Goal: Task Accomplishment & Management: Manage account settings

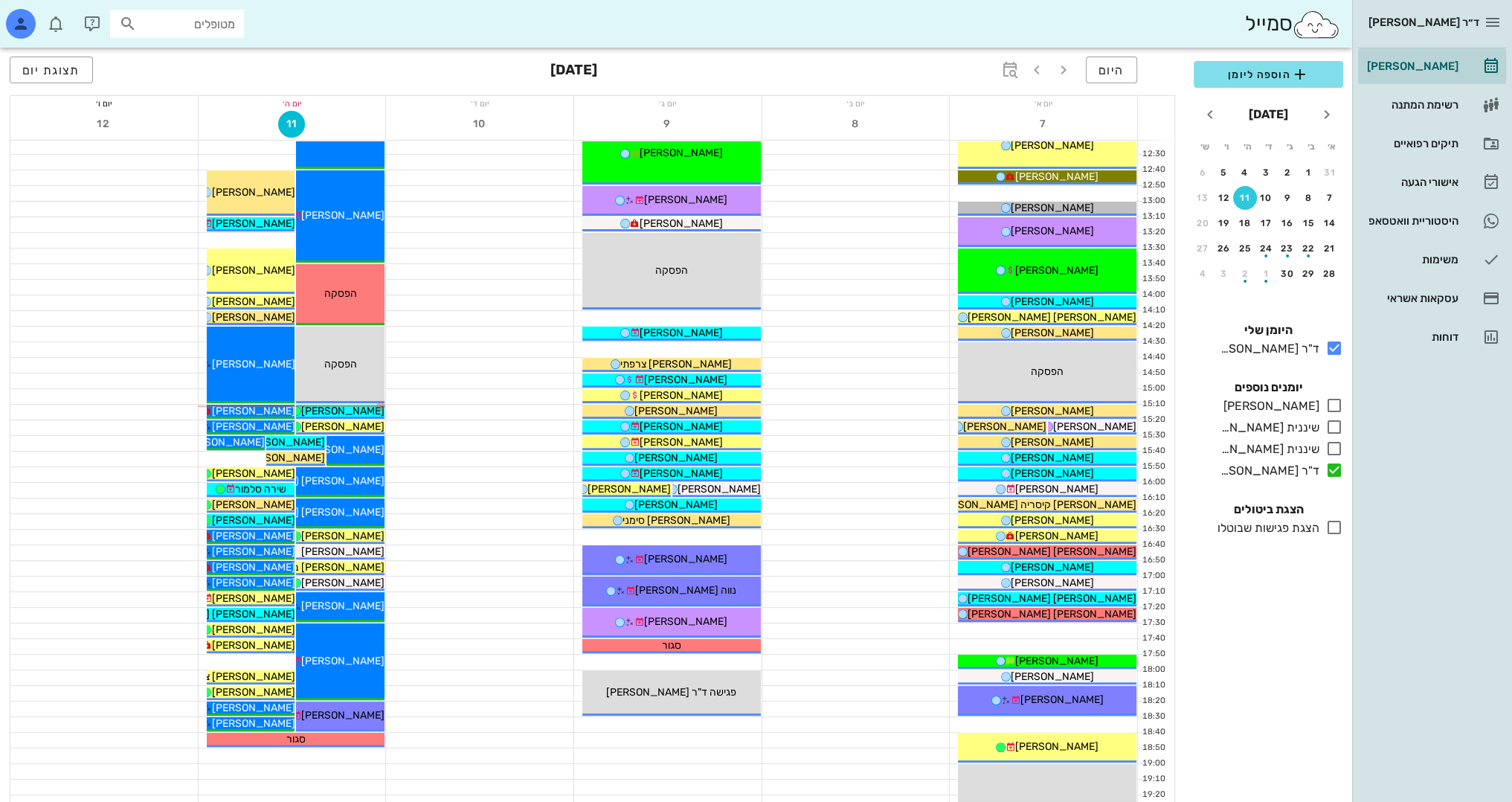
scroll to position [502, 0]
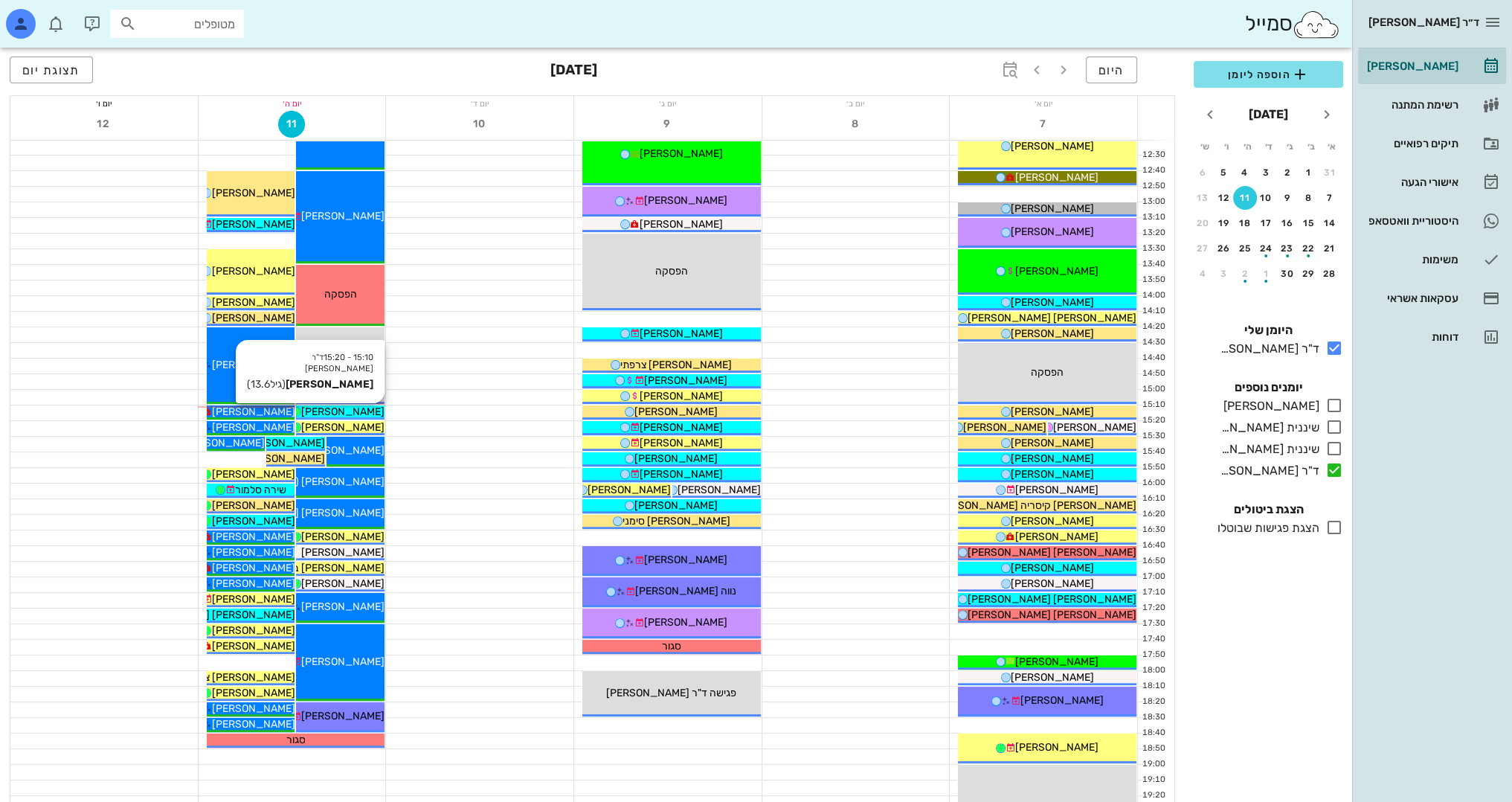
click at [354, 411] on span "[PERSON_NAME]" at bounding box center [343, 412] width 84 height 13
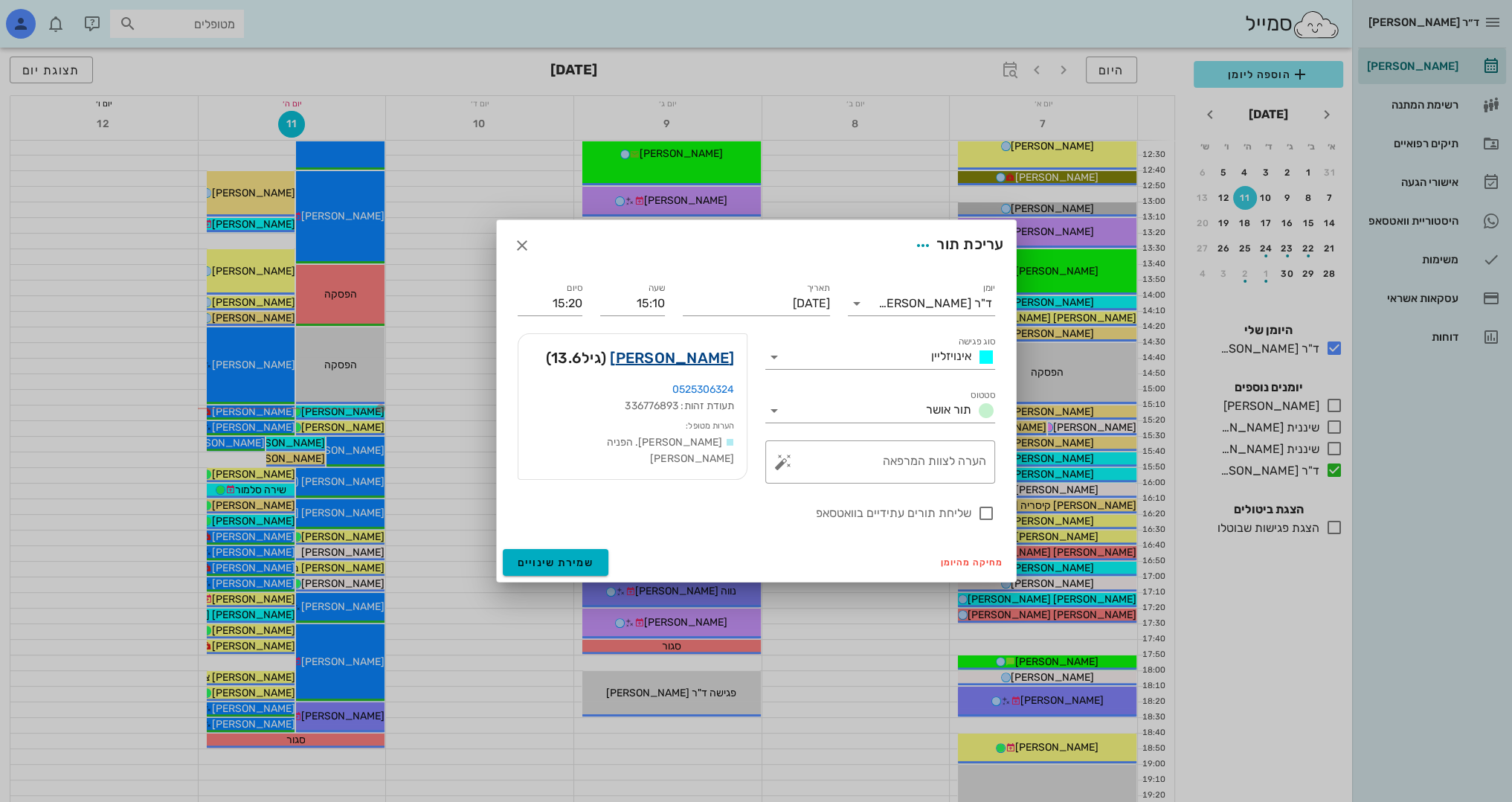
click at [665, 356] on link "שירה שטינפרס" at bounding box center [672, 358] width 125 height 24
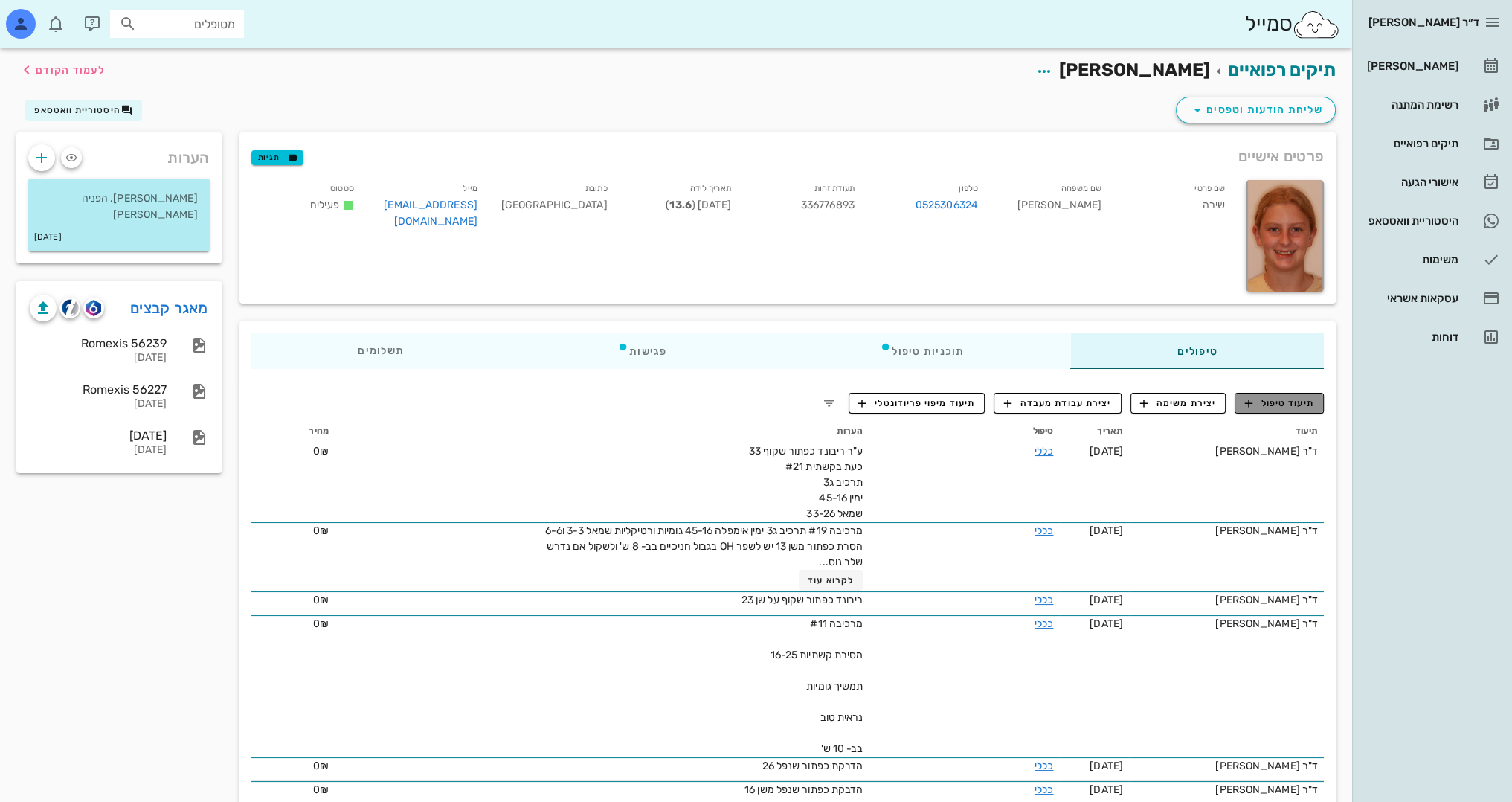
click at [1284, 400] on span "תיעוד טיפול" at bounding box center [1279, 403] width 69 height 13
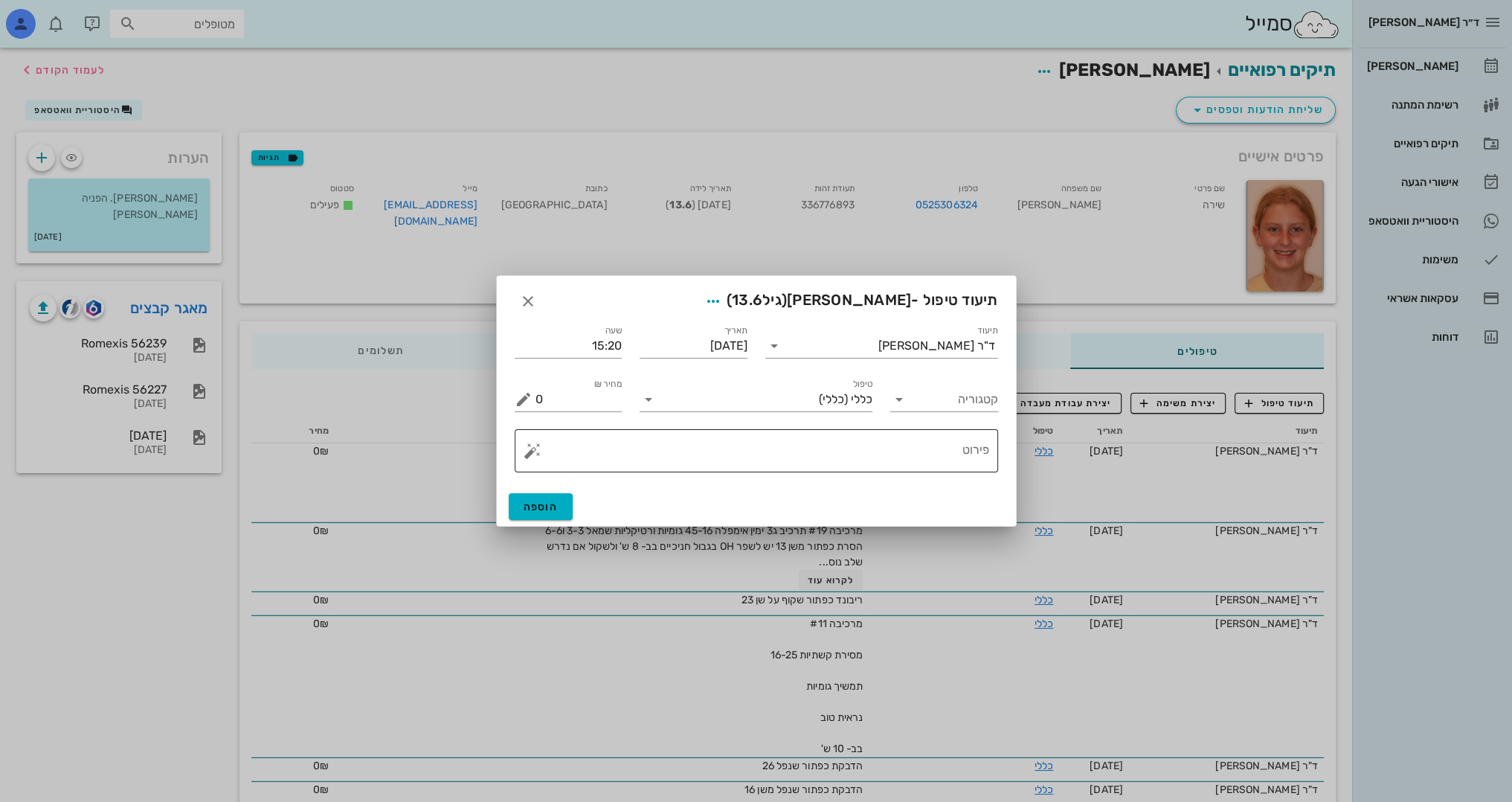
click at [869, 445] on textarea "פירוט" at bounding box center [762, 454] width 453 height 35
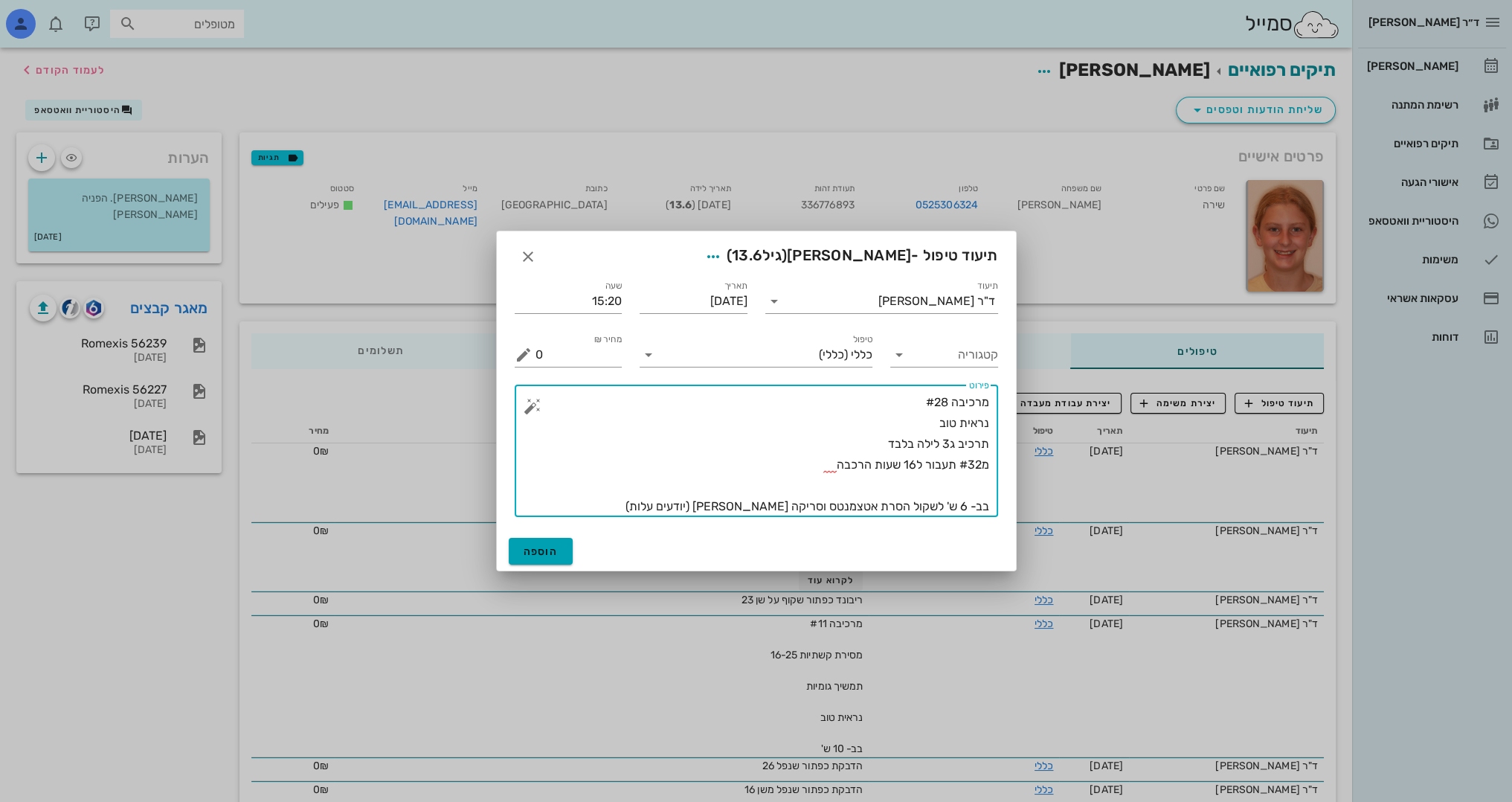
type textarea "מרכיבה #28 נראית טוב תרכיב ג3 לילה בלבד מ#32 תעבור ל16 שעות הרכבה בב- 6 ש' לשקו…"
click at [544, 553] on span "הוספה" at bounding box center [541, 551] width 35 height 13
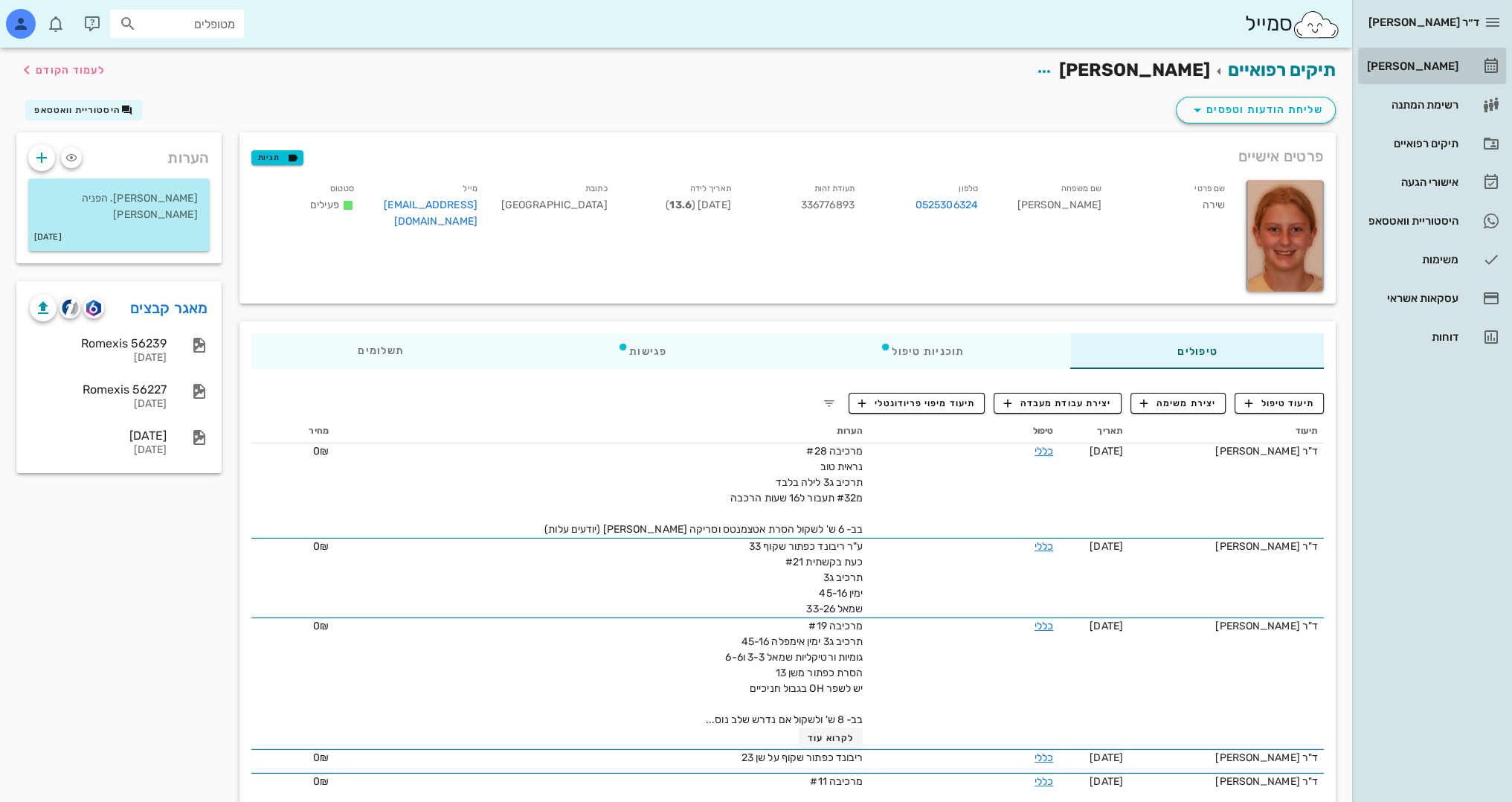
click at [1447, 63] on div "[PERSON_NAME]" at bounding box center [1411, 65] width 95 height 12
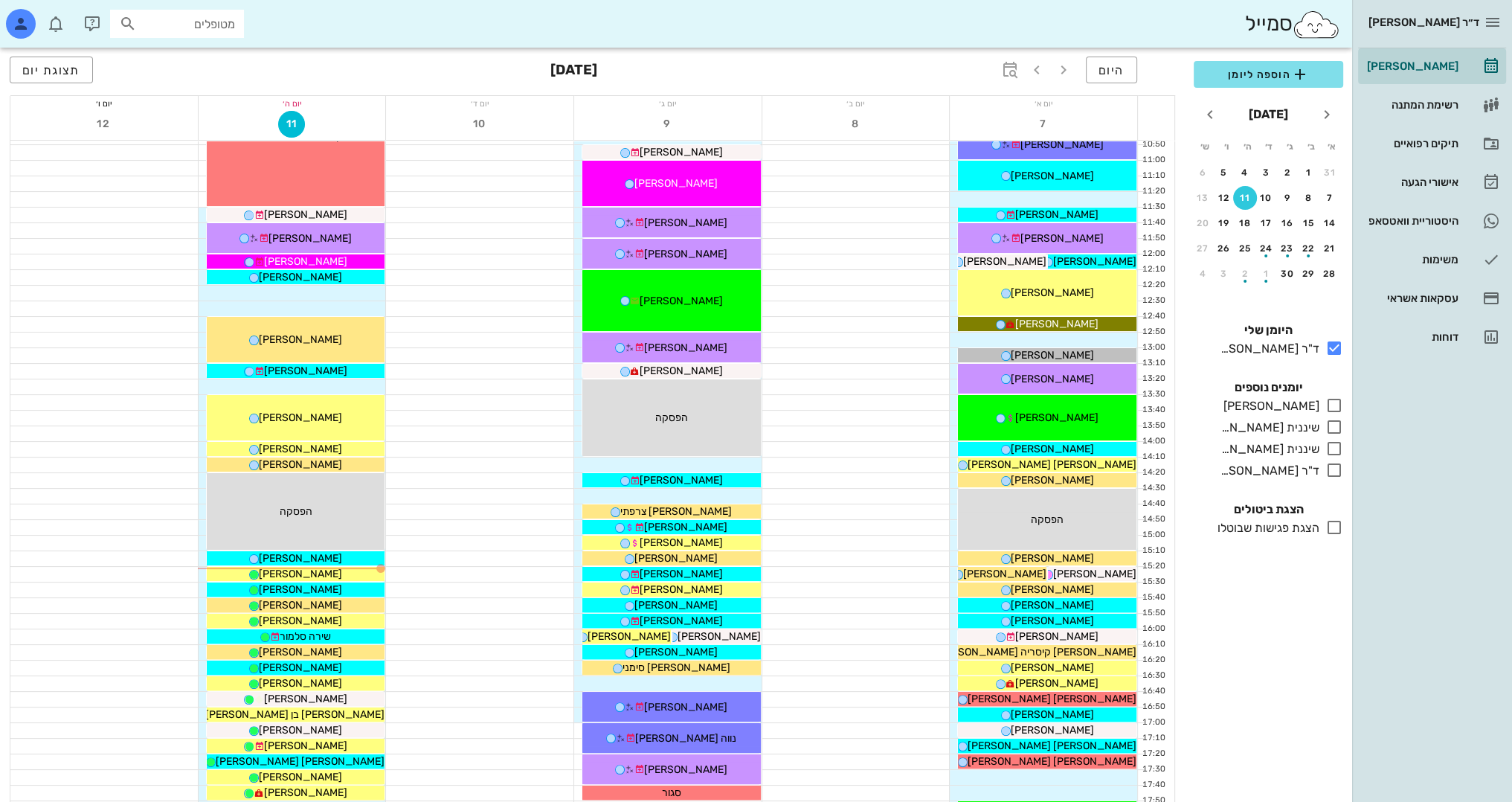
scroll to position [353, 0]
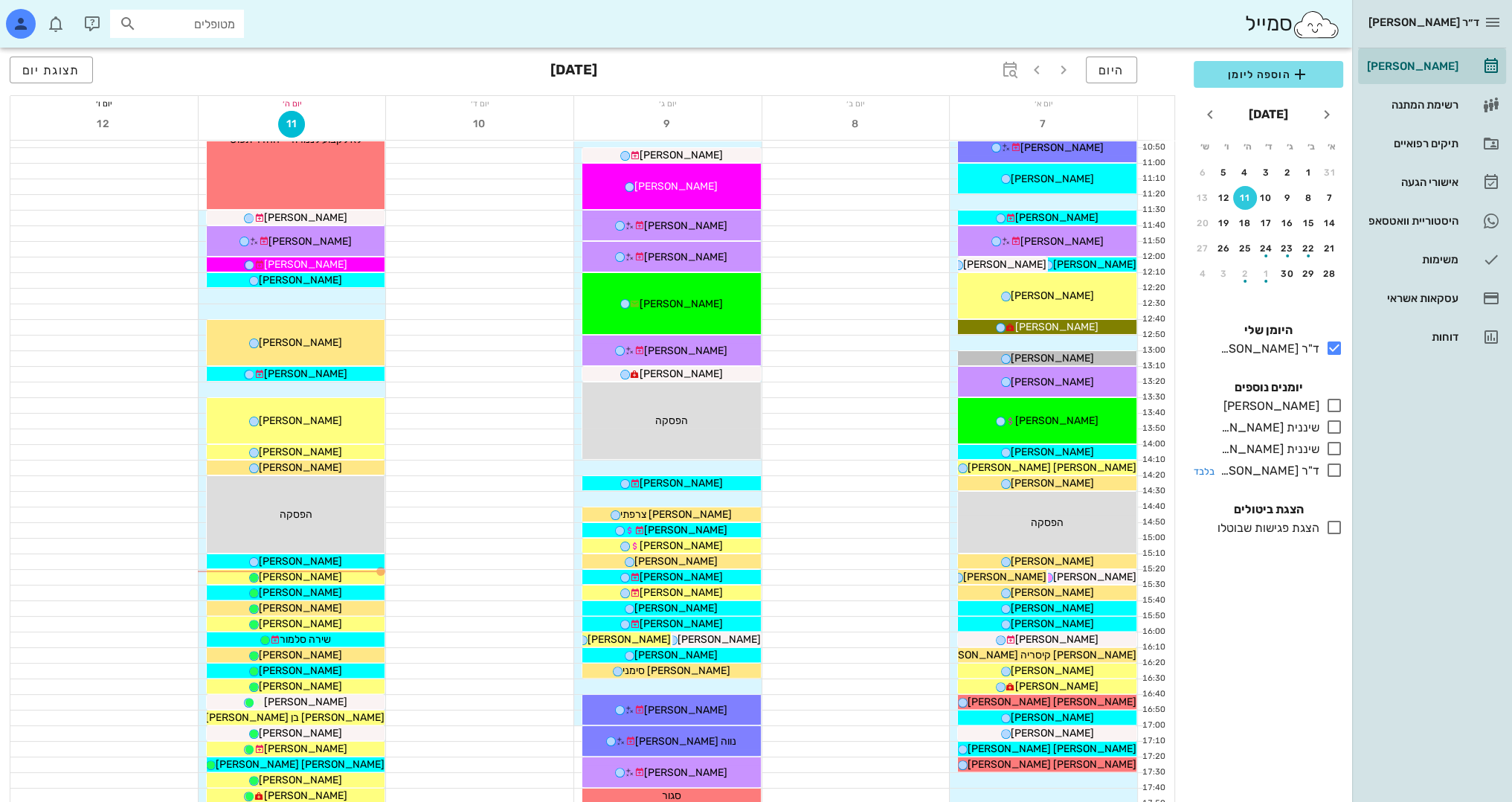
click at [1331, 468] on icon at bounding box center [1334, 470] width 18 height 18
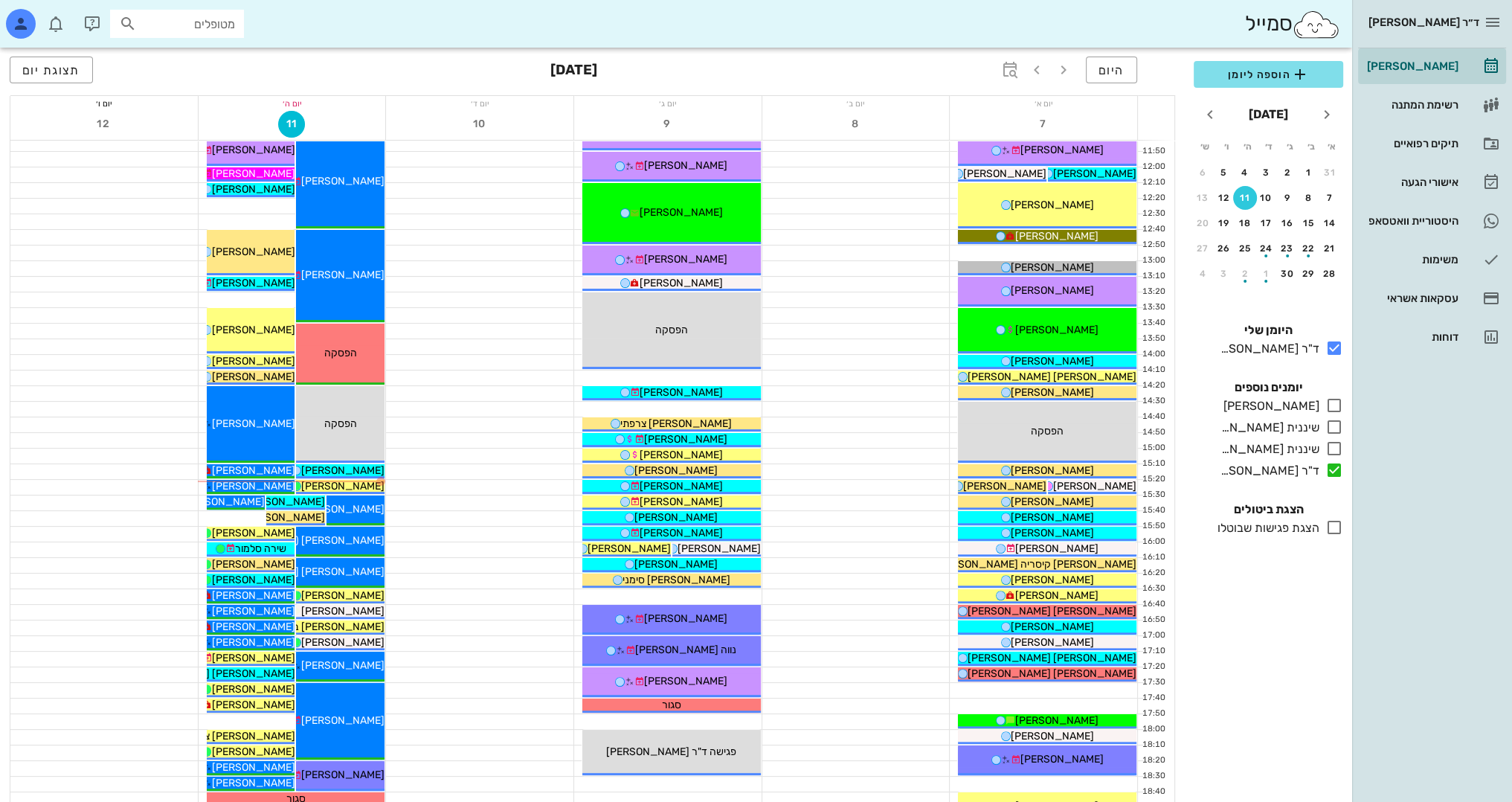
scroll to position [502, 0]
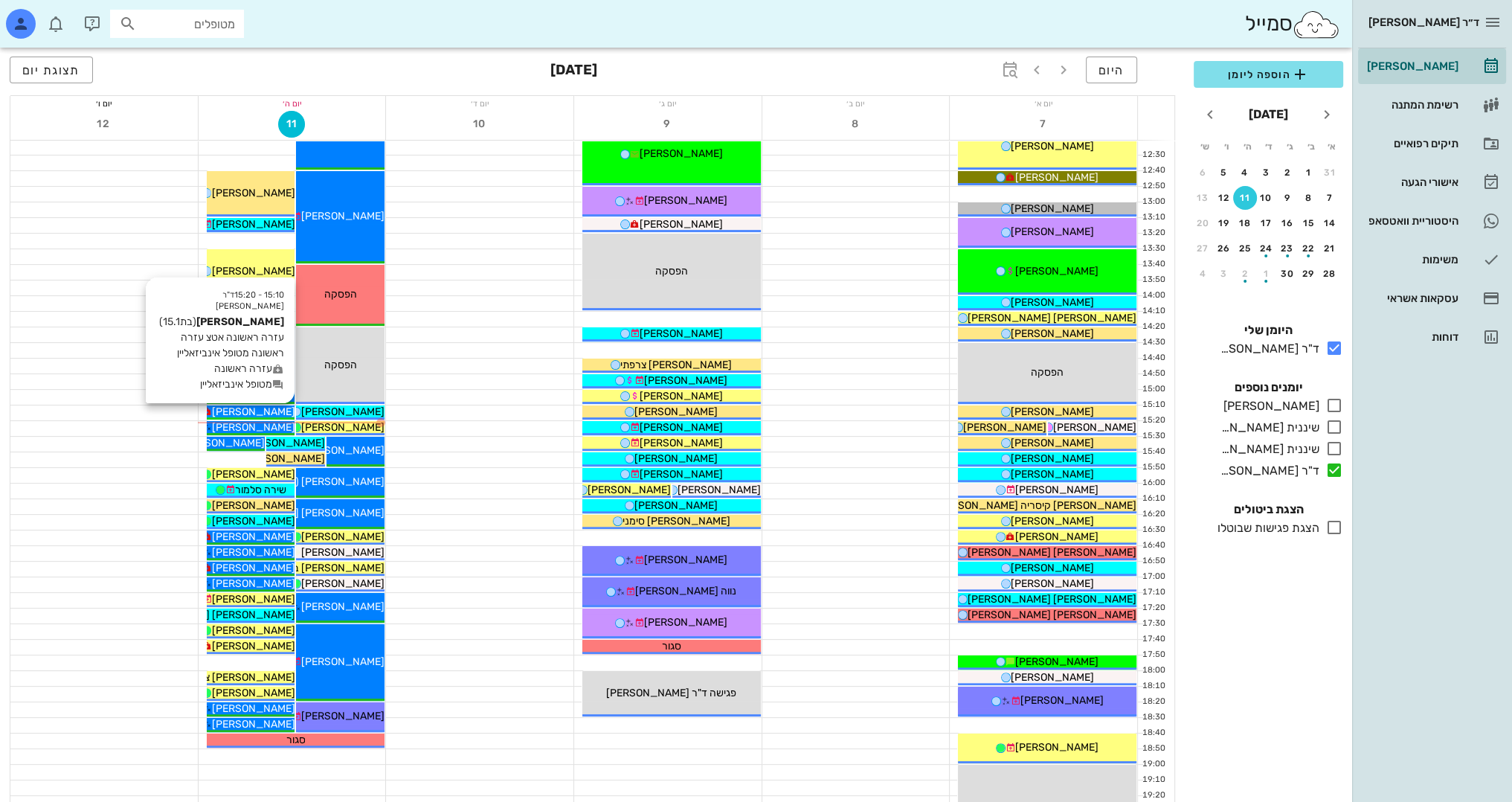
click at [211, 409] on icon at bounding box center [207, 412] width 9 height 9
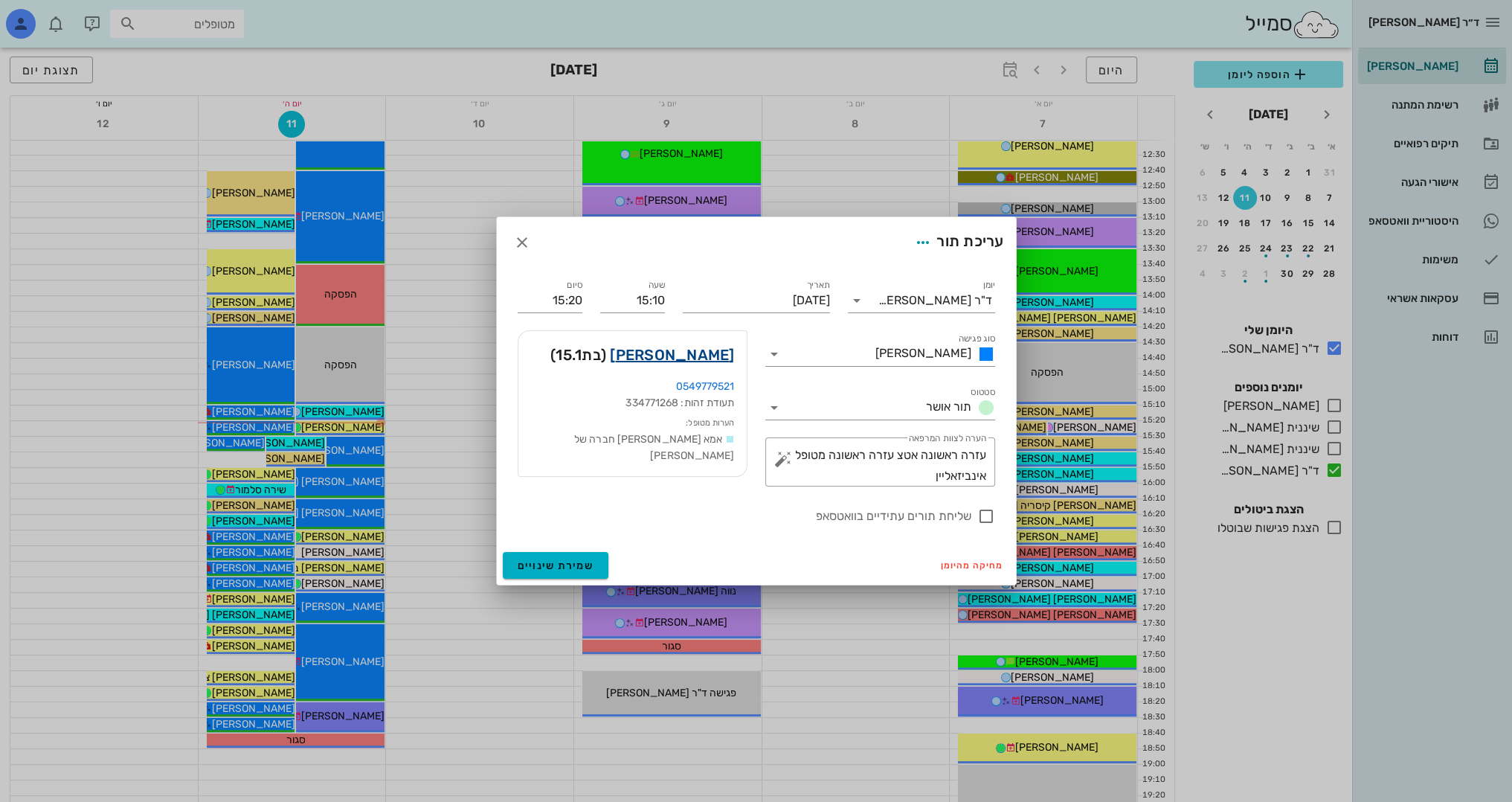
click at [702, 353] on link "יולי גנון" at bounding box center [672, 355] width 125 height 24
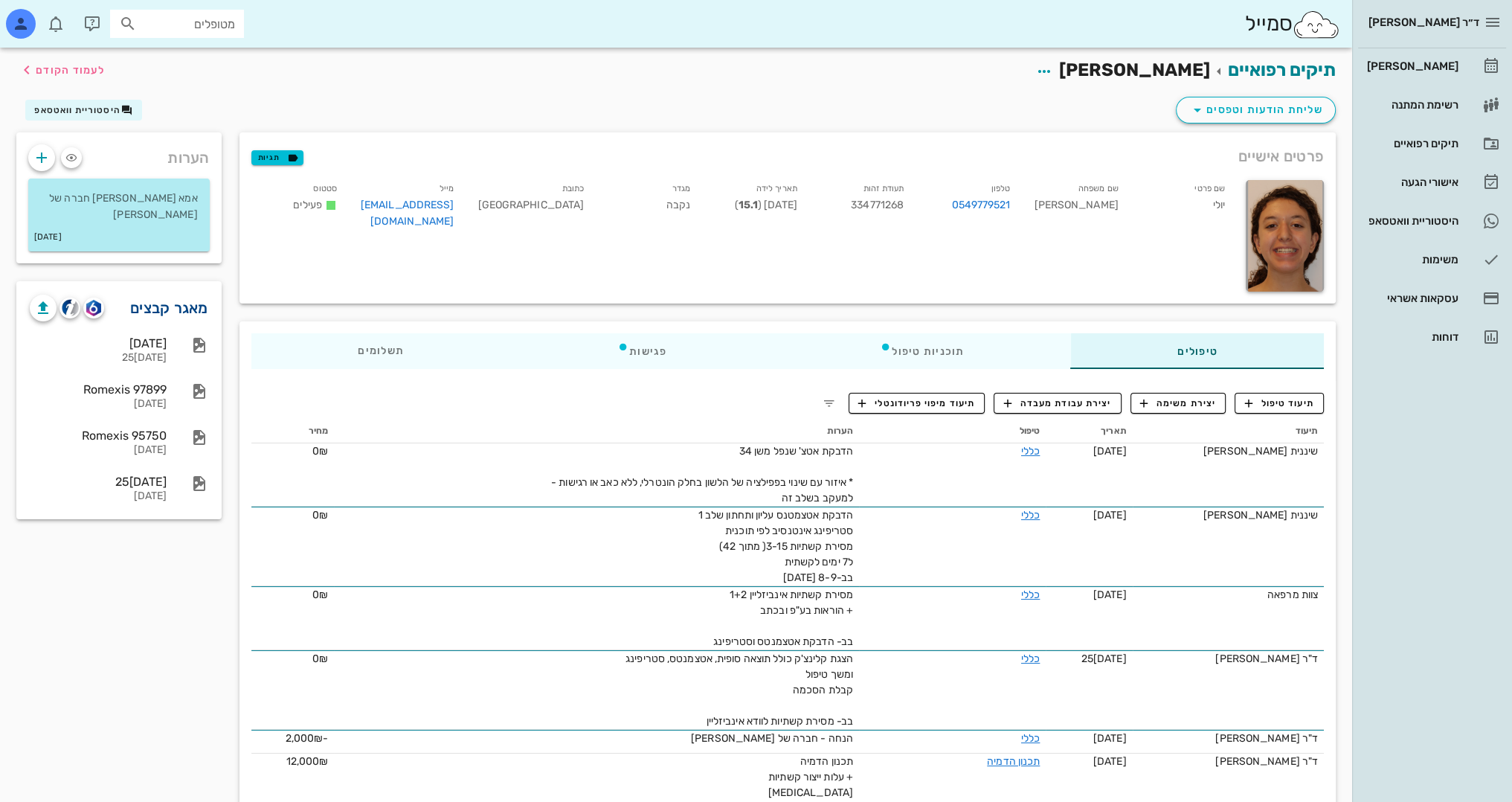
click at [162, 296] on link "מאגר קבצים" at bounding box center [169, 308] width 78 height 24
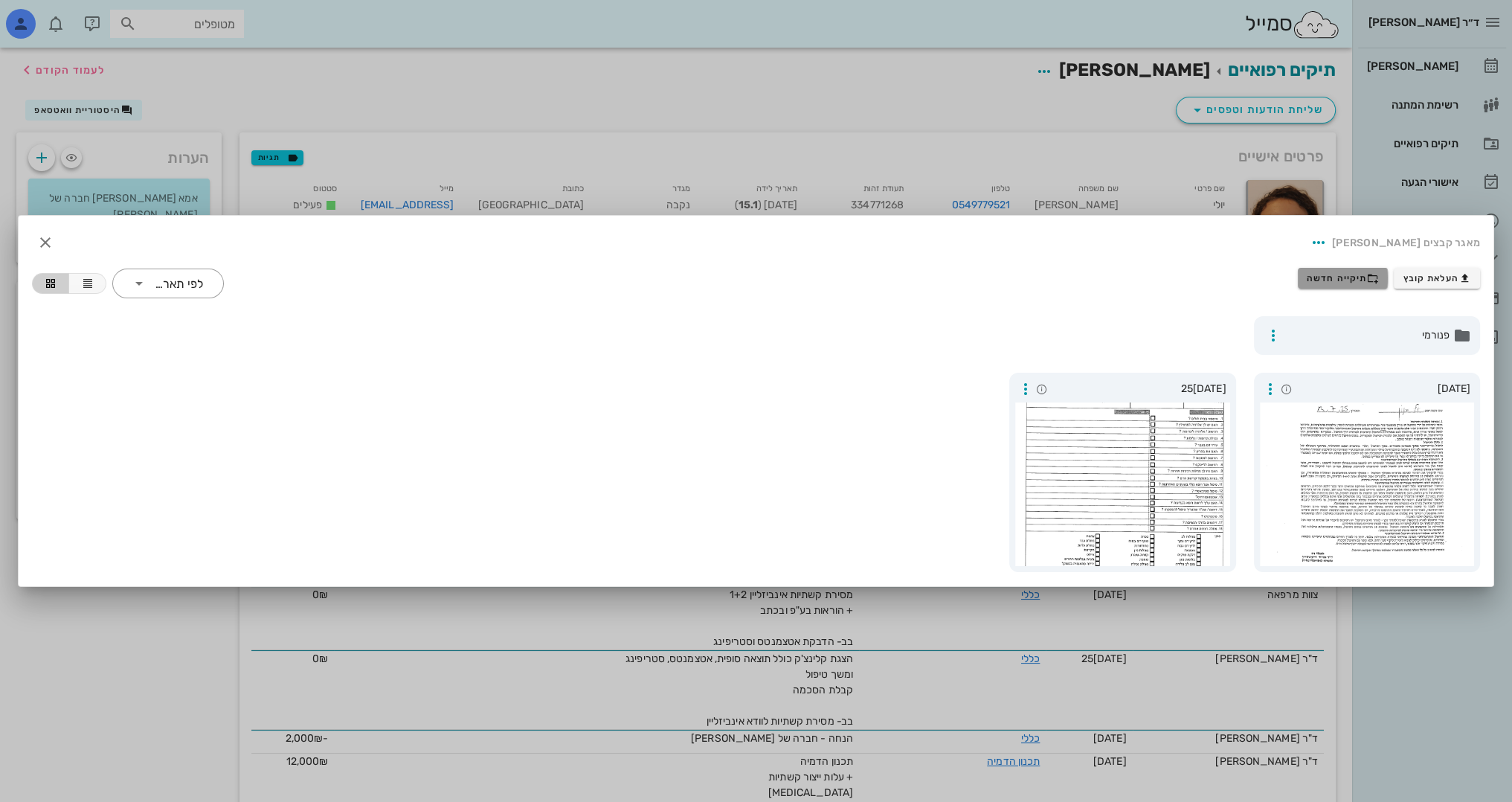
click at [1355, 269] on button "תיקייה חדשה" at bounding box center [1343, 278] width 91 height 21
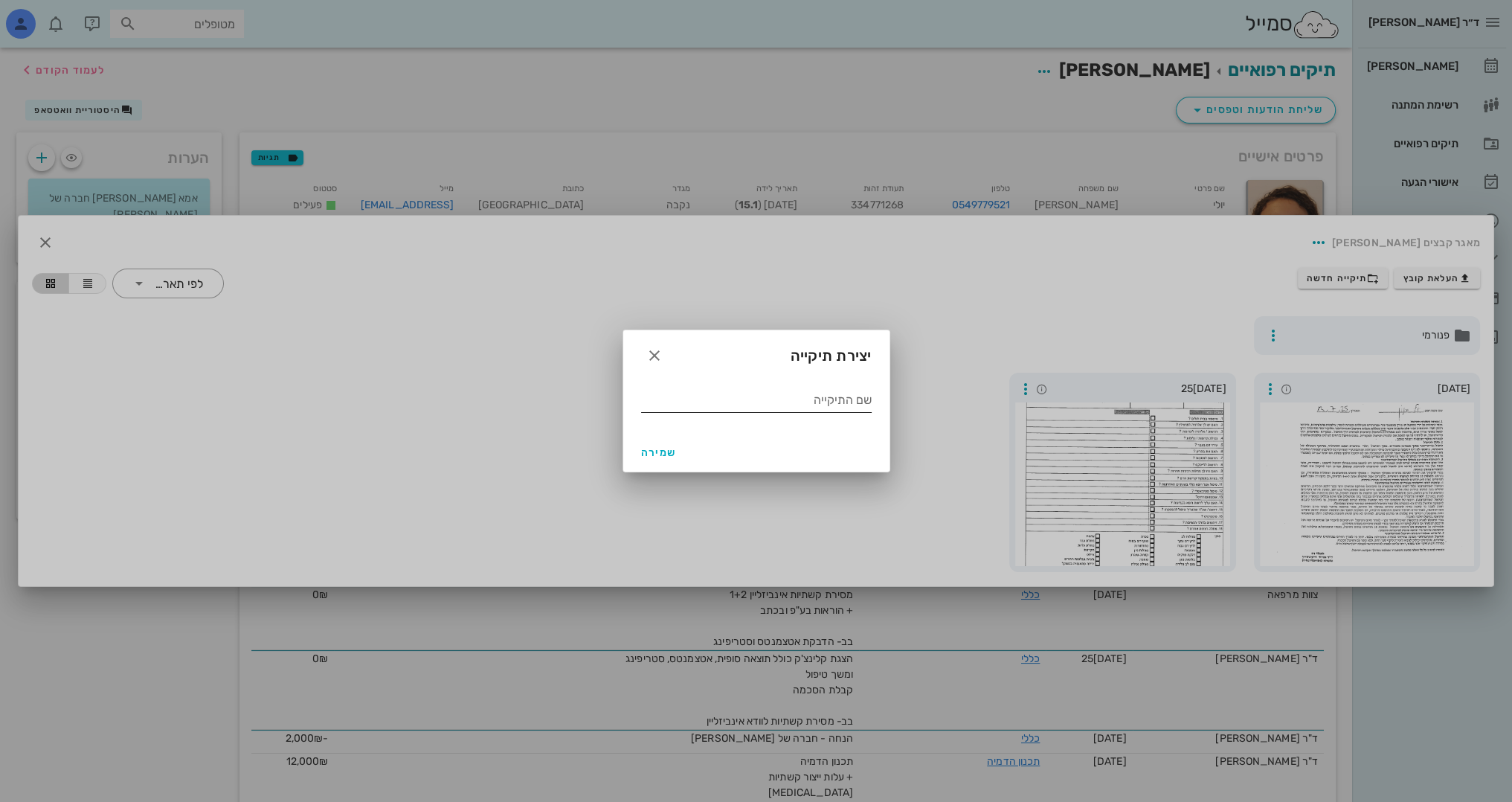
drag, startPoint x: 742, startPoint y: 418, endPoint x: 742, endPoint y: 409, distance: 9.0
click at [742, 415] on div "שם התיקייה" at bounding box center [756, 403] width 230 height 30
click at [742, 407] on input "שם התיקייה" at bounding box center [756, 400] width 230 height 24
type input "06 2025"
click at [654, 448] on span "שמירה" at bounding box center [658, 453] width 35 height 13
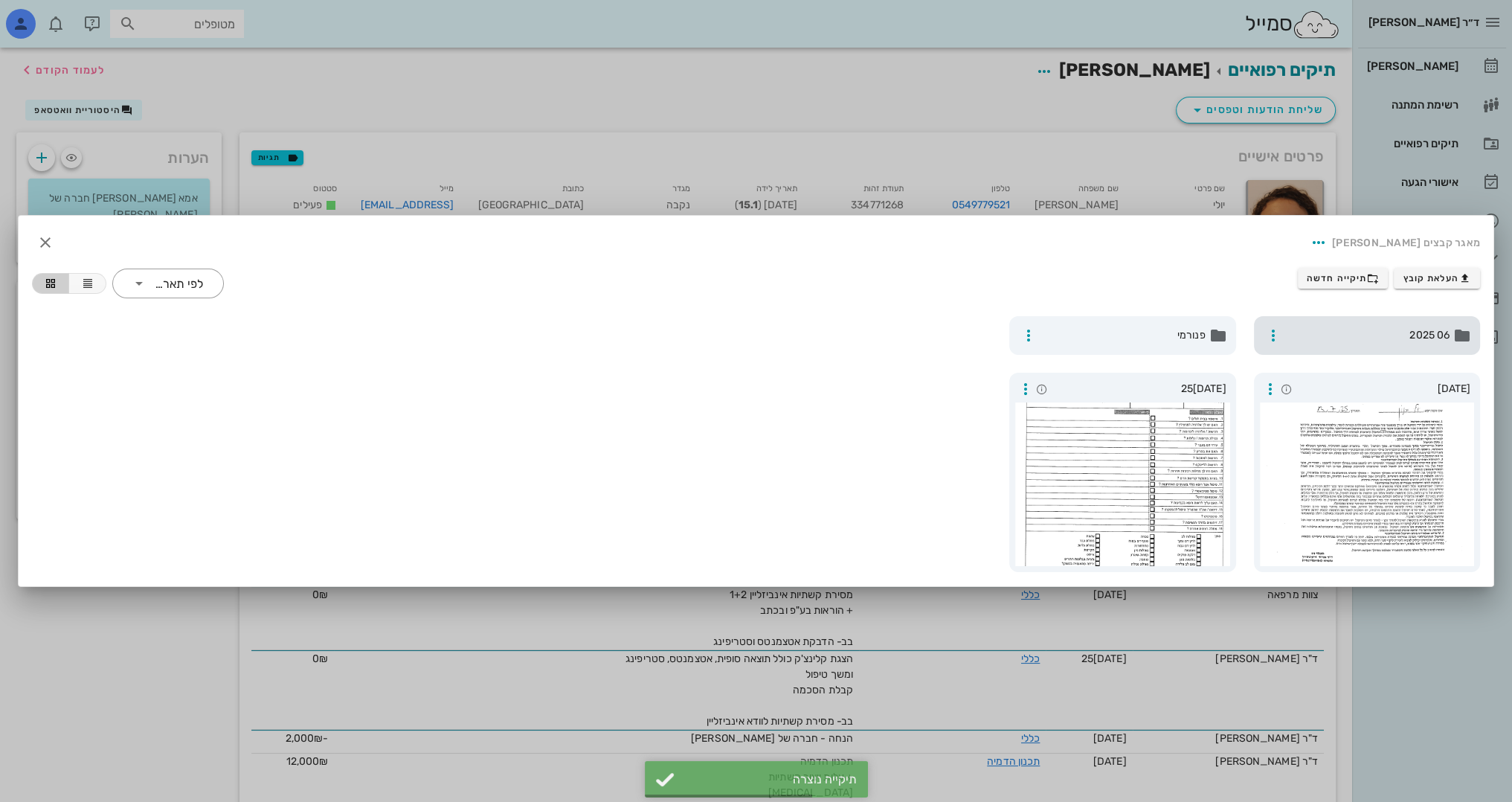
click at [1432, 329] on span "06 2025" at bounding box center [1369, 335] width 163 height 17
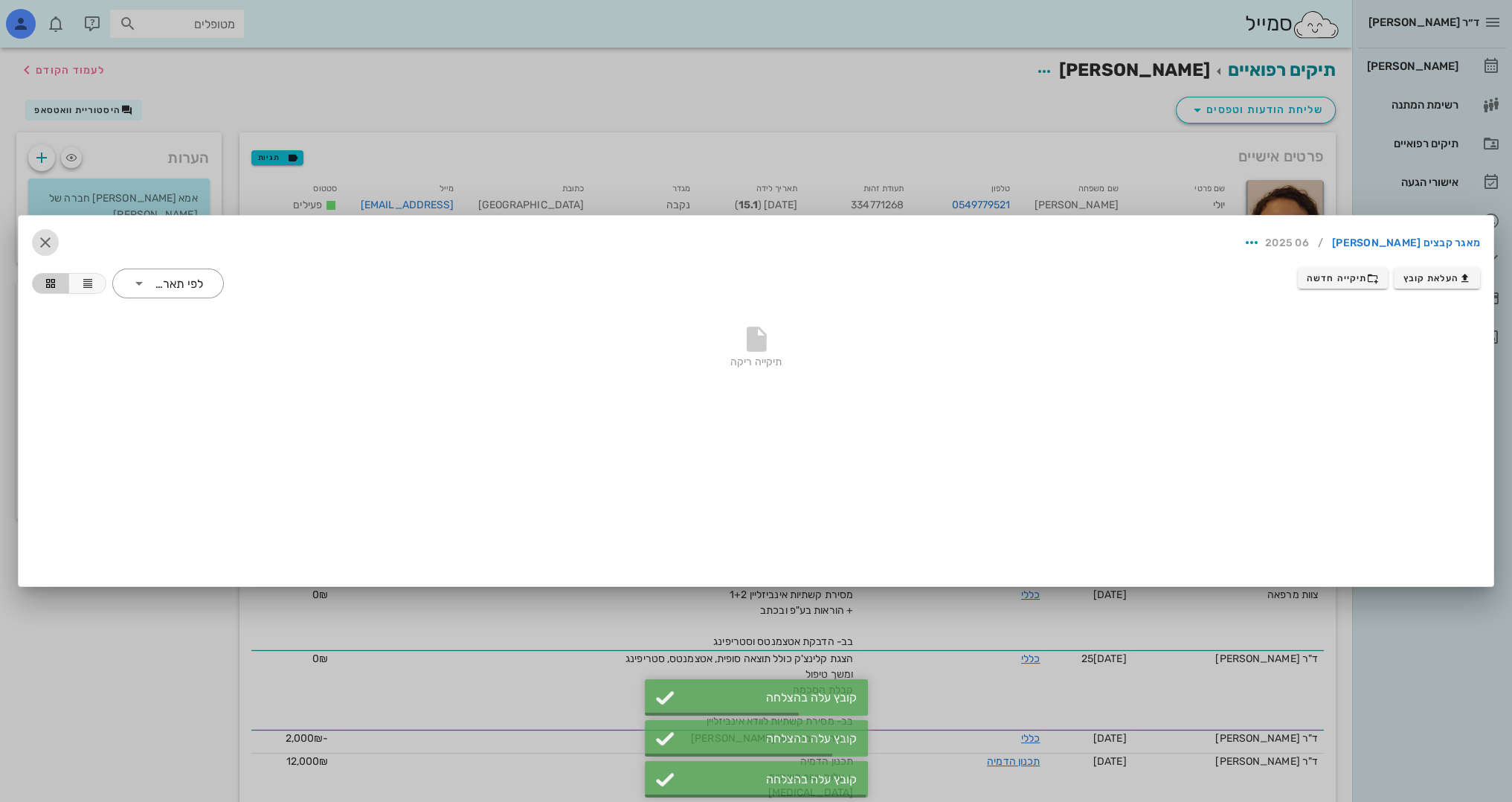
click at [45, 241] on icon "button" at bounding box center [45, 242] width 18 height 18
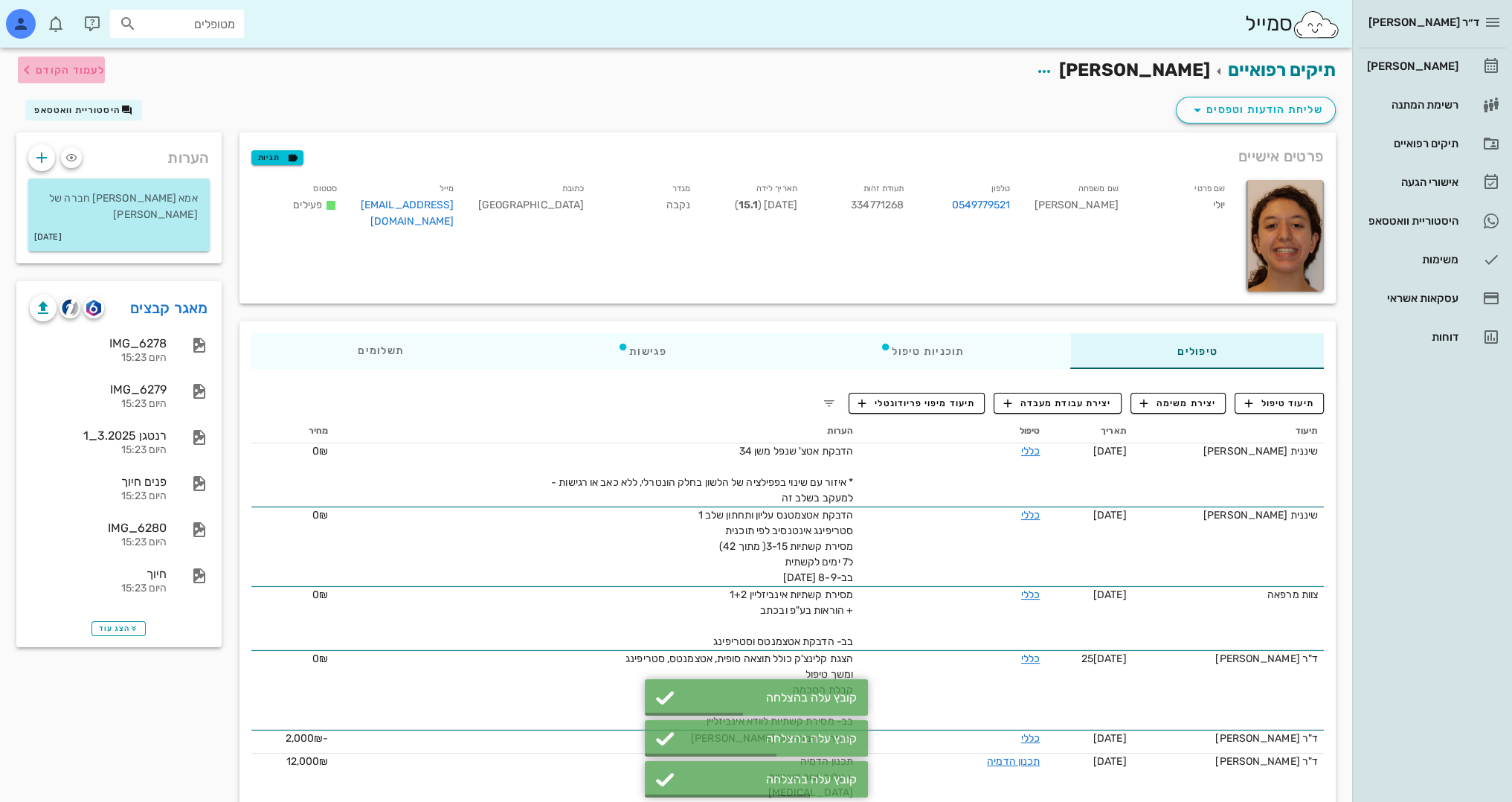
click at [40, 72] on span "לעמוד הקודם" at bounding box center [70, 70] width 69 height 13
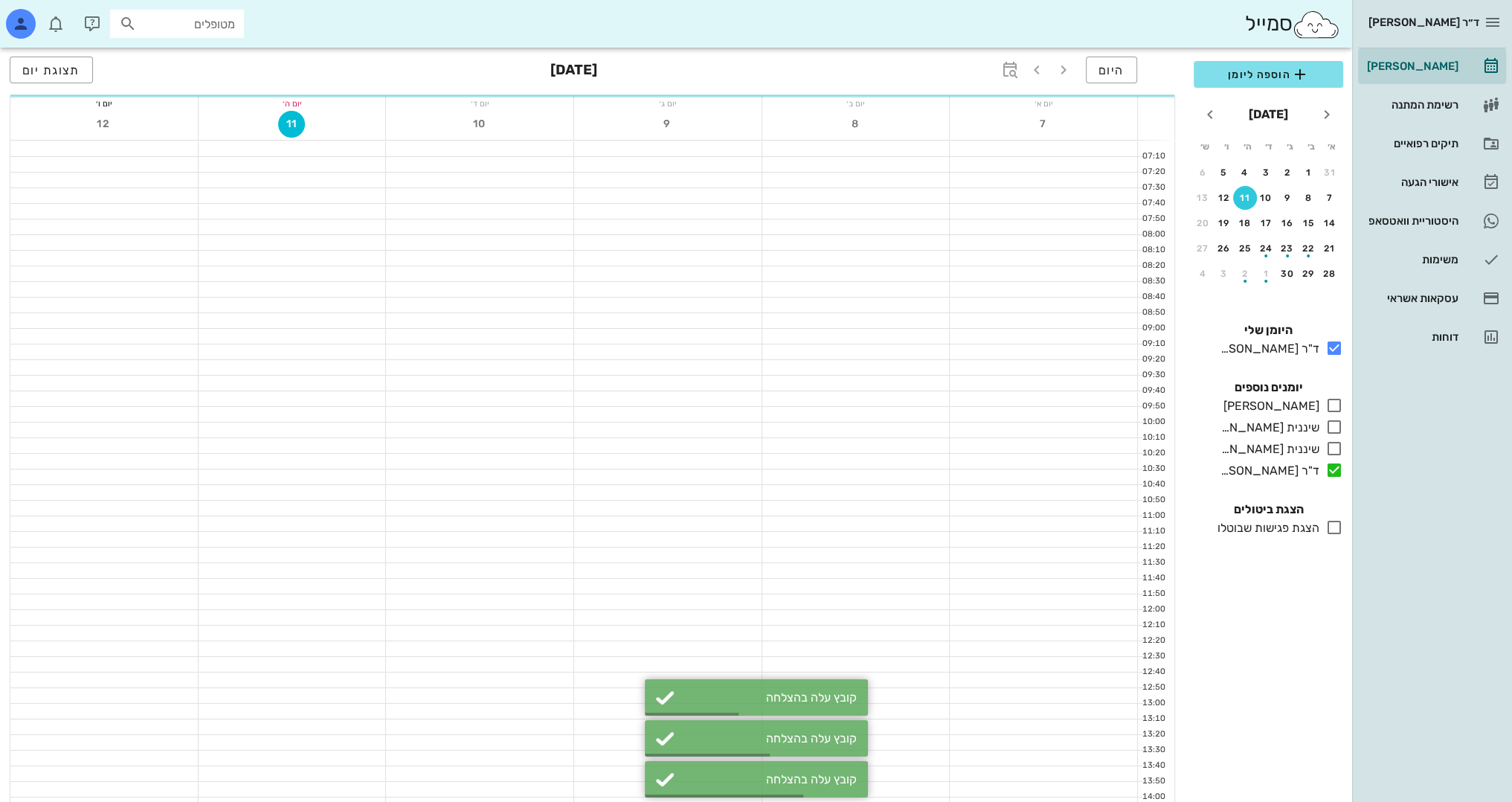
scroll to position [502, 0]
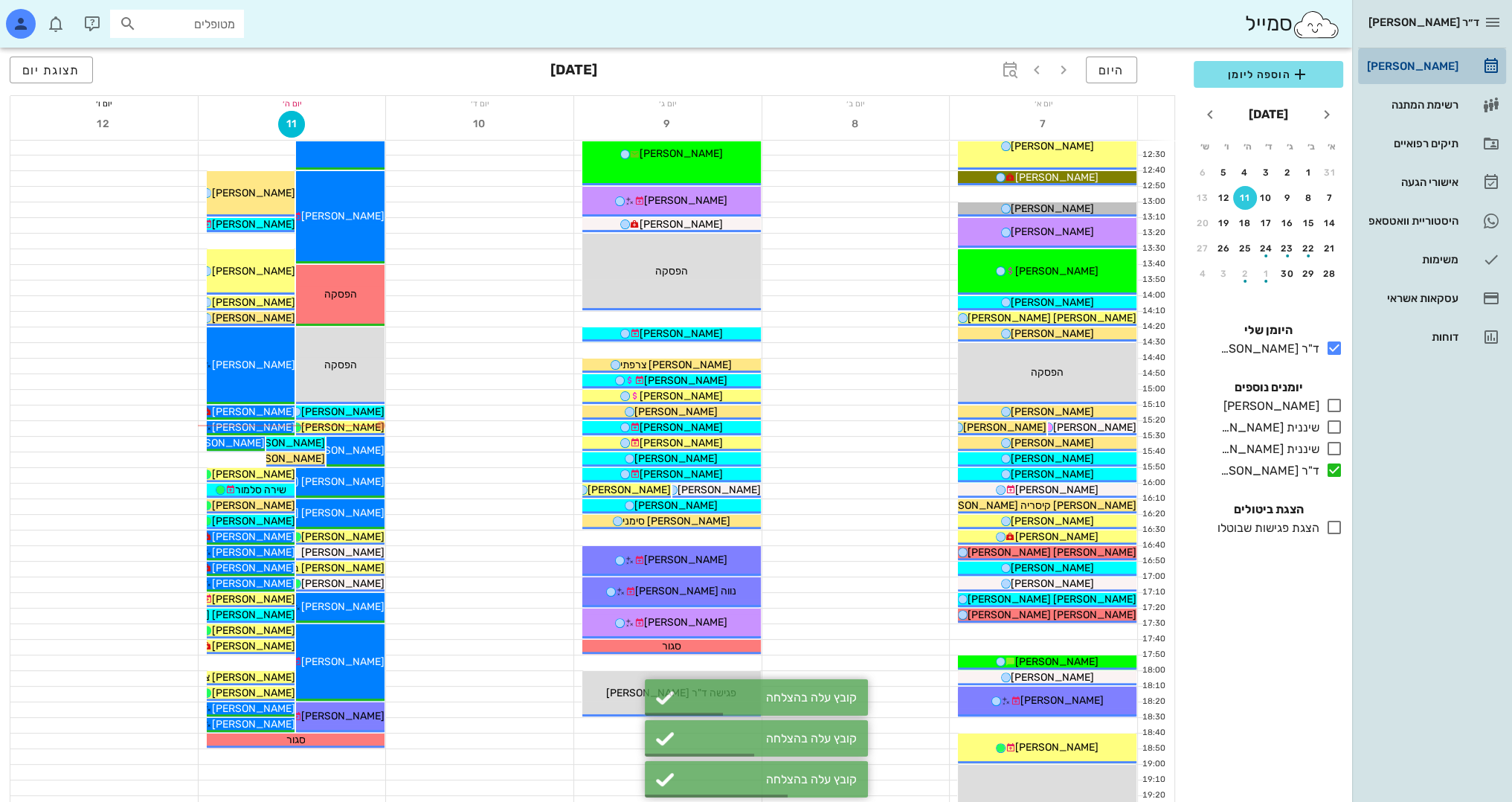
click at [1428, 60] on div "[PERSON_NAME]" at bounding box center [1411, 65] width 95 height 12
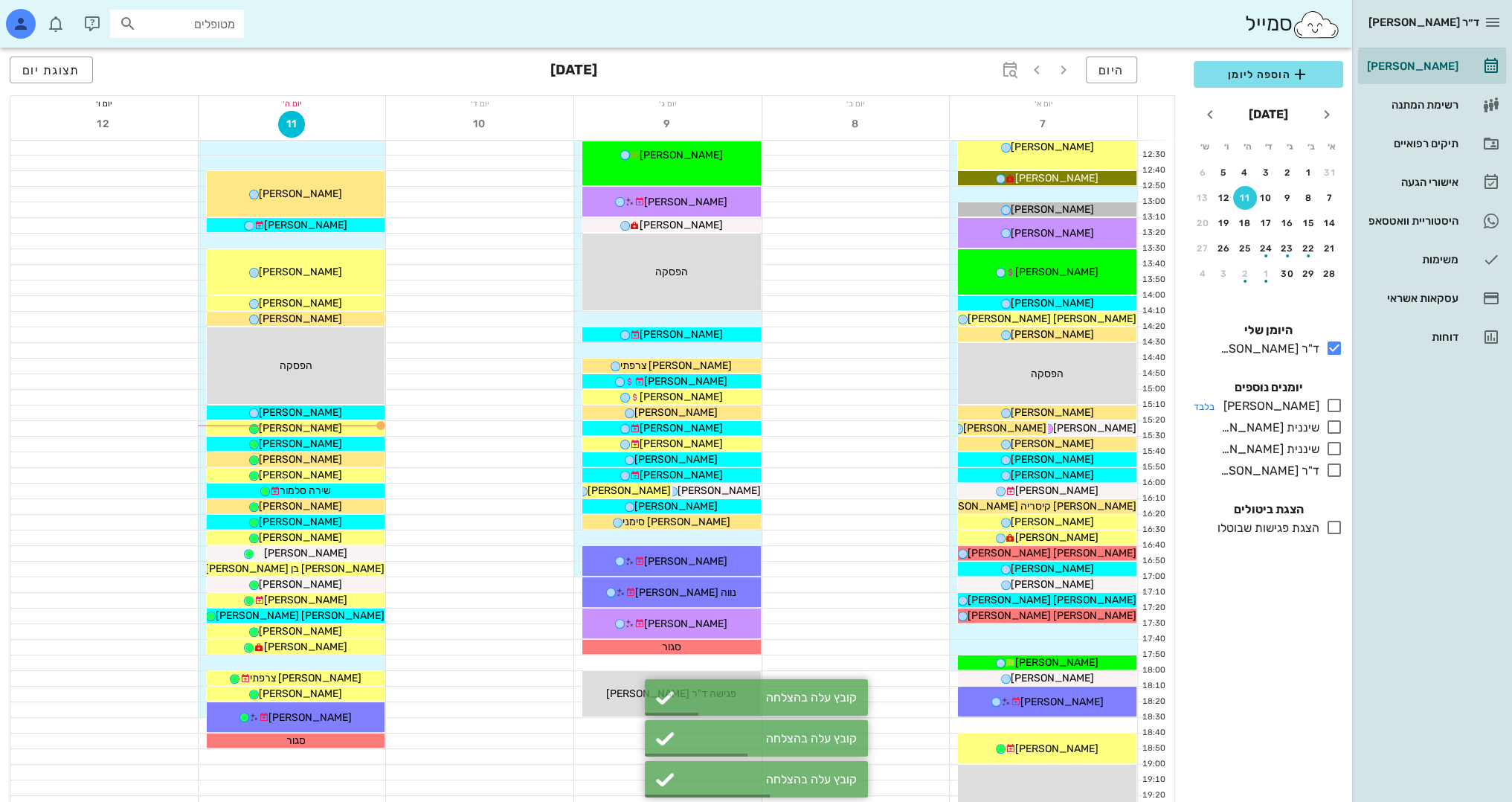
click at [1332, 410] on icon at bounding box center [1334, 405] width 18 height 18
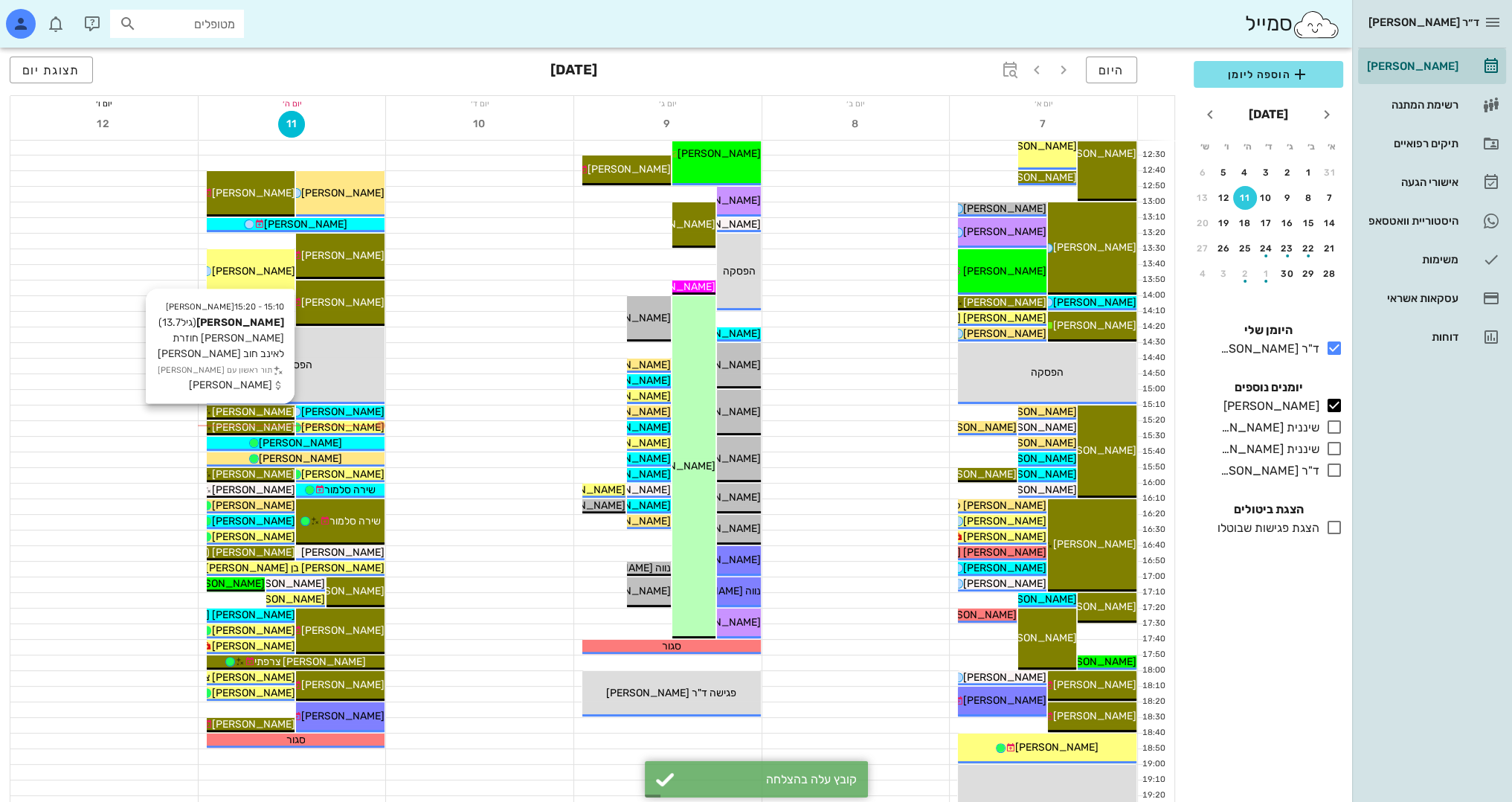
click at [271, 411] on span "[PERSON_NAME]" at bounding box center [253, 412] width 84 height 13
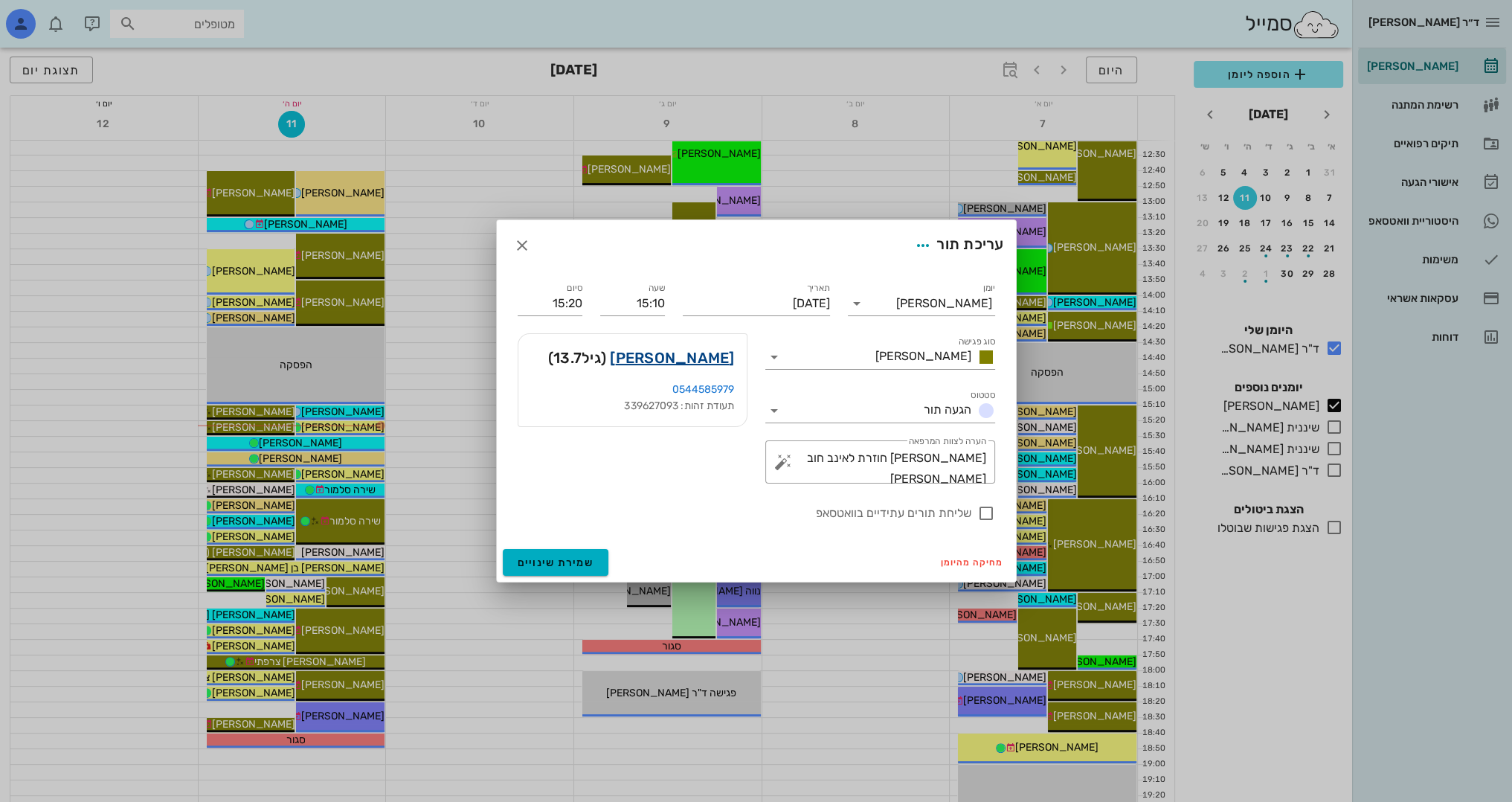
click at [690, 356] on link "רפאל איוושה" at bounding box center [672, 358] width 125 height 24
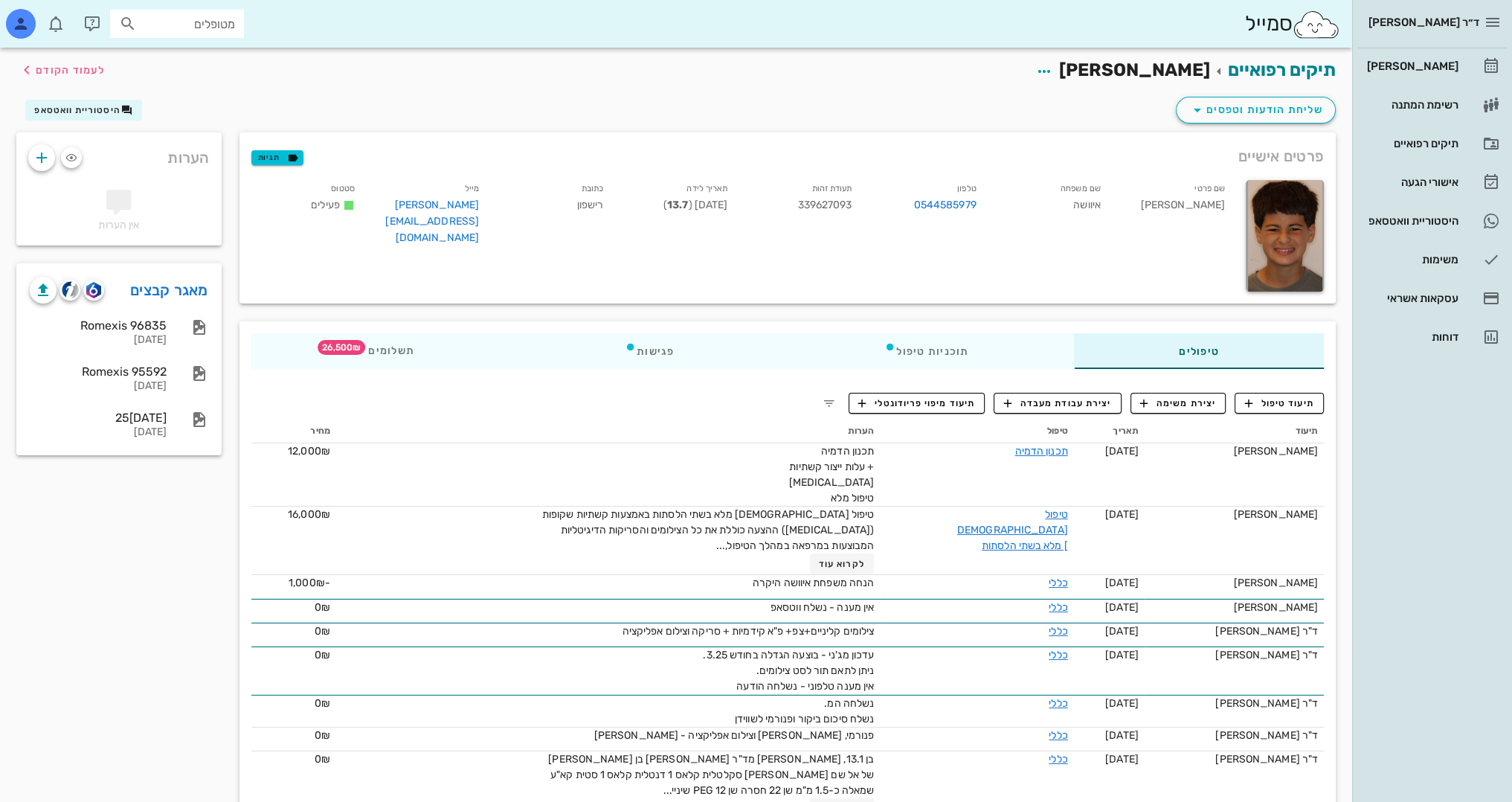
click at [881, 307] on div "פרטים אישיים תגיות שם פרטי רפאל שם משפחה איוושה טלפון 0544585979 תעודת זהות 339…" at bounding box center [787, 218] width 1114 height 189
click at [65, 66] on span "לעמוד הקודם" at bounding box center [70, 70] width 69 height 13
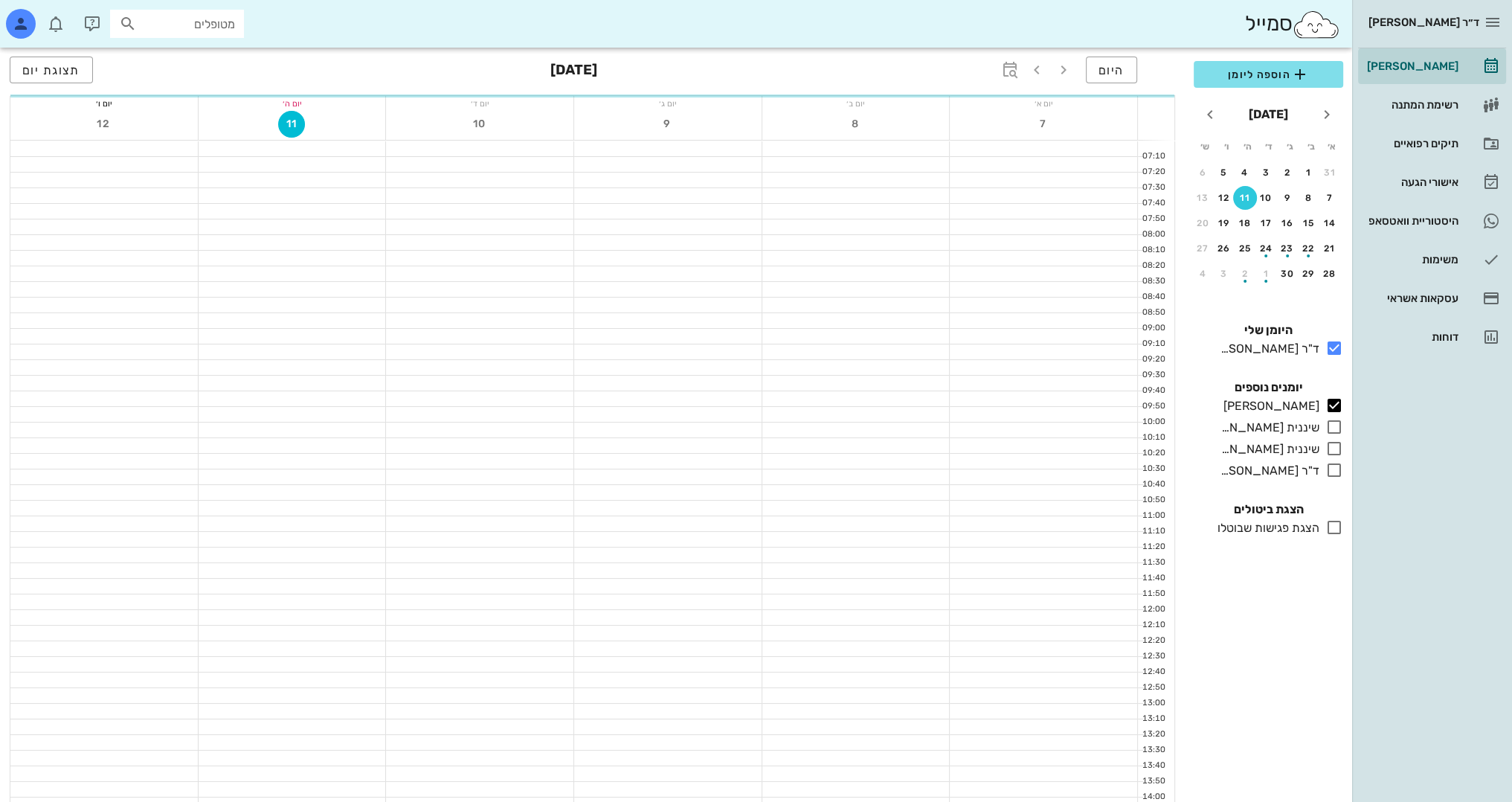
scroll to position [502, 0]
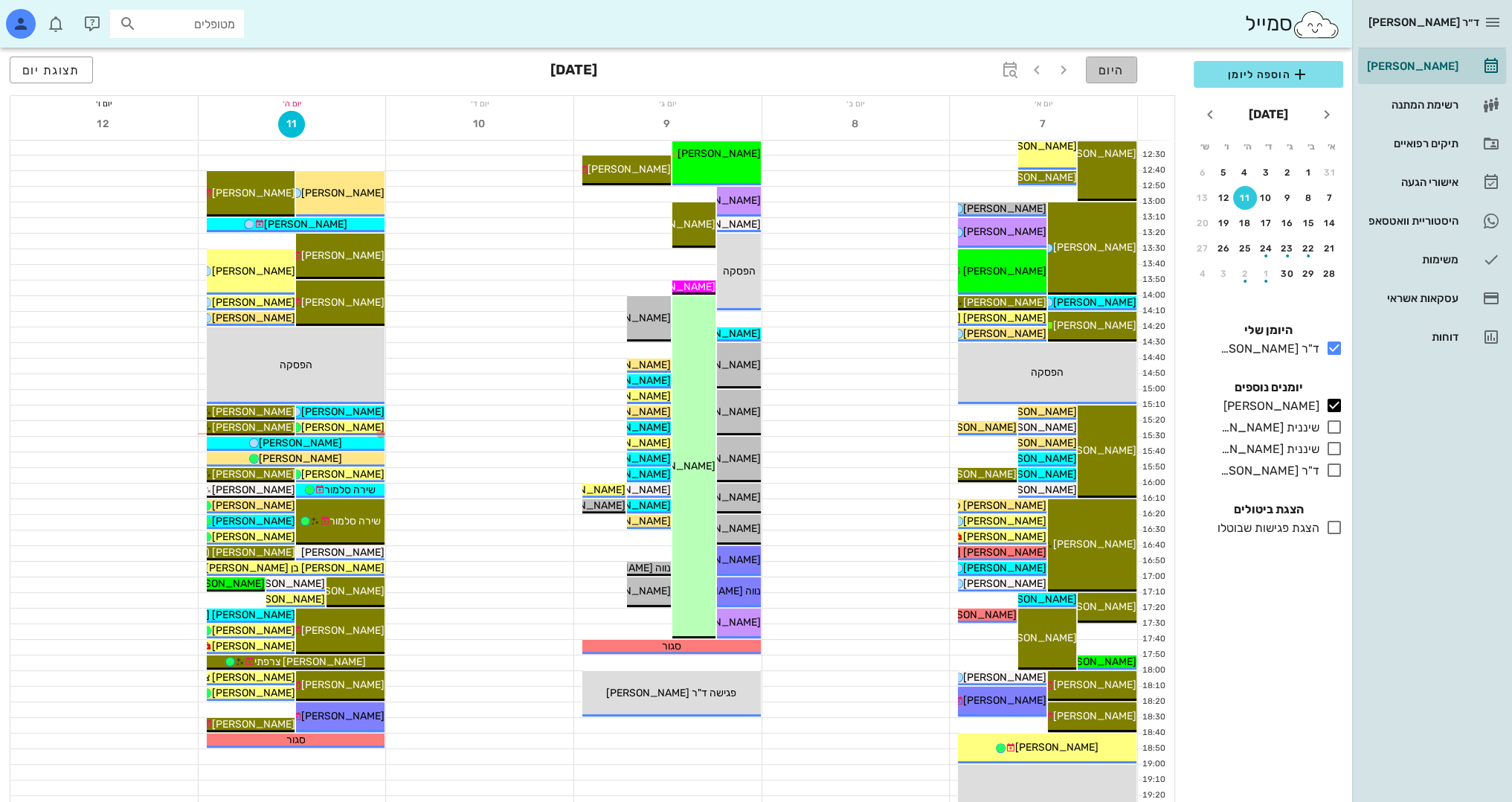
click at [1123, 65] on span "היום" at bounding box center [1111, 70] width 26 height 14
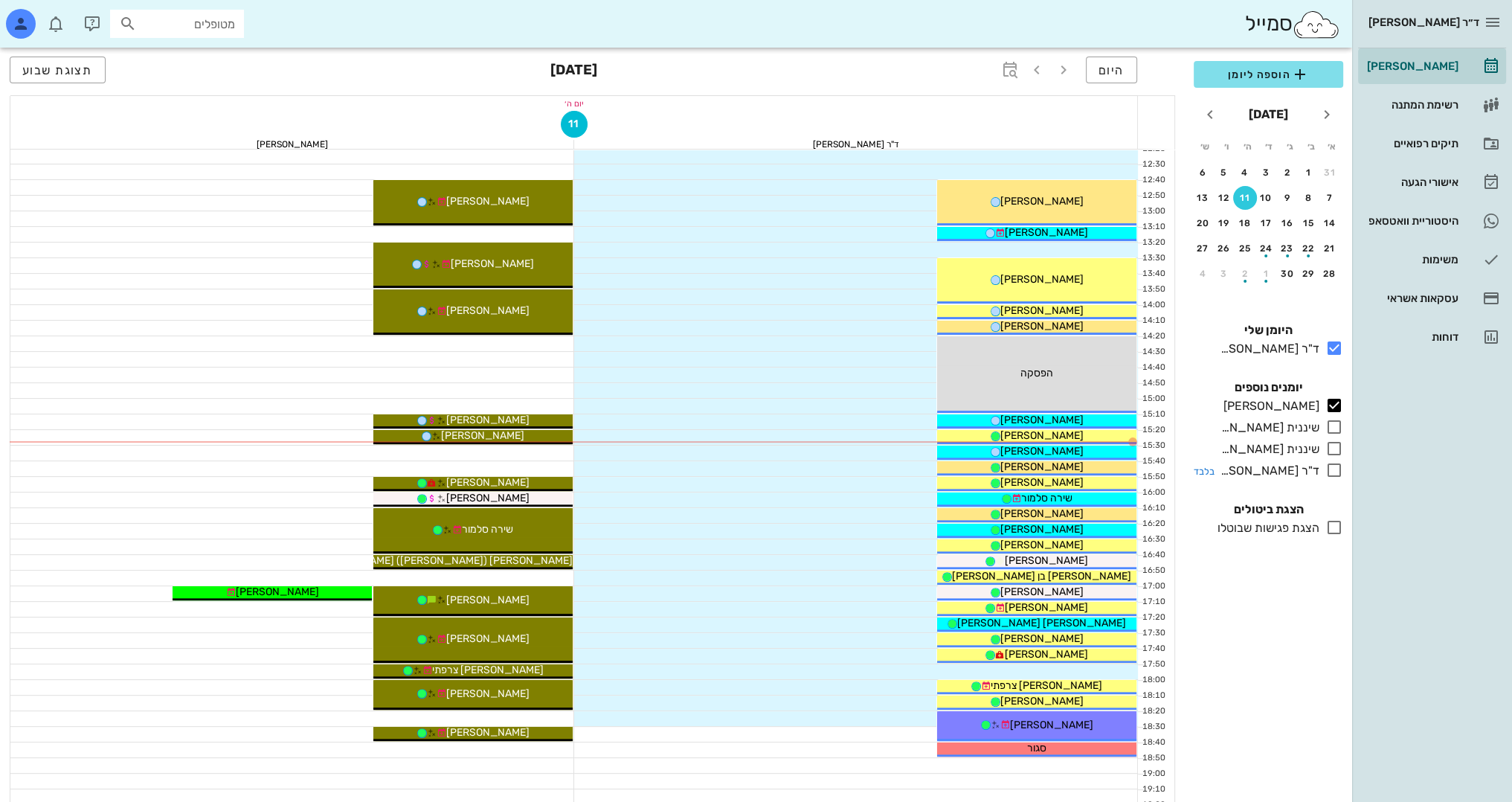
click at [1332, 467] on icon at bounding box center [1334, 470] width 18 height 18
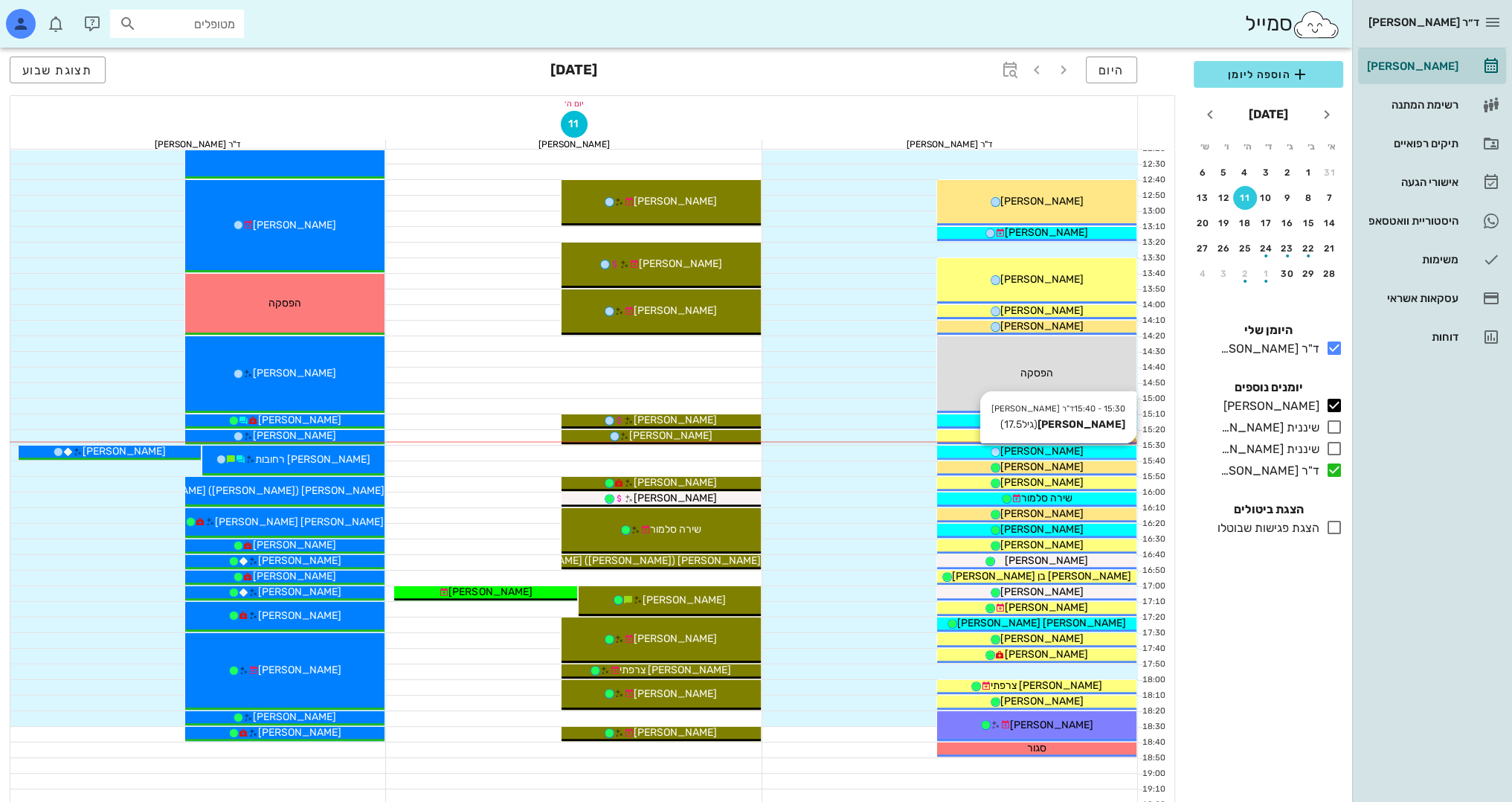
click at [1044, 453] on span "[PERSON_NAME]" at bounding box center [1042, 451] width 84 height 13
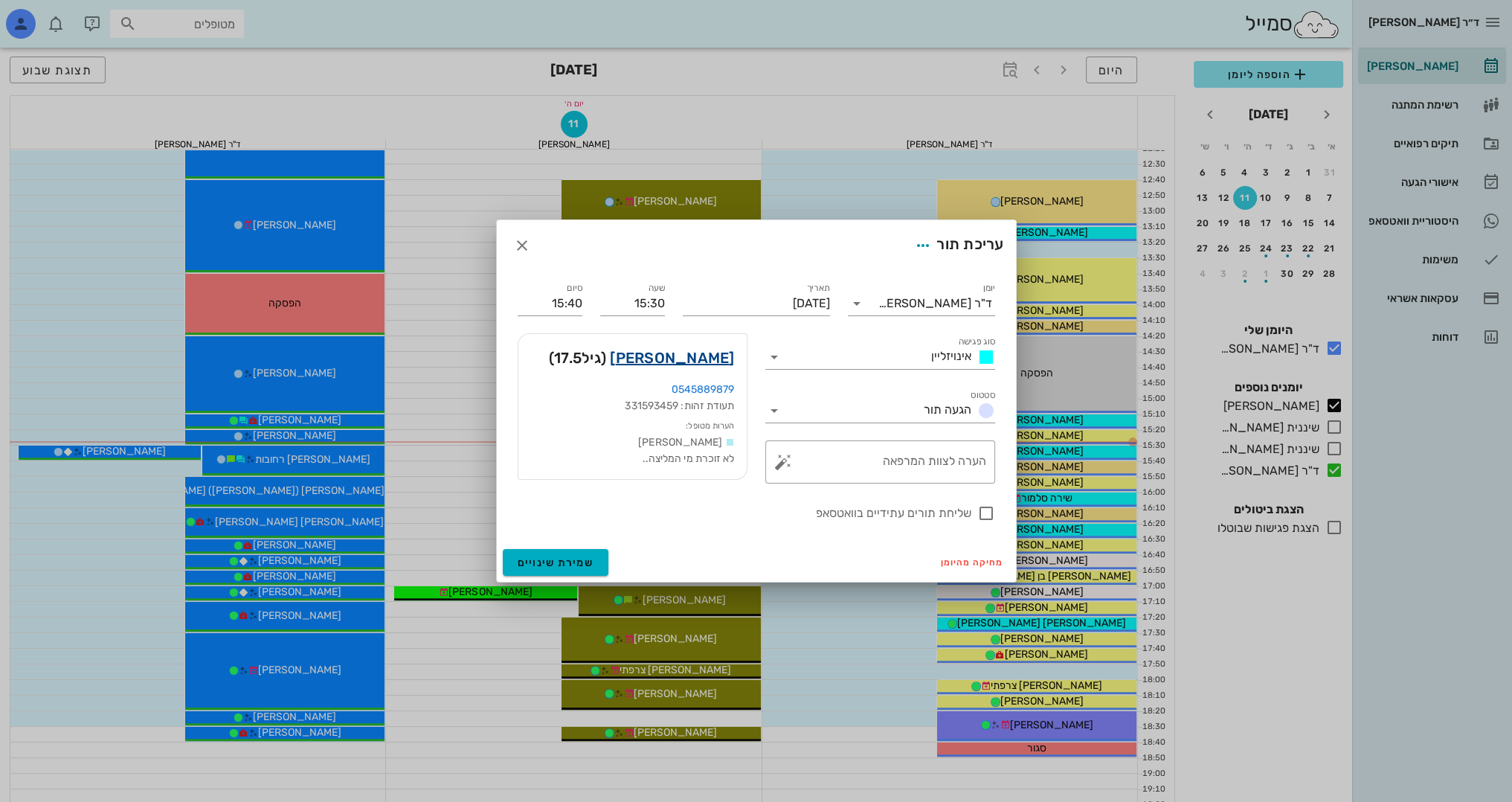
click at [704, 362] on link "אנטון אנטוניוק" at bounding box center [672, 358] width 125 height 24
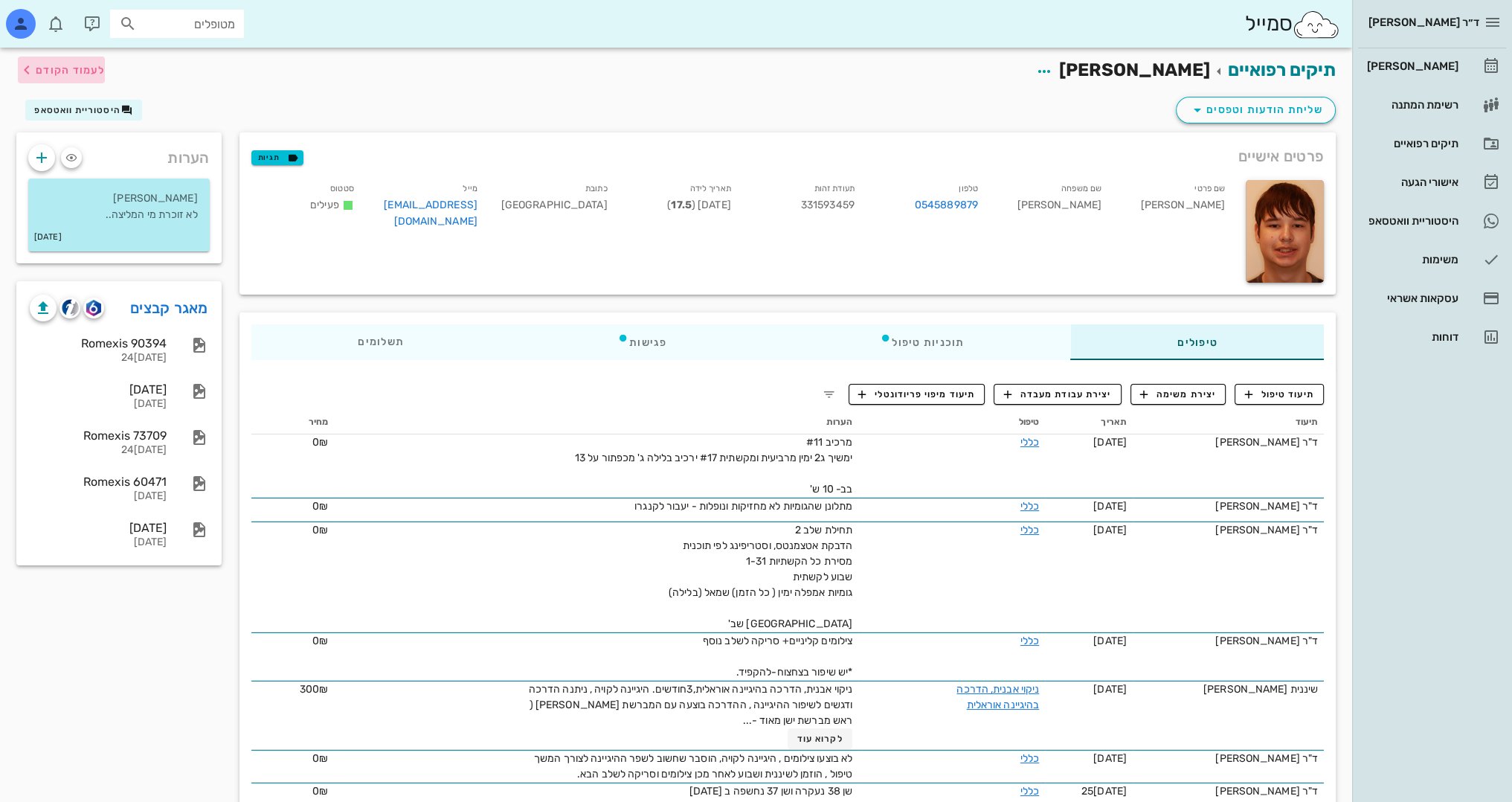
click at [65, 69] on span "לעמוד הקודם" at bounding box center [70, 70] width 69 height 13
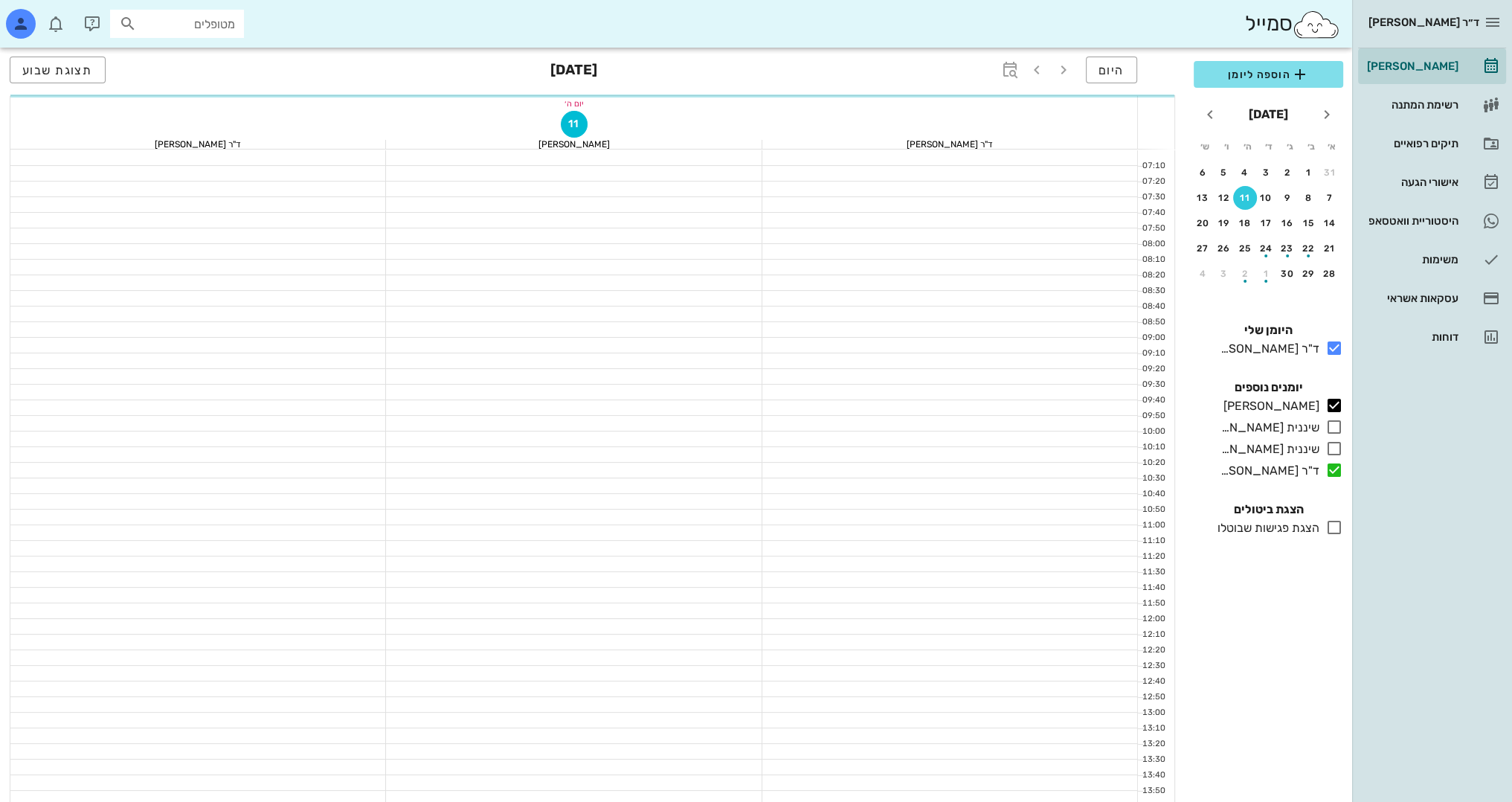
scroll to position [502, 0]
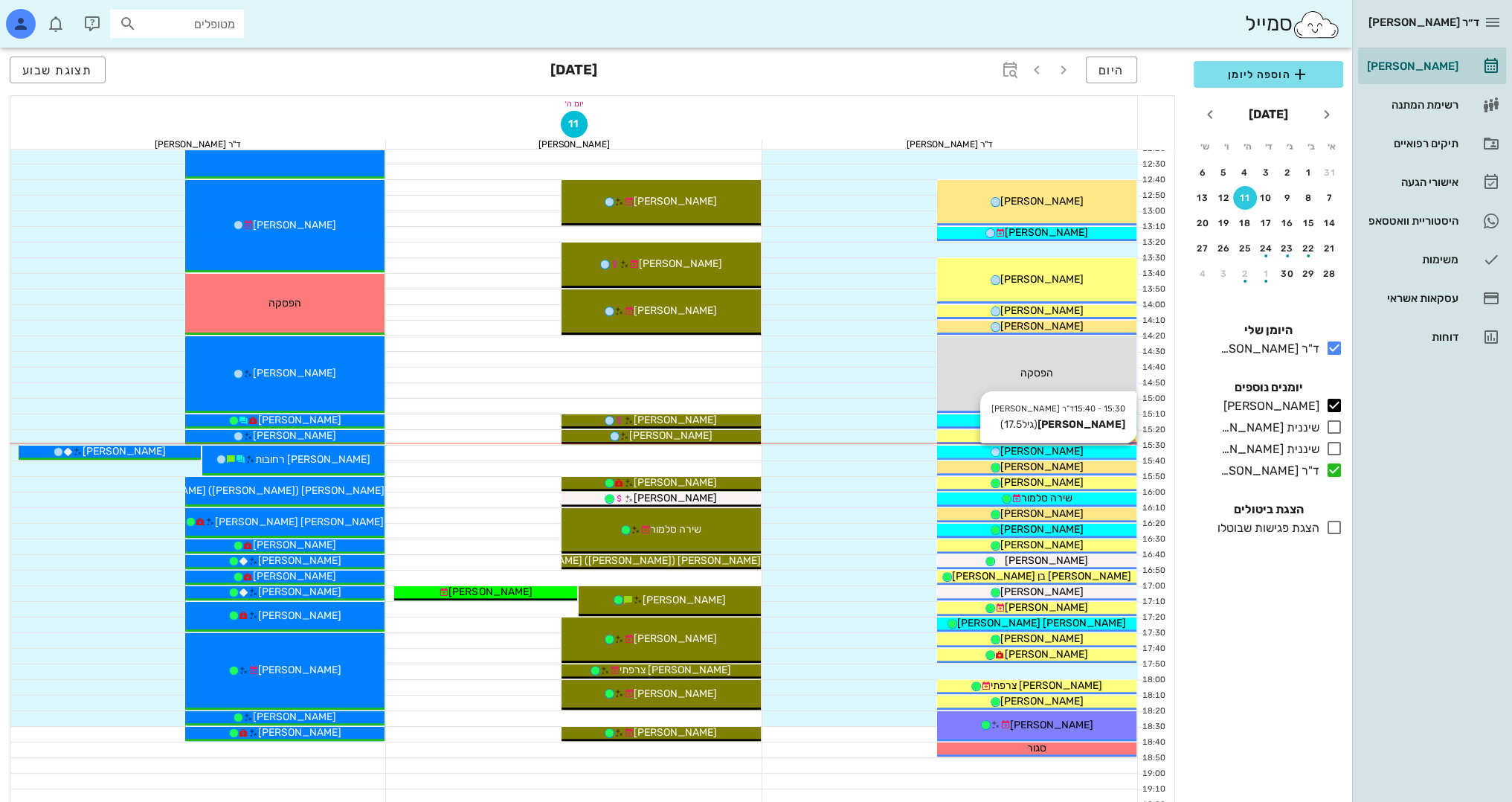
click at [1110, 446] on div "[PERSON_NAME]" at bounding box center [1036, 451] width 199 height 16
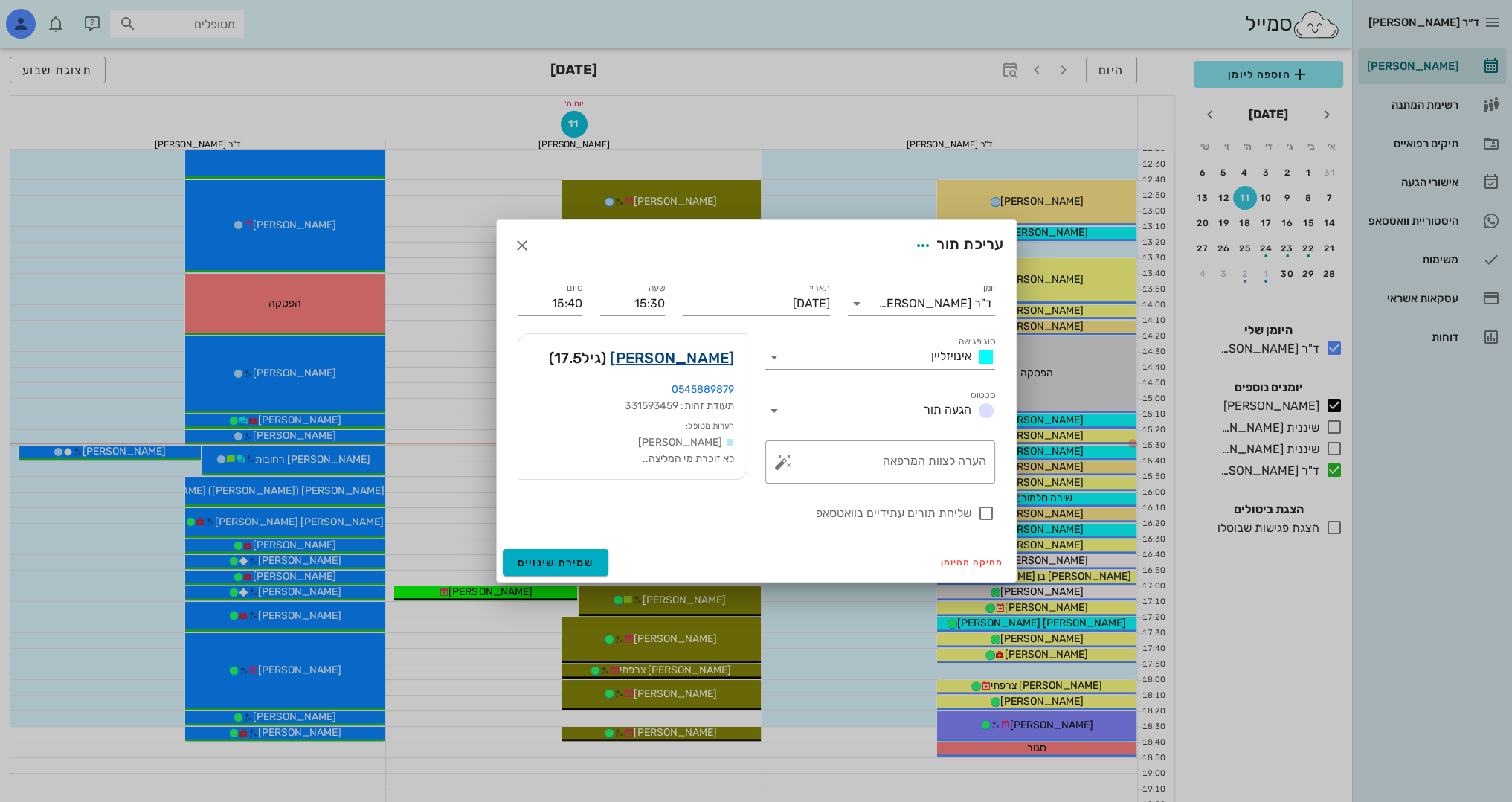
click at [704, 361] on link "אנטון אנטוניוק" at bounding box center [672, 358] width 125 height 24
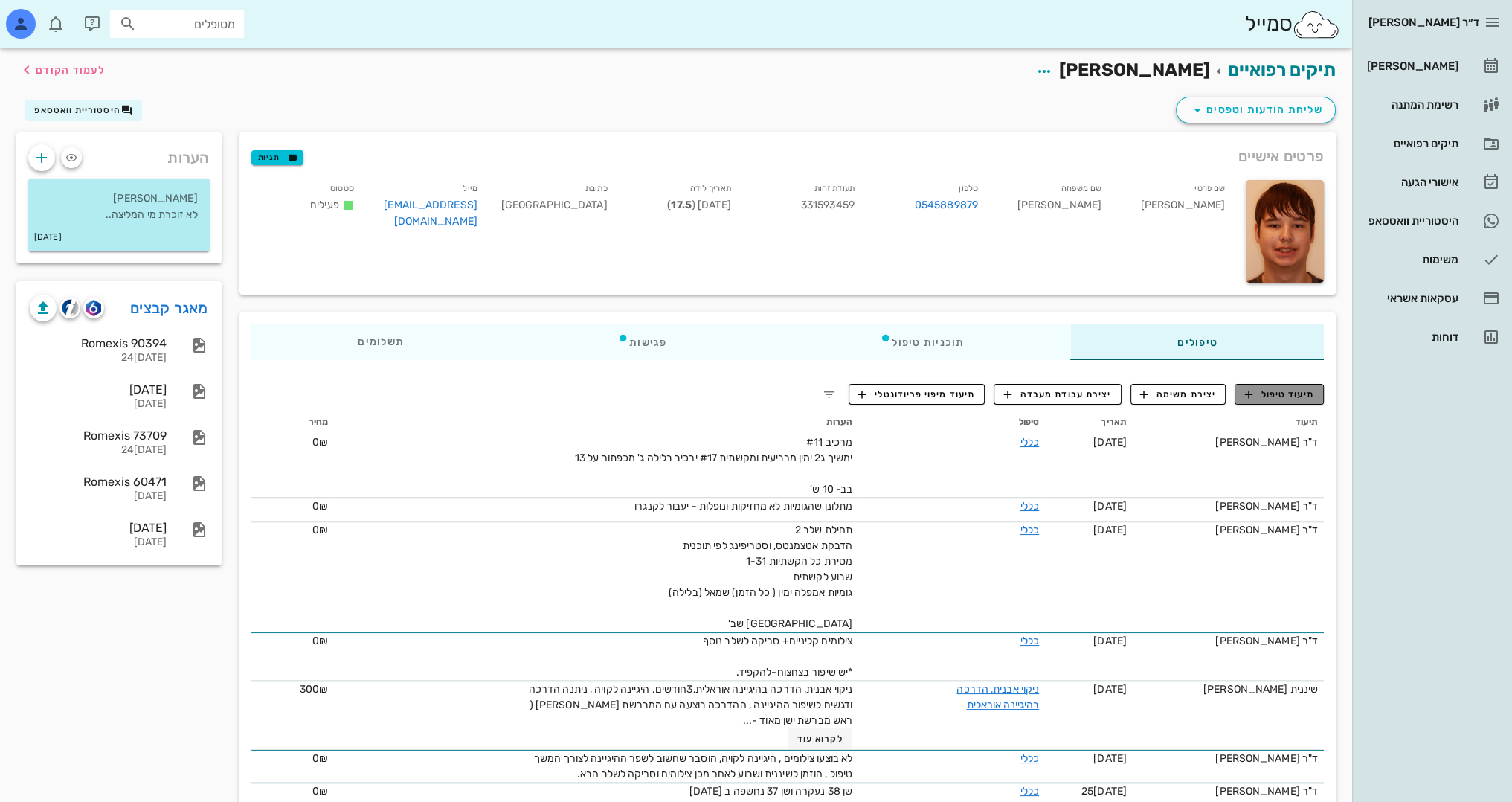
click at [1299, 397] on span "תיעוד טיפול" at bounding box center [1279, 394] width 69 height 13
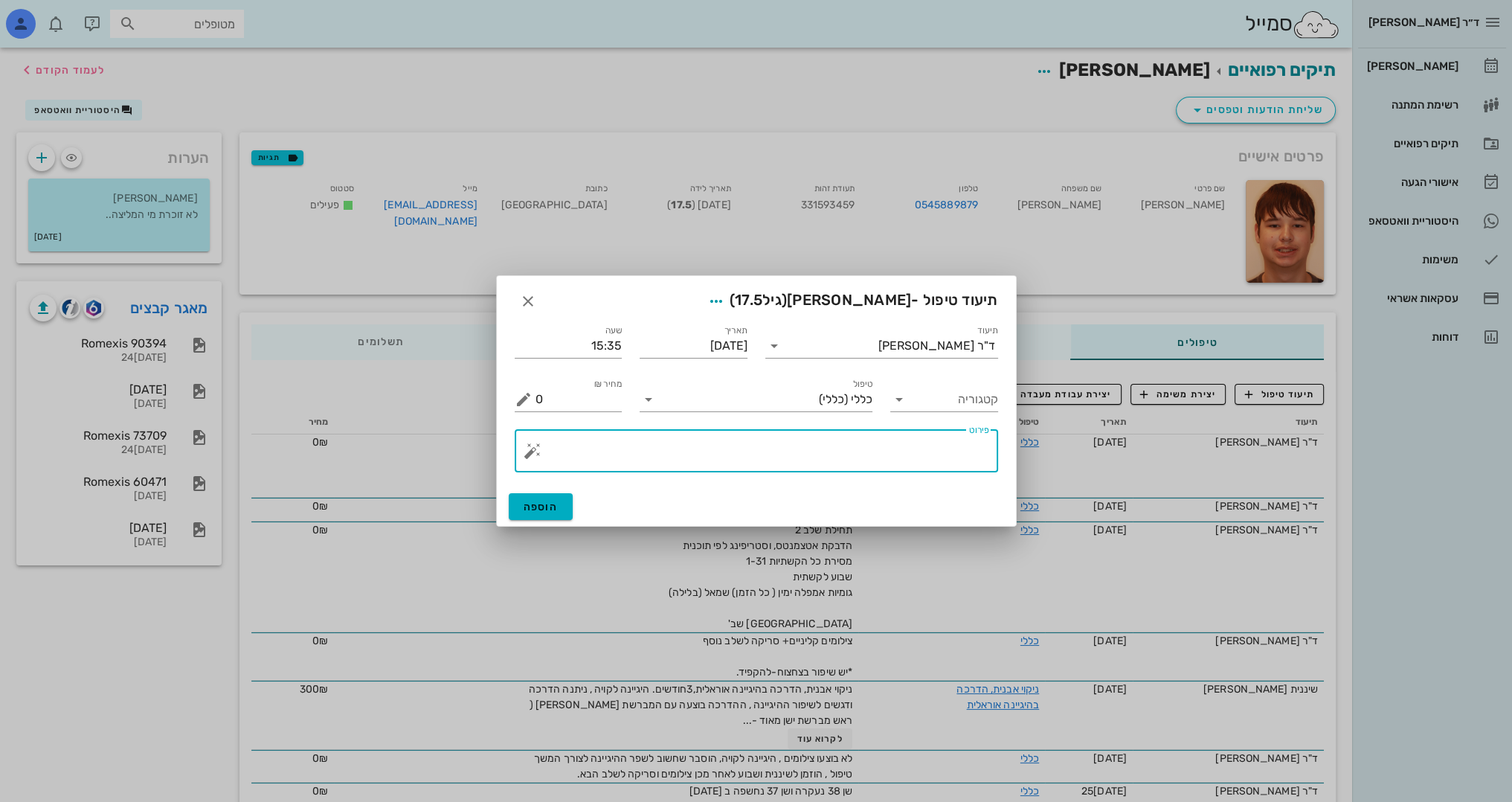
click at [913, 463] on textarea "פירוט" at bounding box center [762, 454] width 453 height 35
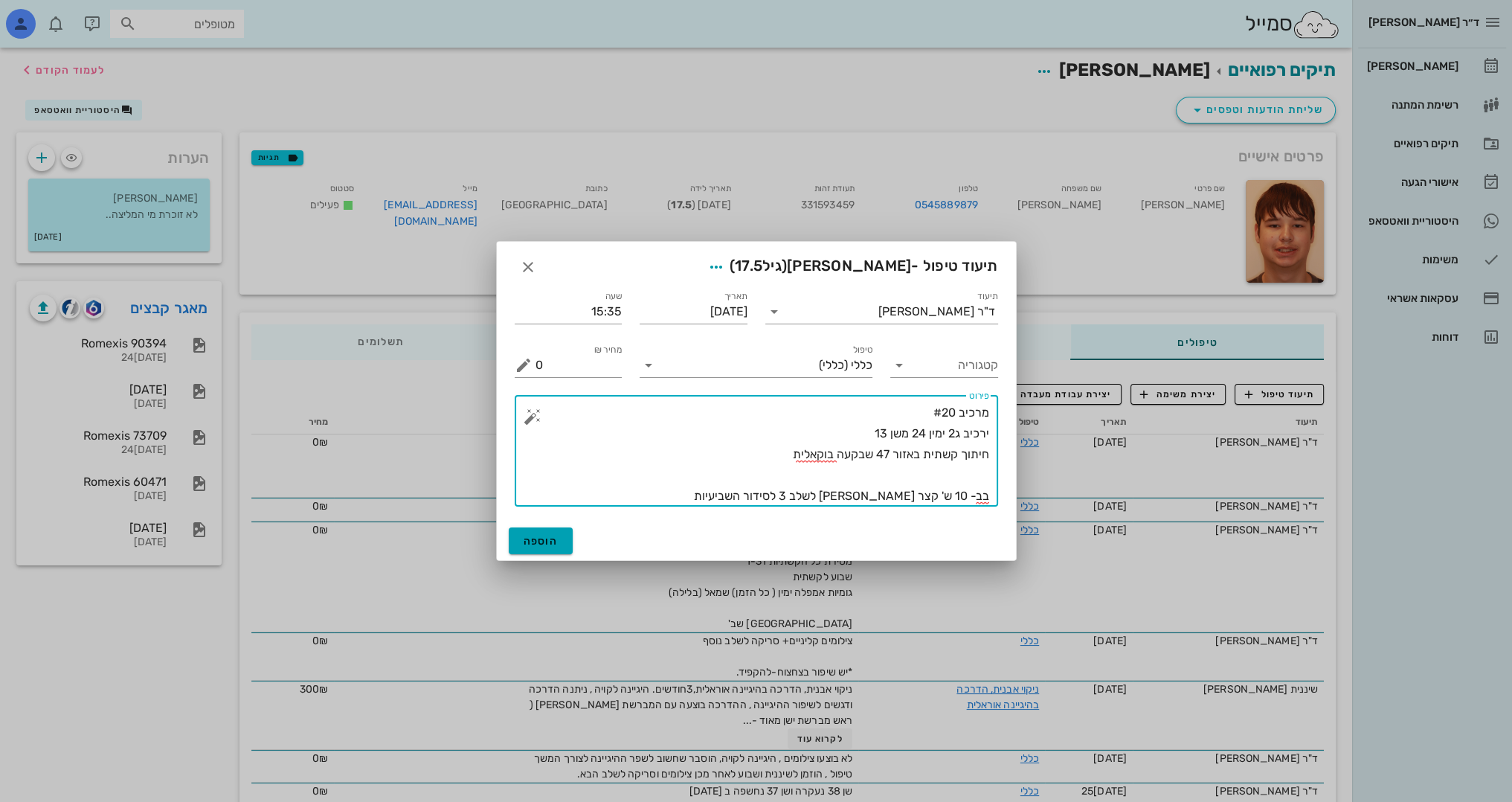
type textarea "מרכיב #20 ירכיב ג2 ימין 24 משן 13 חיתוך קשתית באזור 47 שבקעה בוקאלית בב- 10 ש' …"
click at [523, 537] on span "הוספה" at bounding box center [541, 541] width 35 height 13
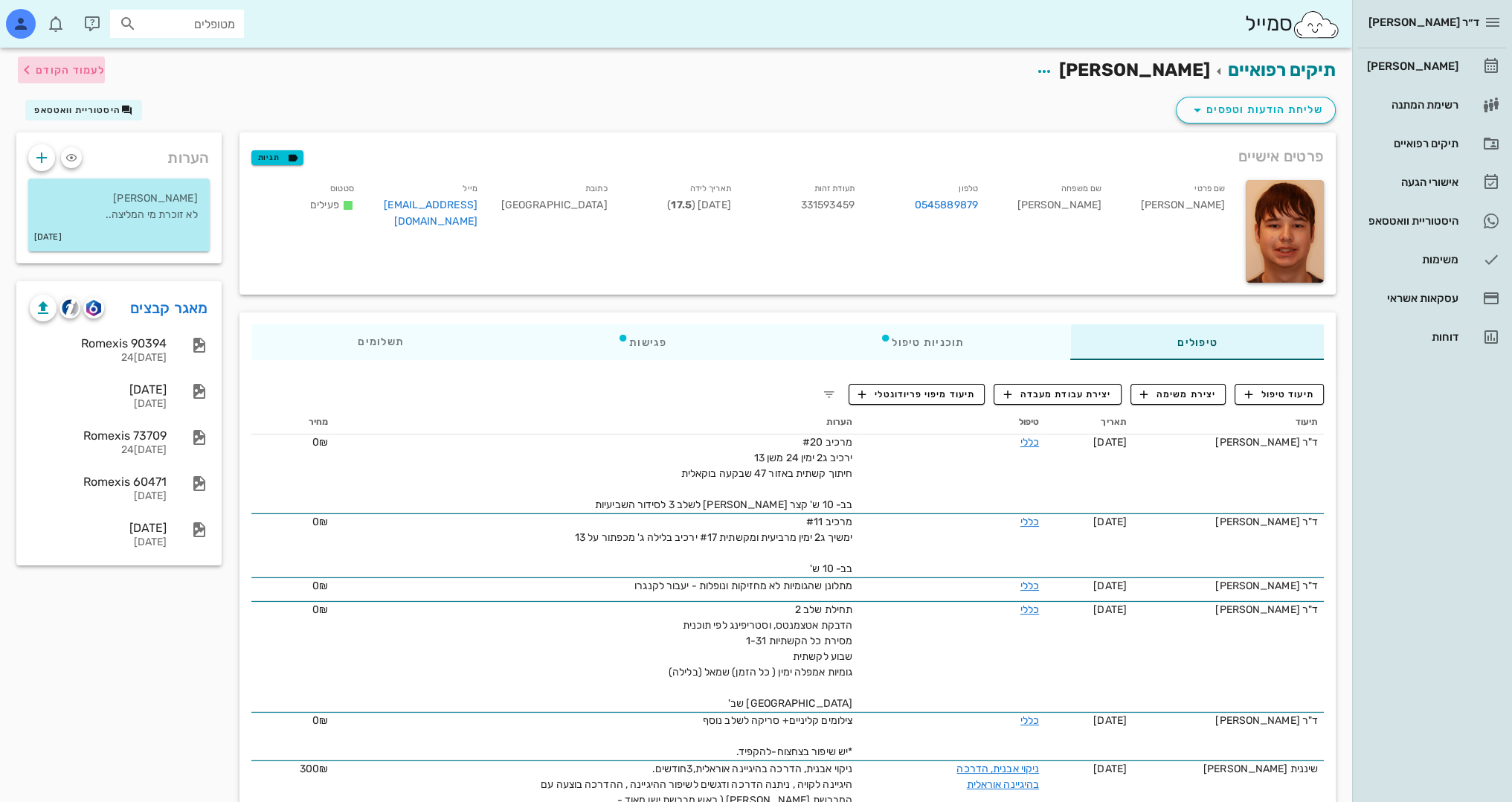
click at [88, 76] on span "לעמוד הקודם" at bounding box center [61, 69] width 87 height 18
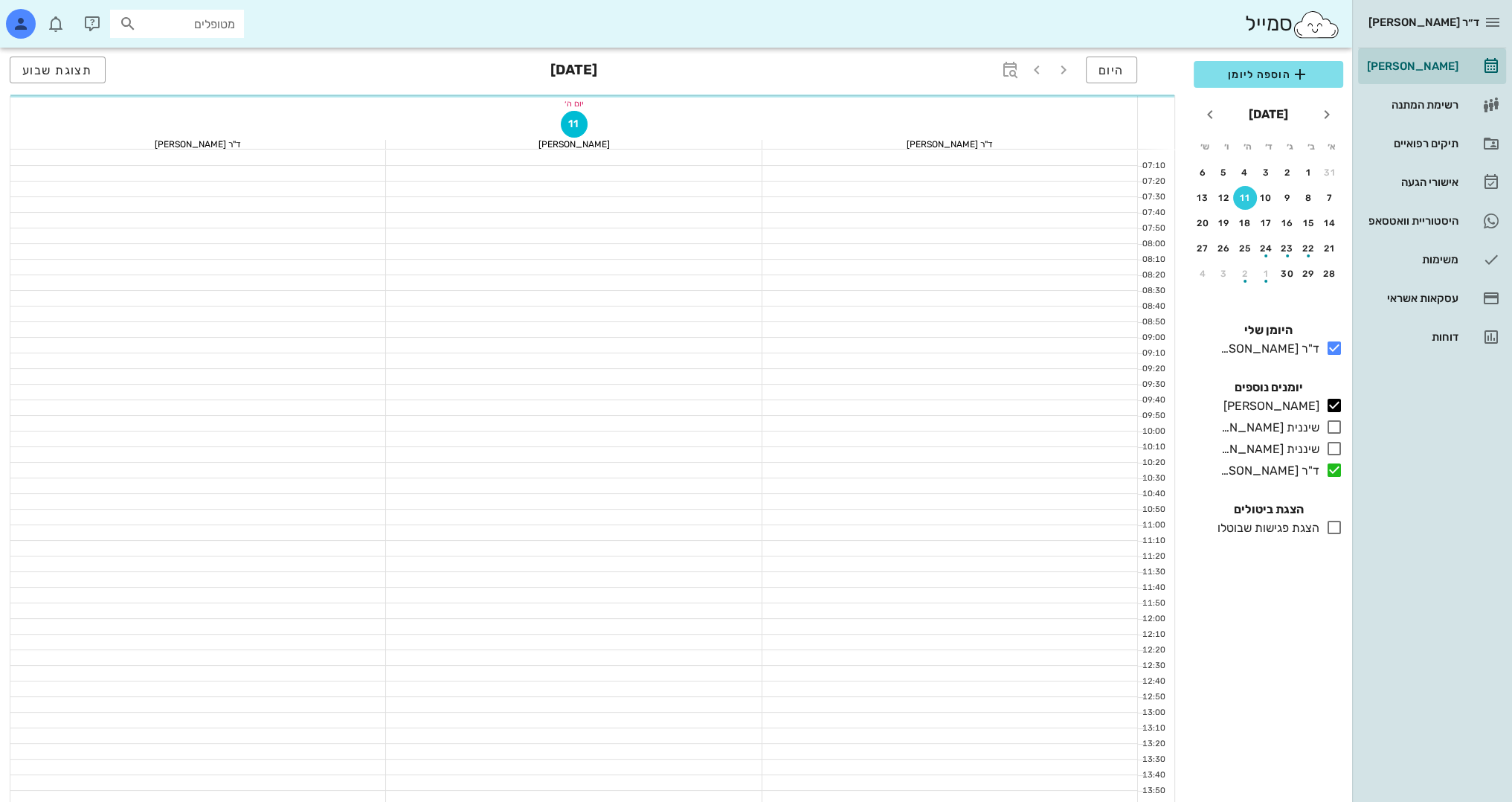
scroll to position [502, 0]
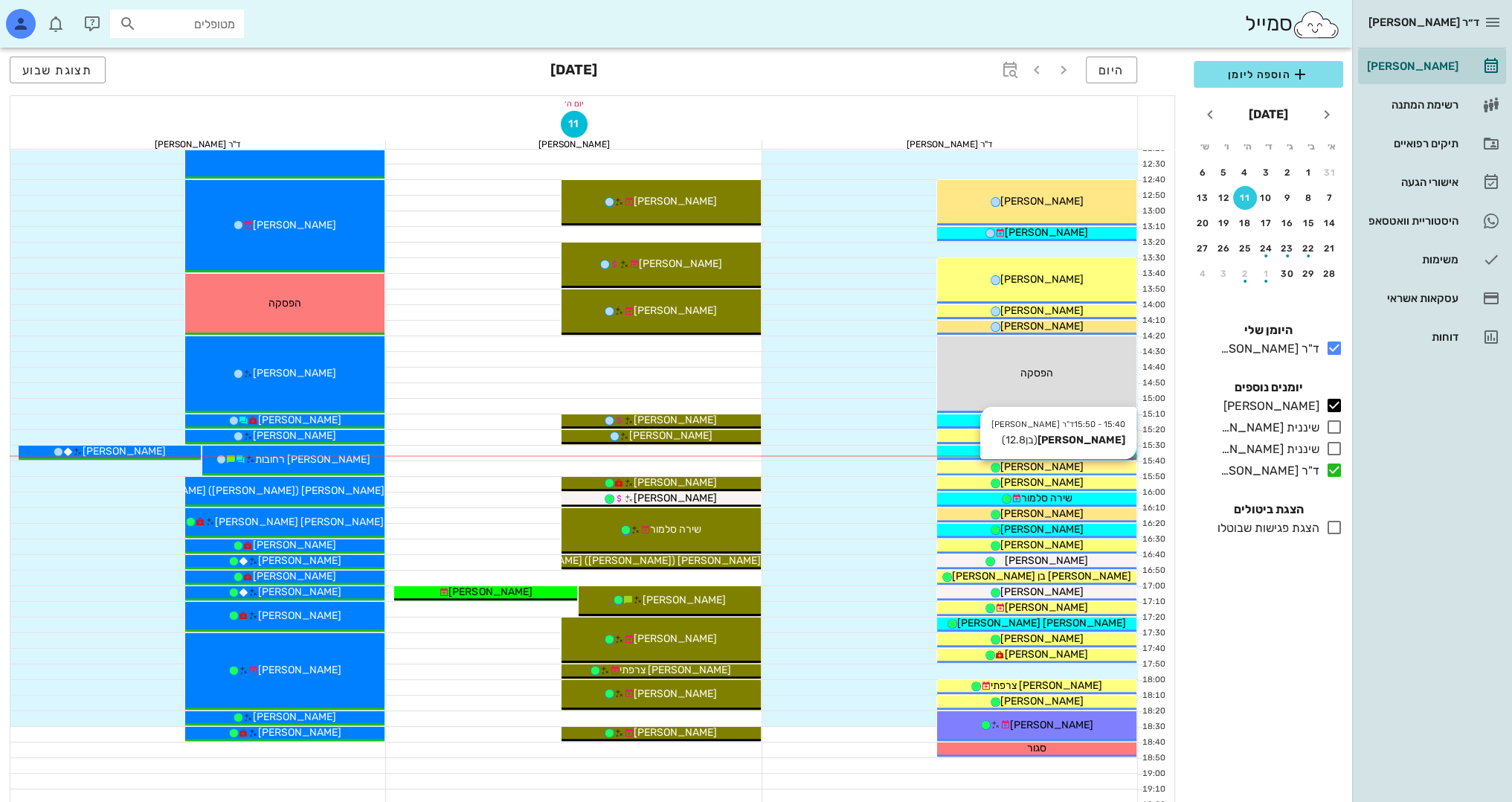
click at [1077, 464] on div "[PERSON_NAME]" at bounding box center [1036, 467] width 199 height 16
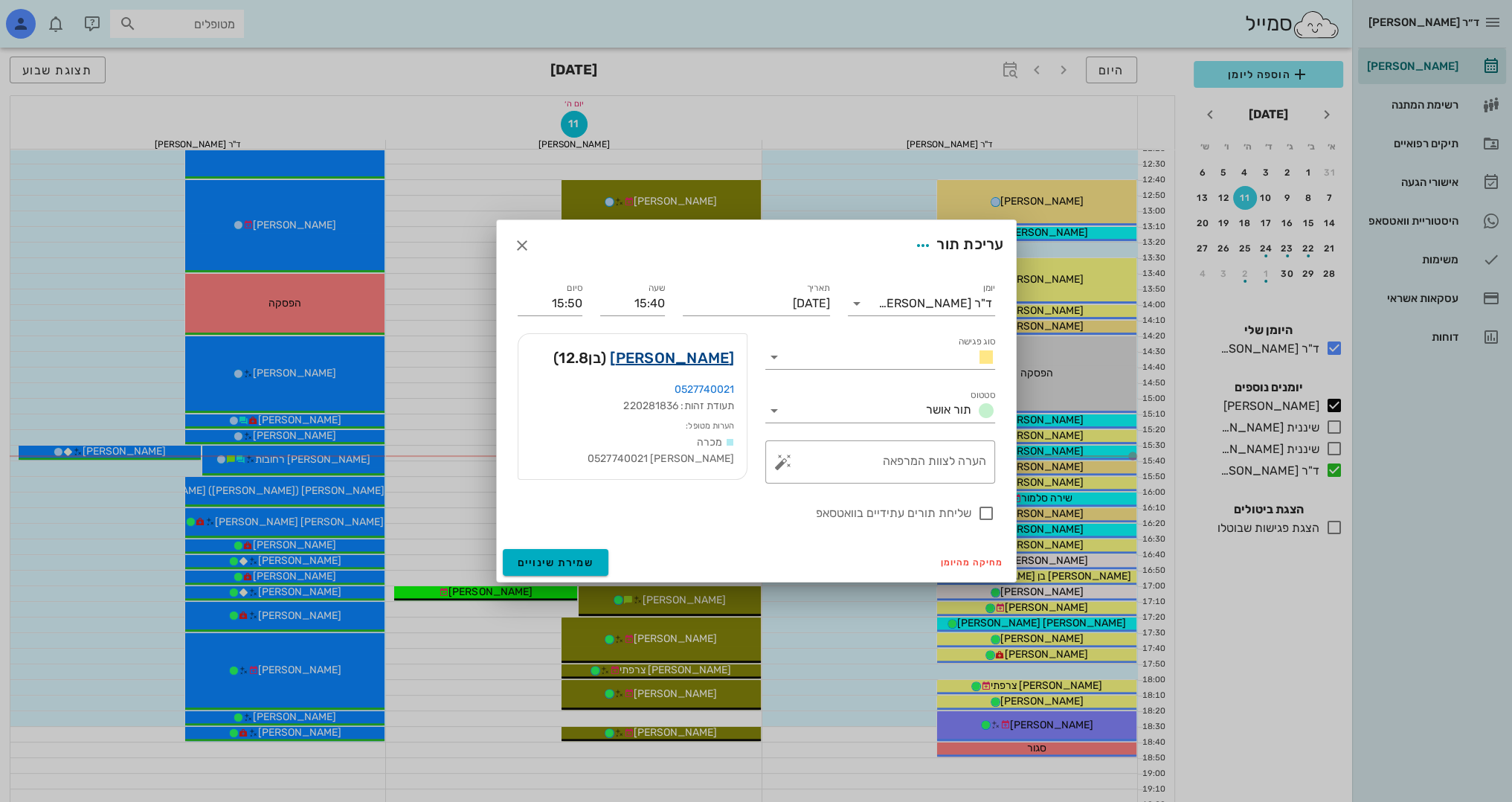
click at [690, 361] on link "עמית נומוביץ" at bounding box center [672, 358] width 125 height 24
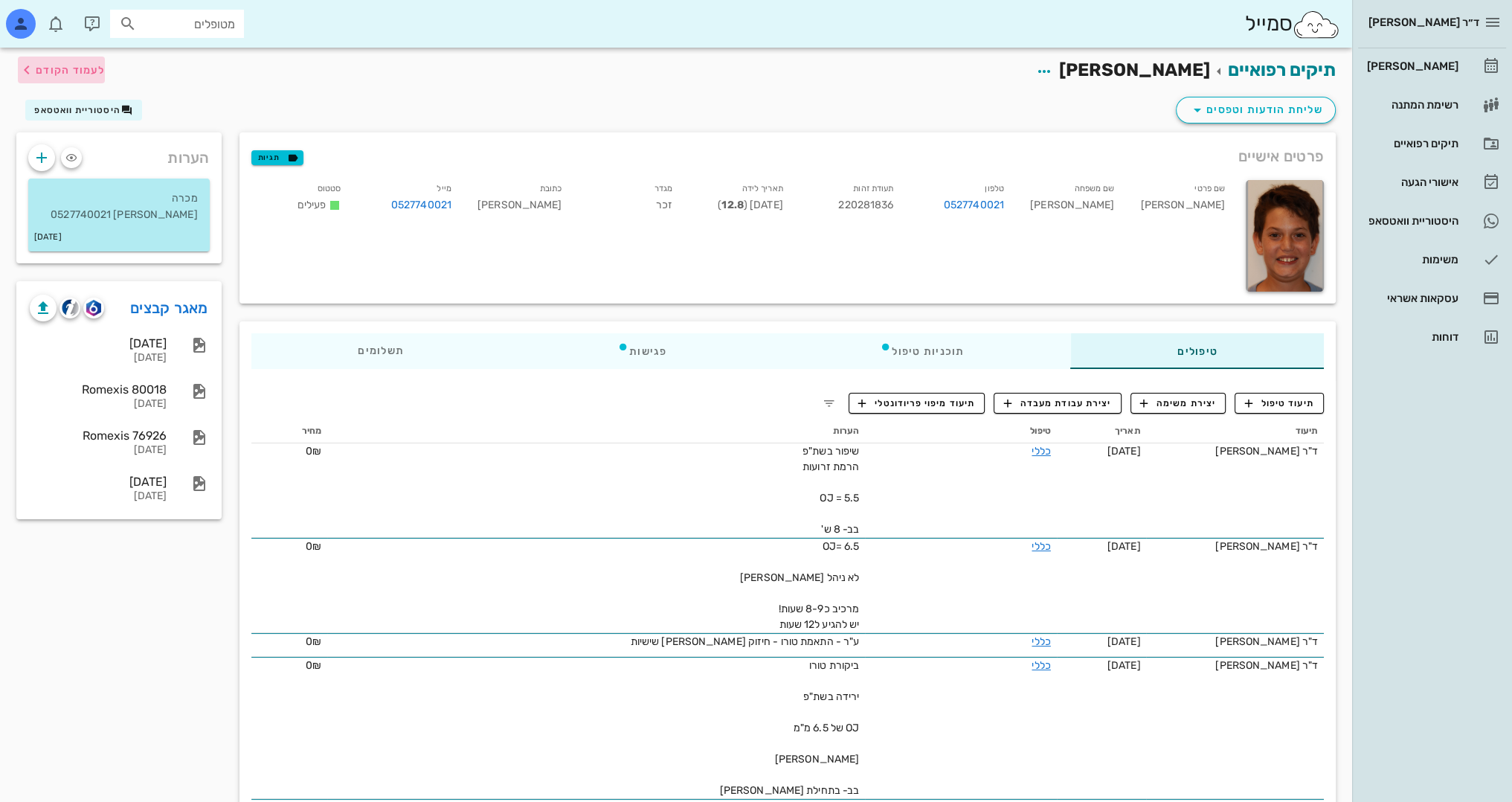
click at [52, 71] on span "לעמוד הקודם" at bounding box center [70, 70] width 69 height 13
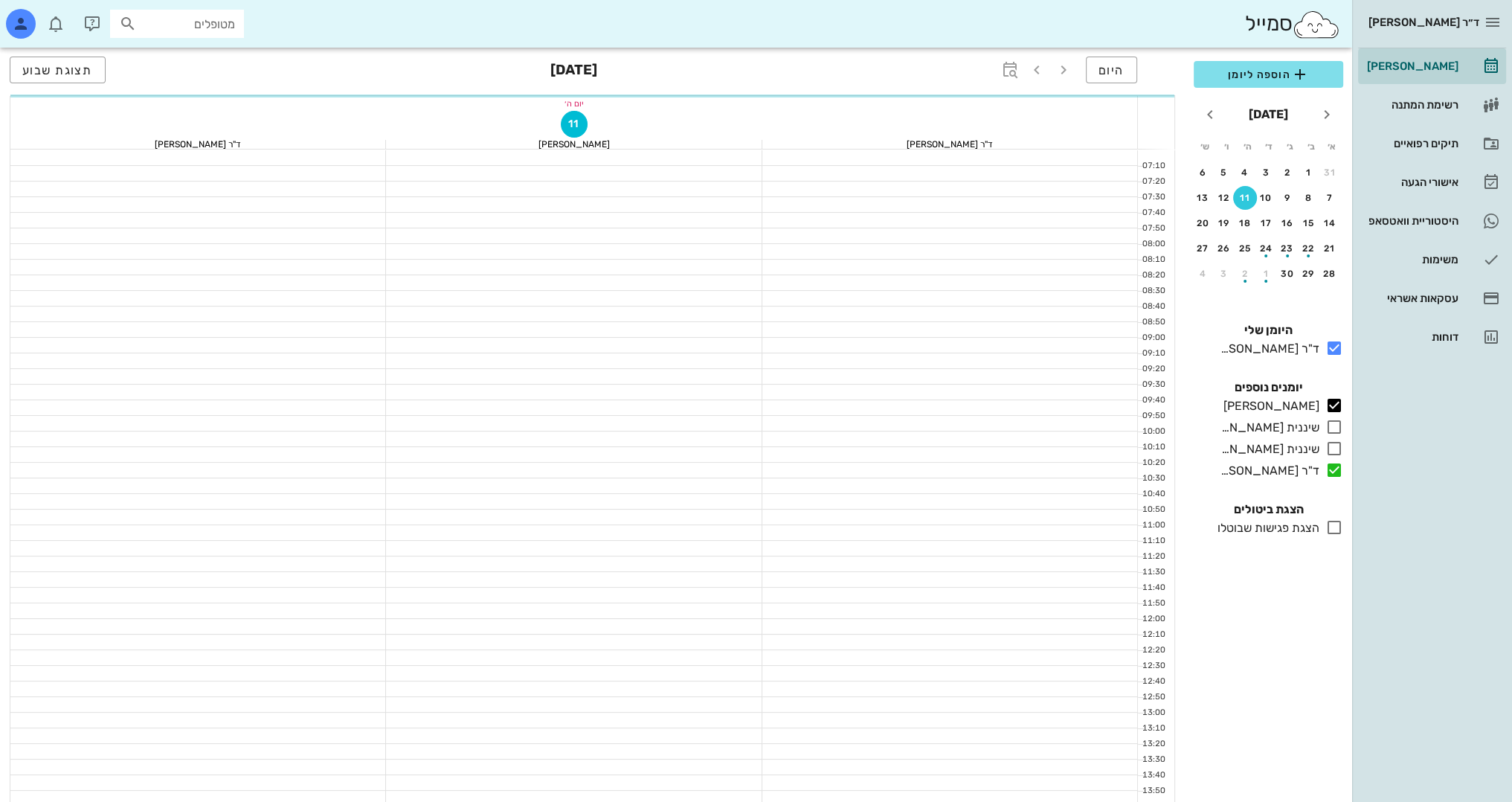
scroll to position [502, 0]
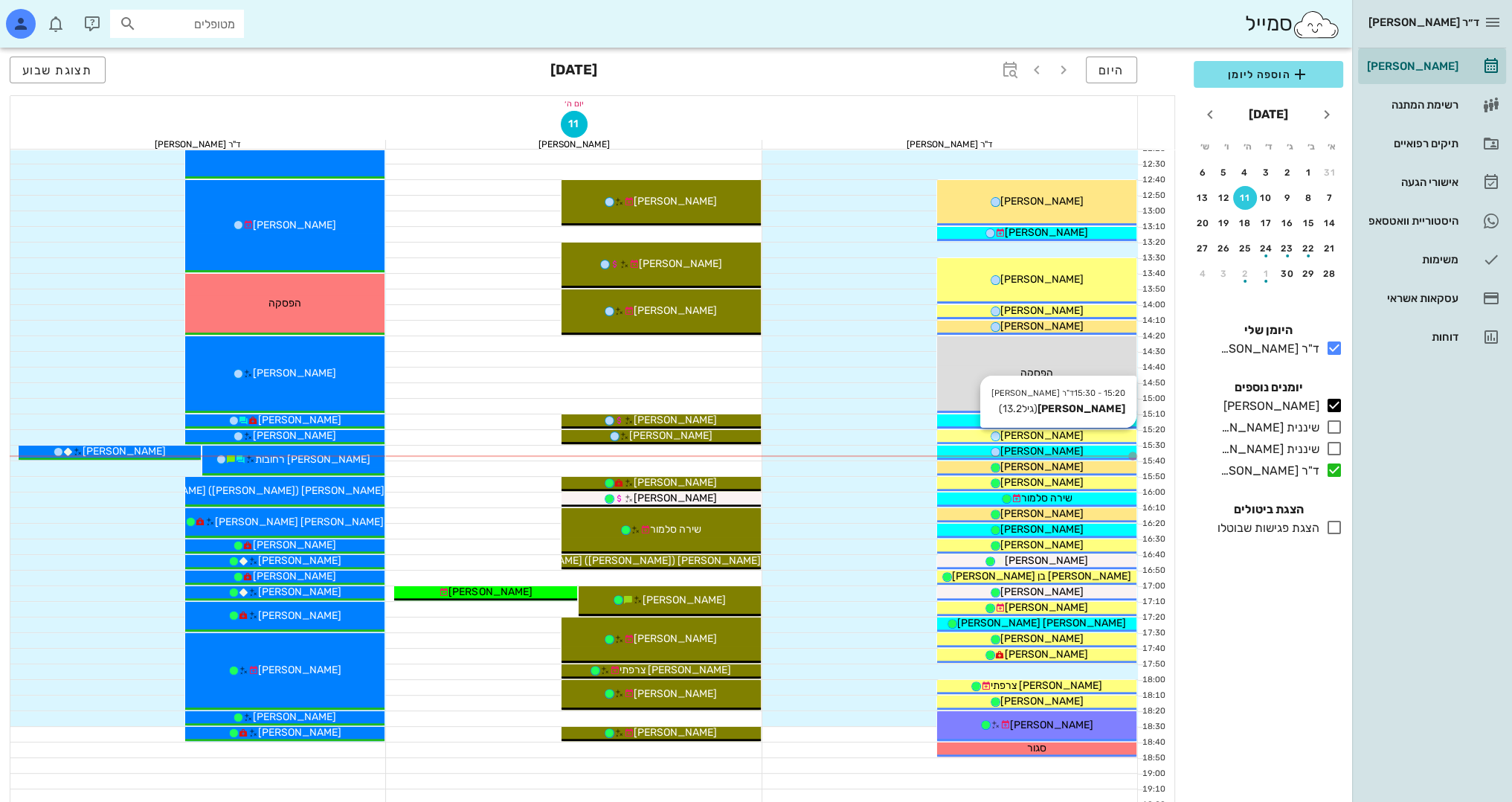
click at [1068, 434] on div "[PERSON_NAME]" at bounding box center [1036, 435] width 199 height 16
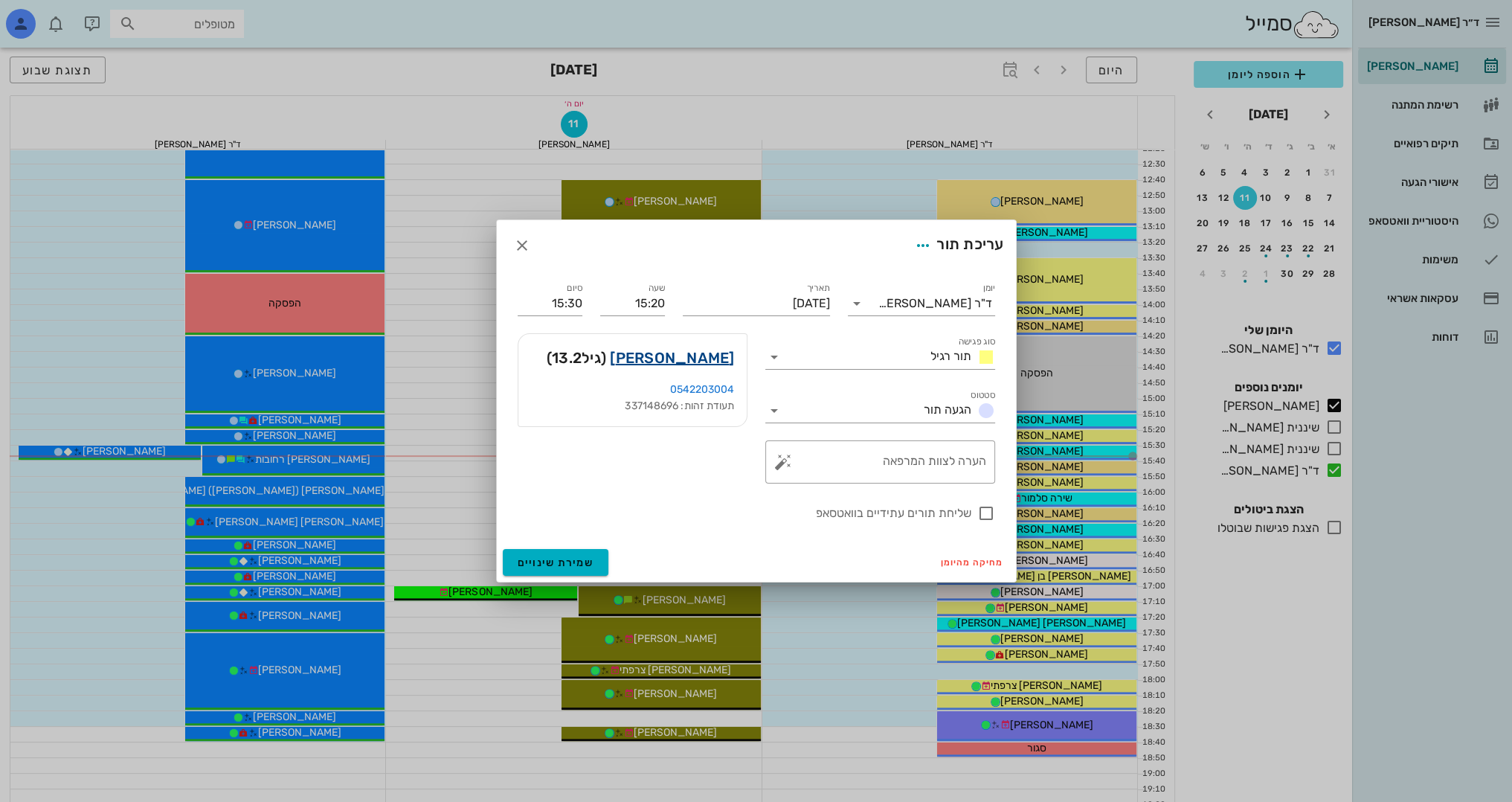
click at [708, 350] on link "דניאל אבידר" at bounding box center [672, 358] width 125 height 24
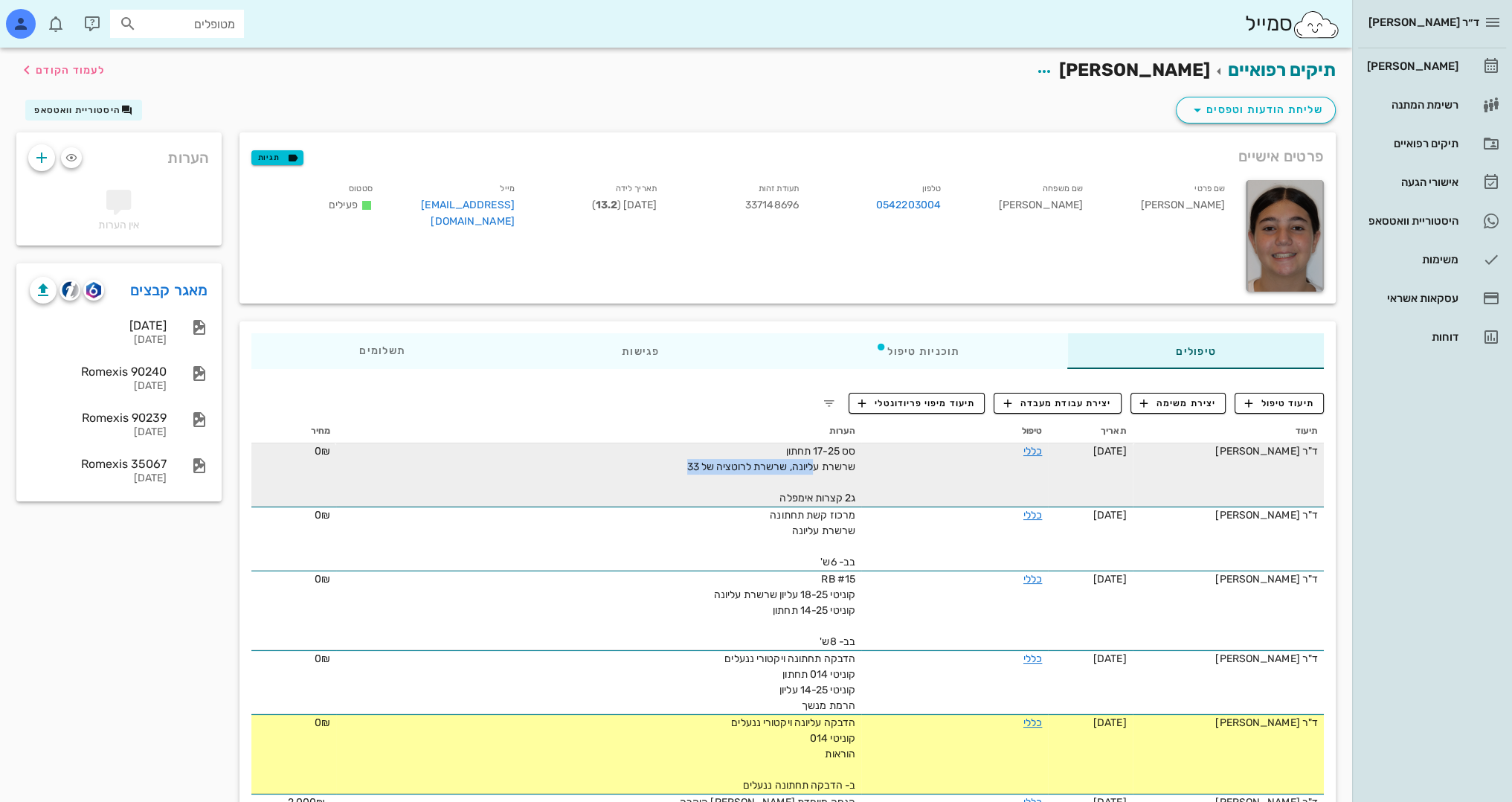
drag, startPoint x: 813, startPoint y: 471, endPoint x: 703, endPoint y: 468, distance: 110.0
click at [597, 470] on div "סס 17-25 תחתון שרשרת עליונה, שרשרת לרוטציה של 33 ג2 קצרות אימפלה" at bounding box center [687, 474] width 334 height 62
click at [855, 487] on div "סס 17-25 תחתון שרשרת עליונה, שרשרת לרוטציה של 33 ג2 קצרות אימפלה" at bounding box center [687, 474] width 334 height 62
drag, startPoint x: 859, startPoint y: 498, endPoint x: 803, endPoint y: 497, distance: 56.0
click at [803, 497] on span "סס 17-25 תחתון שרשרת עליונה, שרשרת לרוטציה של 33 ג2 קצרות אימפלה" at bounding box center [771, 474] width 168 height 59
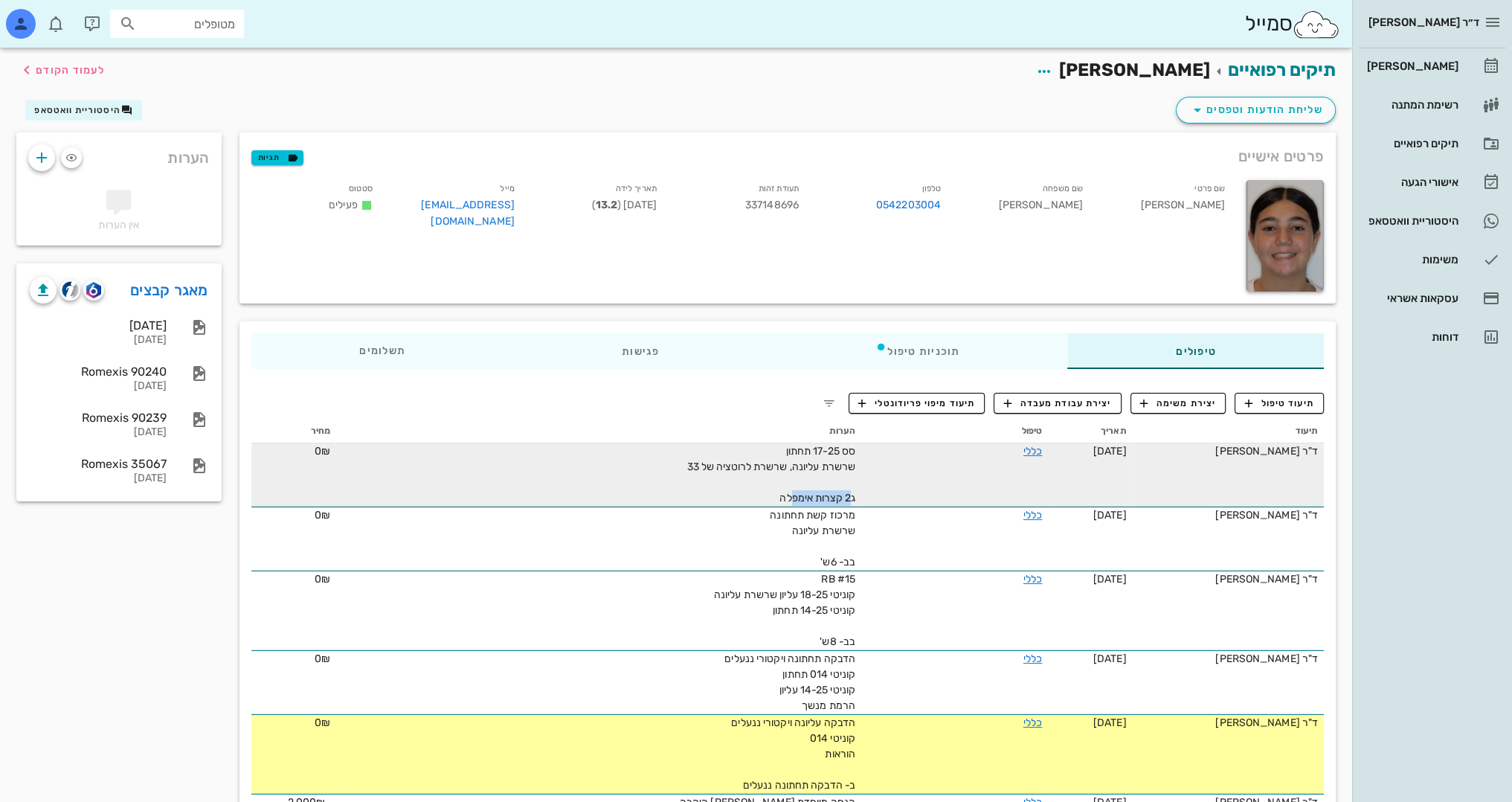
click at [855, 491] on span "סס 17-25 תחתון שרשרת עליונה, שרשרת לרוטציה של 33 ג2 קצרות אימפלה" at bounding box center [771, 474] width 168 height 59
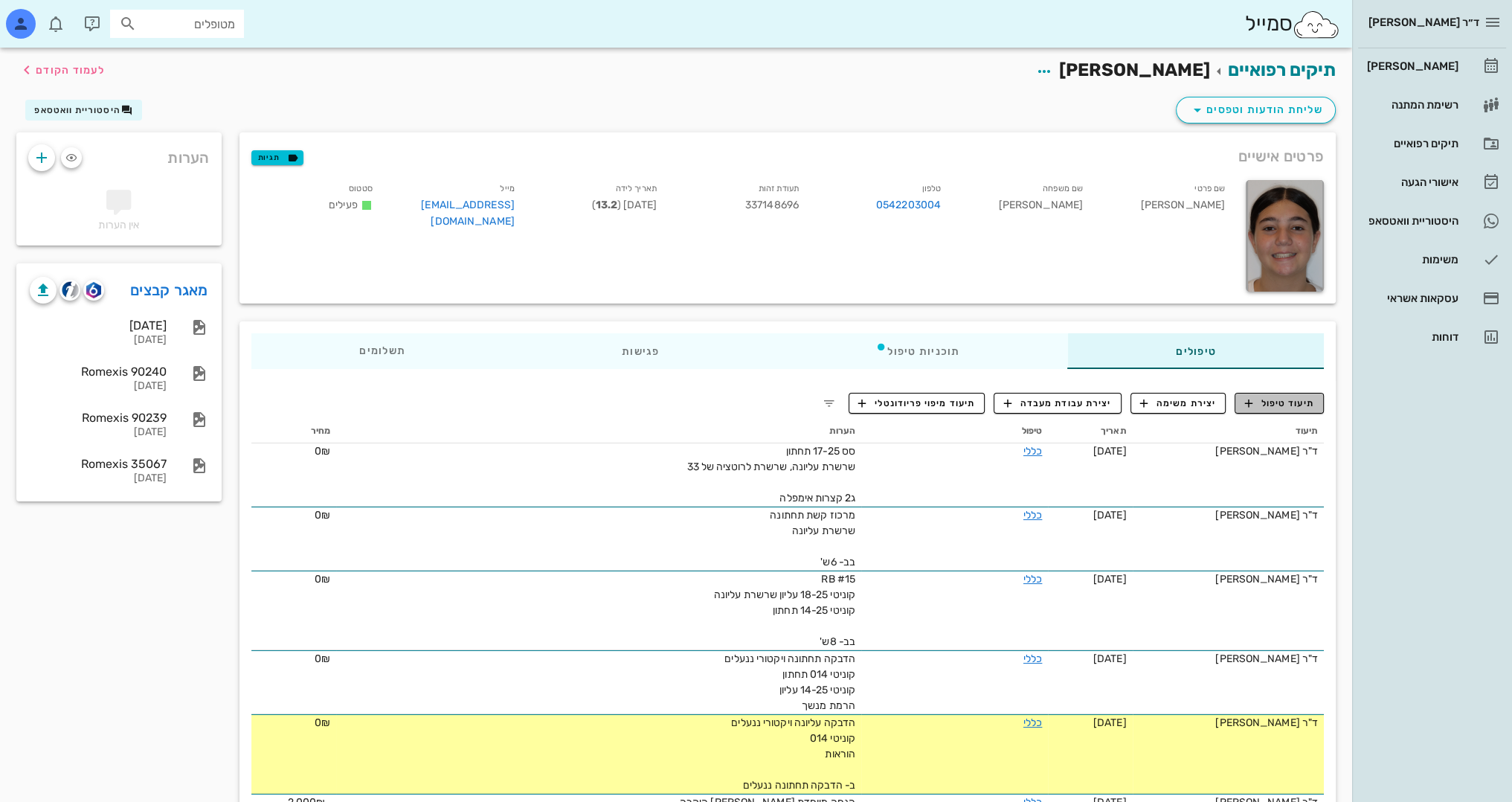
click at [1282, 393] on button "תיעוד טיפול" at bounding box center [1279, 403] width 89 height 21
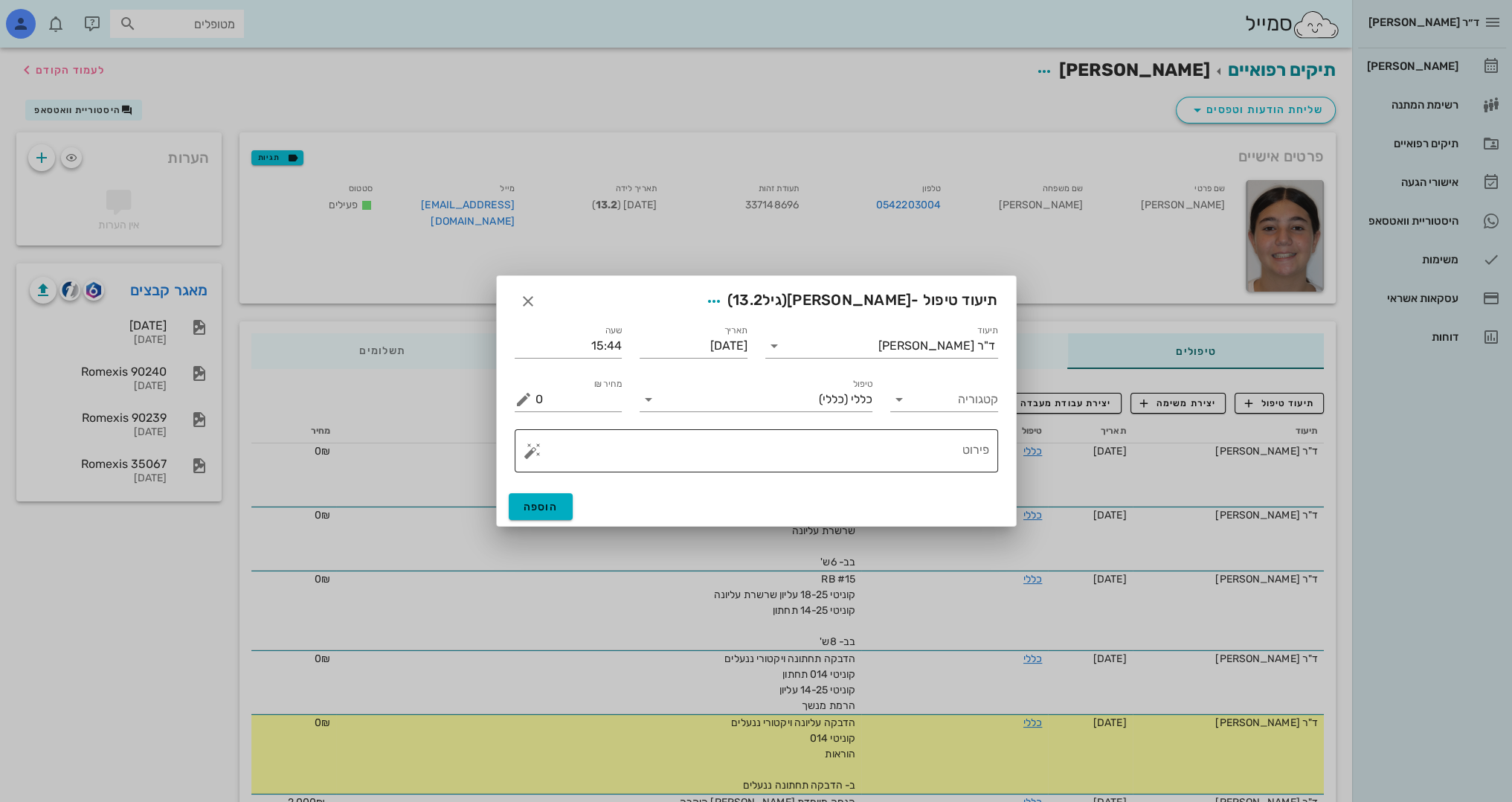
click at [847, 454] on textarea "פירוט" at bounding box center [762, 454] width 453 height 35
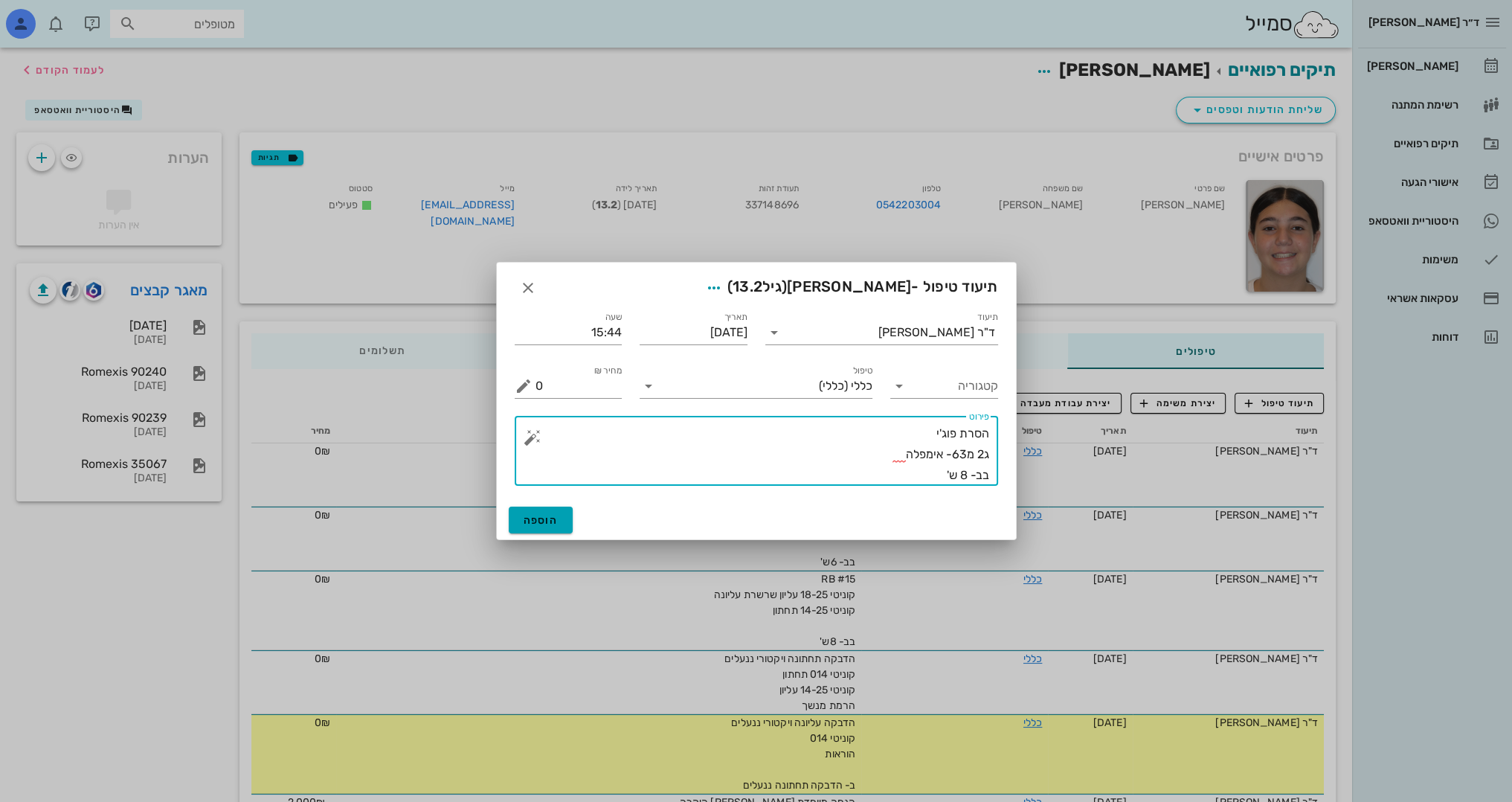
type textarea "הסרת פוג'י ג2 מ63- אימפלה בב- 8 ש'"
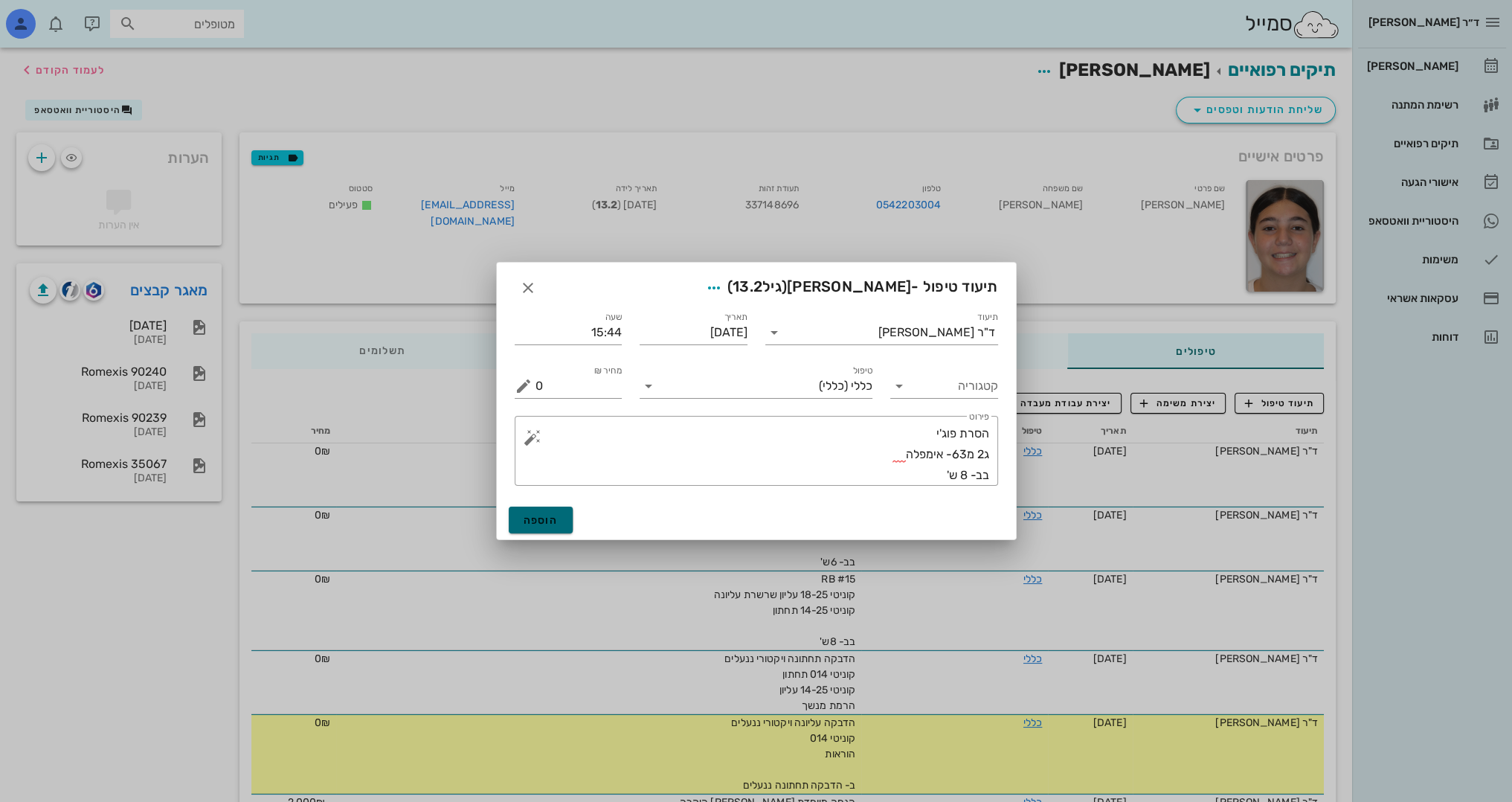
click at [539, 513] on button "הוספה" at bounding box center [541, 520] width 65 height 27
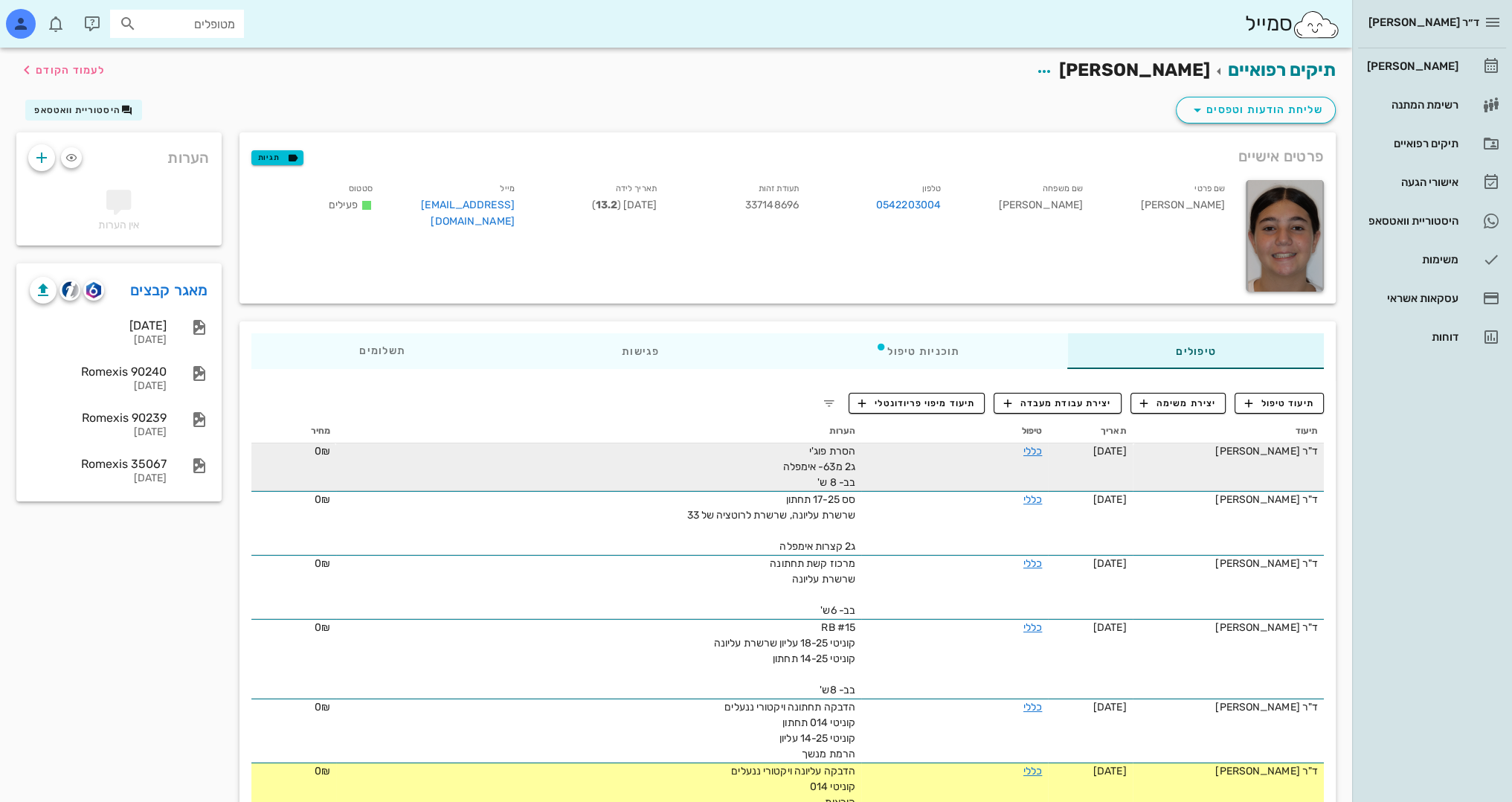
click at [875, 470] on td "כללי" at bounding box center [954, 467] width 187 height 47
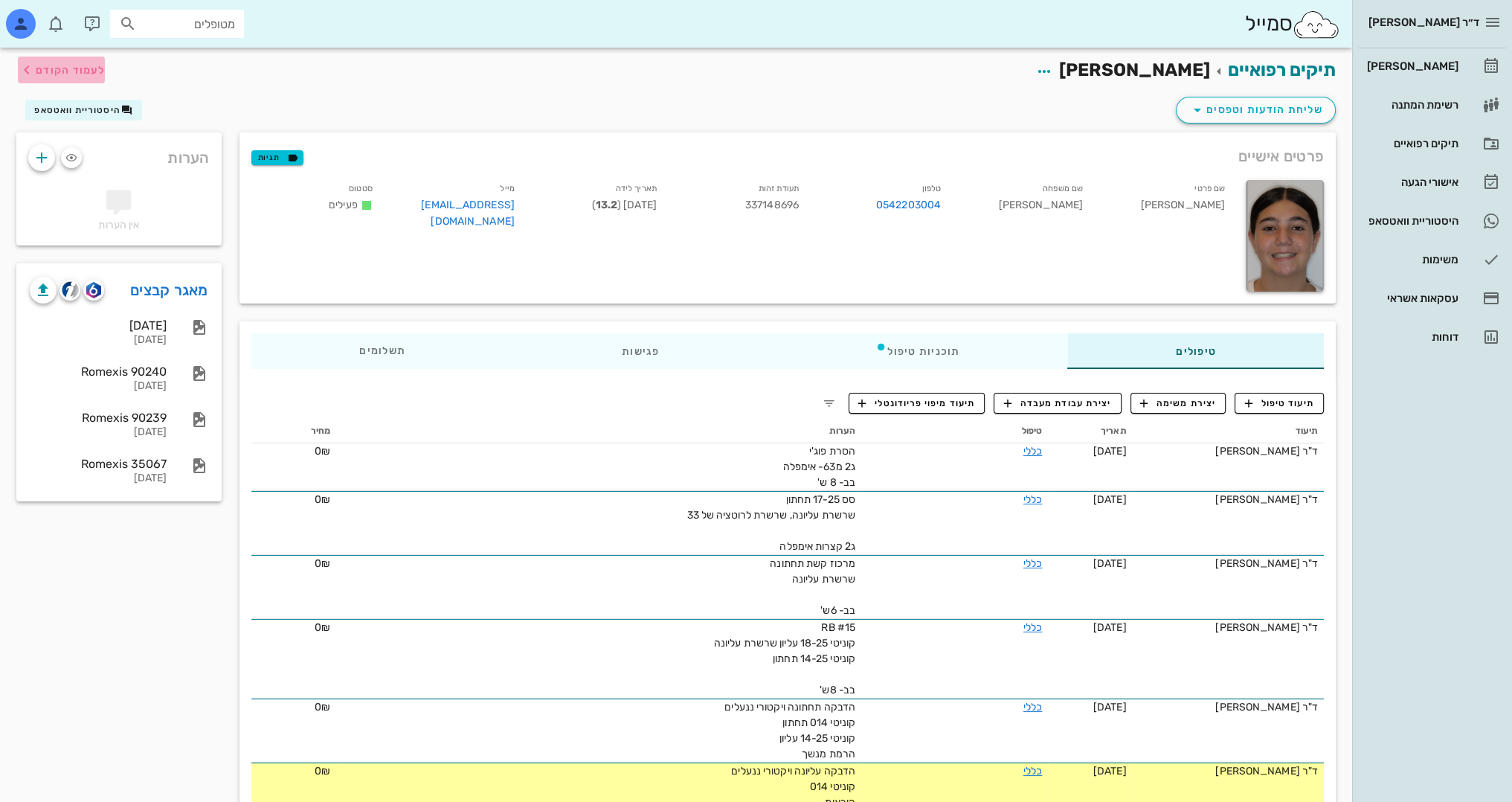
click at [99, 79] on button "לעמוד הקודם" at bounding box center [61, 70] width 87 height 27
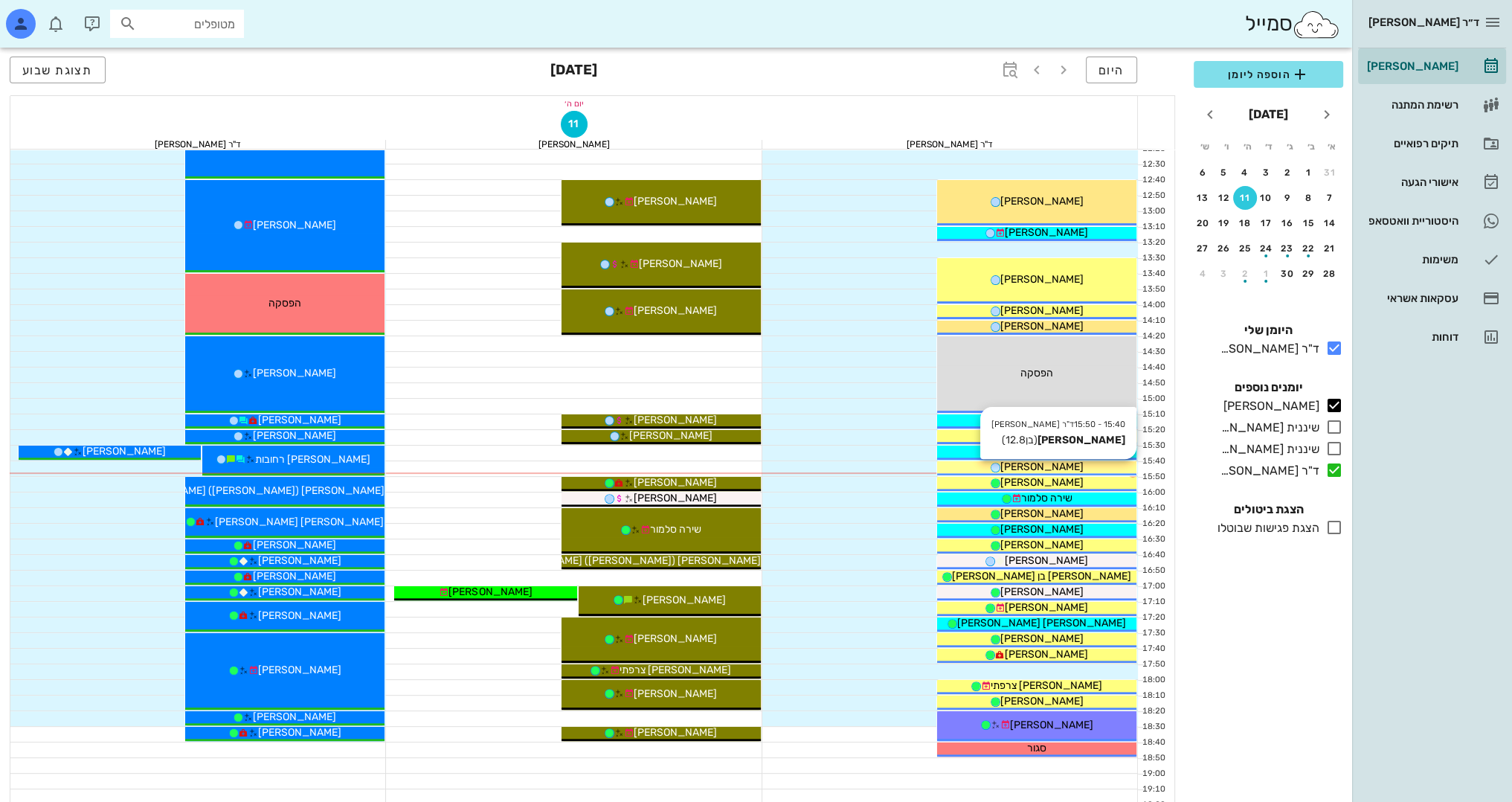
click at [1080, 463] on div "[PERSON_NAME]" at bounding box center [1036, 467] width 199 height 16
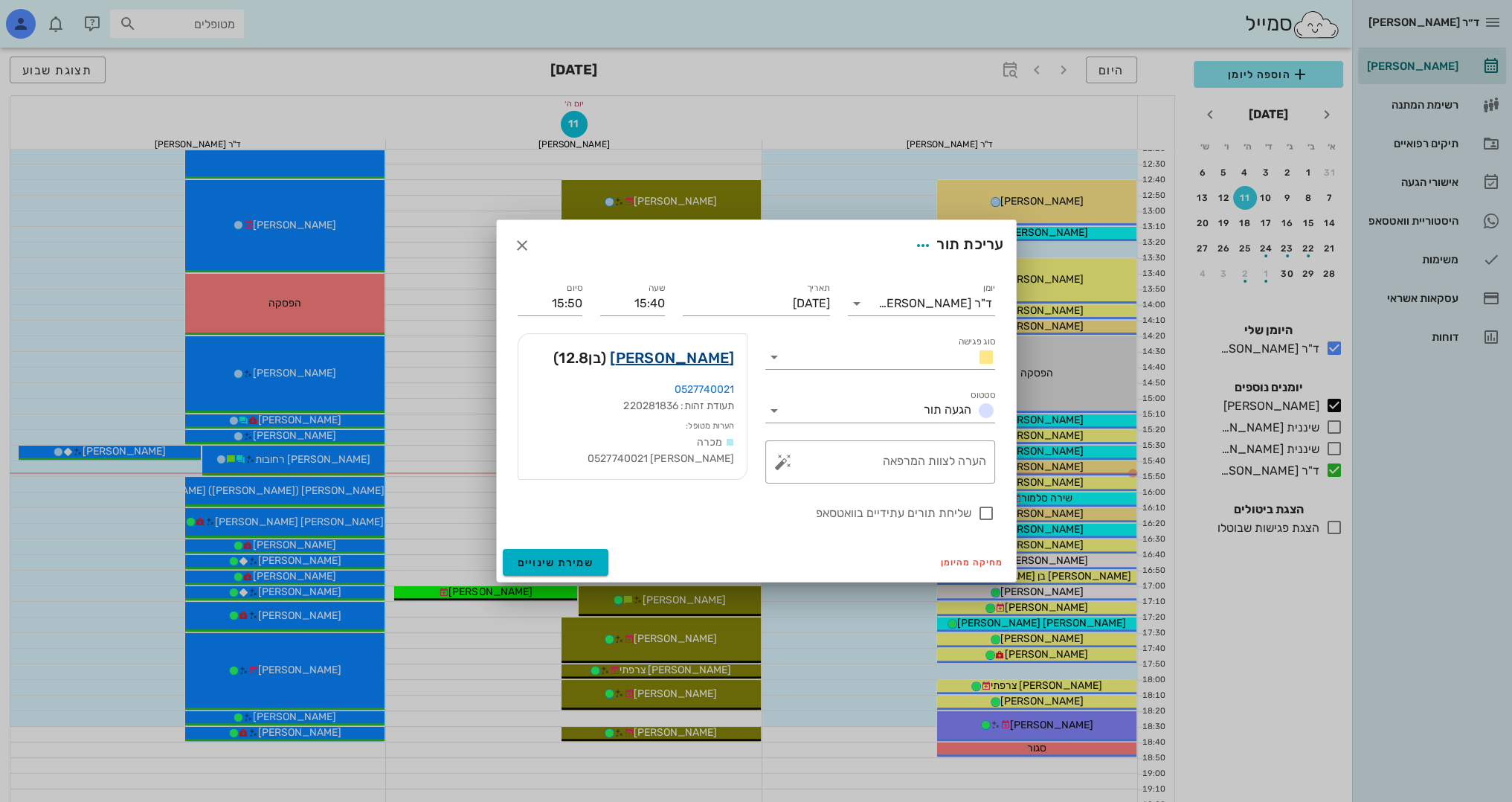
click at [695, 360] on link "עמית נומוביץ" at bounding box center [672, 358] width 125 height 24
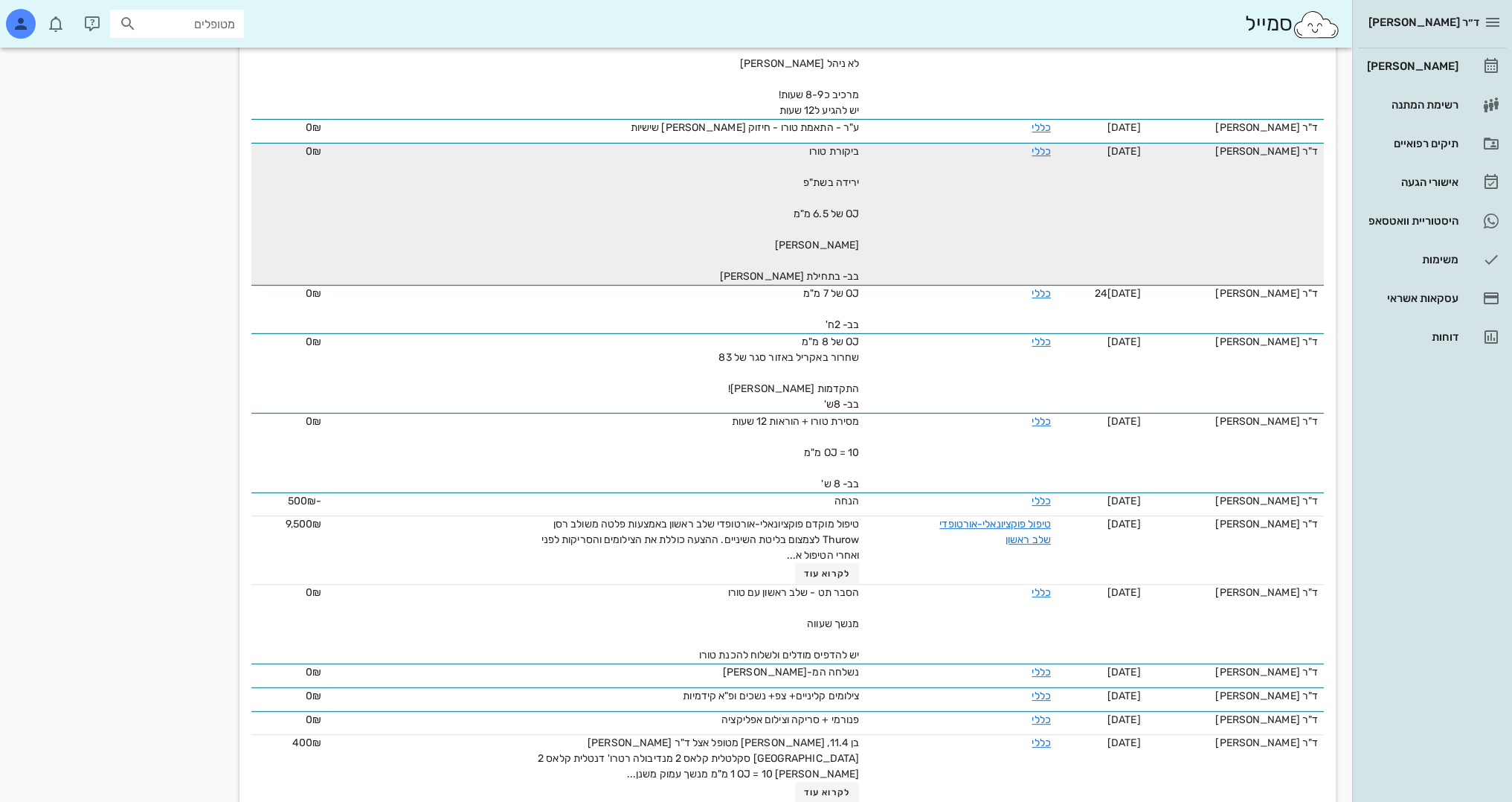
scroll to position [547, 0]
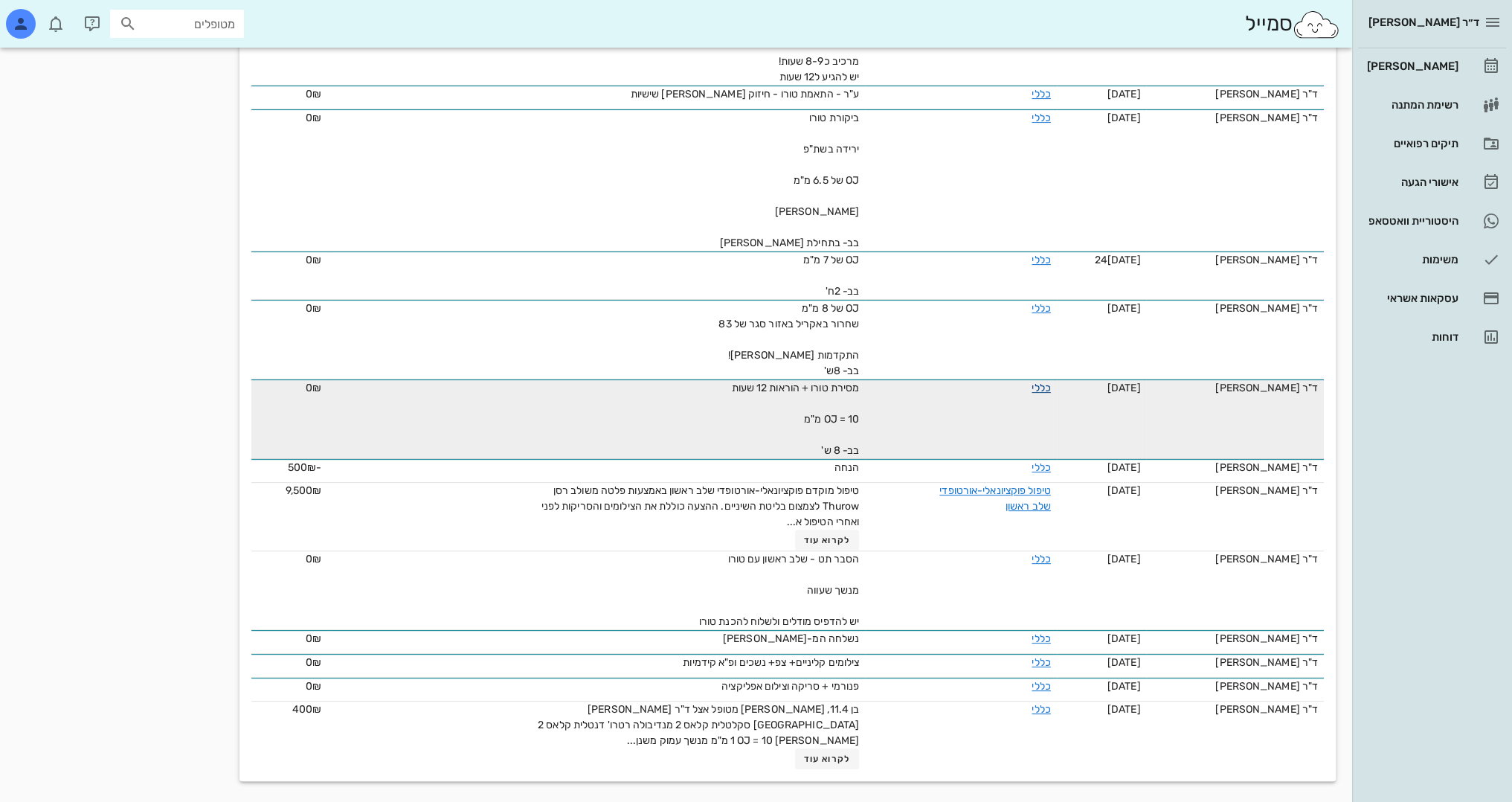
click at [1045, 390] on link "כללי" at bounding box center [1041, 388] width 19 height 13
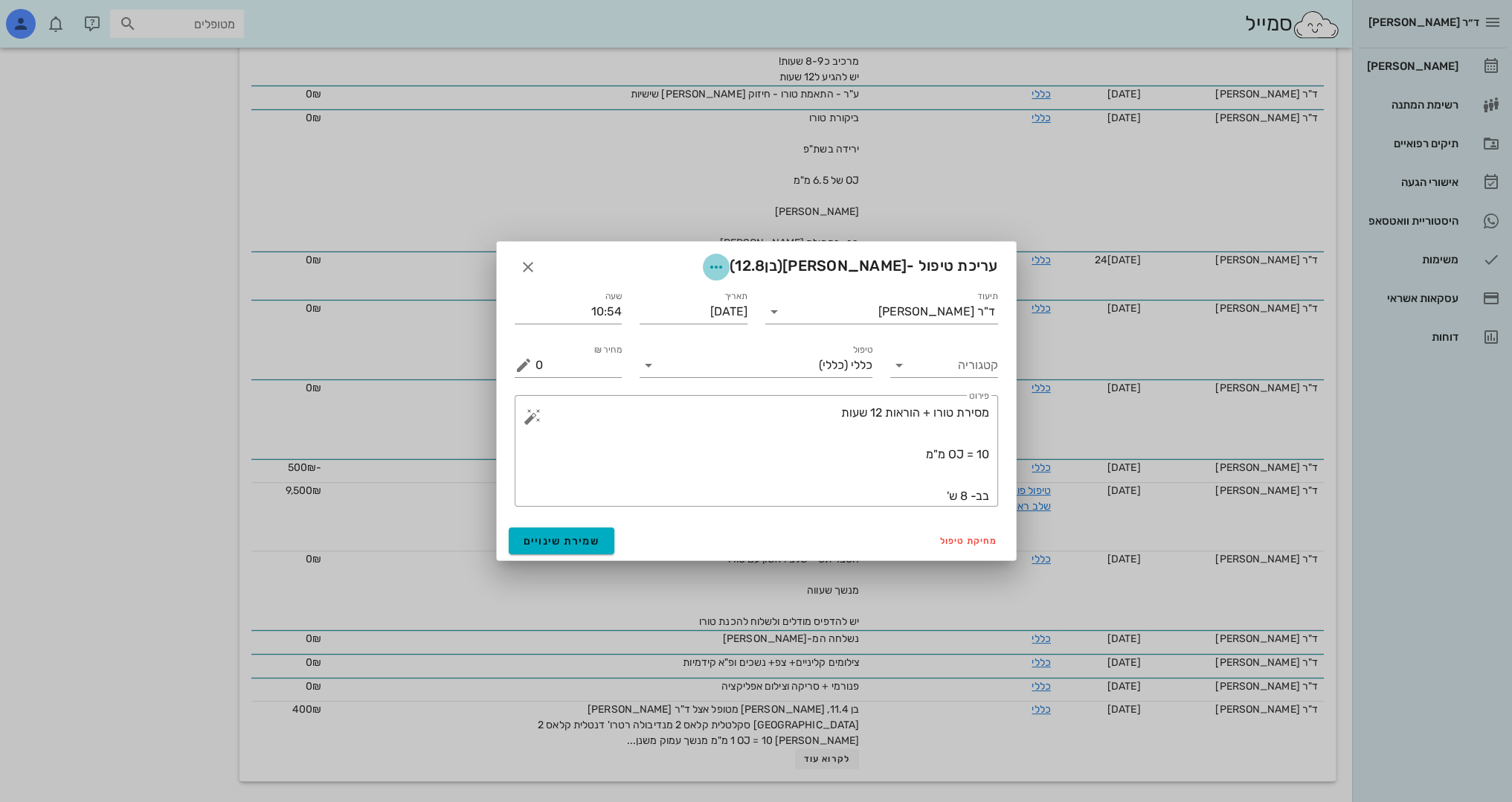
click at [725, 264] on icon "button" at bounding box center [716, 267] width 18 height 18
click at [726, 341] on div "צבע רשומה" at bounding box center [696, 341] width 100 height 14
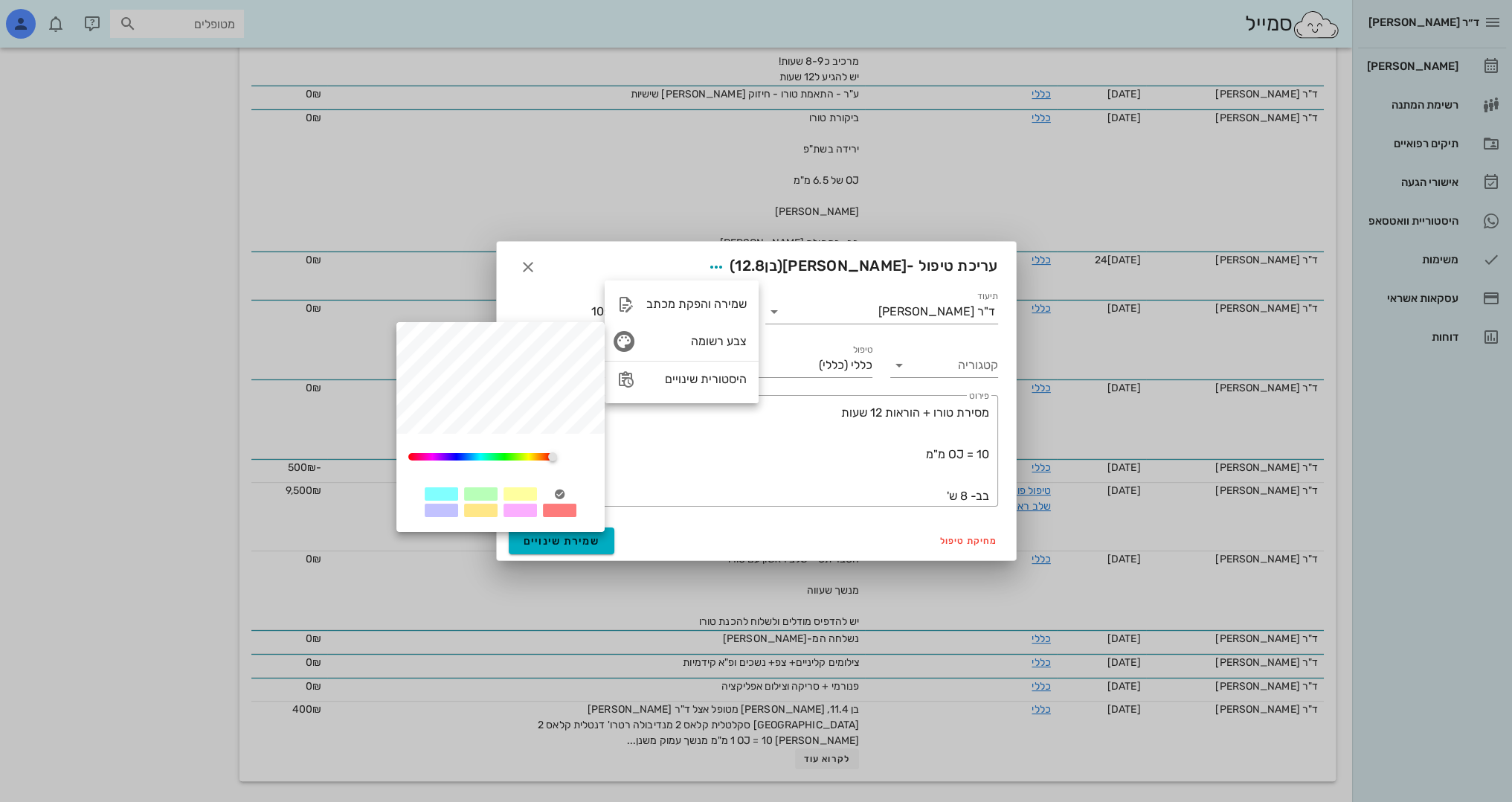
click at [523, 497] on div at bounding box center [520, 494] width 33 height 13
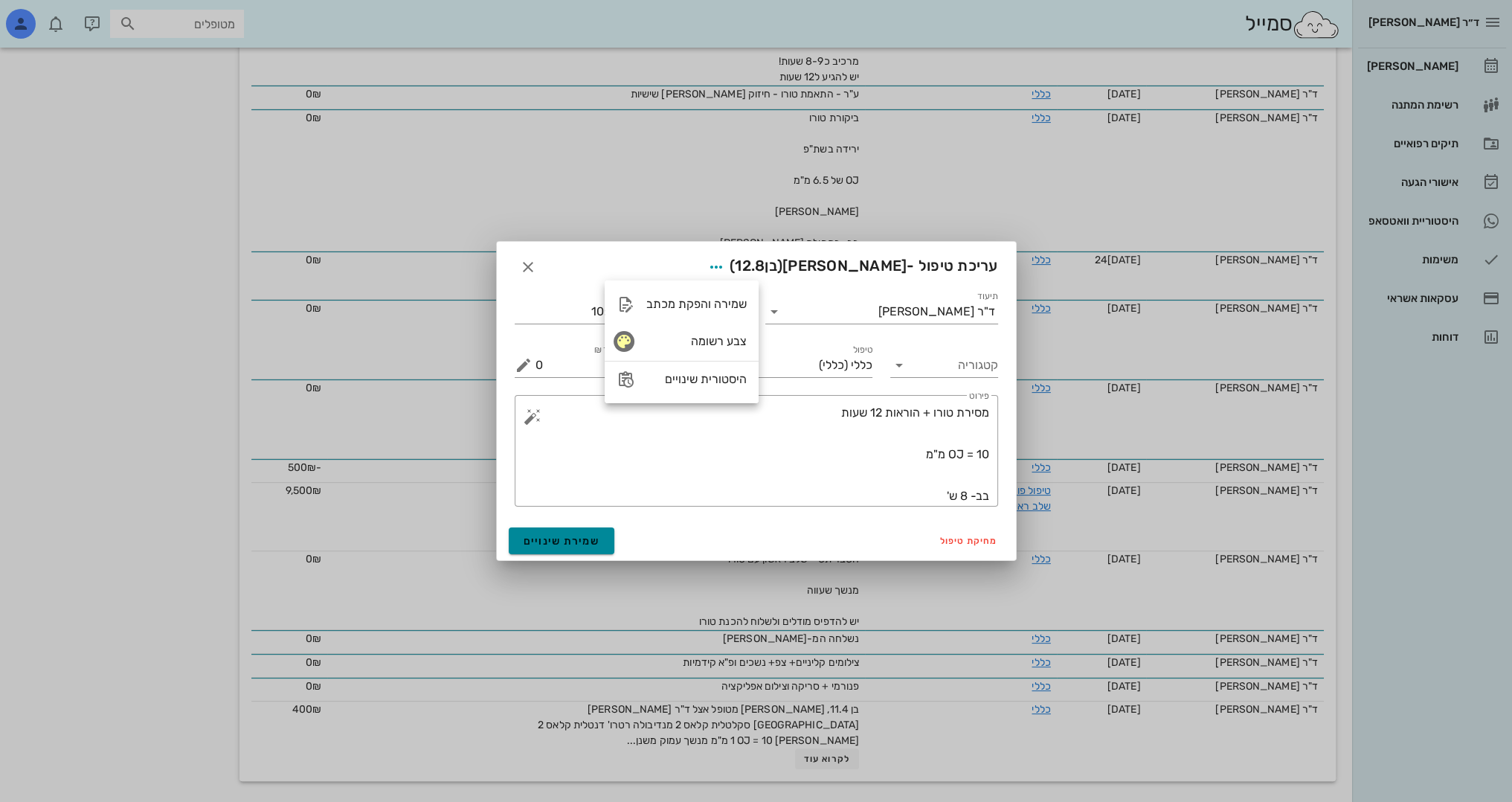
click at [580, 543] on span "שמירת שינויים" at bounding box center [561, 541] width 76 height 13
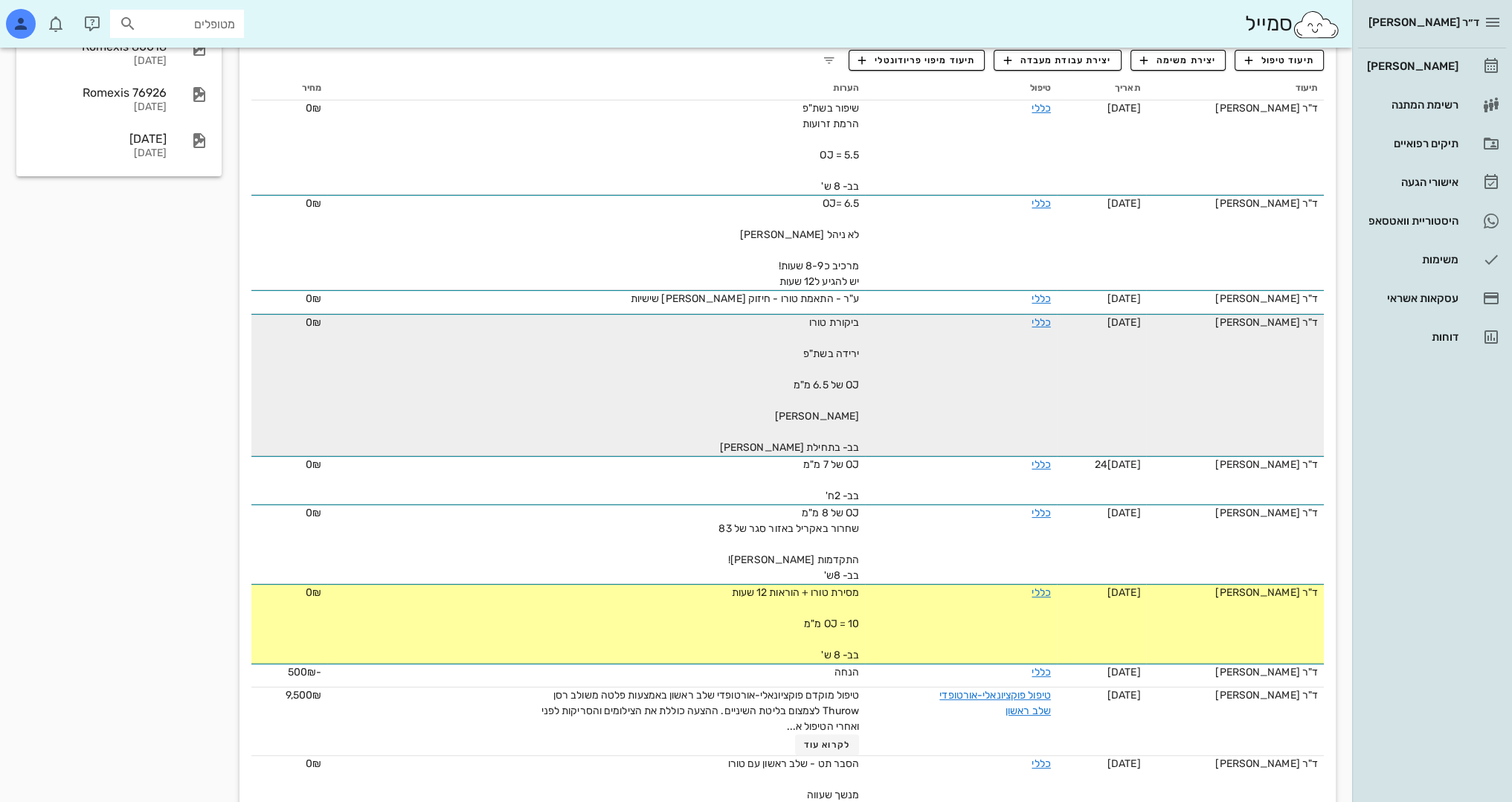
scroll to position [0, 0]
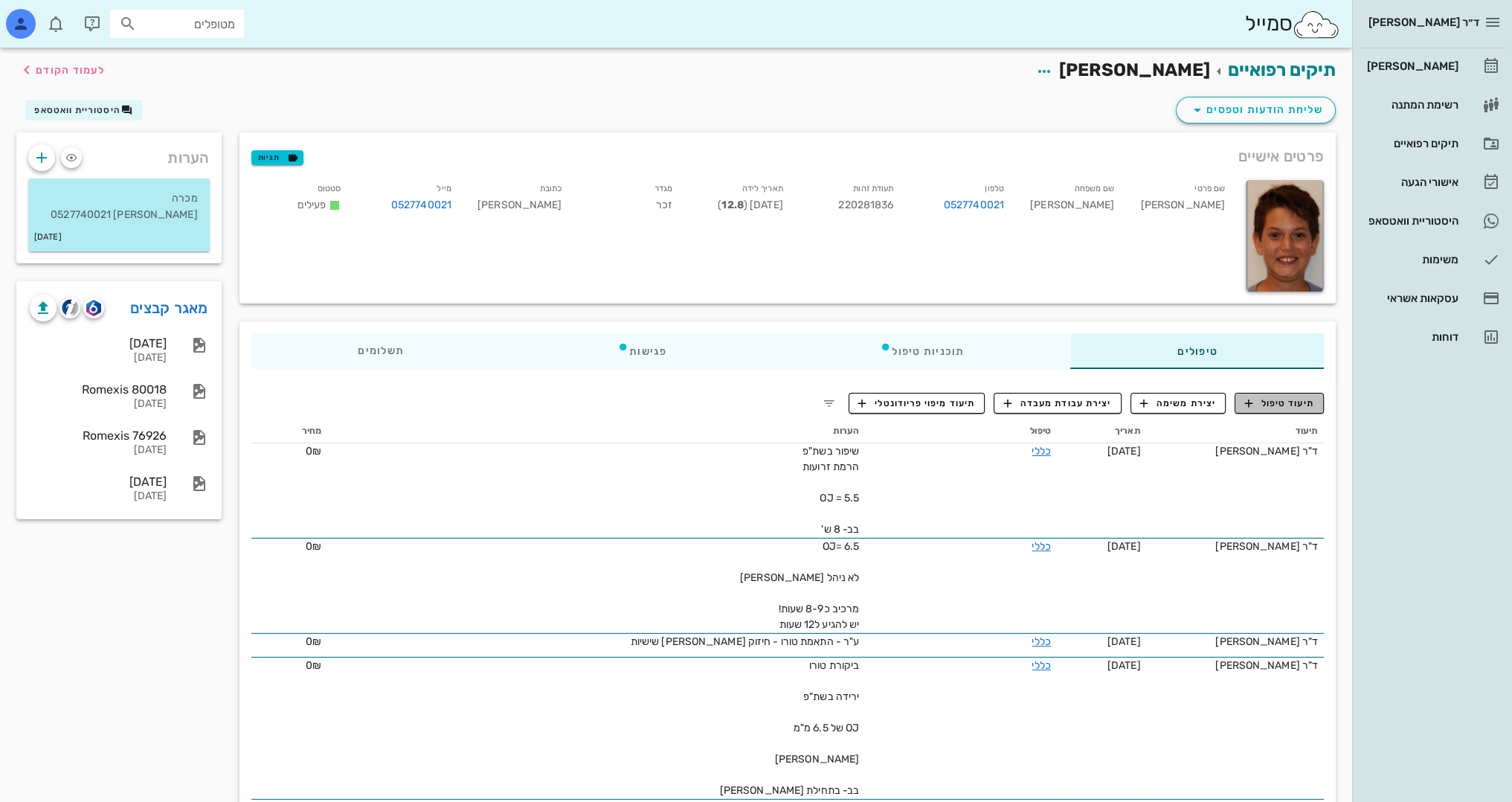
click at [1302, 406] on span "תיעוד טיפול" at bounding box center [1279, 403] width 69 height 13
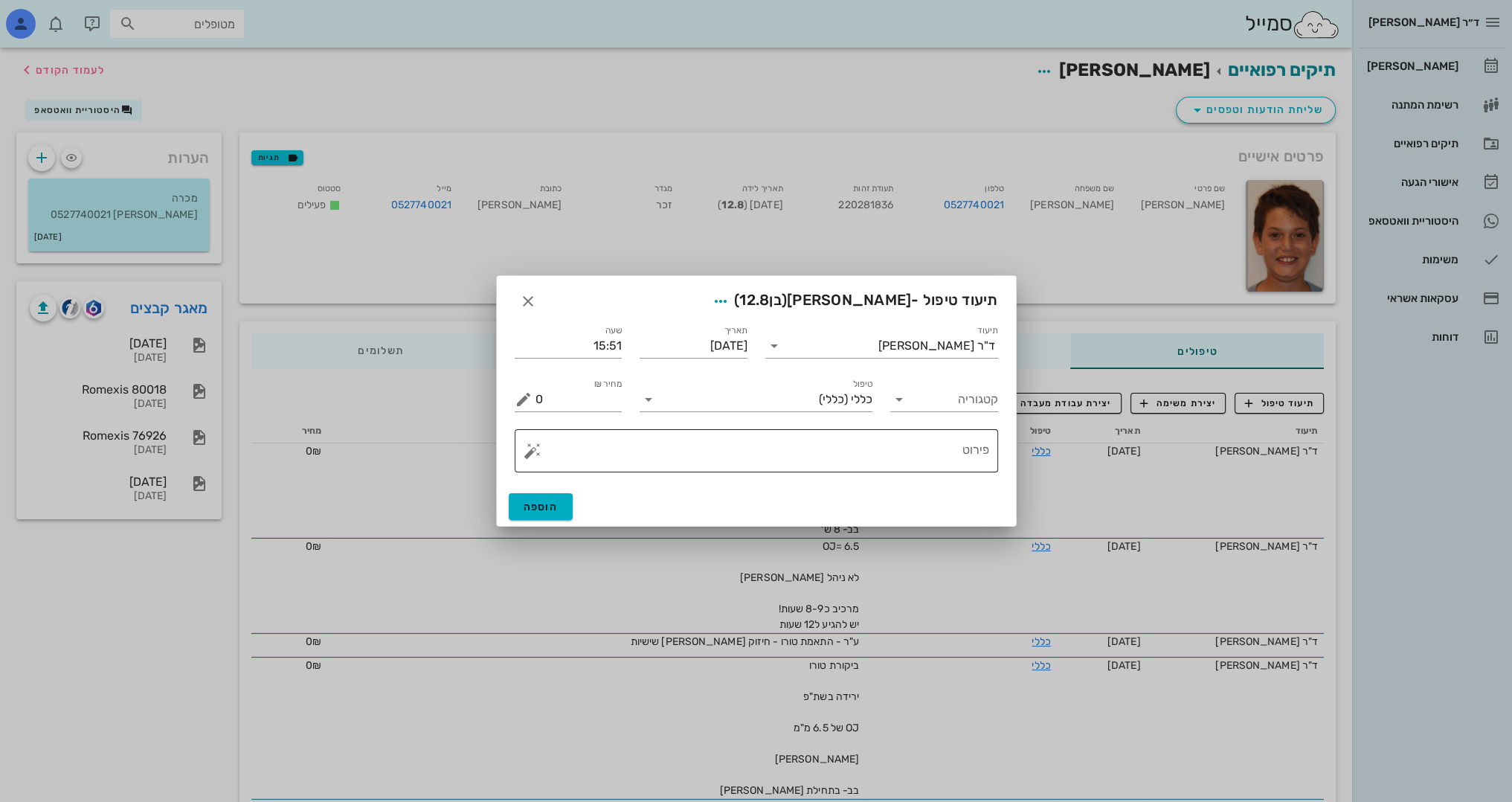
drag, startPoint x: 925, startPoint y: 412, endPoint x: 937, endPoint y: 438, distance: 28.6
click at [928, 415] on div "קטגוריה" at bounding box center [944, 394] width 125 height 54
click at [931, 431] on div "פירוט" at bounding box center [762, 450] width 453 height 43
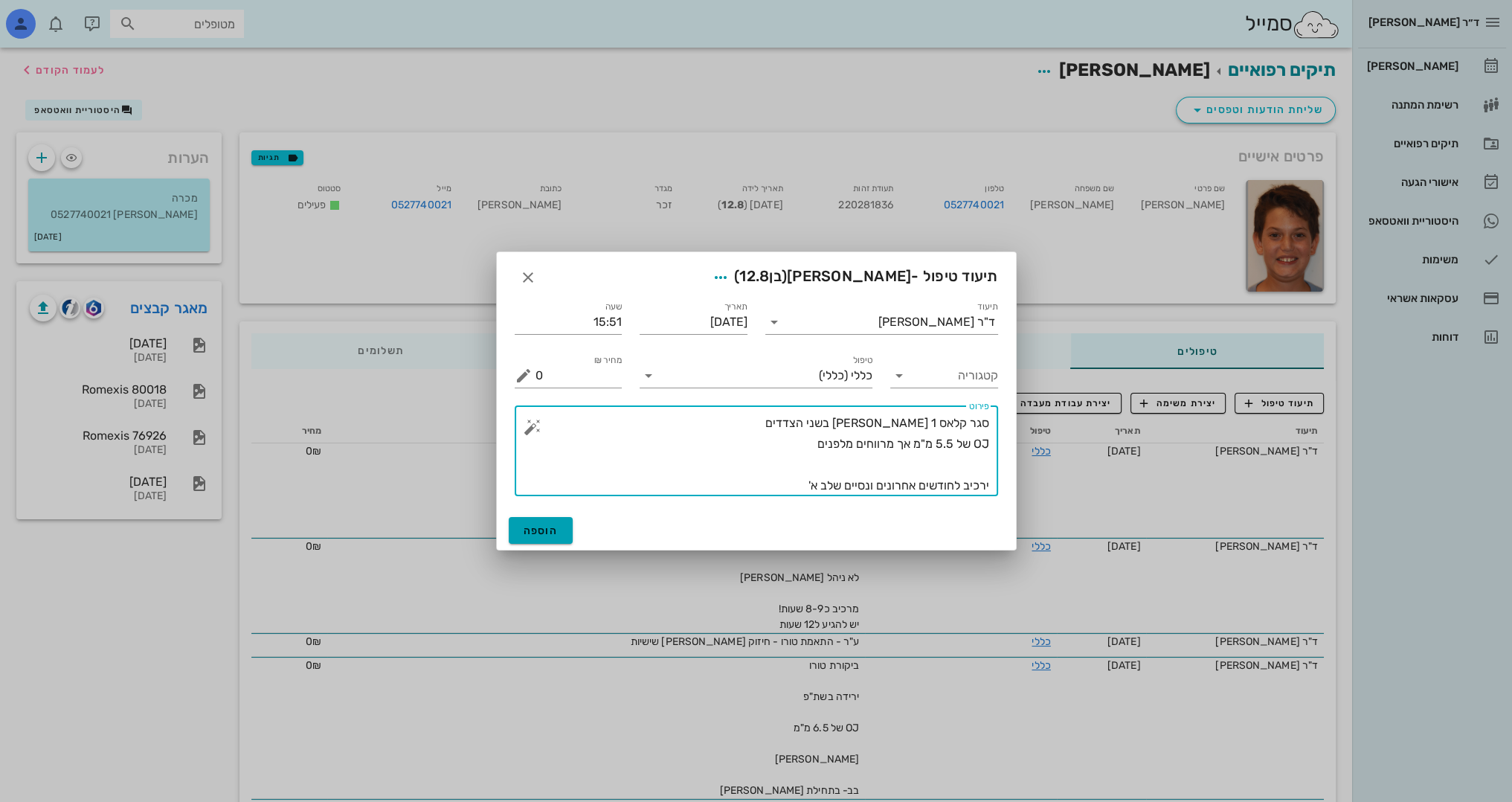
type textarea "סגר קלאס 1 יפה בשני הצדדים OJ של 5.5 מ"מ אך מרווחים מלפנים ירכיב לחודשים אחרוני…"
click at [552, 532] on span "הוספה" at bounding box center [541, 531] width 35 height 13
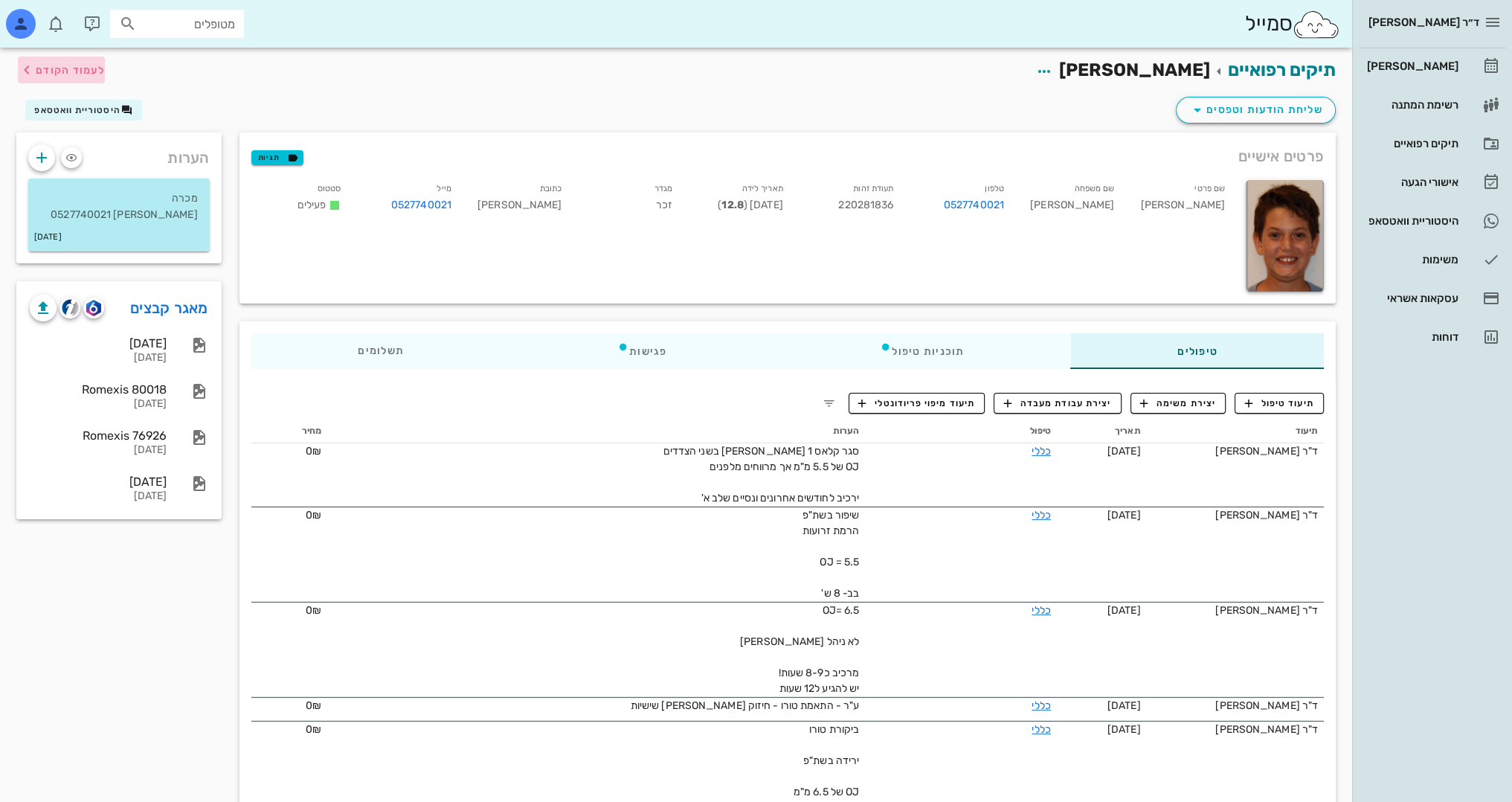
click at [61, 64] on span "לעמוד הקודם" at bounding box center [70, 70] width 69 height 13
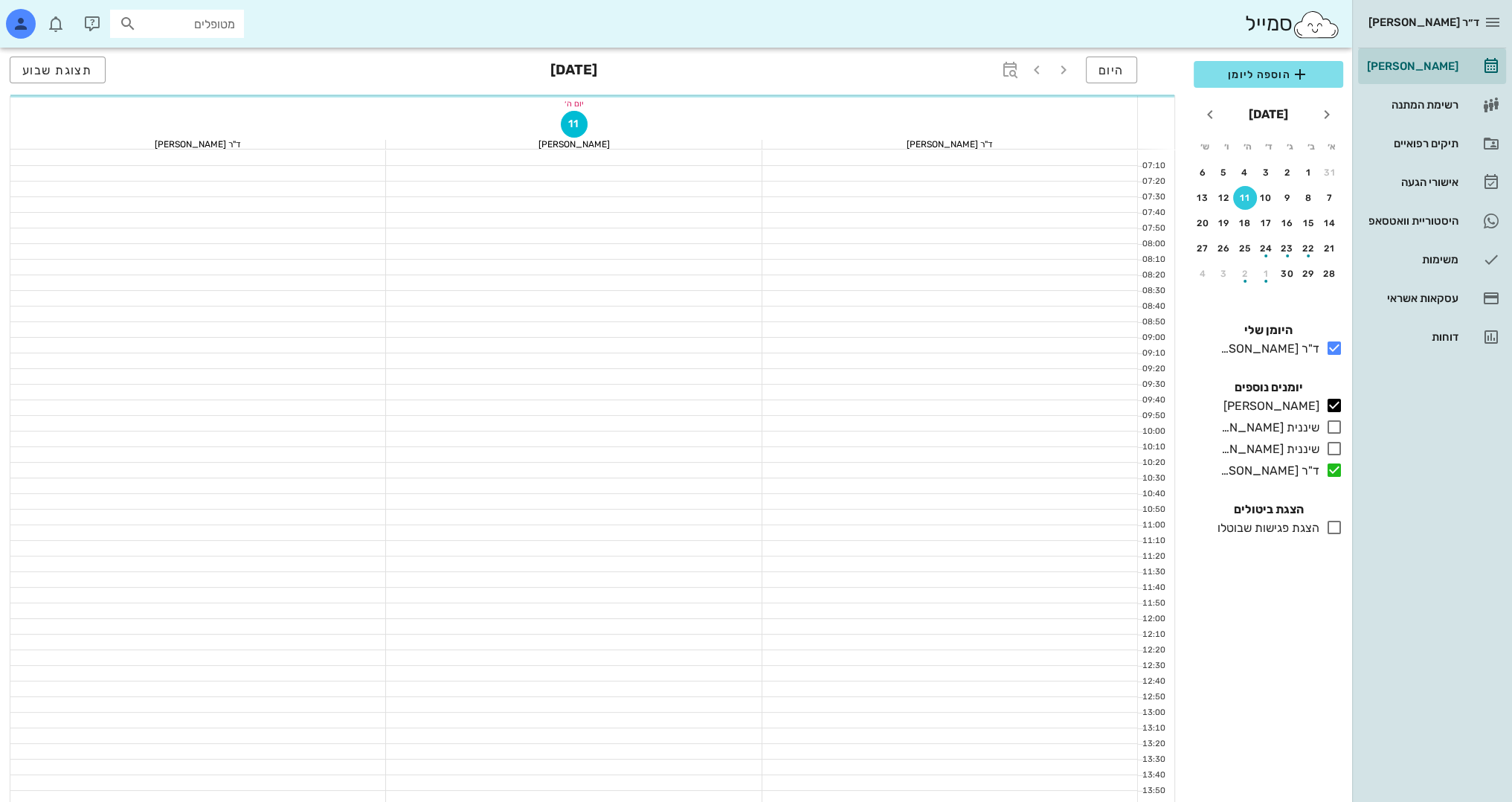
scroll to position [502, 0]
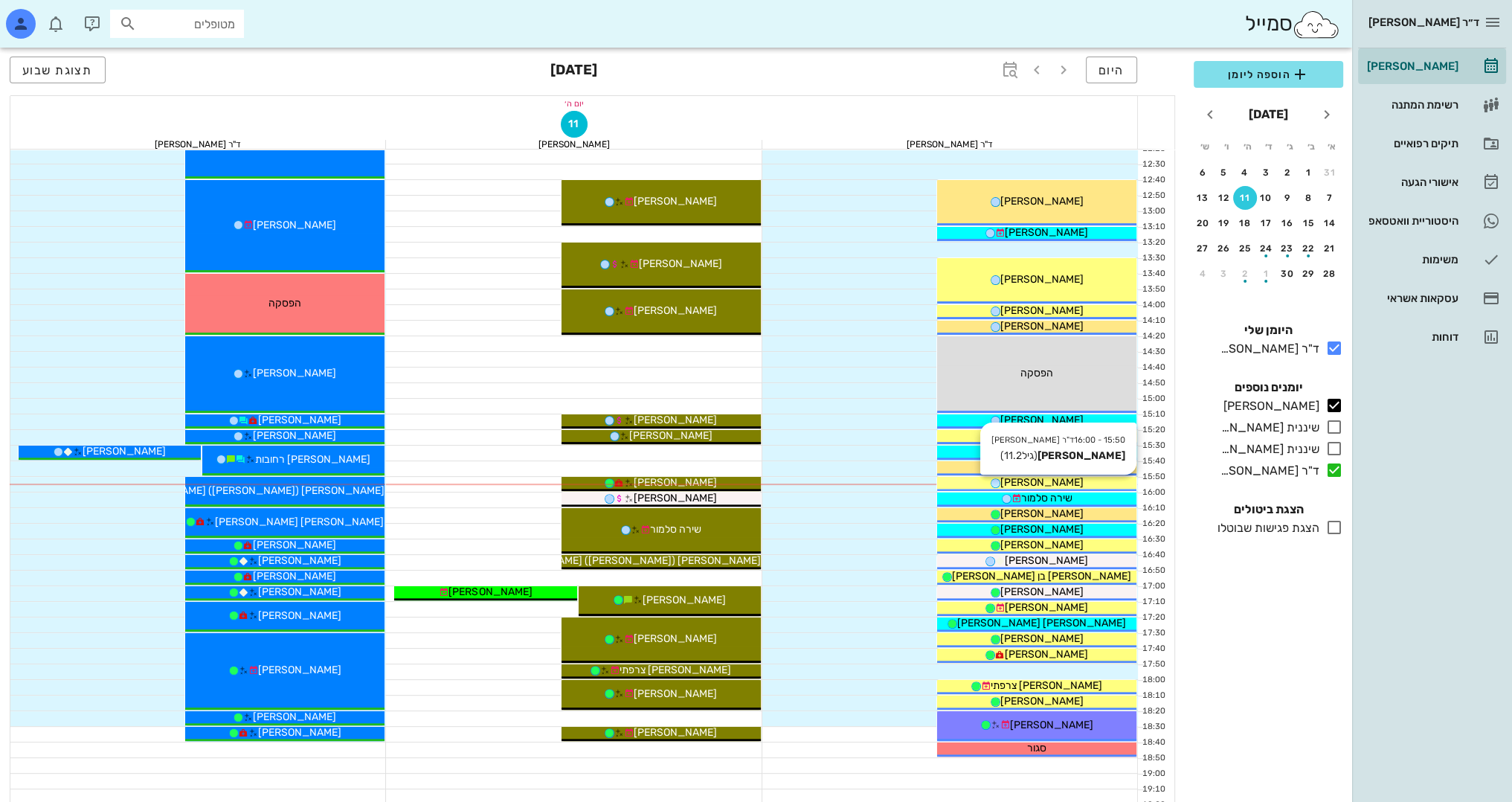
click at [1078, 479] on div "[PERSON_NAME]" at bounding box center [1036, 483] width 199 height 16
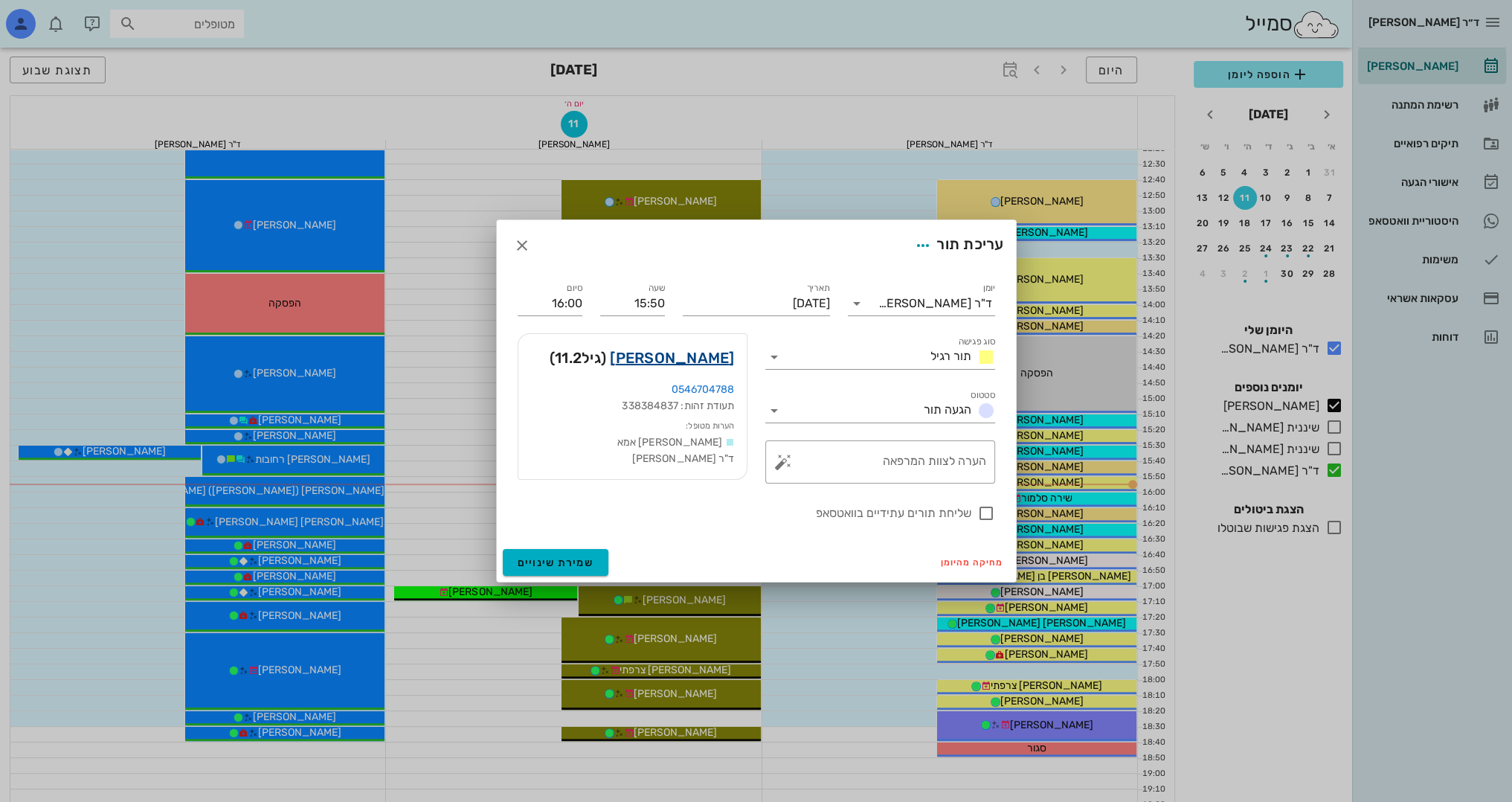
click at [687, 357] on link "דניאלה שמעון" at bounding box center [672, 358] width 125 height 24
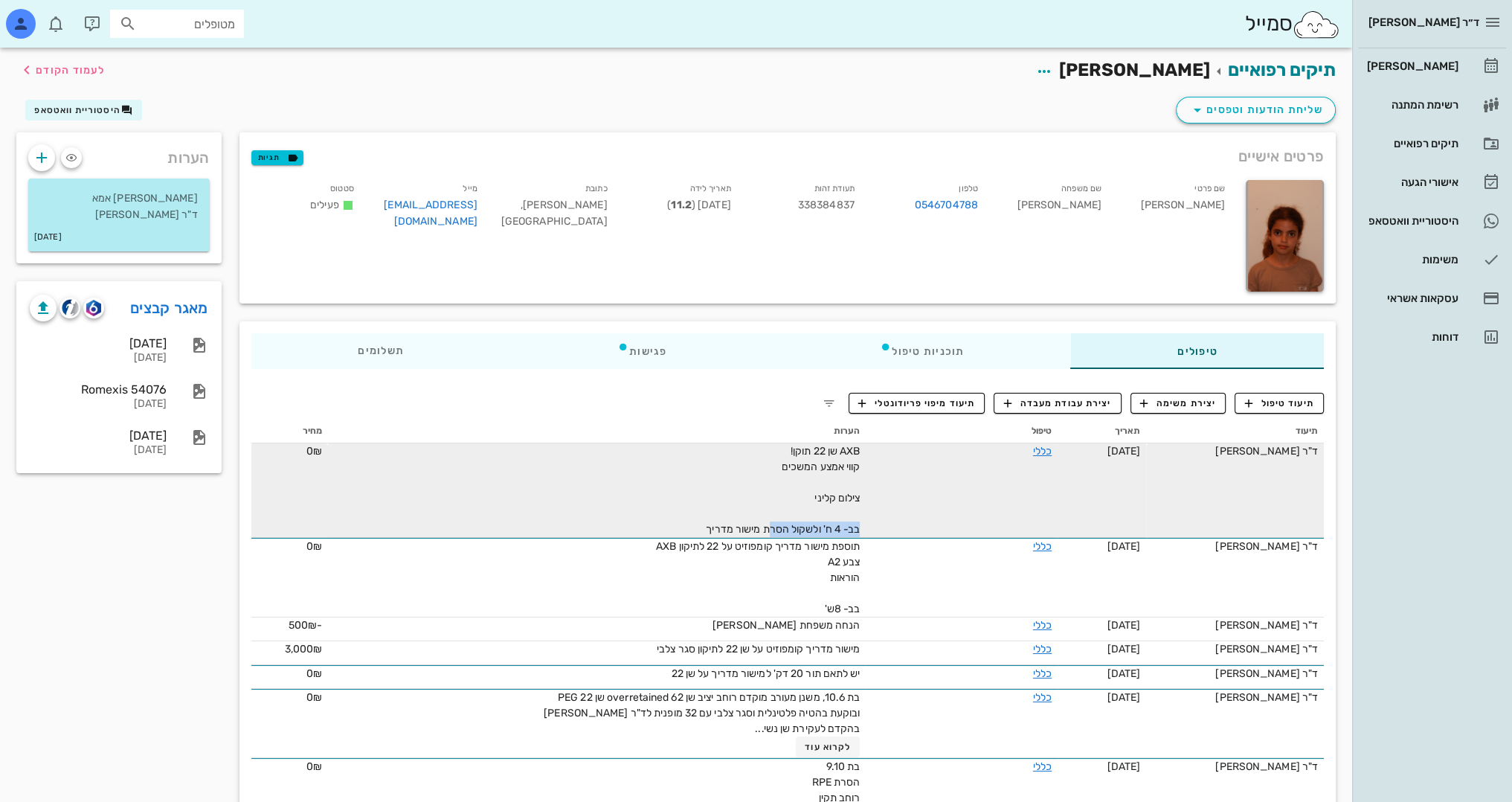
drag, startPoint x: 773, startPoint y: 531, endPoint x: 708, endPoint y: 520, distance: 65.9
click at [708, 520] on div "AXB שן 22 תוקן! קווי אמצע המשכים צילום קליני בב- 4 ח' ולשקול הסרת מישור מדריך" at bounding box center [692, 490] width 334 height 94
click at [743, 529] on span "AXB שן 22 תוקן! קווי אמצע המשכים צילום קליני בב- 4 ח' ולשקול הסרת מישור מדריך" at bounding box center [782, 490] width 154 height 91
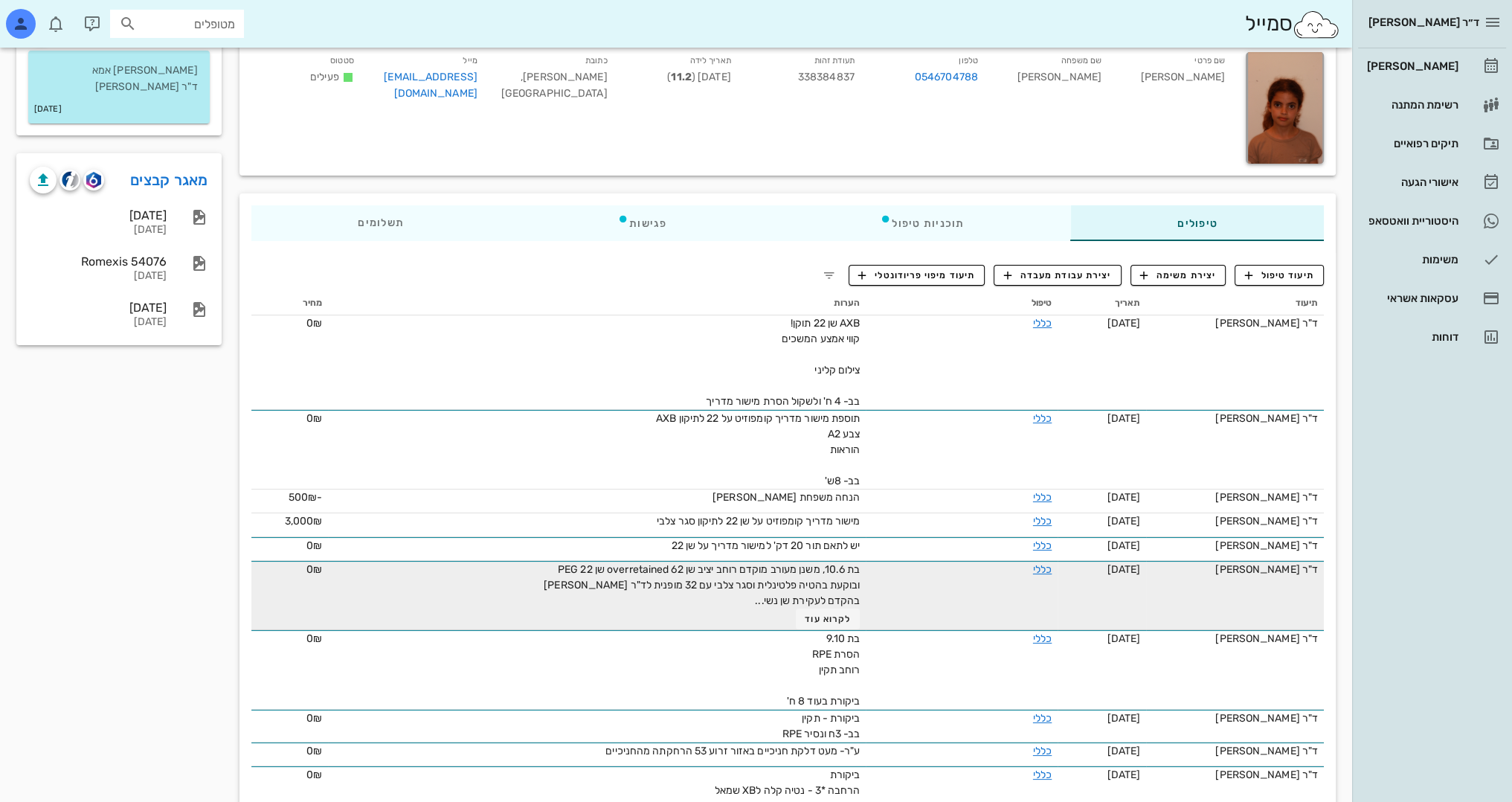
scroll to position [149, 0]
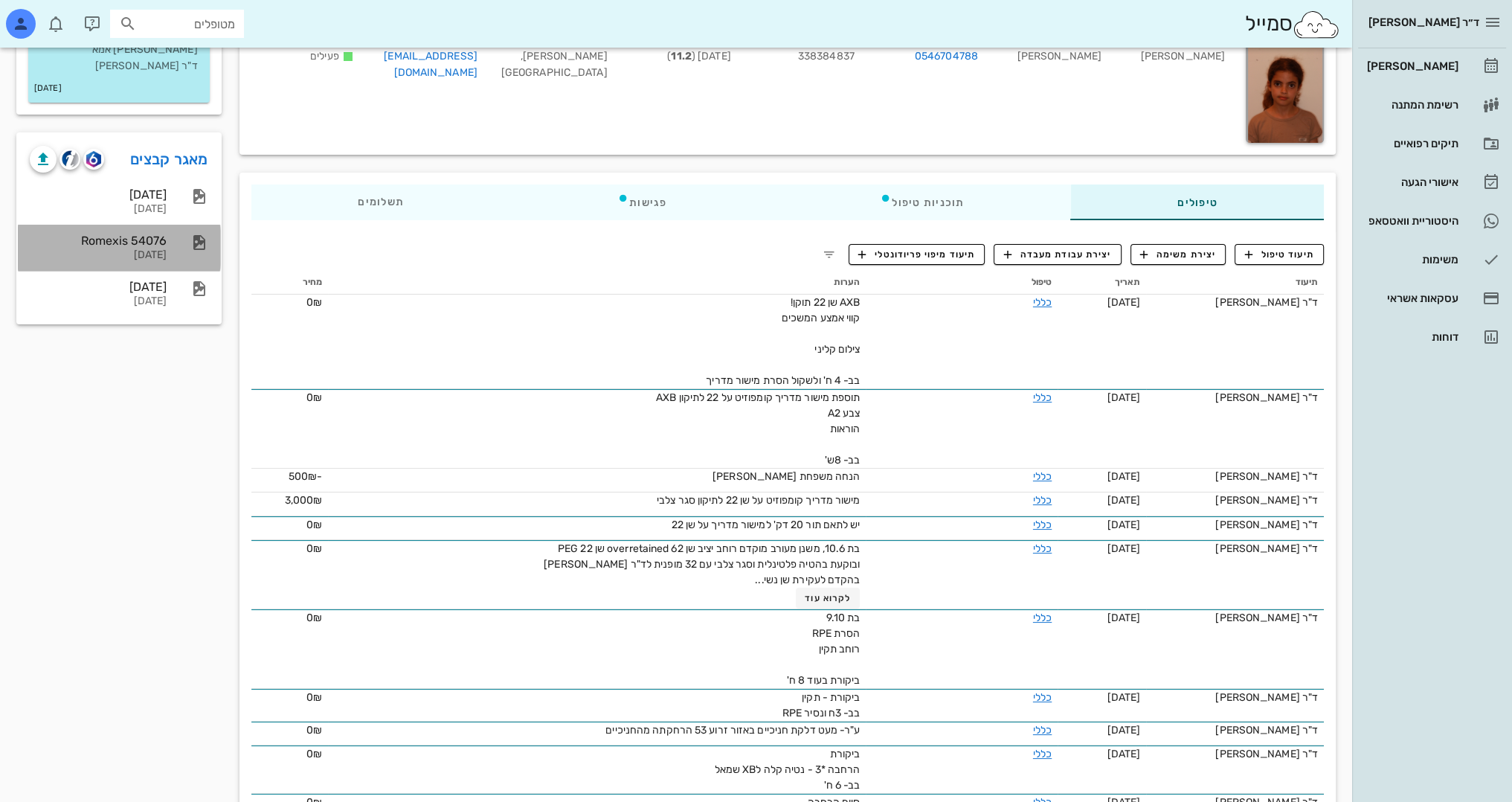
click at [161, 237] on div "Romexis 54076" at bounding box center [99, 241] width 137 height 14
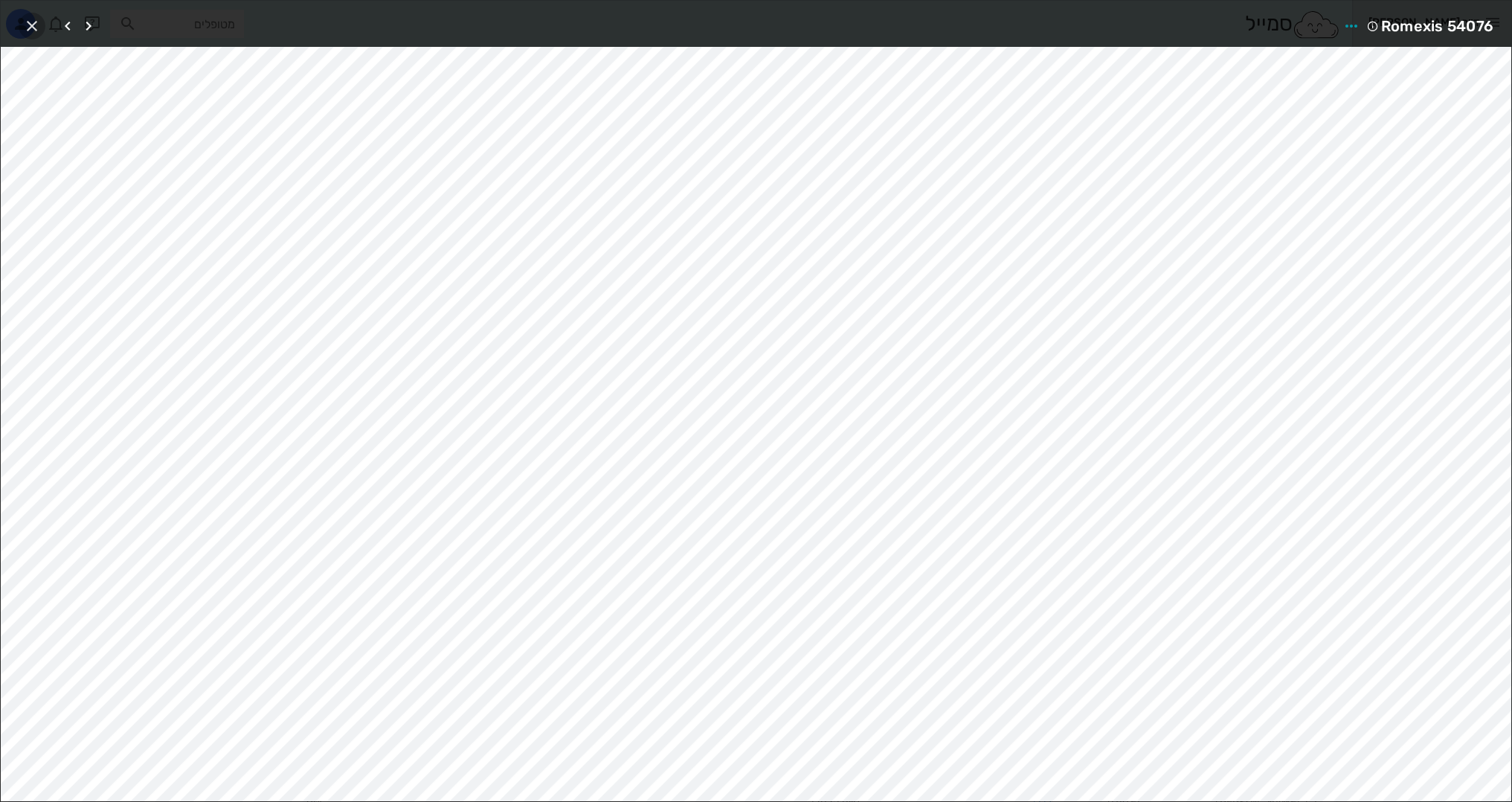
click at [31, 28] on icon "button" at bounding box center [32, 26] width 18 height 18
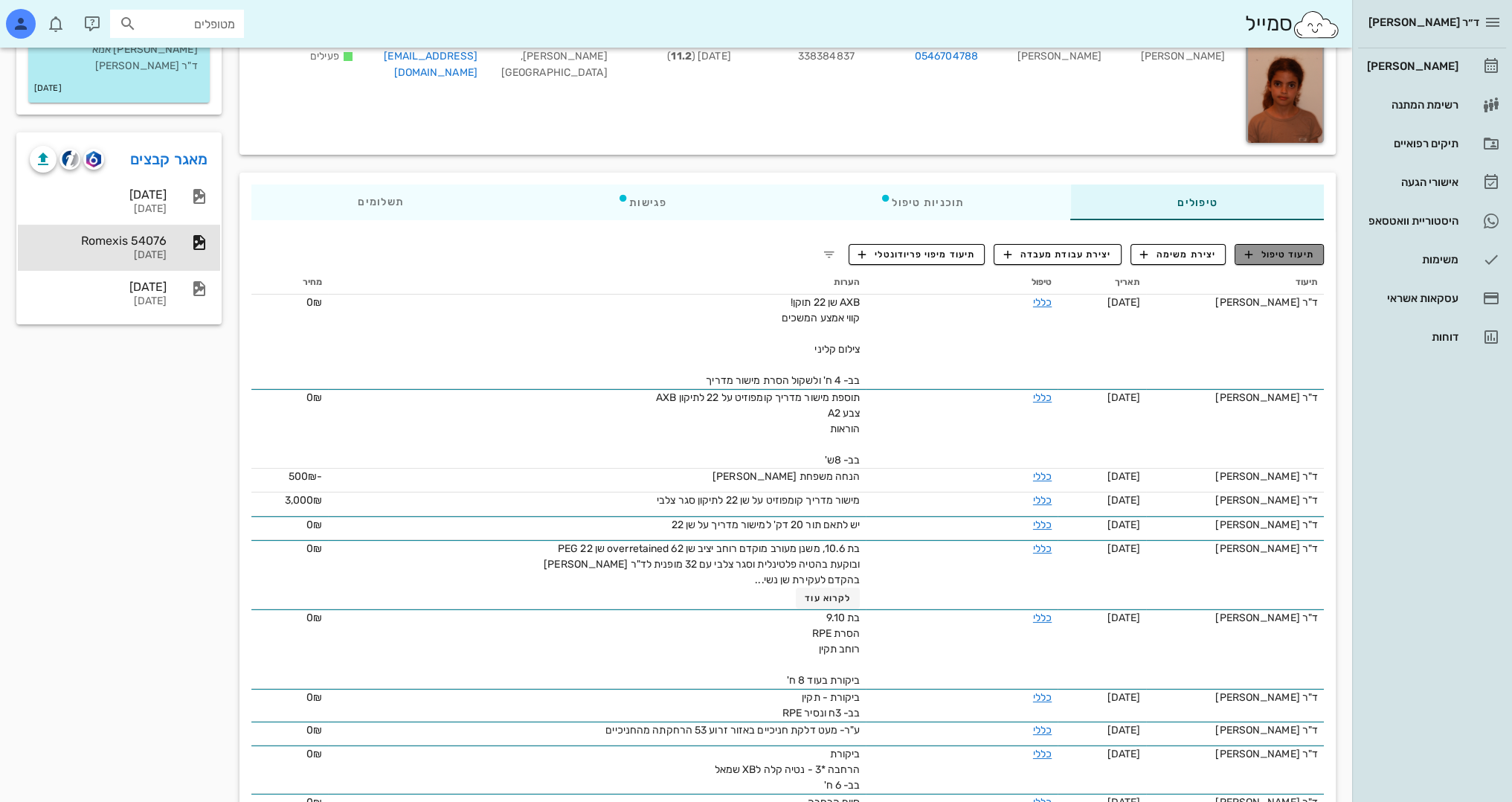
drag, startPoint x: 1305, startPoint y: 256, endPoint x: 1298, endPoint y: 256, distance: 7.0
click at [1305, 256] on span "תיעוד טיפול" at bounding box center [1279, 254] width 69 height 13
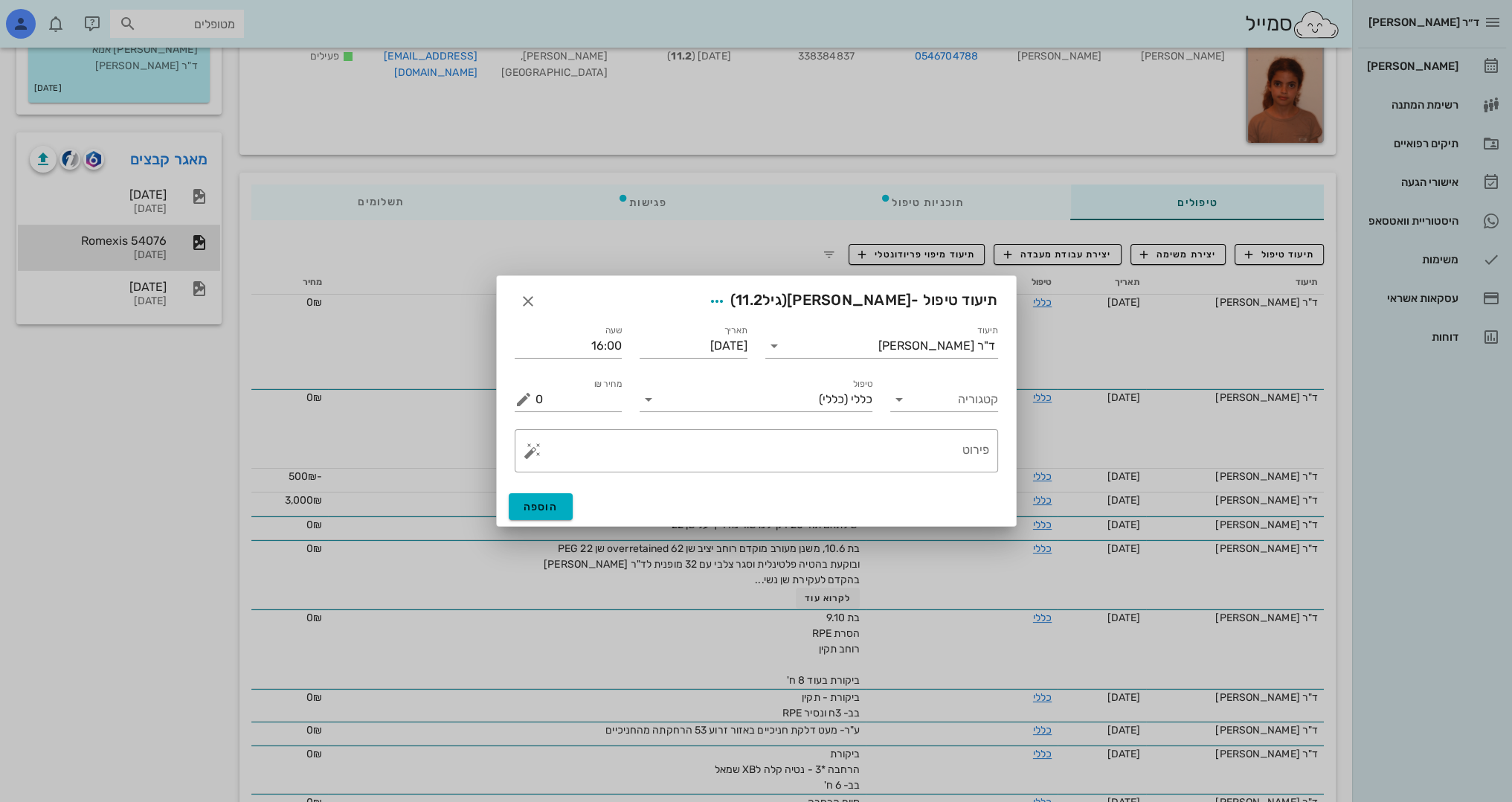
click at [901, 477] on div "​ פירוט" at bounding box center [756, 450] width 501 height 61
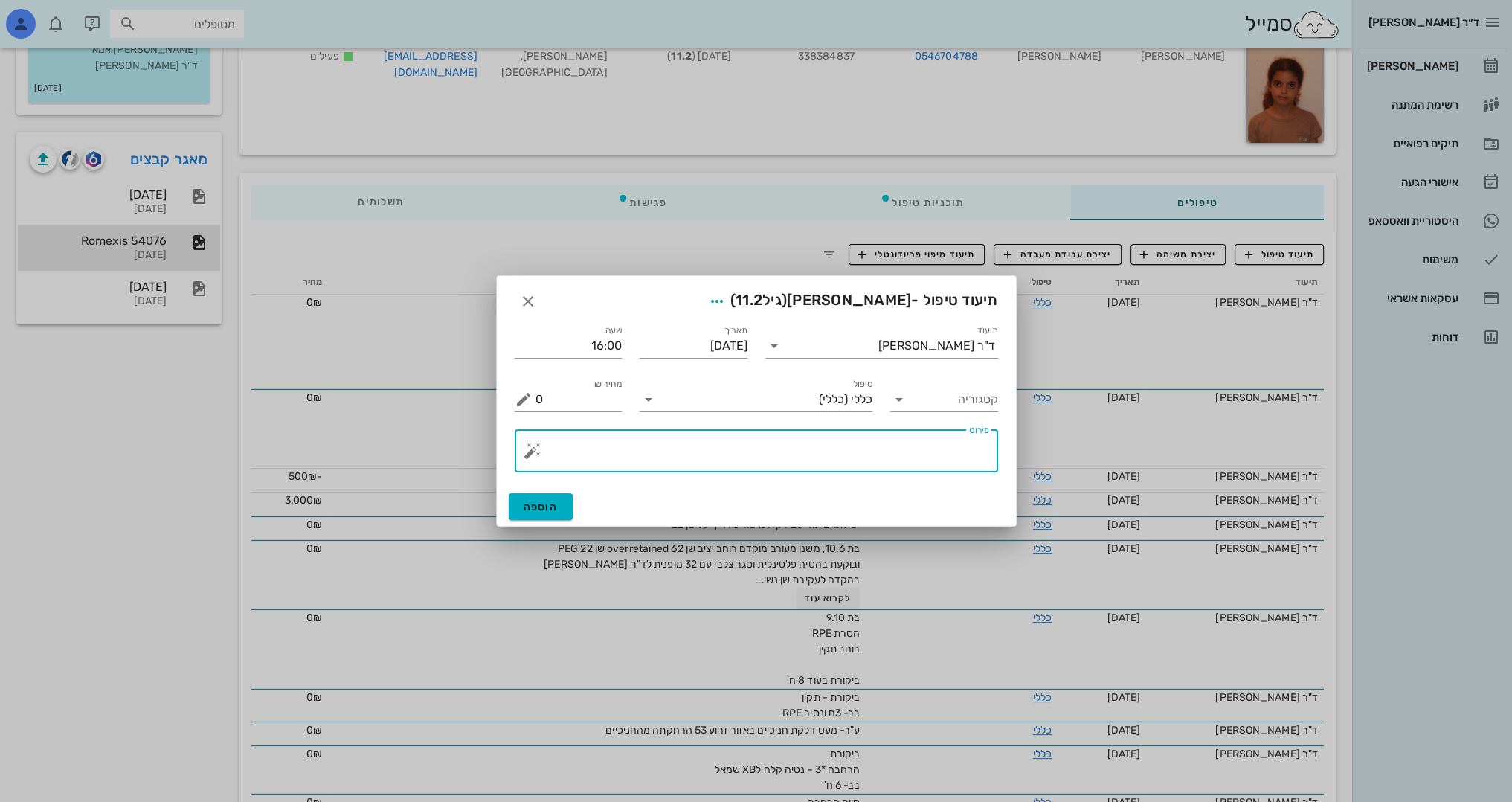
click at [906, 449] on textarea "פירוט" at bounding box center [762, 454] width 453 height 35
type textarea "v"
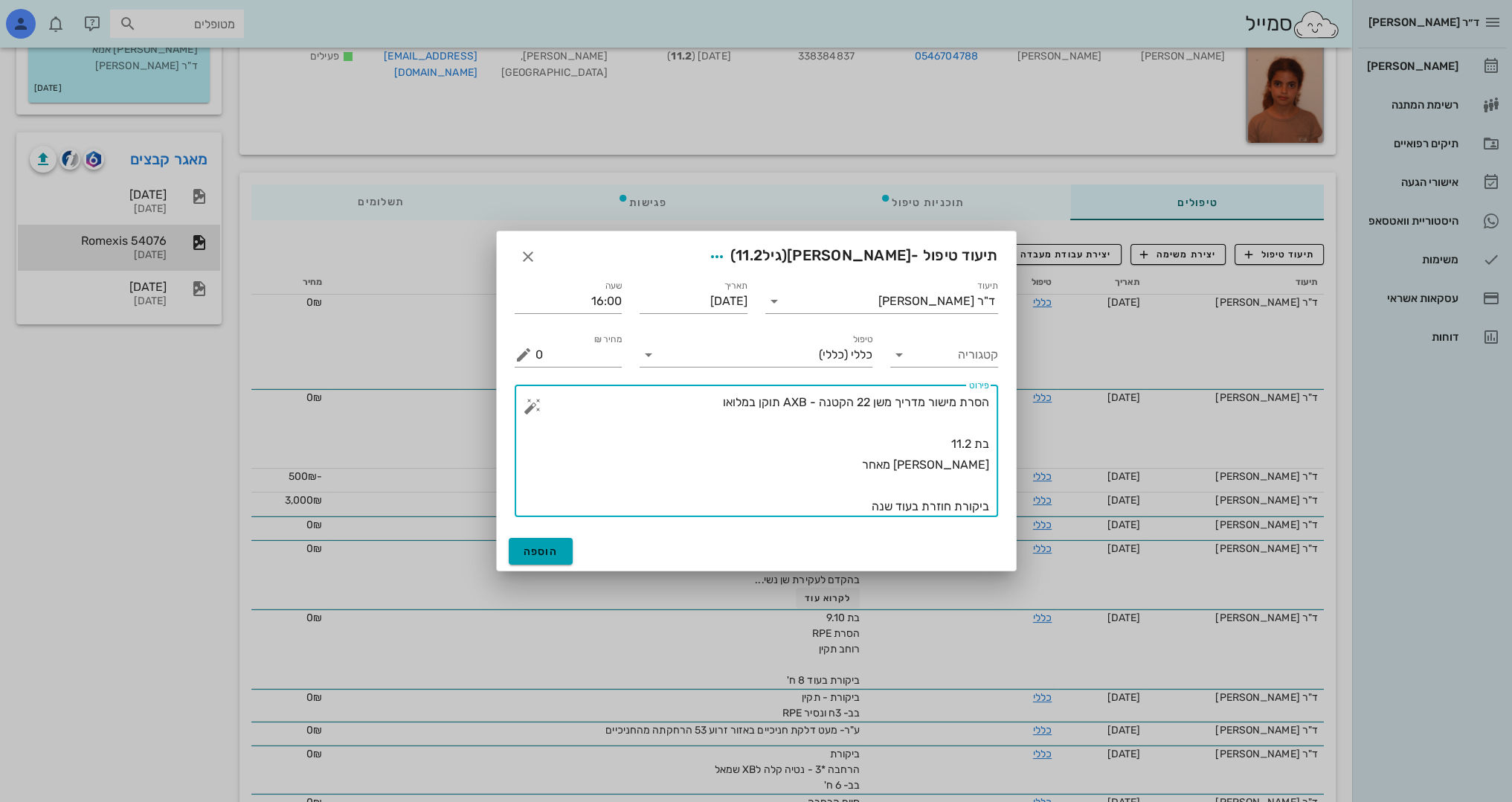
type textarea "הסרת מישור מדריך משן 22 הקטנה - AXB תוקן במלואו בת 11.2 גיל דנטלי מאחר ביקורת ח…"
drag, startPoint x: 557, startPoint y: 546, endPoint x: 922, endPoint y: 449, distance: 377.7
click at [557, 546] on span "הוספה" at bounding box center [541, 551] width 35 height 13
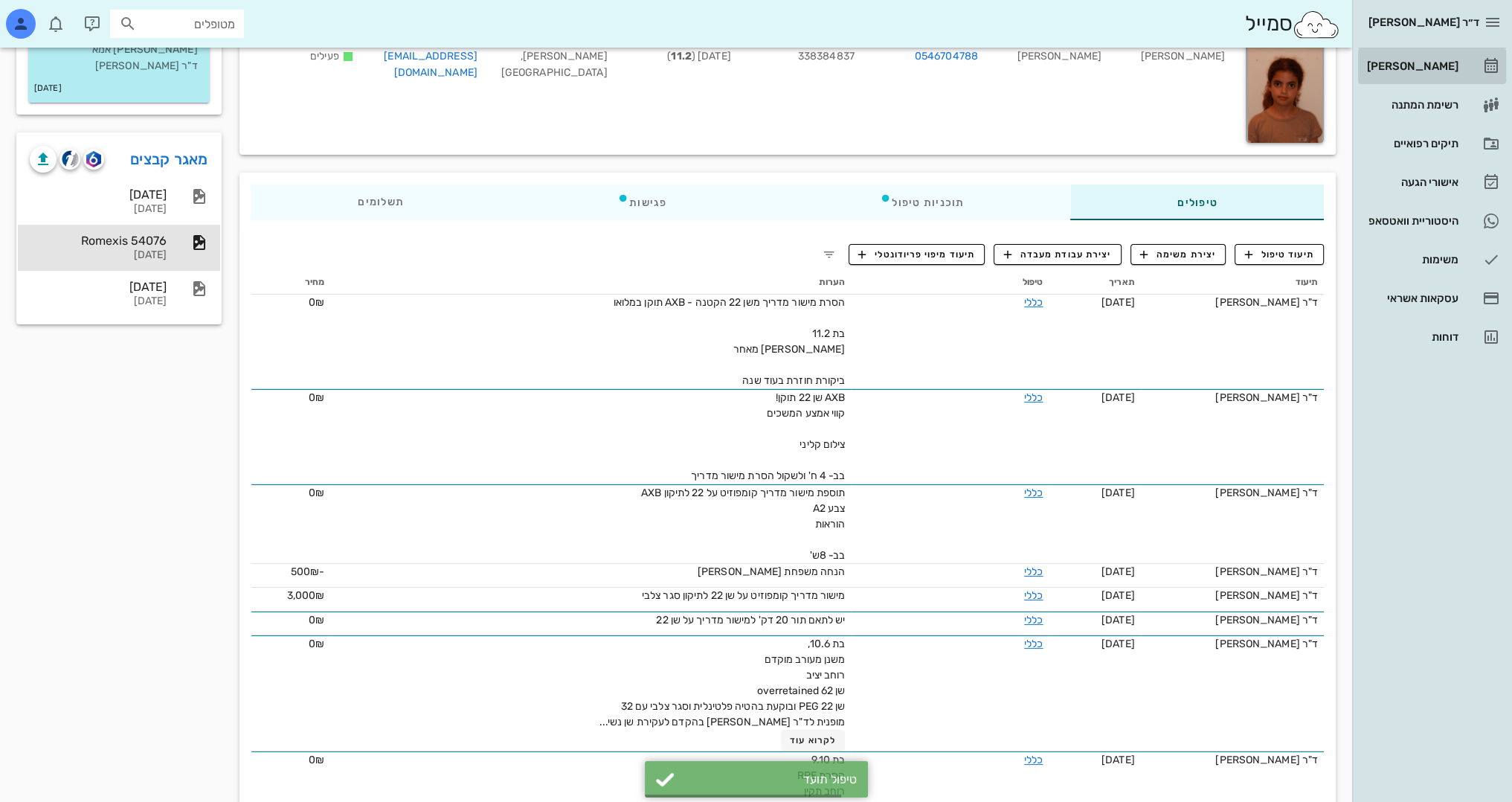
click at [1438, 70] on div "[PERSON_NAME]" at bounding box center [1411, 65] width 95 height 12
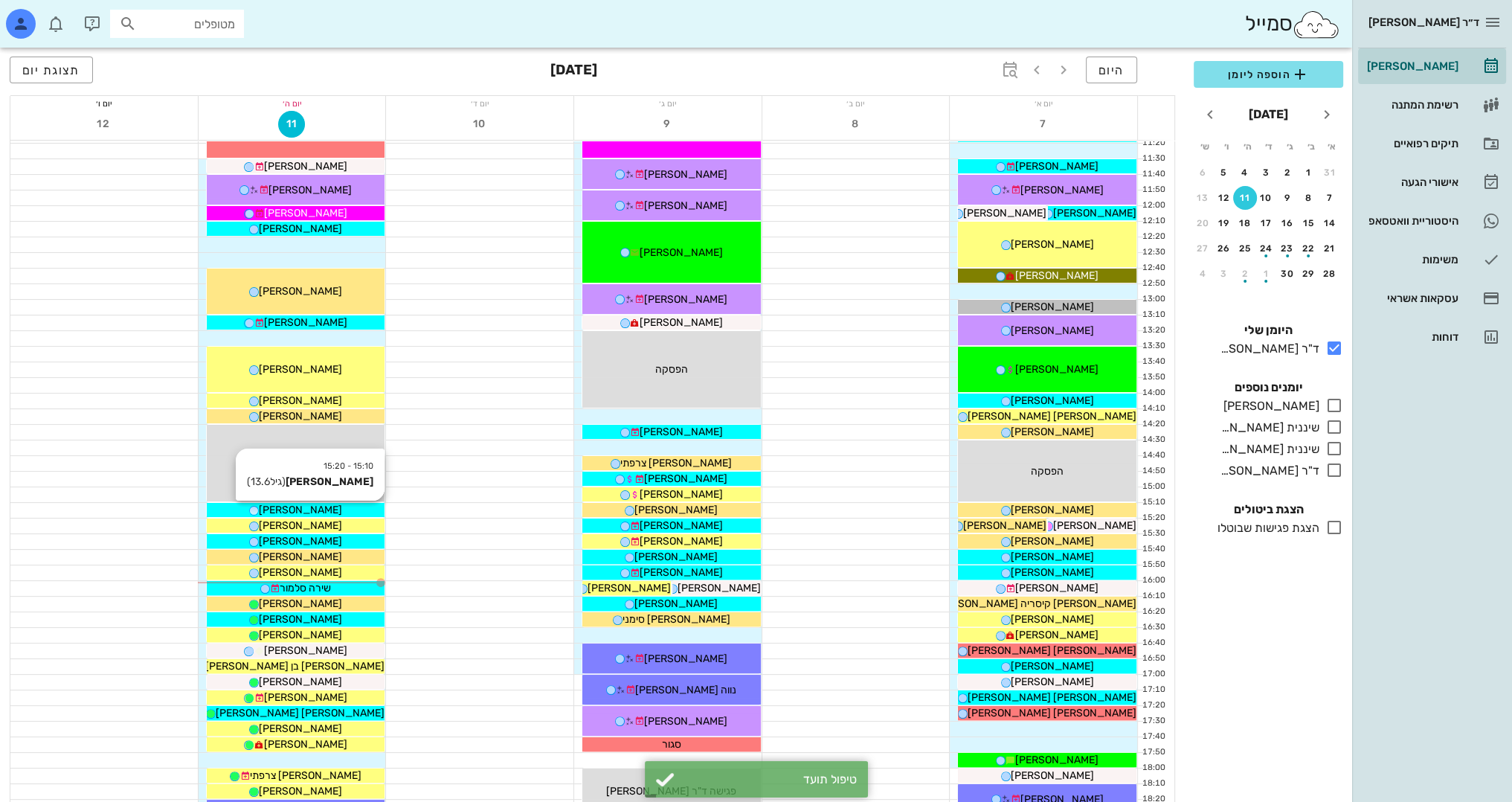
scroll to position [446, 0]
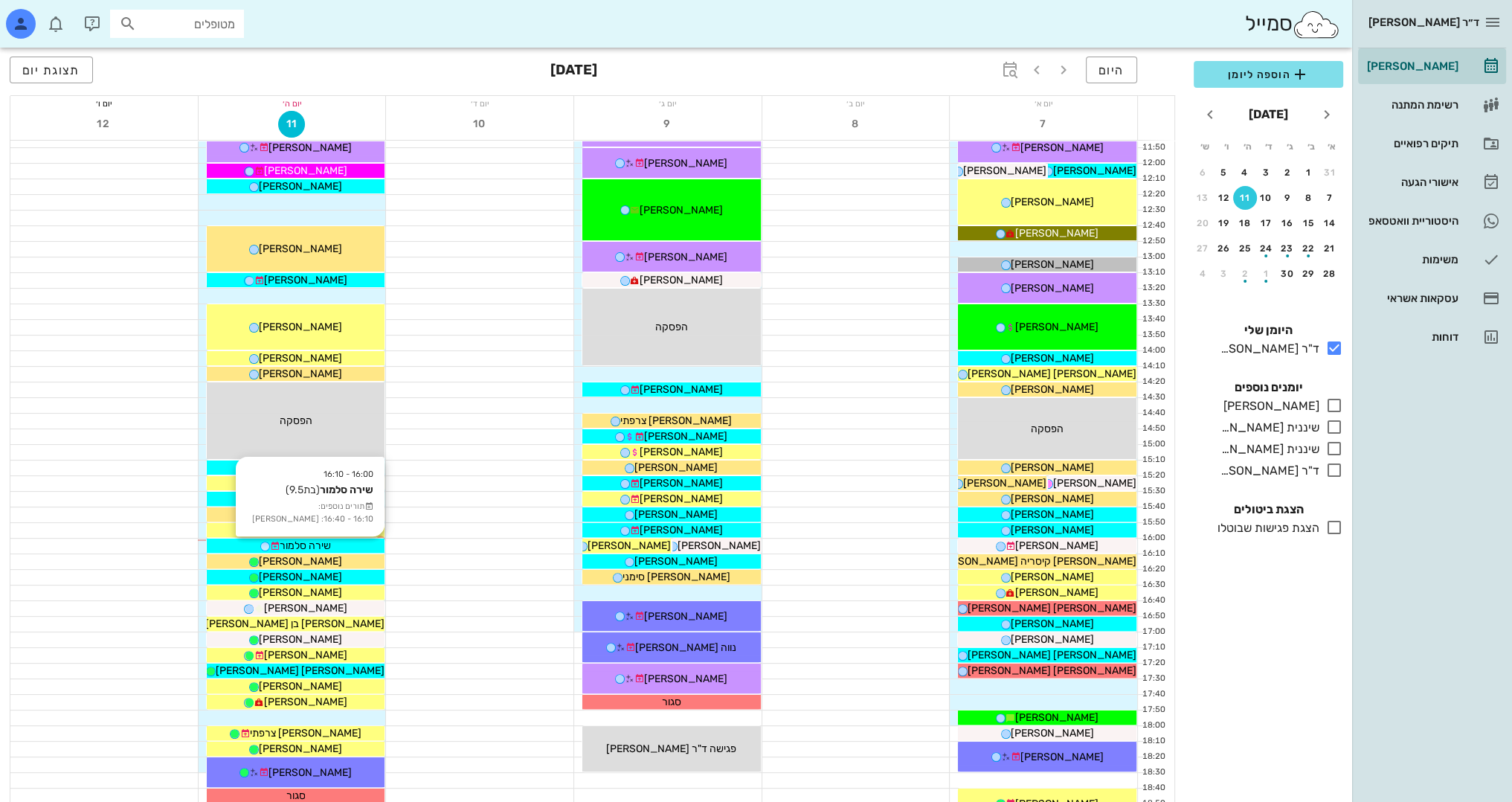
click at [338, 547] on div "שירה סלמור" at bounding box center [296, 546] width 178 height 16
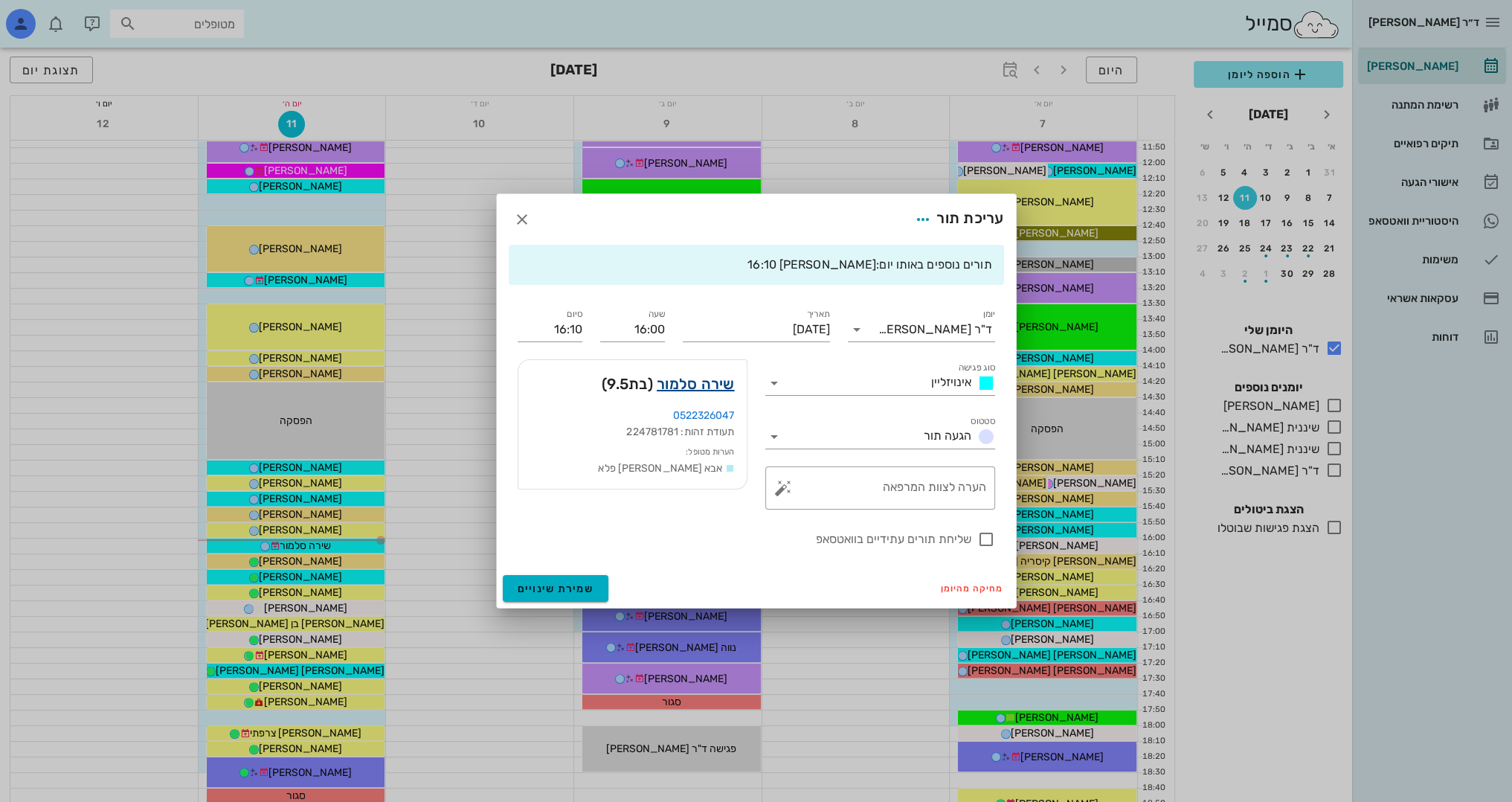
click at [708, 383] on link "שירה סלמור" at bounding box center [695, 384] width 78 height 24
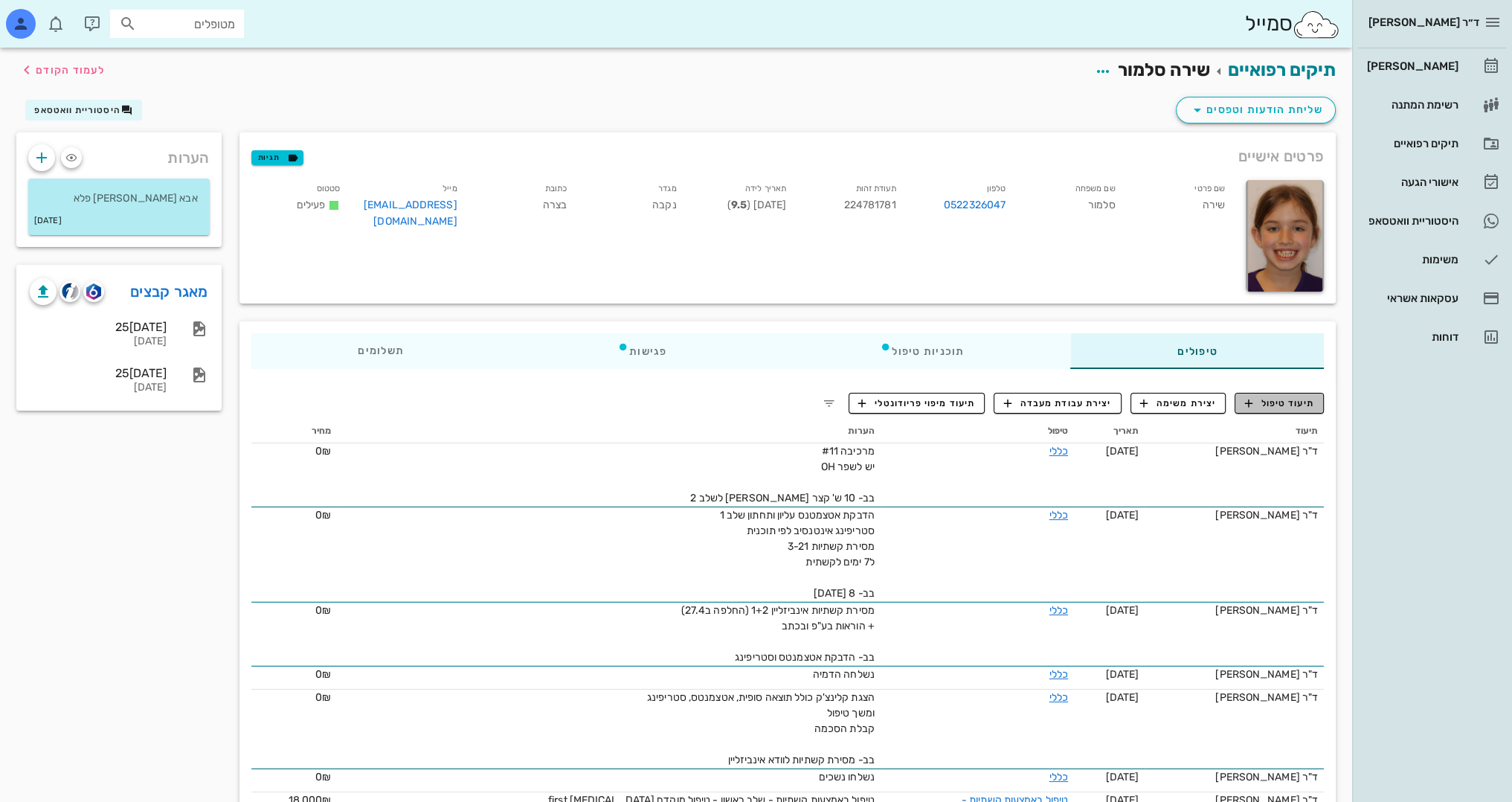
click at [1282, 403] on span "תיעוד טיפול" at bounding box center [1279, 403] width 69 height 13
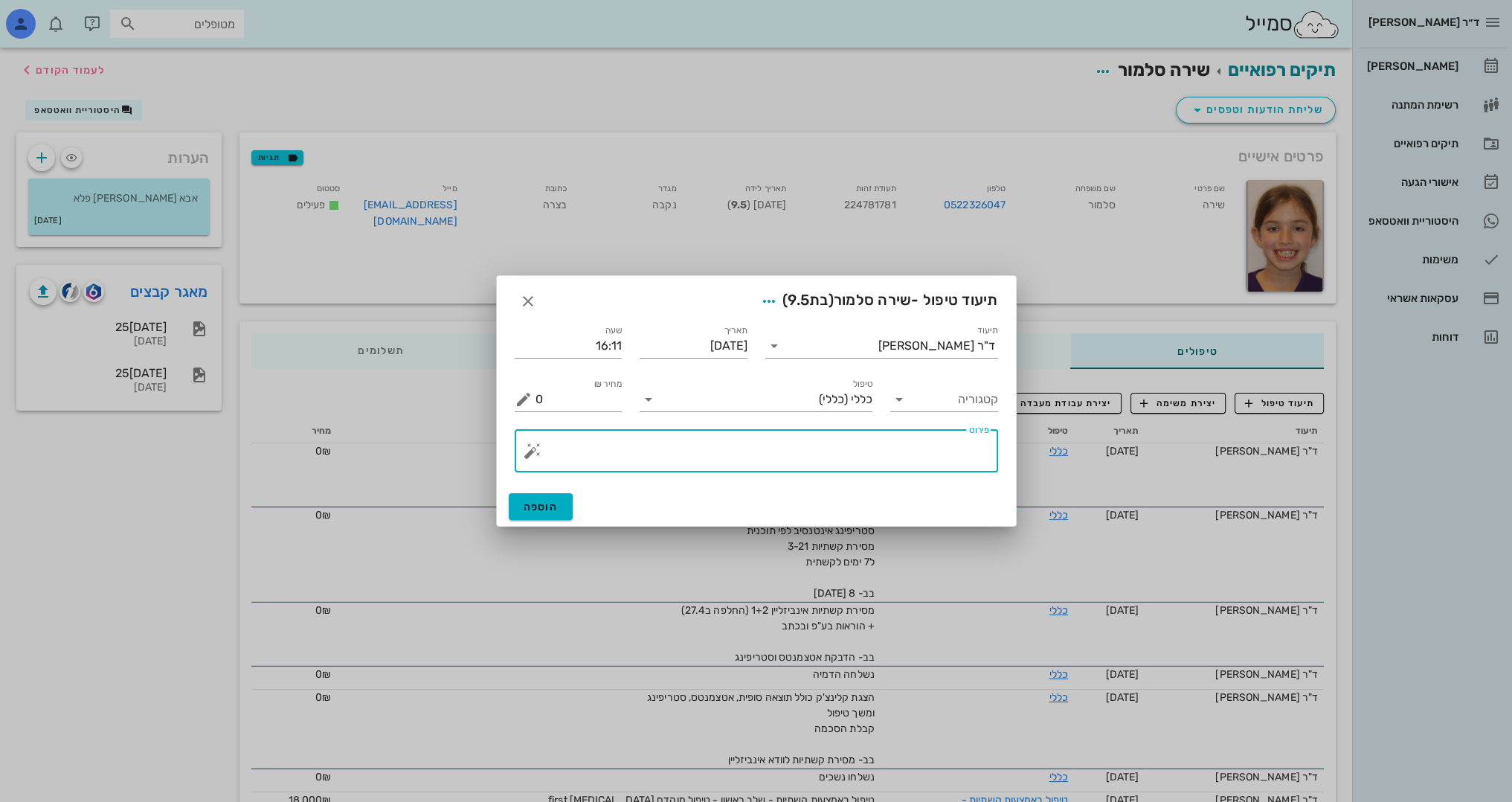
click at [937, 444] on textarea "פירוט" at bounding box center [762, 454] width 453 height 35
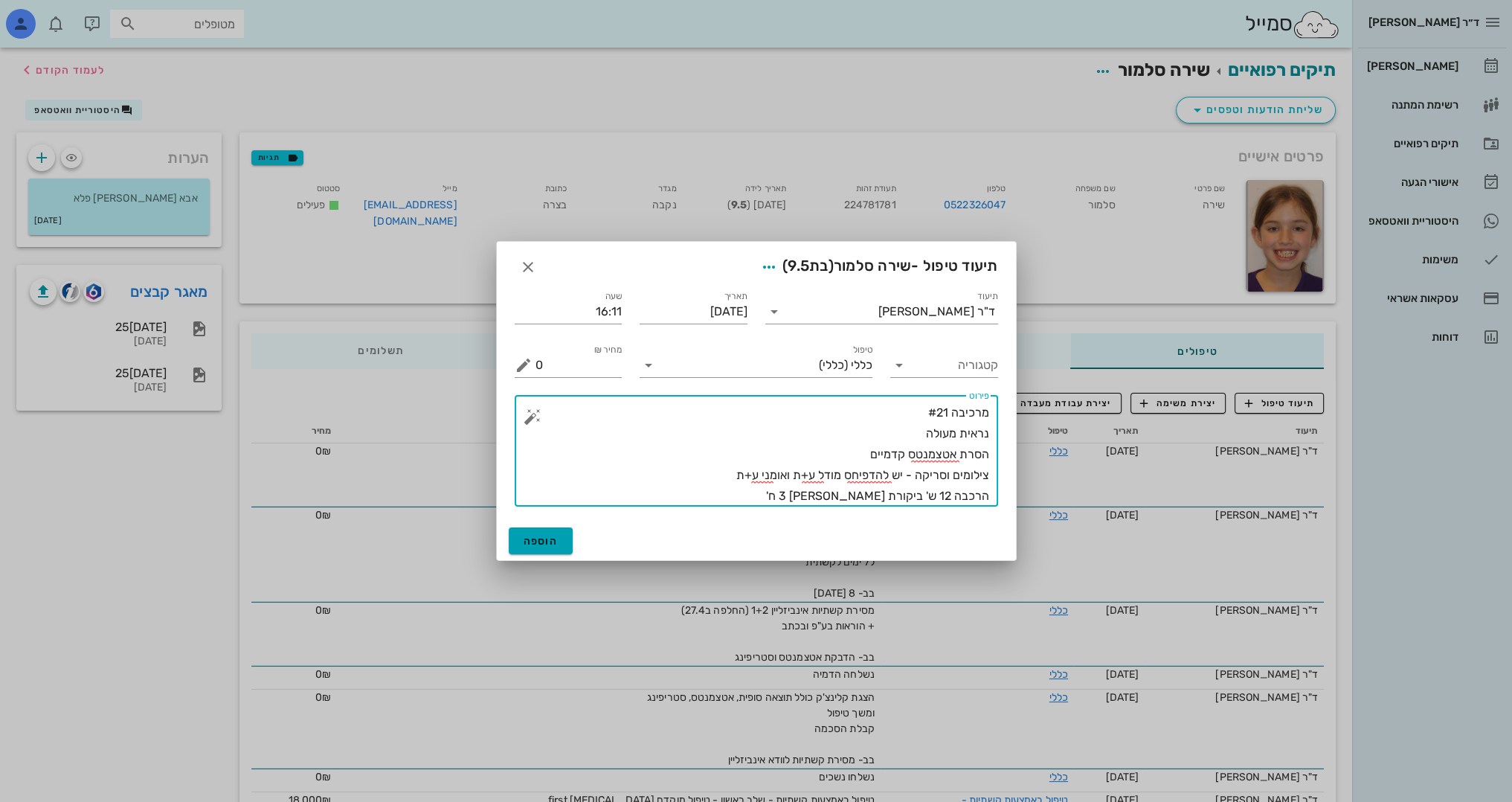
type textarea "מרכיבה #21 נראית מעולה הסרת אטצמנטס קדמיים צילומים וסריקה - יש להדפיחס מודל ע+ת…"
click at [546, 542] on span "הוספה" at bounding box center [541, 541] width 35 height 13
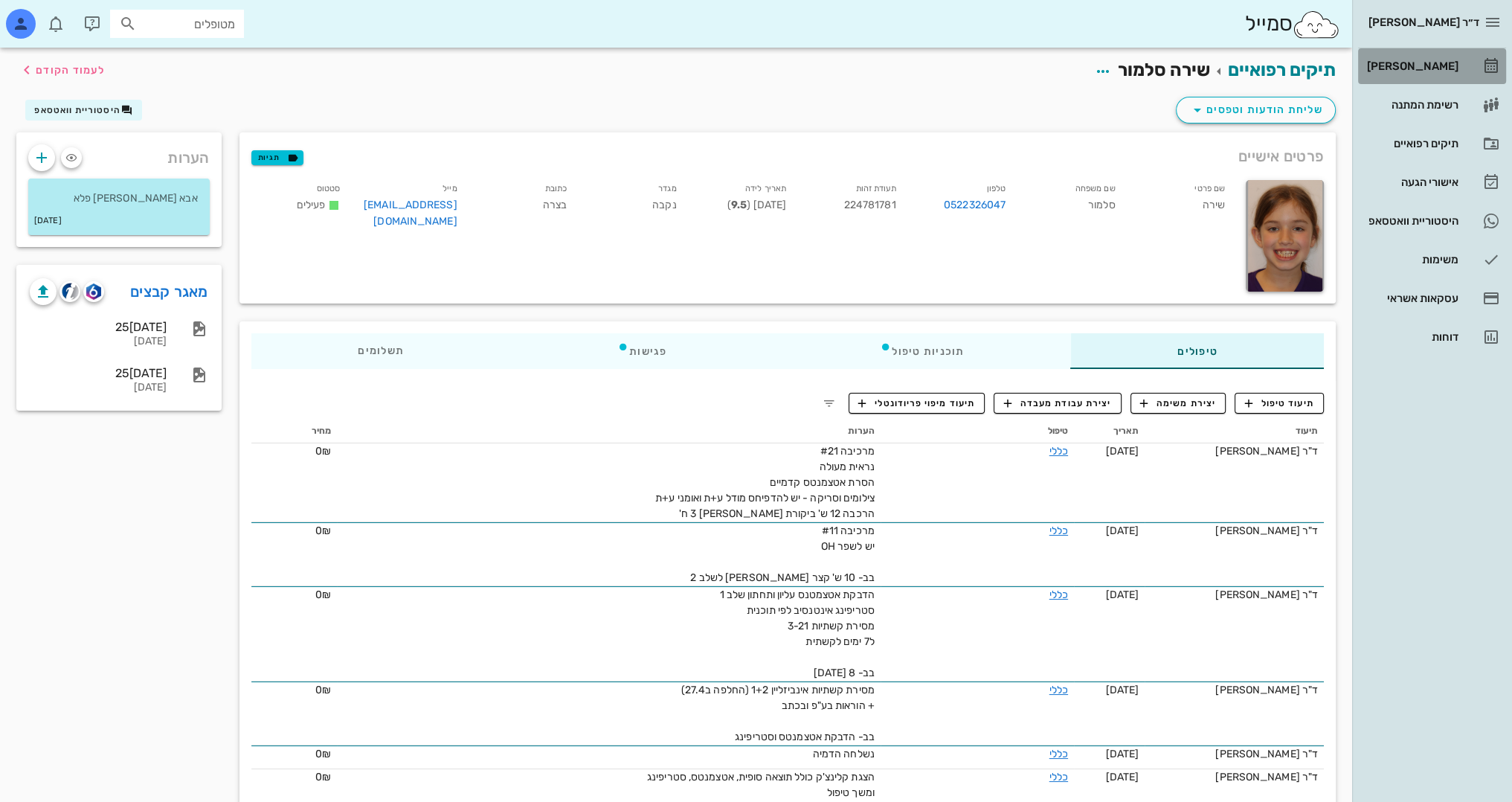
click at [1439, 62] on div "[PERSON_NAME]" at bounding box center [1411, 65] width 95 height 12
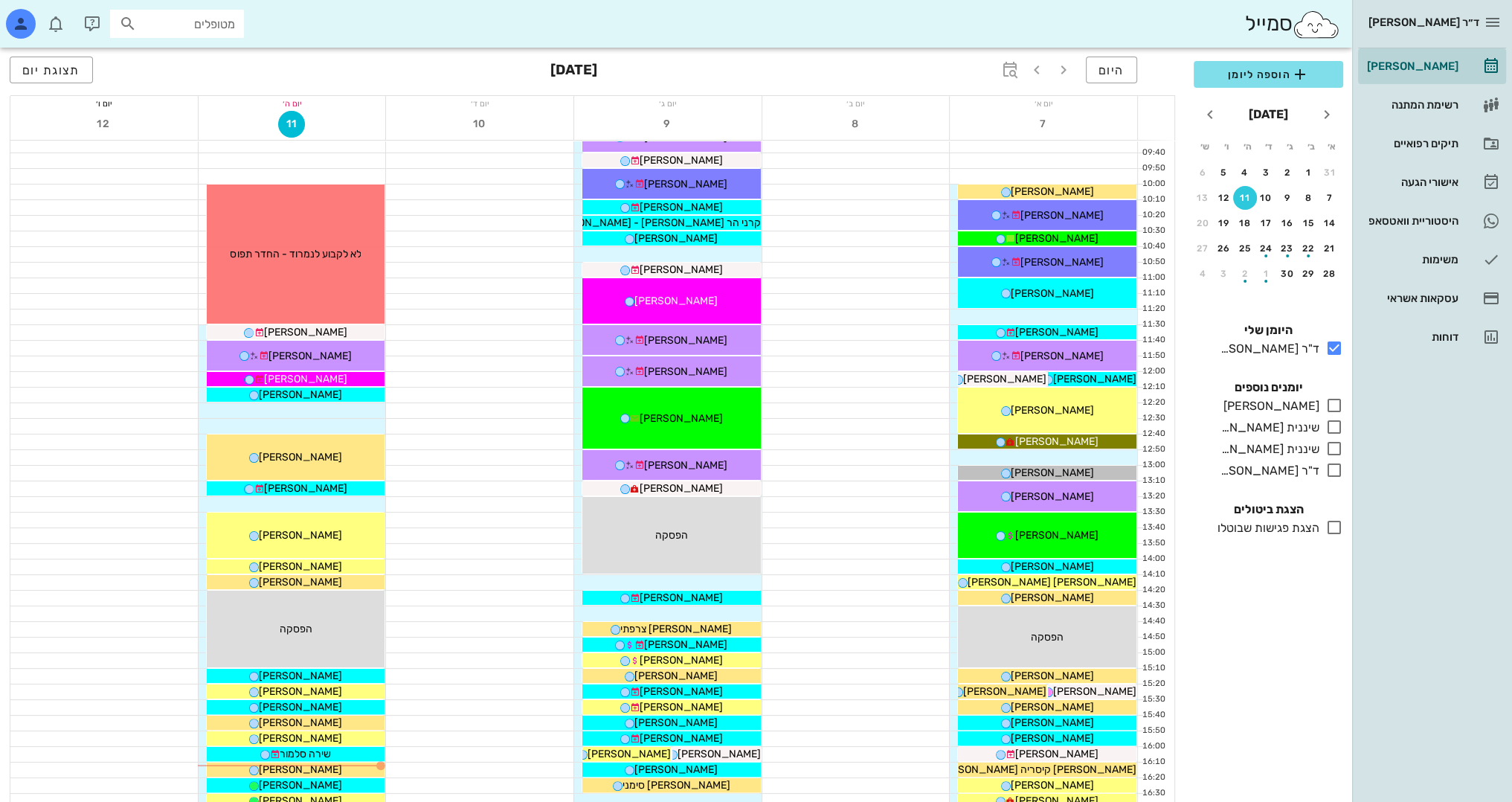
scroll to position [372, 0]
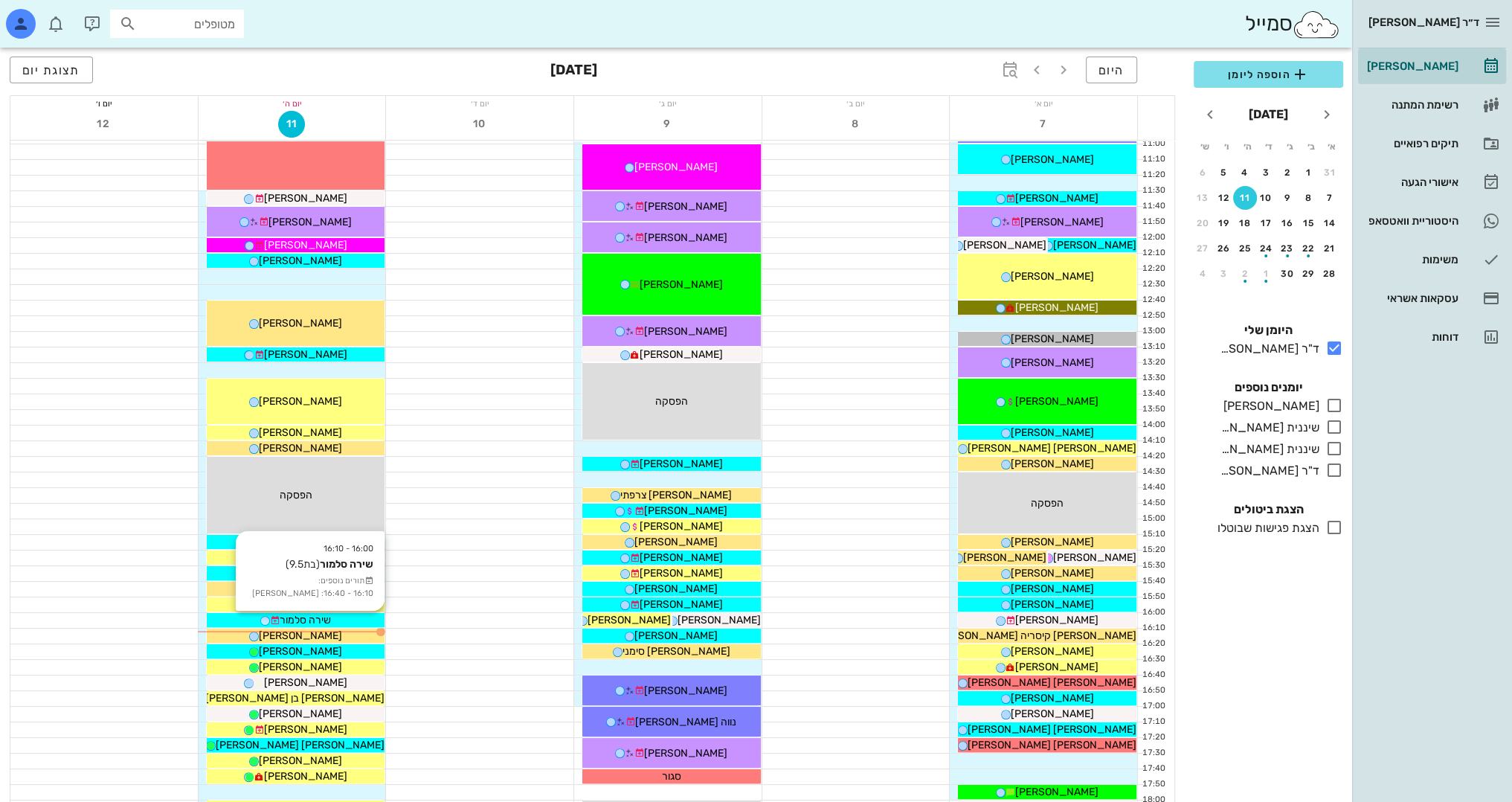
click at [347, 618] on div "שירה סלמור" at bounding box center [296, 620] width 178 height 16
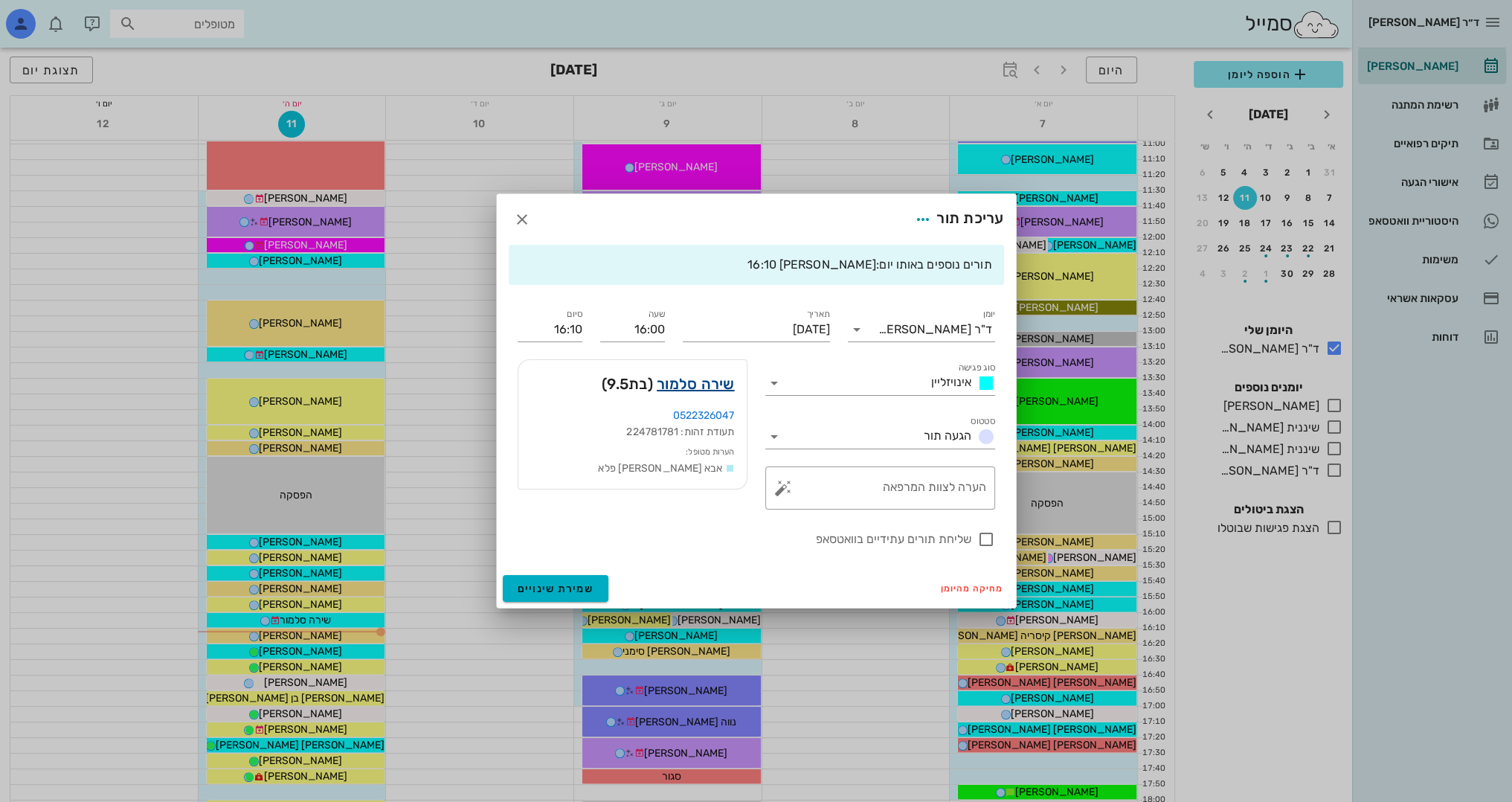
click at [682, 384] on link "שירה סלמור" at bounding box center [695, 384] width 78 height 24
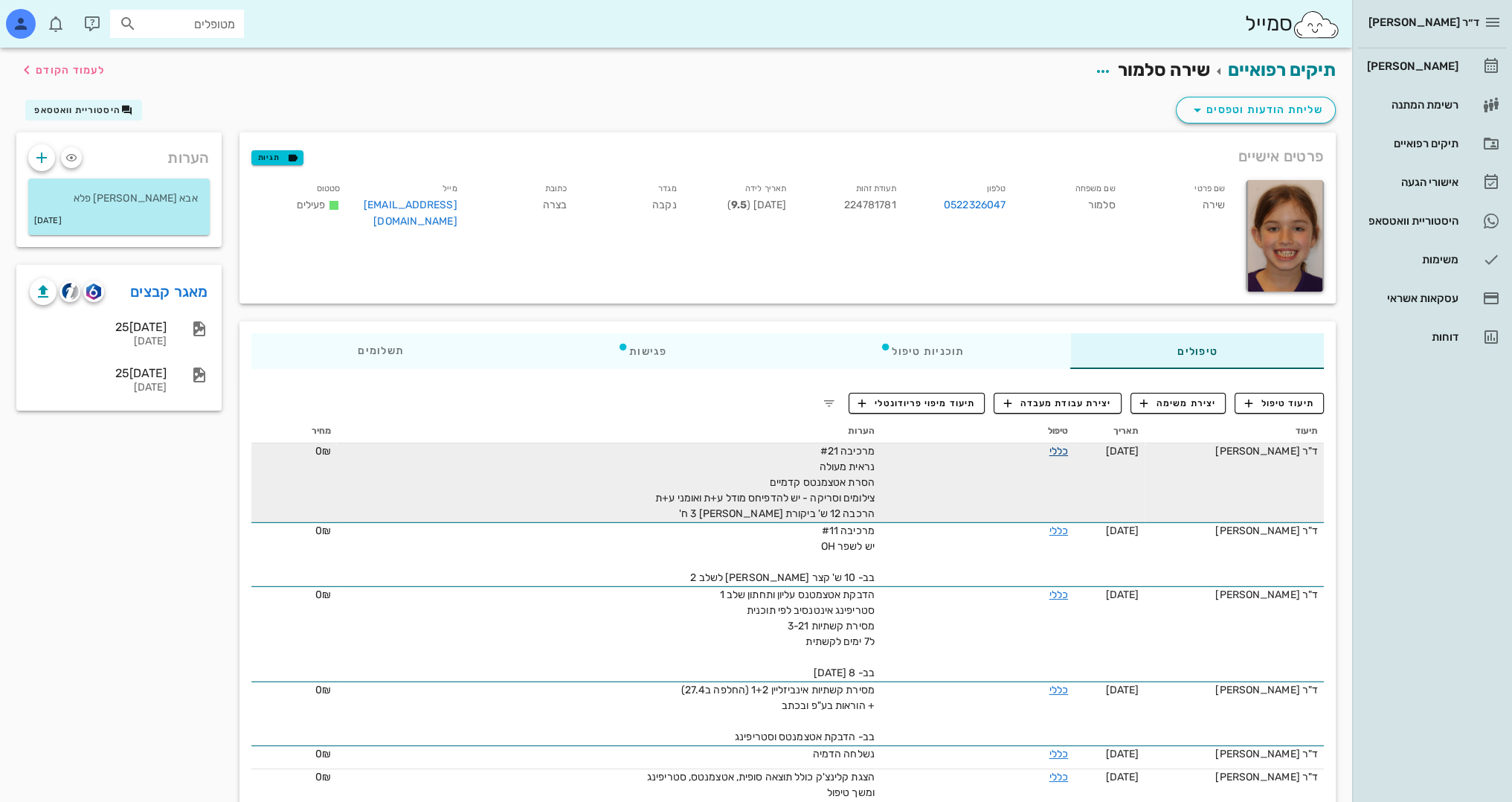
click at [1049, 448] on link "כללי" at bounding box center [1059, 451] width 19 height 13
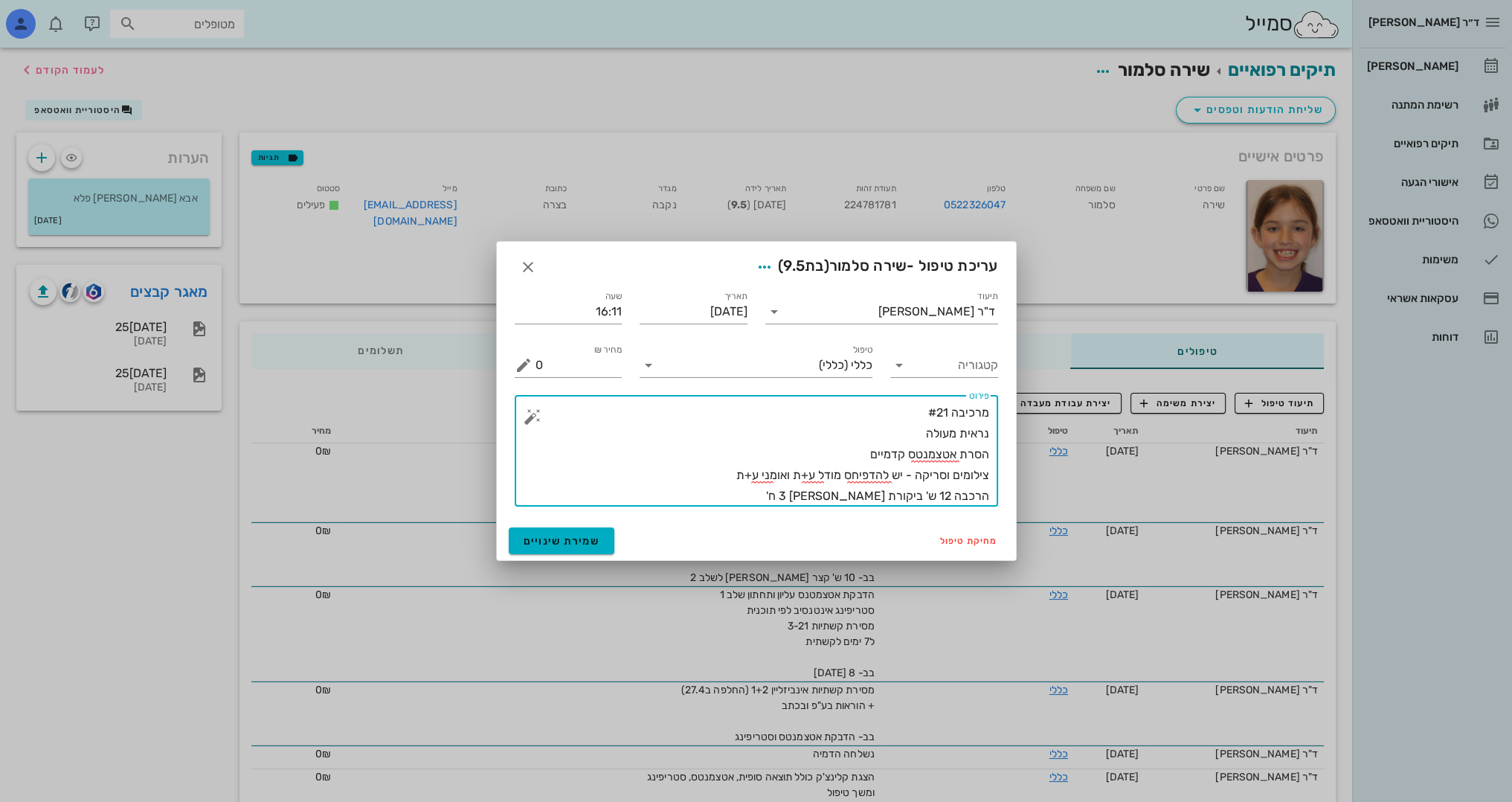
click at [950, 471] on textarea "מרכיבה #21 נראית מעולה הסרת אטצמנטס קדמיים צילומים וסריקה - יש להדפיחס מודל ע+ת…" at bounding box center [762, 454] width 453 height 104
click at [816, 492] on textarea "מרכיבה #21 נראית מעולה הסרת אטצמנטס קדמיים צילומים קלינים וסריקה - יש להדפיחס מ…" at bounding box center [762, 454] width 453 height 104
type textarea "מרכיבה #21 נראית מעולה הסרת אטצמנטס קדמיים צילומים קלינים וסריקה - יש להדפיחס מ…"
click at [577, 546] on span "שמירת שינויים" at bounding box center [561, 541] width 76 height 13
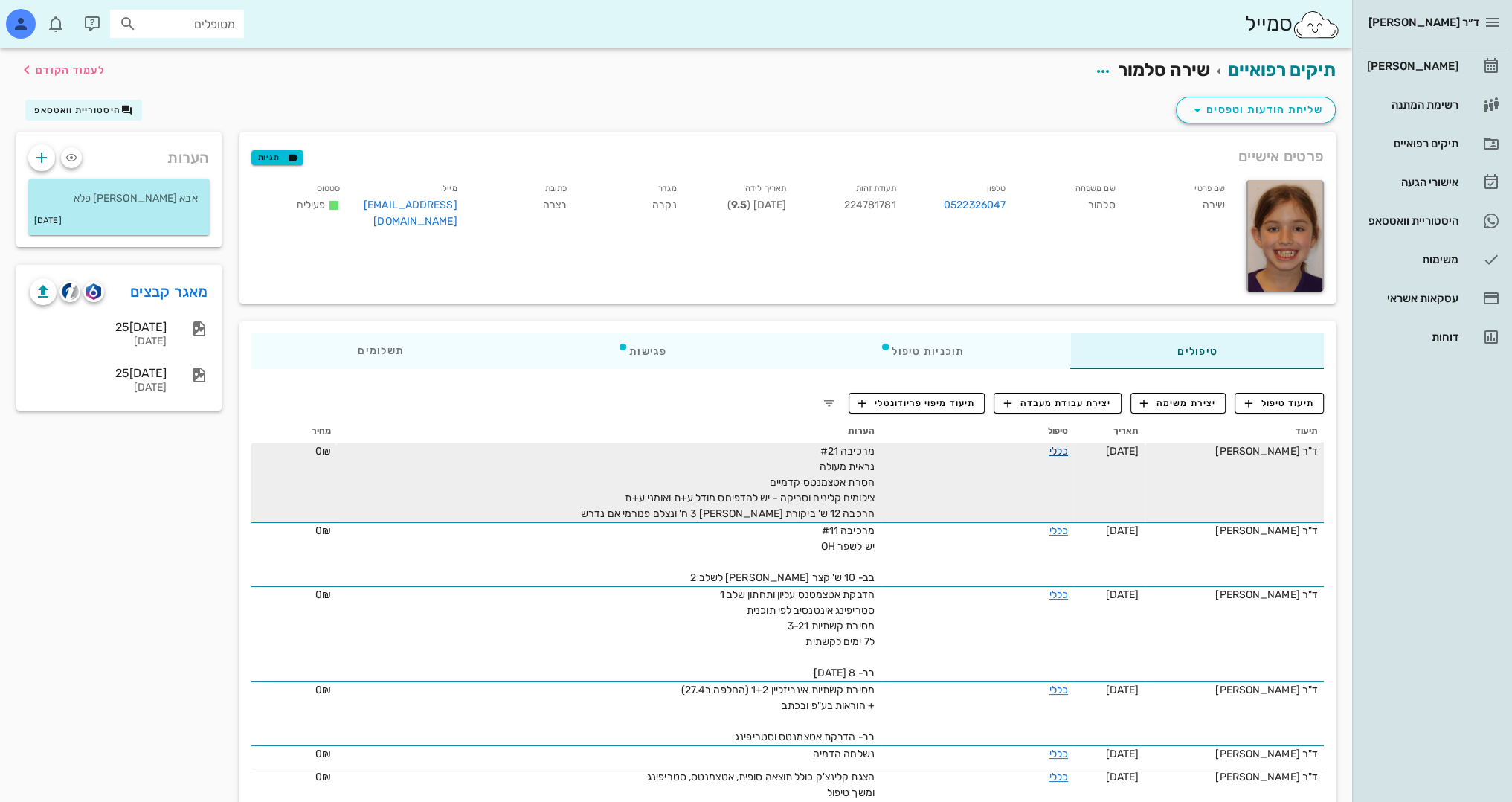
click at [1052, 453] on link "כללי" at bounding box center [1059, 451] width 19 height 13
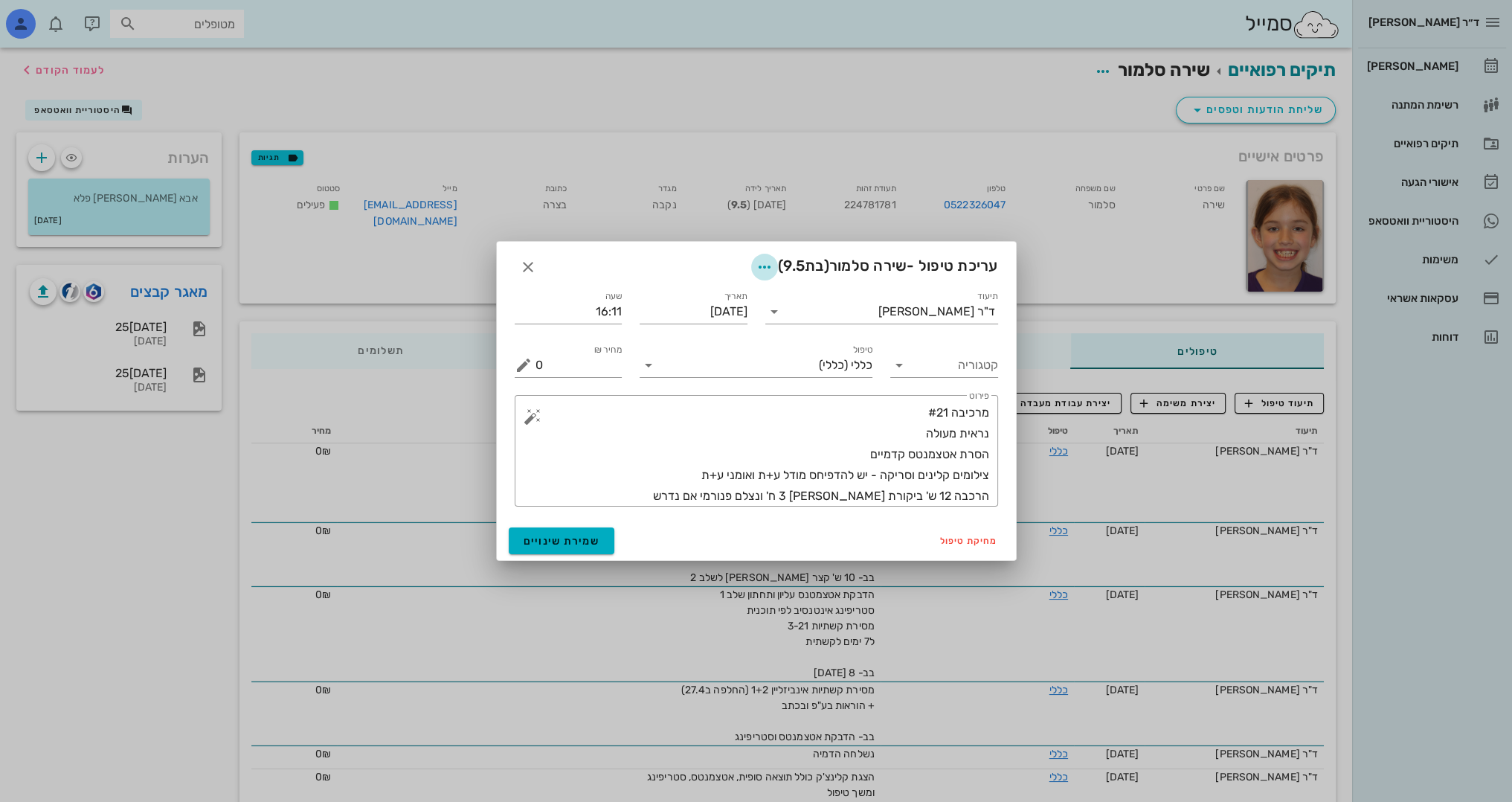
click at [755, 268] on icon "button" at bounding box center [764, 267] width 18 height 18
click at [524, 259] on icon "button" at bounding box center [527, 267] width 18 height 18
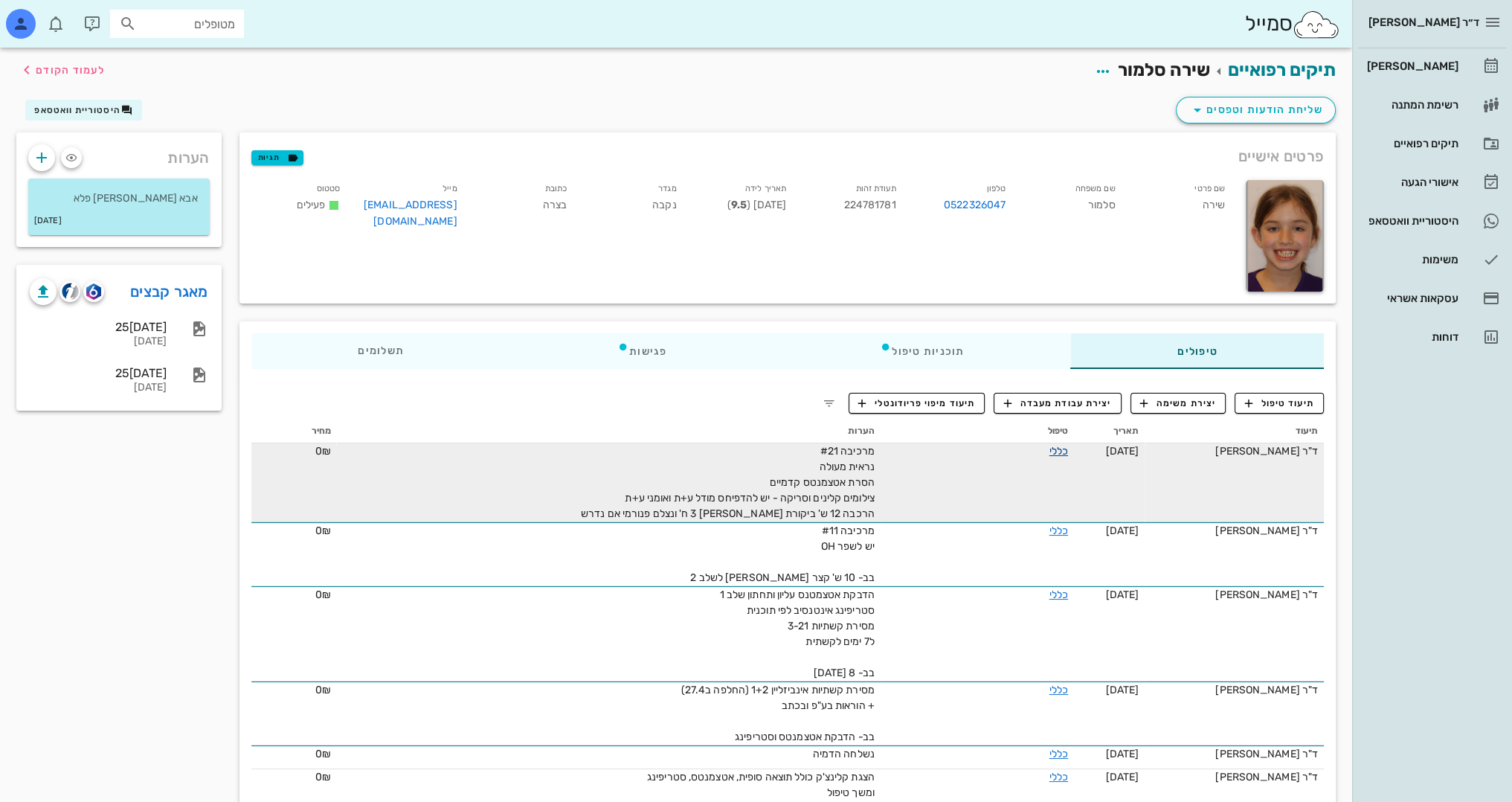
click at [1054, 448] on link "כללי" at bounding box center [1059, 451] width 19 height 13
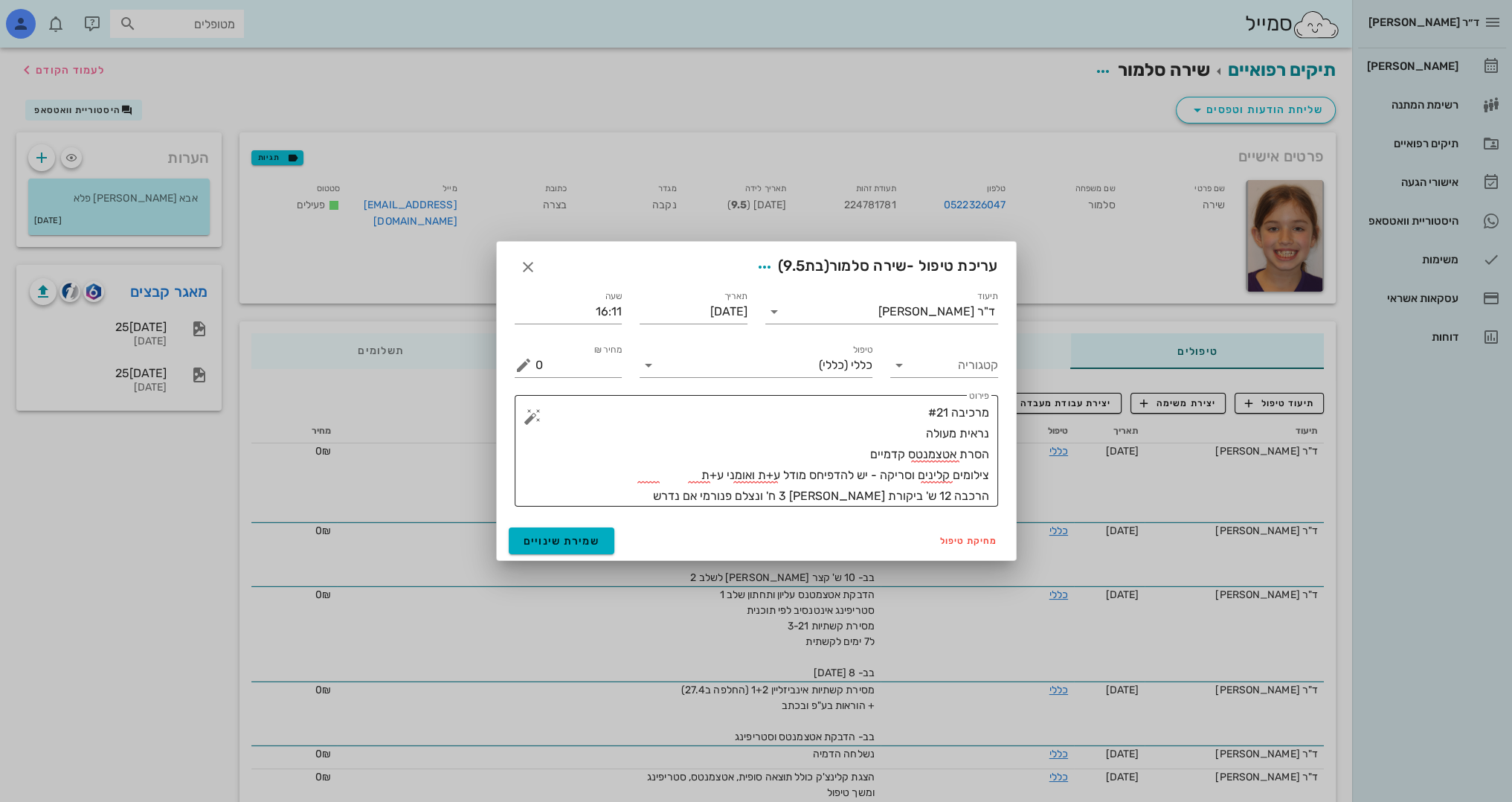
click at [863, 419] on textarea "מרכיבה #21 נראית מעולה הסרת אטצמנטס קדמיים צילומים קלינים וסריקה - יש להדפיחס מ…" at bounding box center [762, 454] width 453 height 104
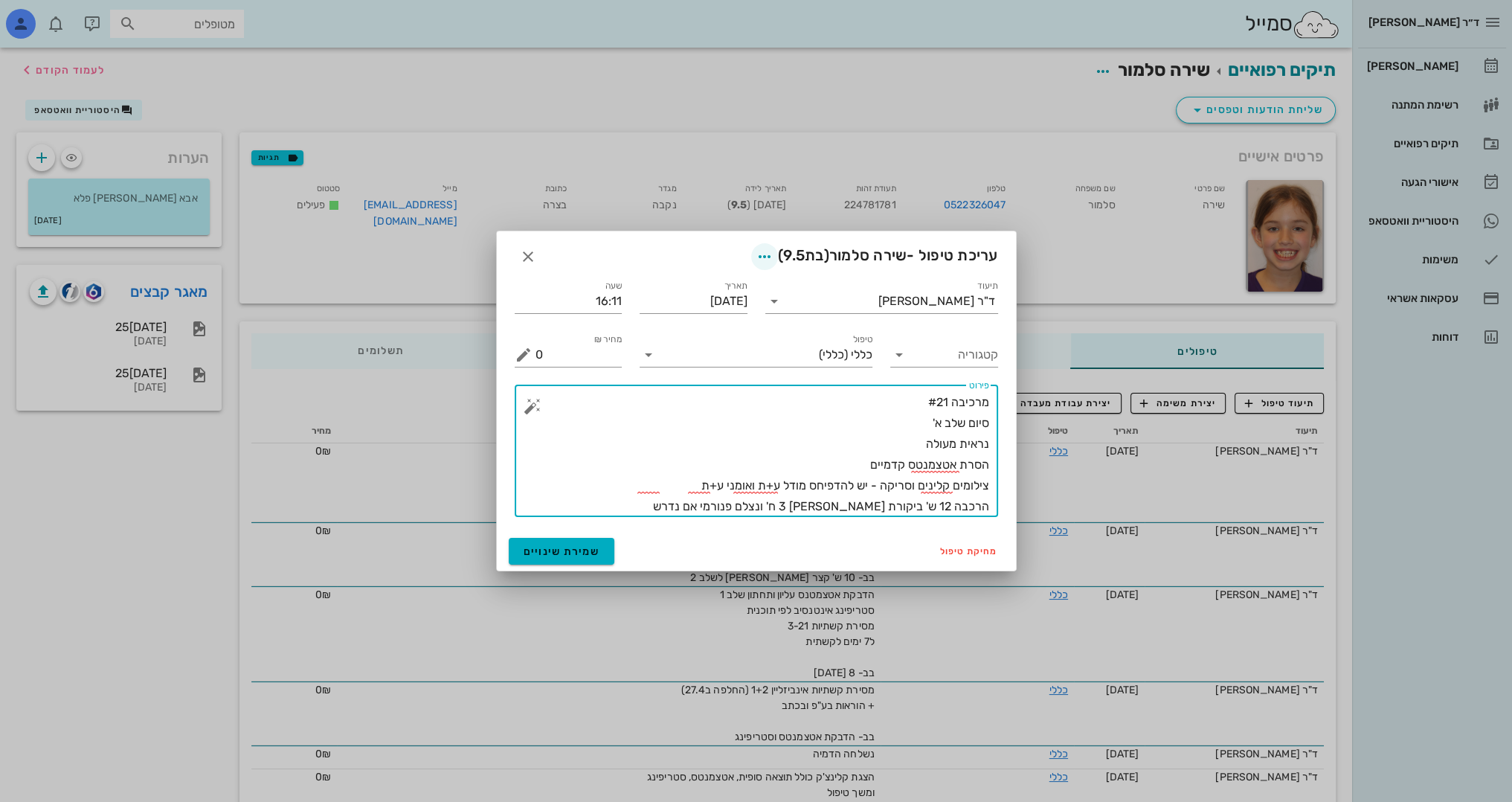
type textarea "מרכיבה #21 סיום שלב א' נראית מעולה הסרת אטצמנטס קדמיים צילומים קלינים וסריקה - …"
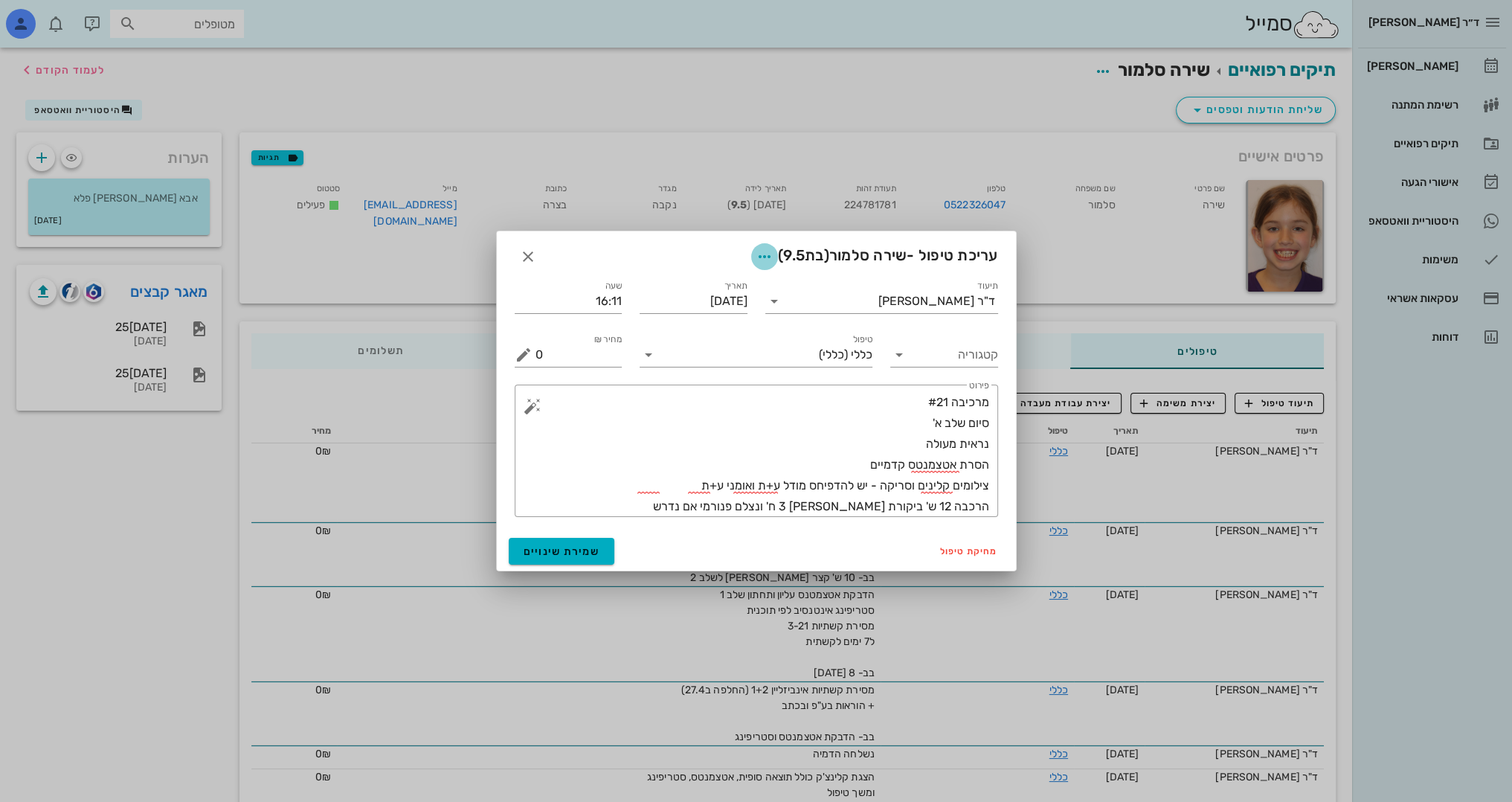
click at [755, 259] on icon "button" at bounding box center [764, 256] width 18 height 18
click at [736, 333] on div "צבע רשומה" at bounding box center [704, 330] width 100 height 14
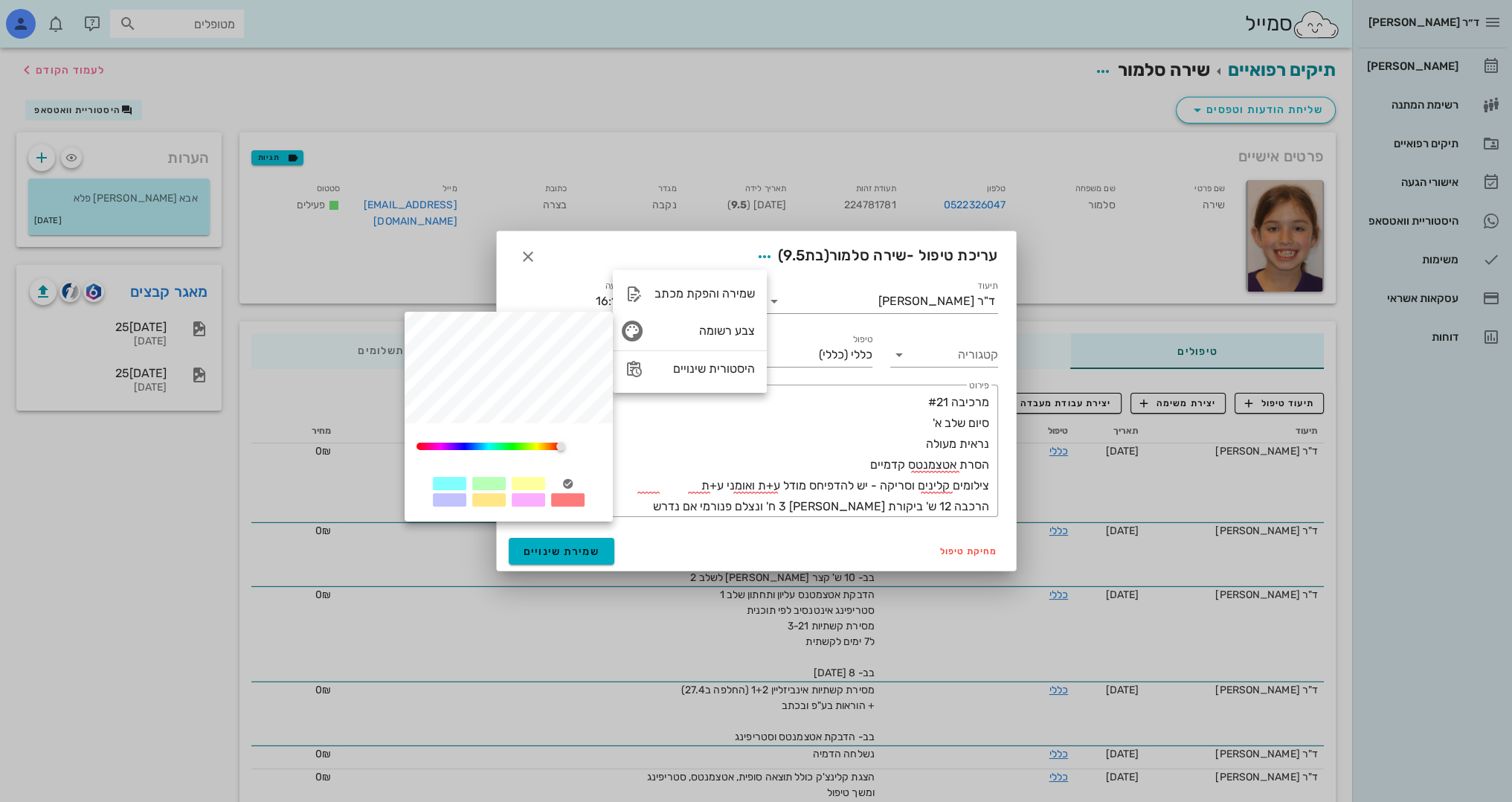
click at [479, 483] on div at bounding box center [489, 483] width 33 height 13
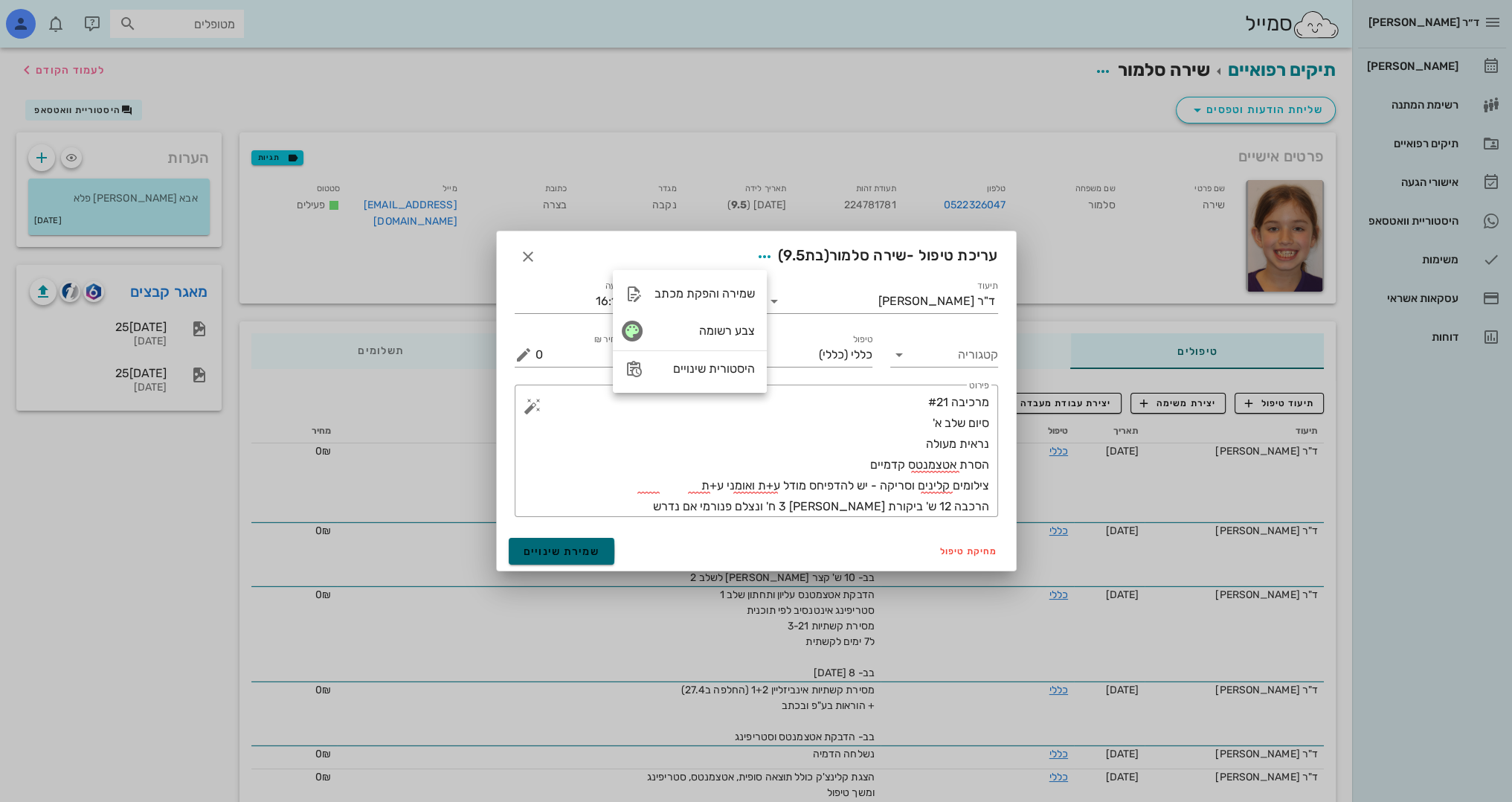
click at [570, 554] on span "שמירת שינויים" at bounding box center [561, 551] width 76 height 13
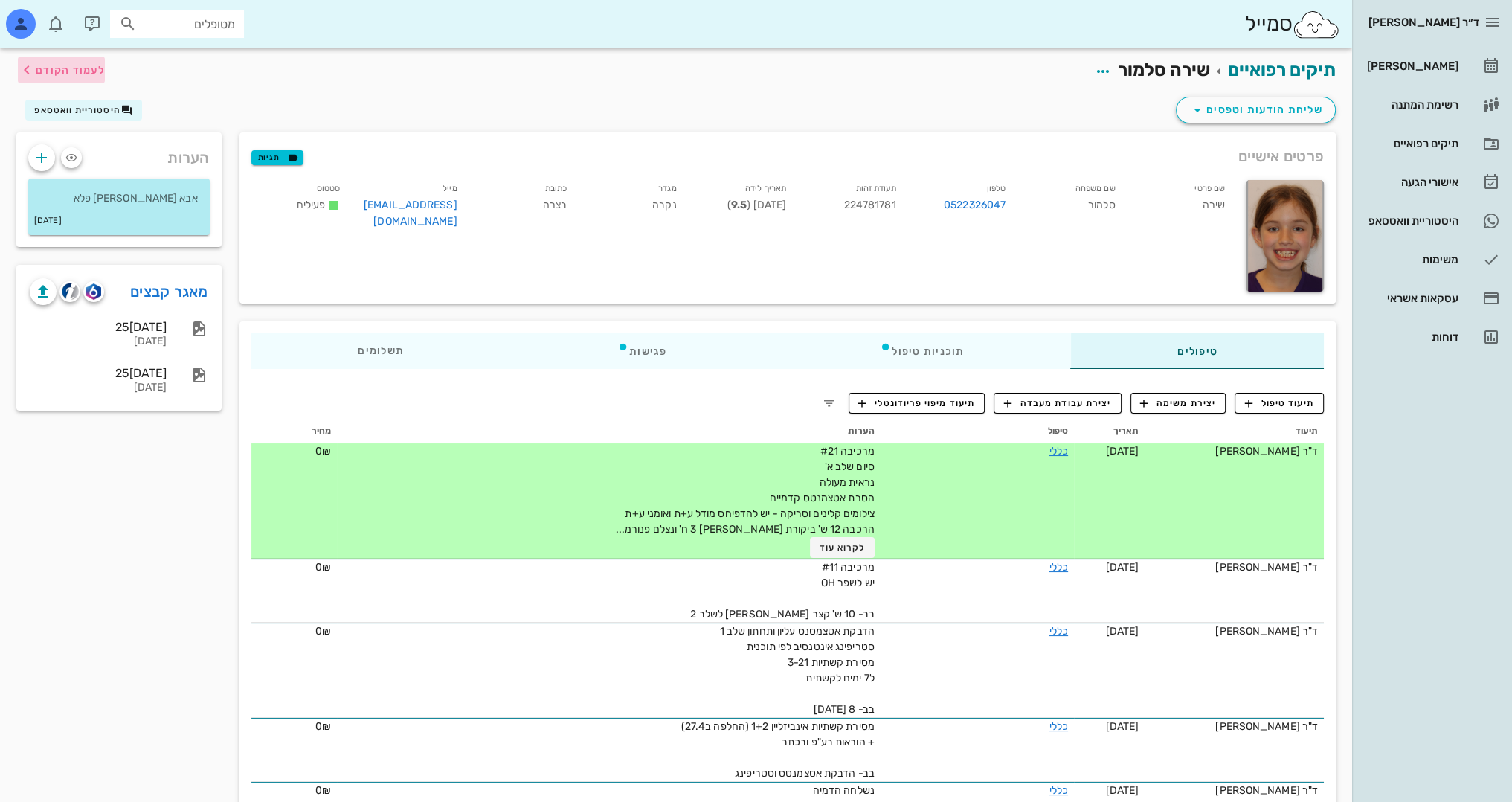
click at [89, 74] on span "לעמוד הקודם" at bounding box center [70, 70] width 69 height 13
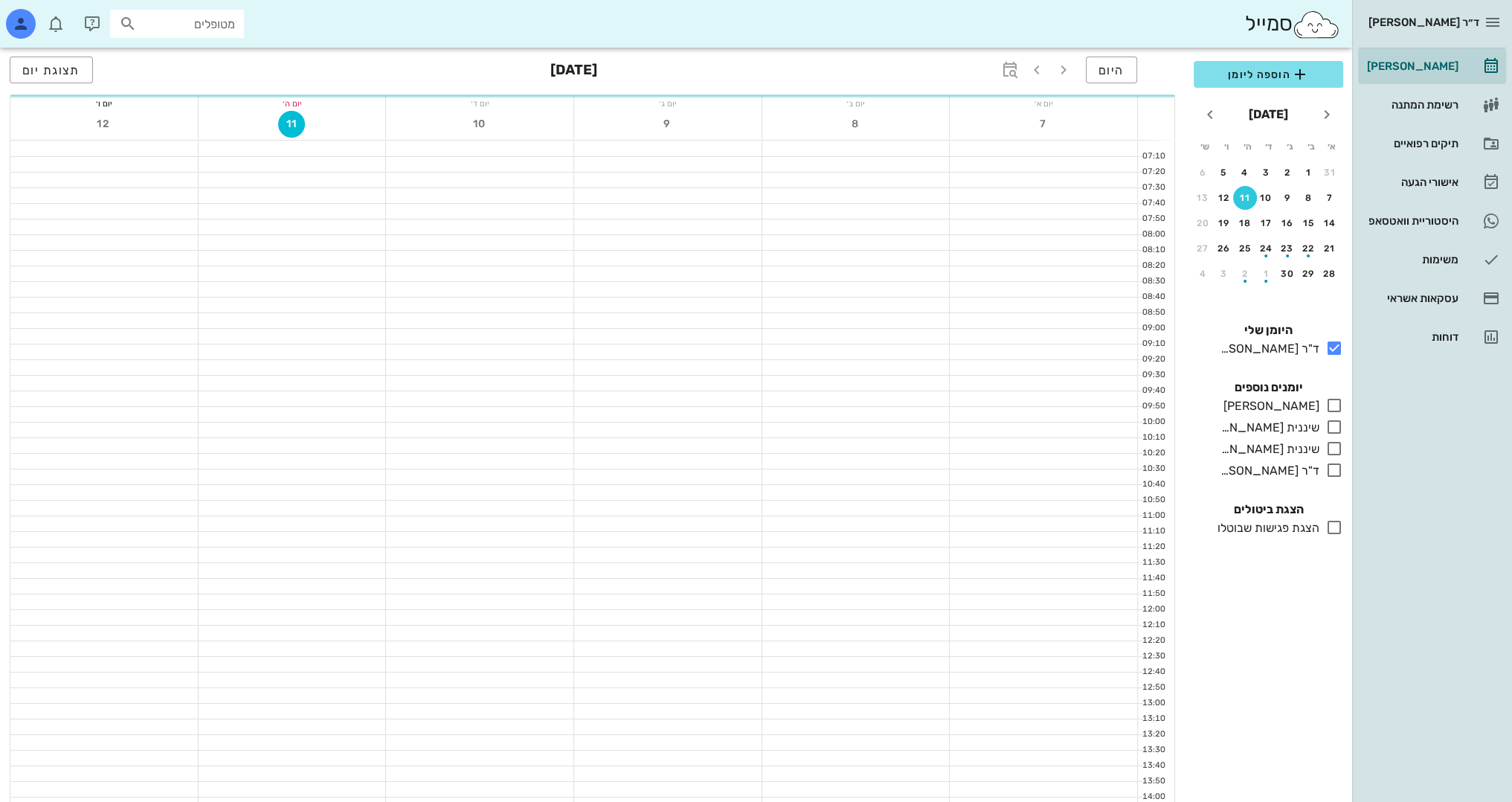
scroll to position [372, 0]
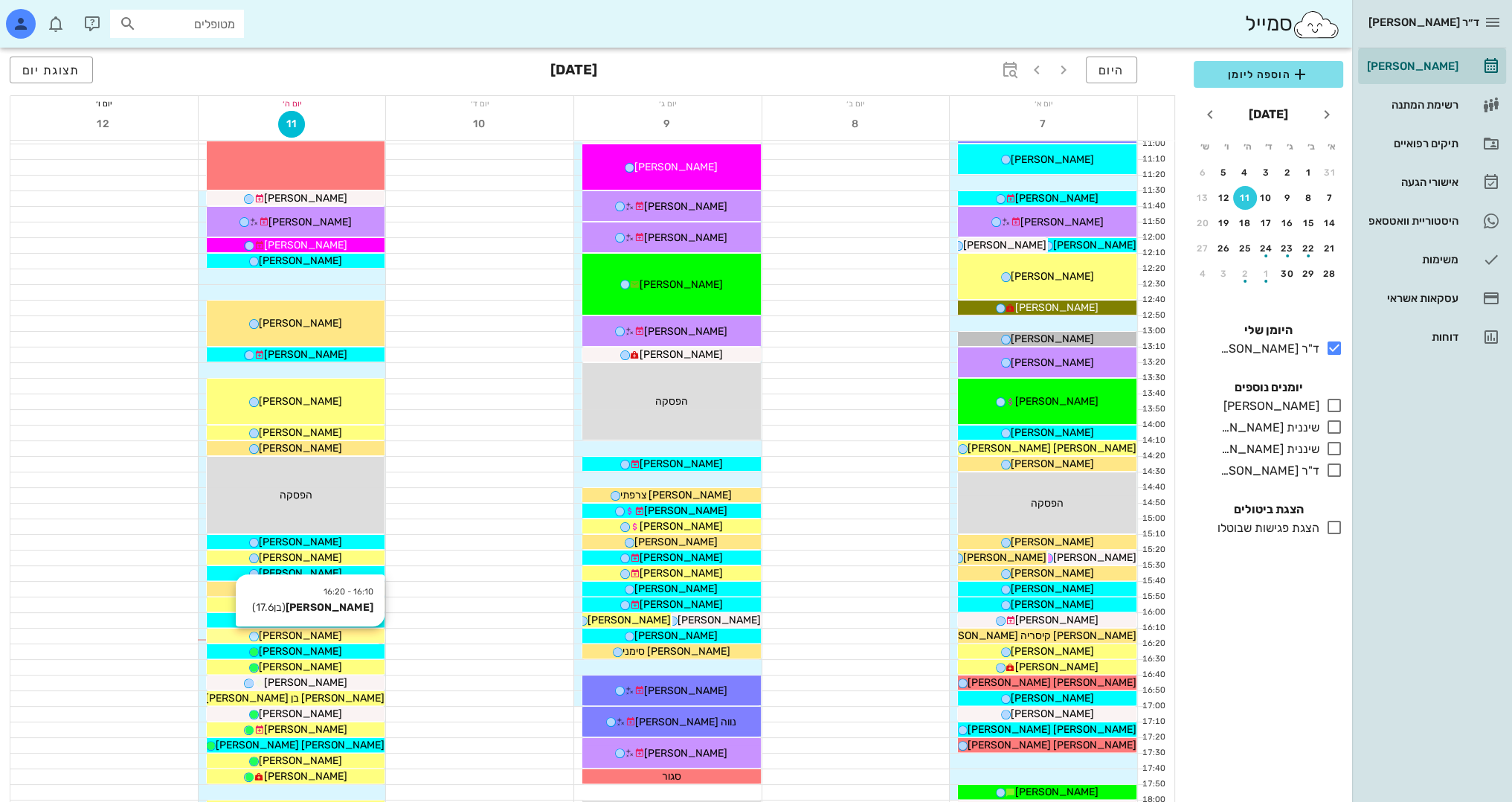
click at [315, 637] on span "[PERSON_NAME]" at bounding box center [300, 636] width 84 height 13
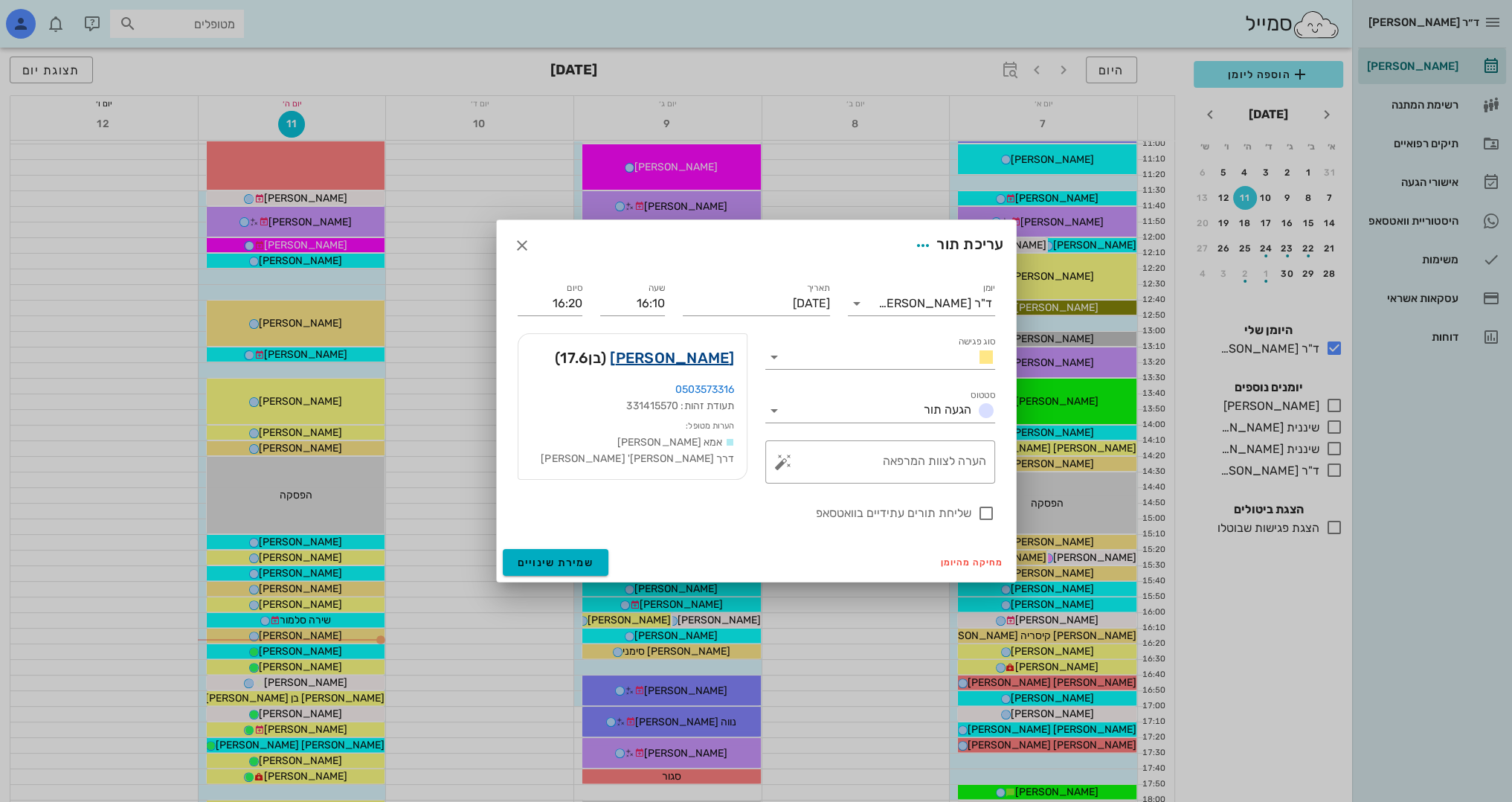
click at [696, 361] on link "ליאם קרייף" at bounding box center [672, 358] width 125 height 24
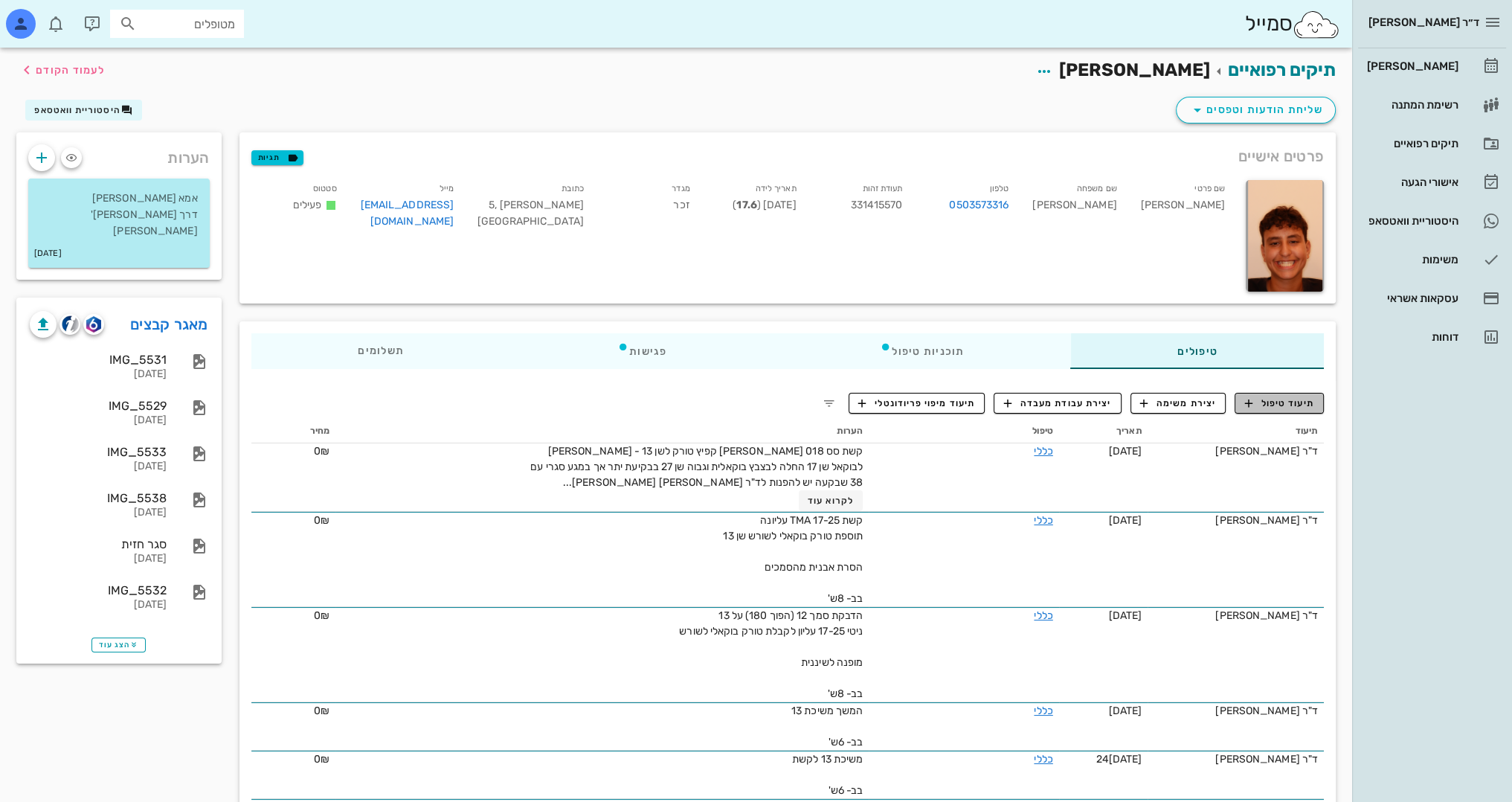
click at [1288, 401] on span "תיעוד טיפול" at bounding box center [1279, 403] width 69 height 13
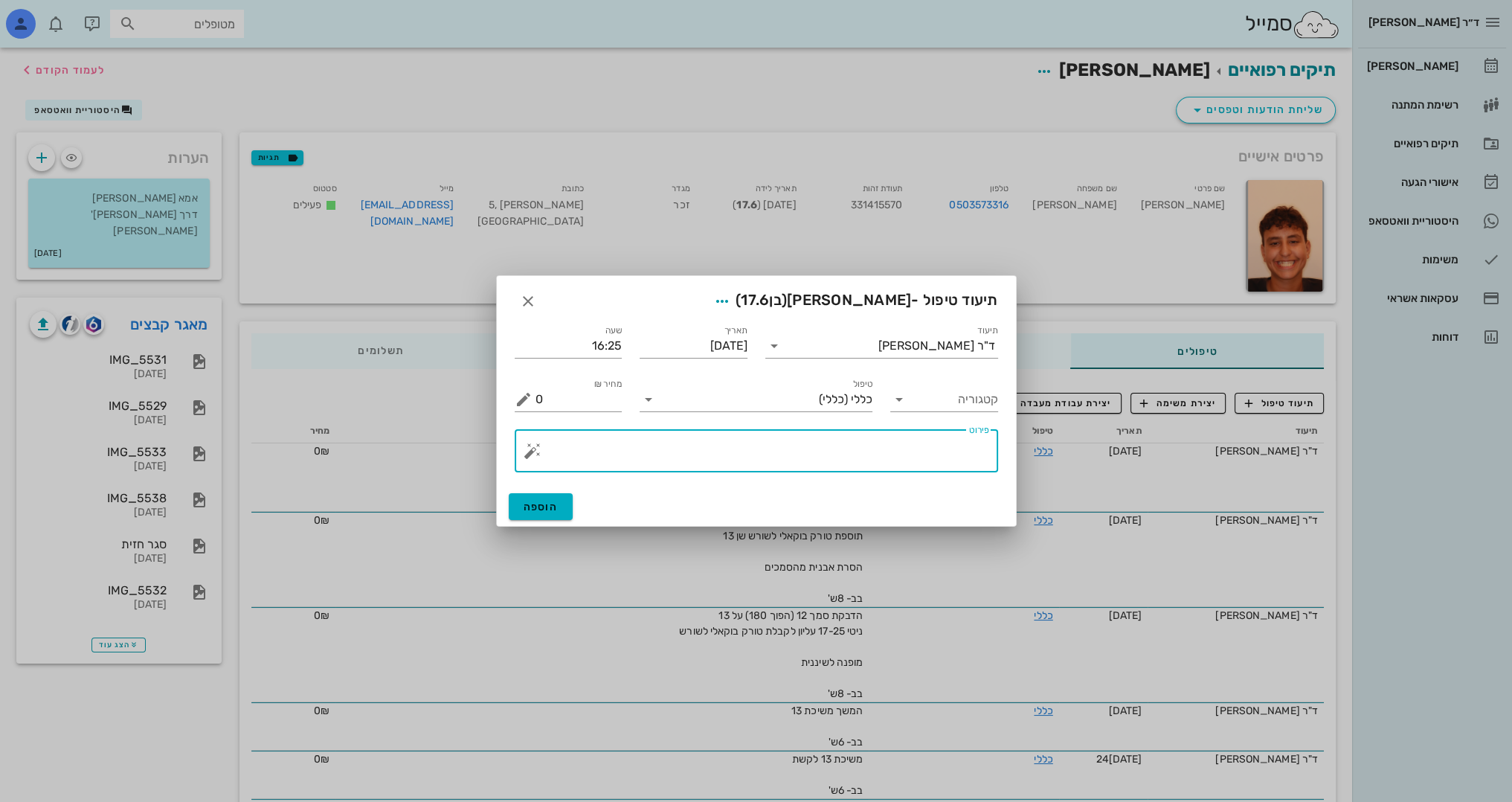
click at [888, 451] on textarea "פירוט" at bounding box center [762, 454] width 453 height 35
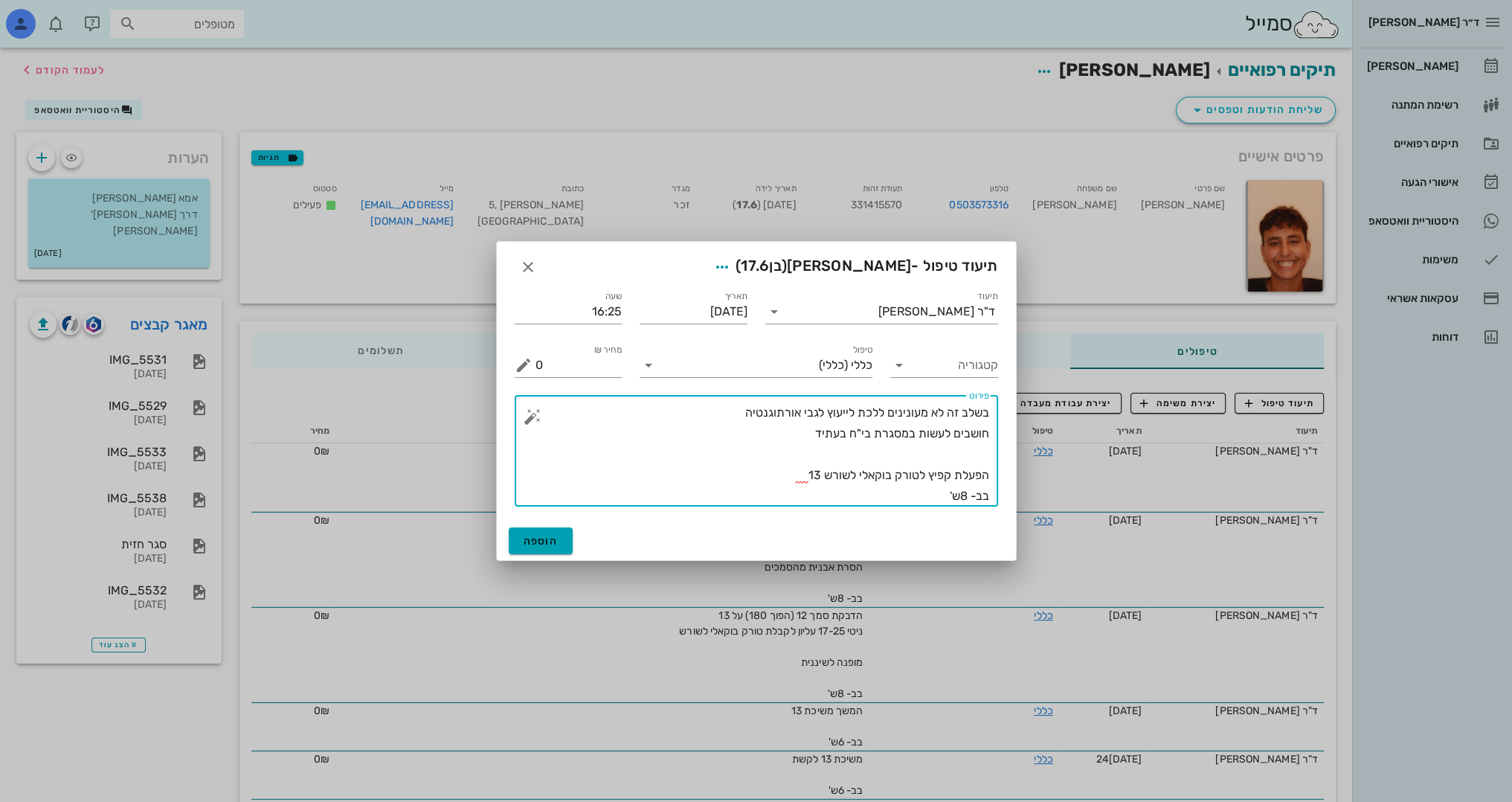
type textarea "בשלב זה לא מעונינים ללכת לייעוץ לגבי אורתוגנטיה חושבים לעשות במסגרת בי"ח בעתיד …"
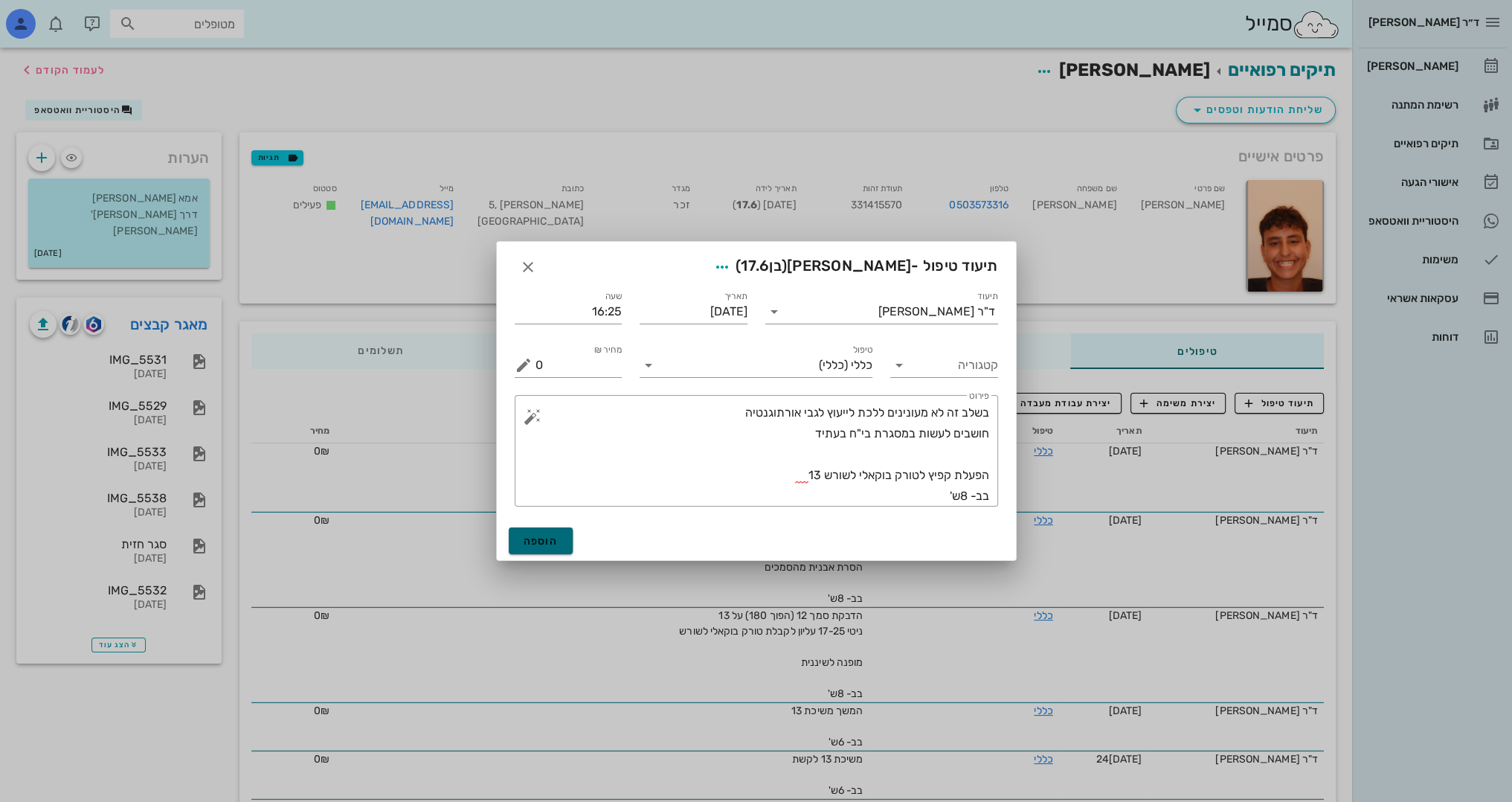
click at [537, 543] on span "הוספה" at bounding box center [541, 541] width 35 height 13
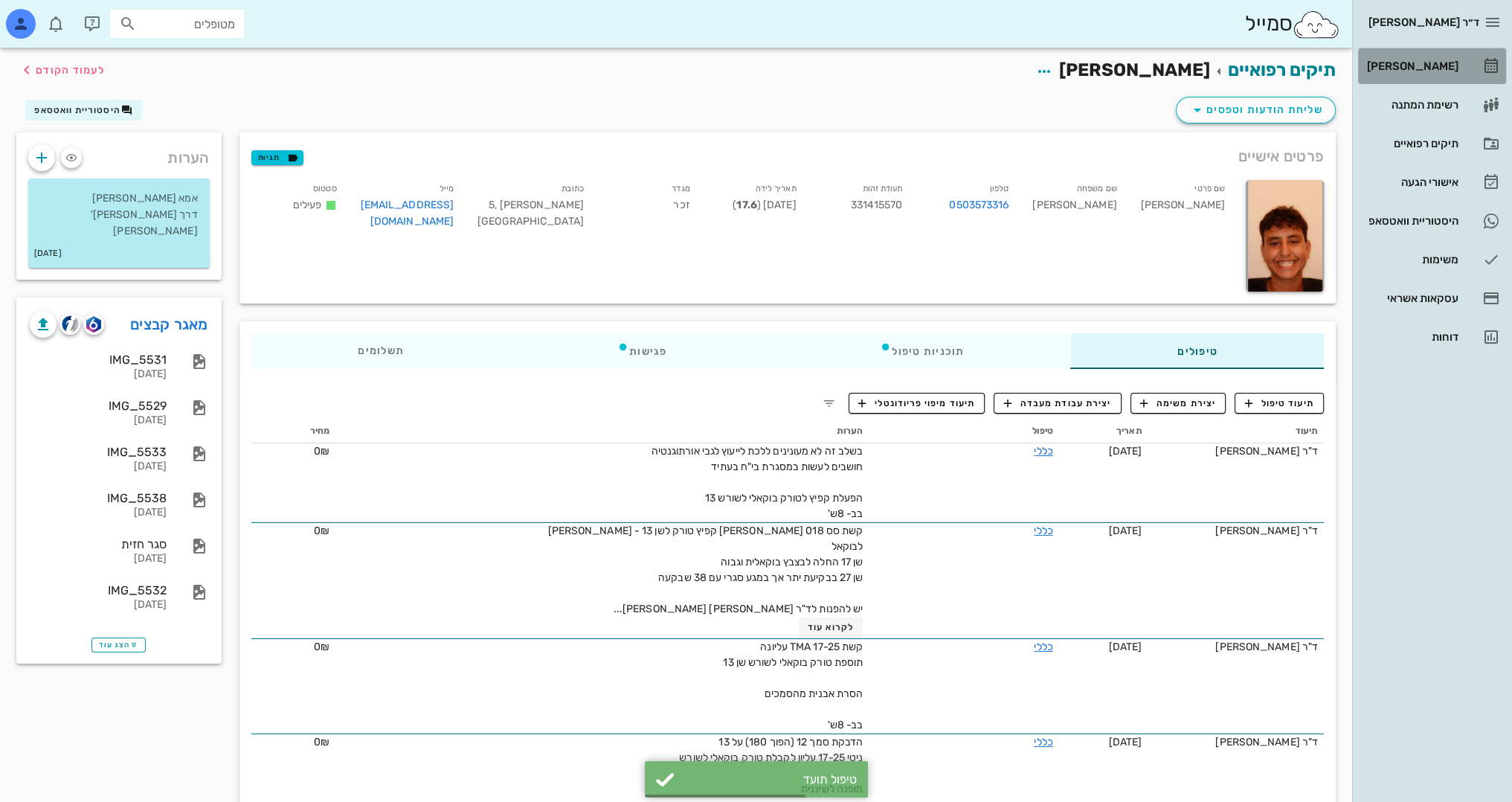
click at [1439, 64] on div "[PERSON_NAME]" at bounding box center [1411, 65] width 95 height 12
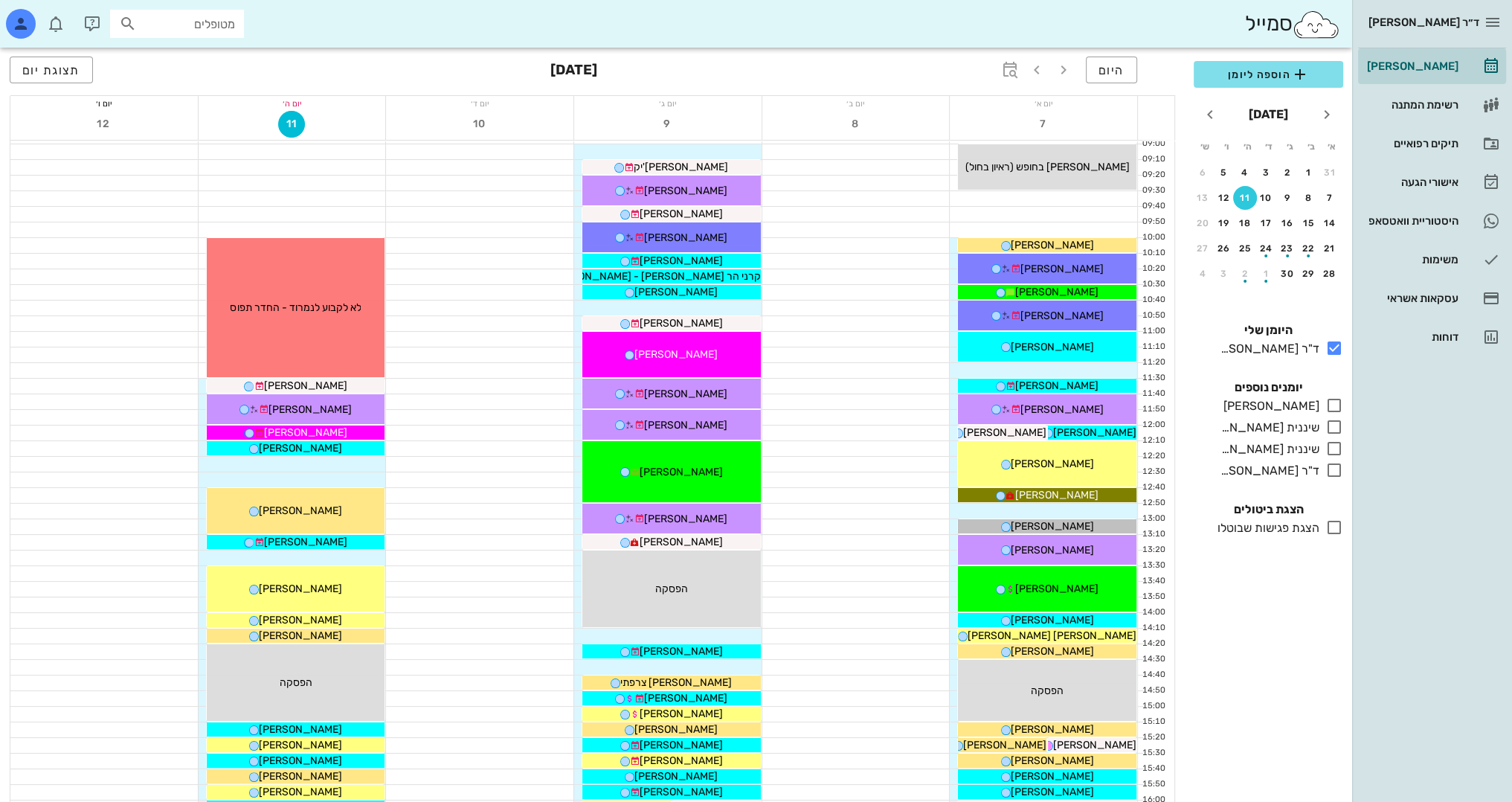
scroll to position [149, 0]
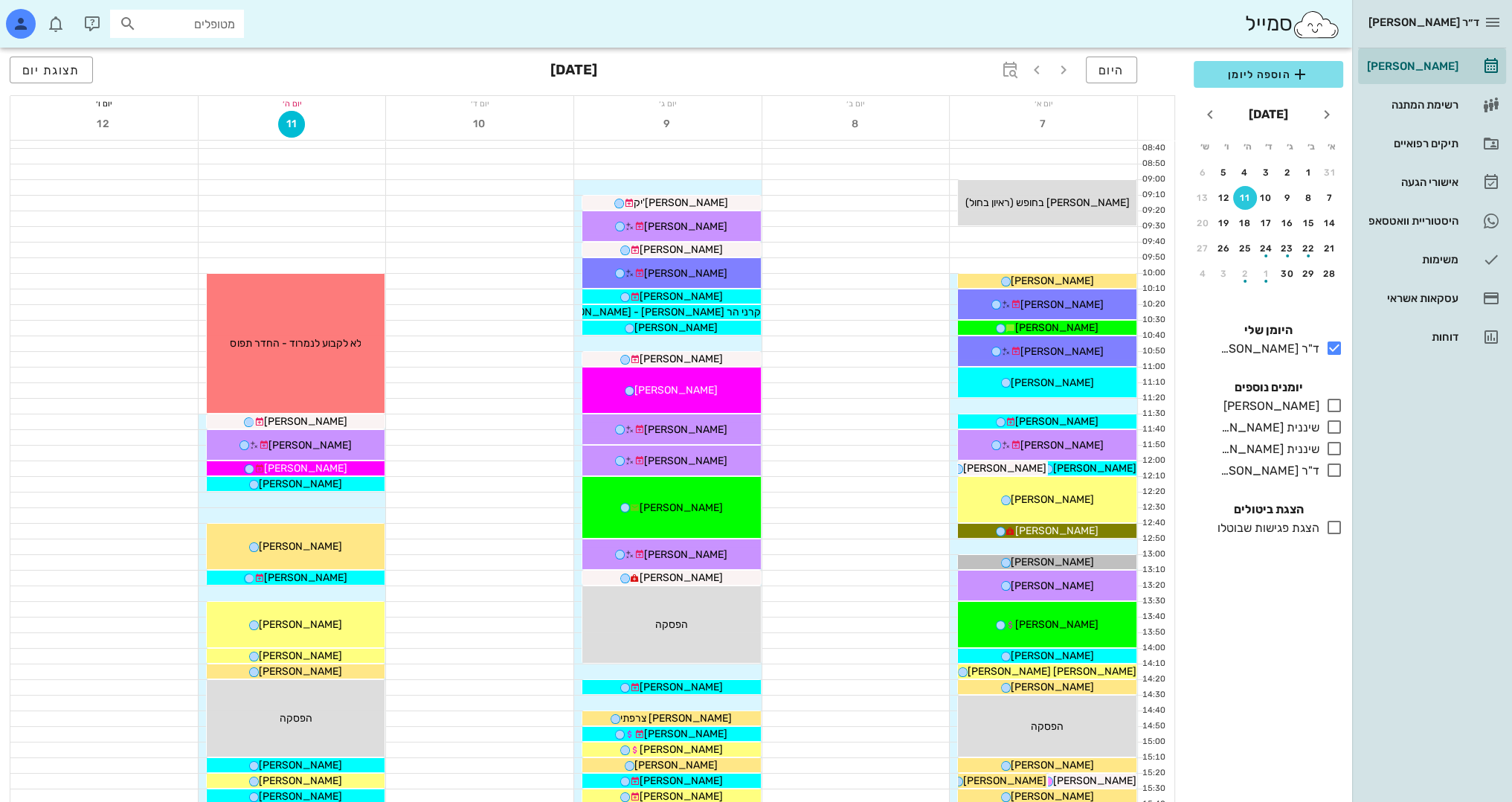
click at [1252, 199] on div "11" at bounding box center [1245, 197] width 24 height 10
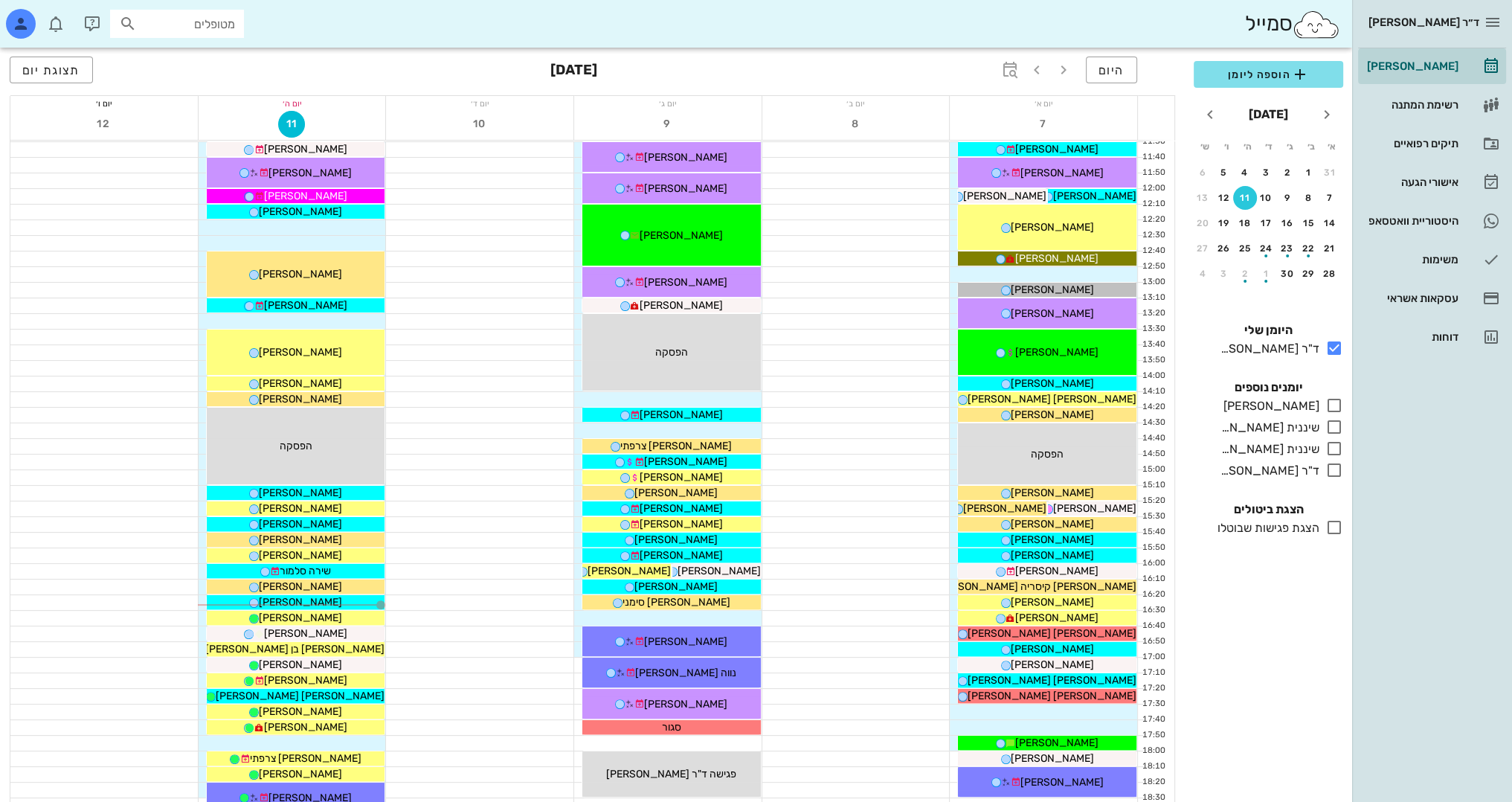
scroll to position [446, 0]
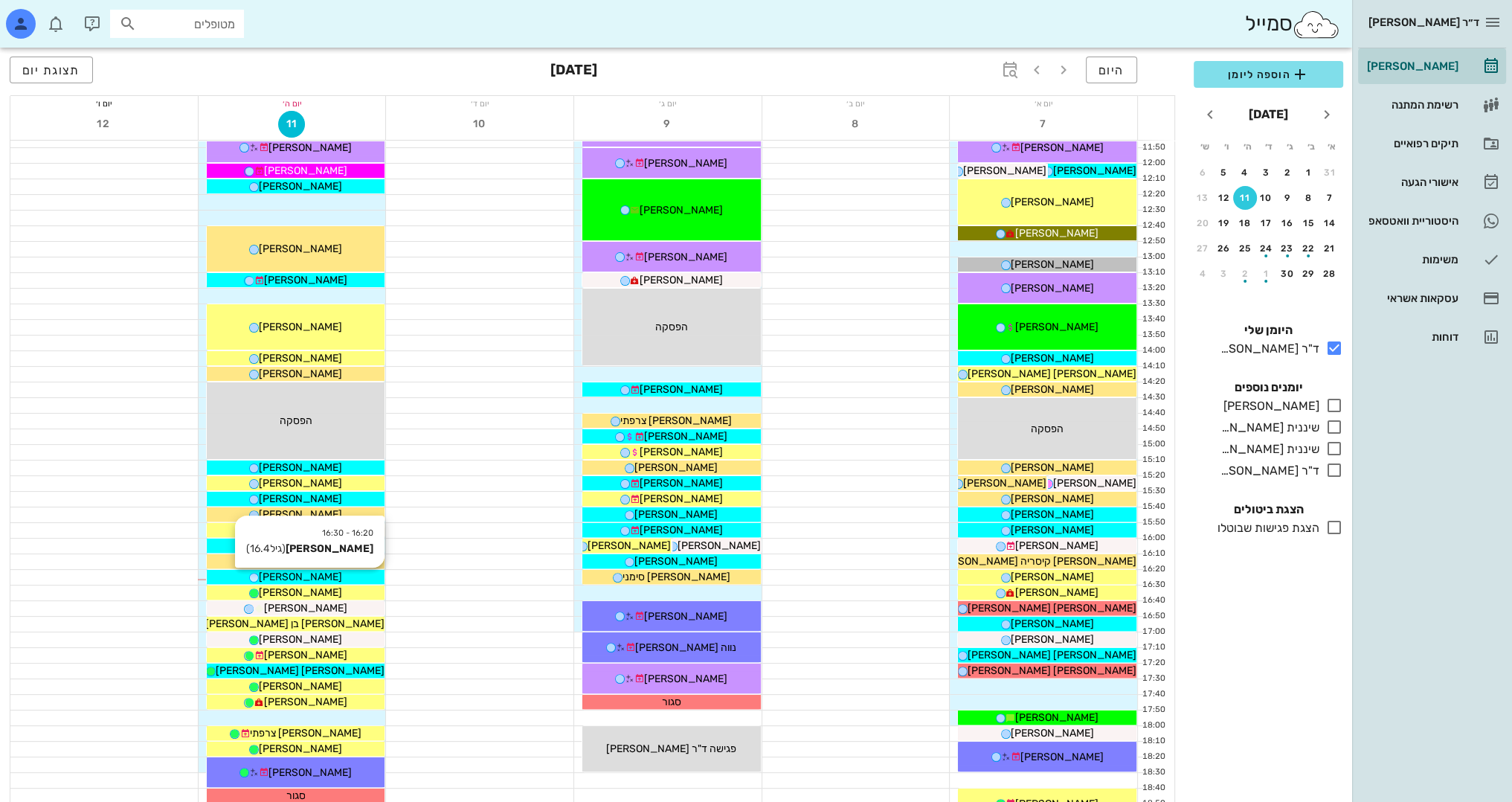
click at [321, 573] on div "[PERSON_NAME]" at bounding box center [296, 577] width 178 height 16
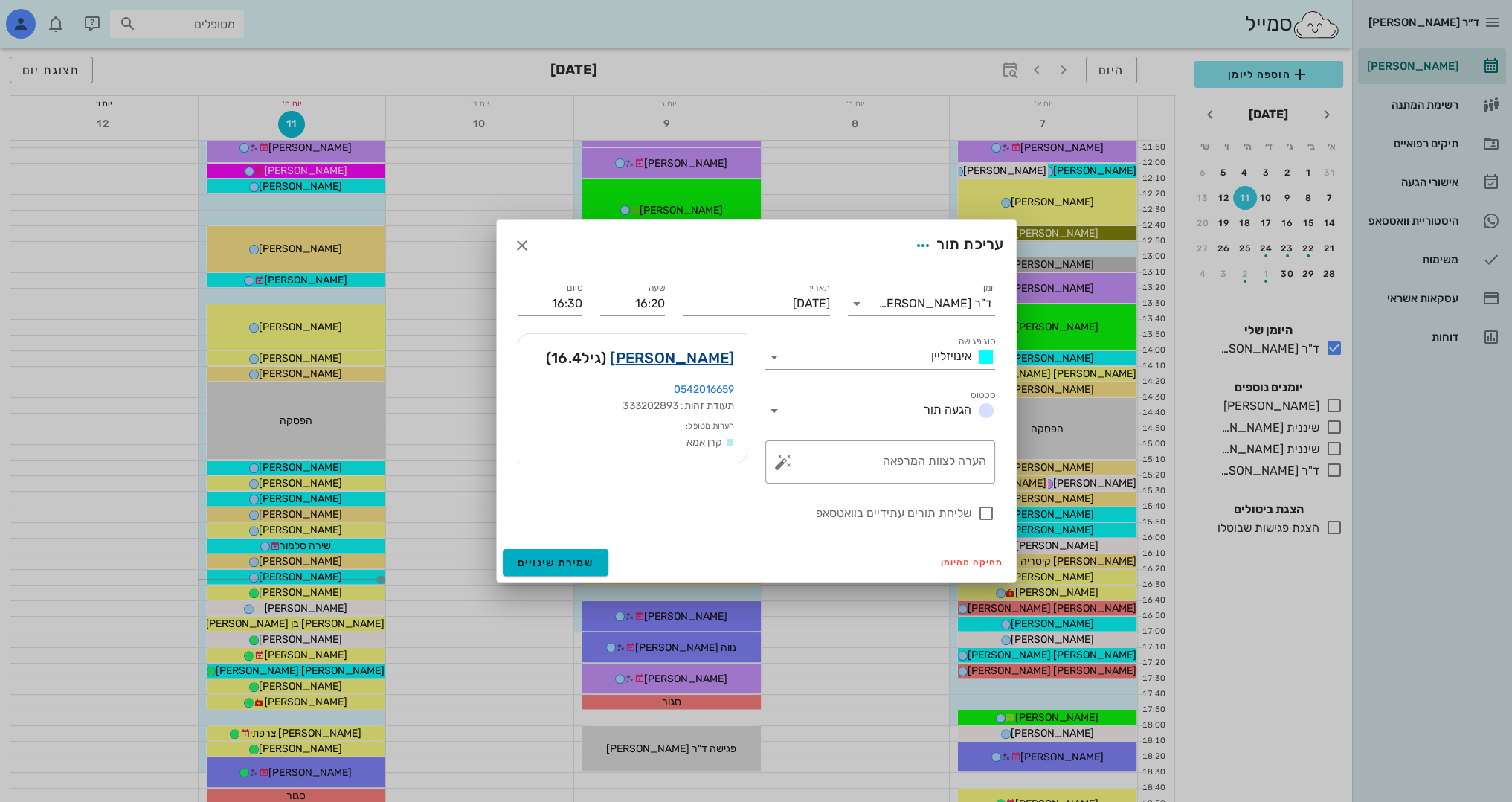
click at [726, 361] on link "עידו לוי" at bounding box center [672, 358] width 125 height 24
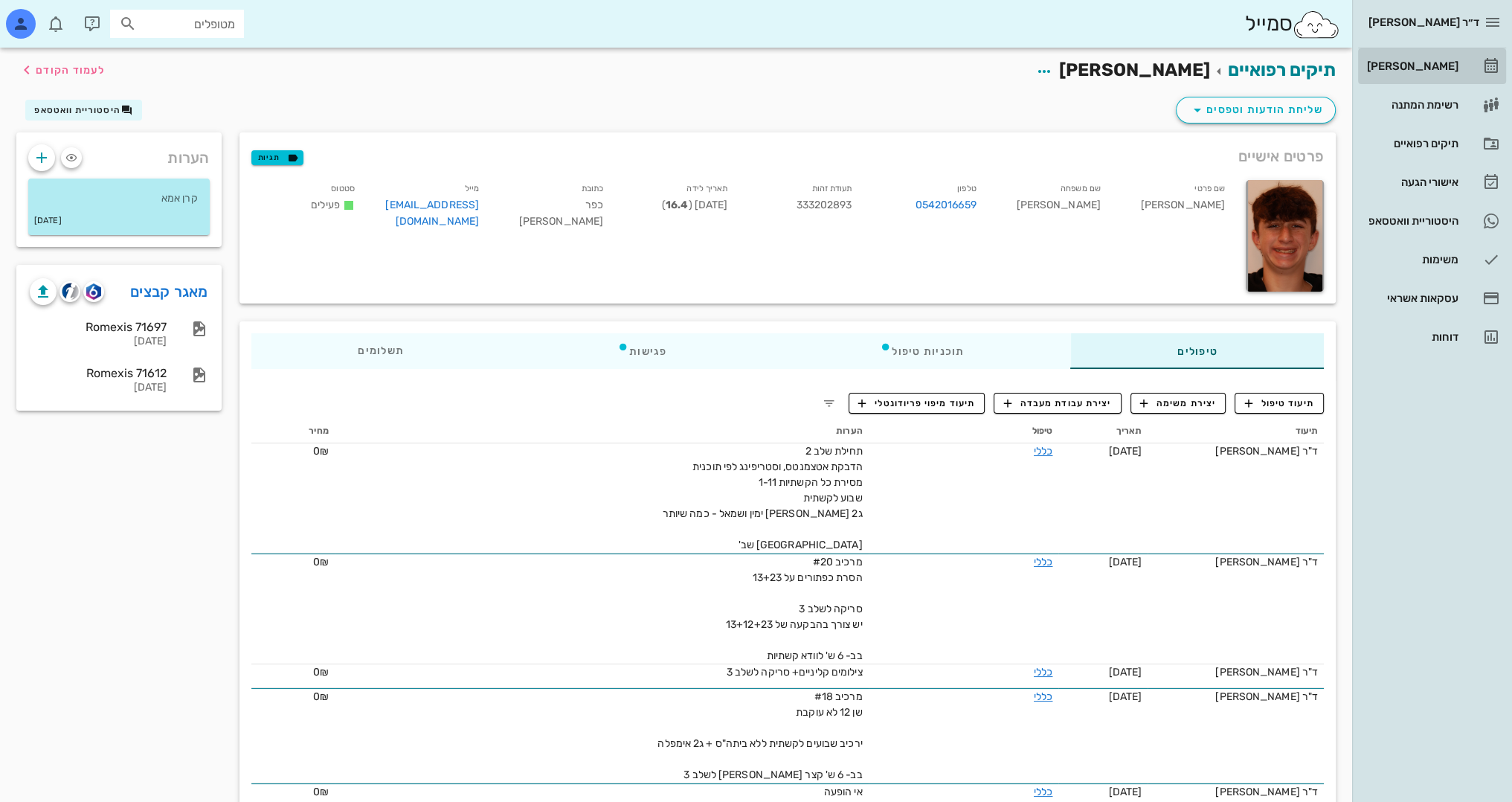
click at [1448, 58] on div "[PERSON_NAME]" at bounding box center [1411, 66] width 95 height 24
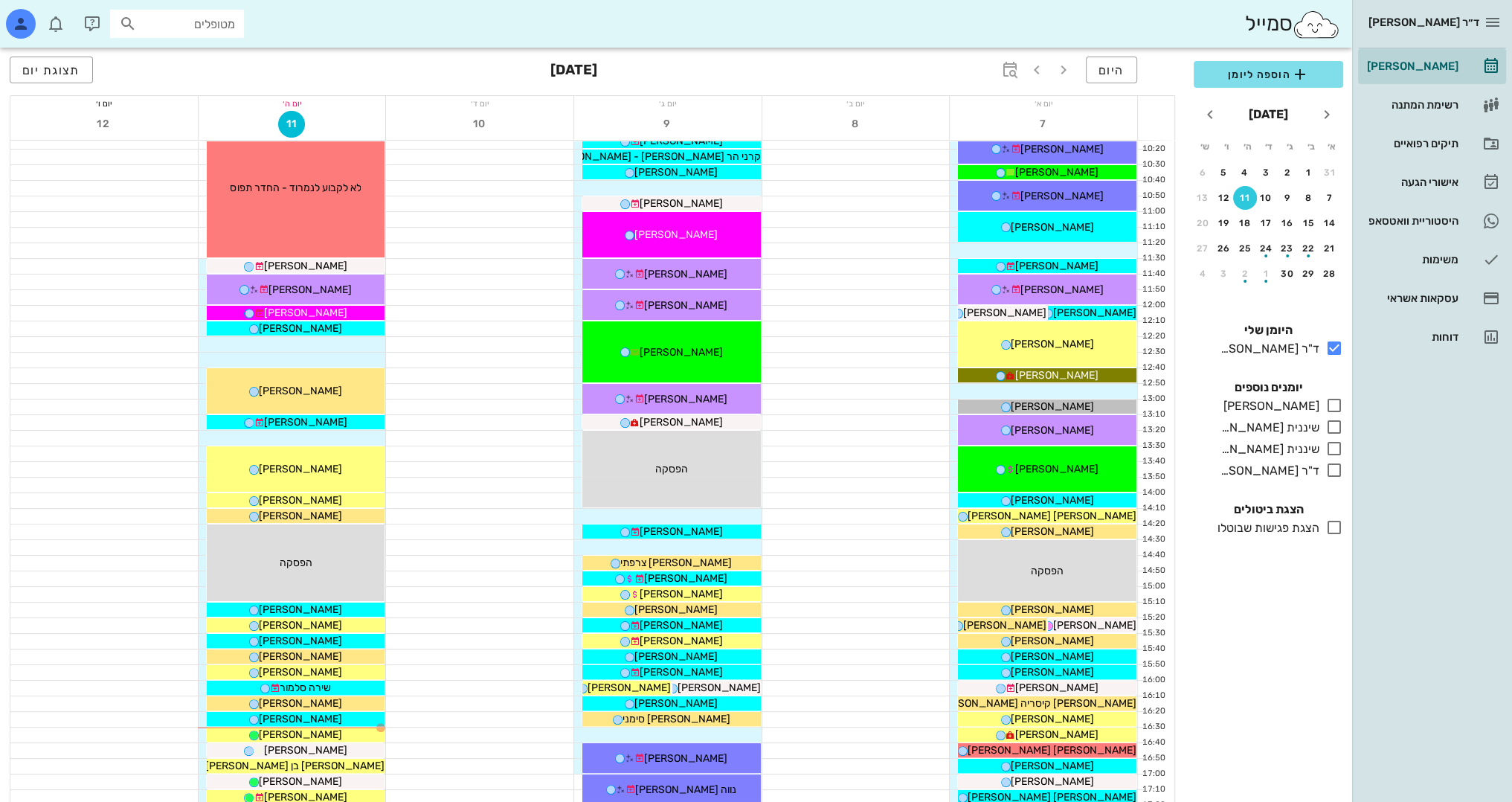
scroll to position [372, 0]
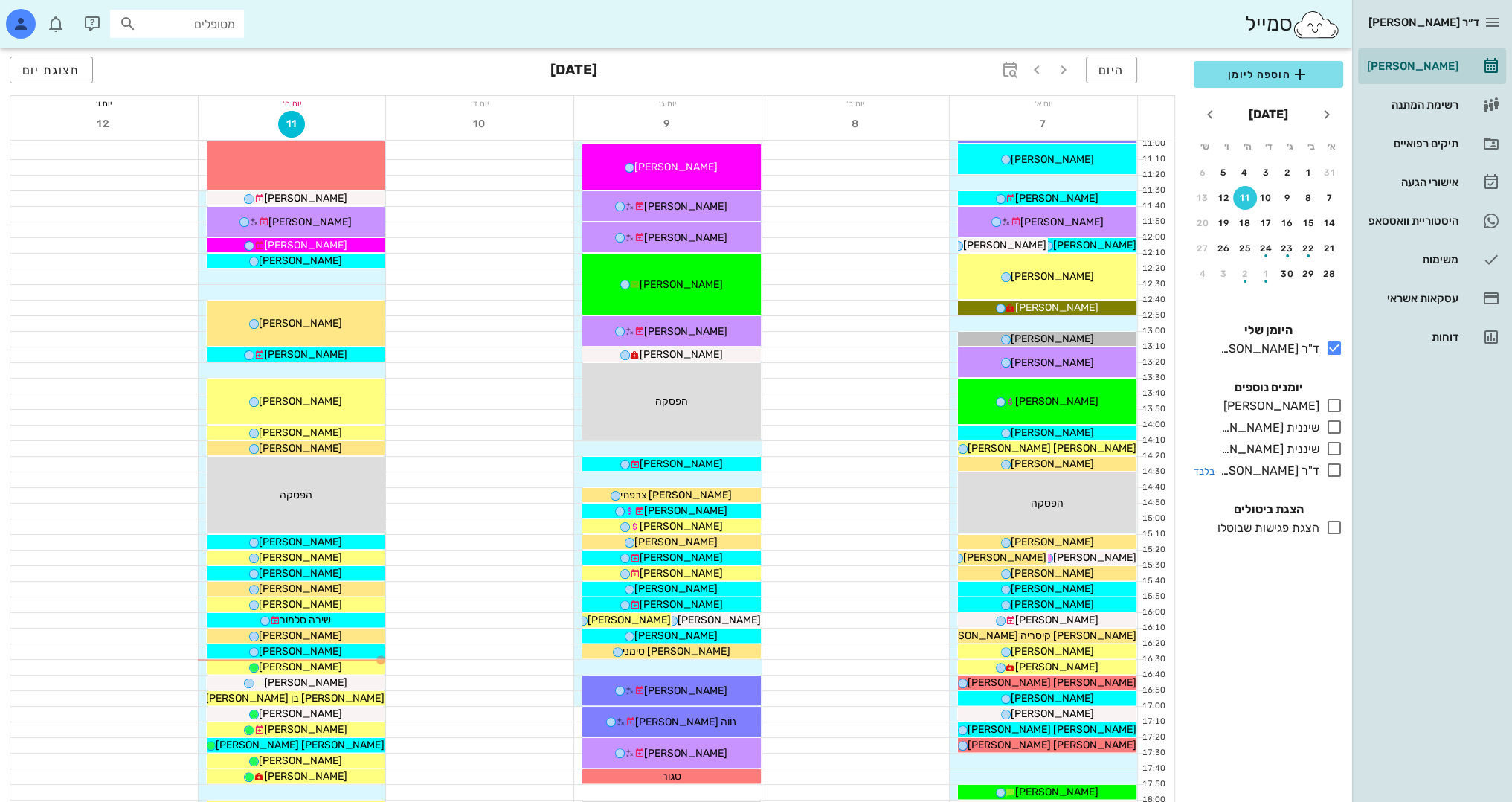
click at [1332, 472] on icon at bounding box center [1334, 470] width 18 height 18
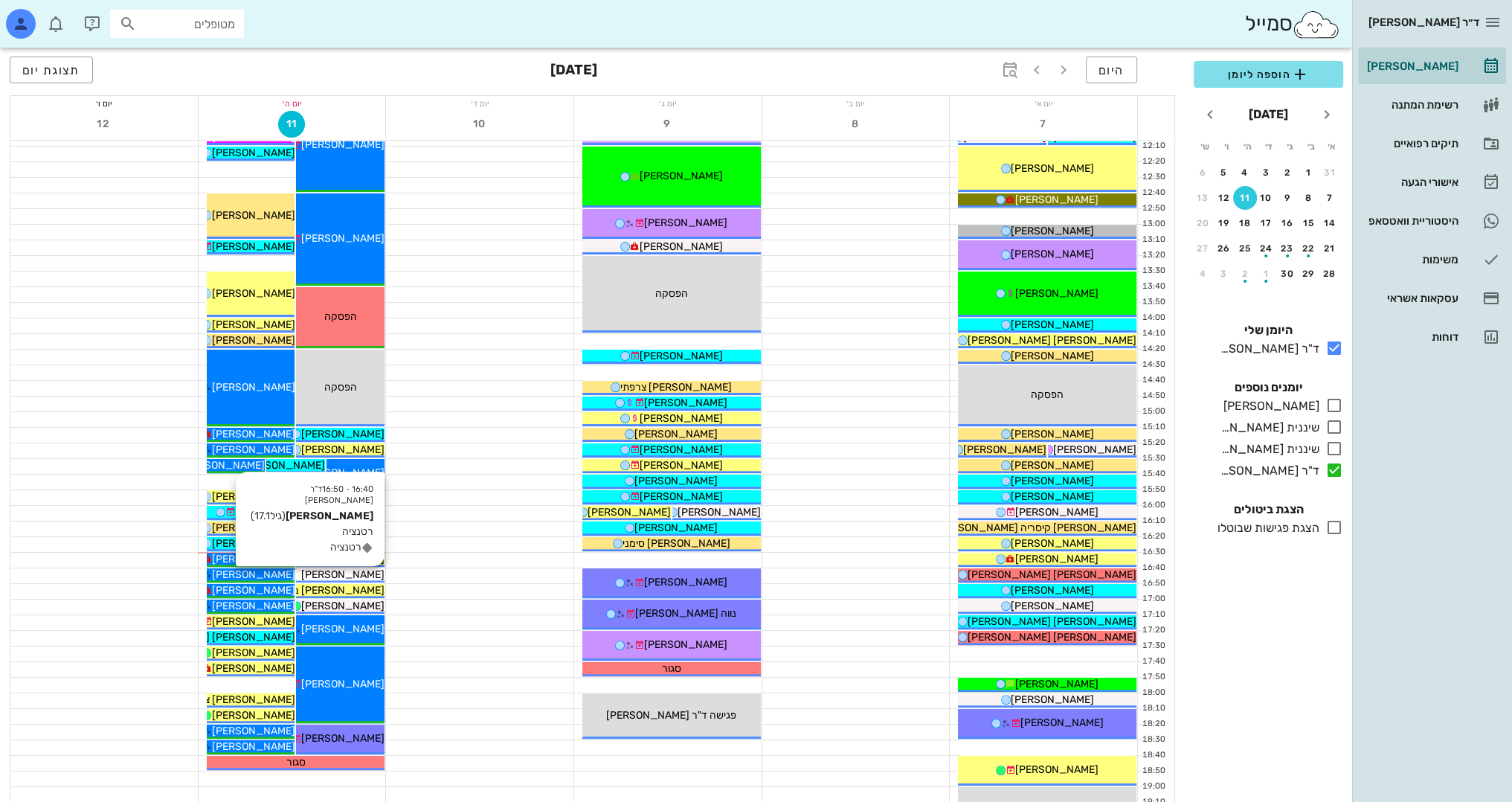
scroll to position [520, 0]
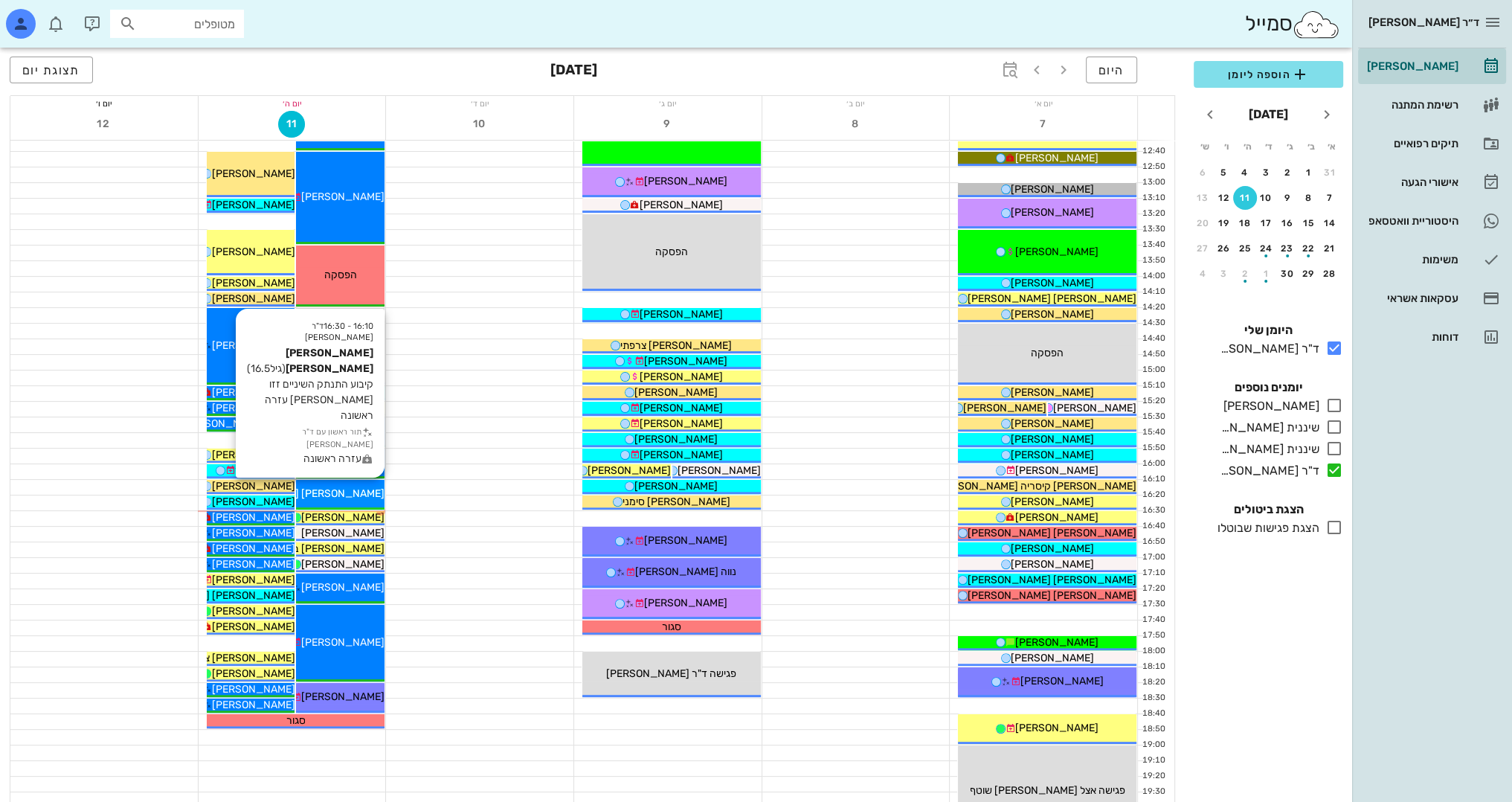
click at [354, 491] on span "עמית בסר" at bounding box center [300, 494] width 169 height 13
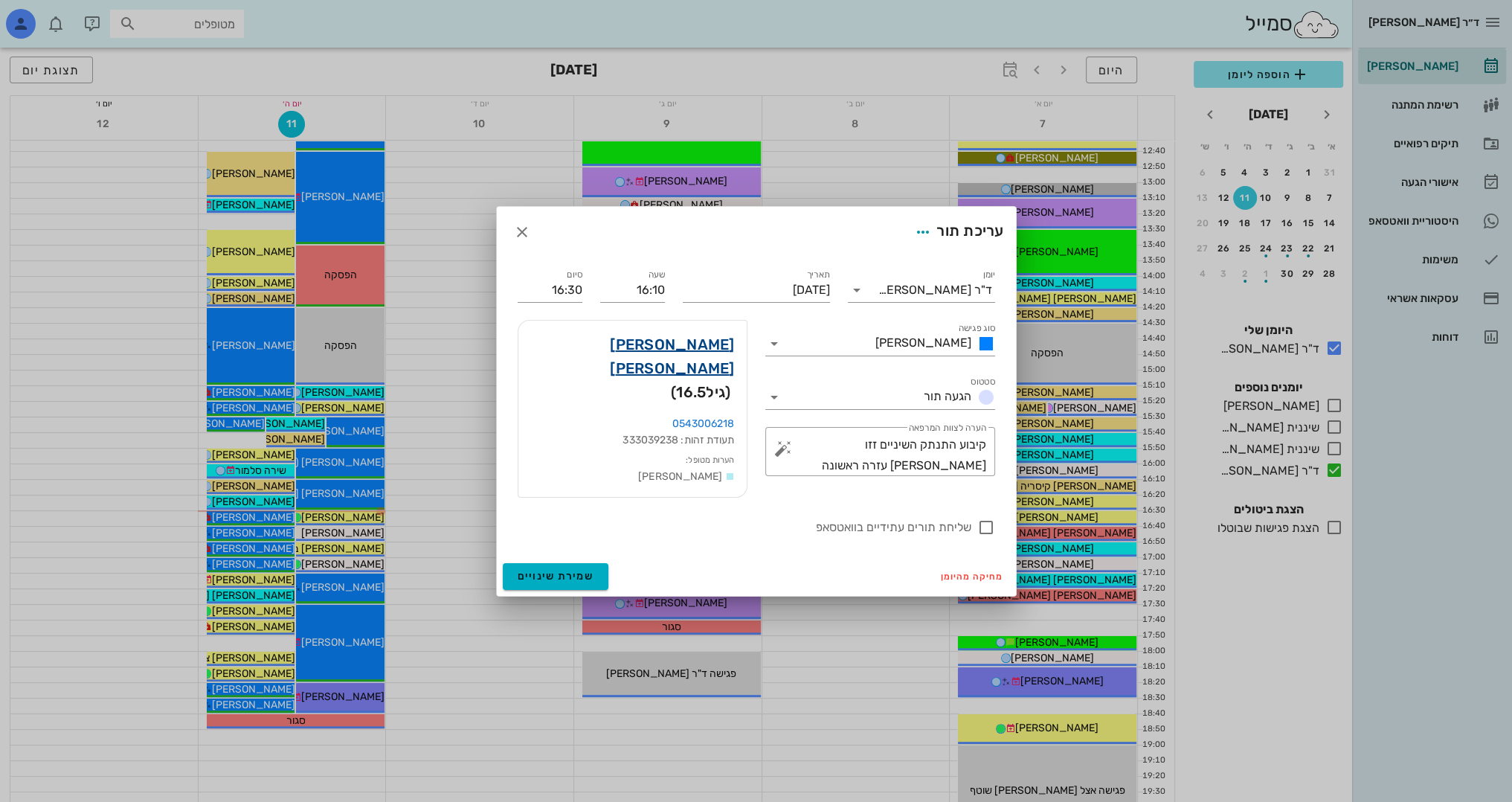
click at [704, 356] on link "עמית בסר" at bounding box center [632, 356] width 204 height 47
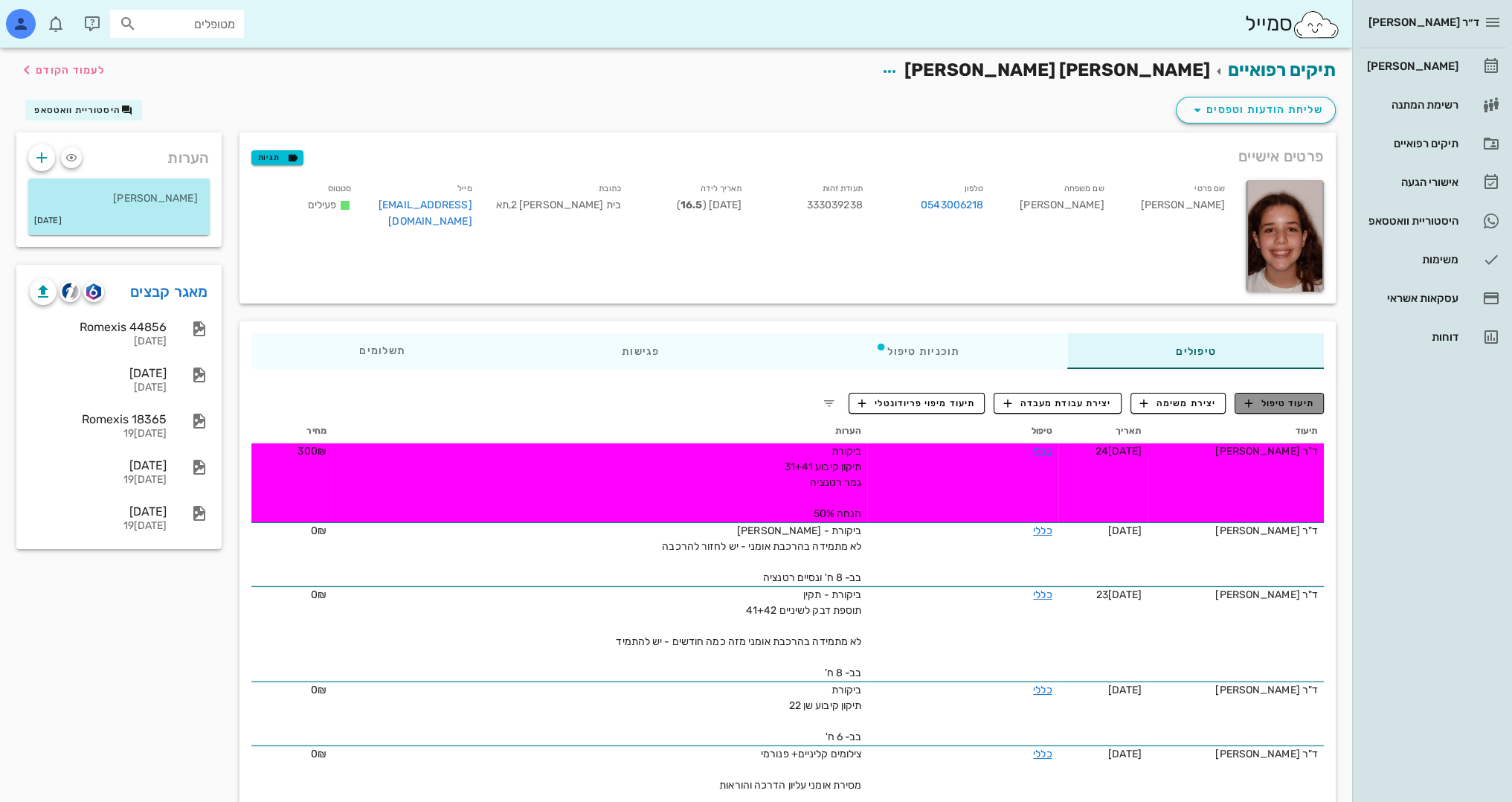
click at [1282, 405] on span "תיעוד טיפול" at bounding box center [1279, 403] width 69 height 13
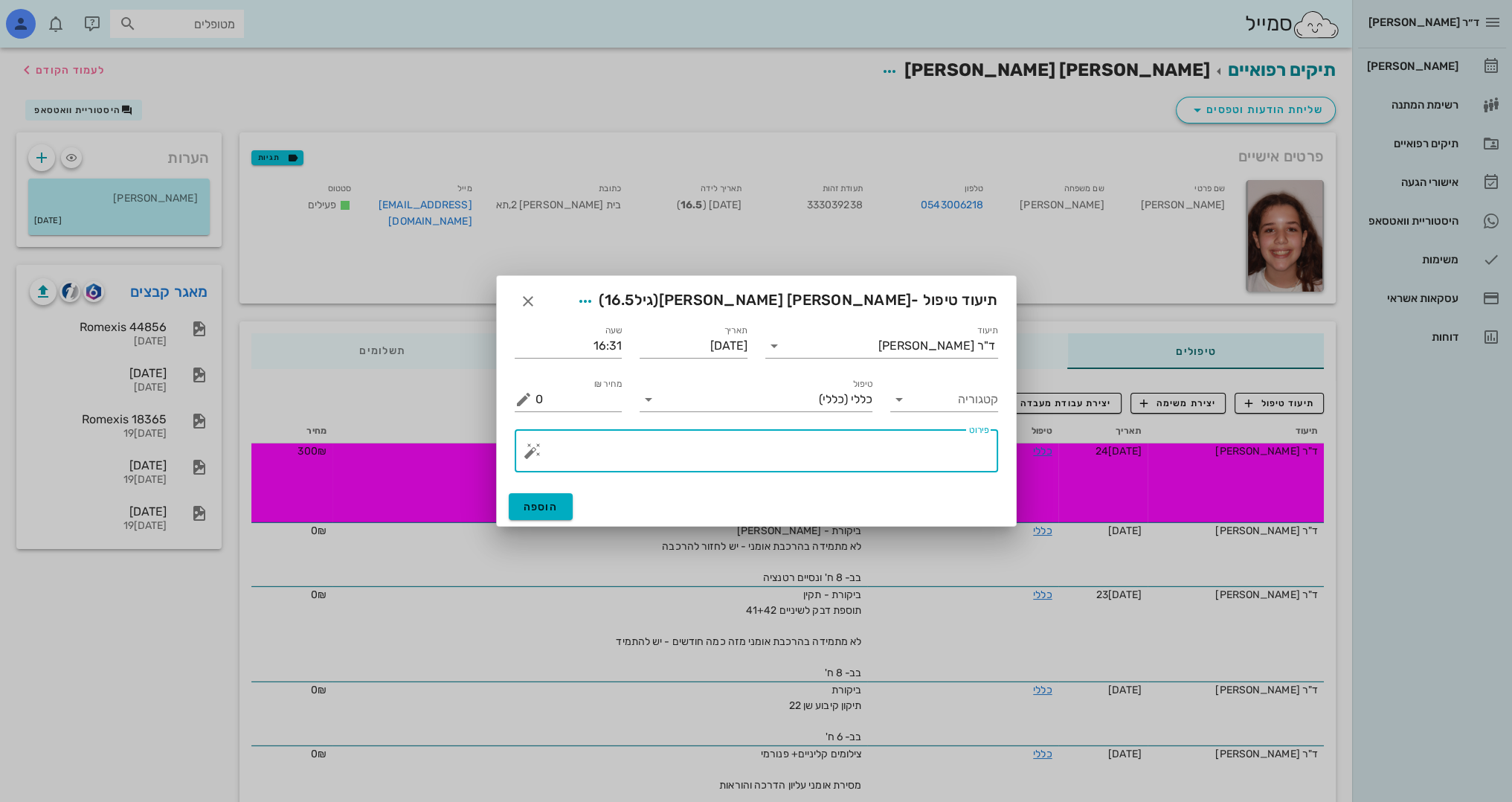
click at [922, 468] on textarea "פירוט" at bounding box center [762, 454] width 453 height 35
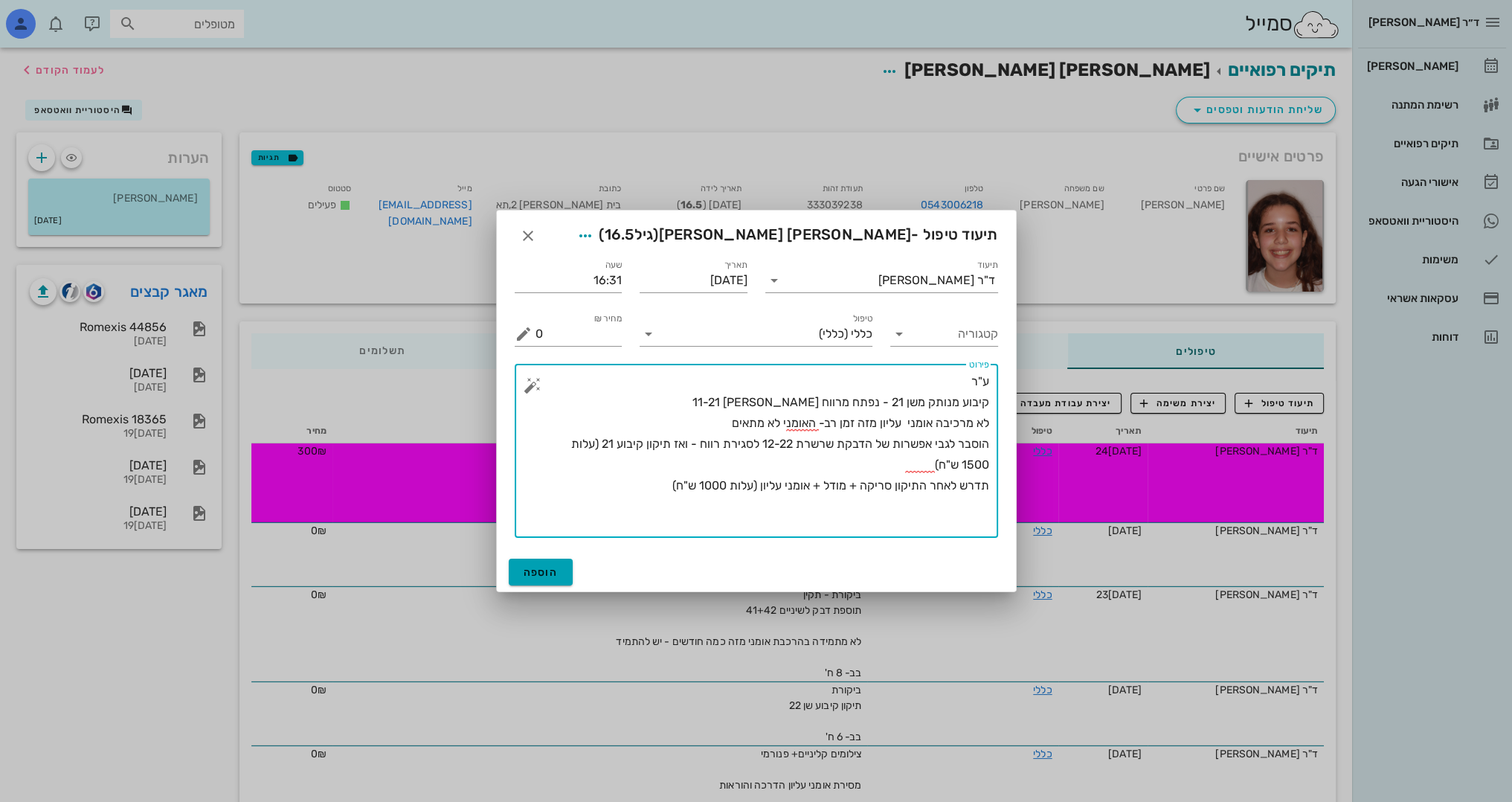
type textarea "ע"ר קיבוע מנותק משן 21 - נפתח מרווח בין 11-21 לא מרכיבה אומני עליון מזה זמן רב-…"
click at [542, 565] on button "הוספה" at bounding box center [541, 572] width 65 height 27
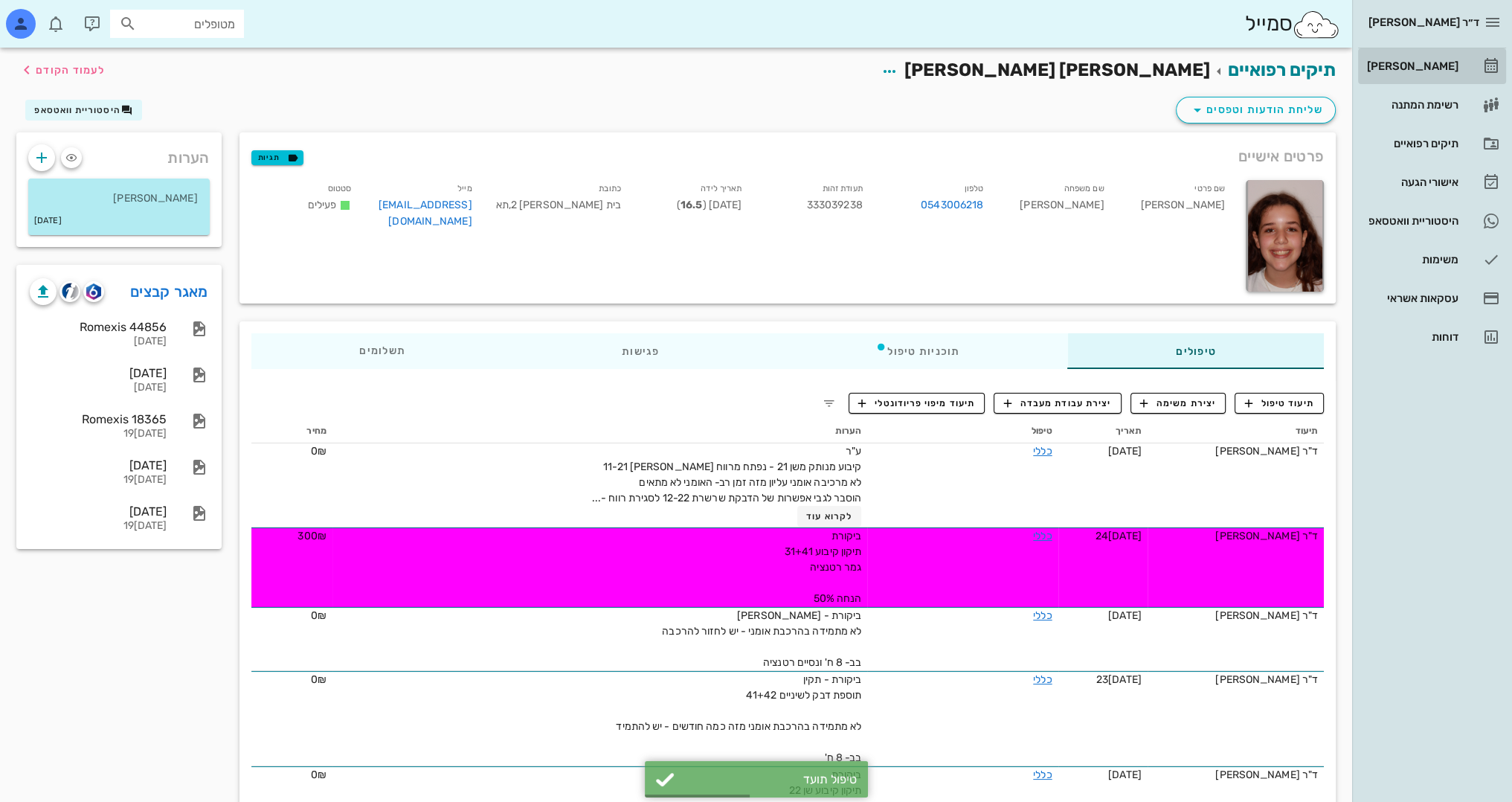
click at [1436, 69] on div "[PERSON_NAME]" at bounding box center [1411, 65] width 95 height 12
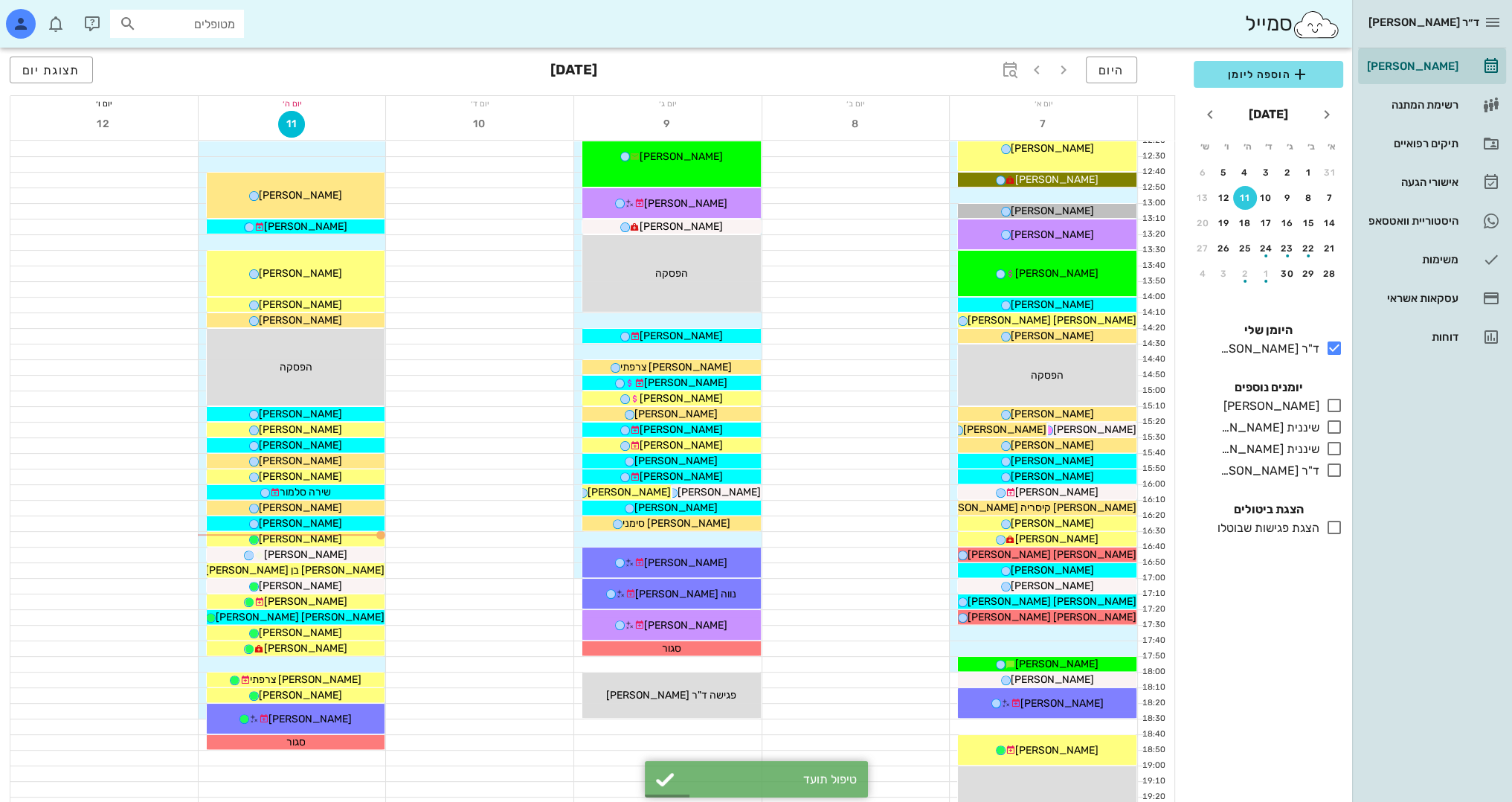
scroll to position [650, 0]
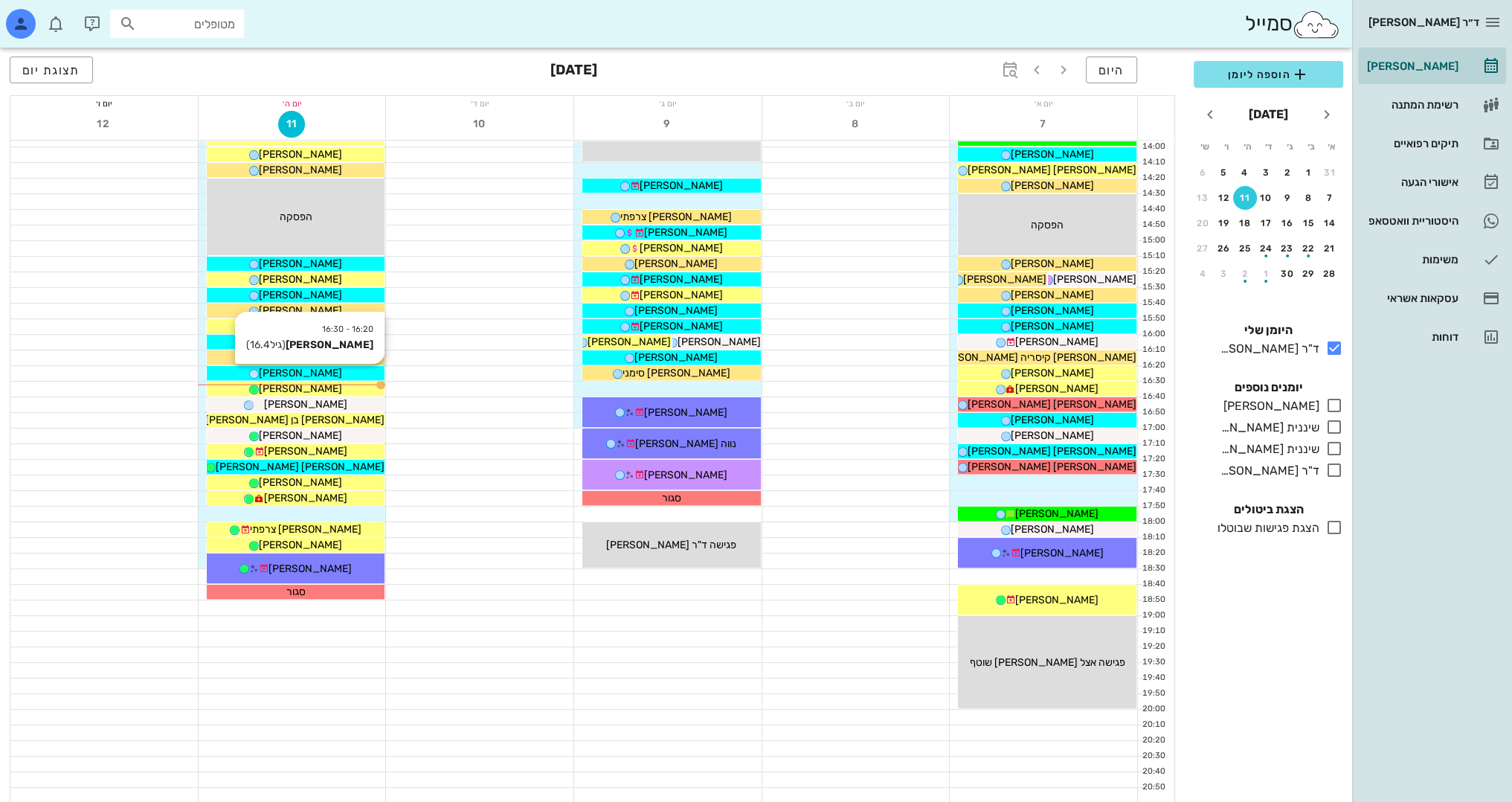
click at [327, 375] on div "[PERSON_NAME]" at bounding box center [296, 373] width 178 height 16
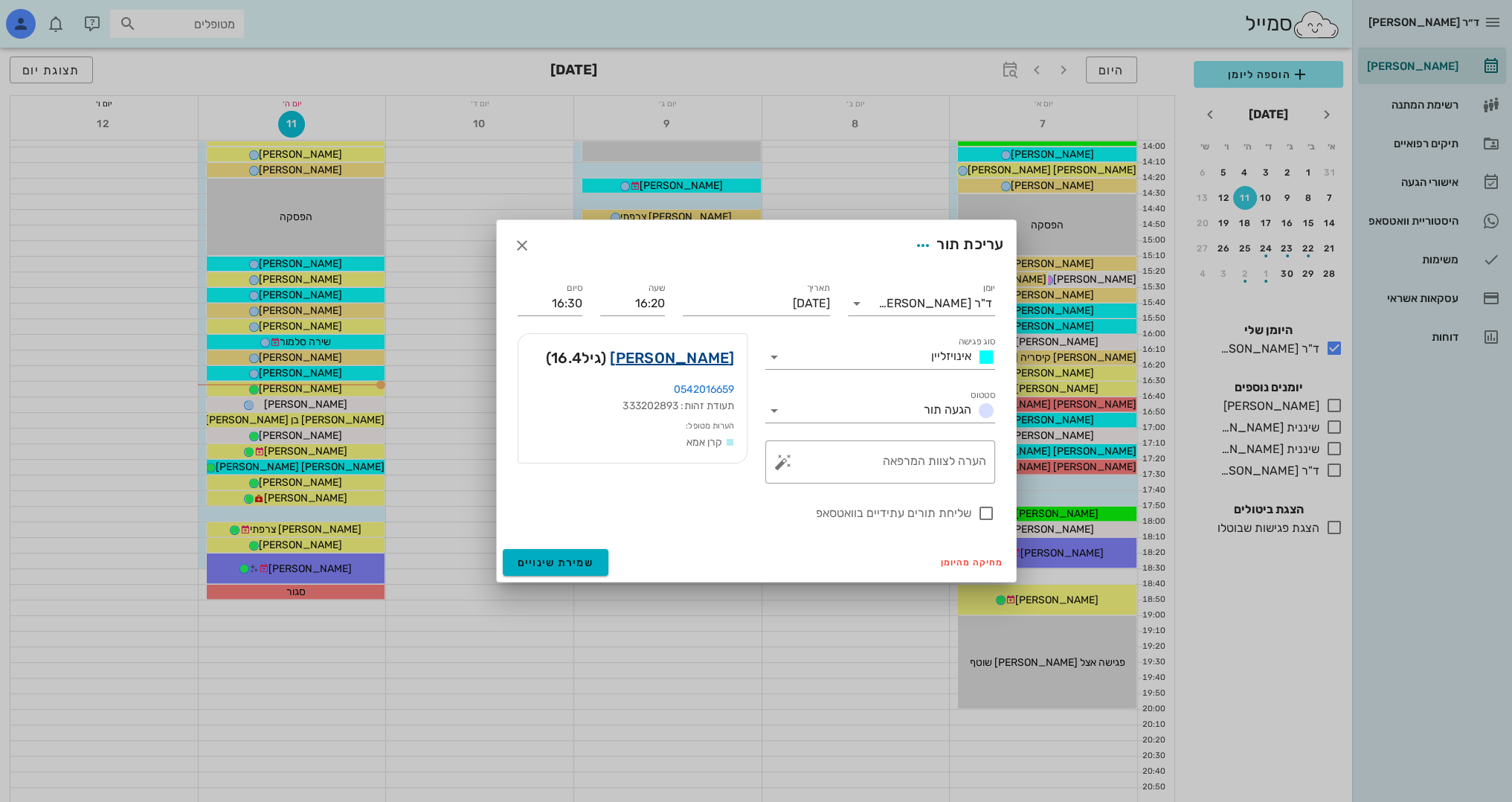
click at [713, 357] on link "עידו לוי" at bounding box center [672, 358] width 125 height 24
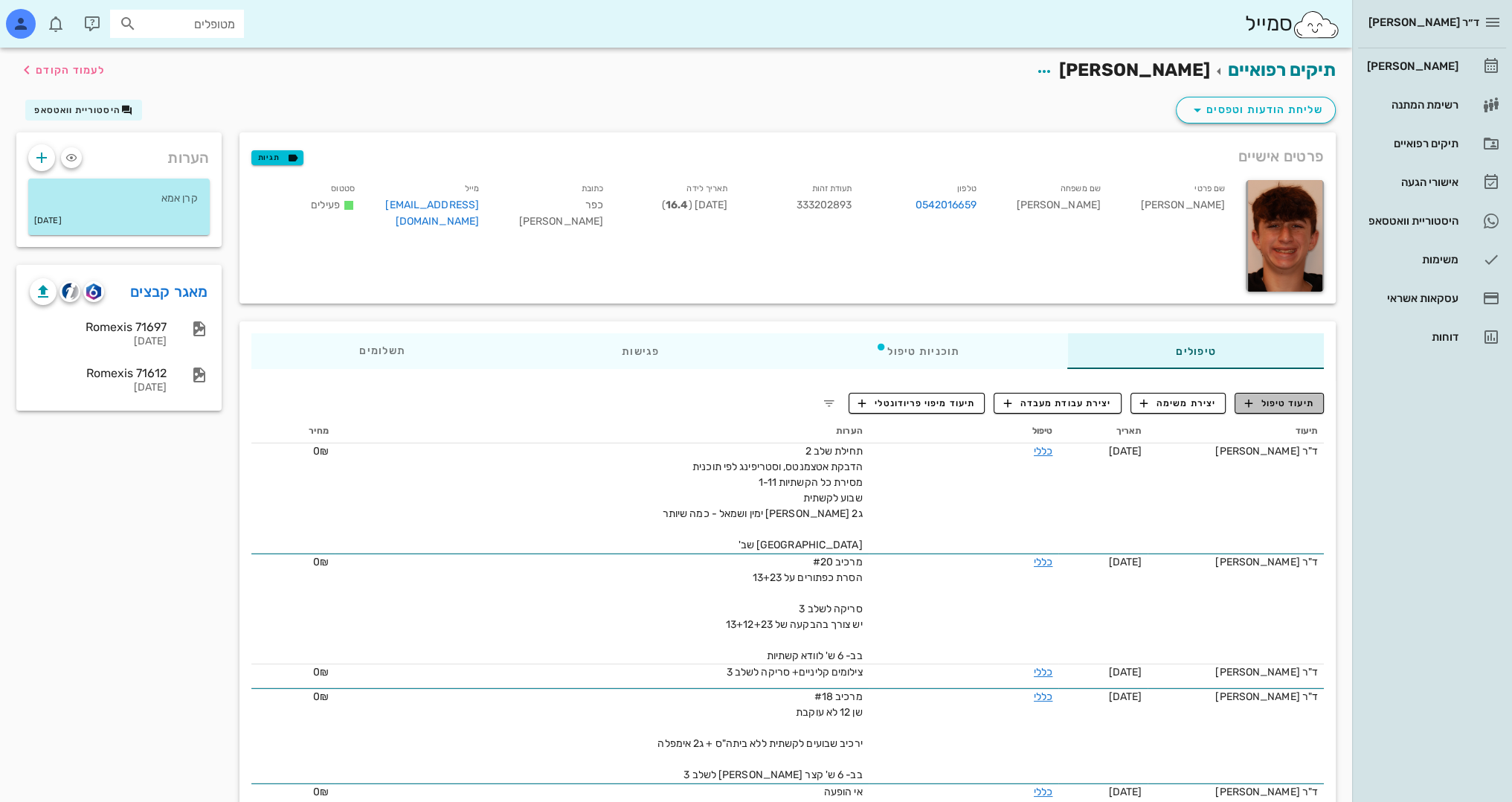
click at [1305, 409] on span "תיעוד טיפול" at bounding box center [1279, 403] width 69 height 13
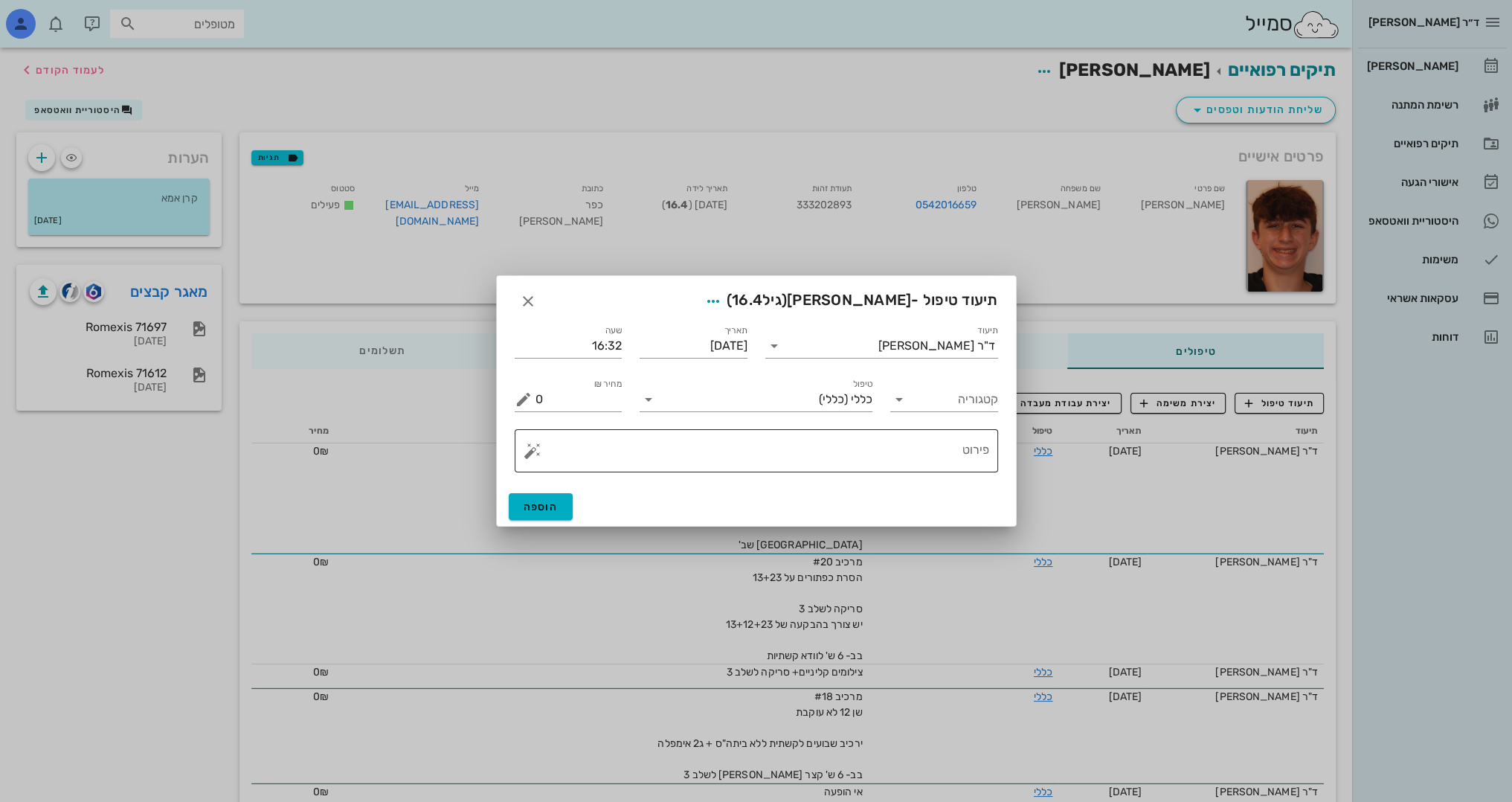
click at [908, 454] on textarea "פירוט" at bounding box center [762, 454] width 453 height 35
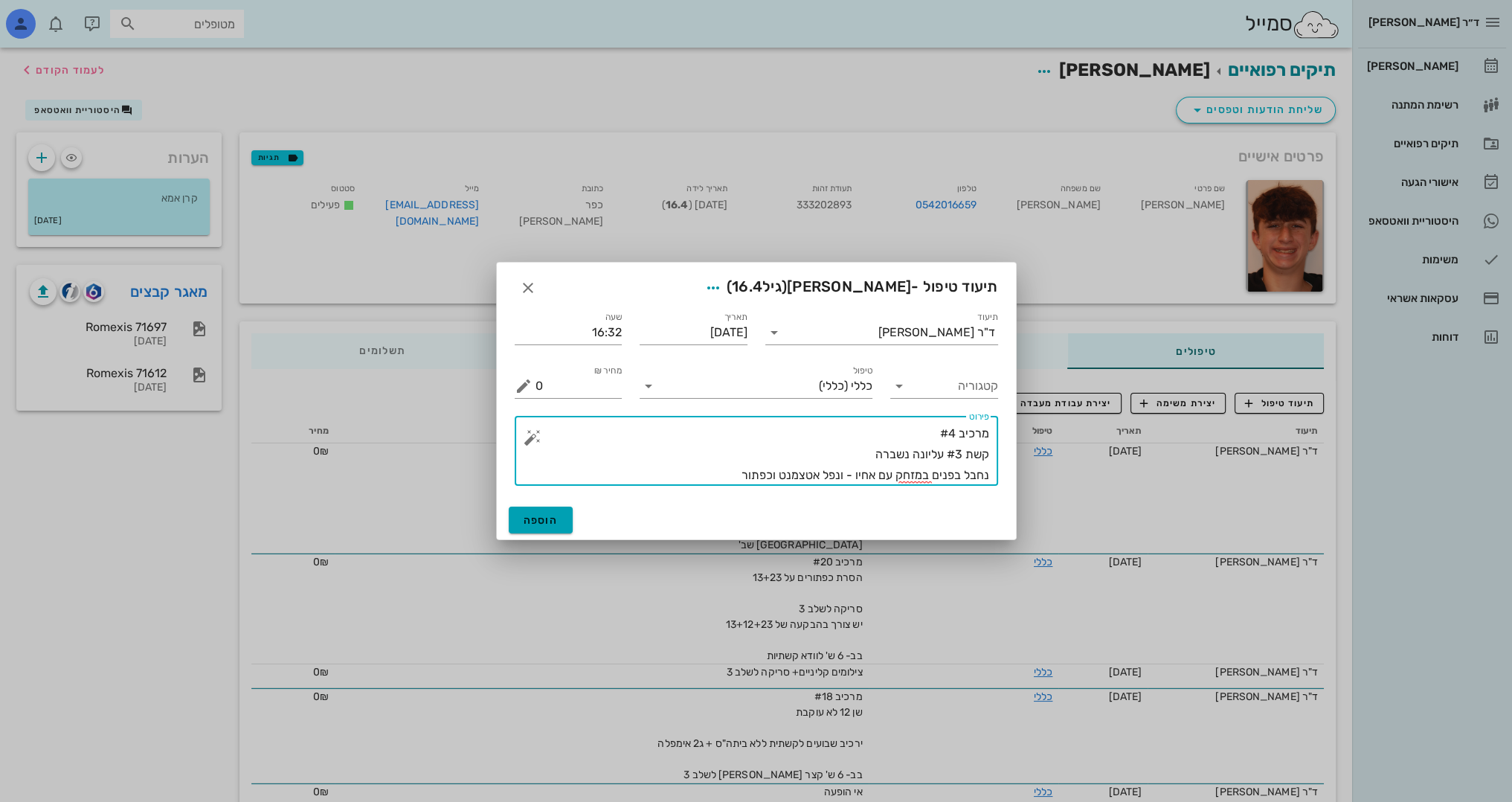
type textarea "מרכיב #4 קשת #3 עליונה נשברה נחבל בפנים במזחק עם אחיו - ונפל אטצמנט וכפתור"
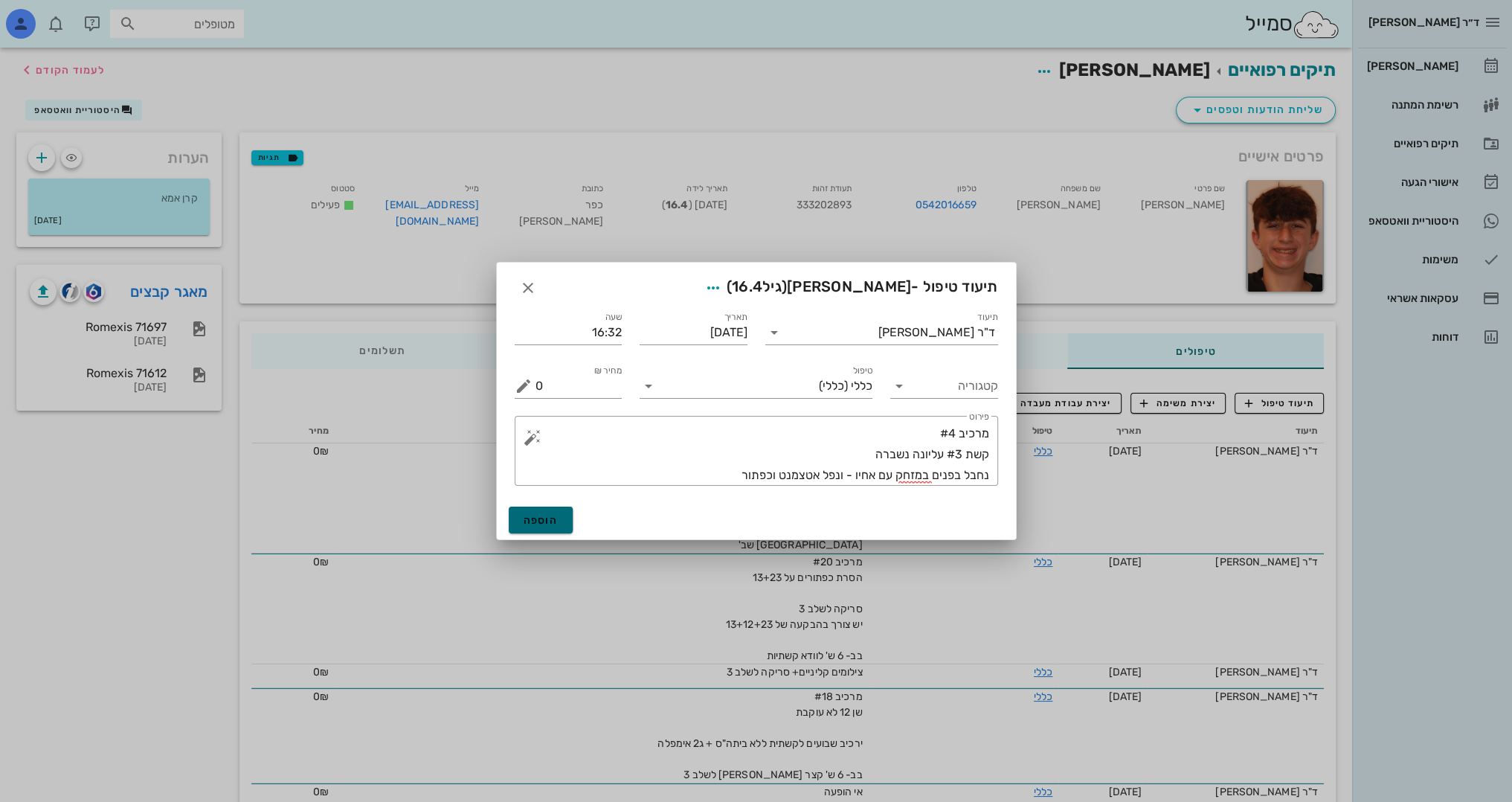
click at [553, 517] on span "הוספה" at bounding box center [541, 520] width 35 height 13
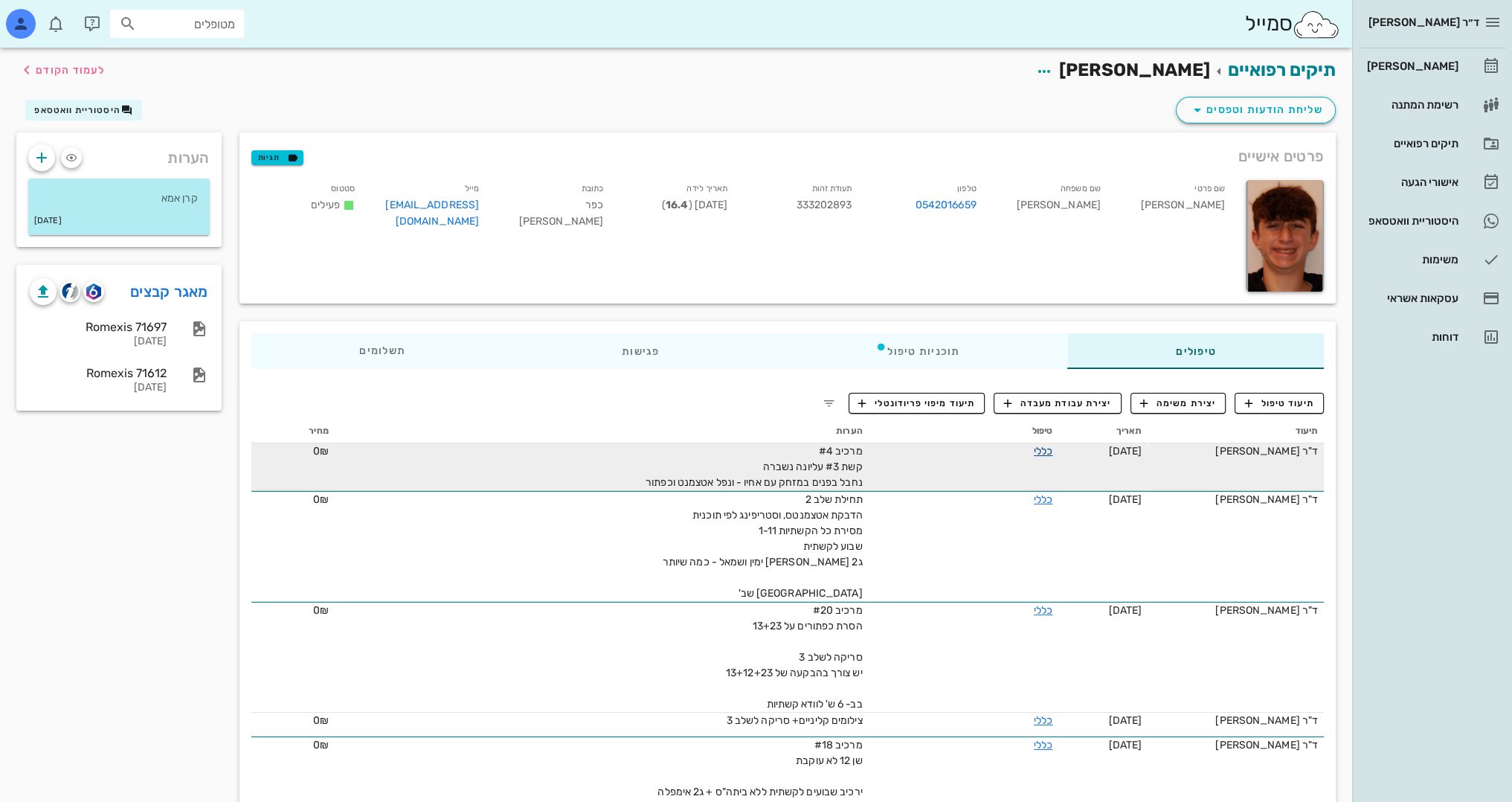
click at [1047, 452] on link "כללי" at bounding box center [1043, 451] width 19 height 13
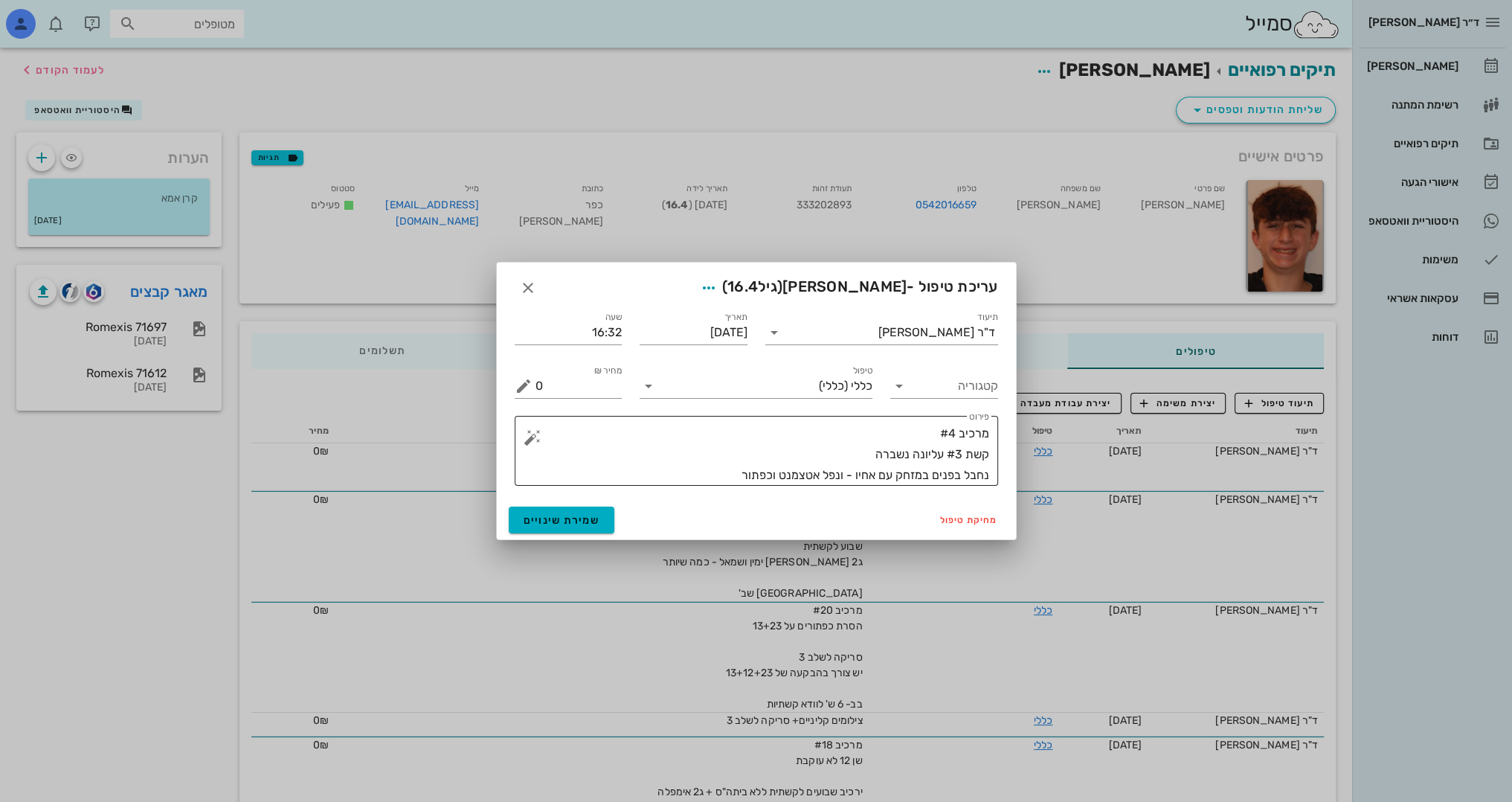
click at [717, 475] on textarea "מרכיב #4 קשת #3 עליונה נשברה נחבל בפנים במזחק עם אחיו - ונפל אטצמנט וכפתור" at bounding box center [762, 454] width 453 height 62
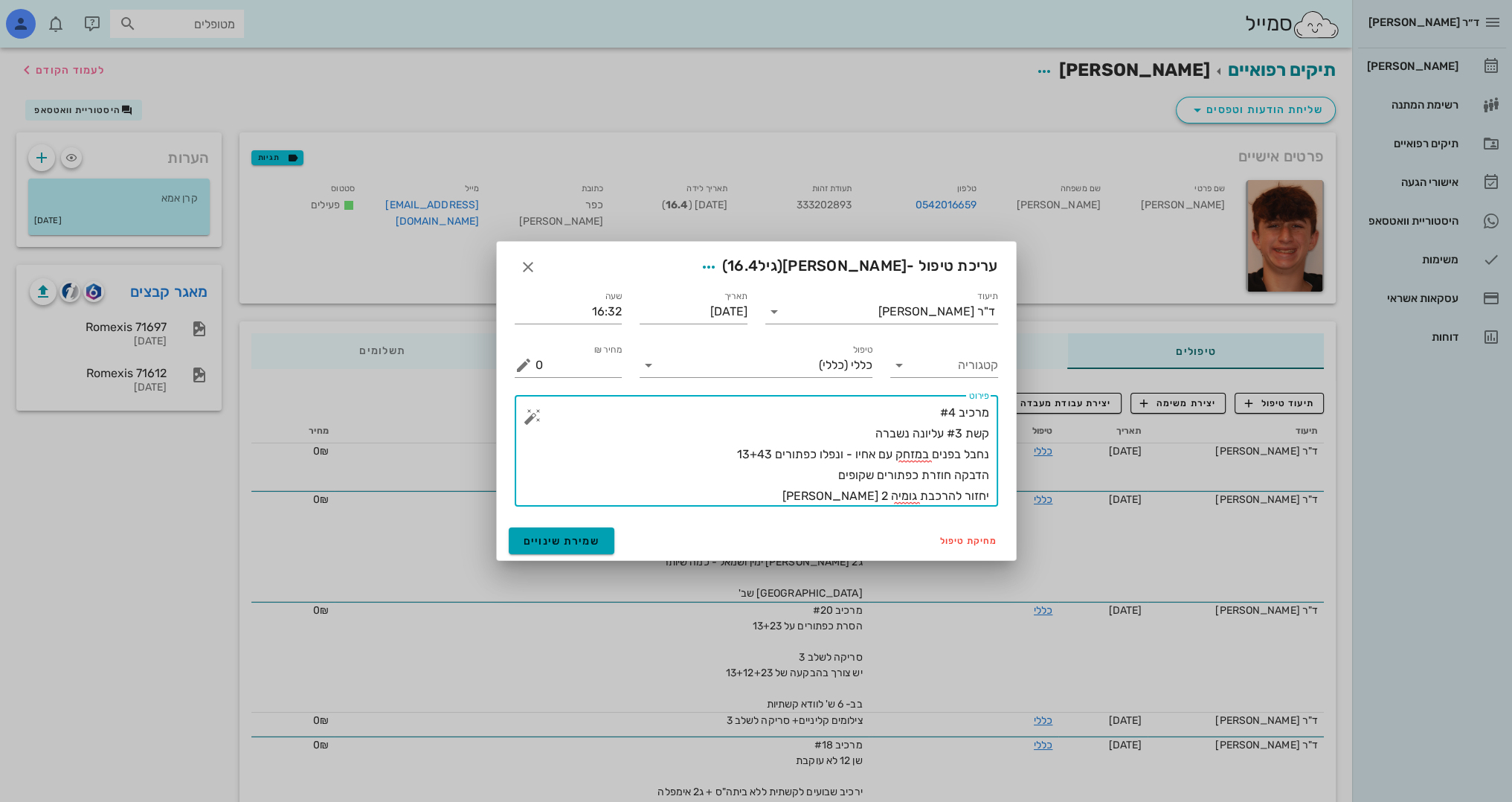
type textarea "מרכיב #4 קשת #3 עליונה נשברה נחבל בפנים במזחק עם אחיו - ונפלו כפתורים 13+43 הדב…"
click at [586, 536] on span "שמירת שינויים" at bounding box center [561, 541] width 76 height 13
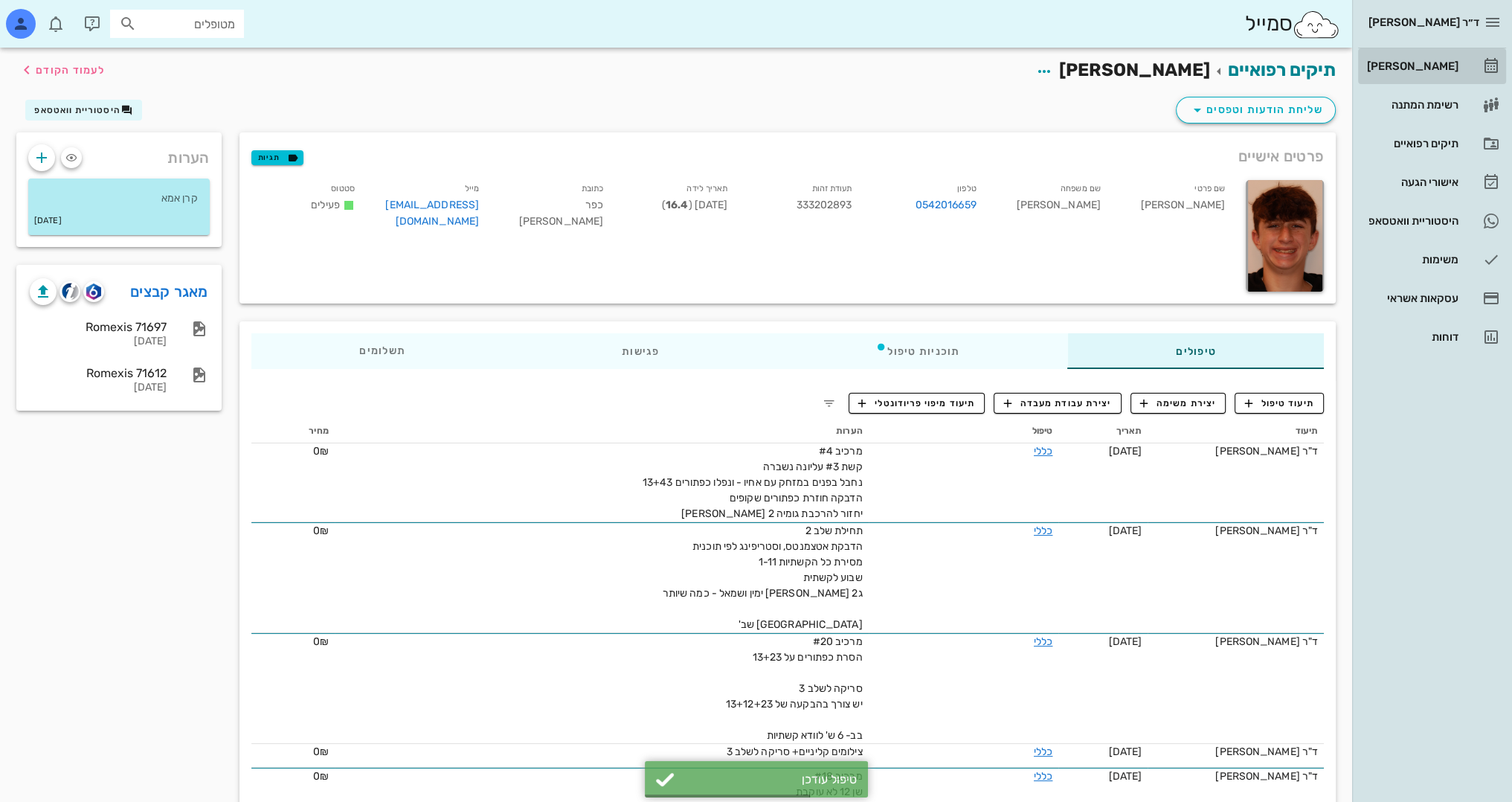
click at [1431, 68] on div "[PERSON_NAME]" at bounding box center [1411, 65] width 95 height 12
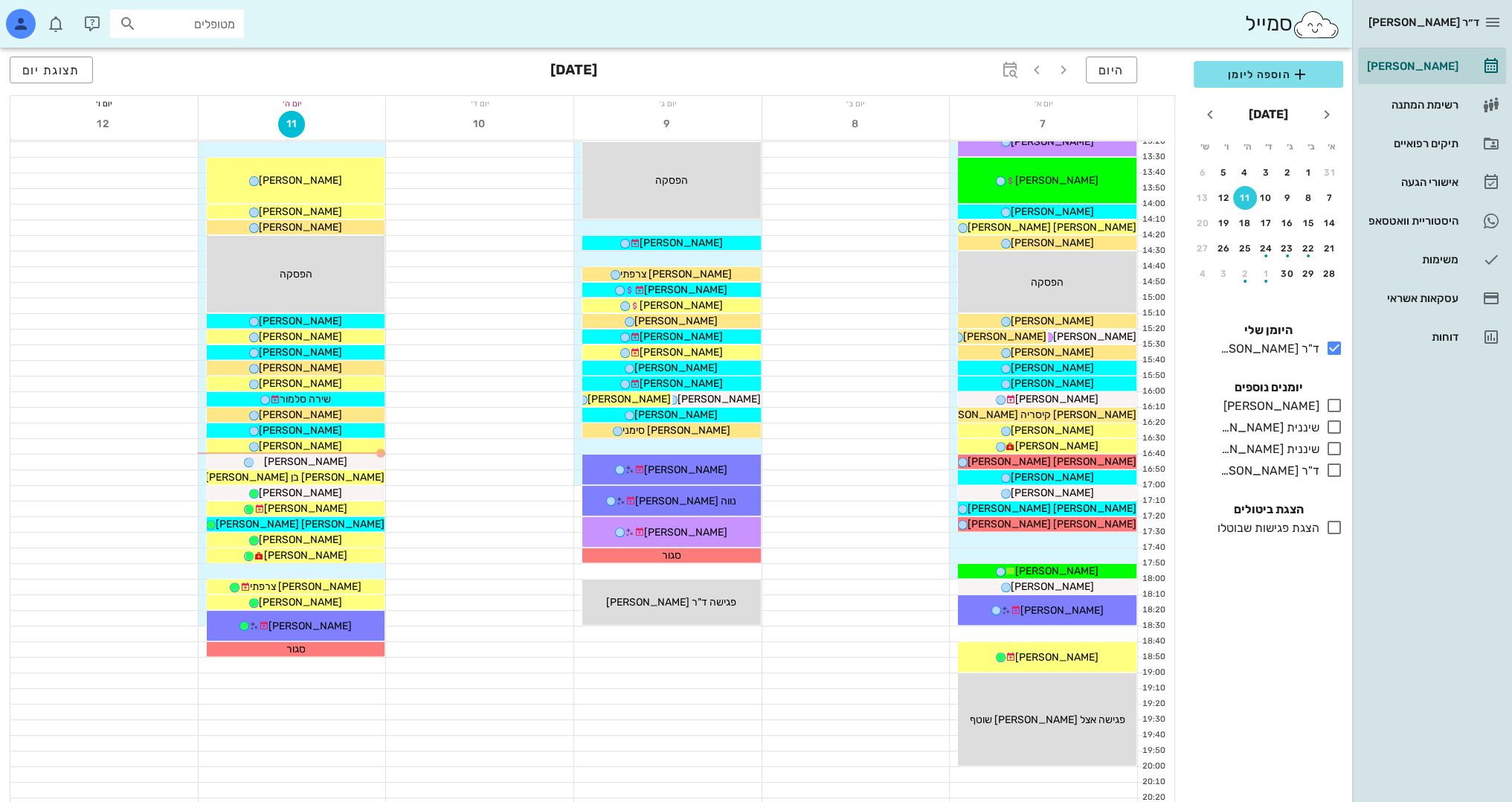
scroll to position [595, 0]
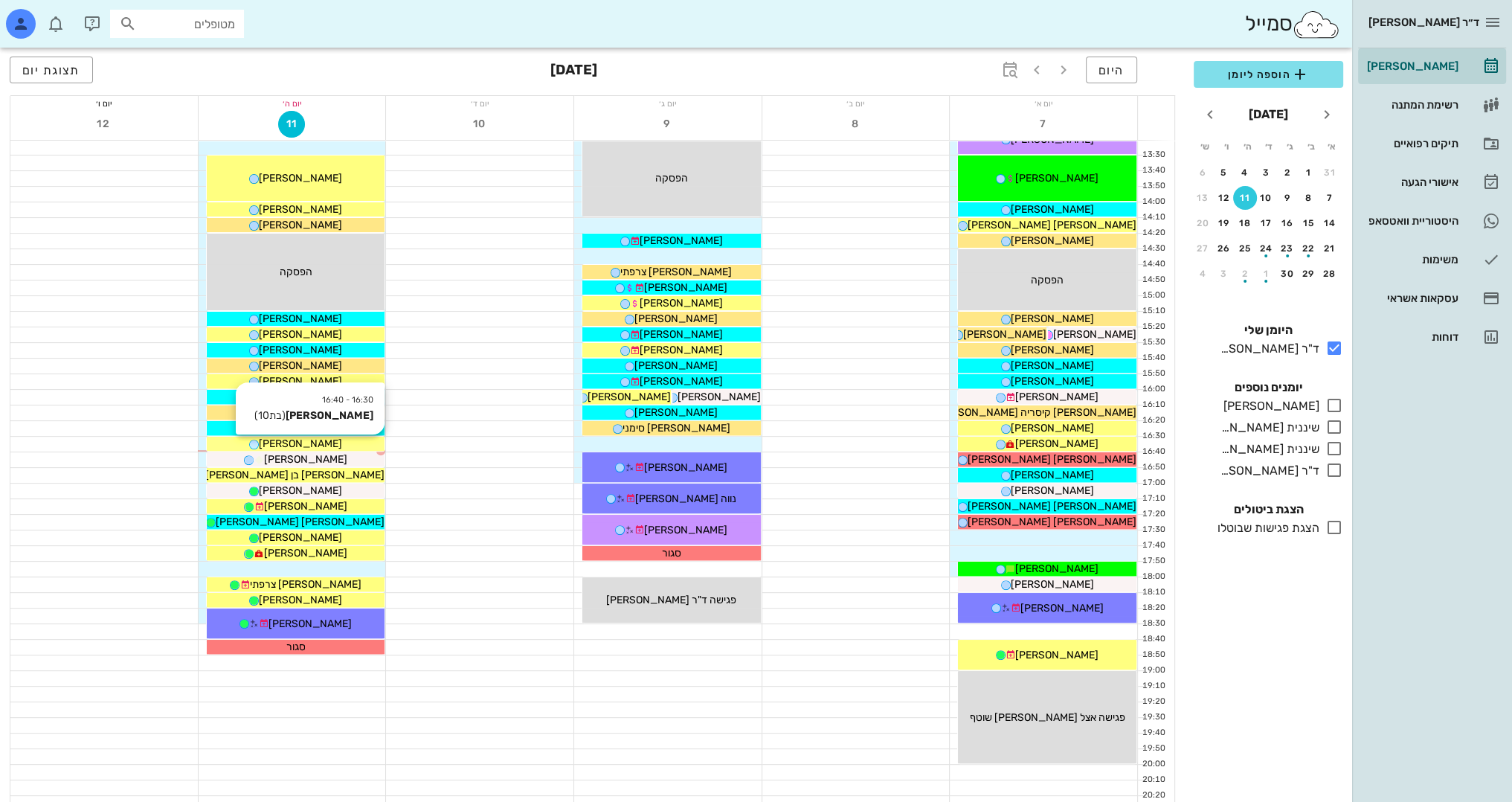
click at [355, 442] on div "[PERSON_NAME]" at bounding box center [296, 444] width 178 height 16
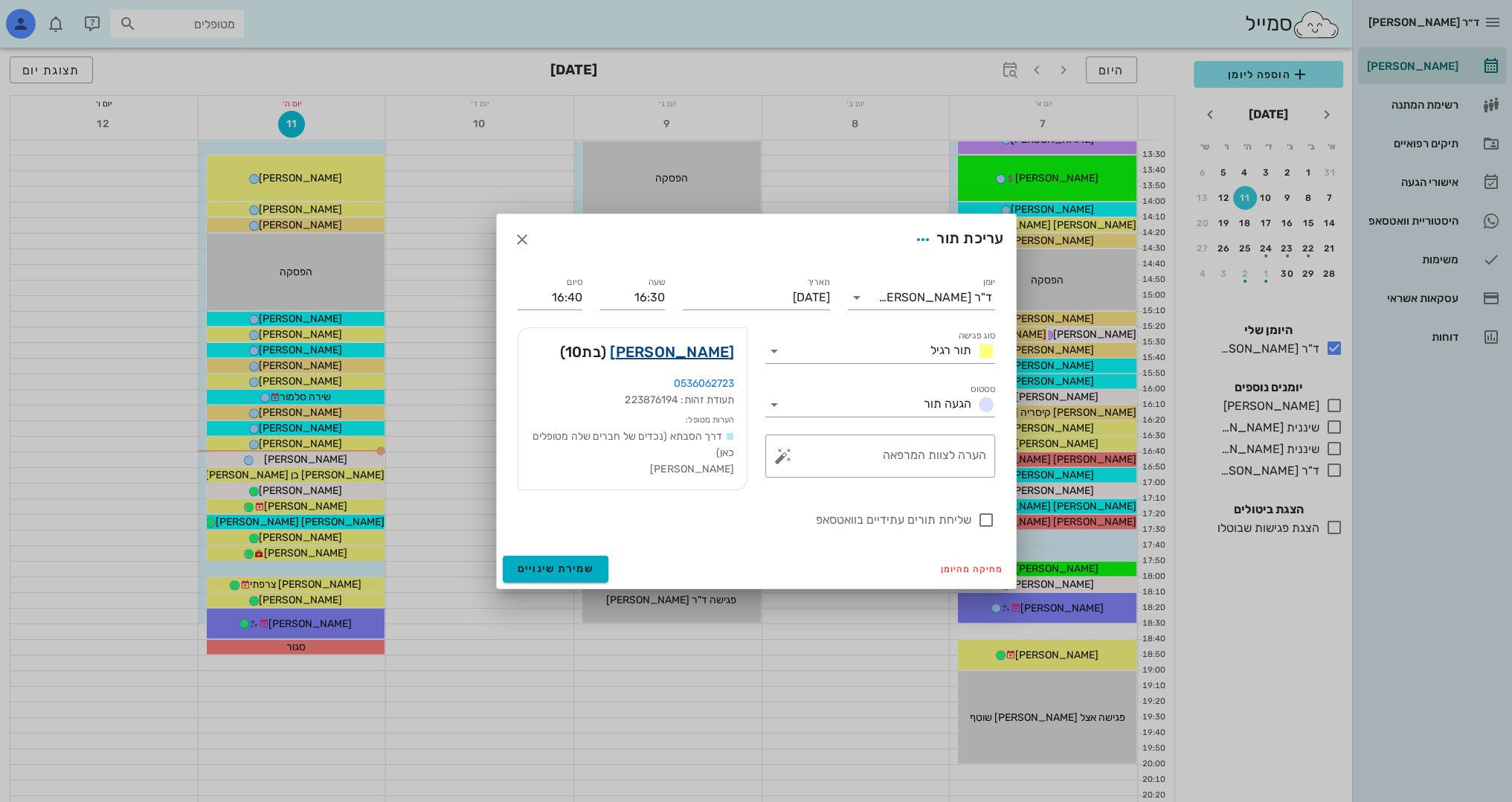
click at [702, 349] on link "נופר חודאדאדי" at bounding box center [672, 352] width 125 height 24
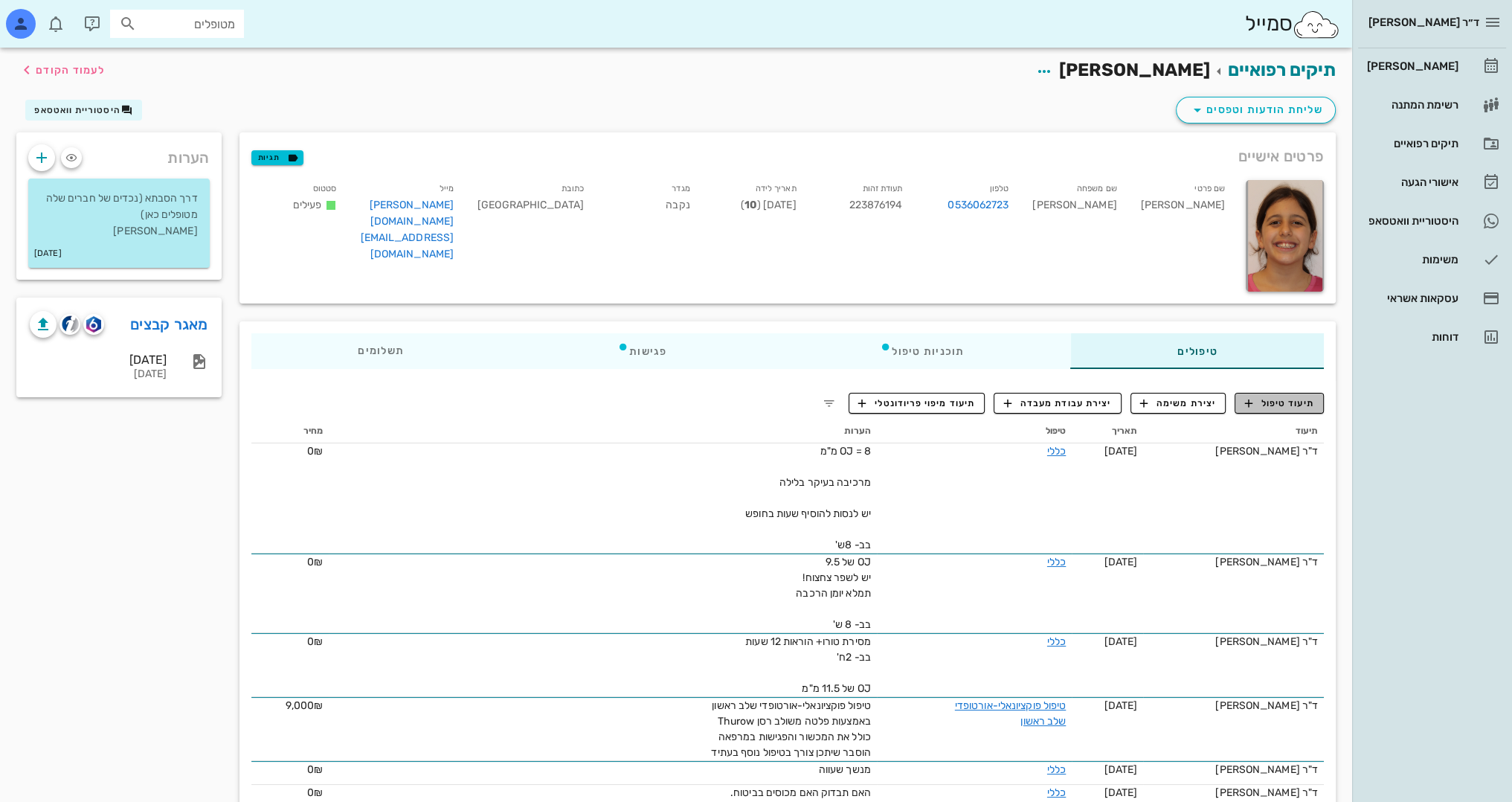
click at [1304, 397] on span "תיעוד טיפול" at bounding box center [1279, 403] width 69 height 13
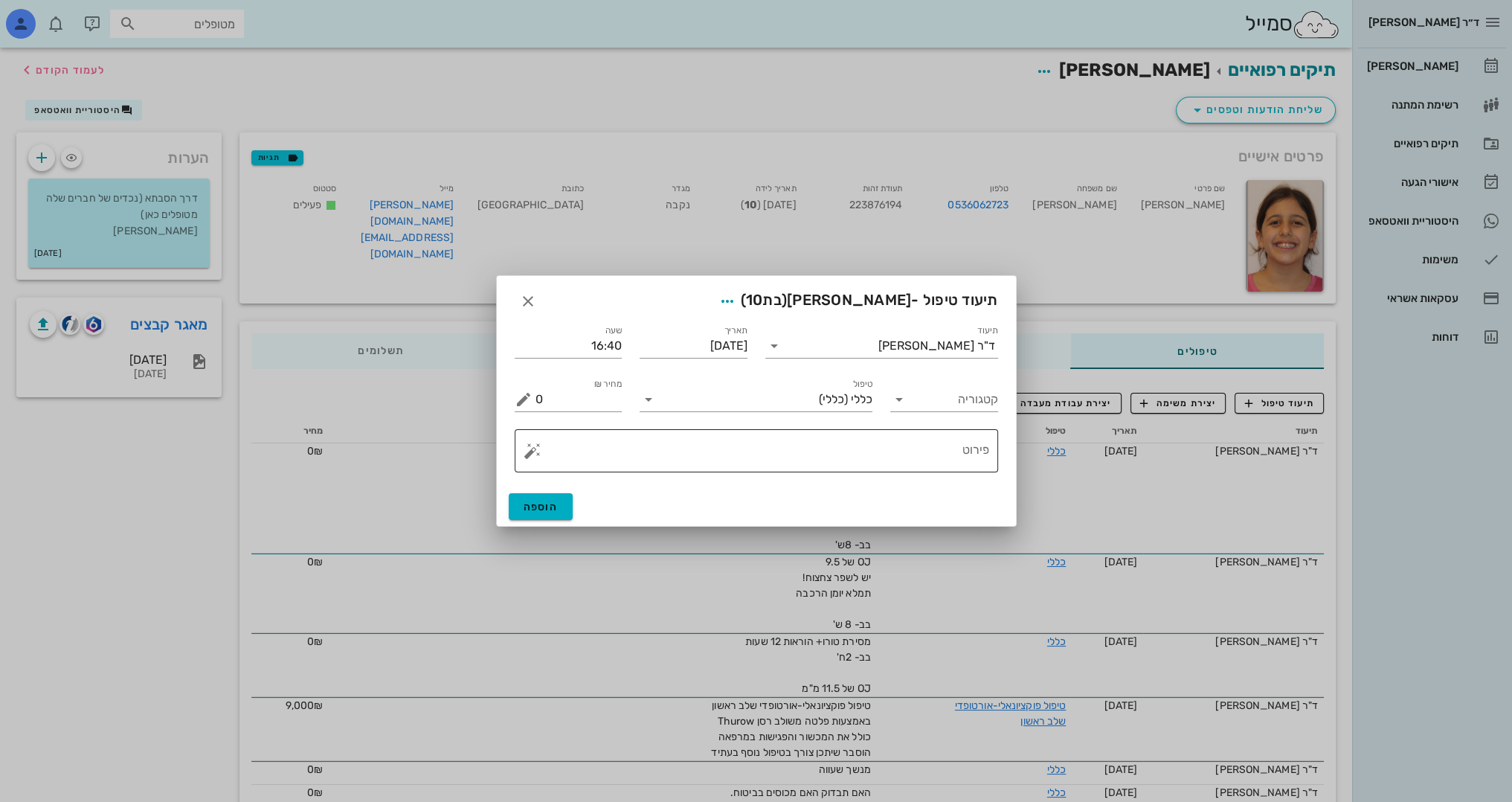
click at [964, 461] on textarea "פירוט" at bounding box center [762, 454] width 453 height 35
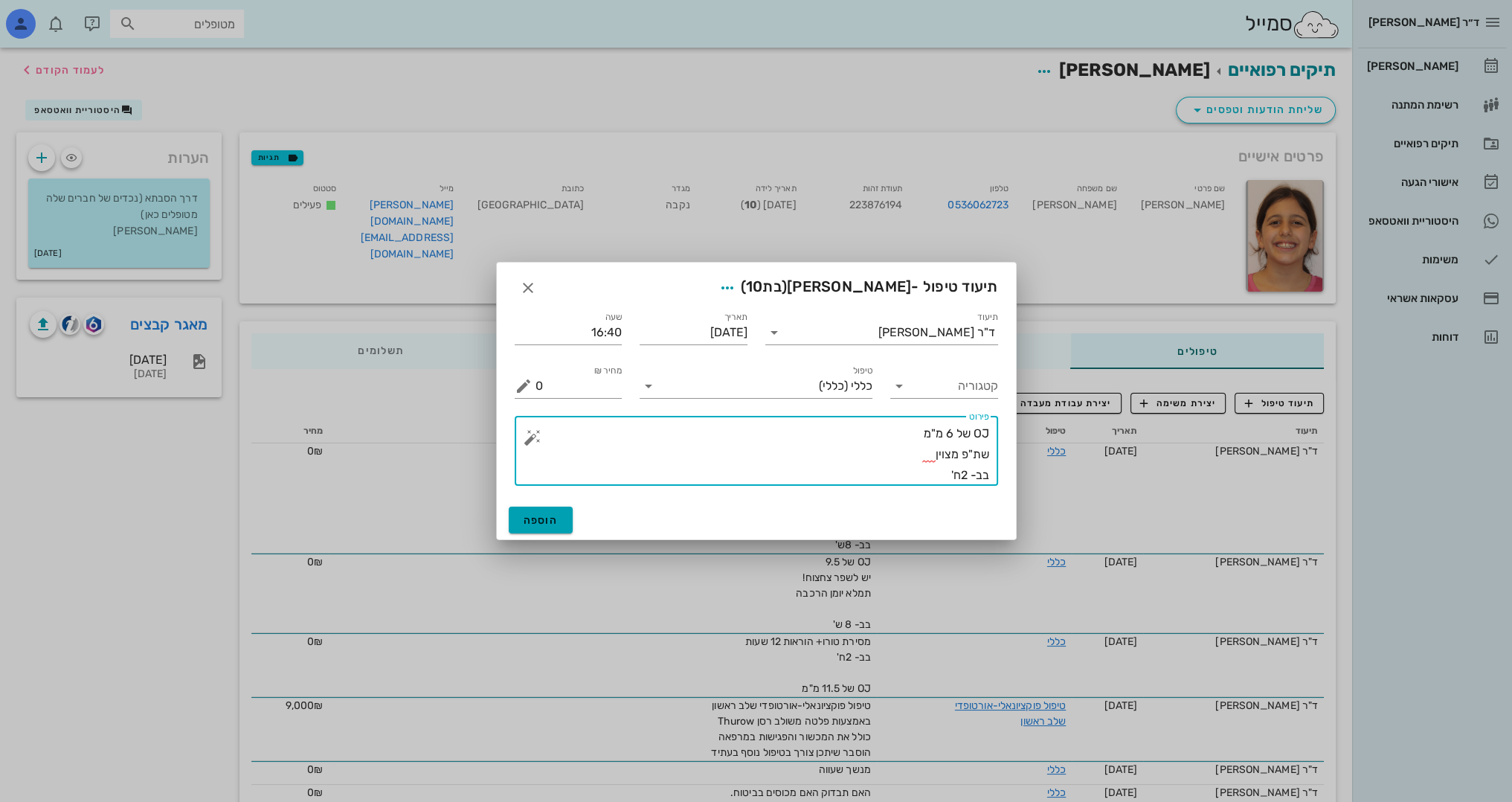
type textarea "OJ של 6 מ"מ שת"פ מצוין בב- 2ח'"
click at [546, 525] on span "הוספה" at bounding box center [541, 520] width 35 height 13
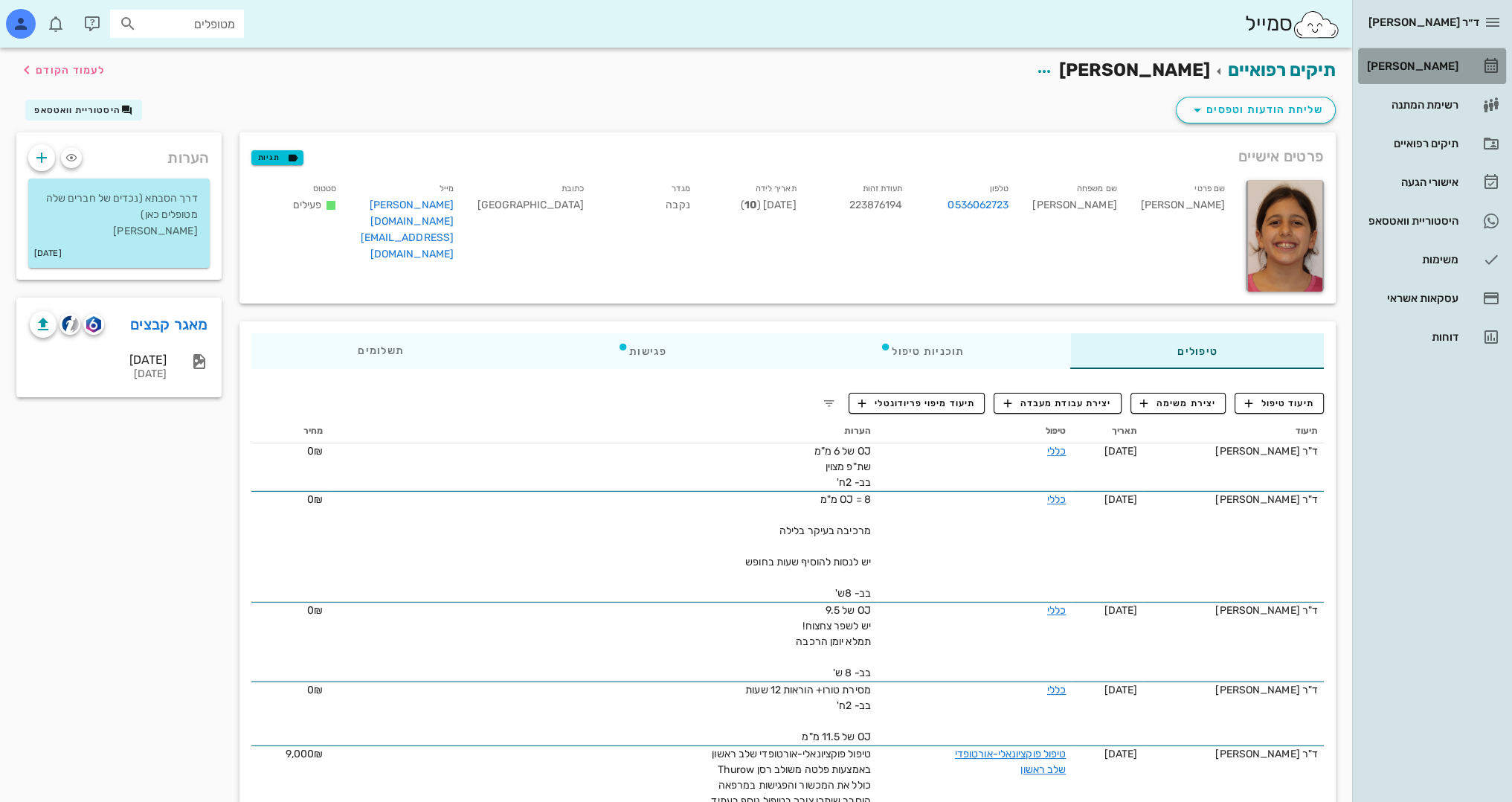
click at [1447, 62] on div "[PERSON_NAME]" at bounding box center [1411, 65] width 95 height 12
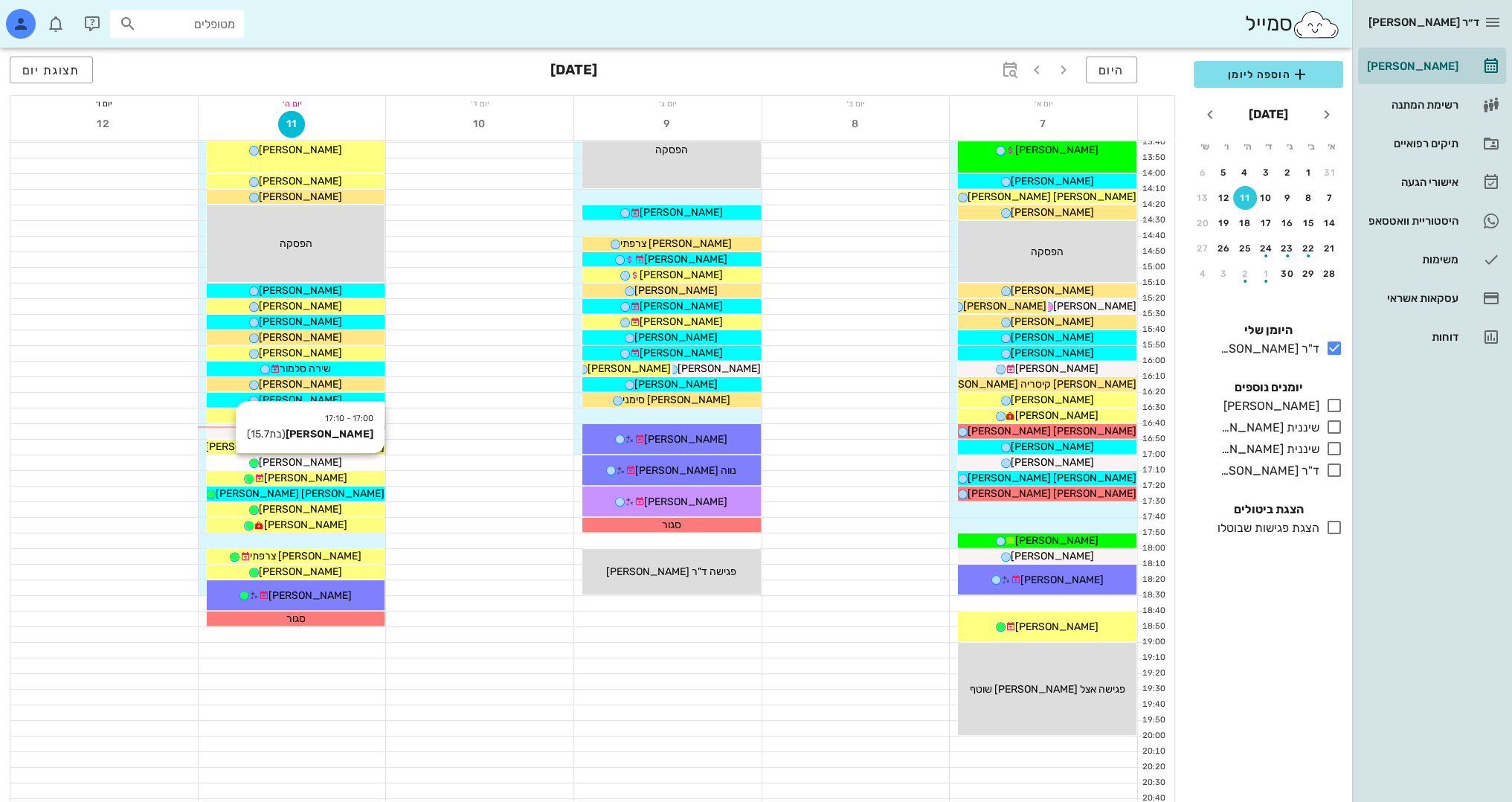
scroll to position [650, 0]
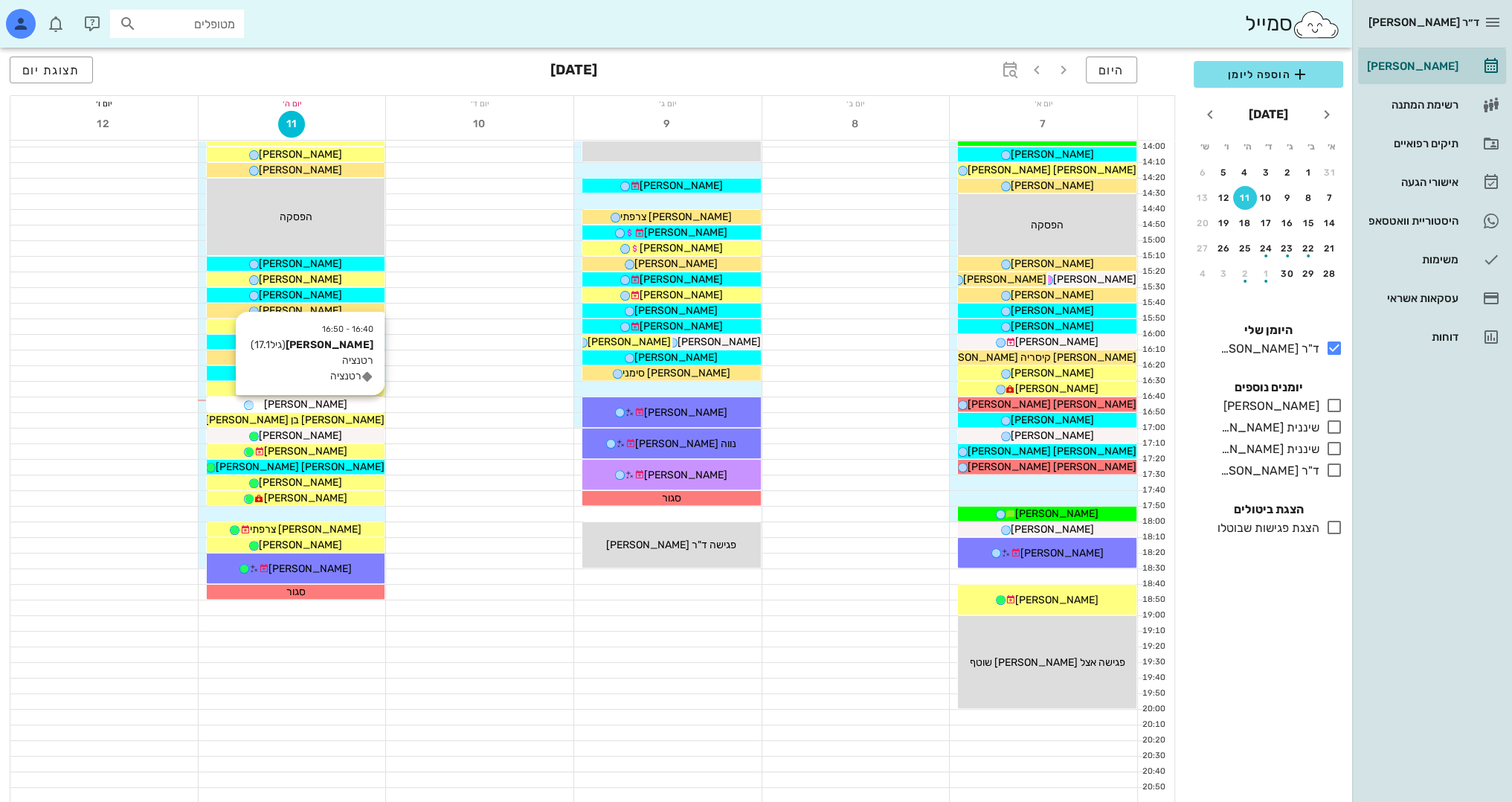
click at [343, 400] on div "[PERSON_NAME]" at bounding box center [296, 405] width 178 height 16
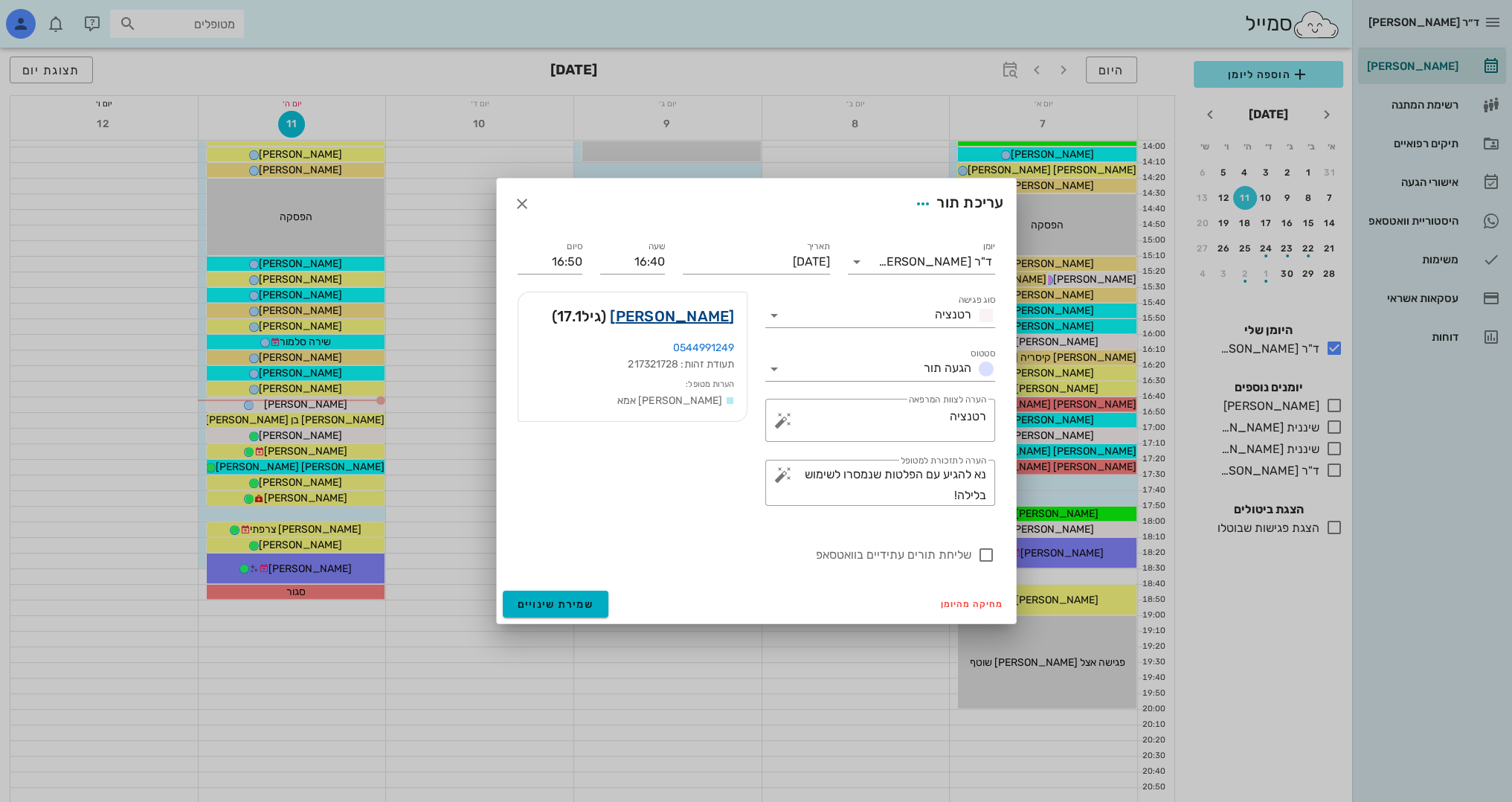
click at [700, 314] on link "ליאם הרשקוביץ" at bounding box center [672, 316] width 125 height 24
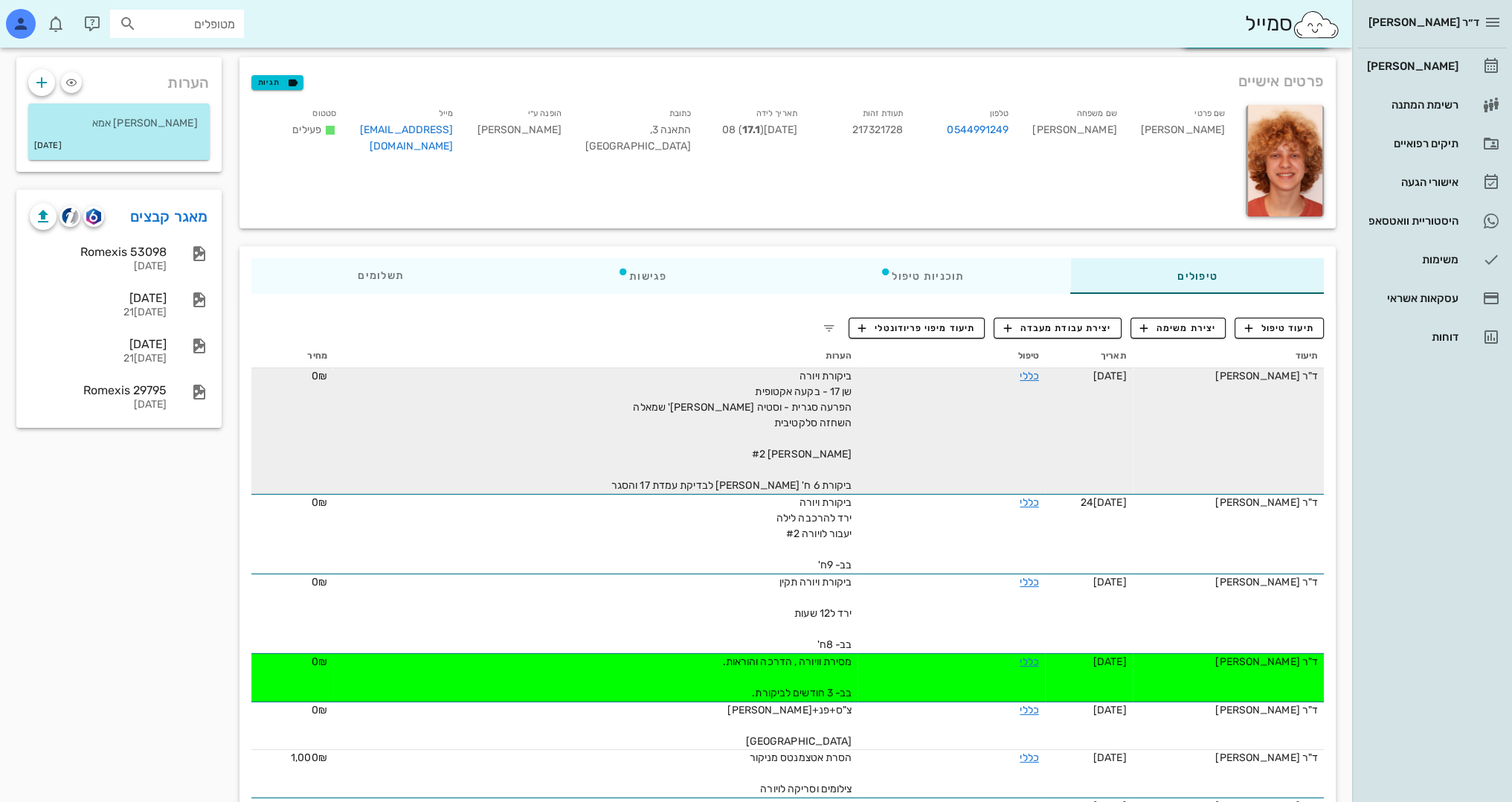
scroll to position [74, 0]
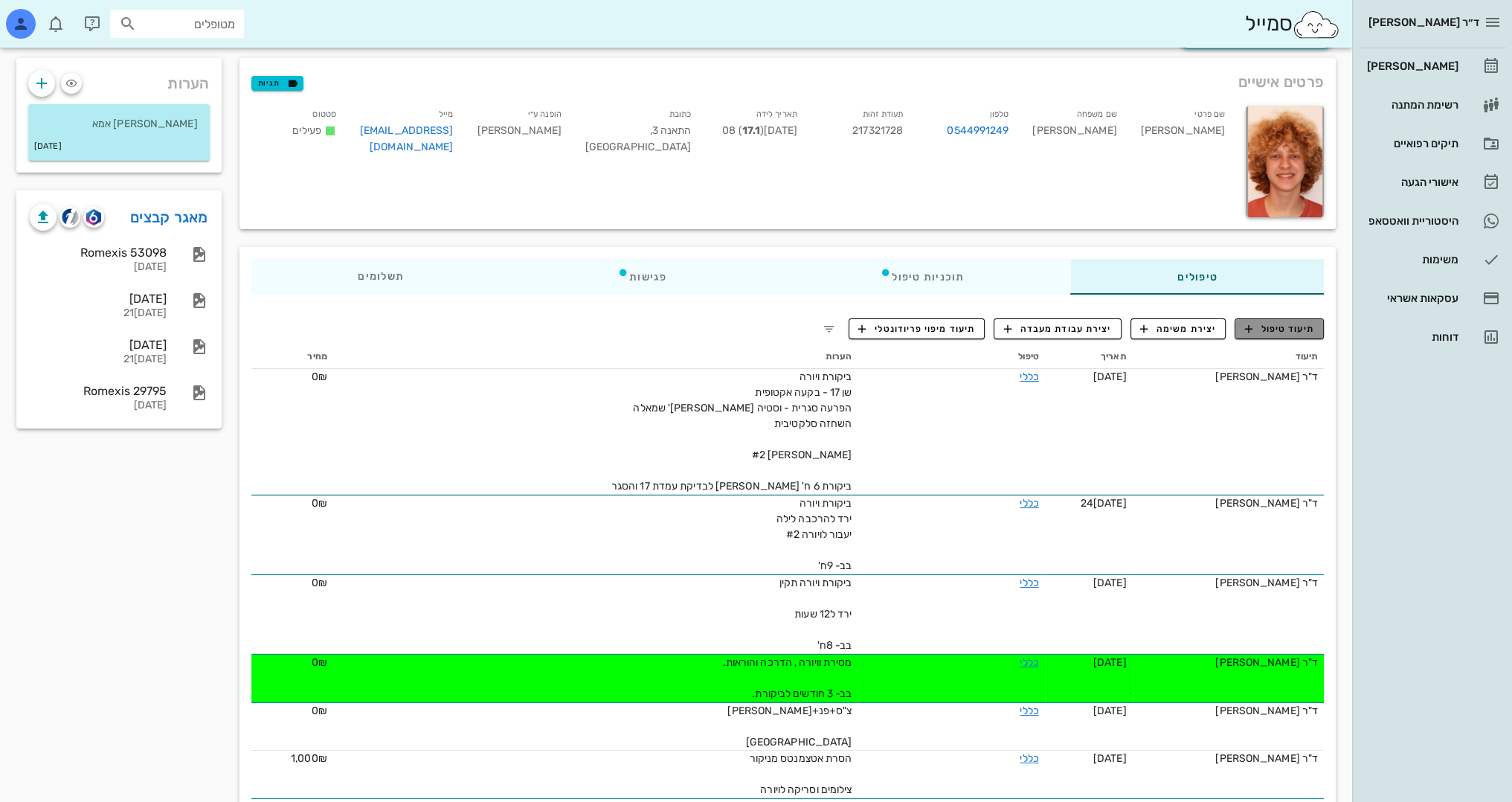
click at [1290, 328] on span "תיעוד טיפול" at bounding box center [1279, 328] width 69 height 13
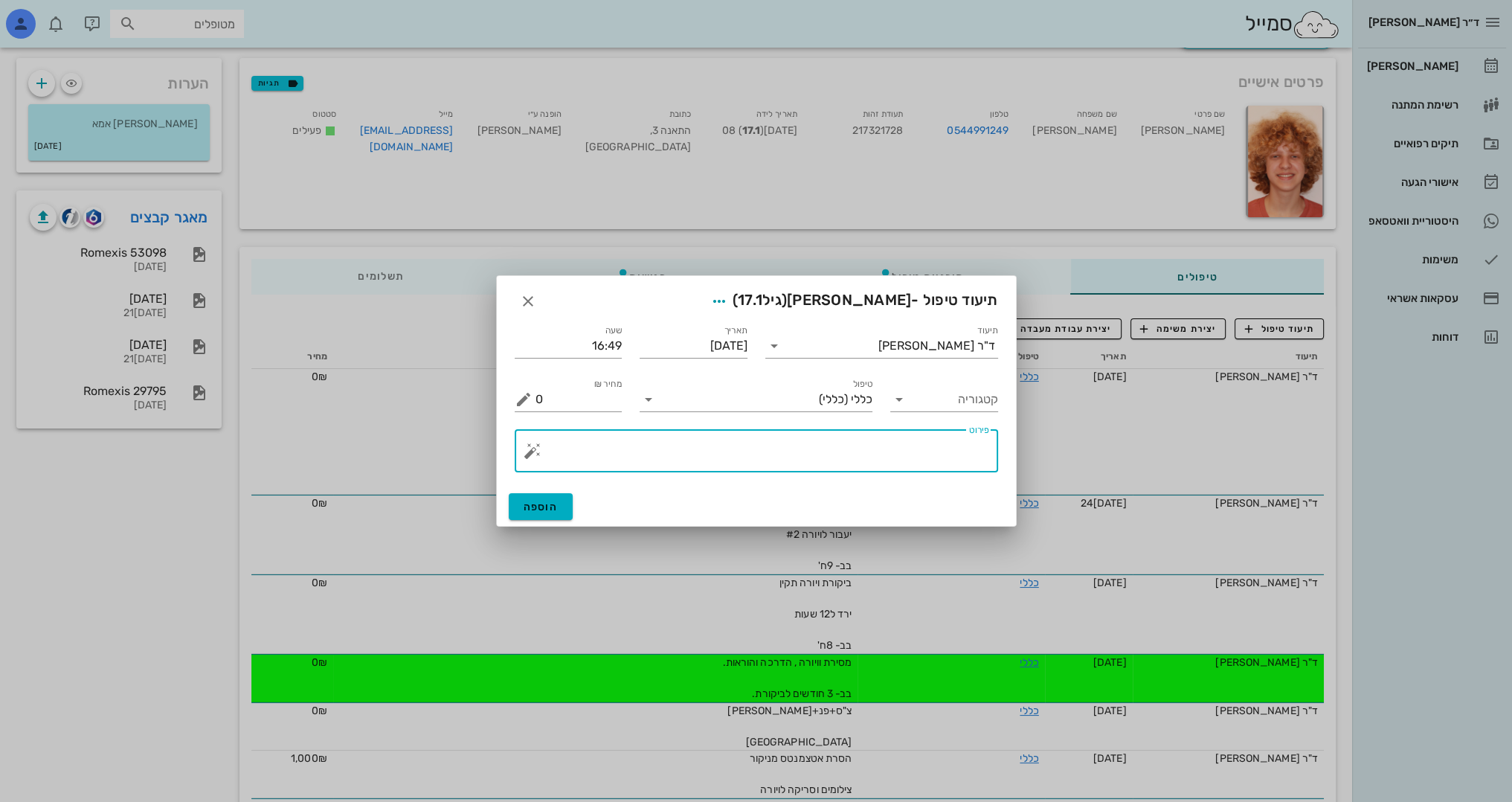
click at [893, 452] on textarea "פירוט" at bounding box center [762, 454] width 453 height 35
type textarea "מ"
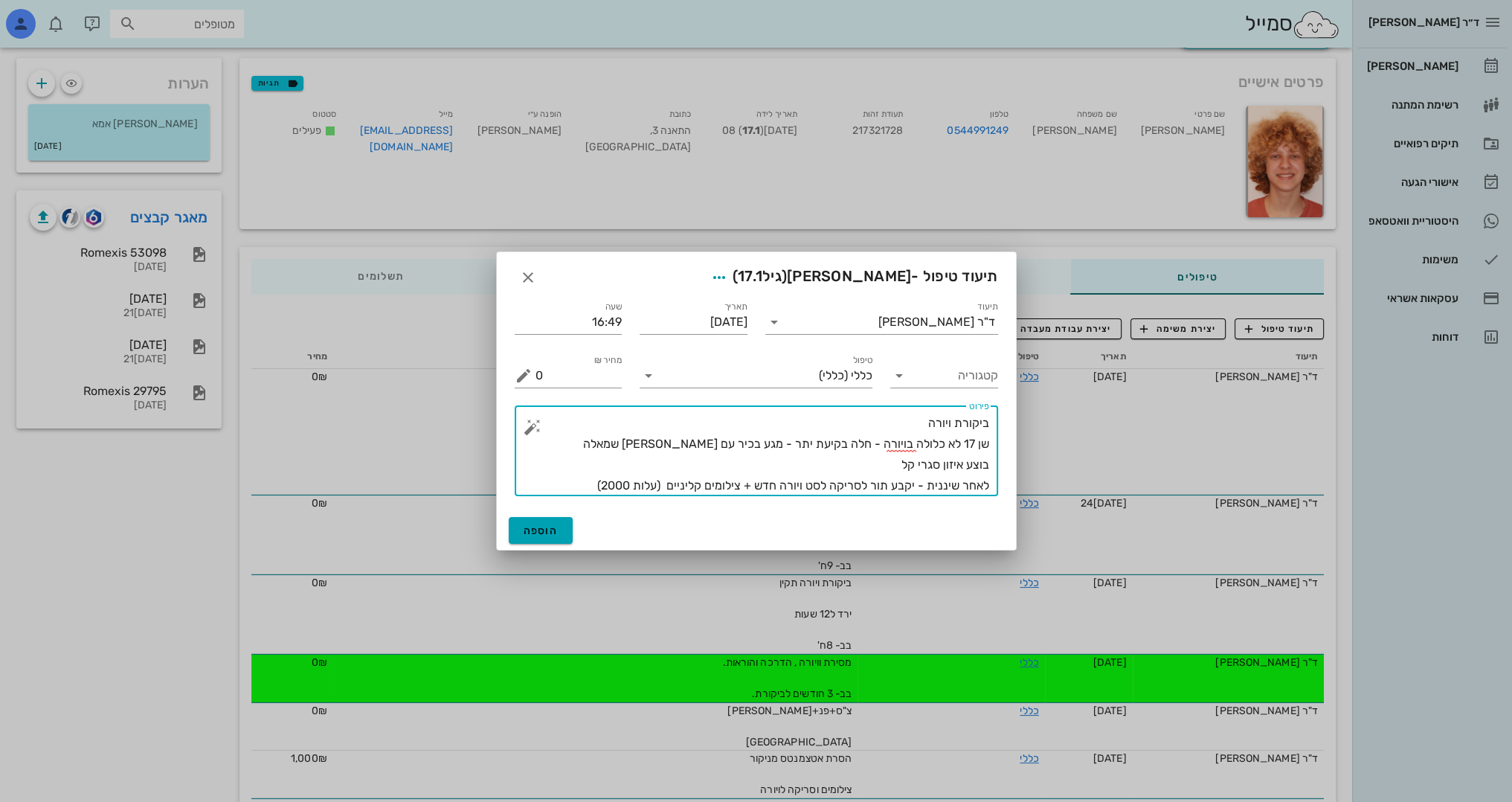
type textarea "ביקורת ויורה שן 17 לא כלולה בויורה - חלה בקיעת יתר - מגע בכיר עם סטיה פונק שמאל…"
click at [534, 531] on span "הוספה" at bounding box center [541, 531] width 35 height 13
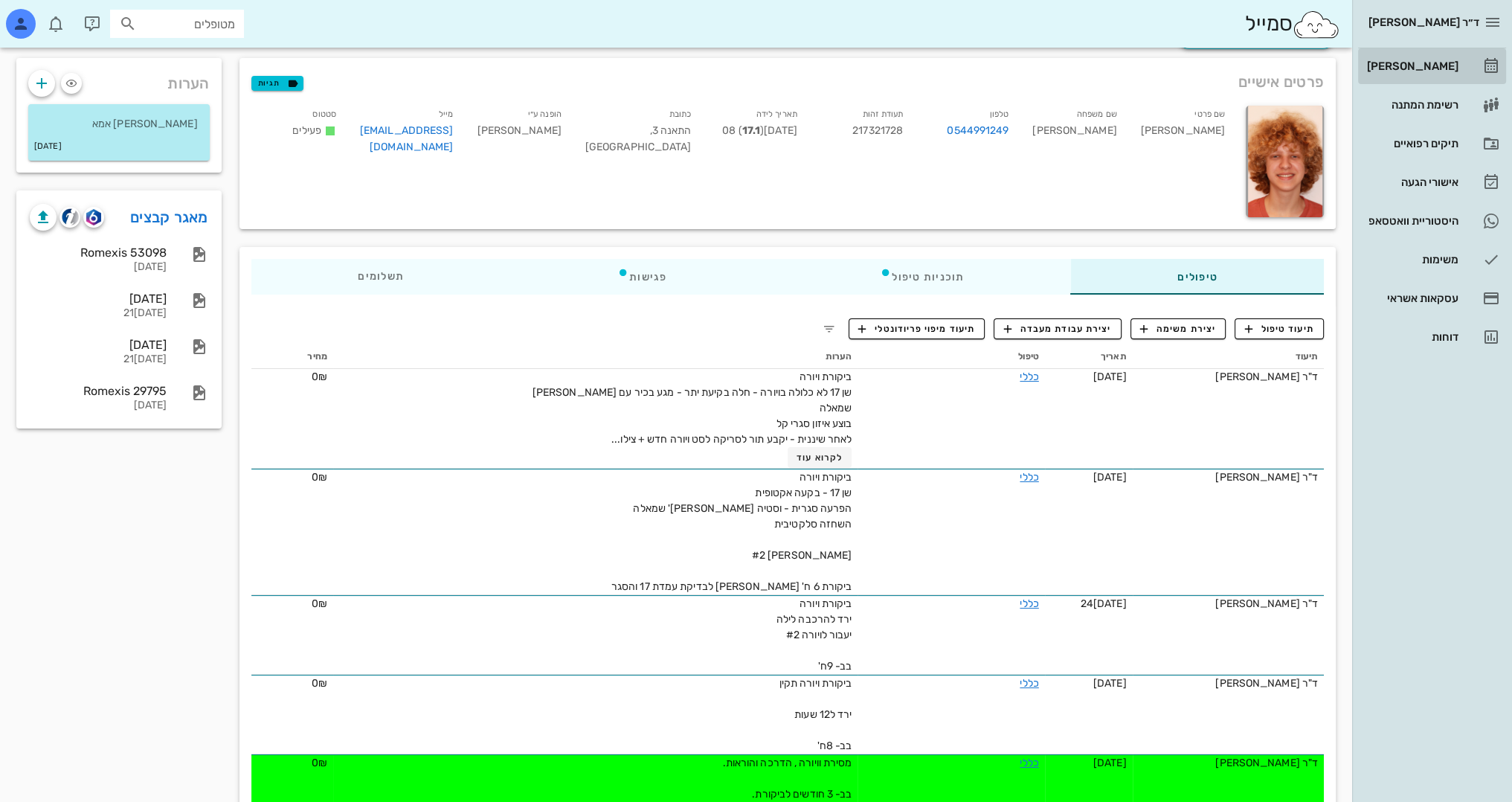
click at [1421, 64] on div "[PERSON_NAME]" at bounding box center [1411, 65] width 95 height 12
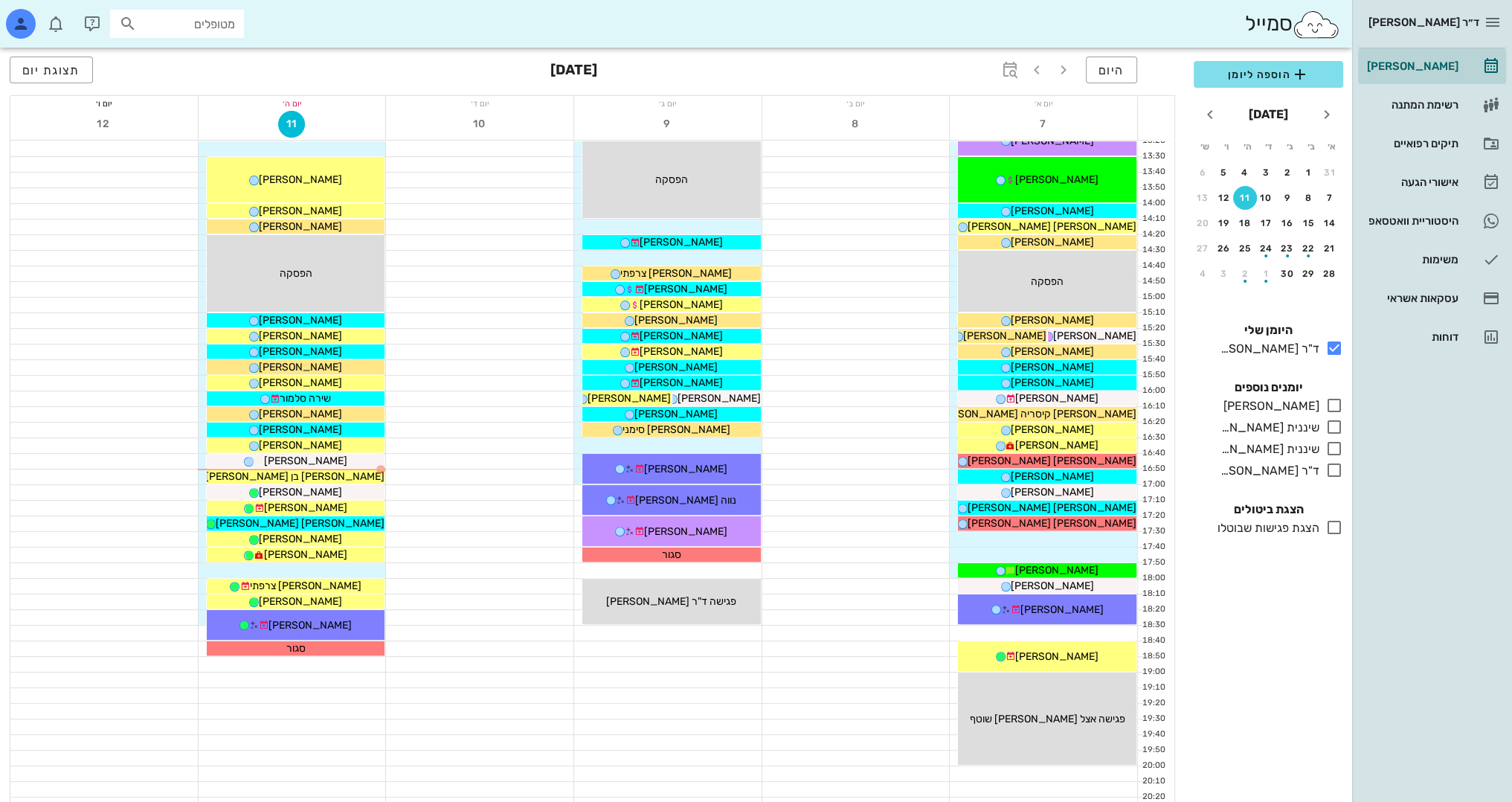
scroll to position [595, 0]
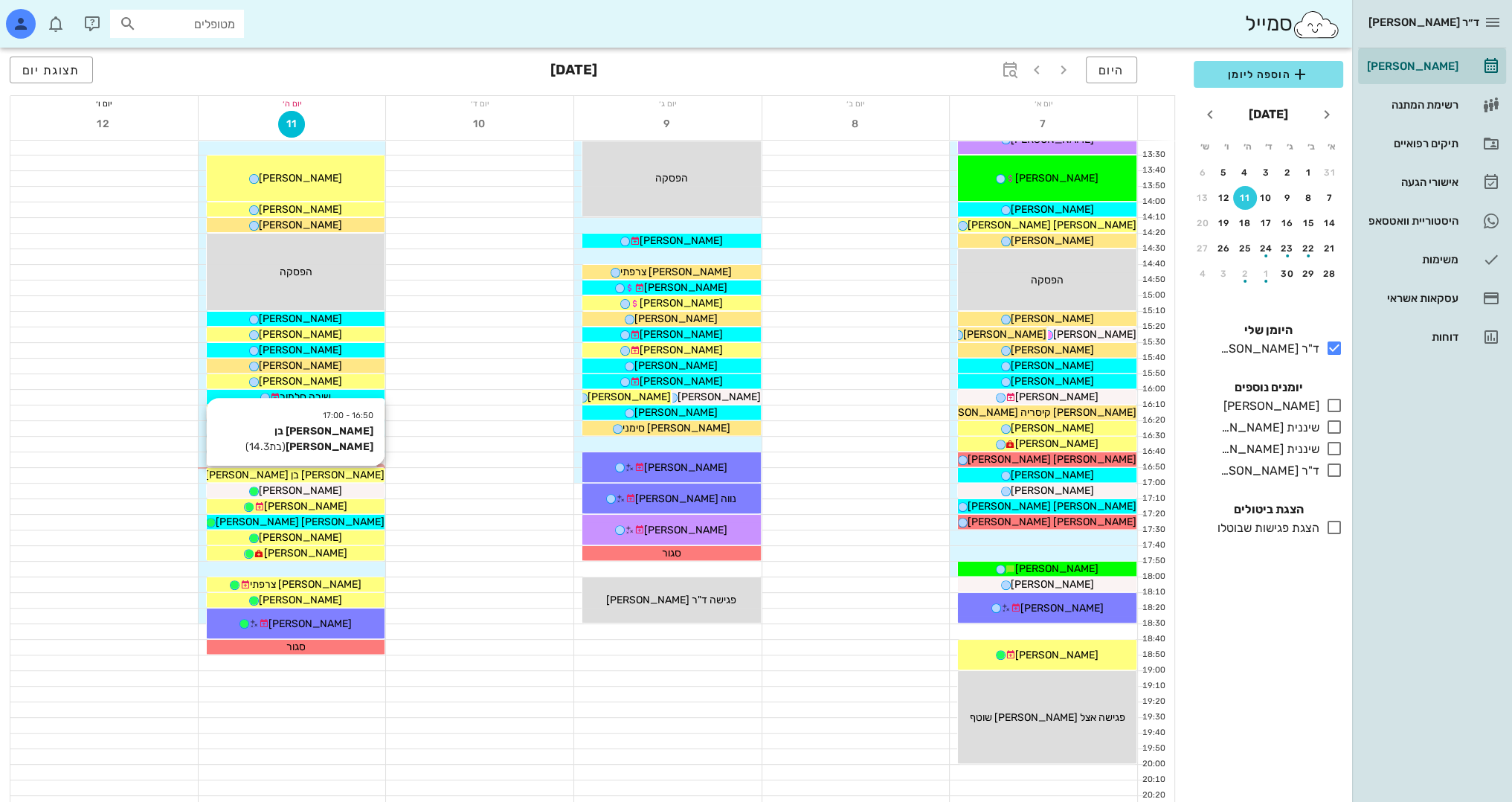
click at [350, 476] on div "[PERSON_NAME] בן [PERSON_NAME]" at bounding box center [296, 475] width 178 height 16
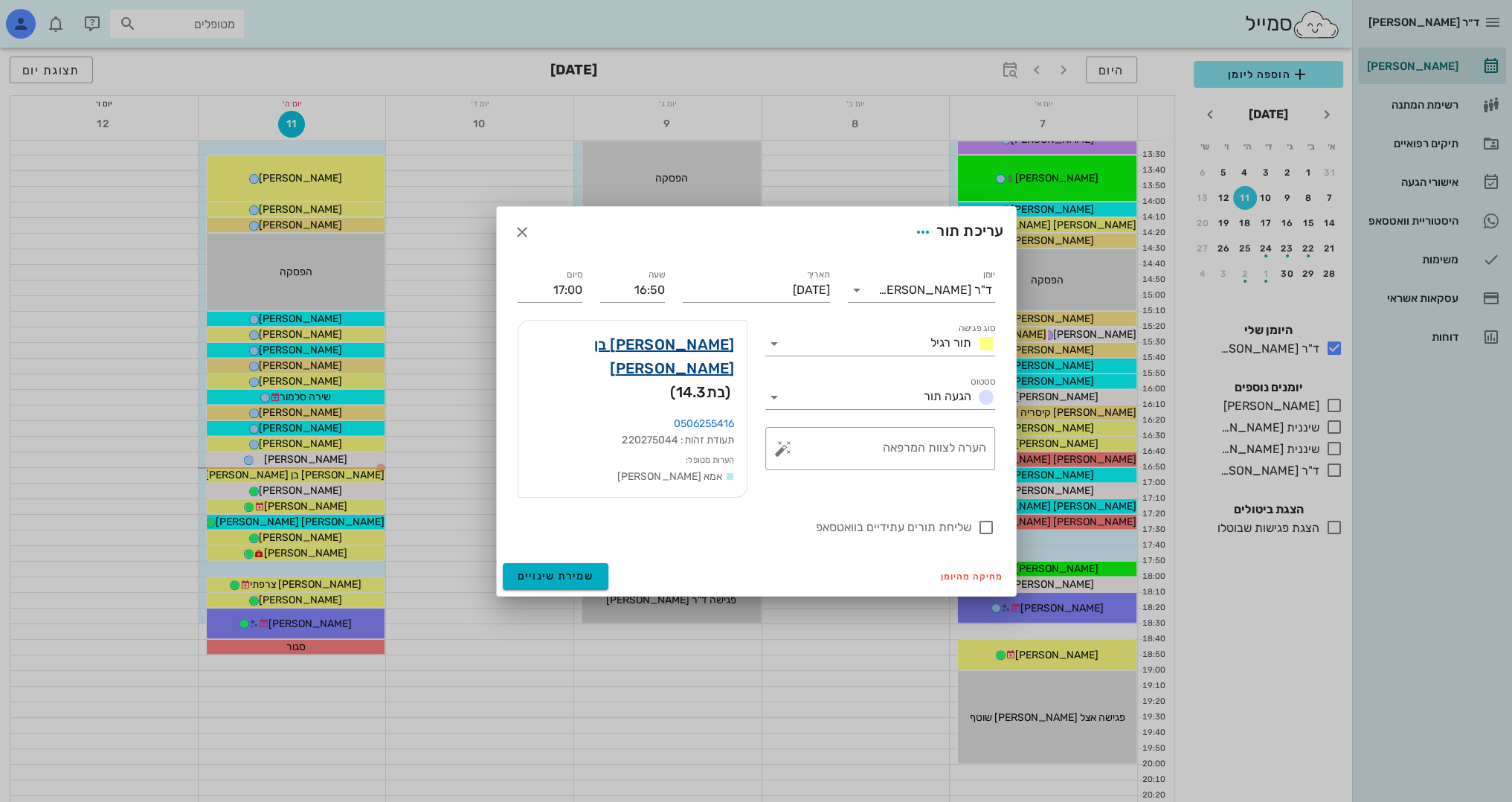
click at [687, 354] on link "תמר בן אליעזר" at bounding box center [632, 356] width 204 height 47
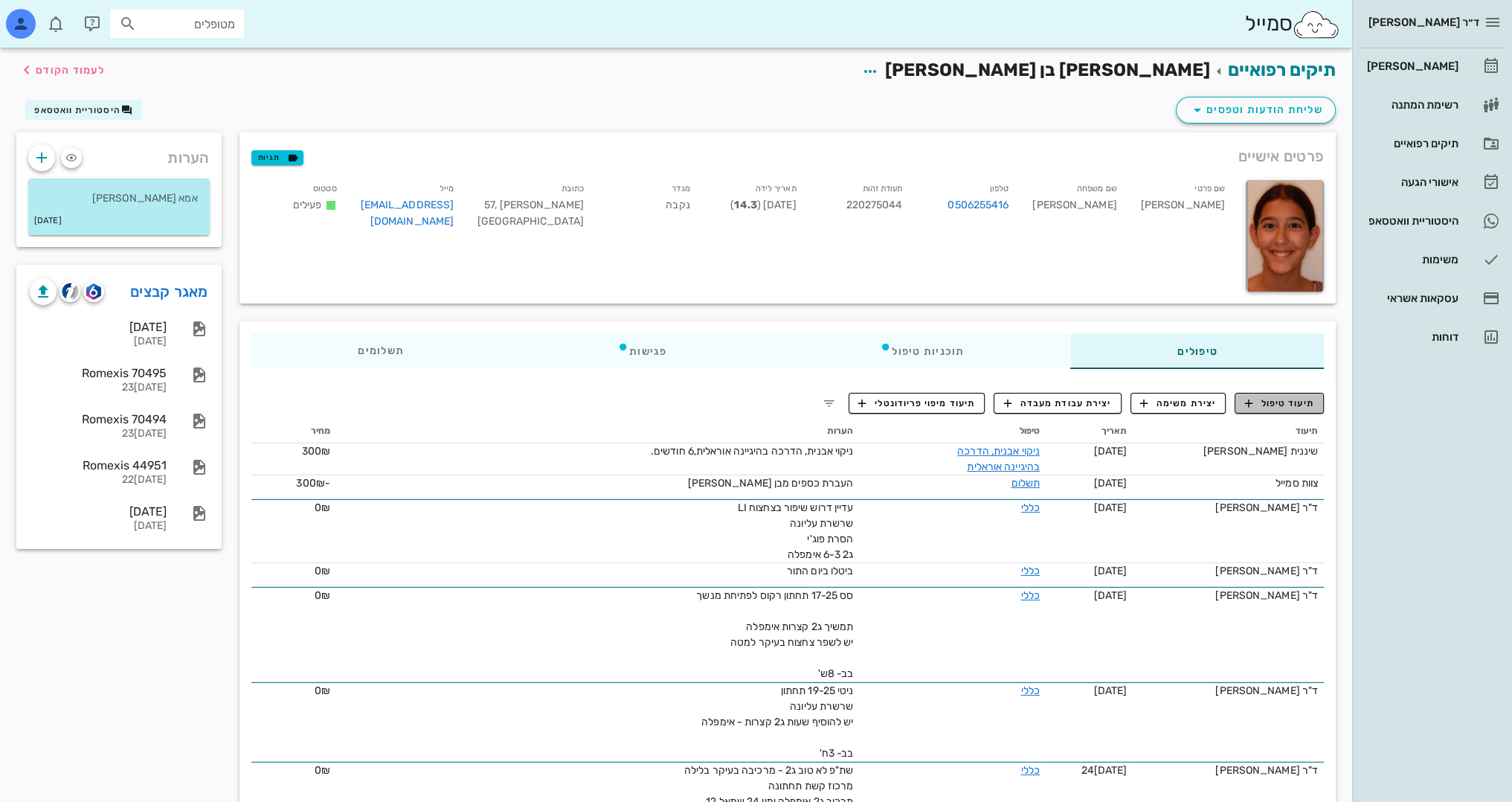
click at [1288, 398] on span "תיעוד טיפול" at bounding box center [1279, 403] width 69 height 13
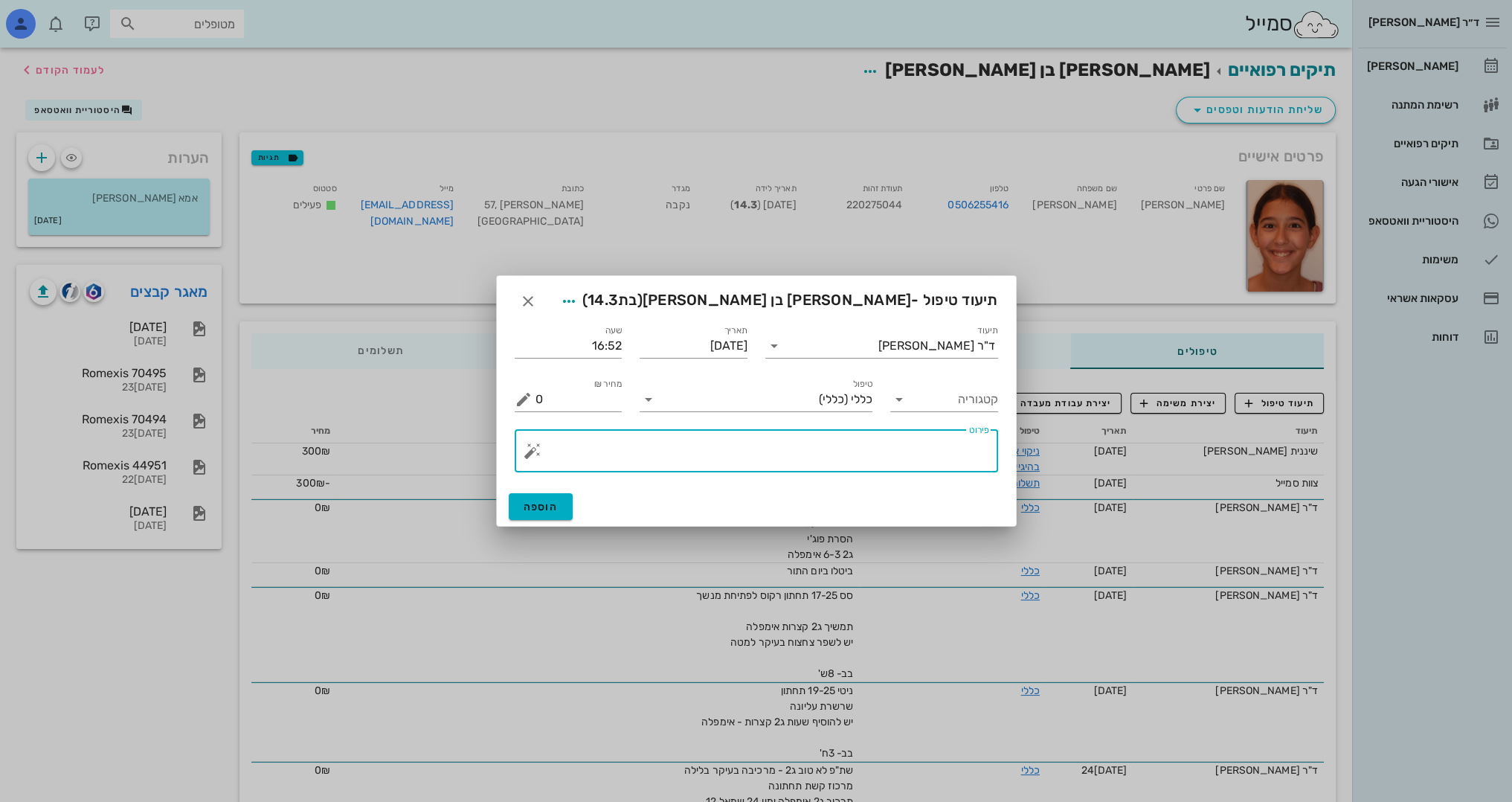
click at [842, 450] on textarea "פירוט" at bounding box center [762, 454] width 453 height 35
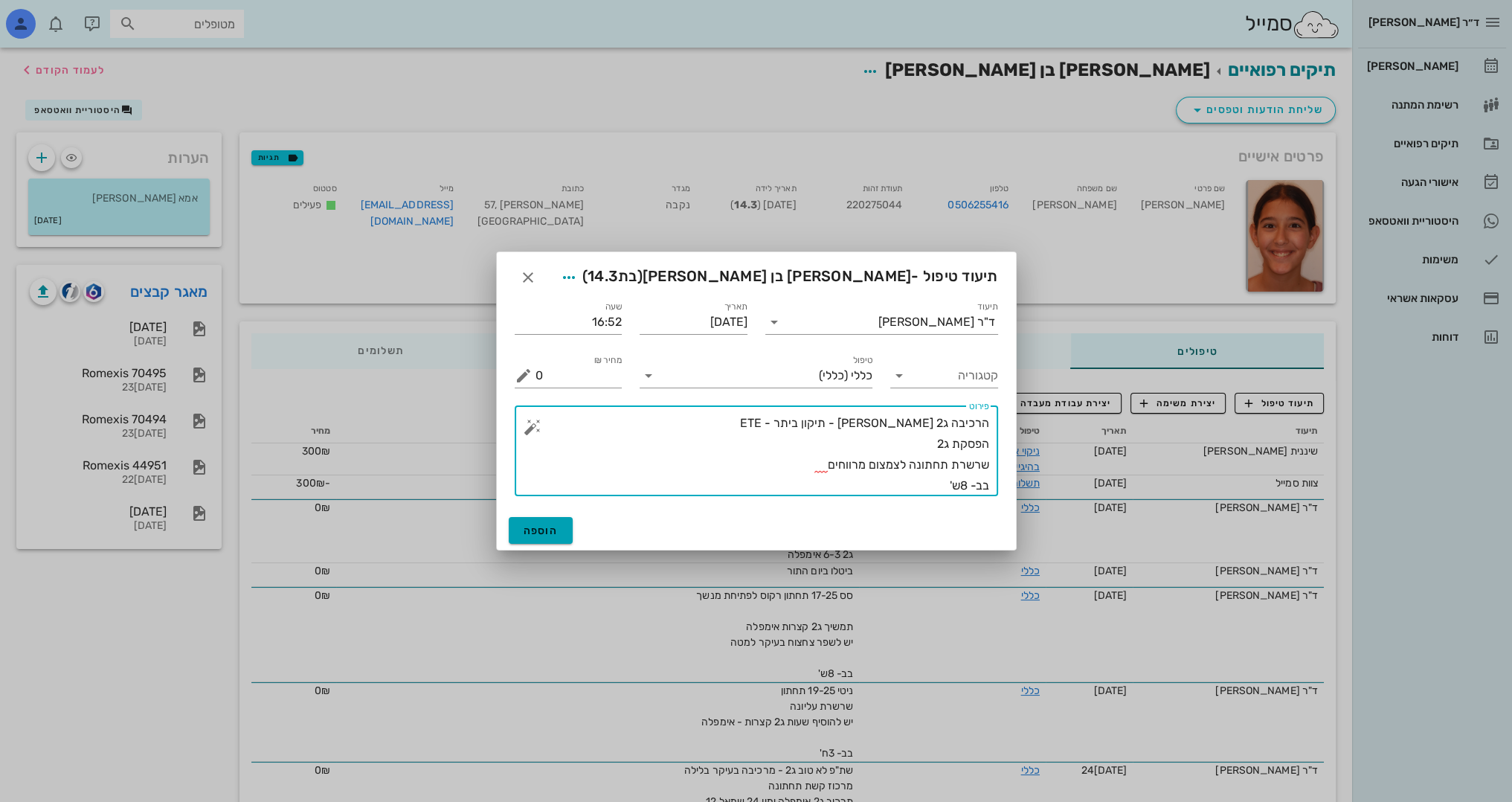
type textarea "הרכיבה ג2 יפה - תיקון ביתר - ETE הפסקת ג2 שרשרת תחתונה לצמצום מרווחים בב- 8ש'"
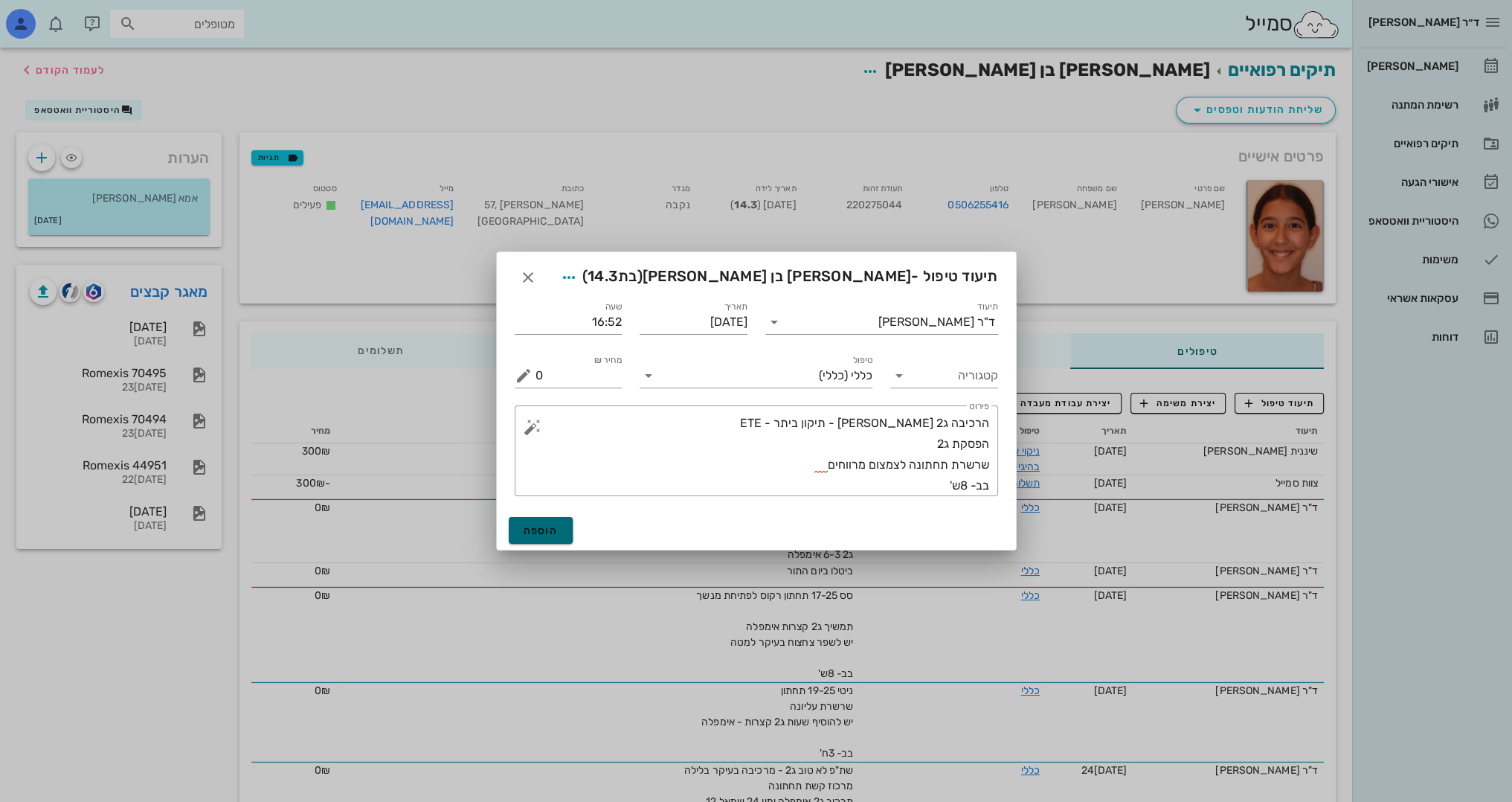
click at [549, 528] on span "הוספה" at bounding box center [541, 531] width 35 height 13
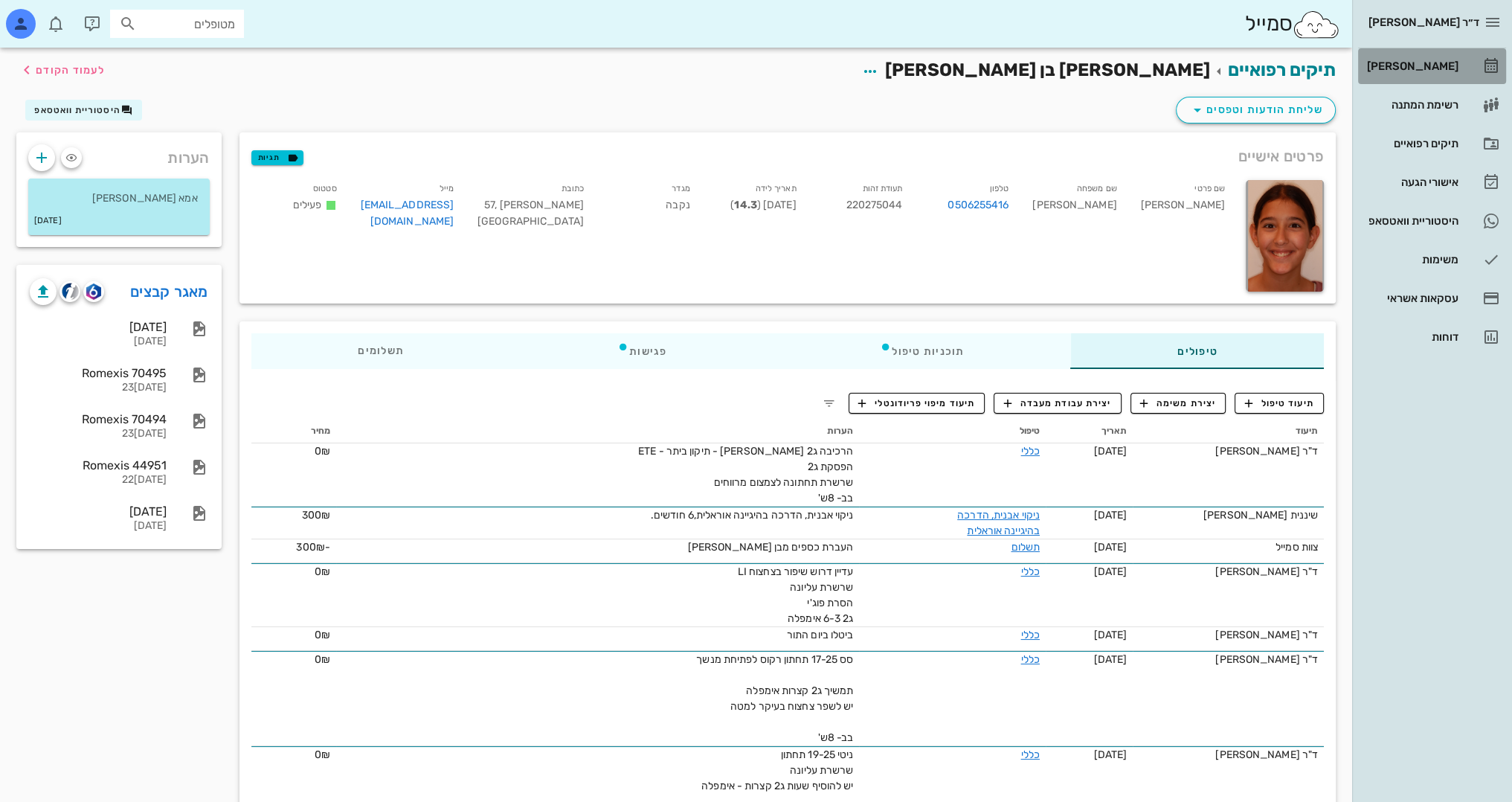
click at [1441, 64] on div "[PERSON_NAME]" at bounding box center [1411, 65] width 95 height 12
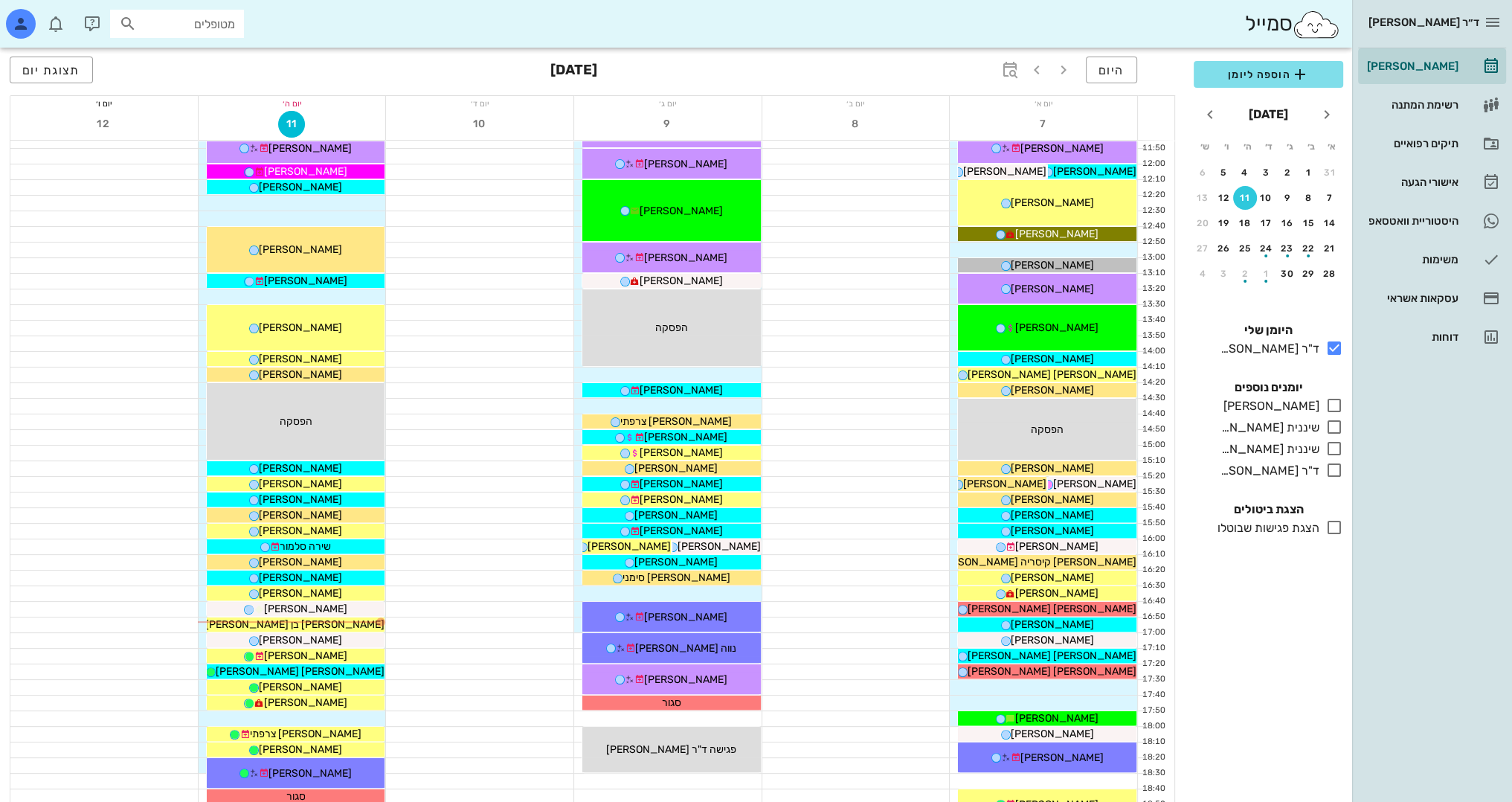
scroll to position [446, 0]
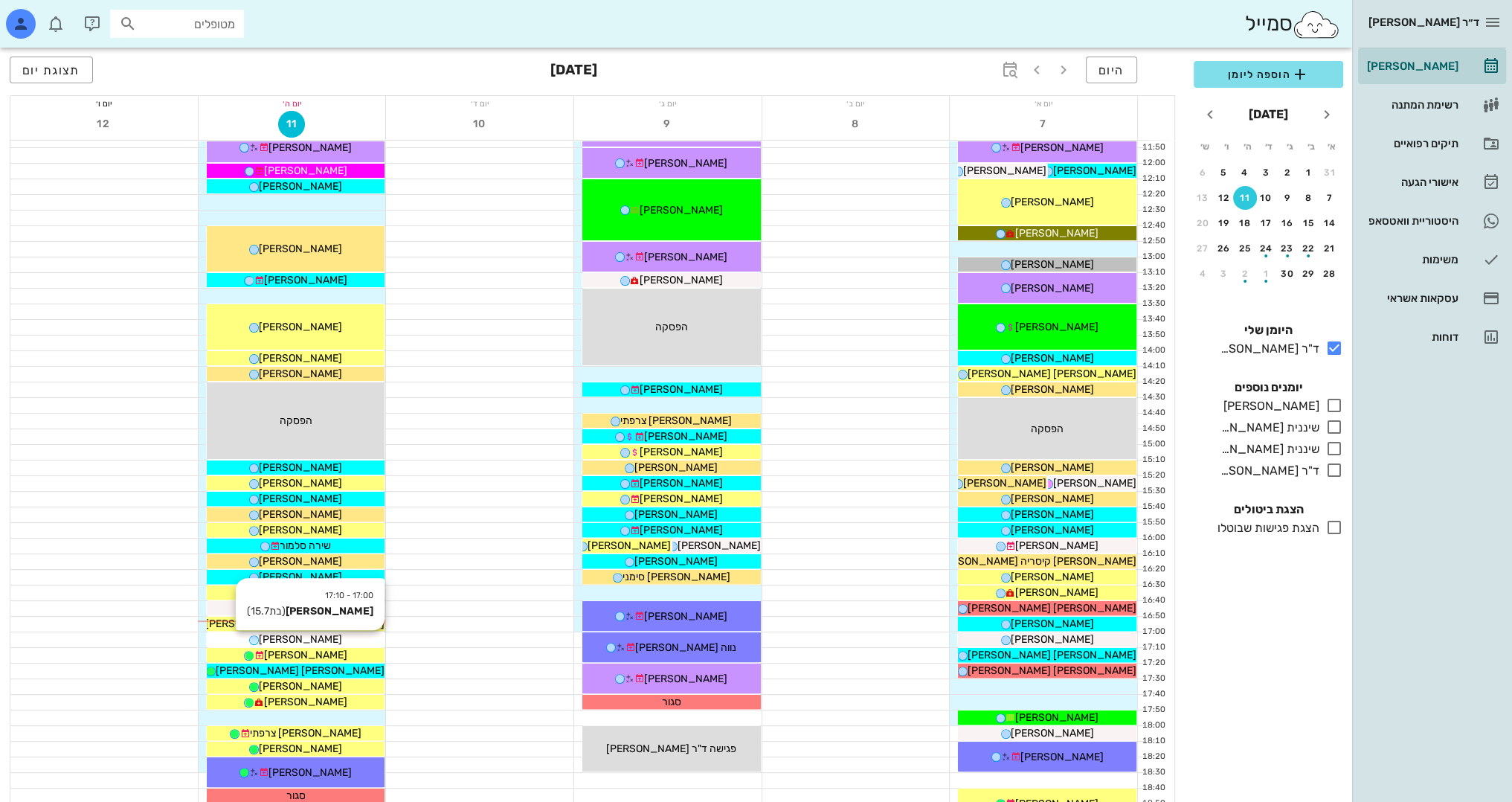
click at [330, 638] on div "[PERSON_NAME]" at bounding box center [296, 640] width 178 height 16
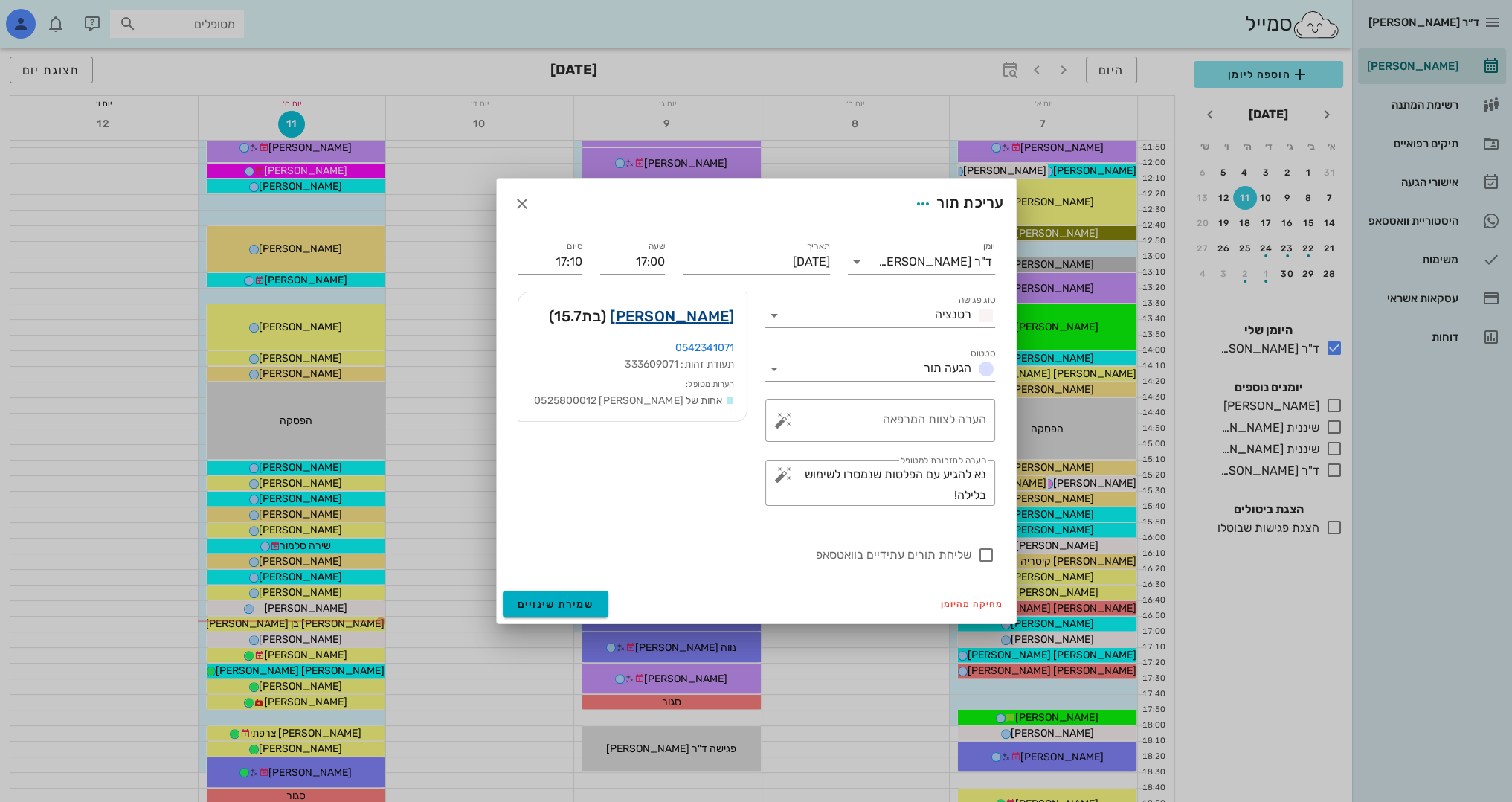
click at [697, 320] on link "הילה רוזנצוויג" at bounding box center [672, 316] width 125 height 24
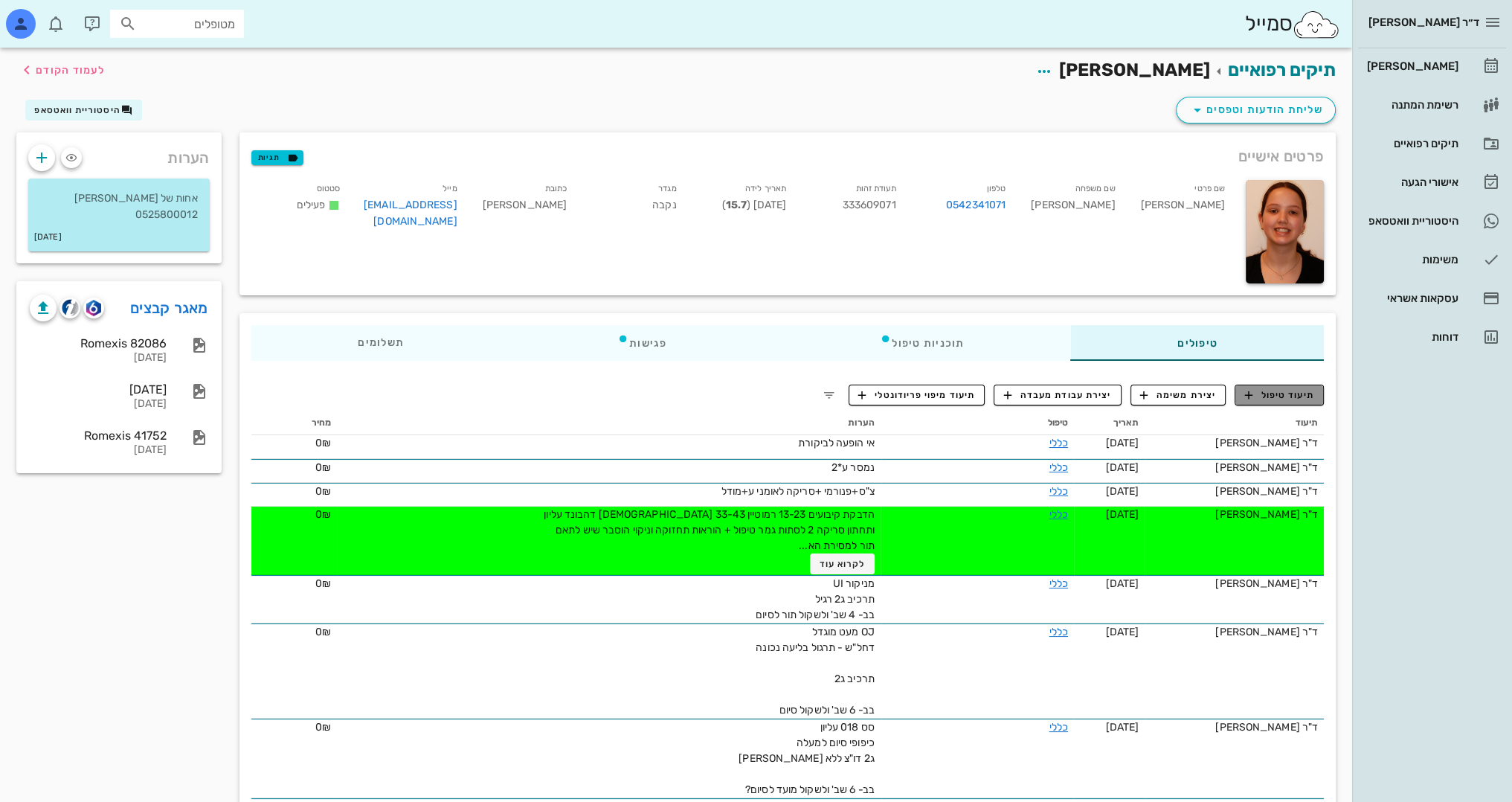
click at [1268, 395] on span "תיעוד טיפול" at bounding box center [1279, 394] width 69 height 13
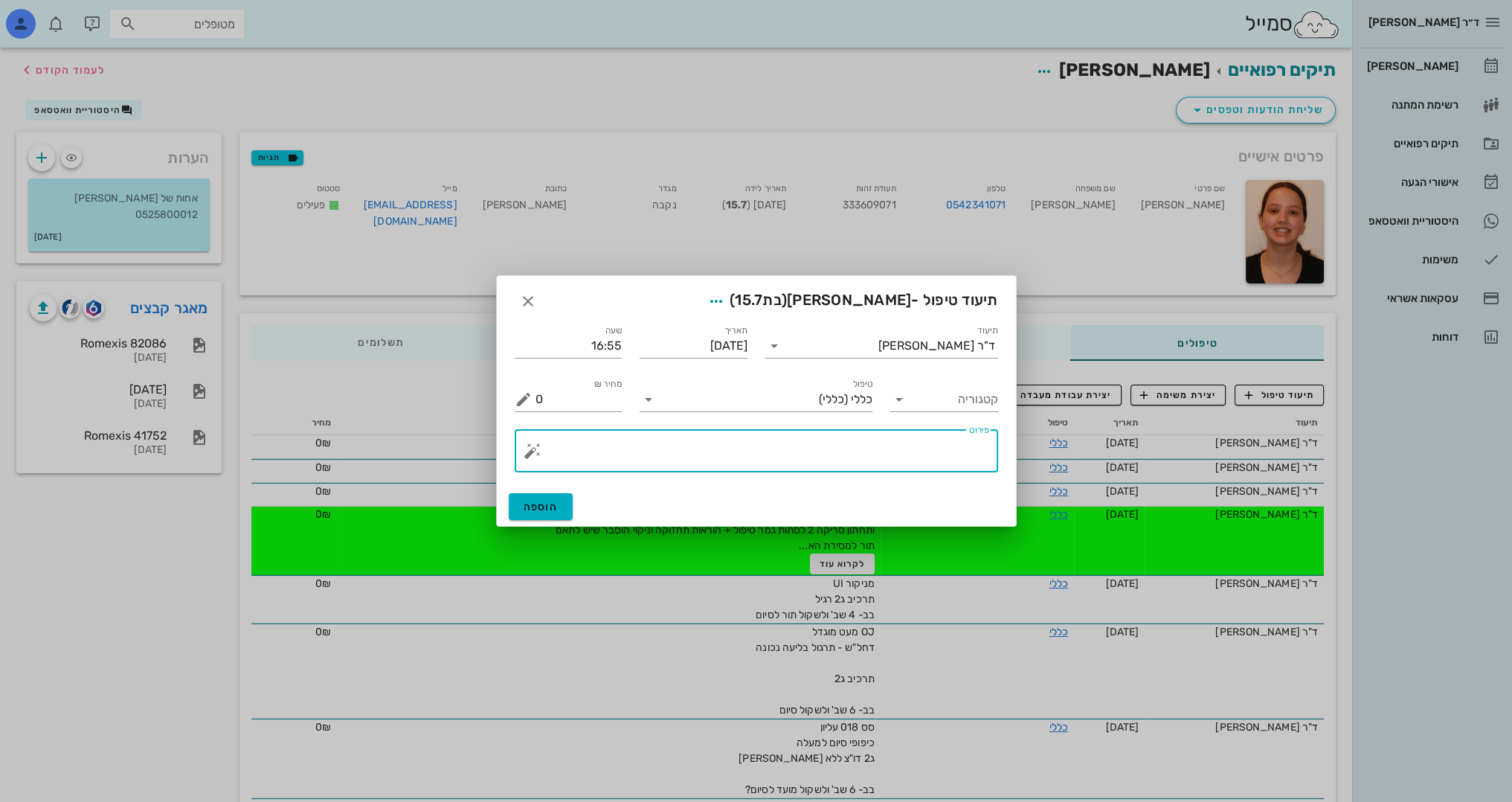
click at [870, 449] on textarea "פירוט" at bounding box center [762, 454] width 453 height 35
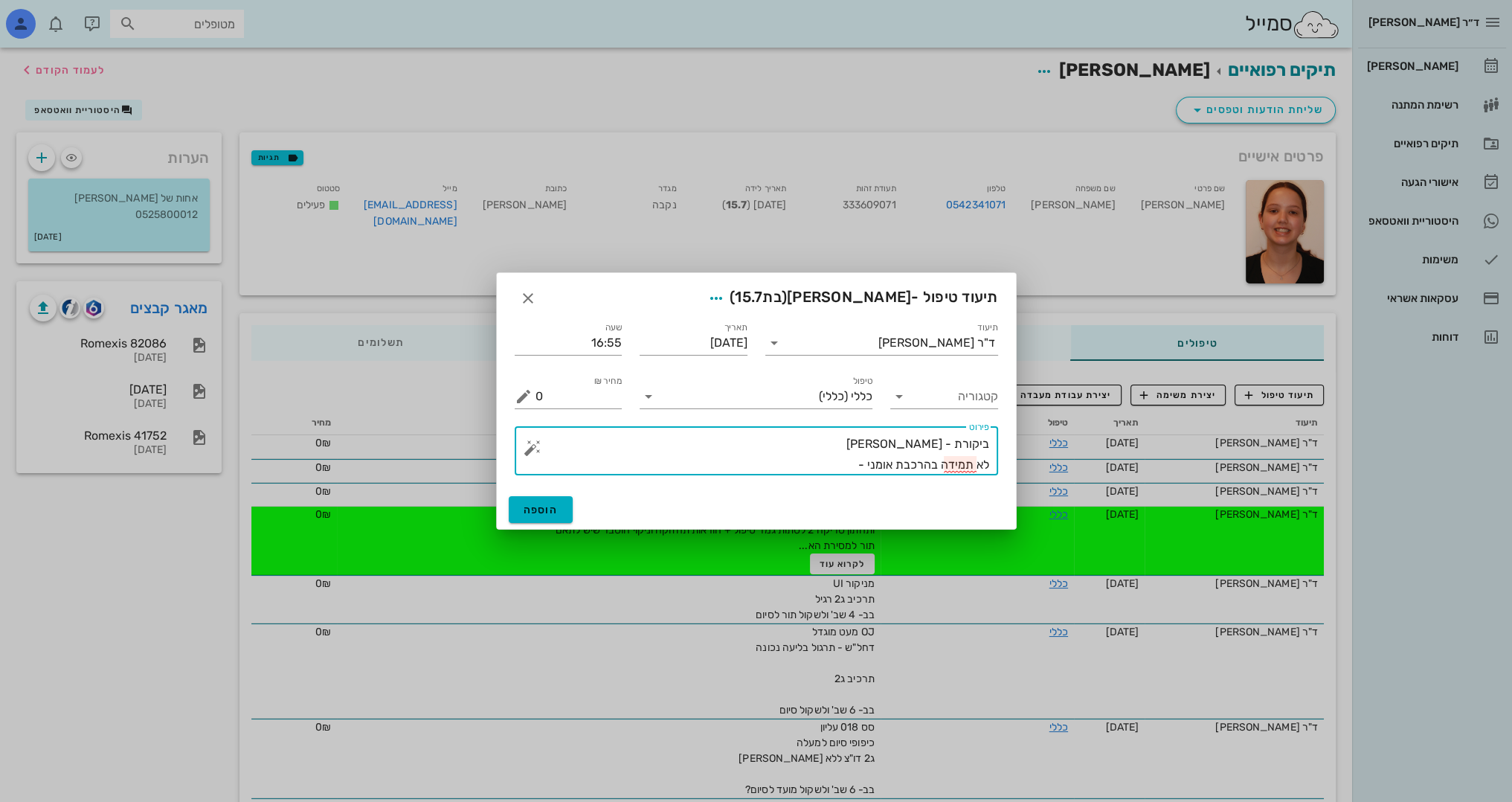
click at [970, 465] on textarea "ביקורת - תקין לא תמידה בהרכבת אומני -" at bounding box center [762, 454] width 453 height 42
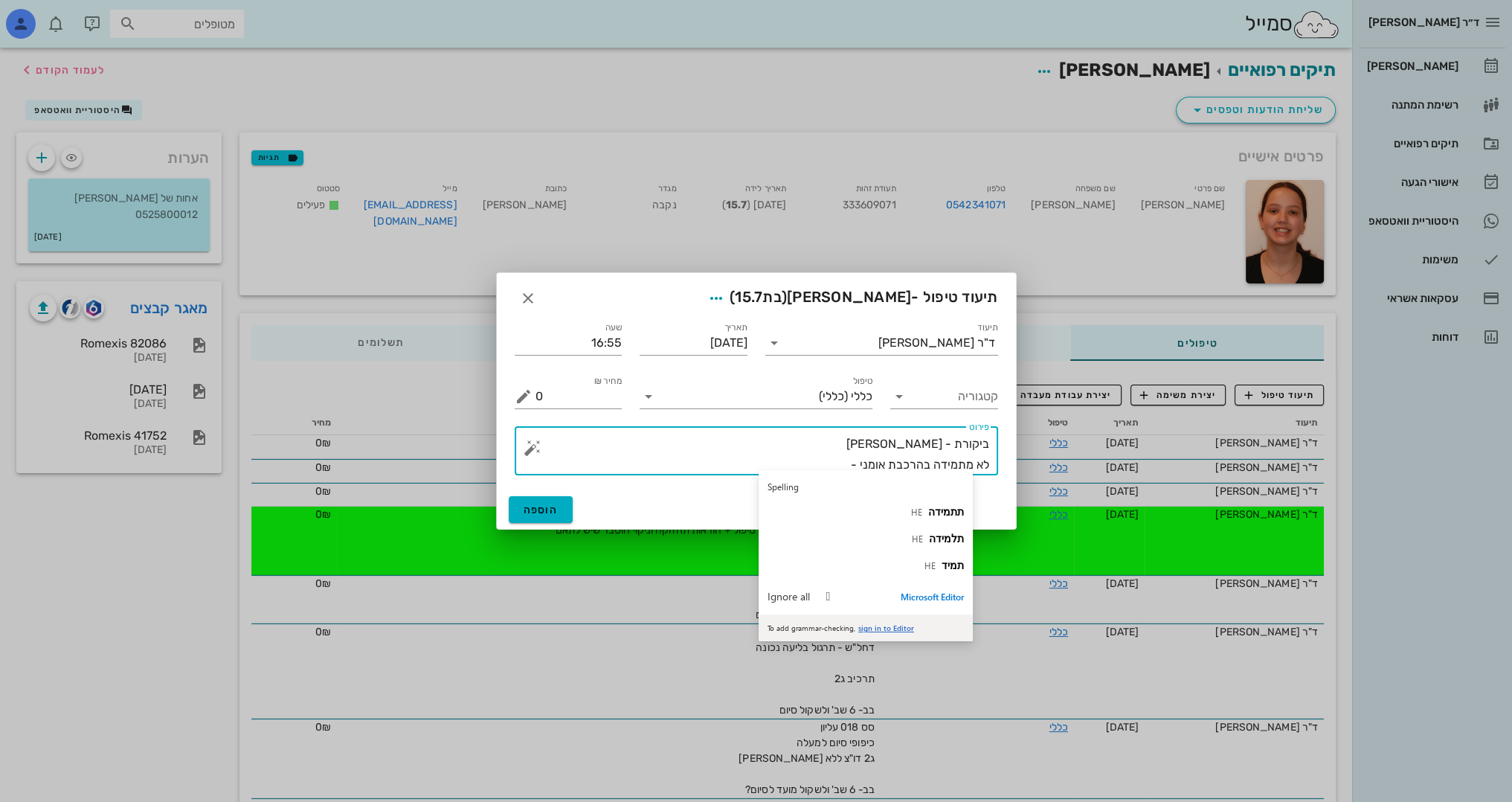
click at [856, 460] on textarea "ביקורת - תקין לא מתמידה בהרכבת אומני -" at bounding box center [762, 454] width 453 height 42
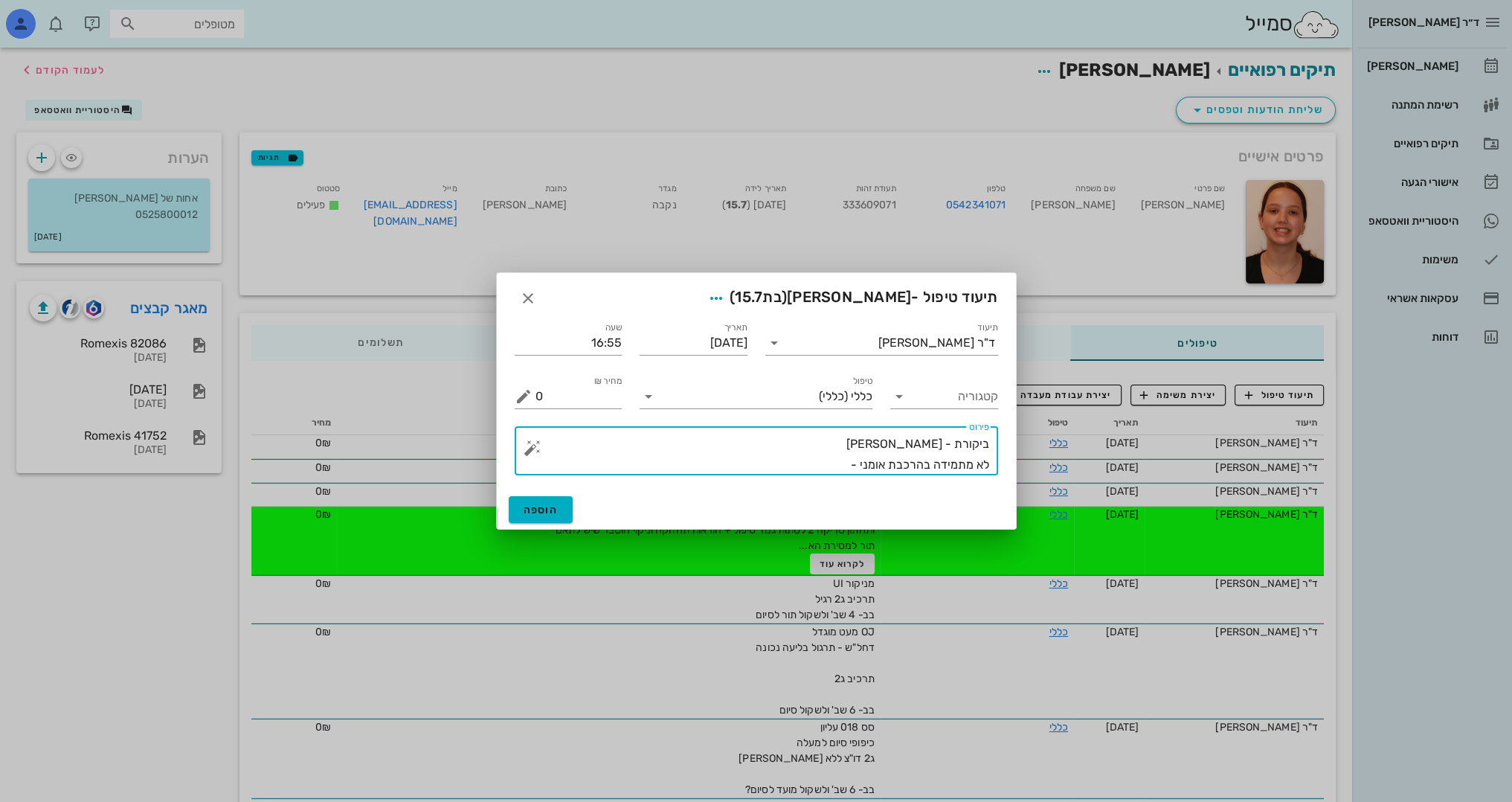
click at [842, 459] on textarea "ביקורת - תקין לא מתמידה בהרכבת אומני -" at bounding box center [762, 454] width 453 height 42
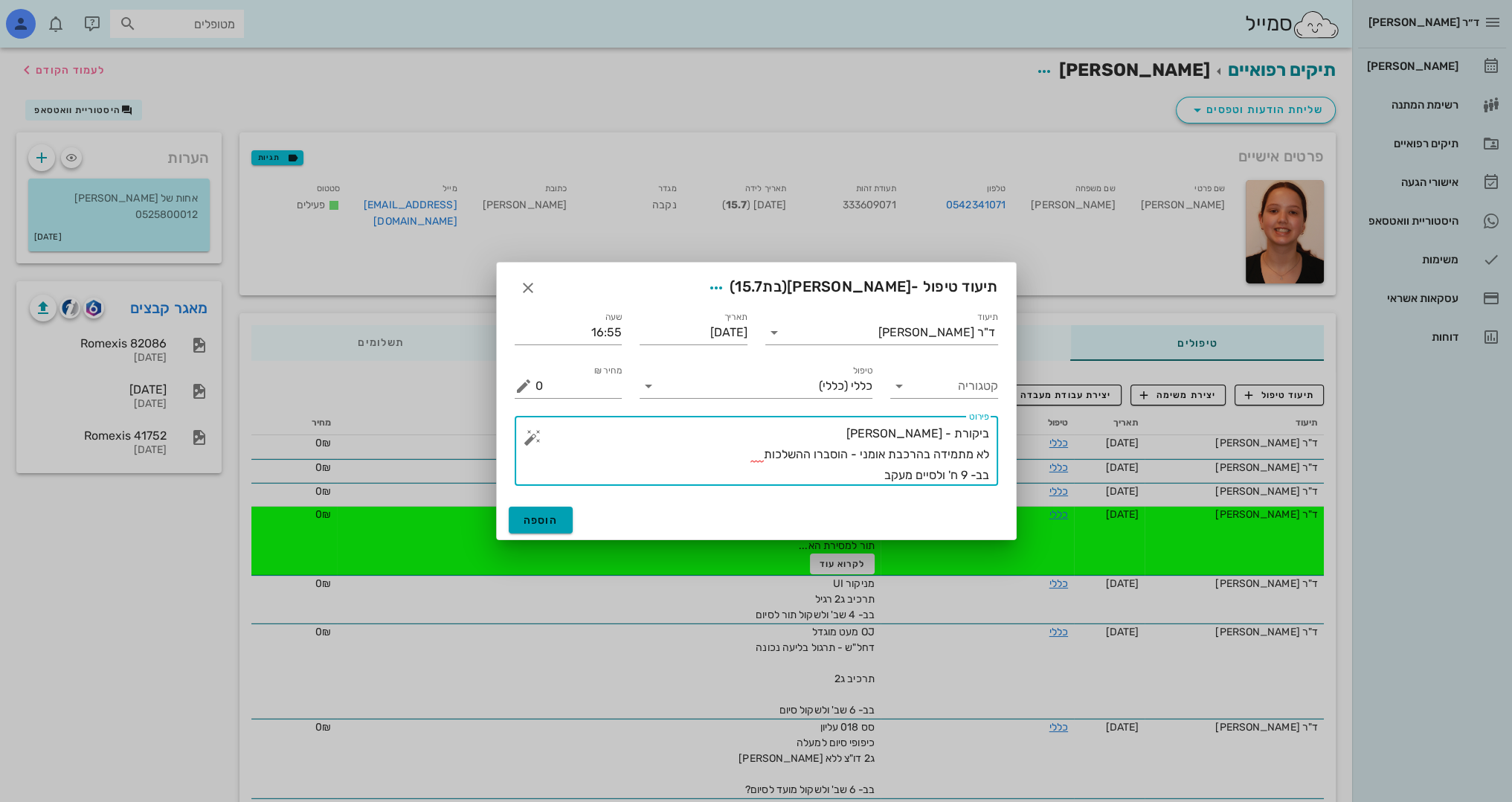
type textarea "ביקורת - תקין לא מתמידה בהרכבת אומני - הוסברו ההשלכות בב- 9 ח' ולסיים מעקב"
click at [536, 513] on button "הוספה" at bounding box center [541, 520] width 65 height 27
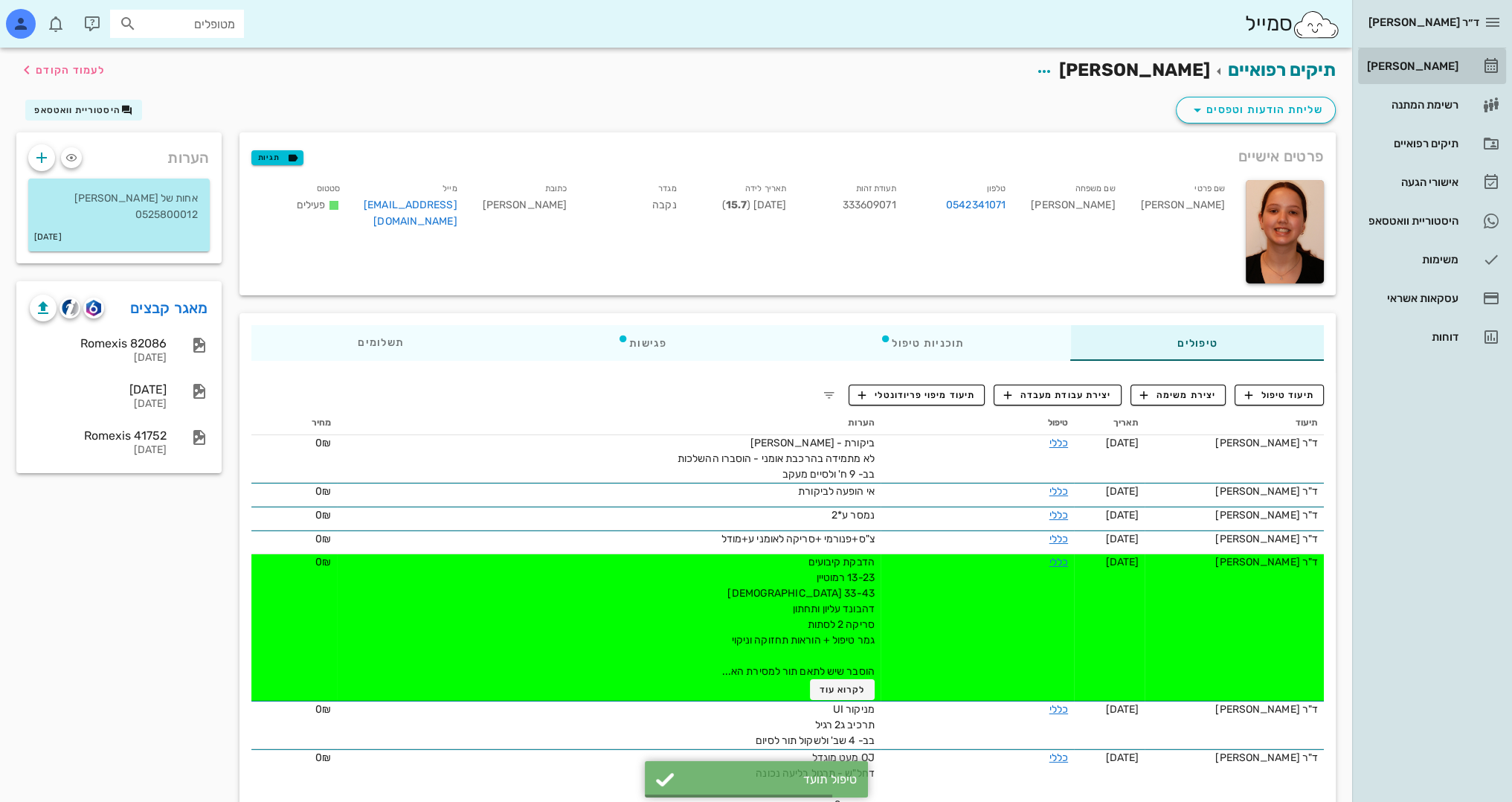
click at [1433, 59] on div "[PERSON_NAME]" at bounding box center [1411, 66] width 95 height 24
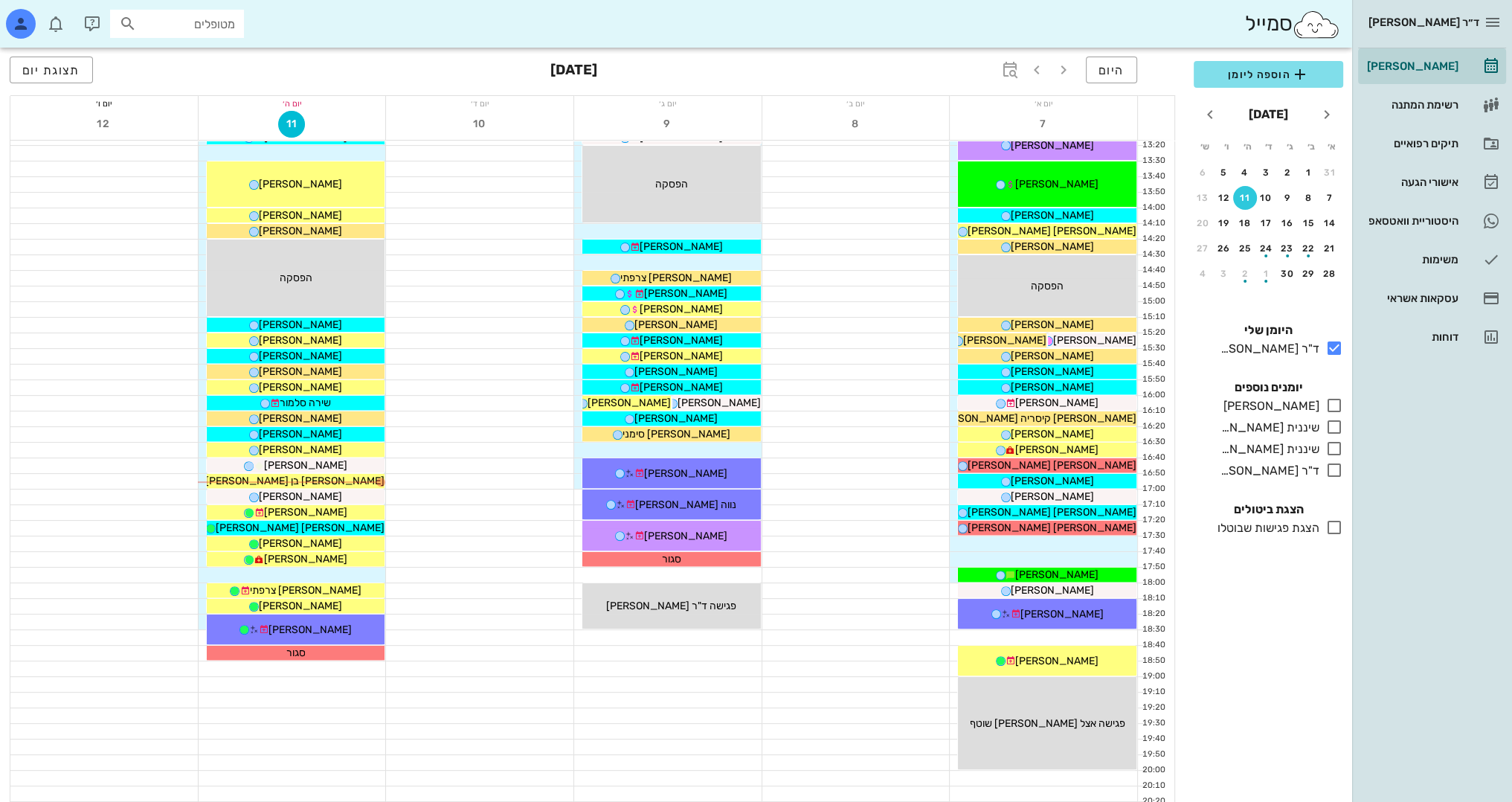
scroll to position [595, 0]
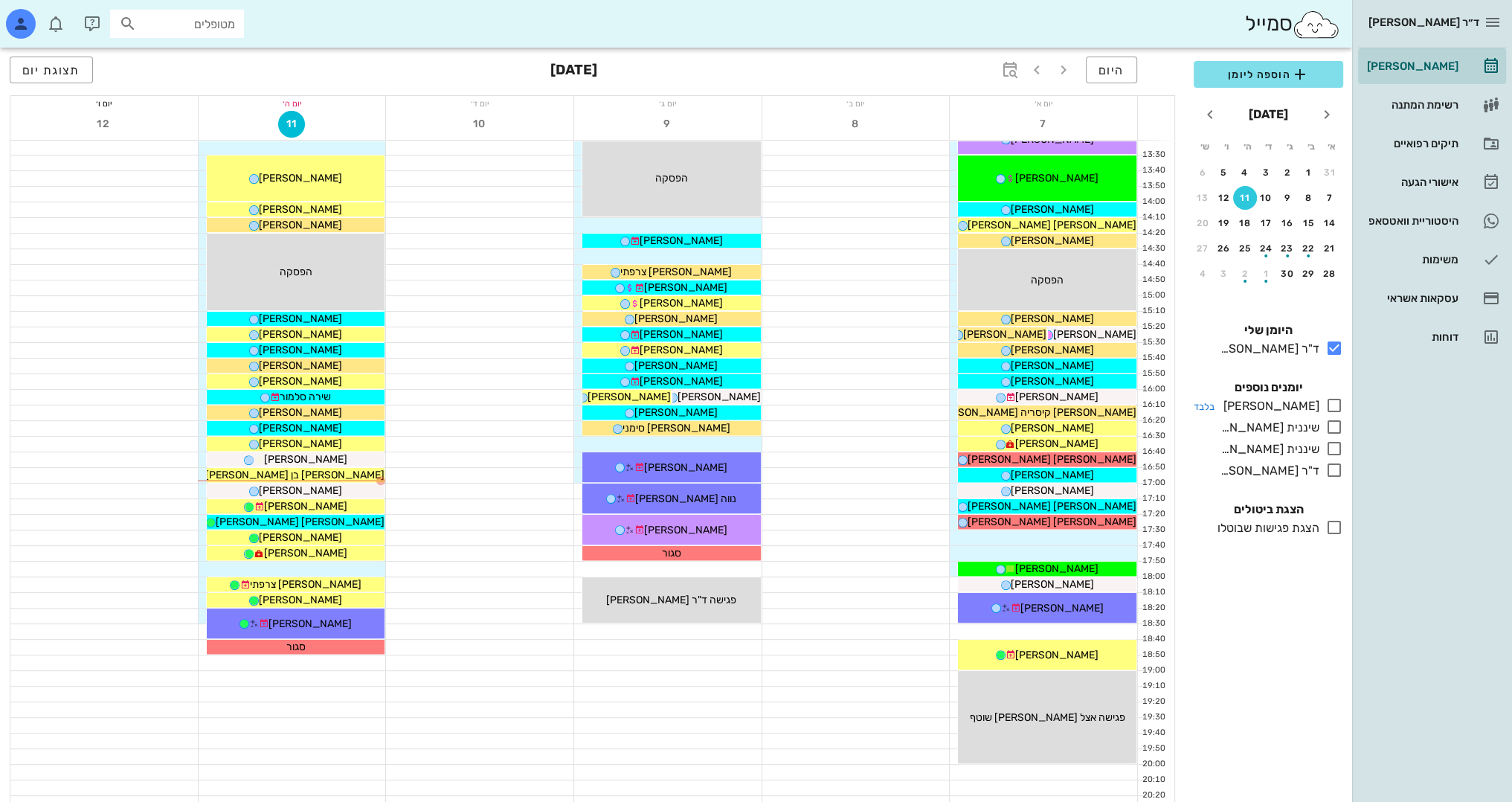
click at [1336, 405] on icon at bounding box center [1334, 405] width 18 height 18
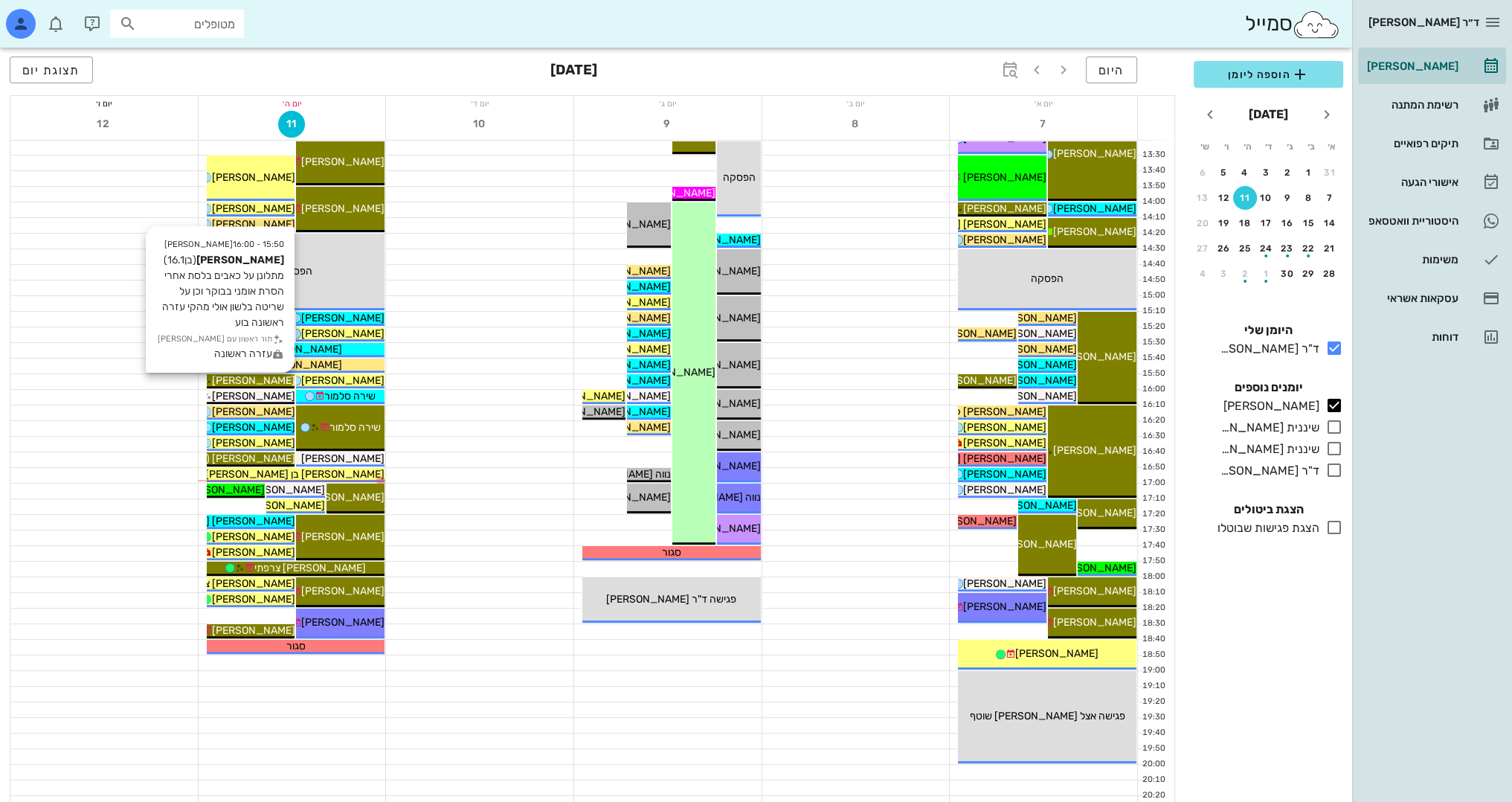
click at [274, 383] on span "[PERSON_NAME]" at bounding box center [253, 380] width 84 height 13
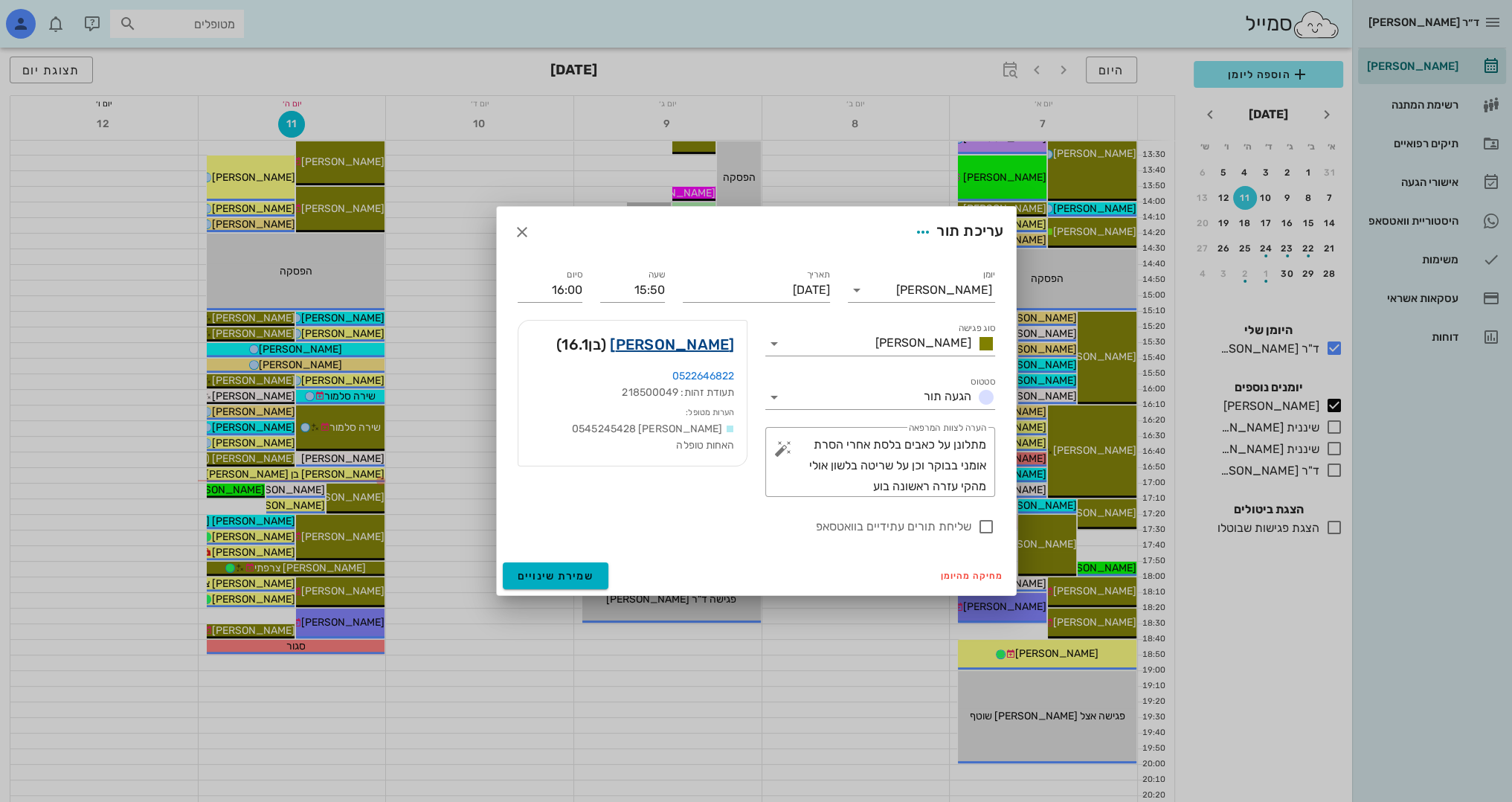
click at [690, 341] on link "אסף דניאל" at bounding box center [672, 345] width 125 height 24
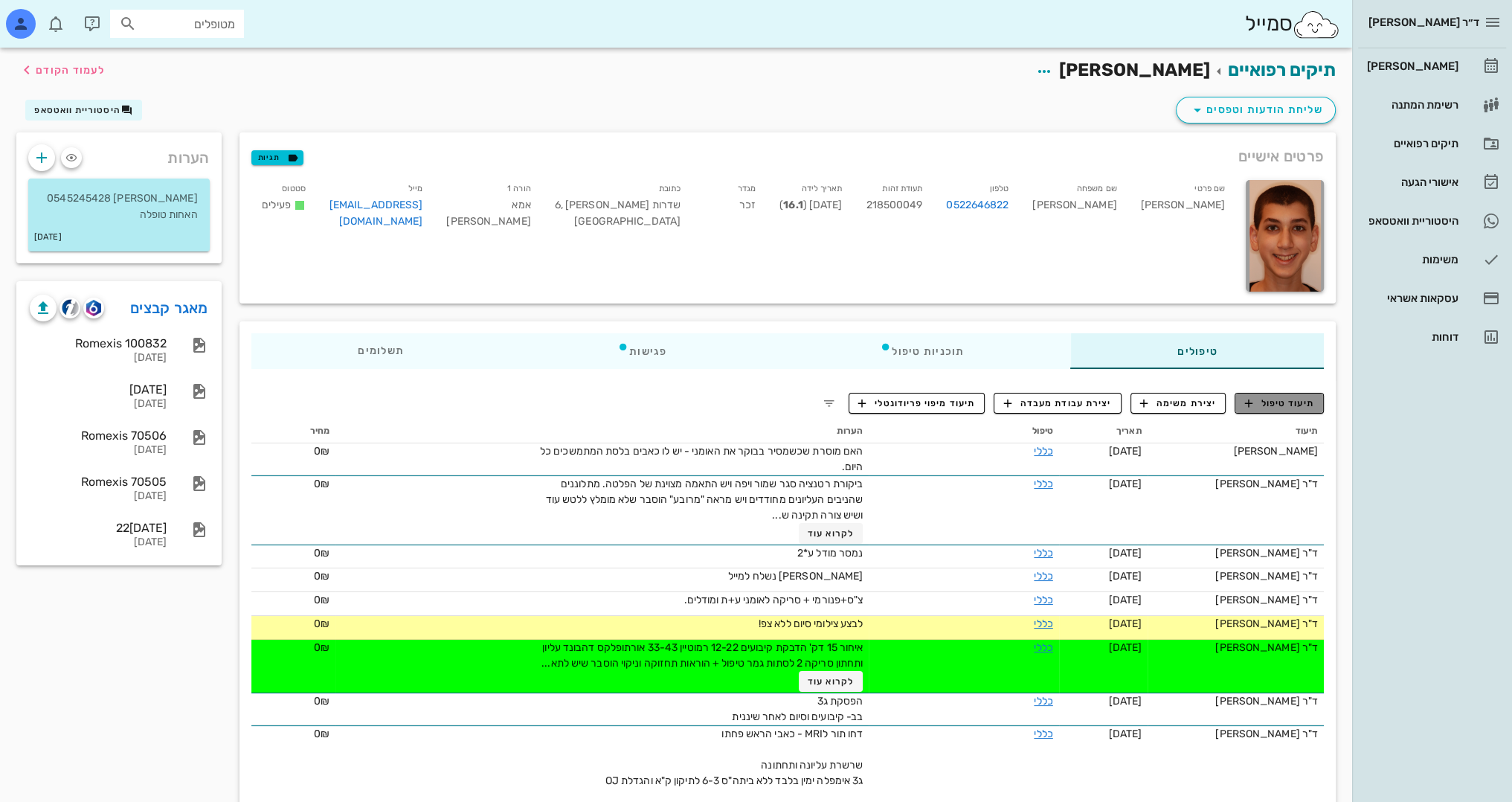
click at [1305, 402] on span "תיעוד טיפול" at bounding box center [1279, 403] width 69 height 13
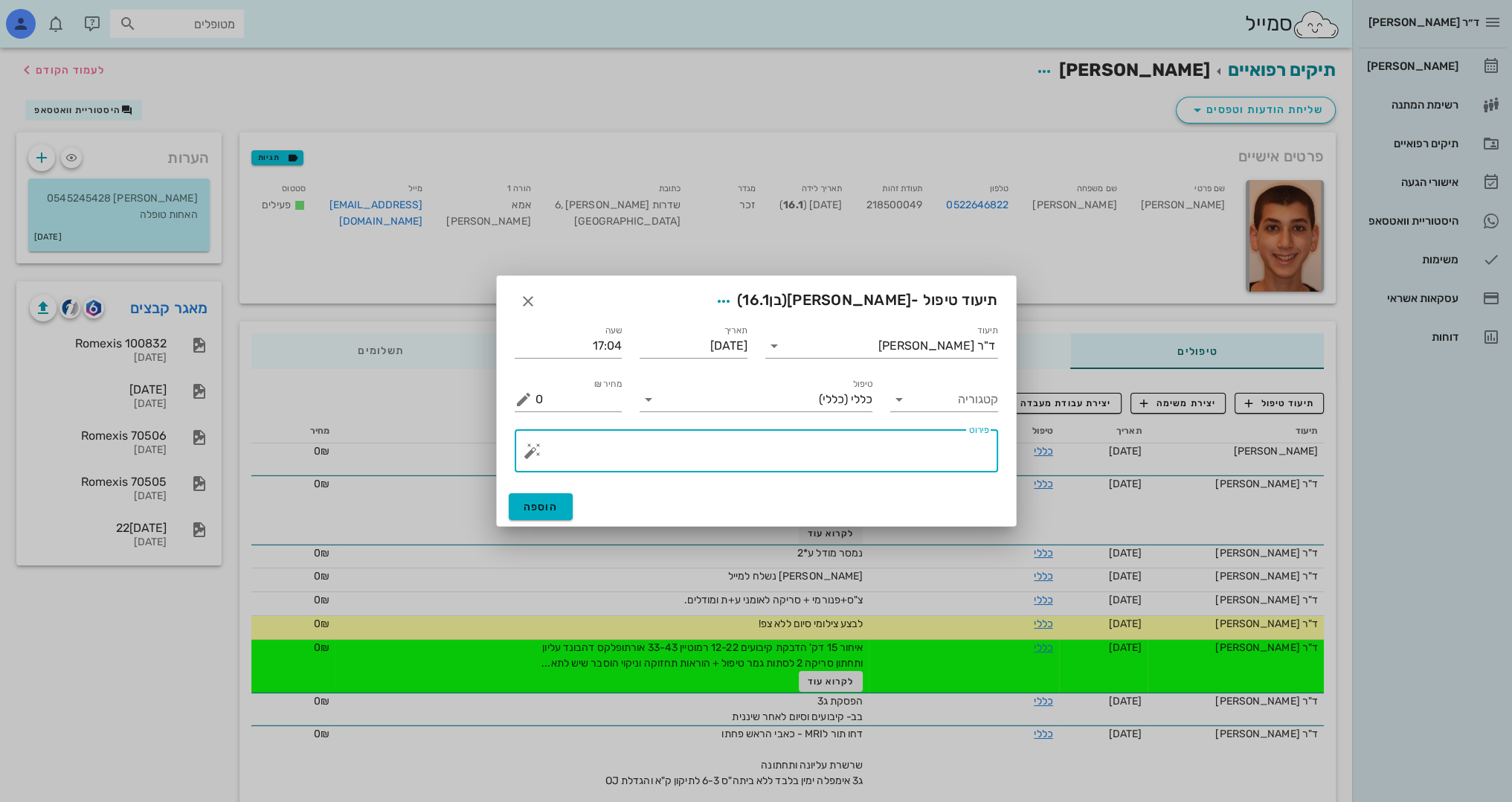
click at [879, 457] on textarea "פירוט" at bounding box center [762, 454] width 453 height 35
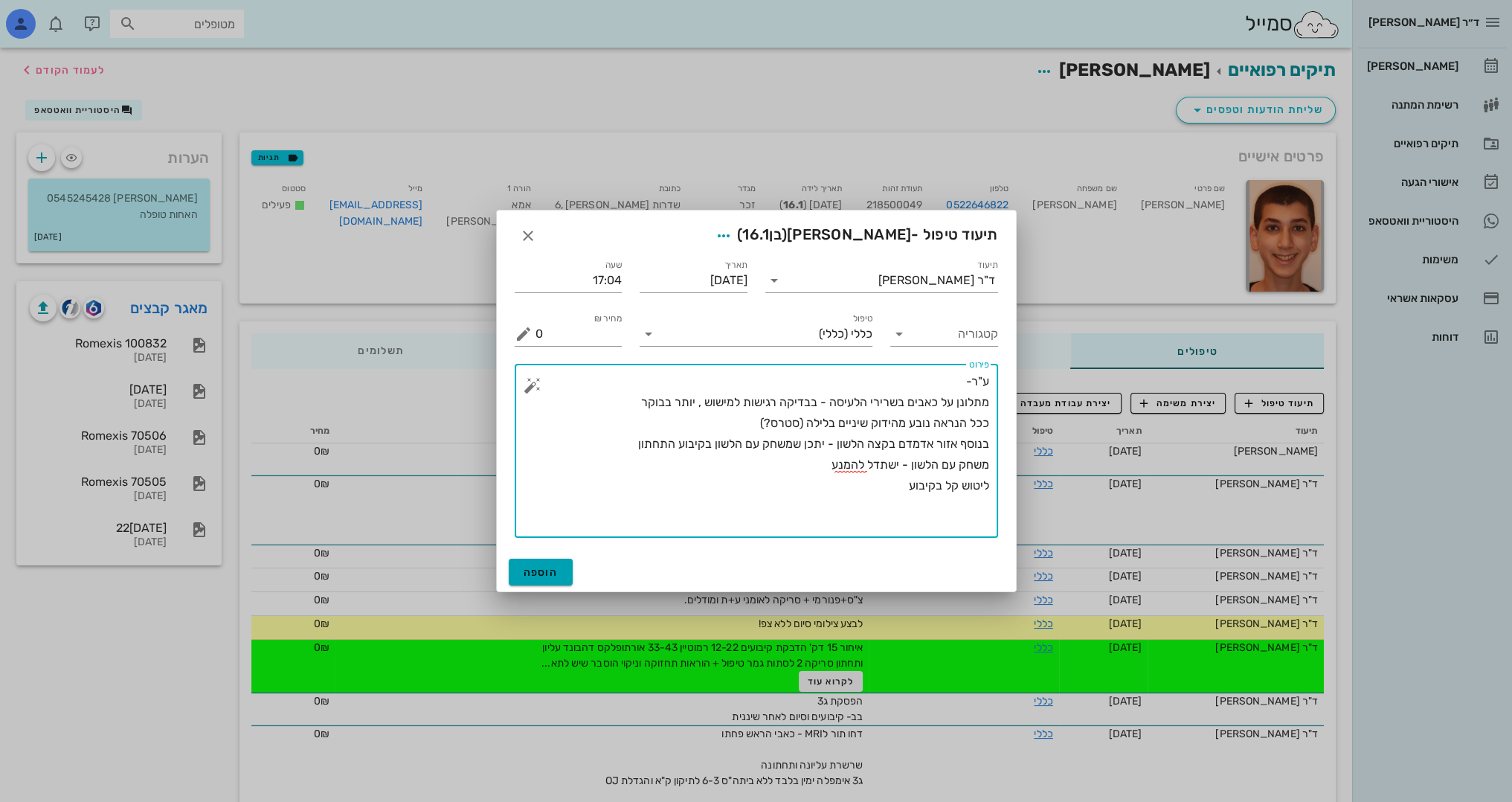
type textarea "ע"ר- מתלונן על כאבים בשרירי הלעיסה - בבדיקה רגישות למישוש , יותר בבוקר ככל הנרא…"
click at [538, 572] on span "הוספה" at bounding box center [541, 573] width 35 height 13
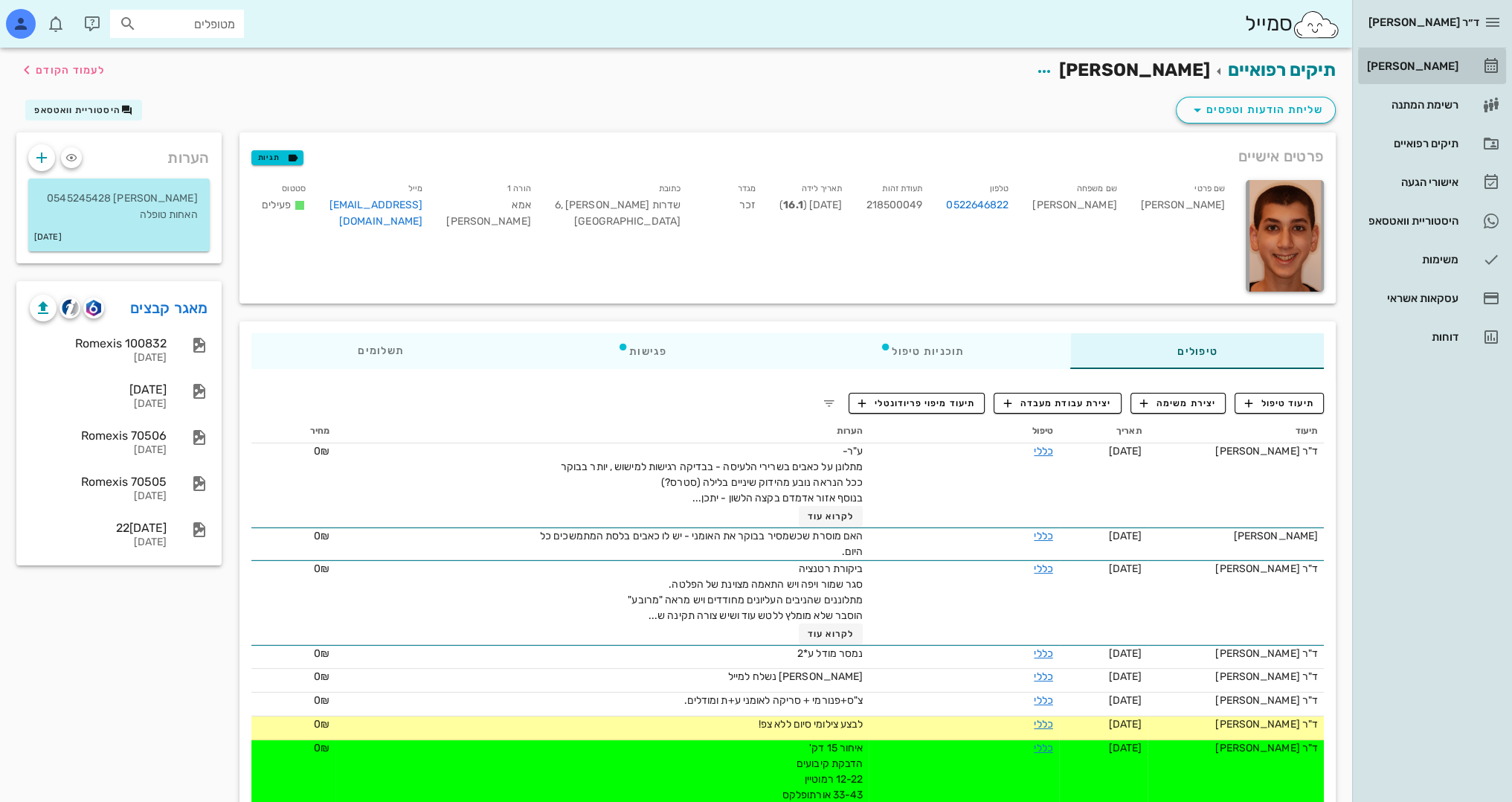
click at [1443, 59] on div "[PERSON_NAME]" at bounding box center [1411, 66] width 95 height 24
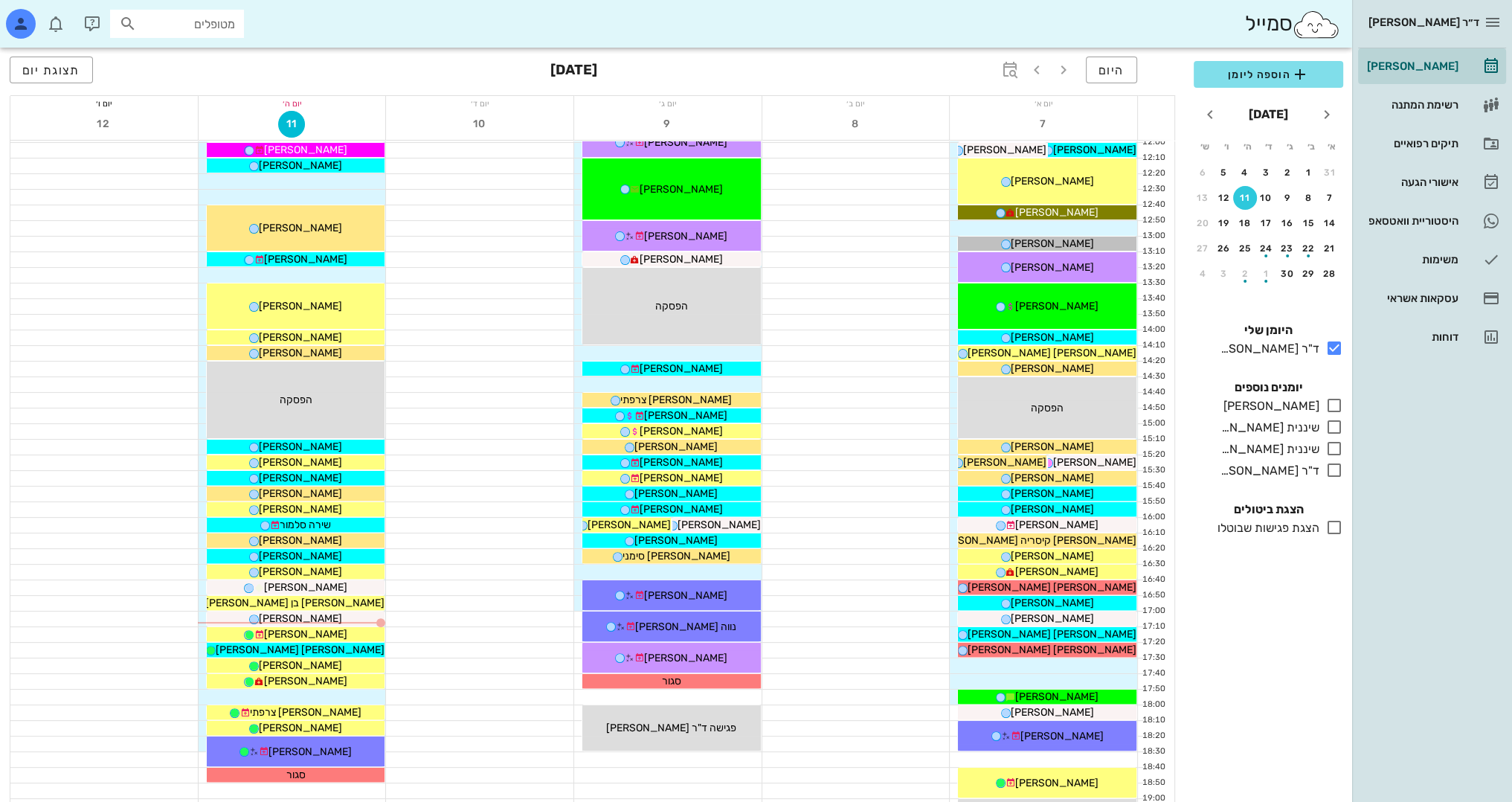
scroll to position [520, 0]
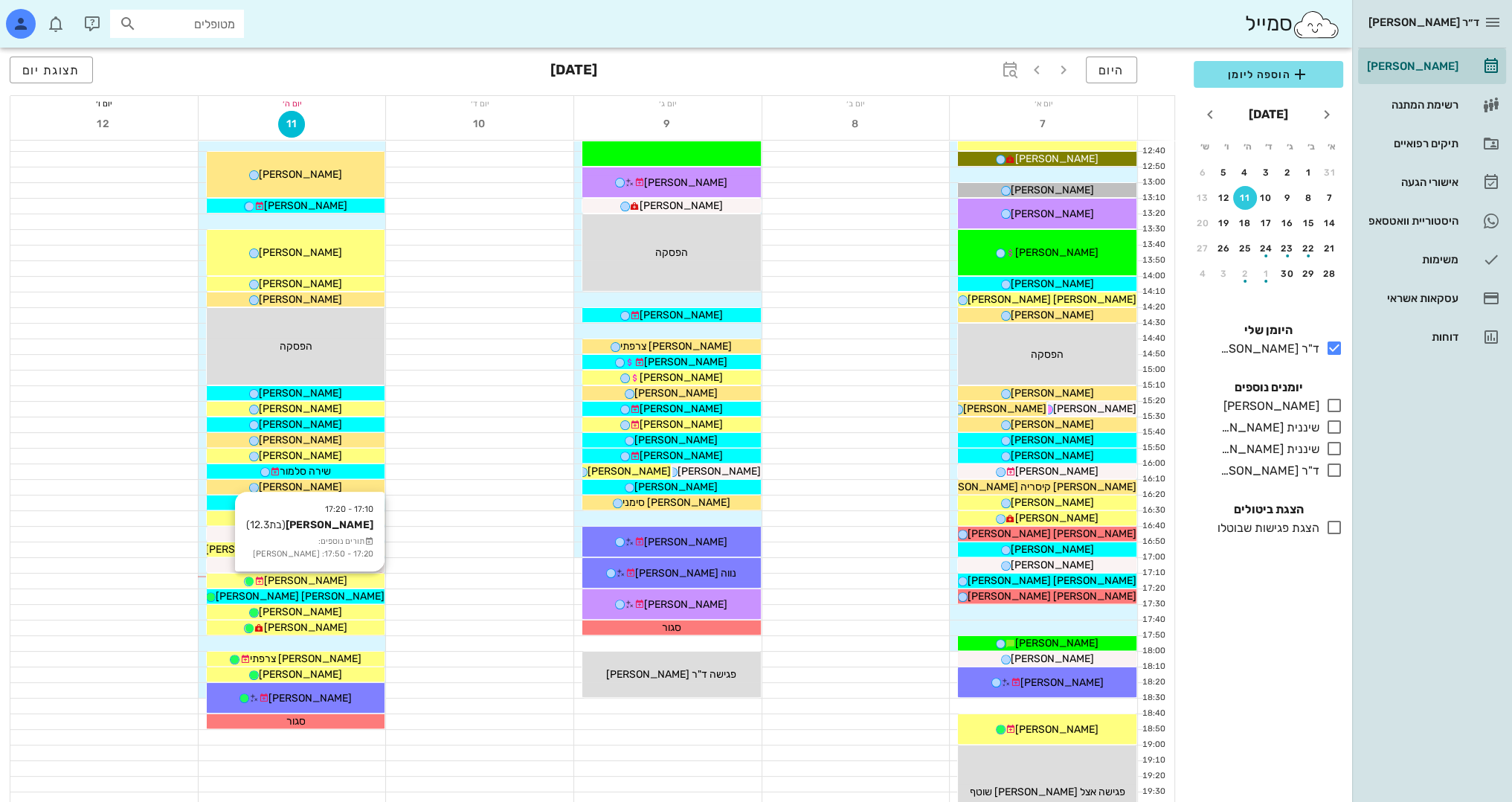
click at [334, 576] on div "[PERSON_NAME]" at bounding box center [296, 580] width 178 height 16
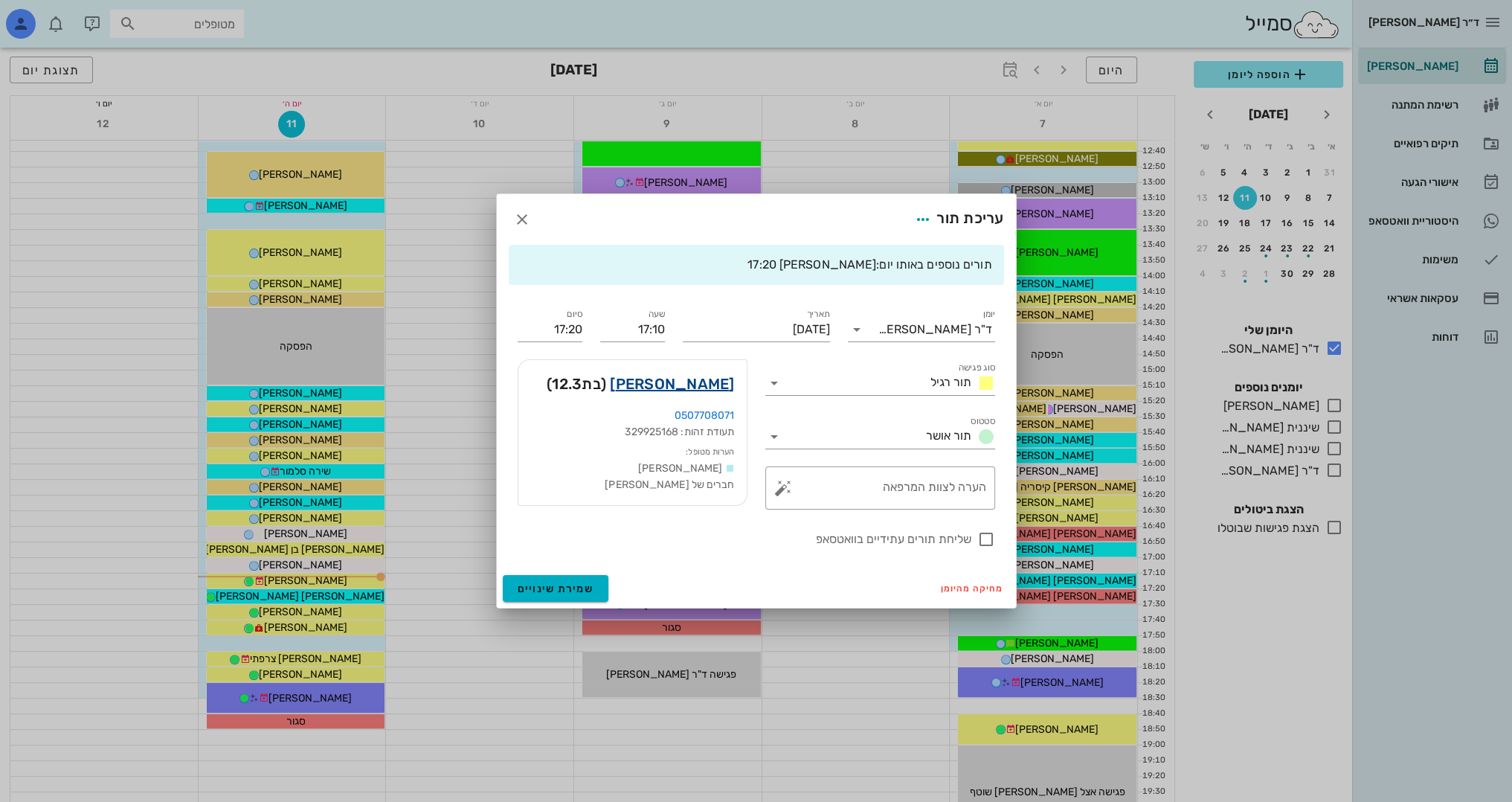
click at [720, 372] on link "נוי אורן" at bounding box center [672, 384] width 125 height 24
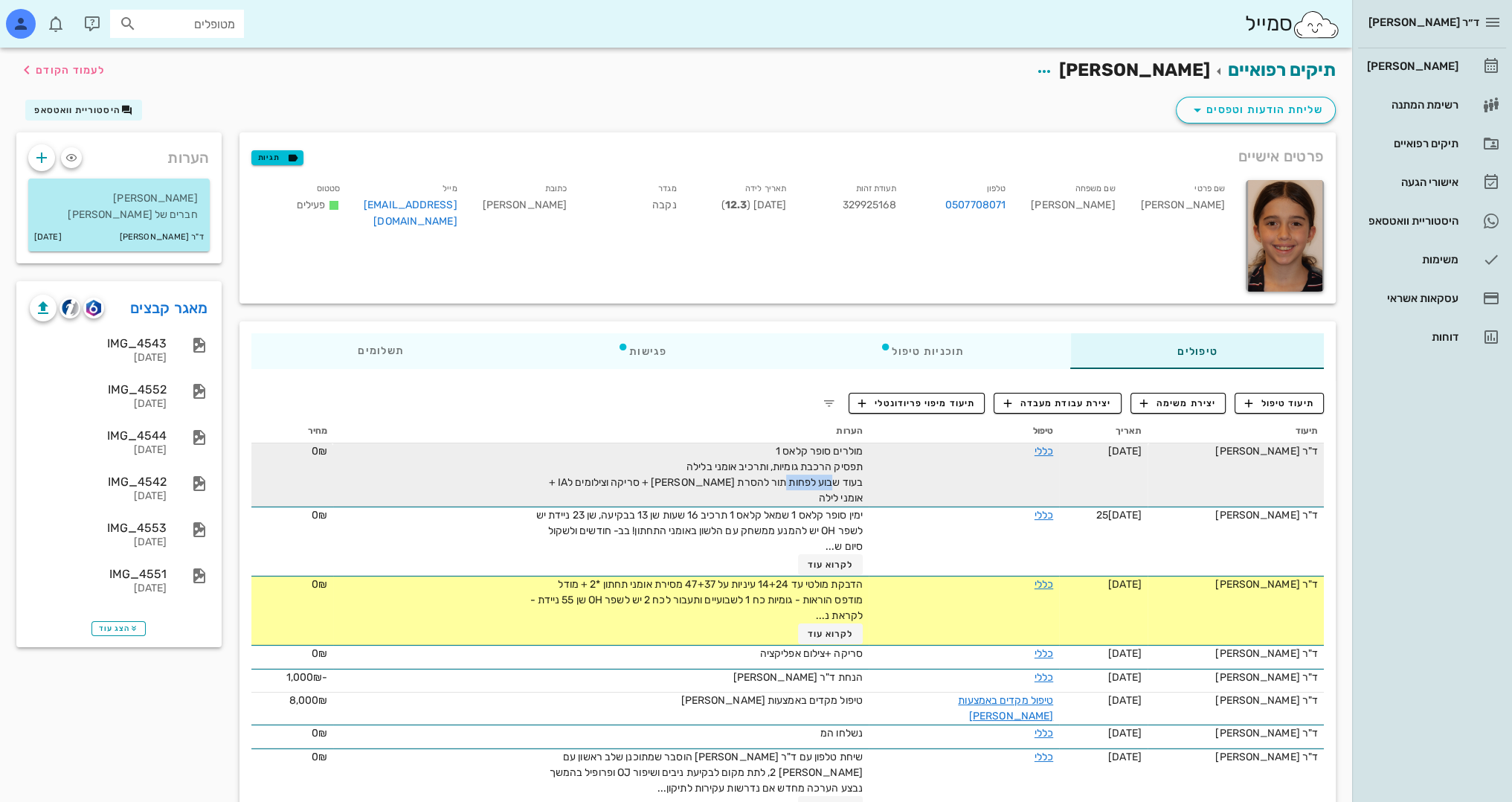
drag, startPoint x: 839, startPoint y: 480, endPoint x: 788, endPoint y: 478, distance: 51.0
click at [788, 478] on span "מולרים סופר קלאס 1 תפסיק הרכבת גומיות, ותרכיב אומני בלילה בעוד שבוע לפחות תור ל…" at bounding box center [706, 474] width 314 height 59
click at [823, 479] on span "מולרים סופר קלאס 1 תפסיק הרכבת גומיות, ותרכיב אומני בלילה בעוד שבוע לפחות תור ל…" at bounding box center [706, 474] width 314 height 59
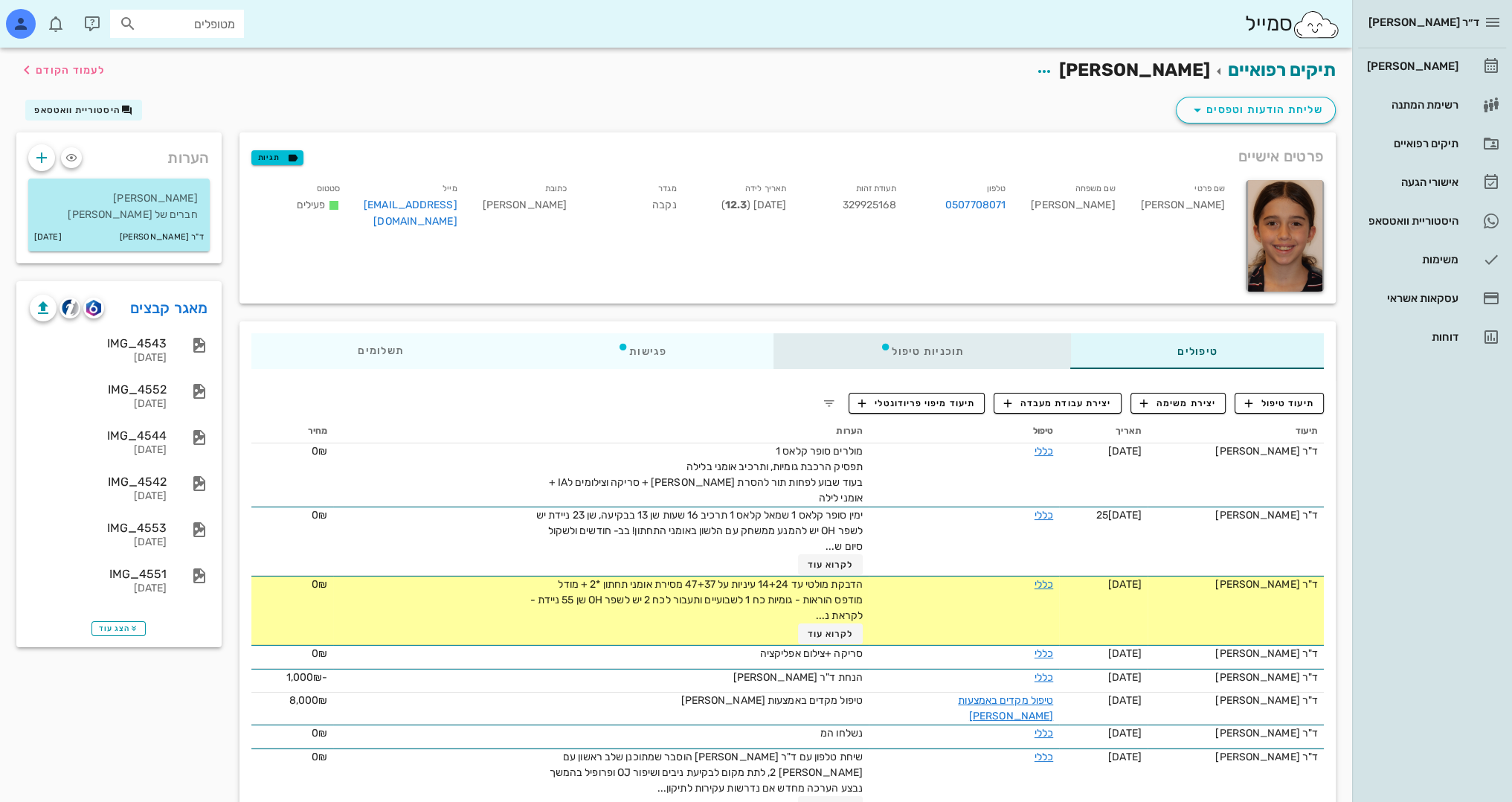
click at [964, 349] on div "תוכניות טיפול" at bounding box center [921, 351] width 297 height 35
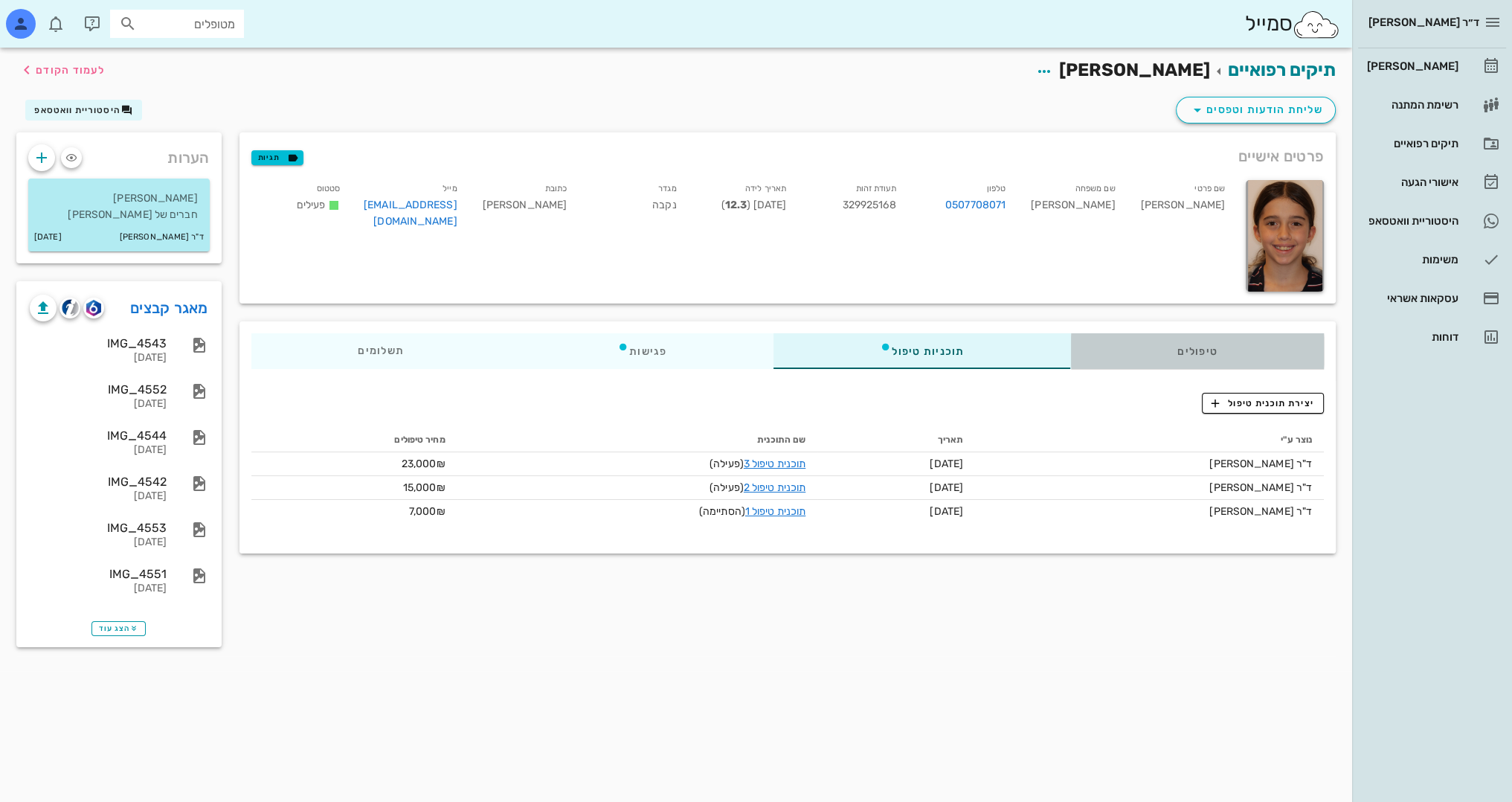
click at [1162, 359] on div "טיפולים" at bounding box center [1197, 351] width 254 height 35
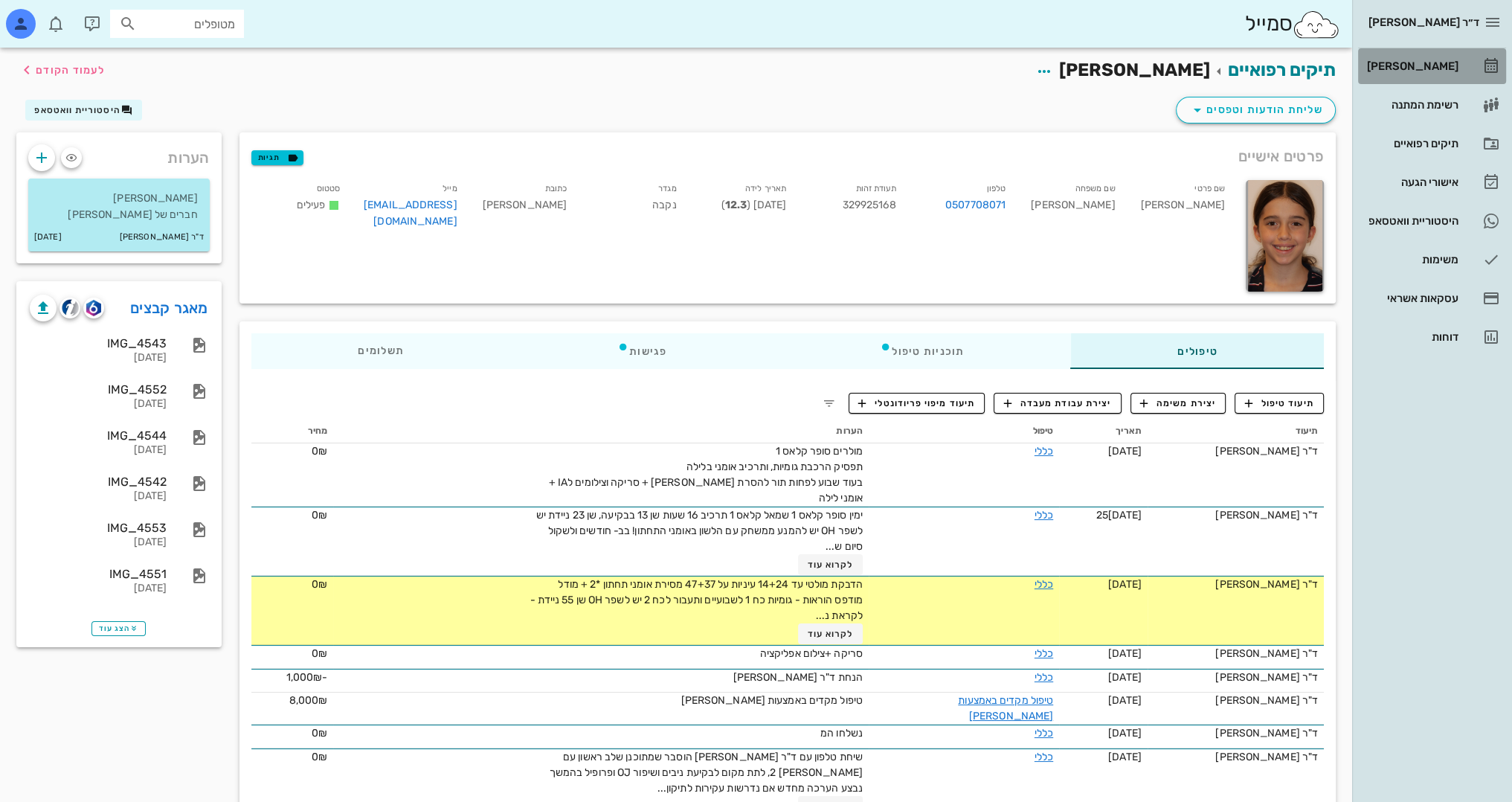
click at [1432, 65] on div "[PERSON_NAME]" at bounding box center [1411, 65] width 95 height 12
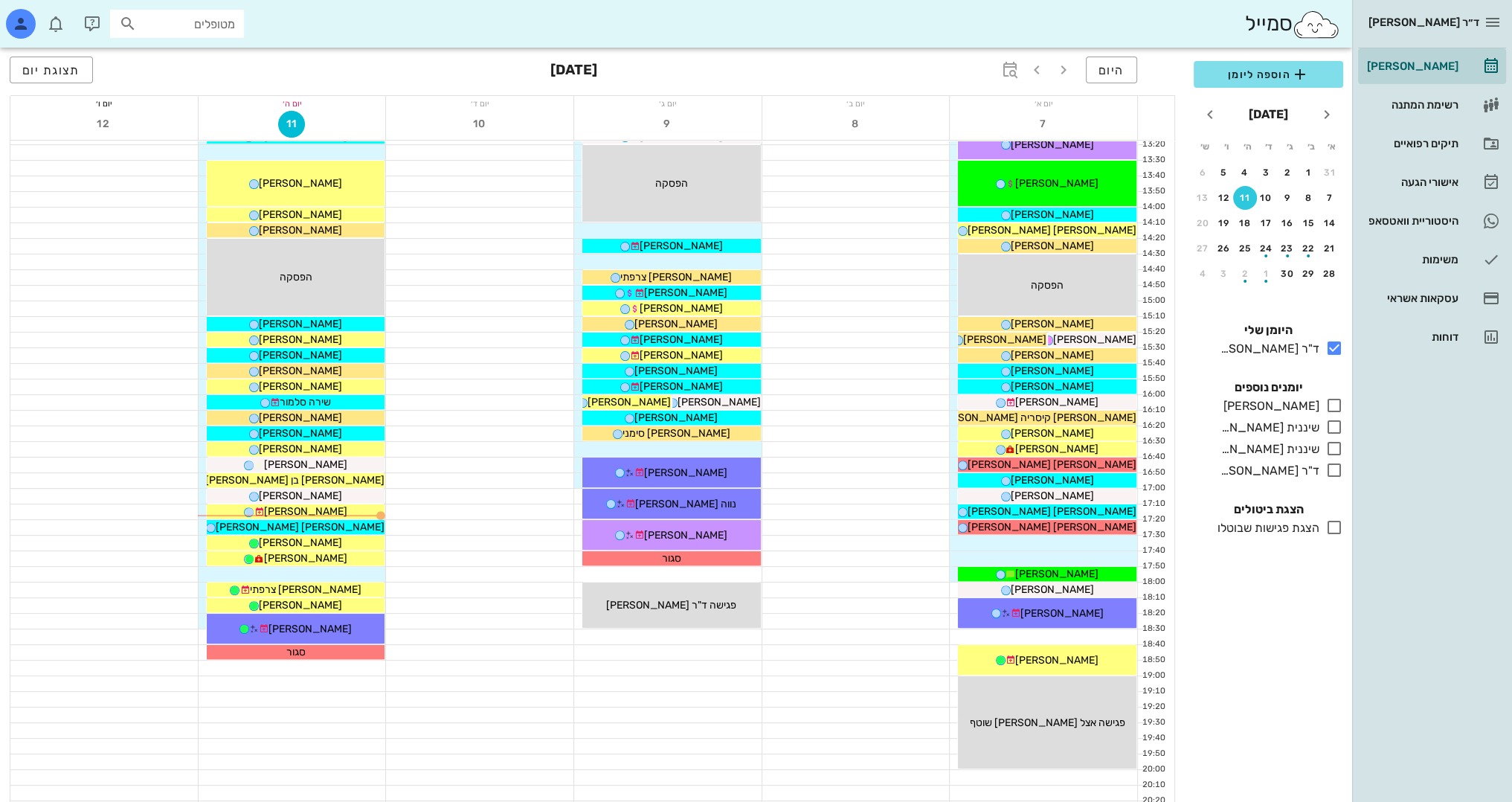
scroll to position [595, 0]
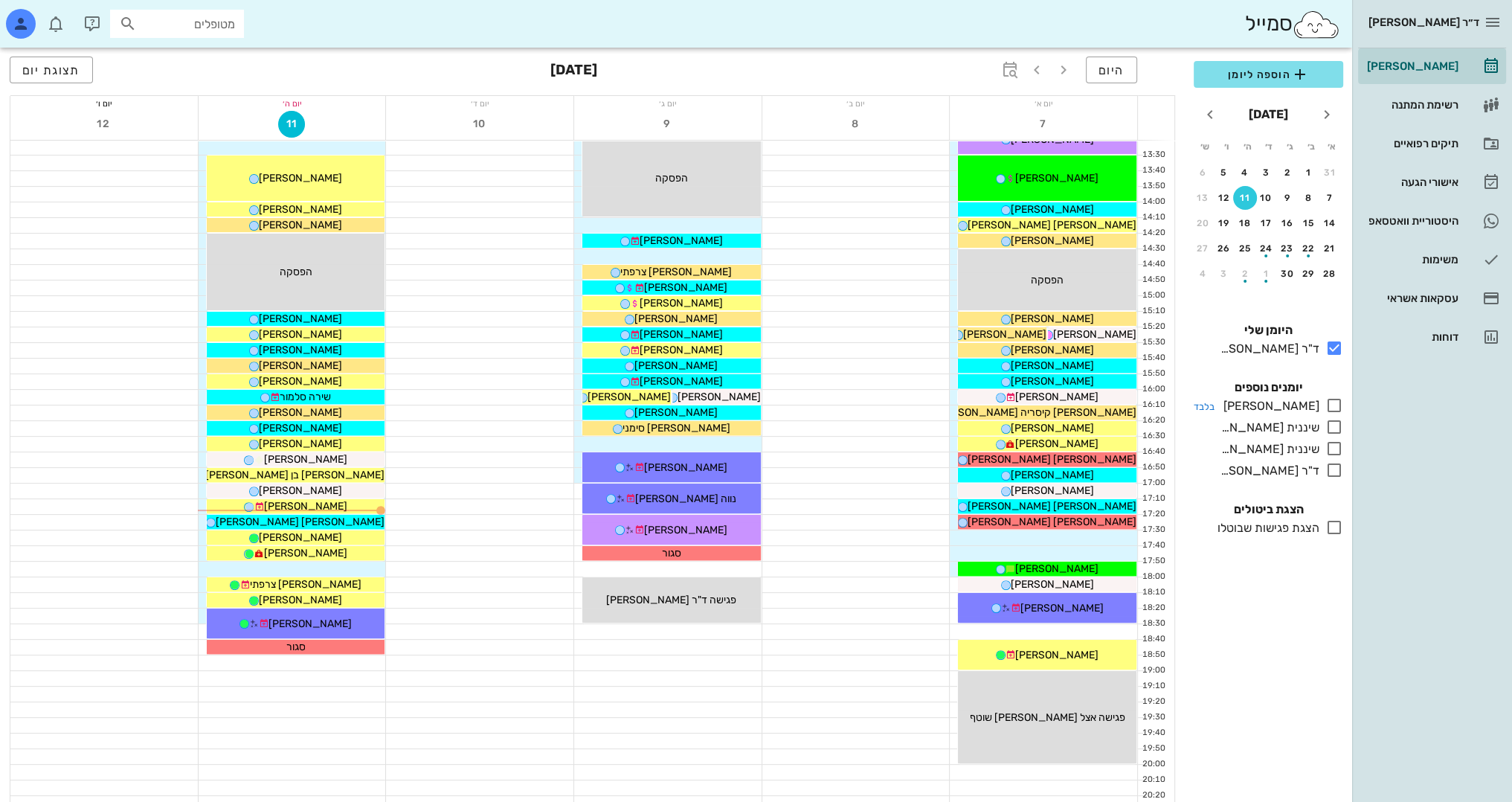
click at [1333, 407] on icon at bounding box center [1334, 405] width 18 height 18
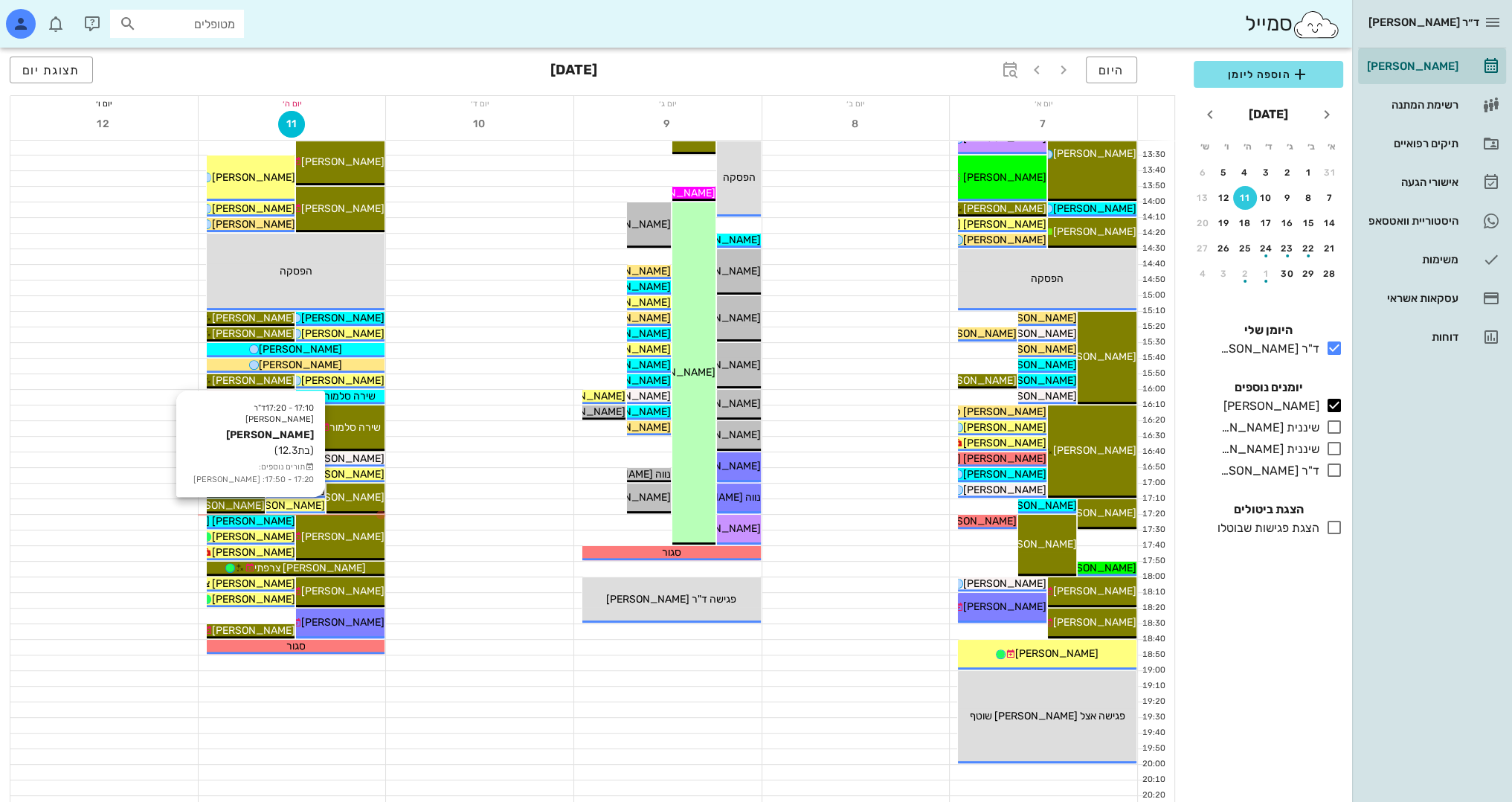
click at [291, 506] on span "[PERSON_NAME]" at bounding box center [284, 505] width 84 height 13
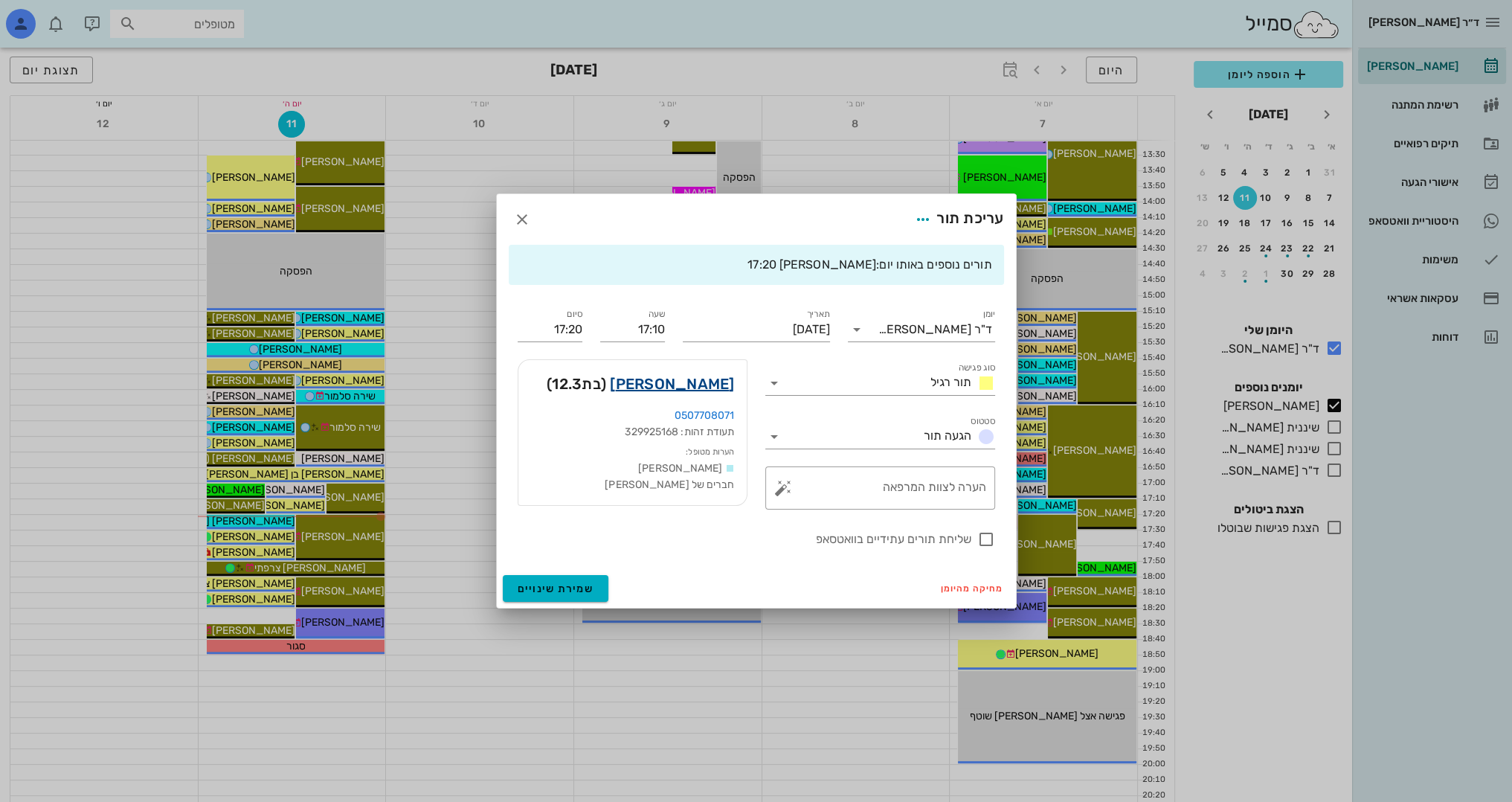
click at [717, 386] on link "נוי אורן" at bounding box center [672, 384] width 125 height 24
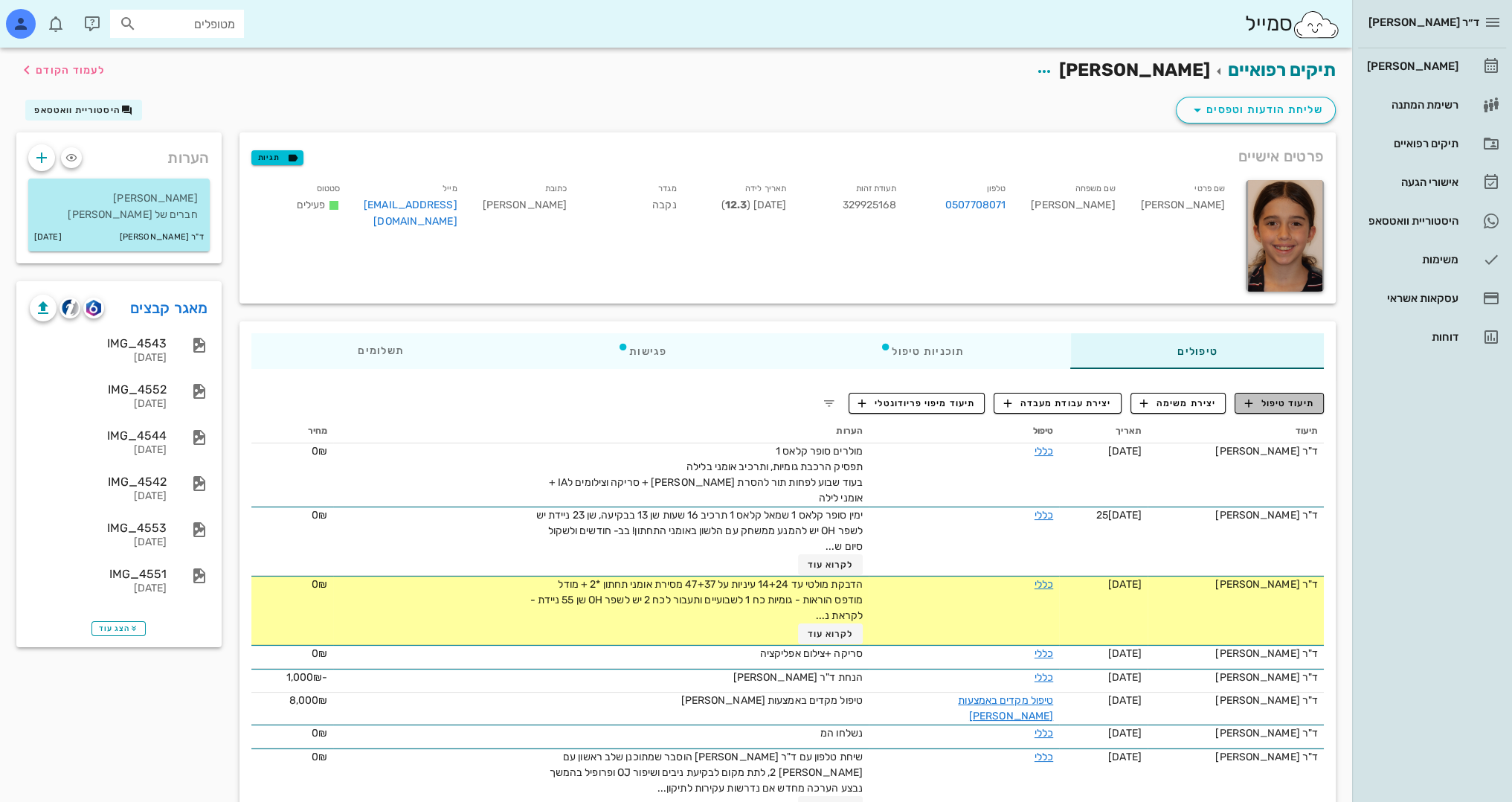
click at [1305, 403] on span "תיעוד טיפול" at bounding box center [1279, 403] width 69 height 13
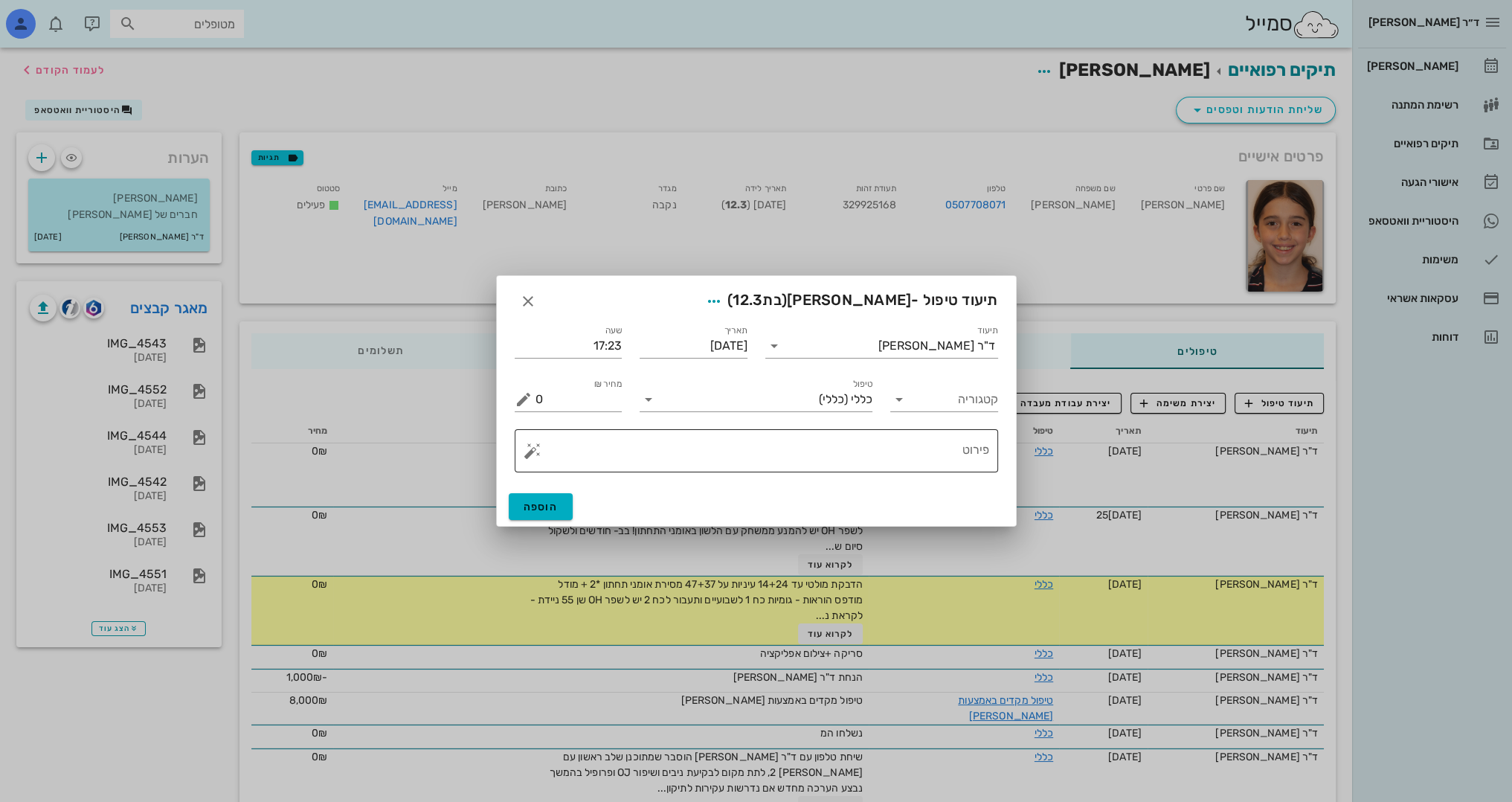
click at [896, 432] on div "פירוט" at bounding box center [762, 450] width 453 height 43
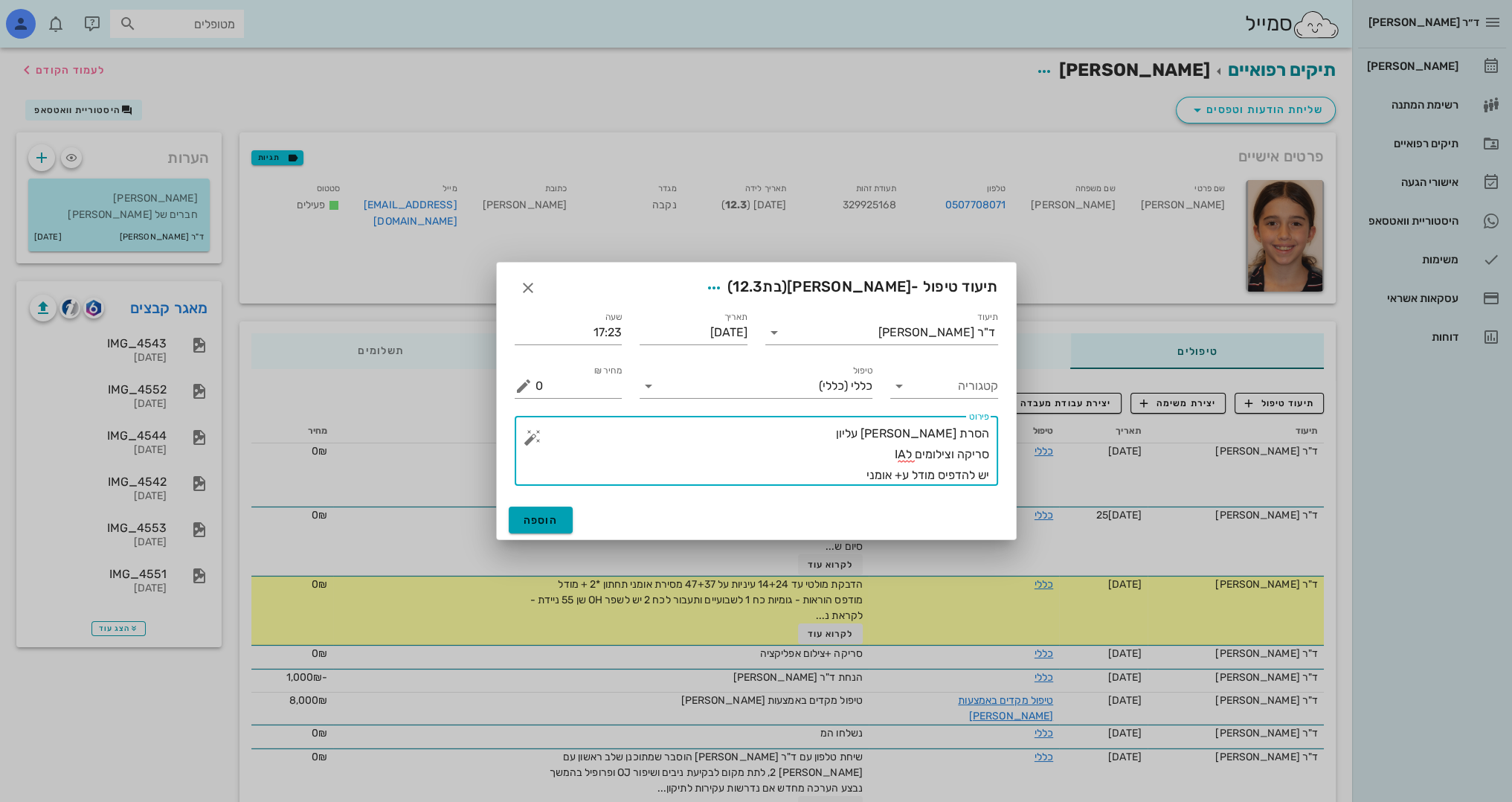
type textarea "הסרת מושן עליון סריקה וצילומים לIA יש להדפיס מודל ע+ אומני"
click at [555, 522] on span "הוספה" at bounding box center [541, 520] width 35 height 13
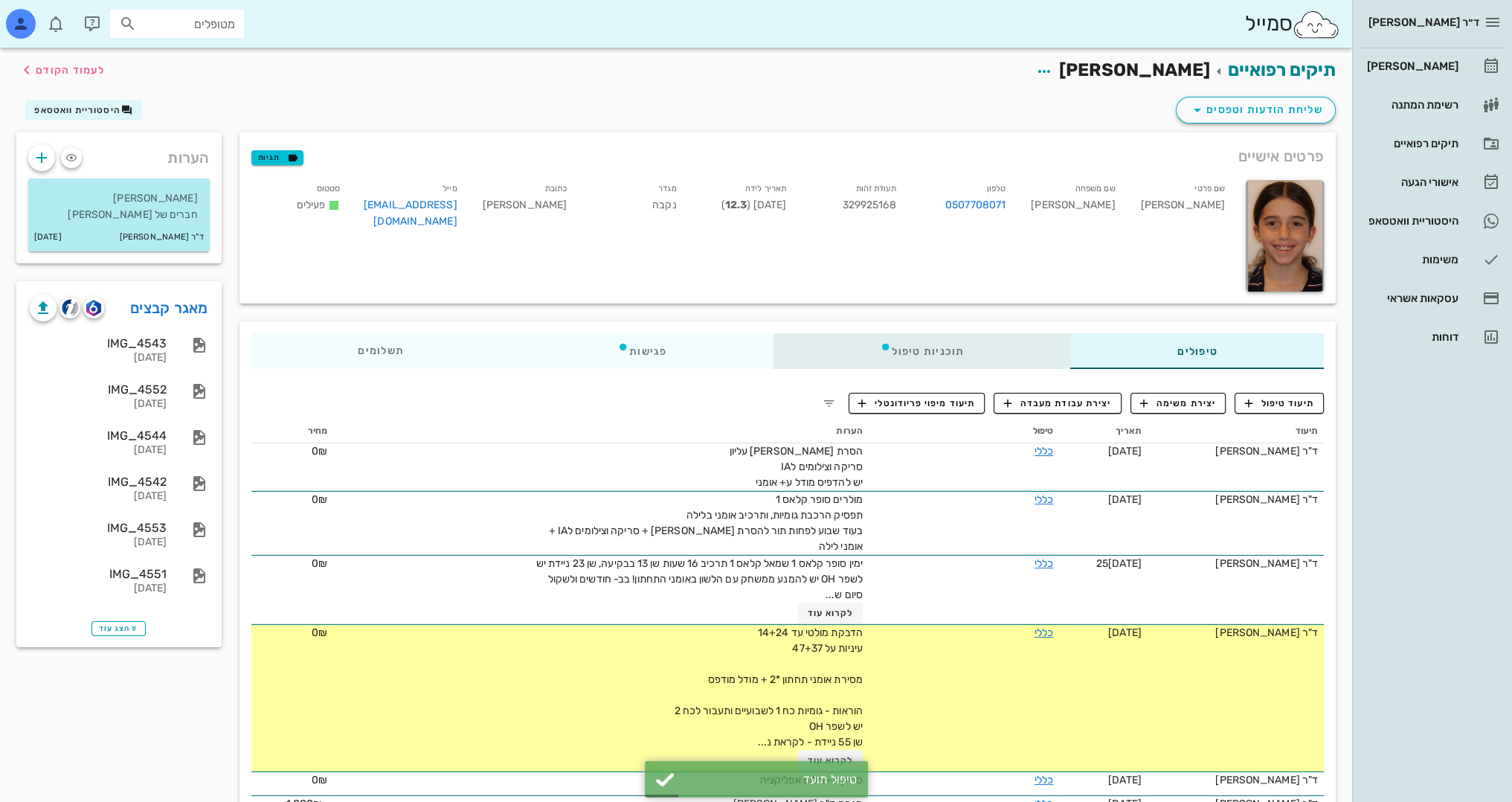
click at [984, 347] on div "תוכניות טיפול" at bounding box center [921, 351] width 297 height 35
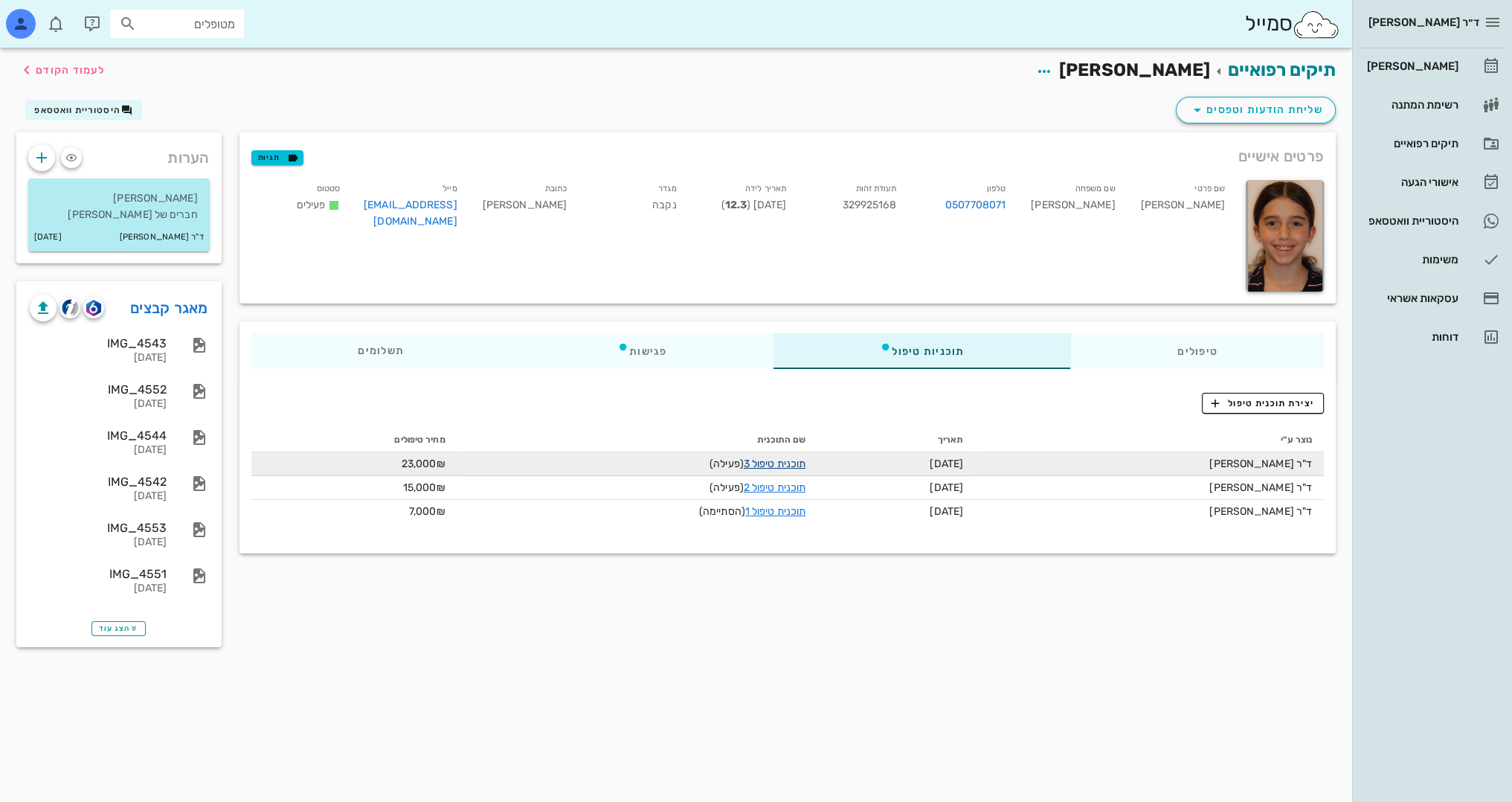
click at [788, 457] on link "תוכנית טיפול 3" at bounding box center [774, 464] width 61 height 13
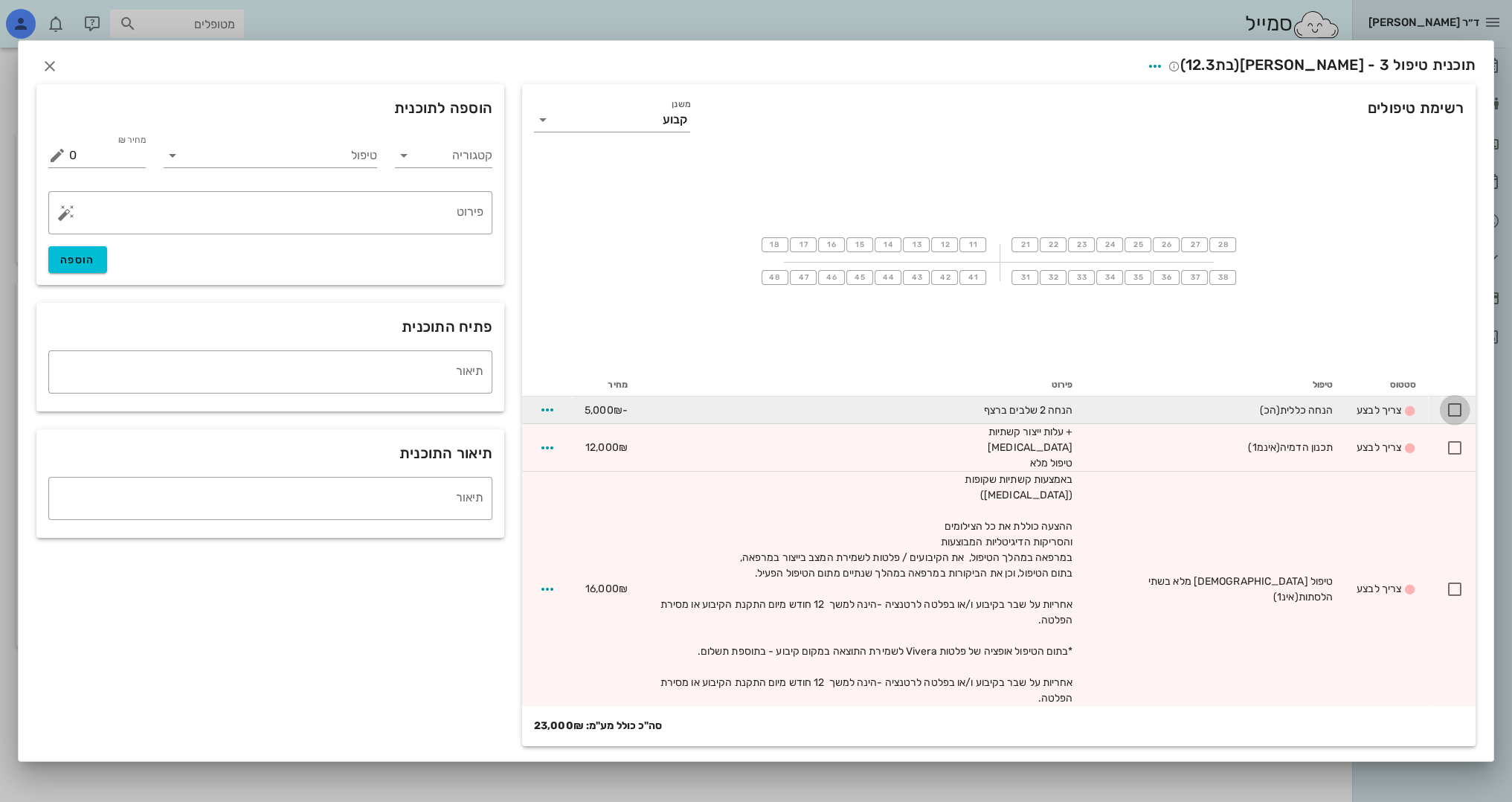
click at [1455, 423] on div at bounding box center [1454, 410] width 25 height 25
checkbox input "true"
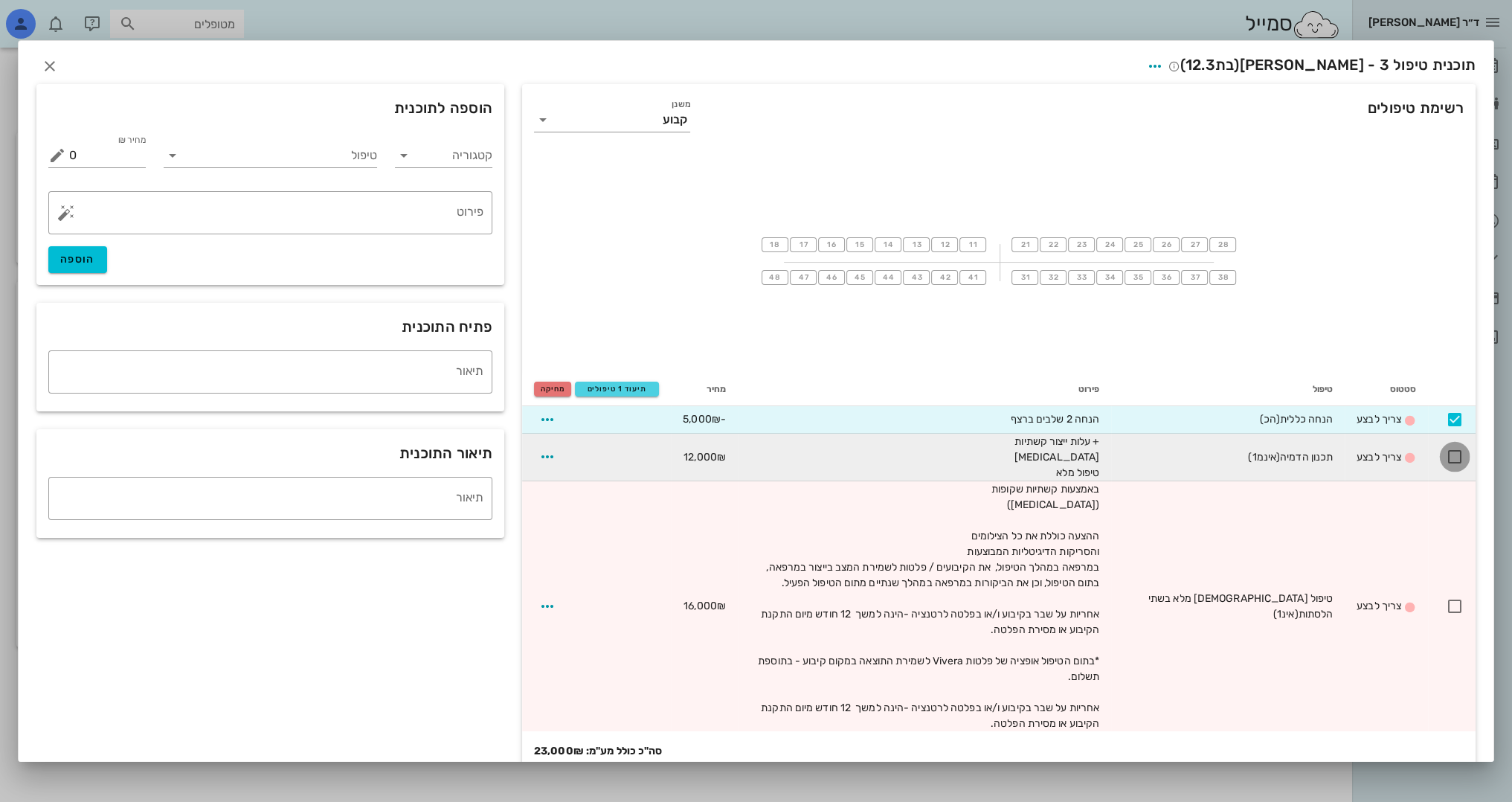
click at [1457, 458] on div at bounding box center [1454, 457] width 25 height 25
checkbox input "true"
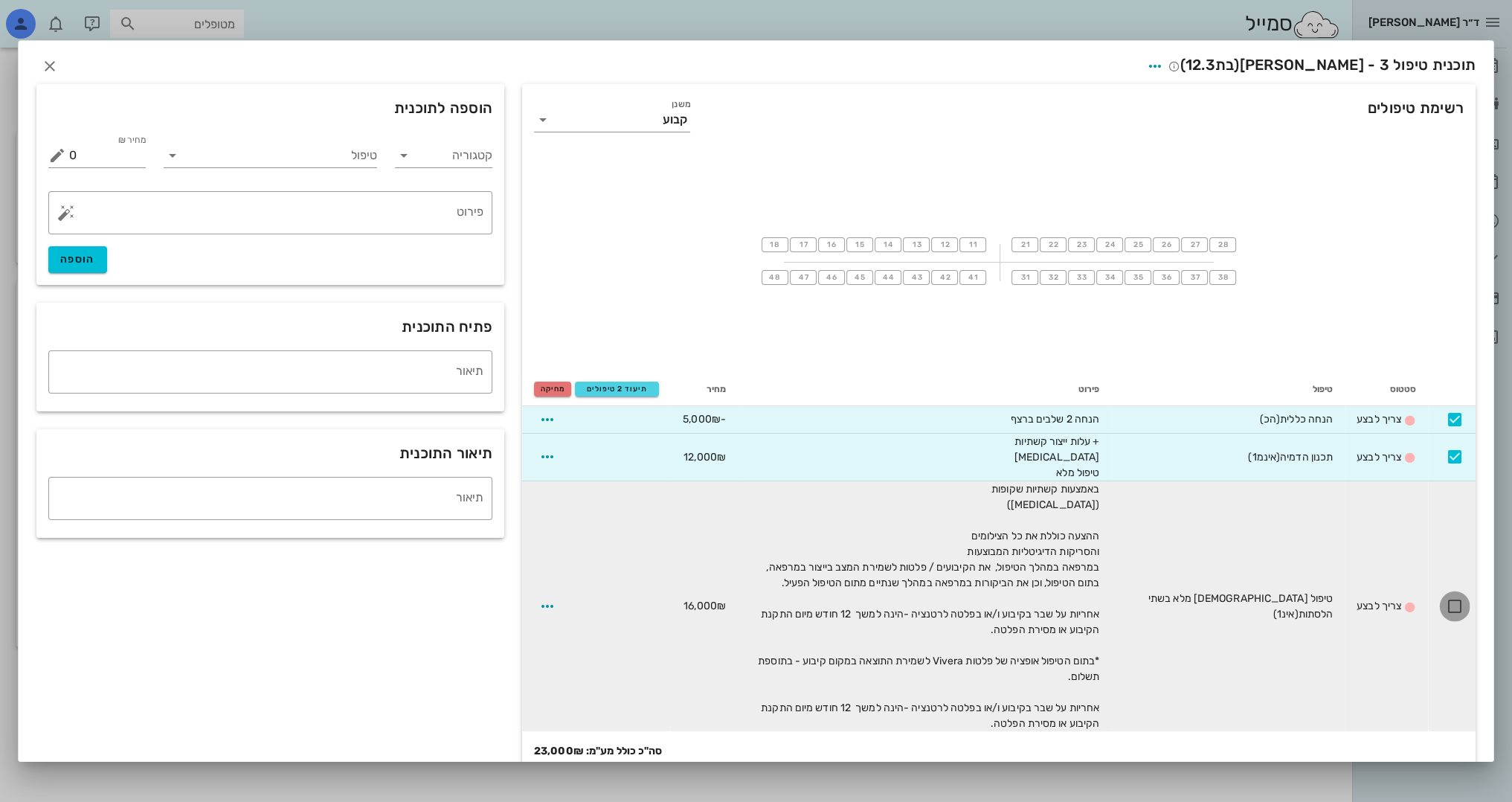
click at [1452, 600] on div at bounding box center [1454, 606] width 25 height 25
checkbox input "true"
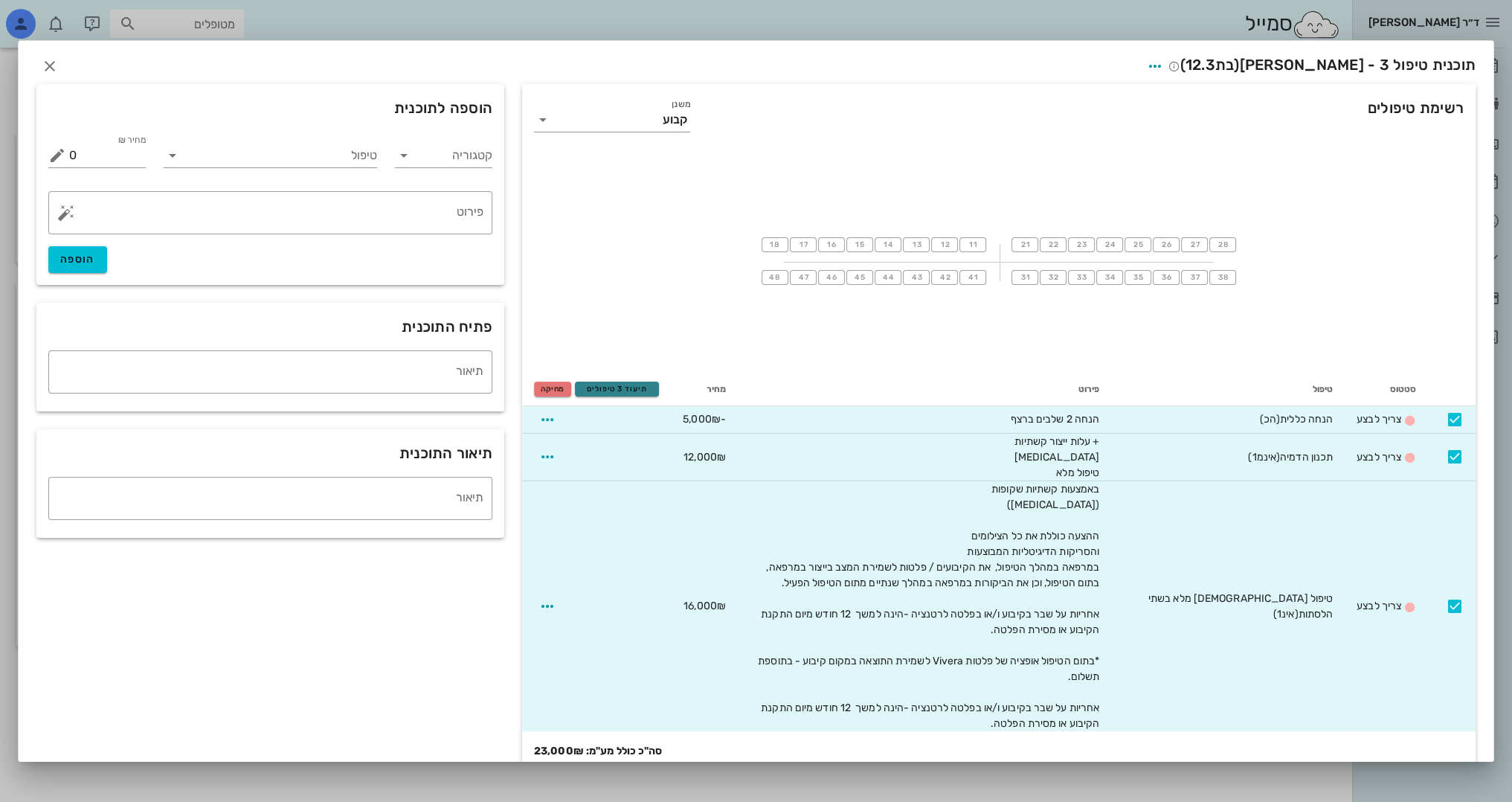
click at [622, 385] on span "תיעוד 3 טיפולים" at bounding box center [617, 389] width 71 height 9
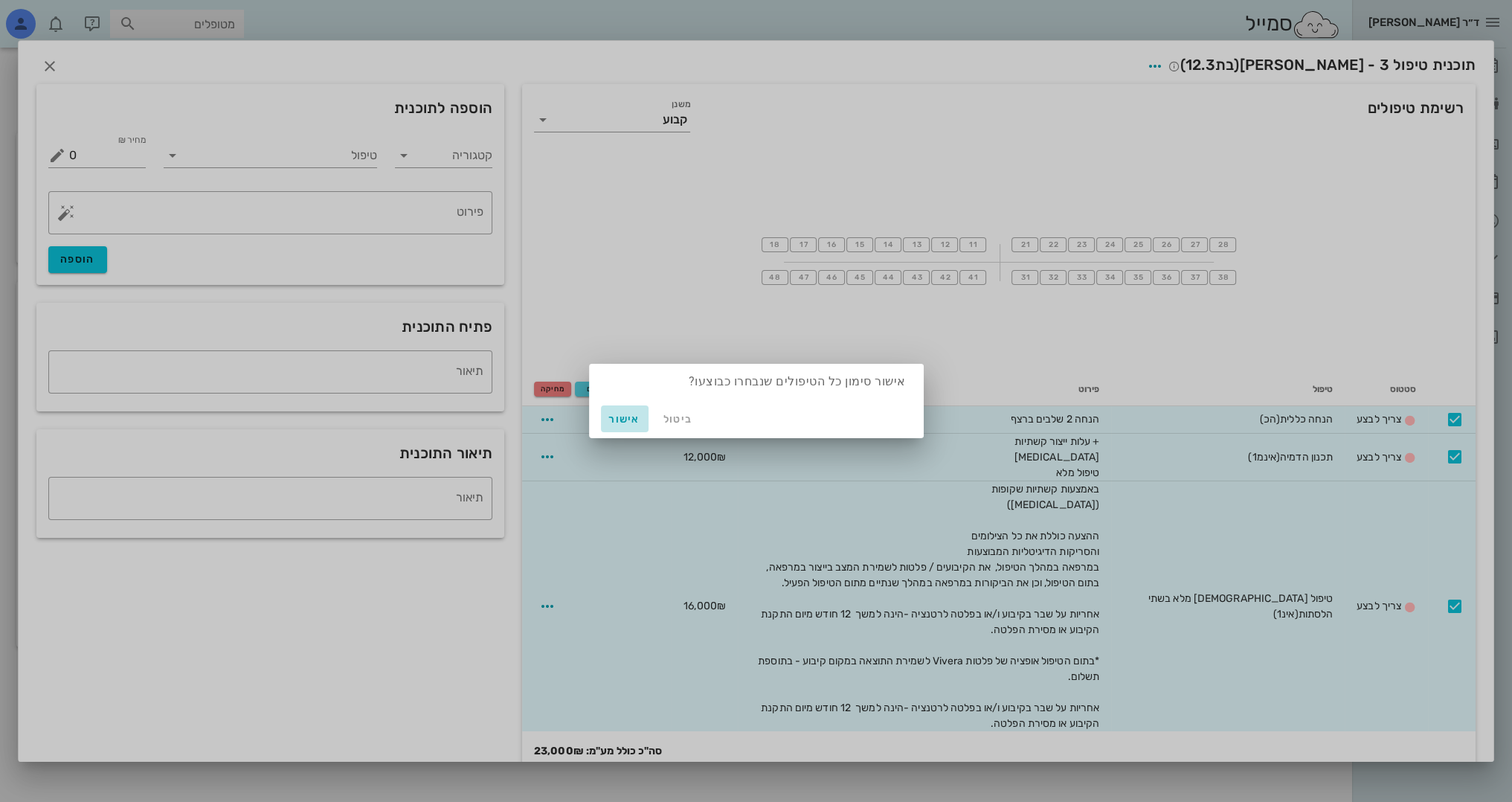
click at [621, 416] on span "אישור" at bounding box center [624, 419] width 35 height 13
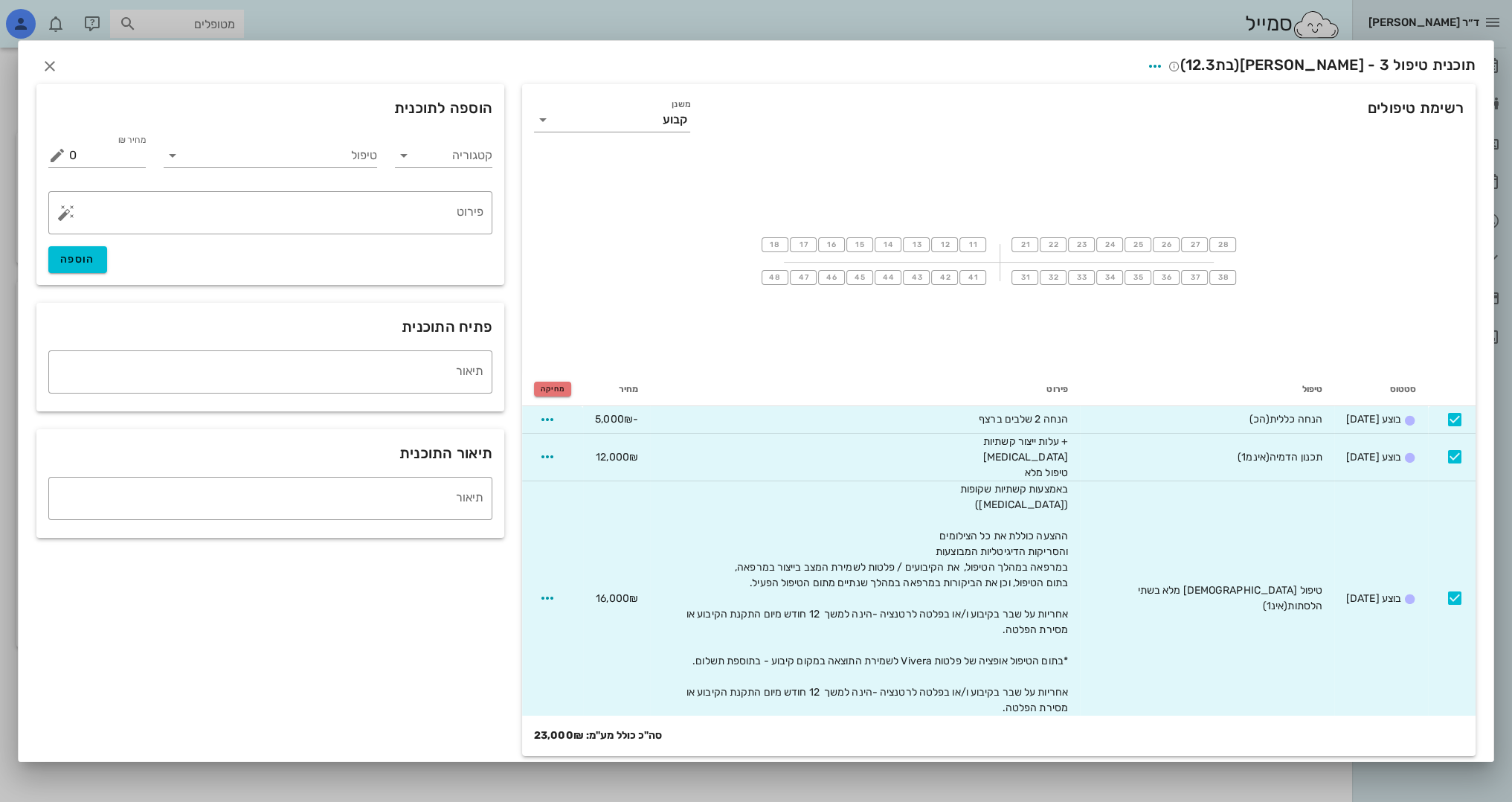
checkbox input "false"
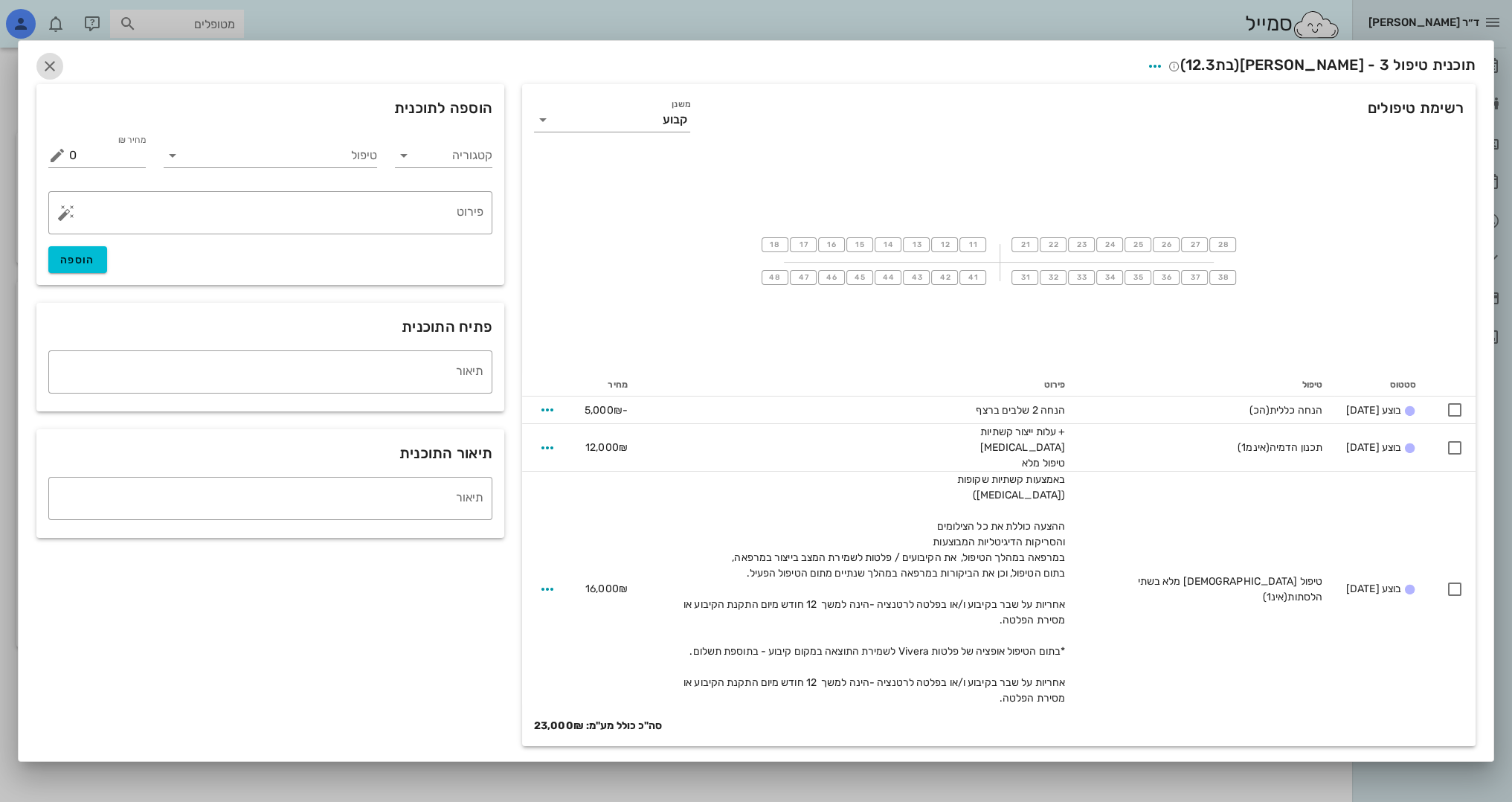
click at [42, 65] on icon "button" at bounding box center [50, 66] width 18 height 18
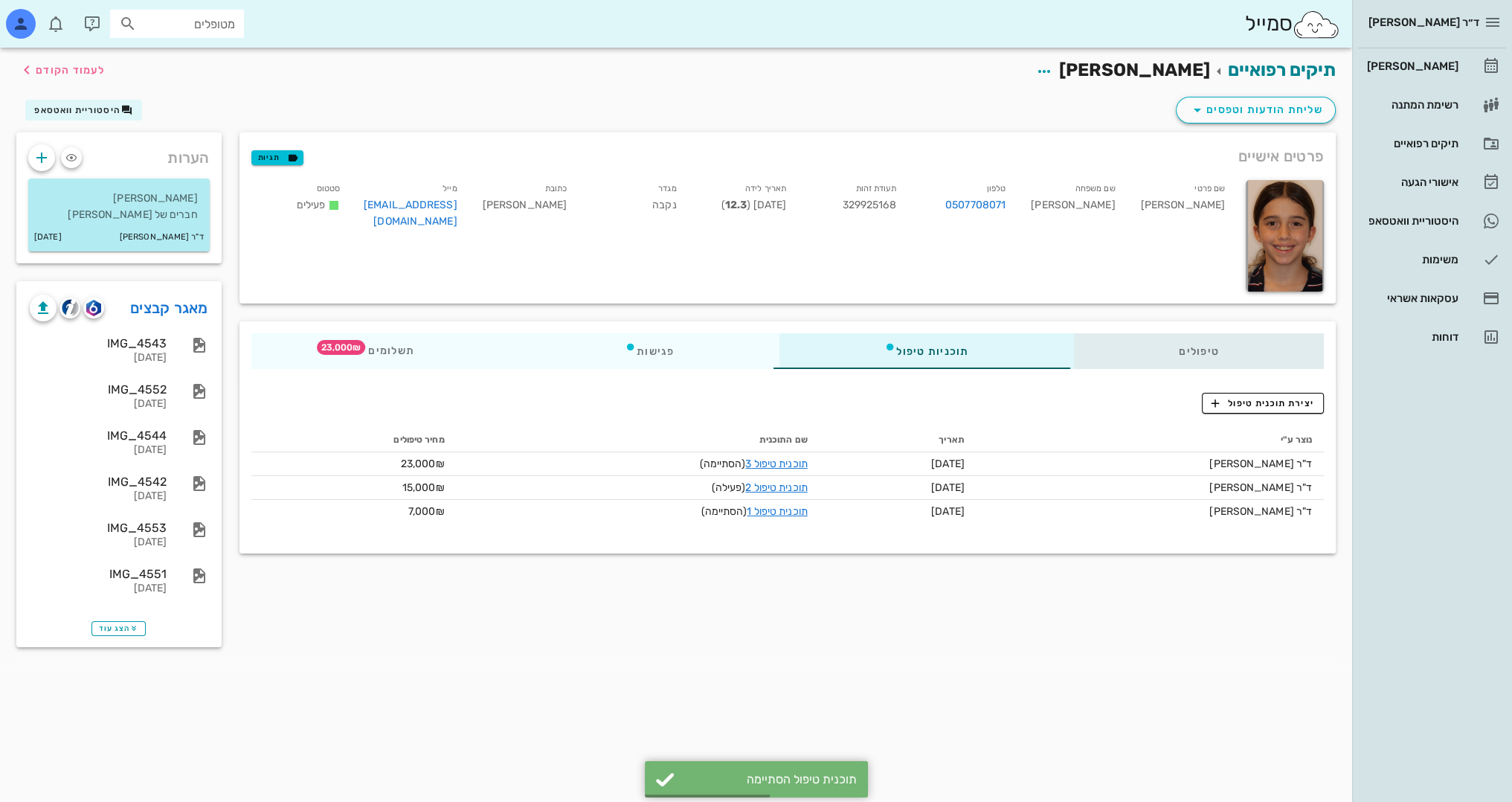
click at [1219, 351] on div "טיפולים" at bounding box center [1198, 351] width 251 height 35
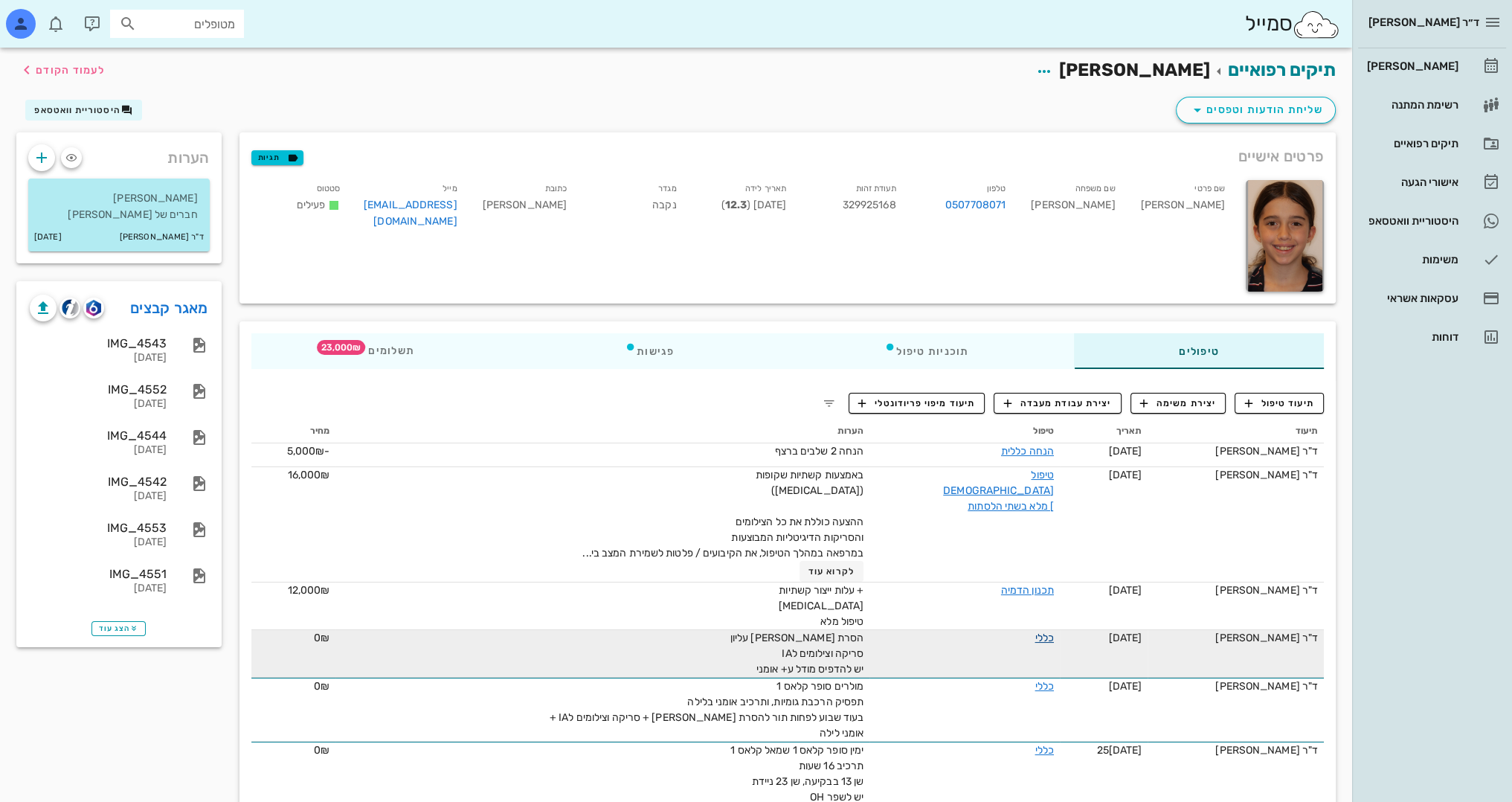
click at [1047, 638] on link "כללי" at bounding box center [1044, 638] width 19 height 13
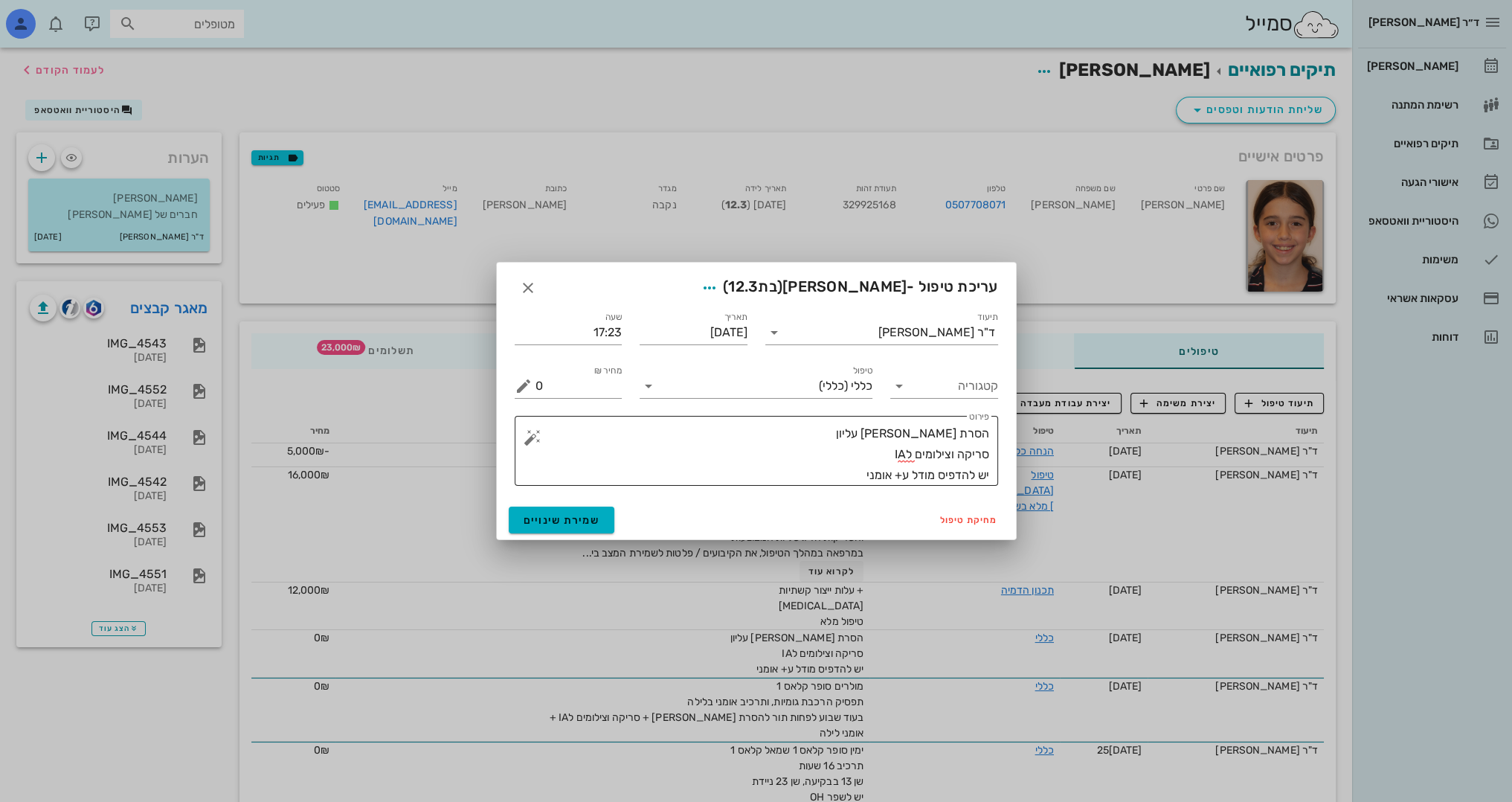
click at [871, 454] on textarea "הסרת מושן עליון סריקה וצילומים לIA יש להדפיס מודל ע+ אומני" at bounding box center [762, 454] width 453 height 62
type textarea "הסרת מושן עליון סריקה וצילומים לIA - כולל פנורמי וצפ' יש להדפיס מודל ע+ אומני"
click at [559, 517] on span "שמירת שינויים" at bounding box center [561, 520] width 76 height 13
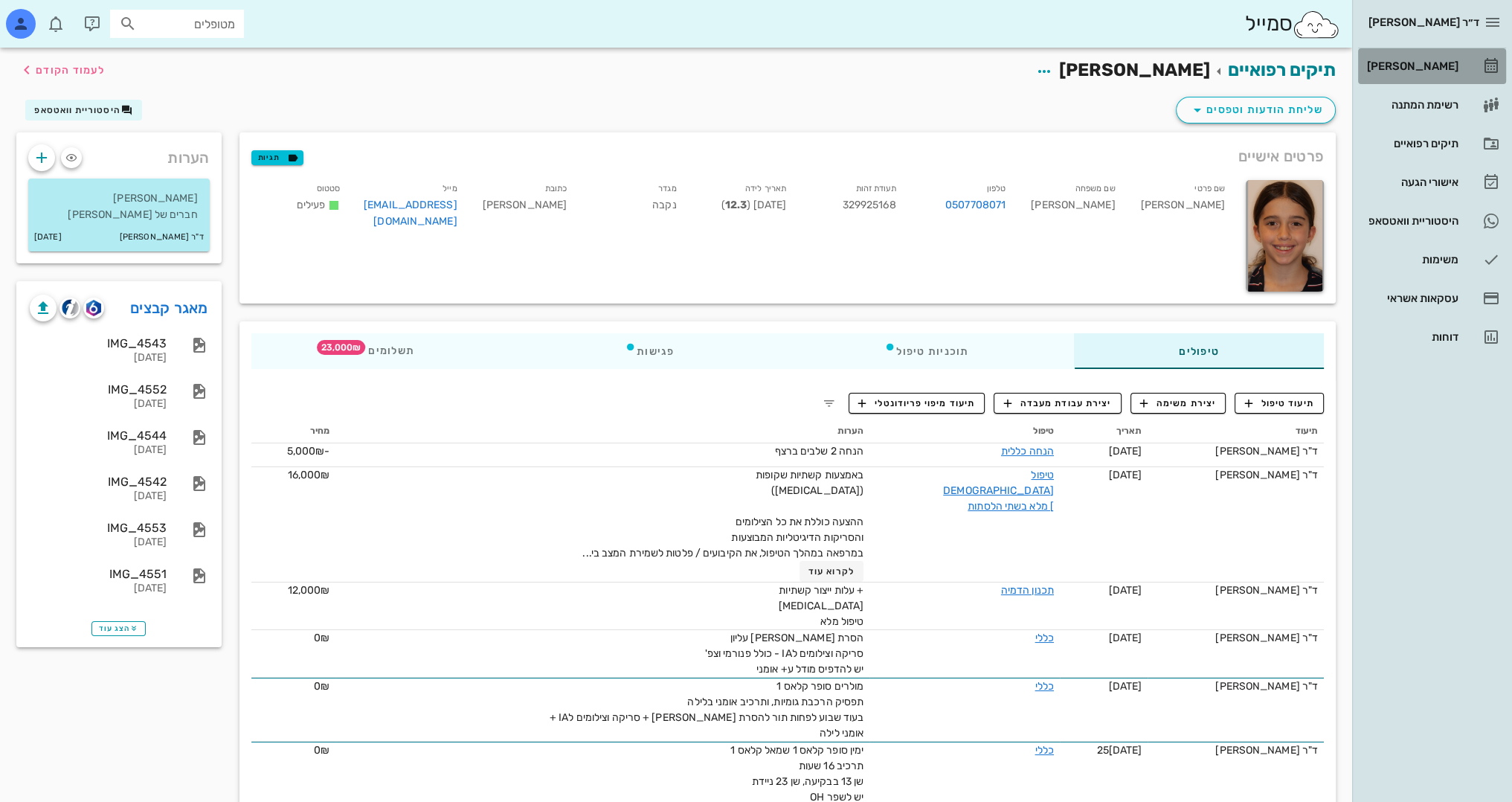
click at [1448, 67] on div "[PERSON_NAME]" at bounding box center [1411, 65] width 95 height 12
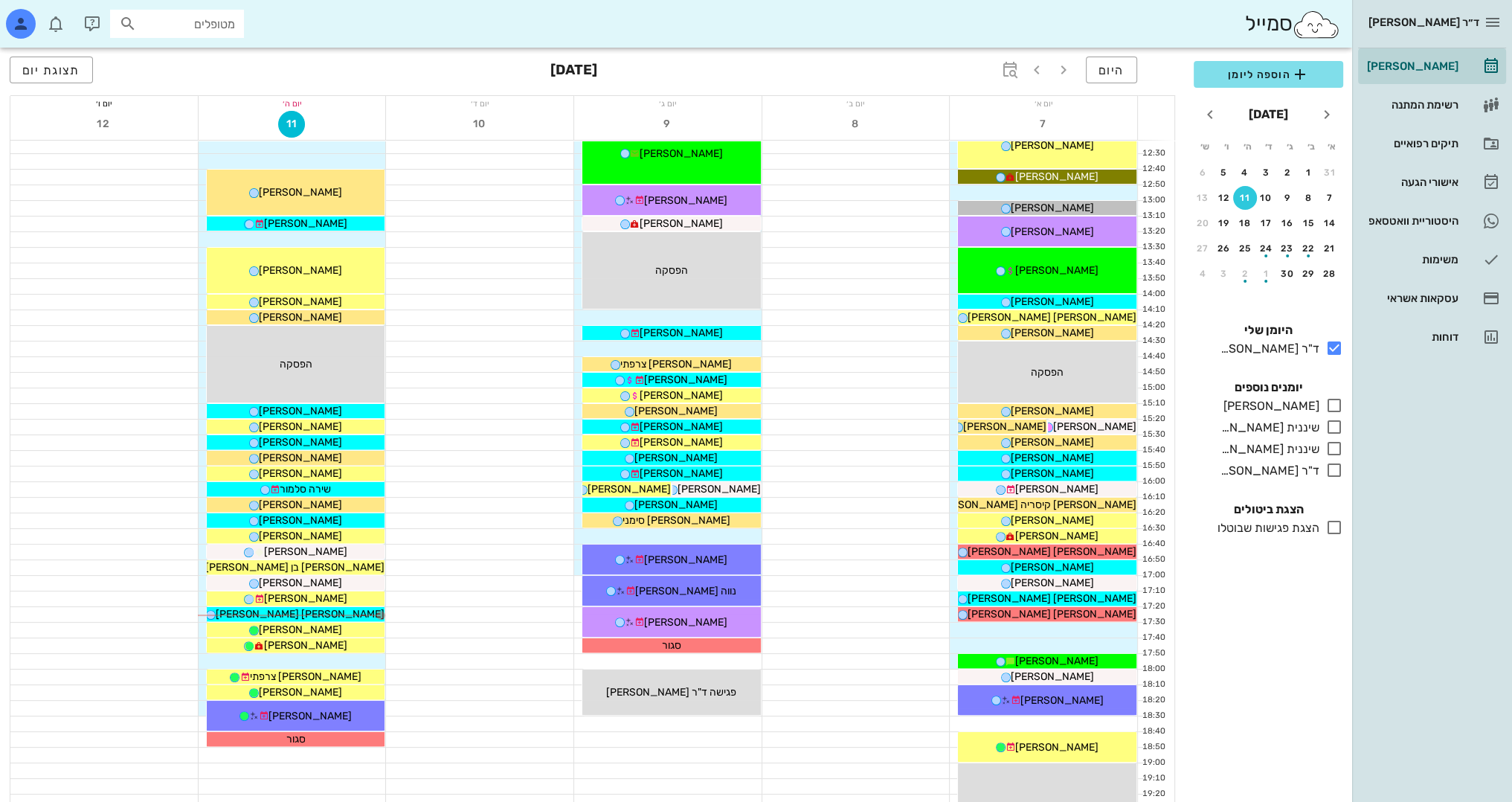
scroll to position [502, 0]
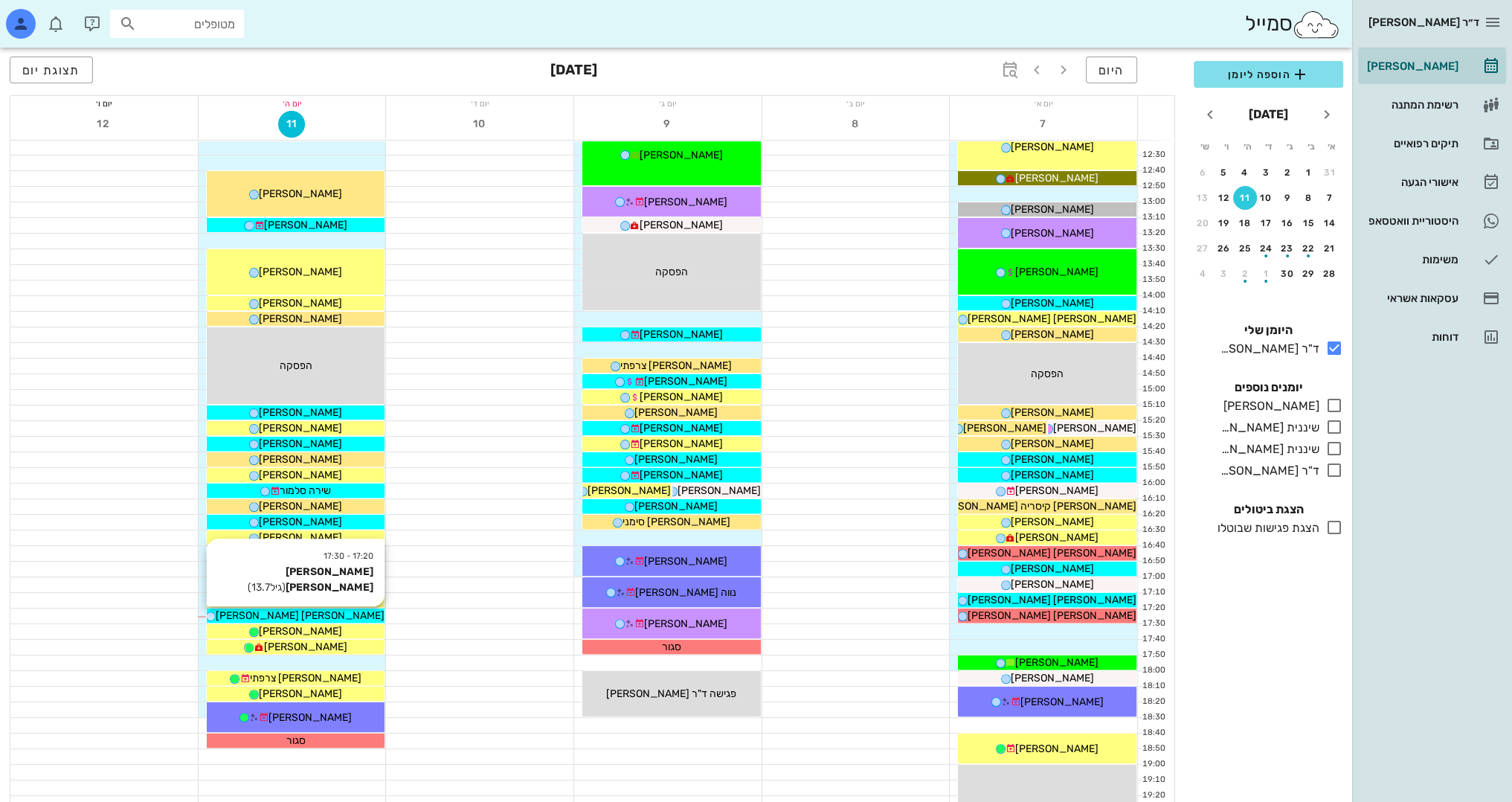
click at [315, 616] on span "[PERSON_NAME] [PERSON_NAME]" at bounding box center [300, 615] width 169 height 13
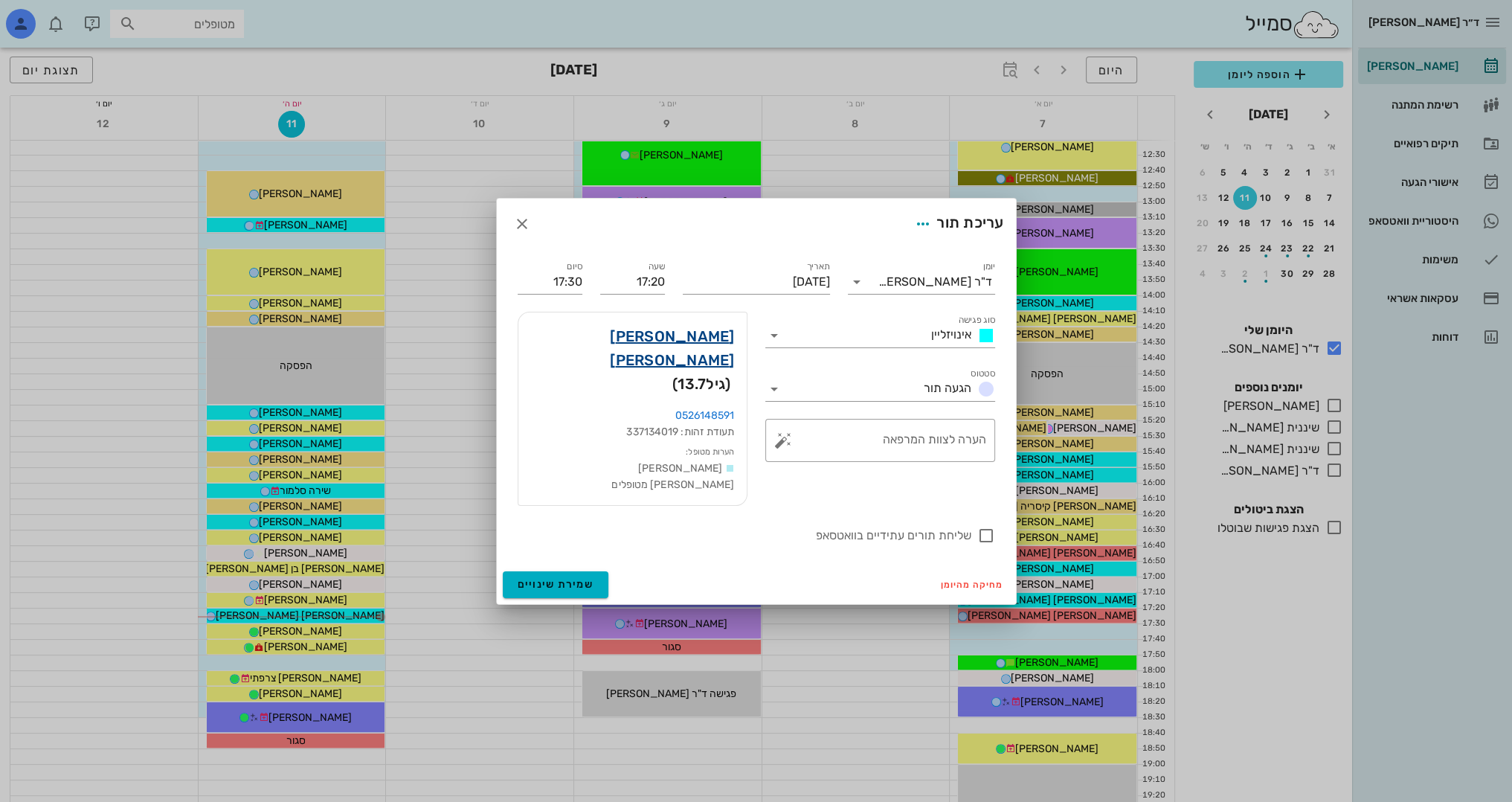
click at [723, 353] on link "ספיר יצחקי" at bounding box center [632, 348] width 204 height 47
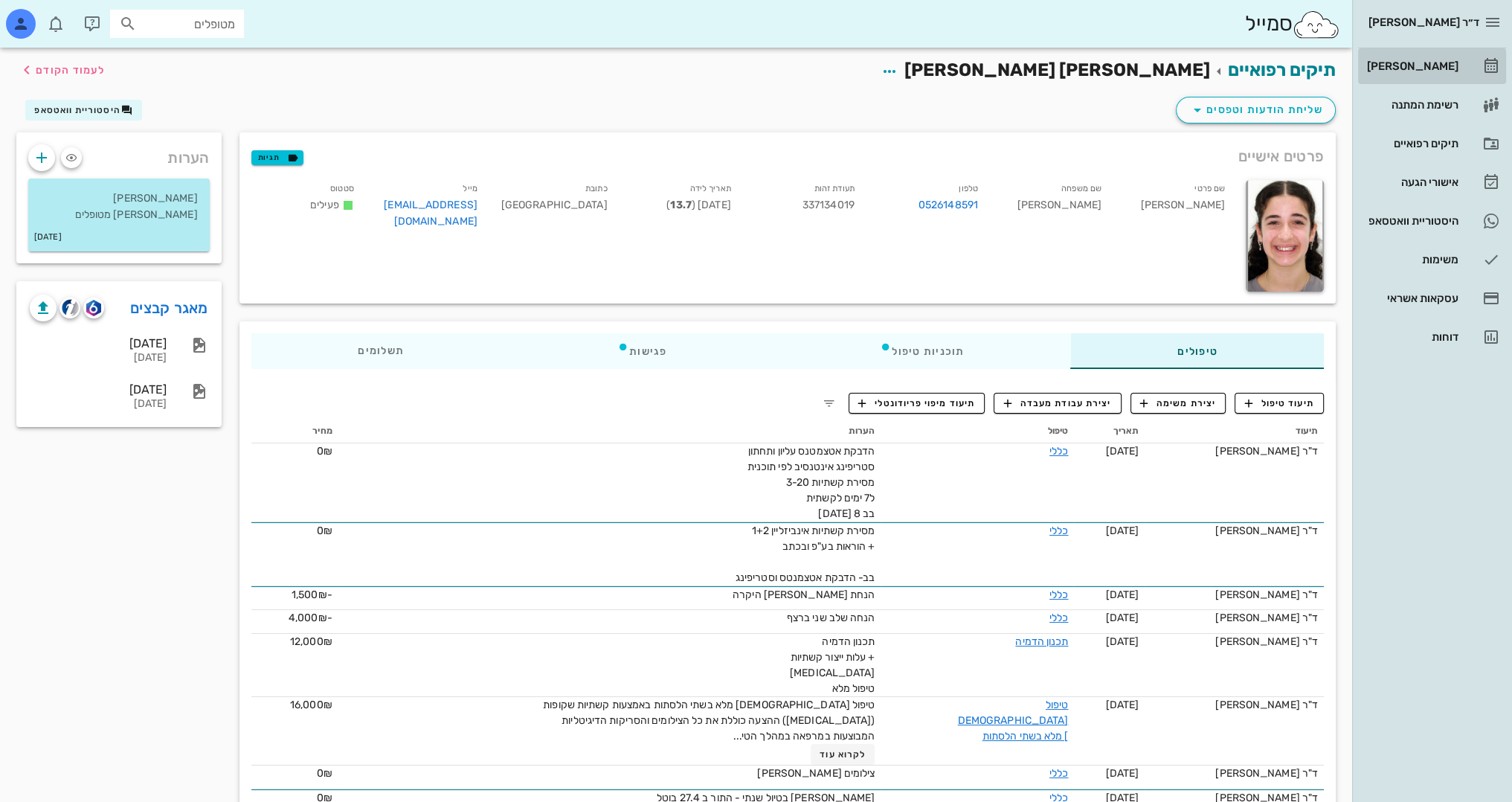
click at [1424, 62] on div "[PERSON_NAME]" at bounding box center [1411, 65] width 95 height 12
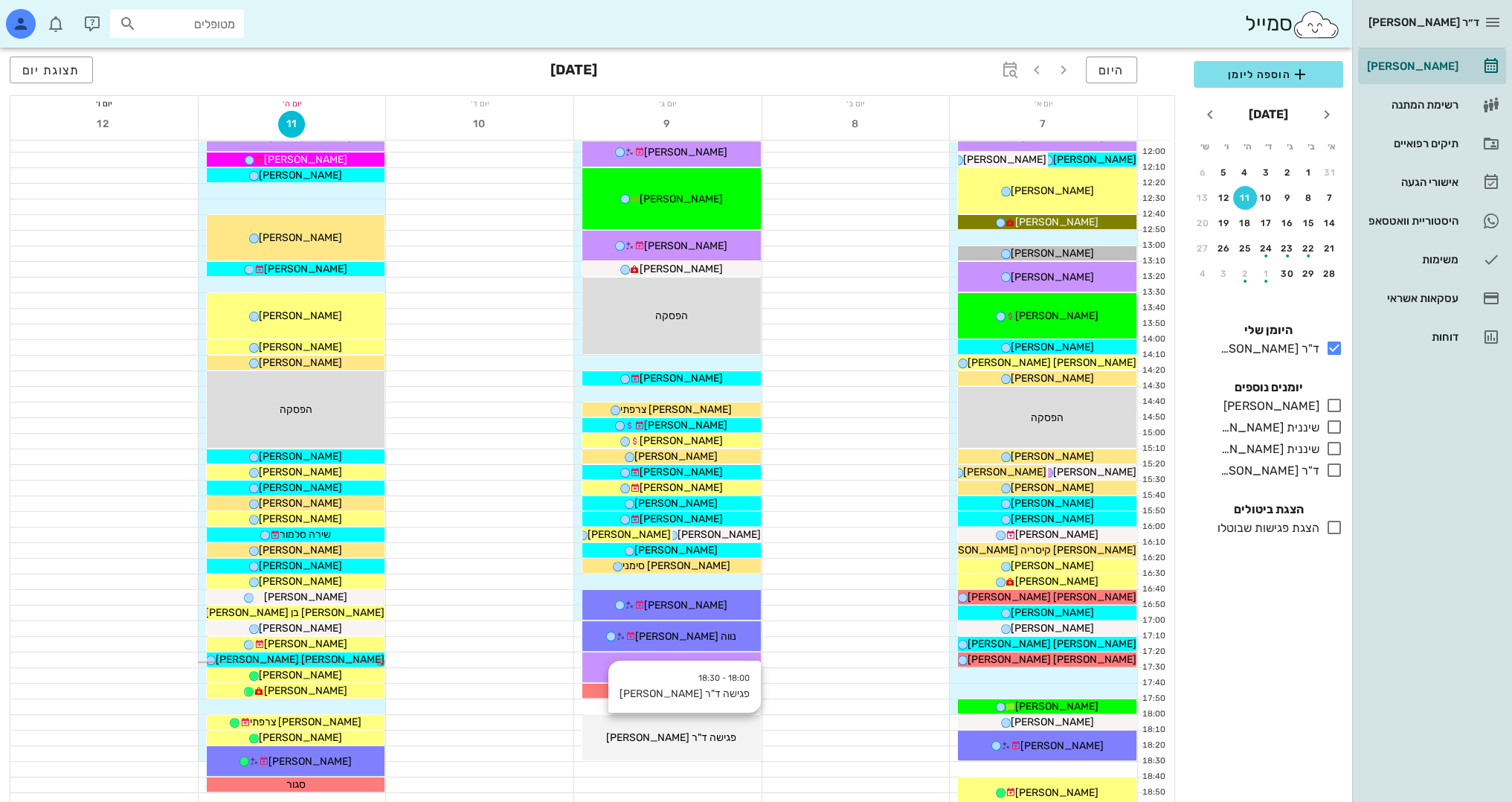
scroll to position [595, 0]
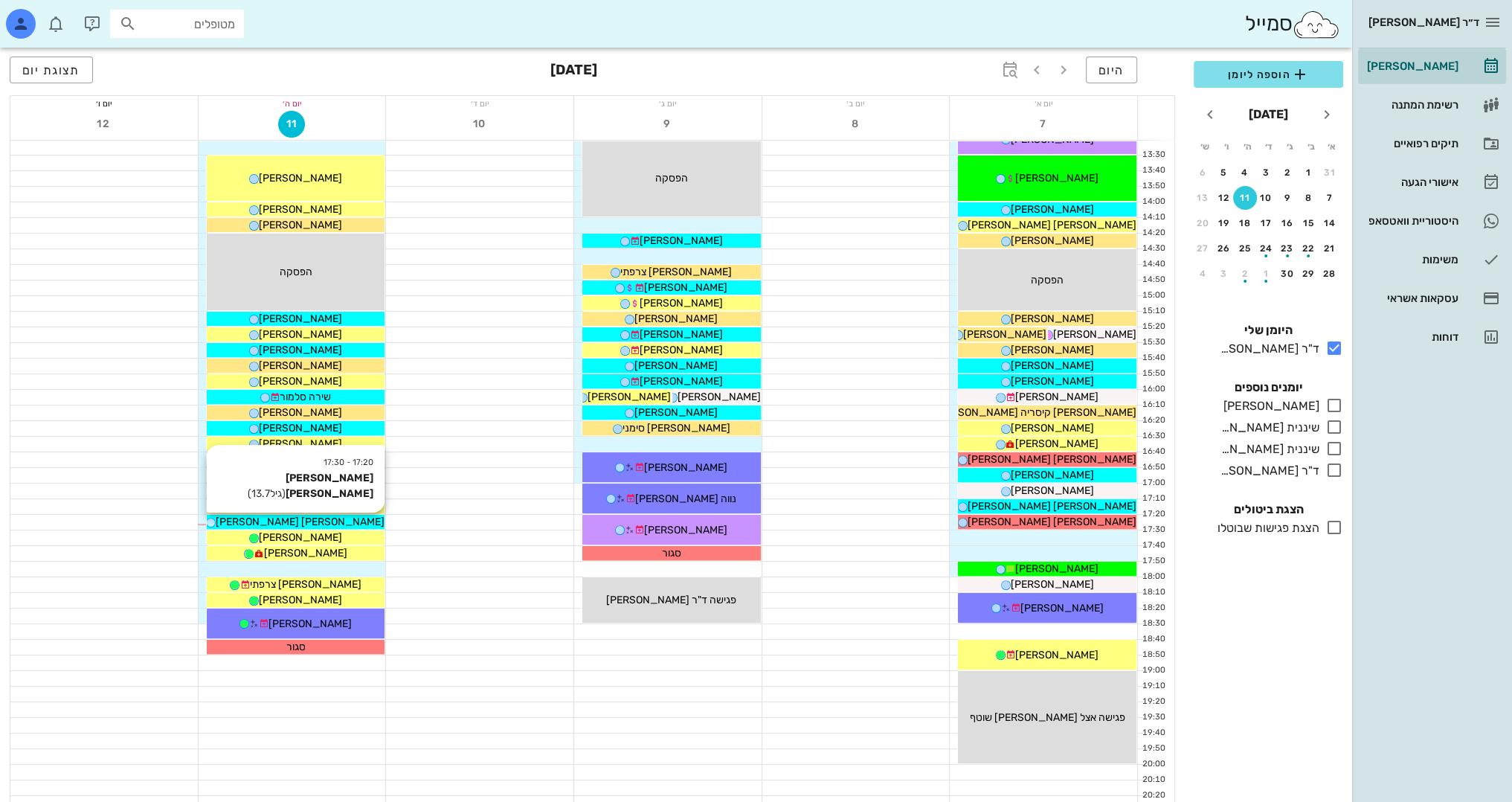
click at [322, 519] on span "[PERSON_NAME] [PERSON_NAME]" at bounding box center [300, 522] width 169 height 13
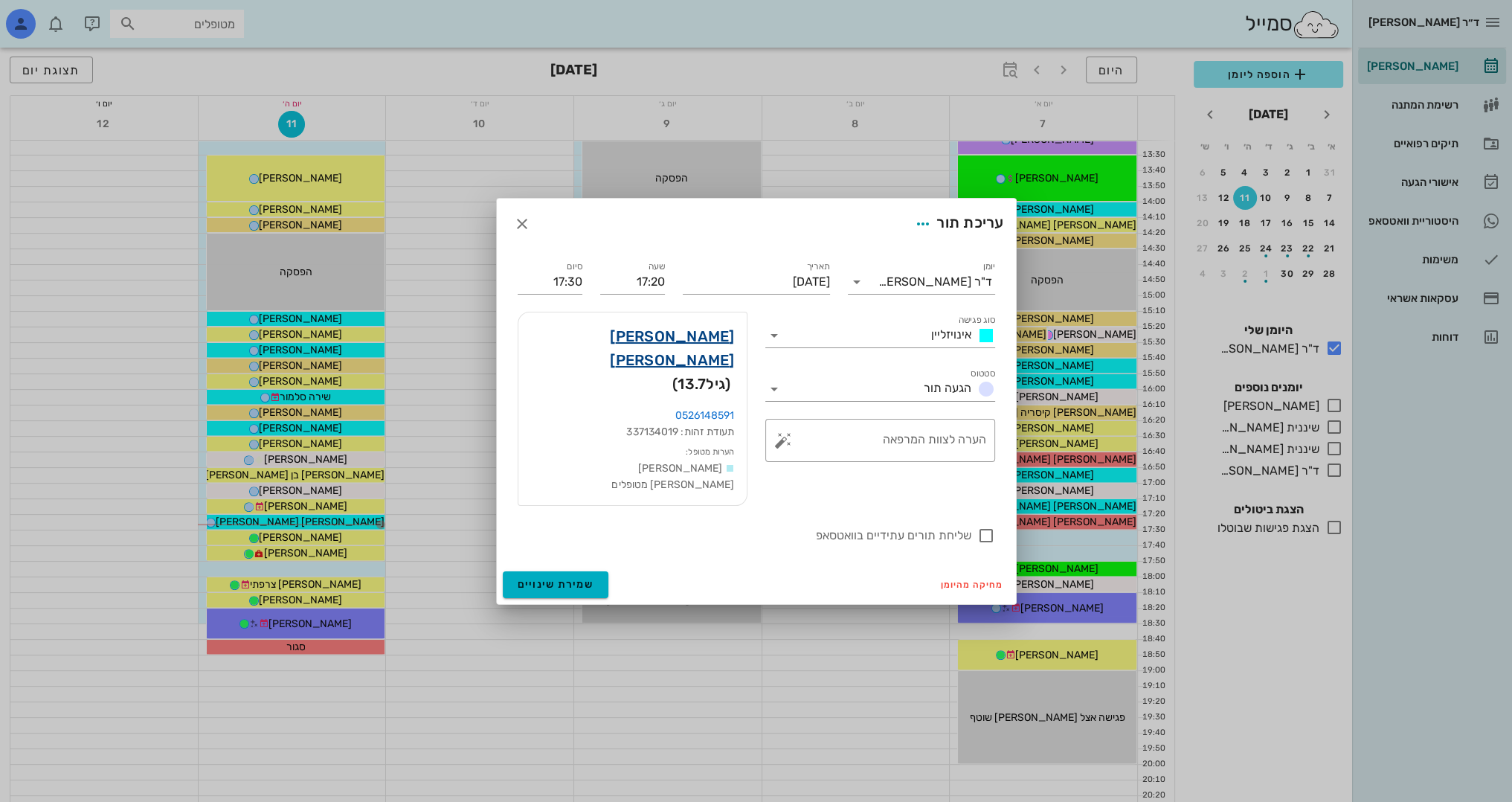
click at [706, 353] on link "ספיר יצחקי" at bounding box center [632, 348] width 204 height 47
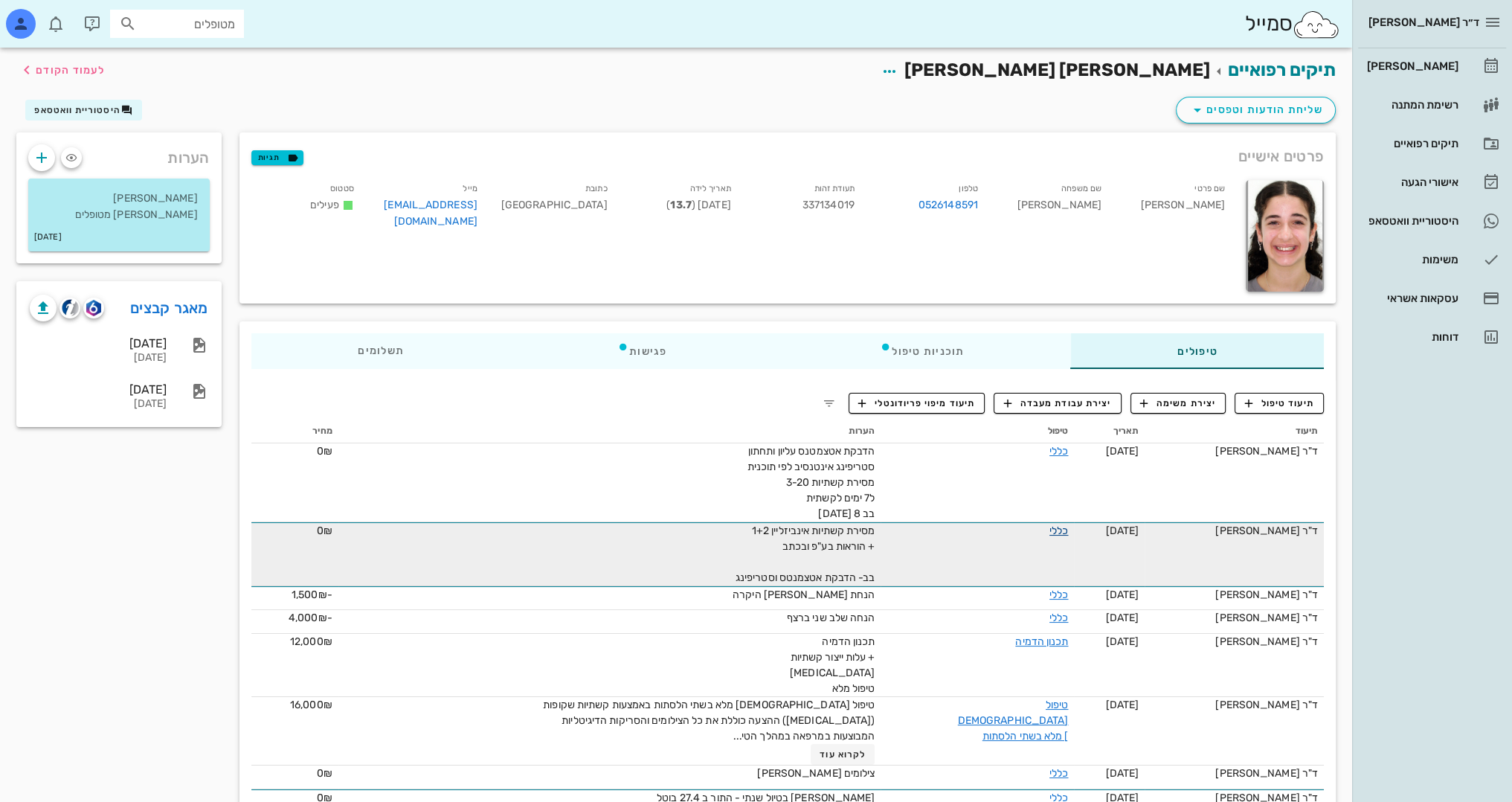
click at [1054, 528] on link "כללי" at bounding box center [1059, 531] width 19 height 13
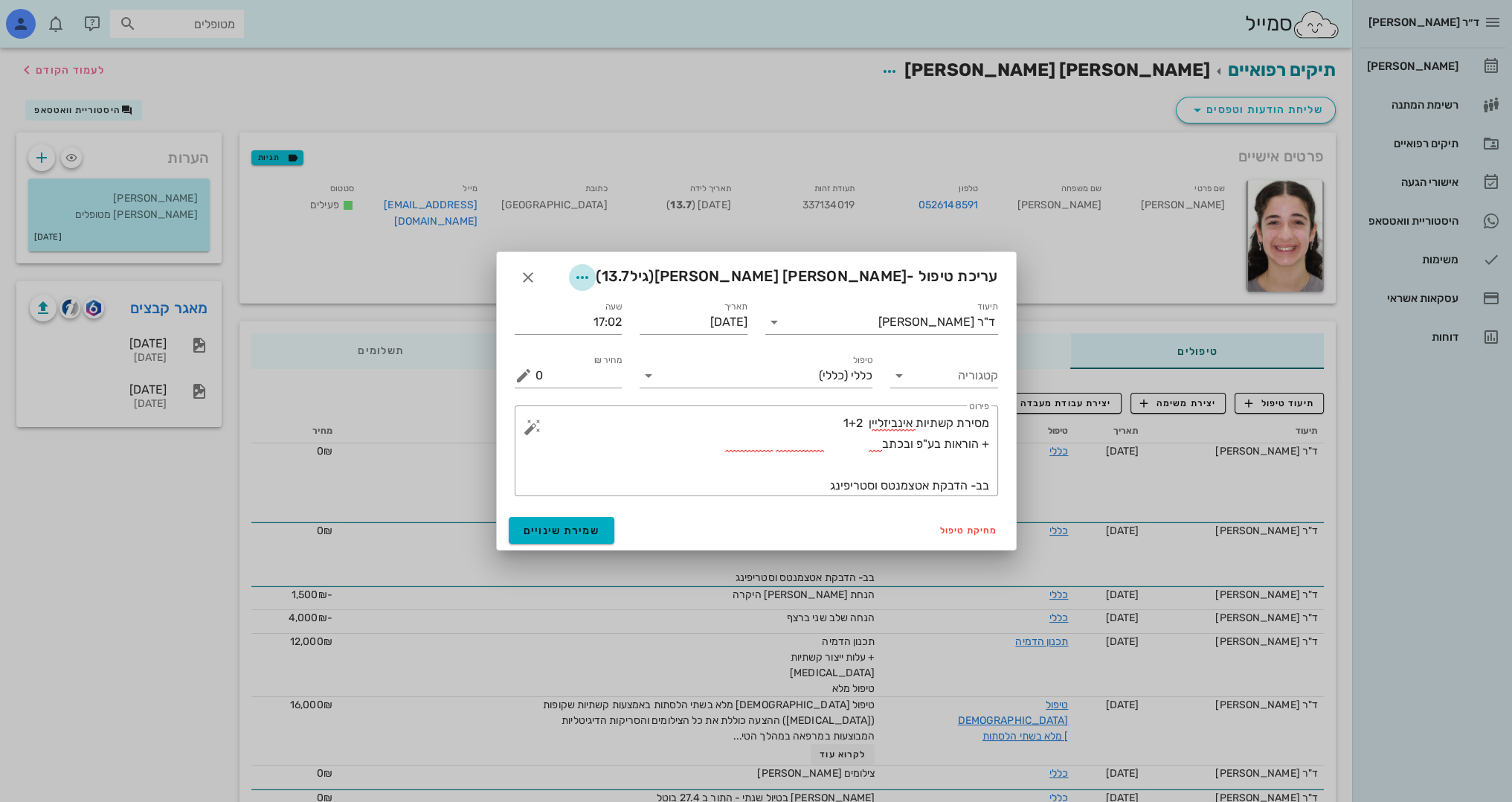
click at [596, 273] on span "button" at bounding box center [583, 277] width 27 height 18
click at [720, 347] on div "צבע רשומה" at bounding box center [703, 352] width 100 height 14
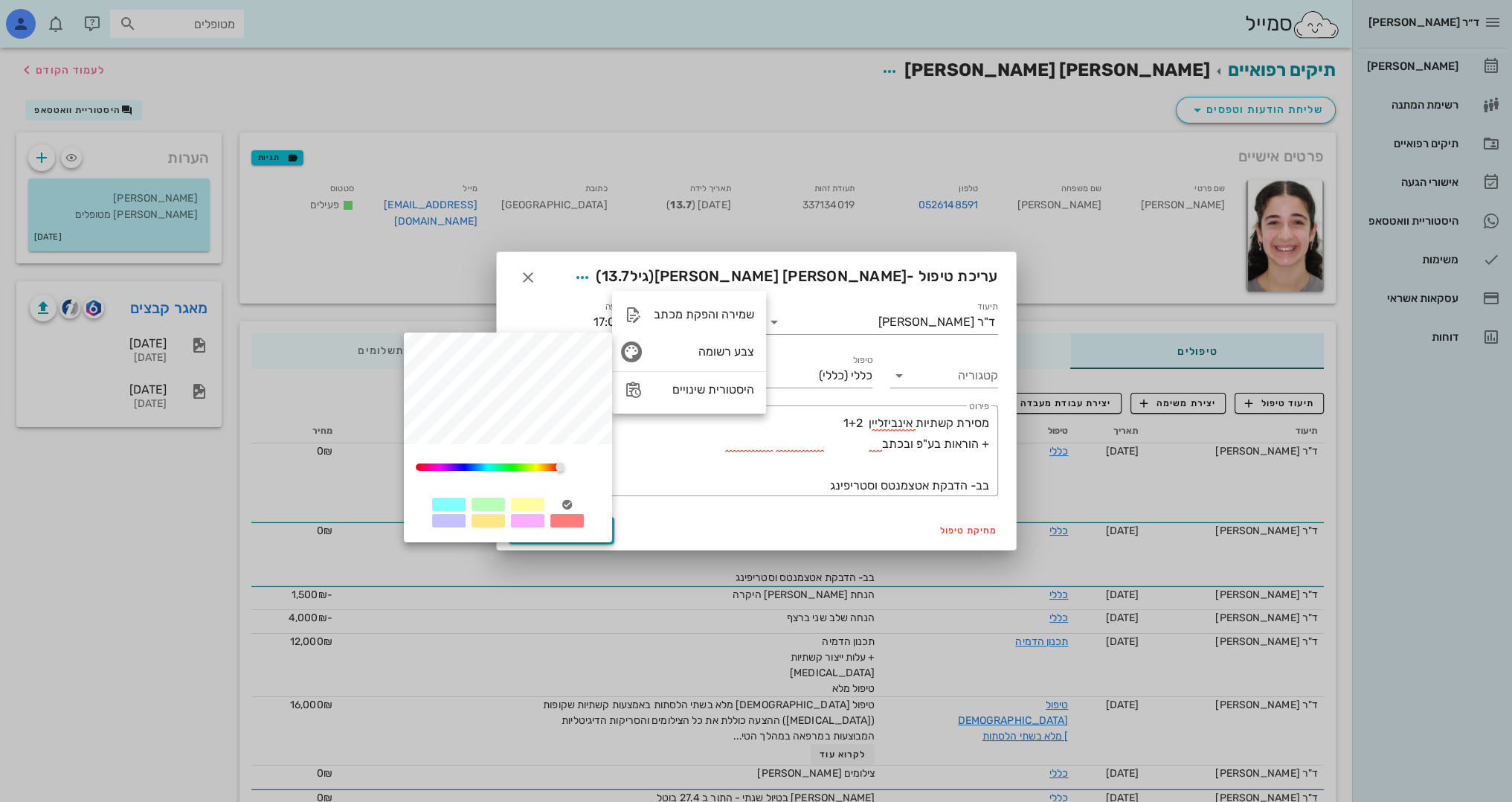
click at [534, 504] on div at bounding box center [527, 504] width 33 height 13
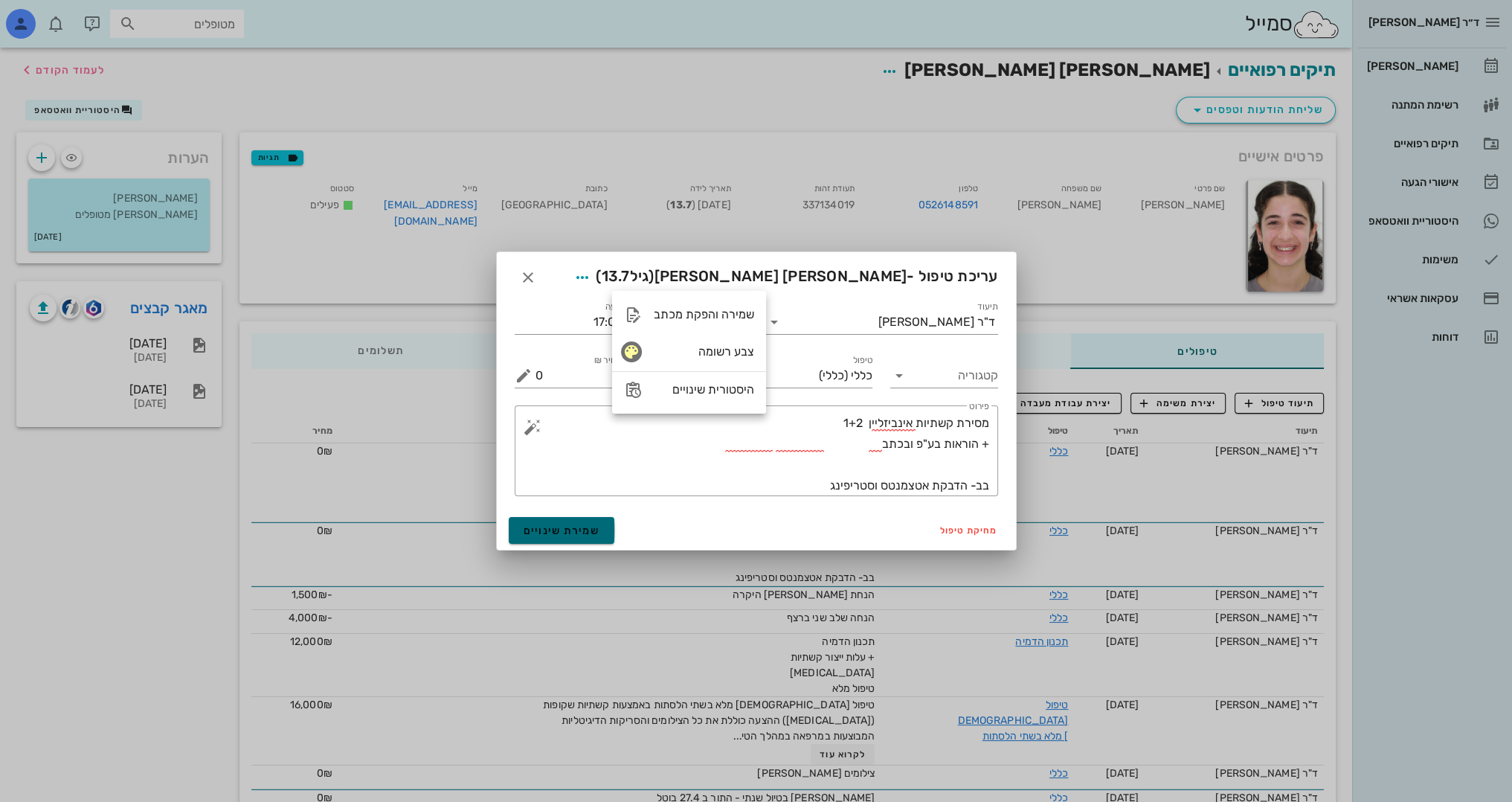
click at [562, 535] on span "שמירת שינויים" at bounding box center [561, 531] width 76 height 13
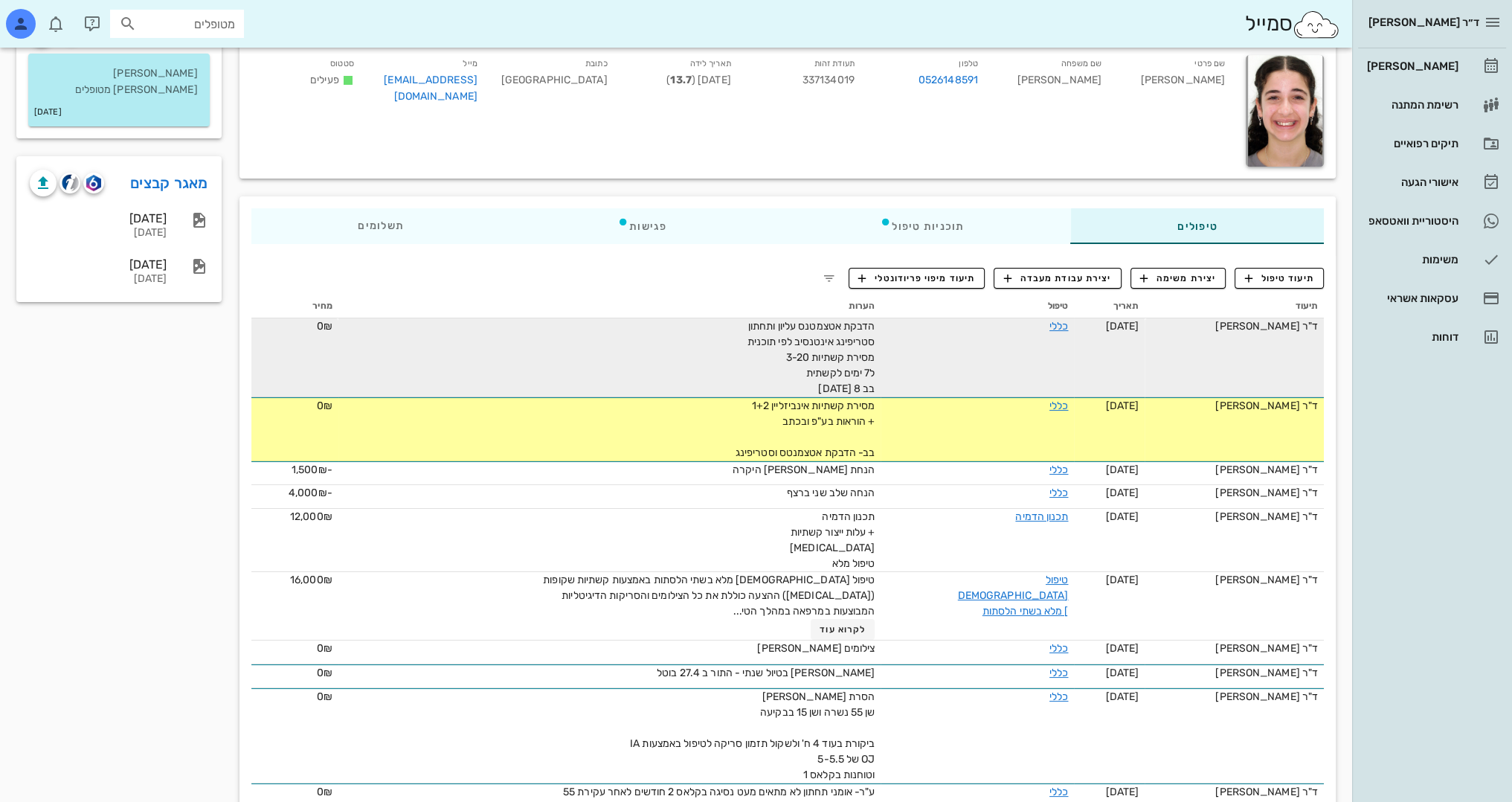
scroll to position [149, 0]
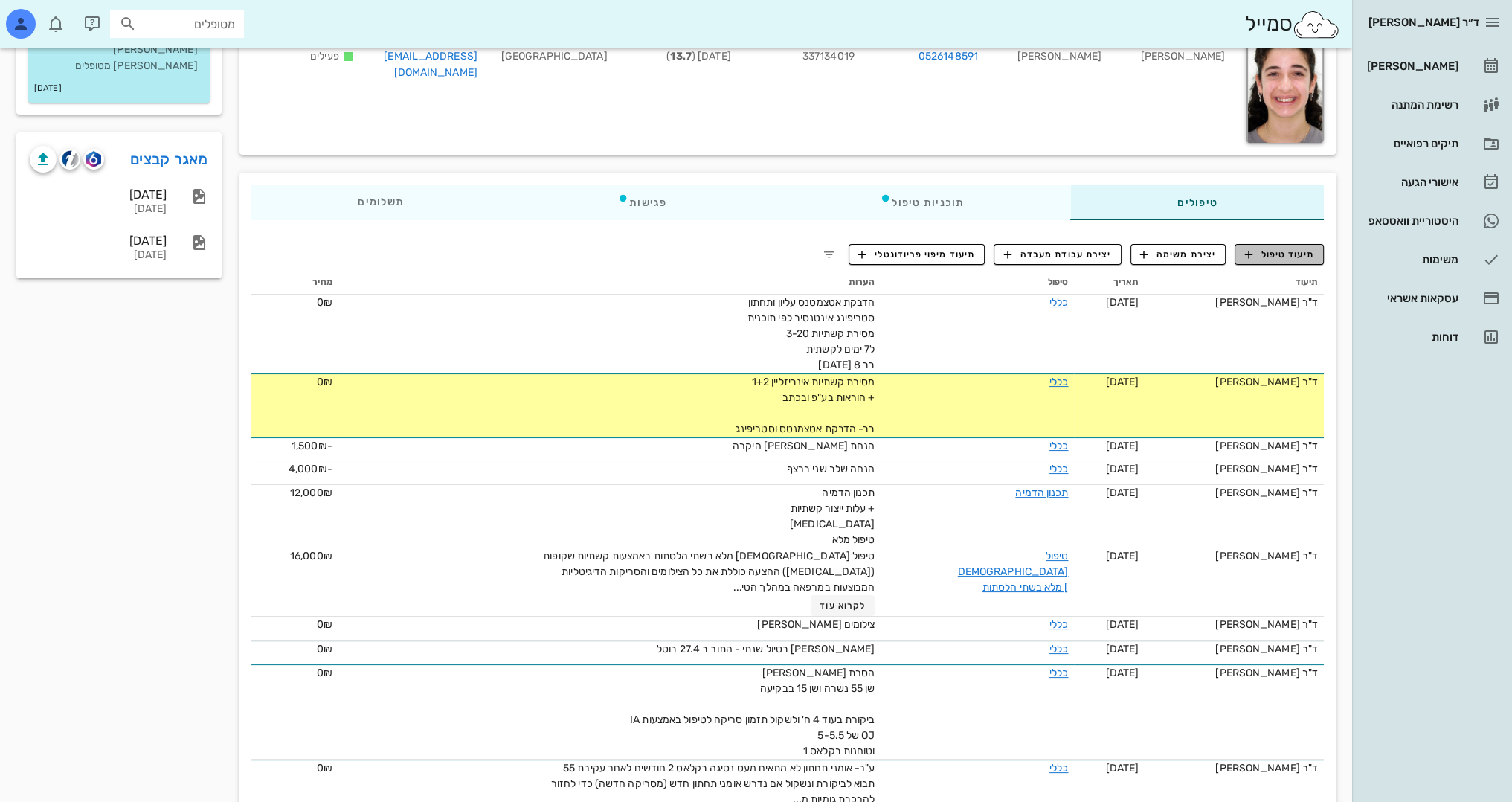
click at [1267, 253] on span "תיעוד טיפול" at bounding box center [1279, 254] width 69 height 13
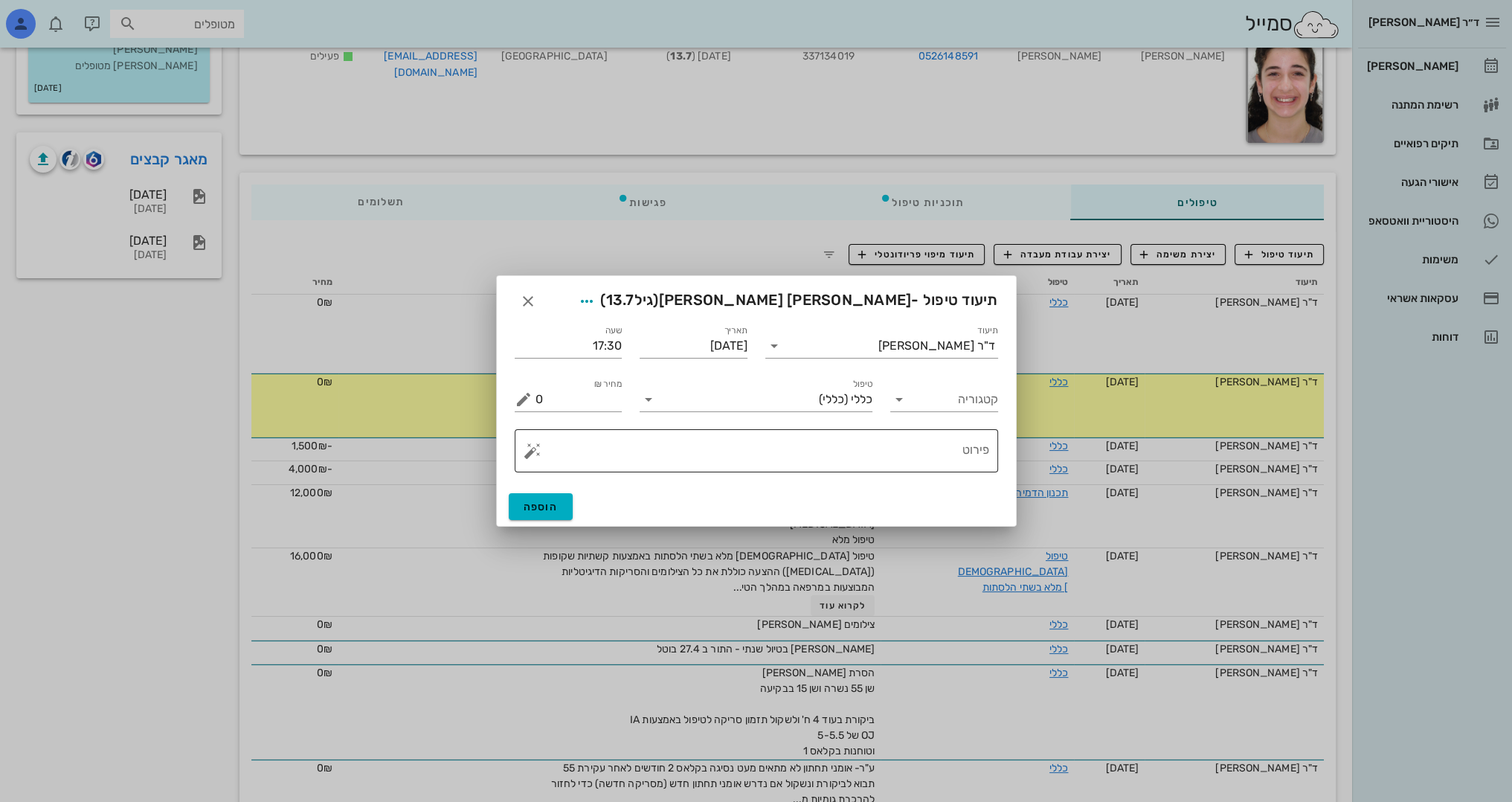
drag, startPoint x: 874, startPoint y: 443, endPoint x: 879, endPoint y: 455, distance: 13.0
click at [874, 444] on textarea "פירוט" at bounding box center [762, 454] width 453 height 35
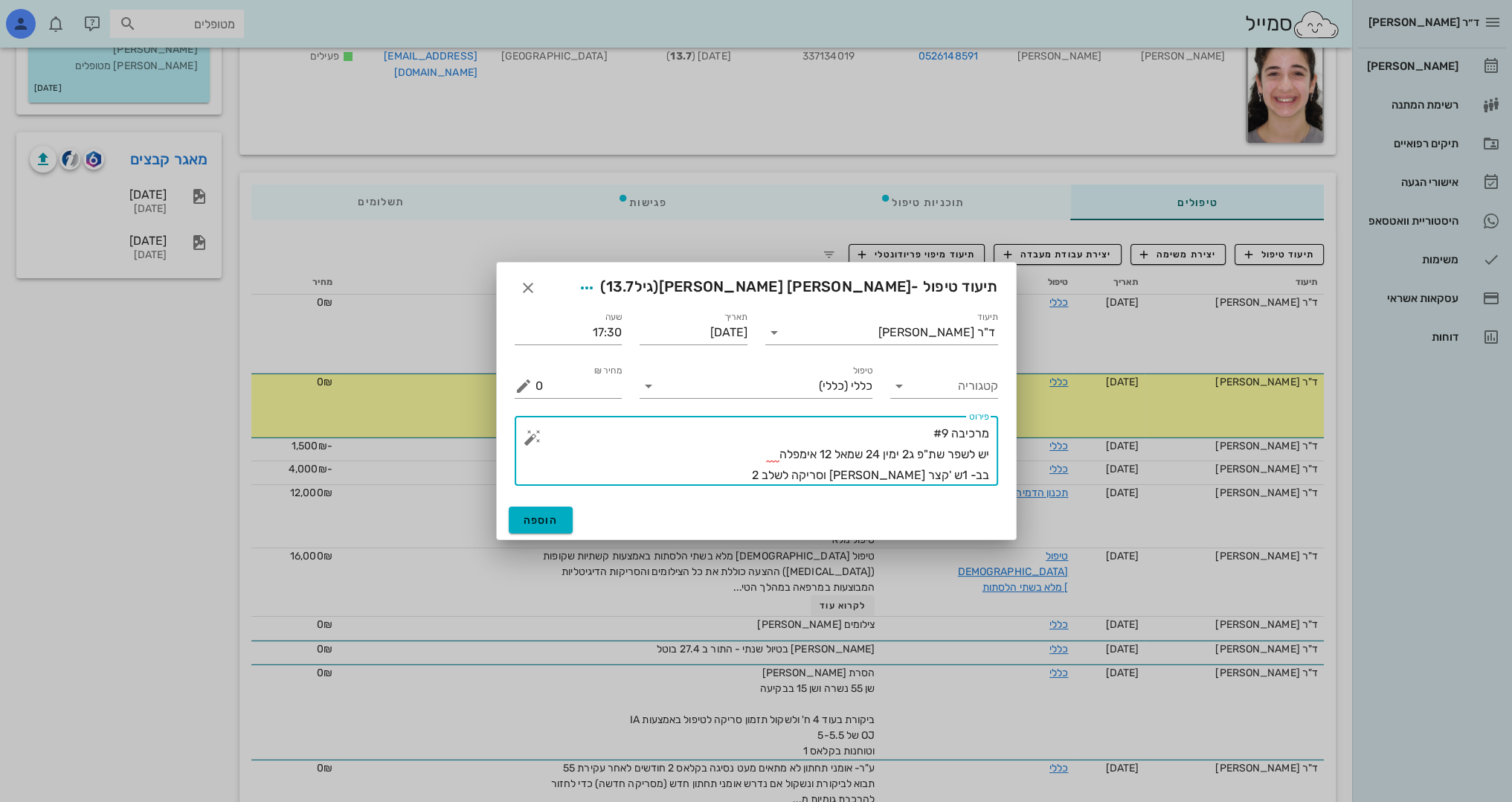
click at [943, 475] on textarea "מרכיבה #9 יש לשפר שת"פ ג2 ימין 24 שמאל 12 אימפלה בב- 1ש 'קצר אלי וסריקה לשלב 2" at bounding box center [762, 454] width 453 height 62
click at [946, 475] on textarea "מרכיבה #9 יש לשפר שת"פ ג2 ימין 24 שמאל 12 אימפלה בב- 1ש 'קצר אלי וסריקה לשלב 2" at bounding box center [762, 454] width 453 height 62
click at [966, 480] on textarea "מרכיבה #9 יש לשפר שת"פ ג2 ימין 24 שמאל 12 אימפלה בב- 1ש ' קצר אלי וסריקה לשלב 2" at bounding box center [762, 454] width 453 height 62
type textarea "מרכיבה #9 יש לשפר שת"פ ג2 ימין 24 שמאל 12 אימפלה בב- 11ש ' קצר אלי וסריקה לשלב 2"
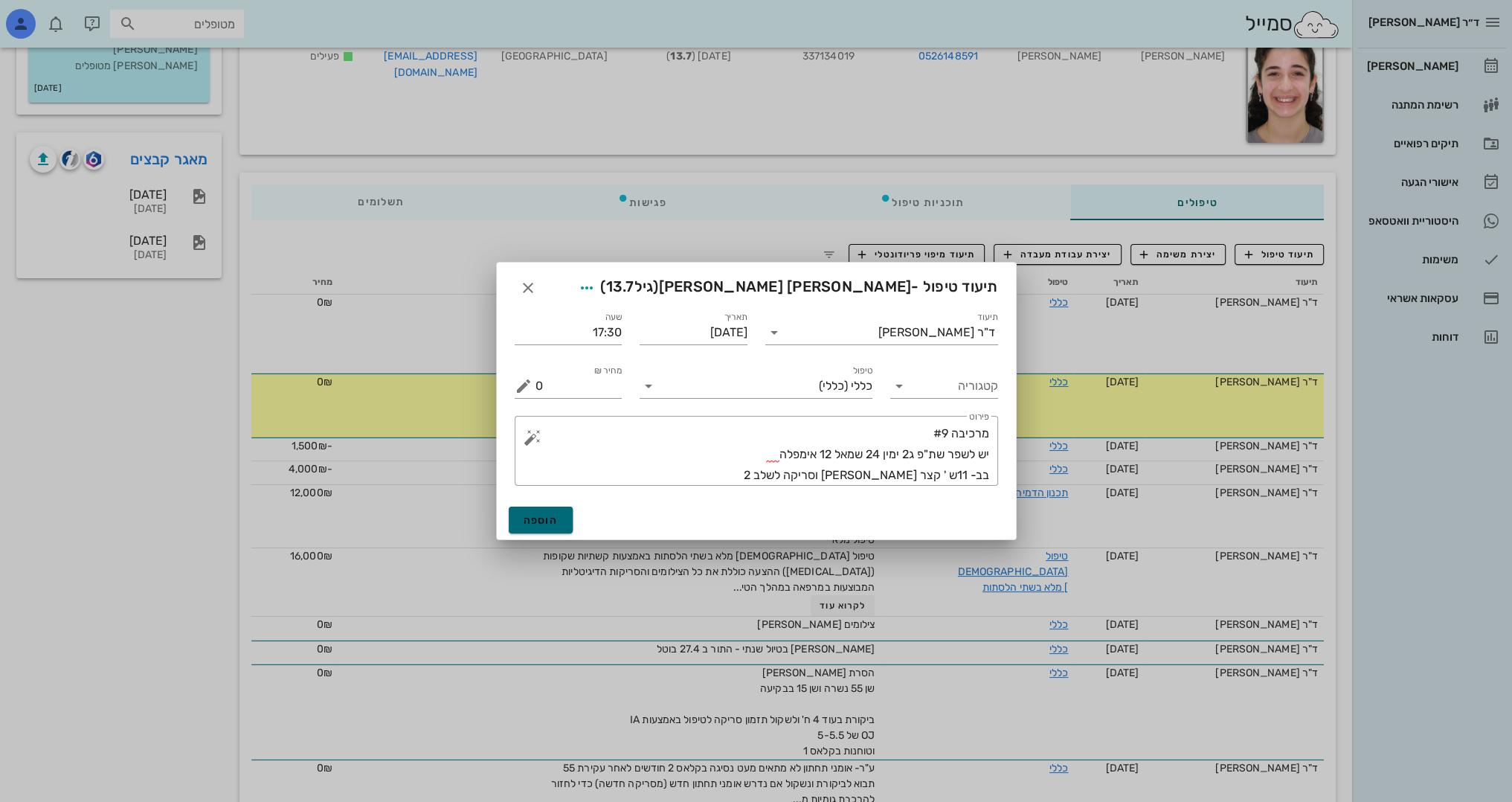
click at [544, 517] on span "הוספה" at bounding box center [541, 520] width 35 height 13
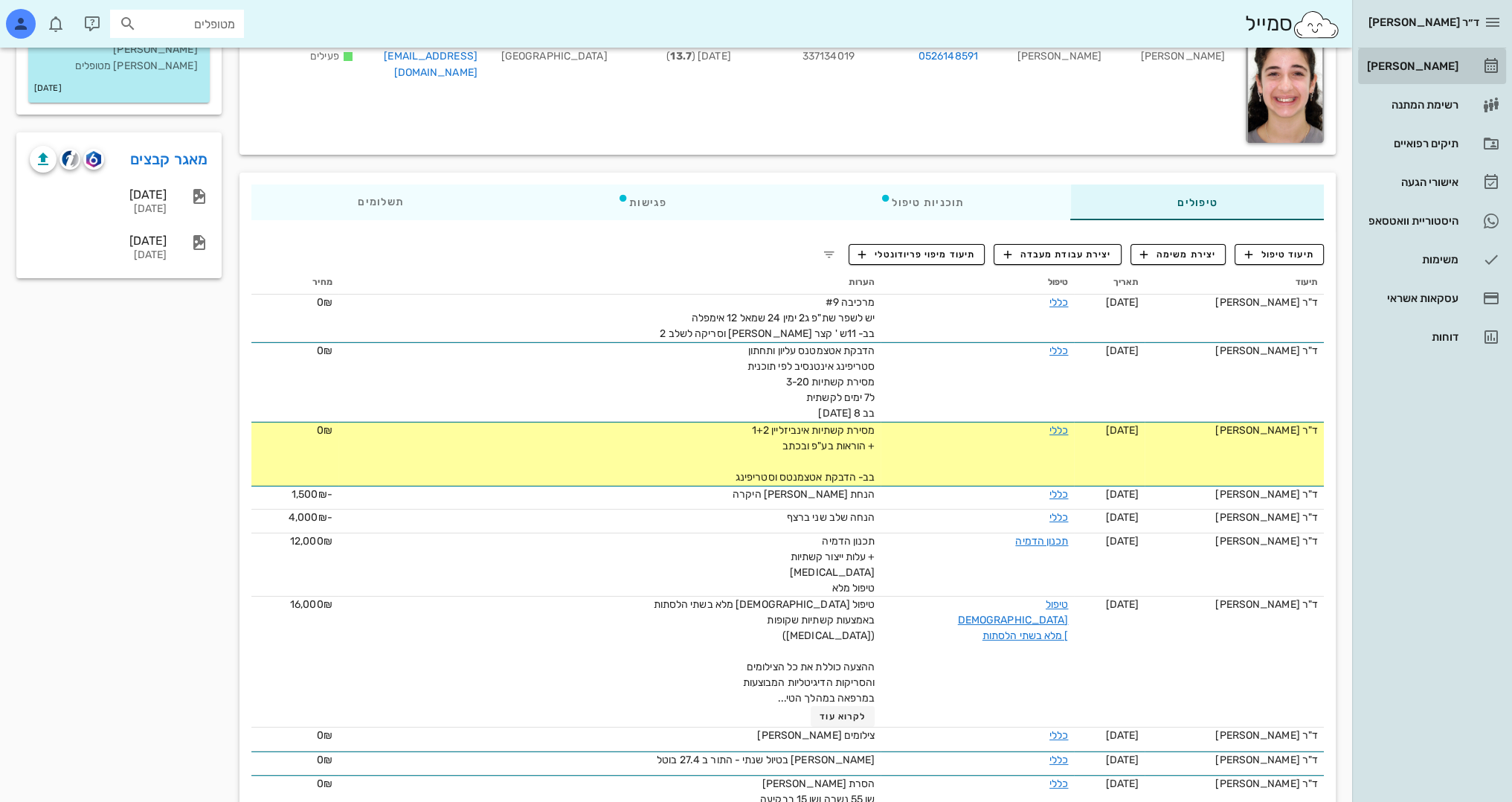
click at [1432, 71] on div "[PERSON_NAME]" at bounding box center [1411, 65] width 95 height 12
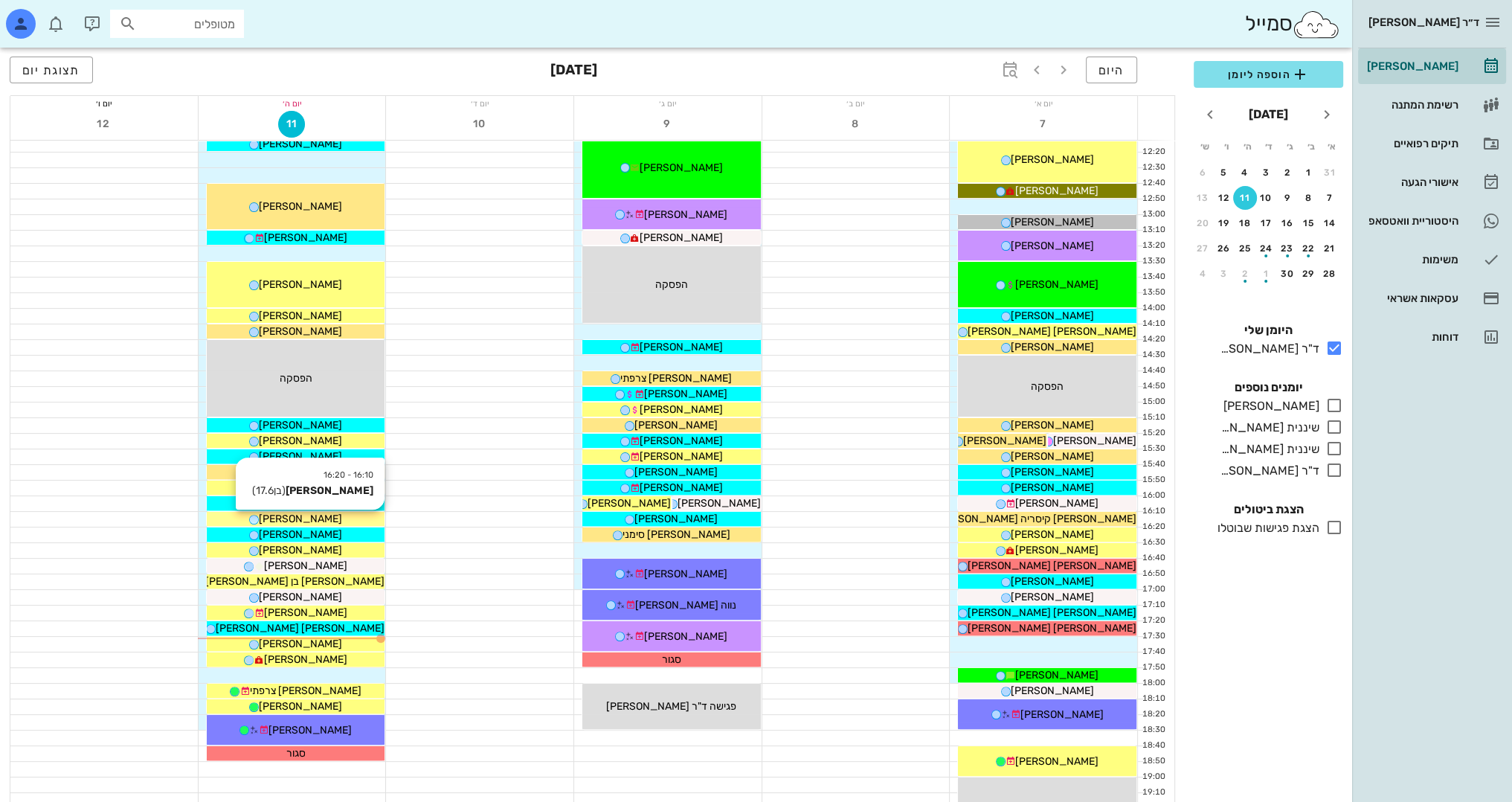
scroll to position [520, 0]
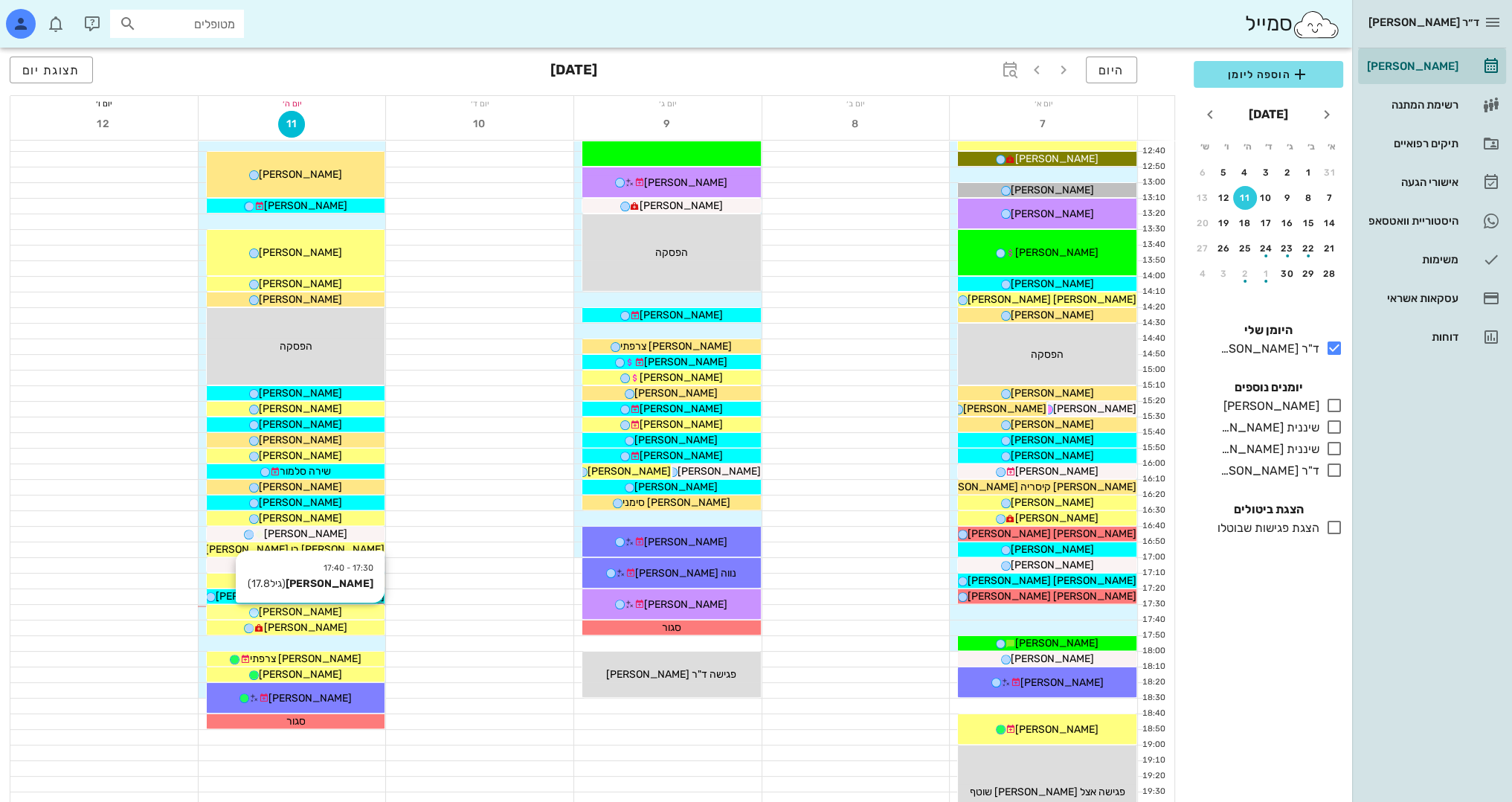
click at [330, 610] on div "[PERSON_NAME]" at bounding box center [296, 612] width 178 height 16
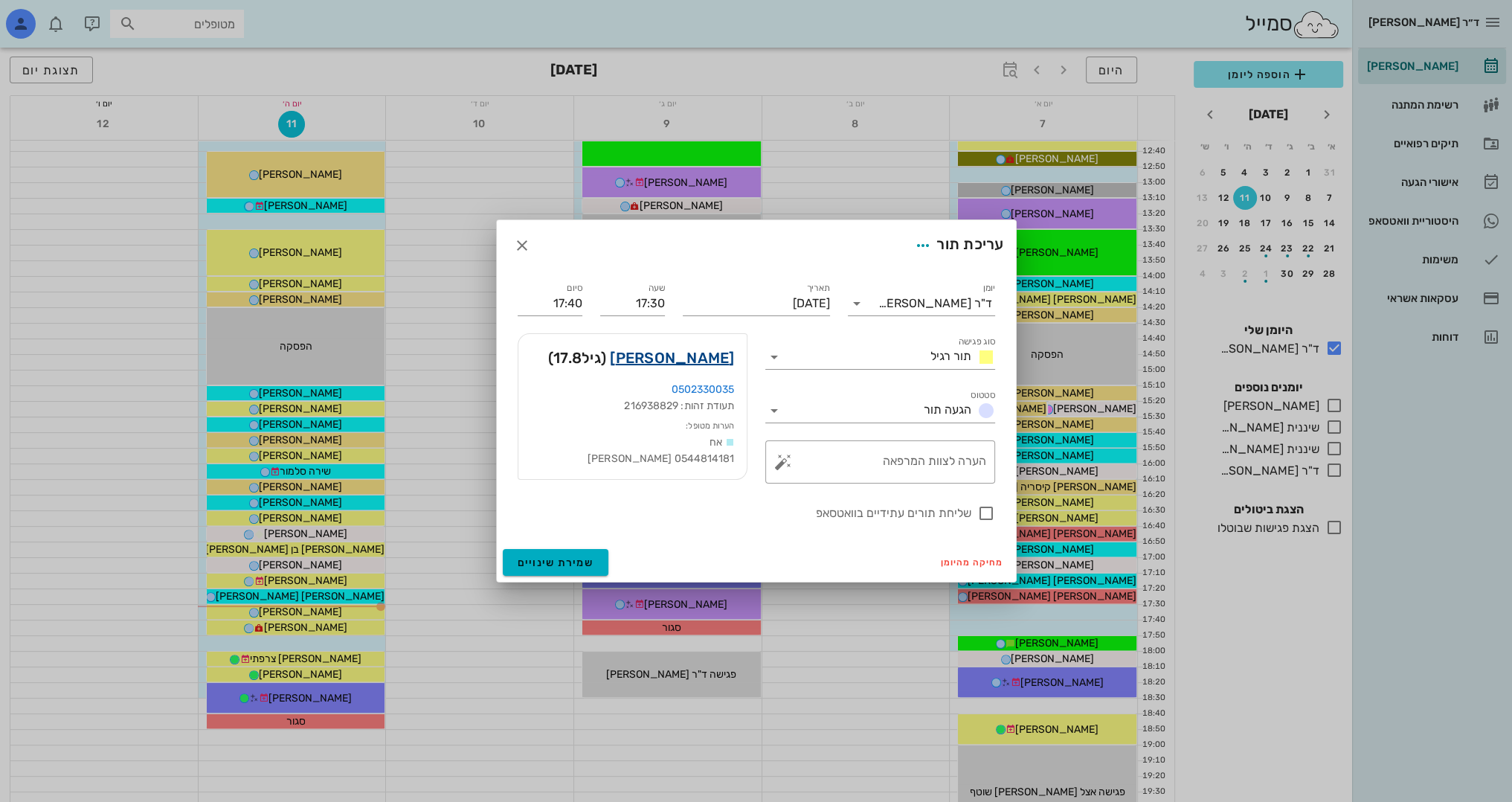
click at [717, 355] on link "יואב זקצר" at bounding box center [672, 358] width 125 height 24
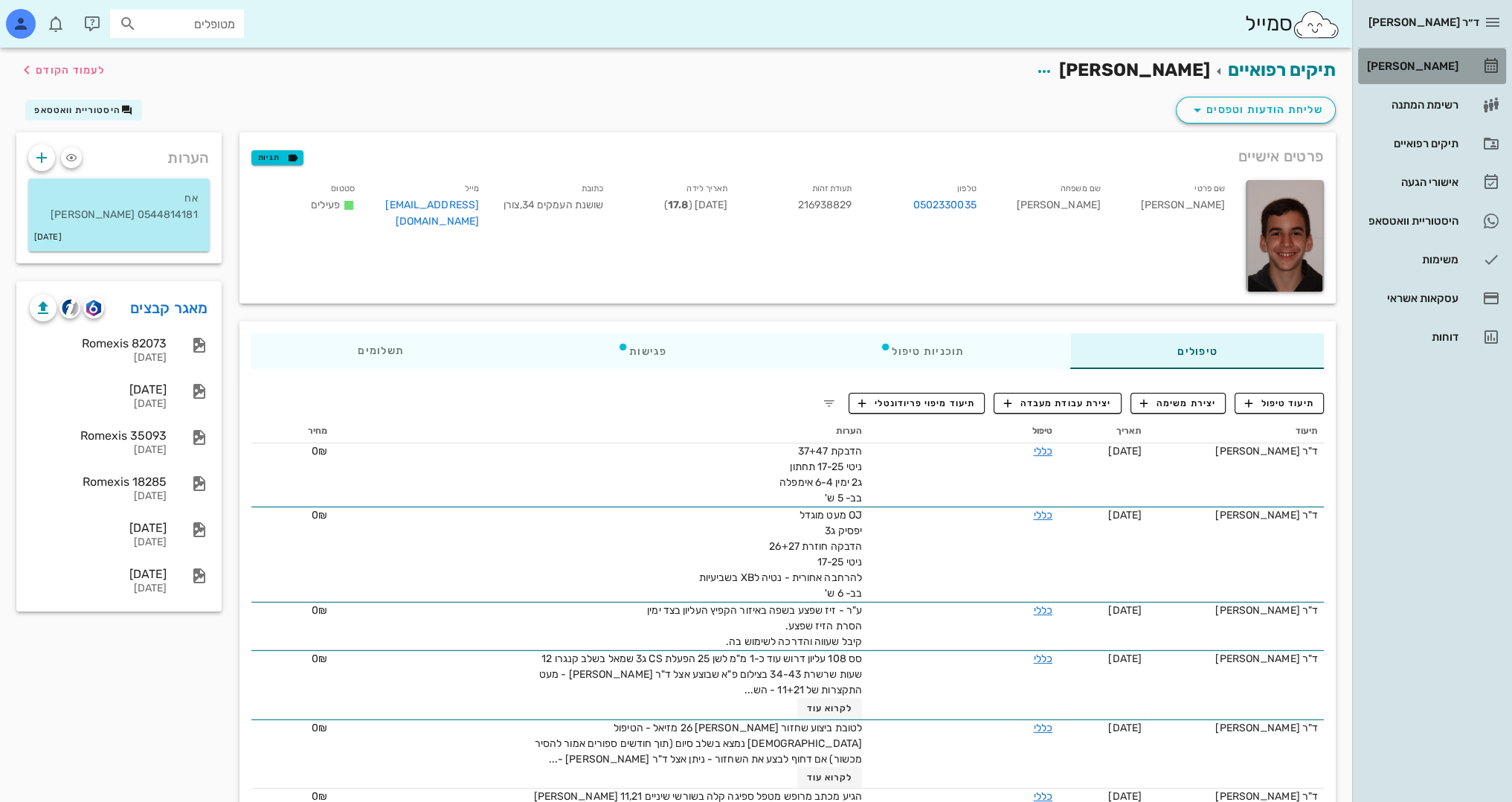
click at [1412, 71] on div "[PERSON_NAME]" at bounding box center [1411, 65] width 95 height 12
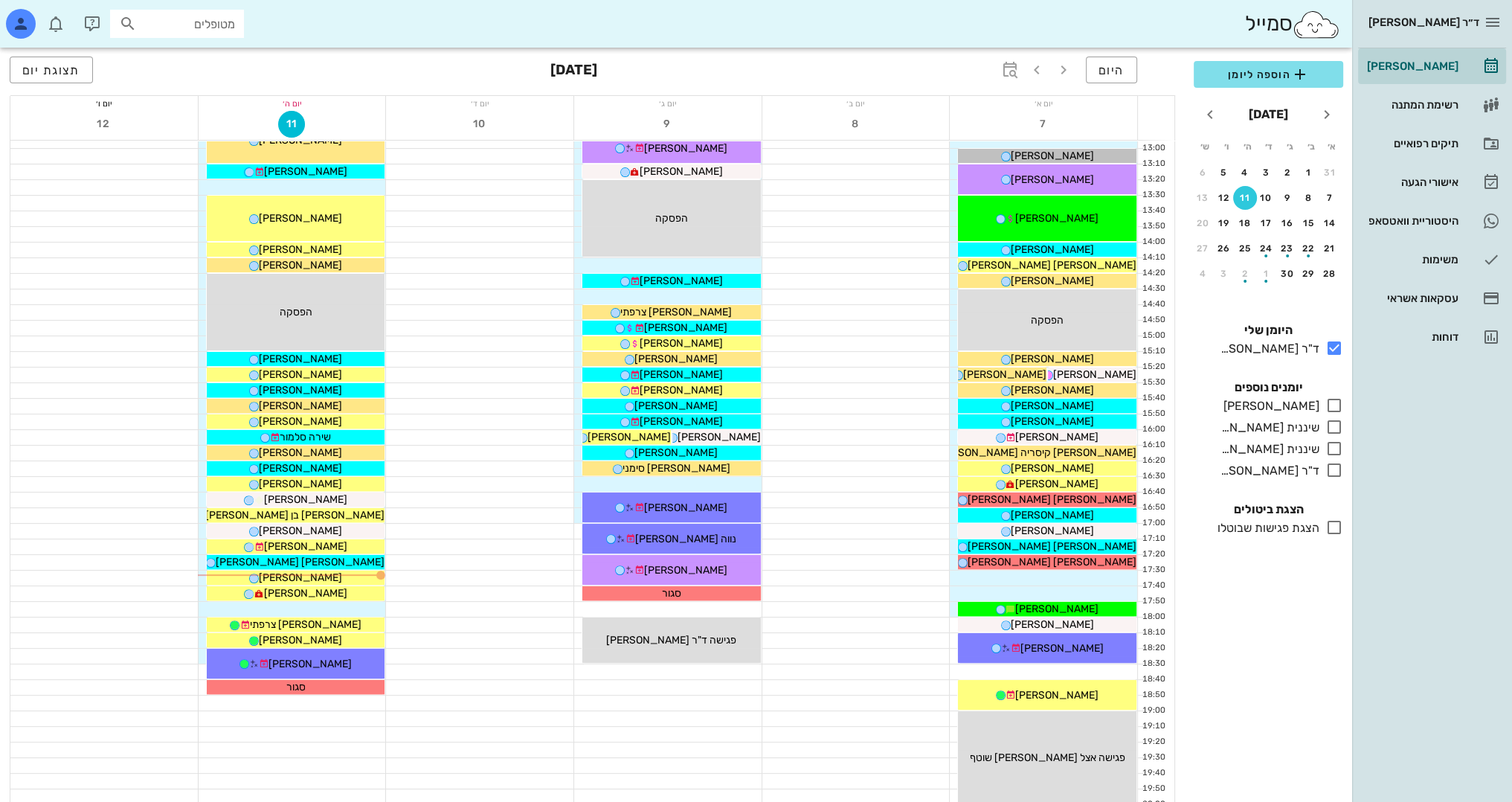
scroll to position [595, 0]
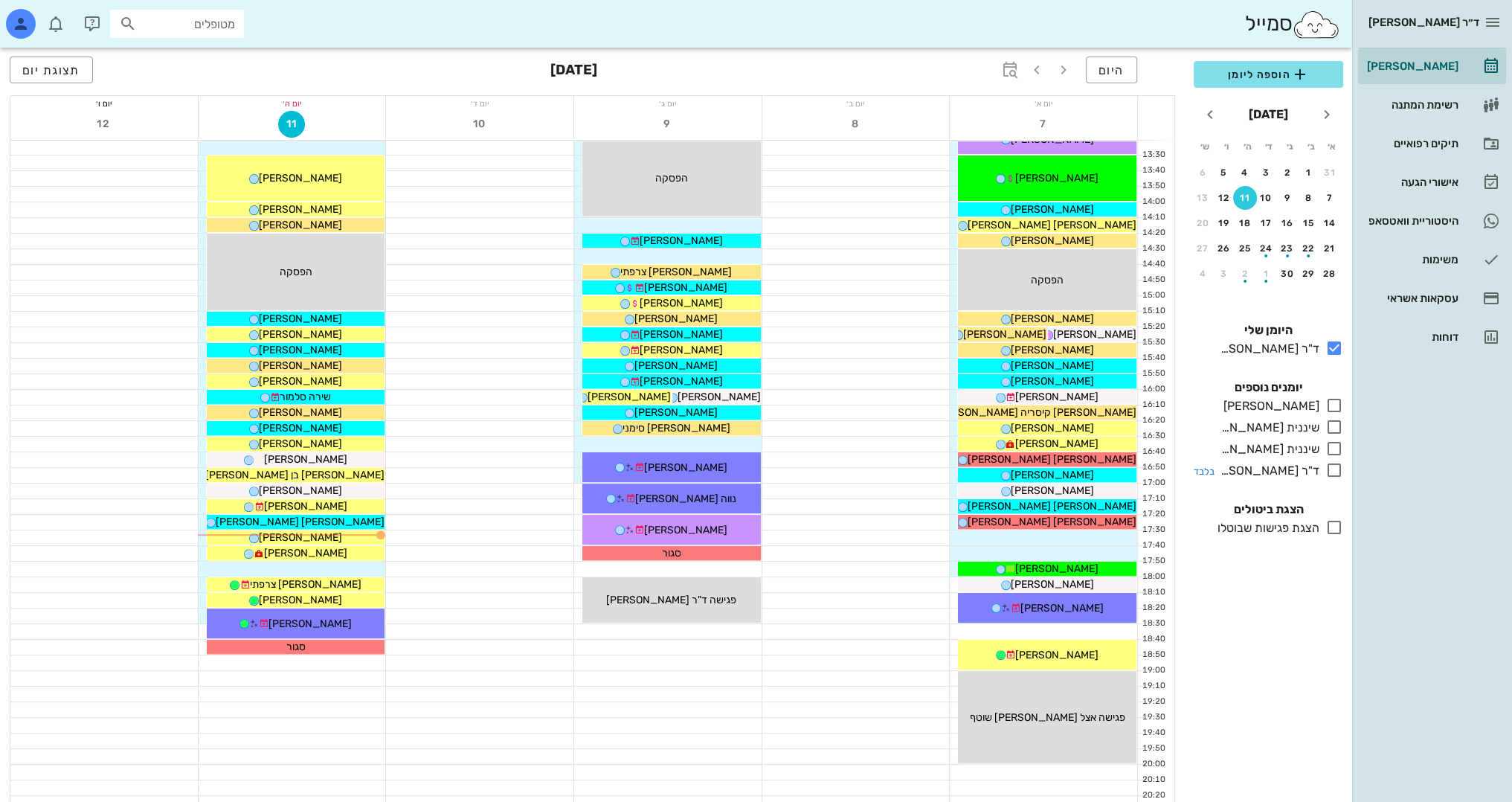
click at [1332, 466] on icon at bounding box center [1334, 470] width 18 height 18
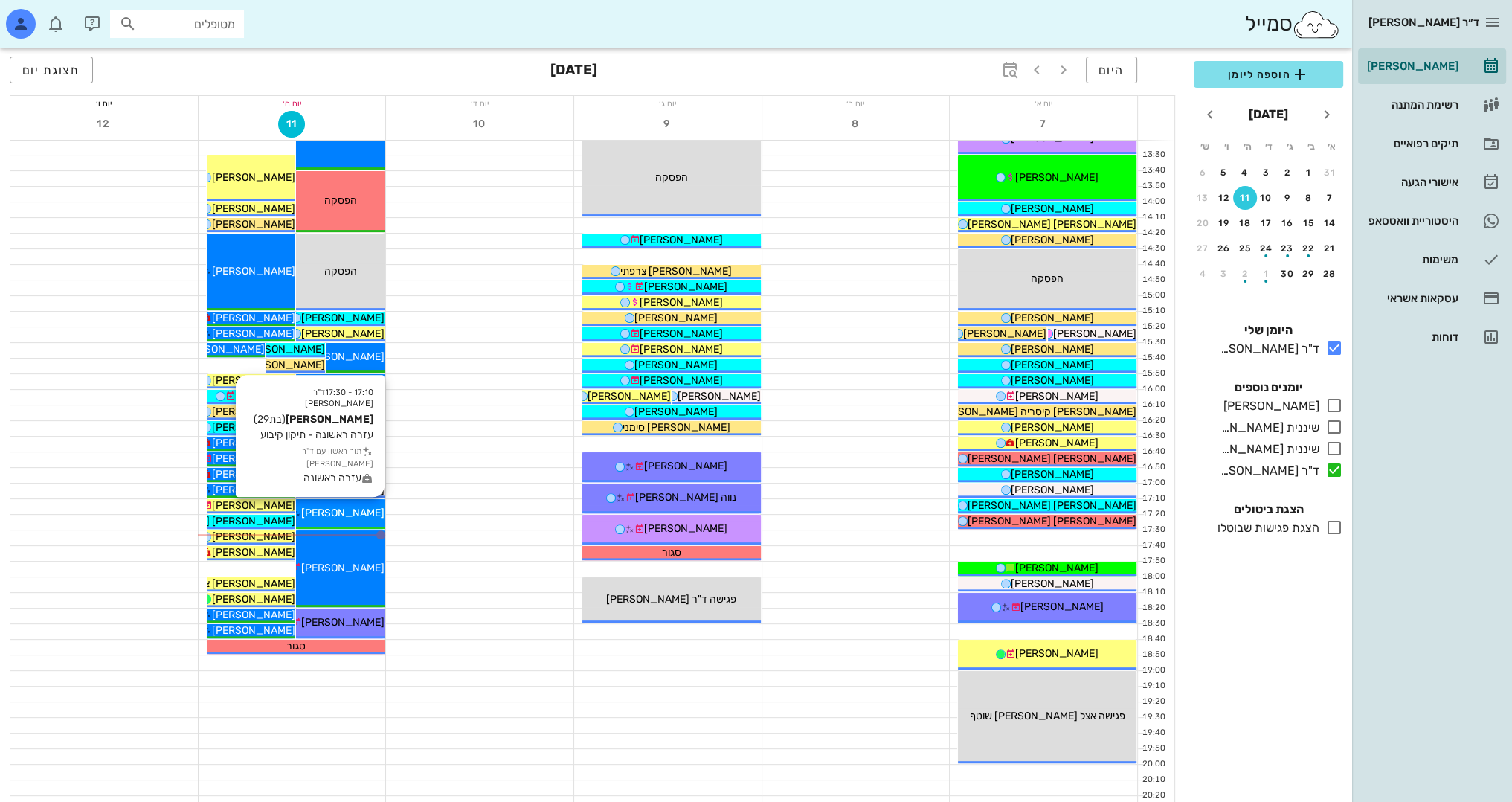
click at [369, 509] on span "ליטל דבורצקי" at bounding box center [343, 513] width 84 height 13
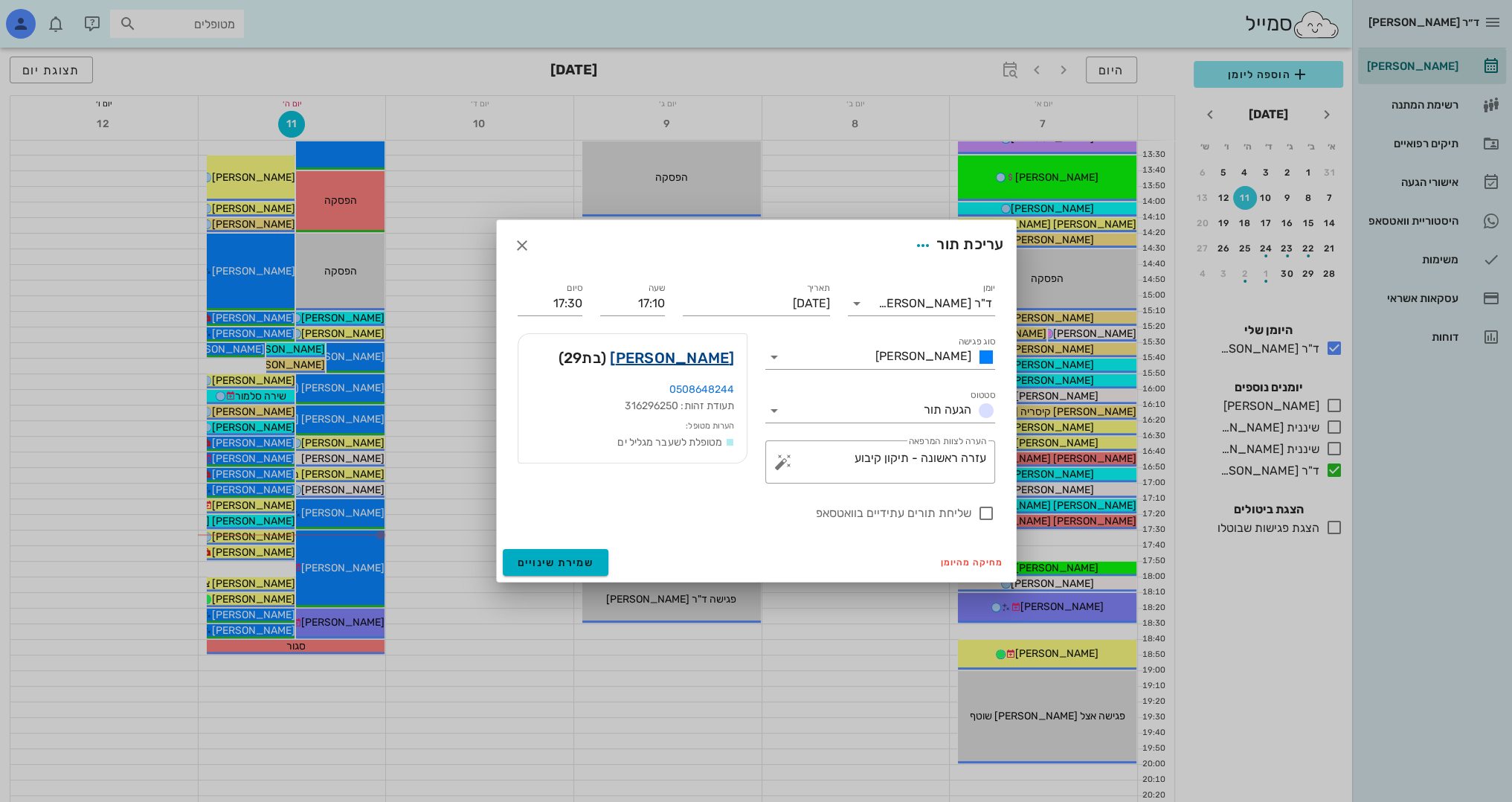
click at [695, 360] on link "ליטל דבורצקי" at bounding box center [672, 358] width 125 height 24
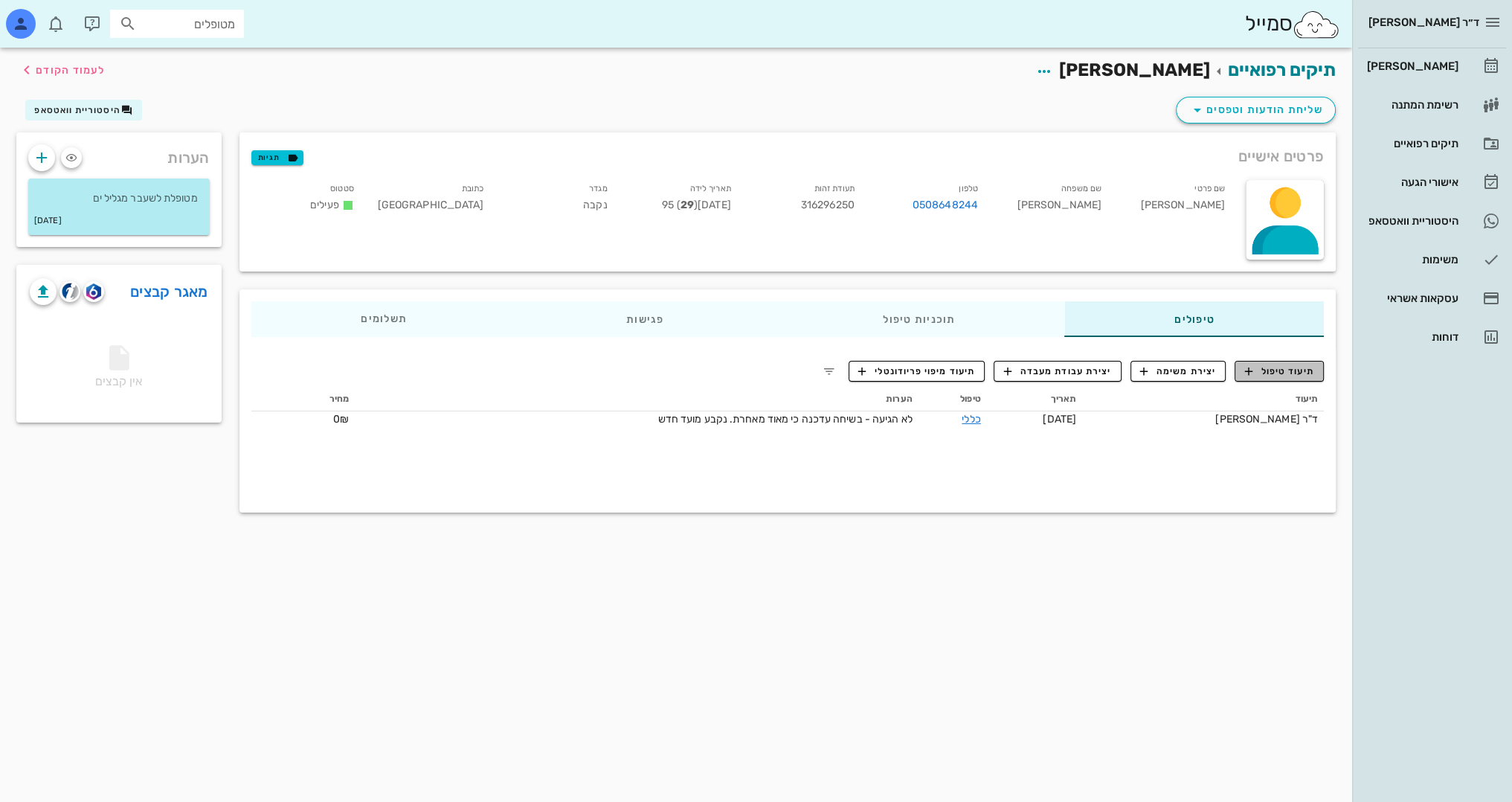
click at [1308, 364] on span "תיעוד טיפול" at bounding box center [1279, 371] width 69 height 13
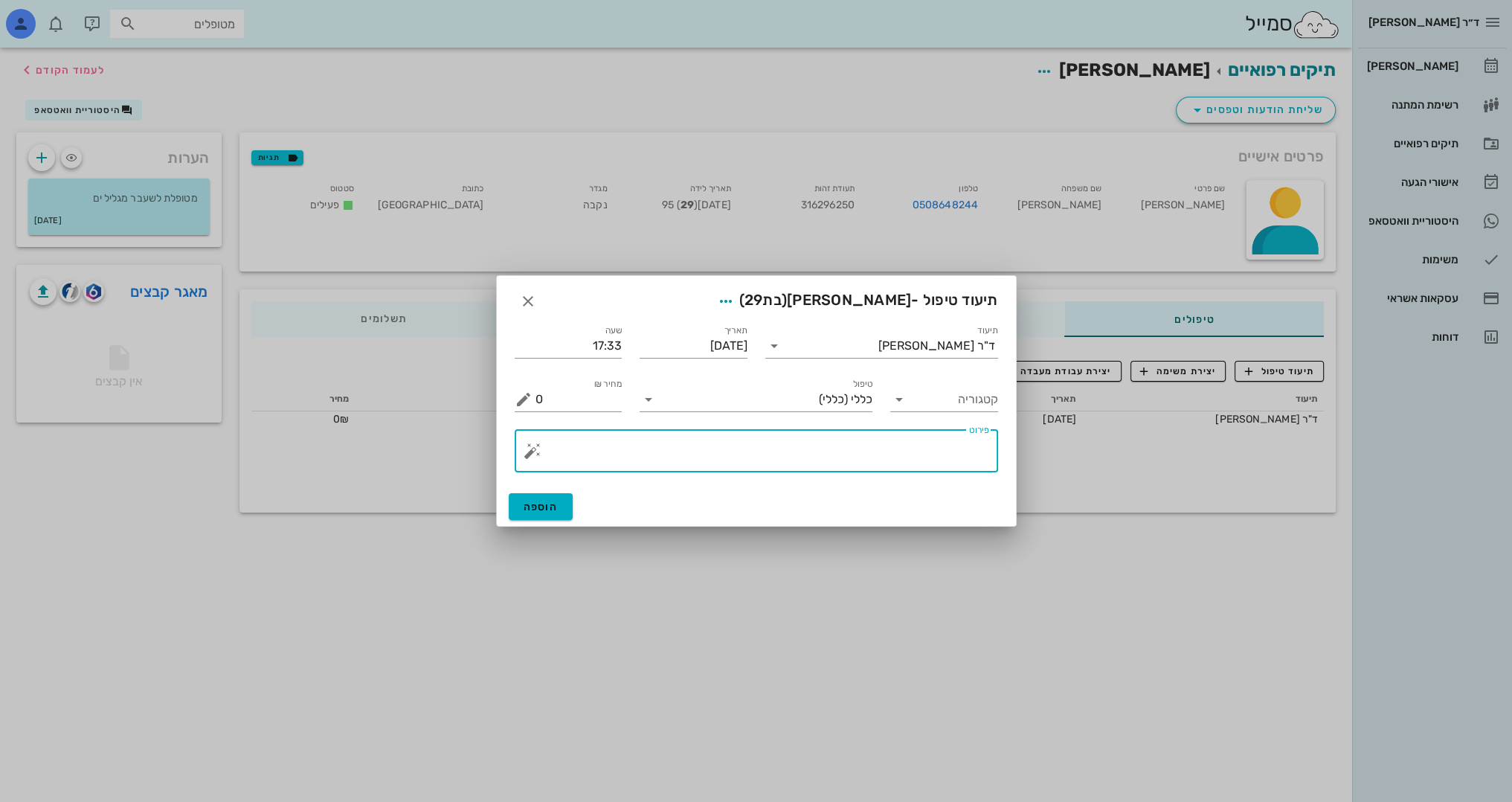
click at [934, 465] on textarea "פירוט" at bounding box center [762, 454] width 453 height 35
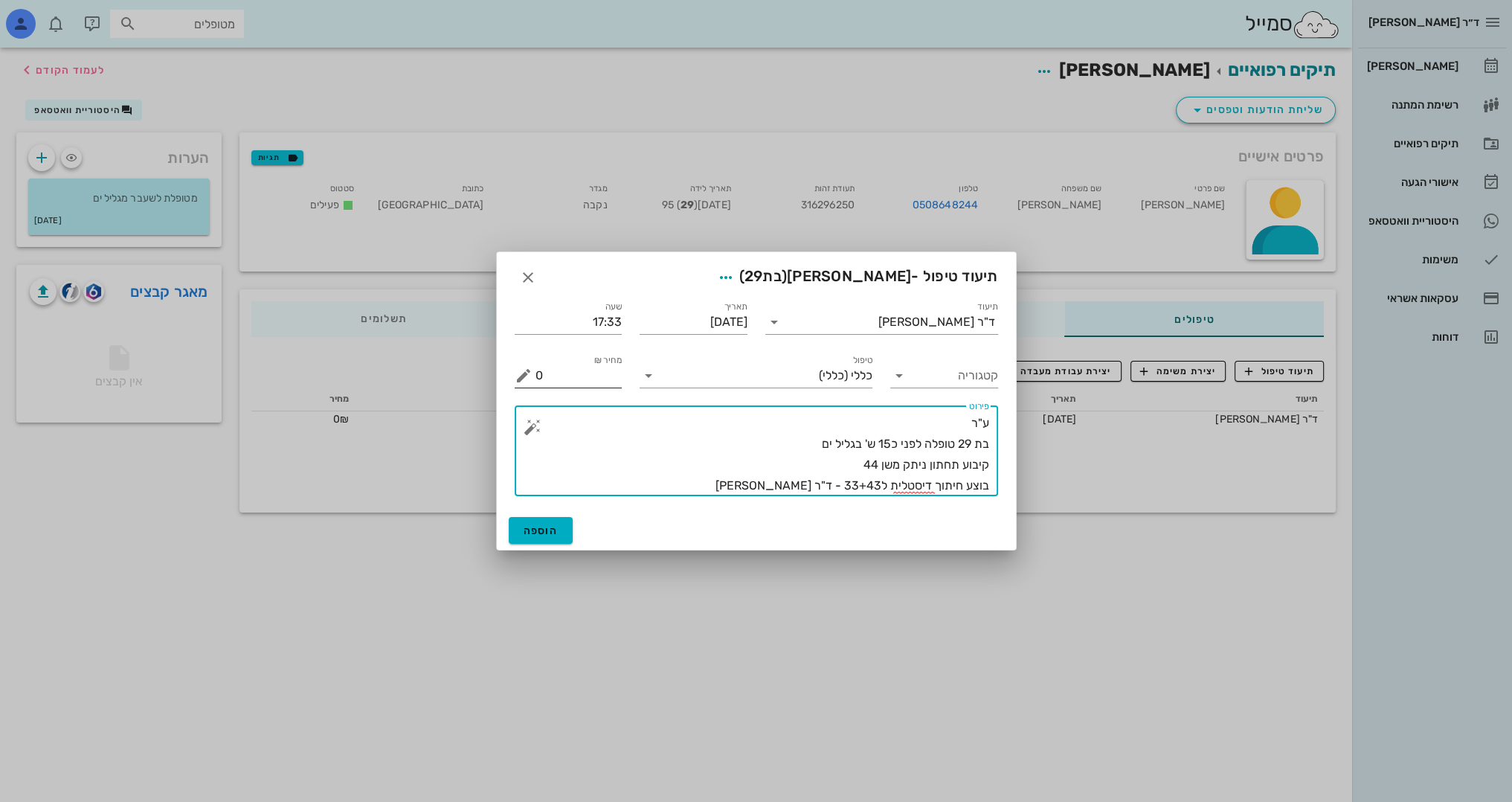
type textarea "ע"ר בת 29 טופלה לפני כ15 ש' בגליל ים קיבוע תחתון ניתק משן 44 בוצע חיתוך דיסטלית…"
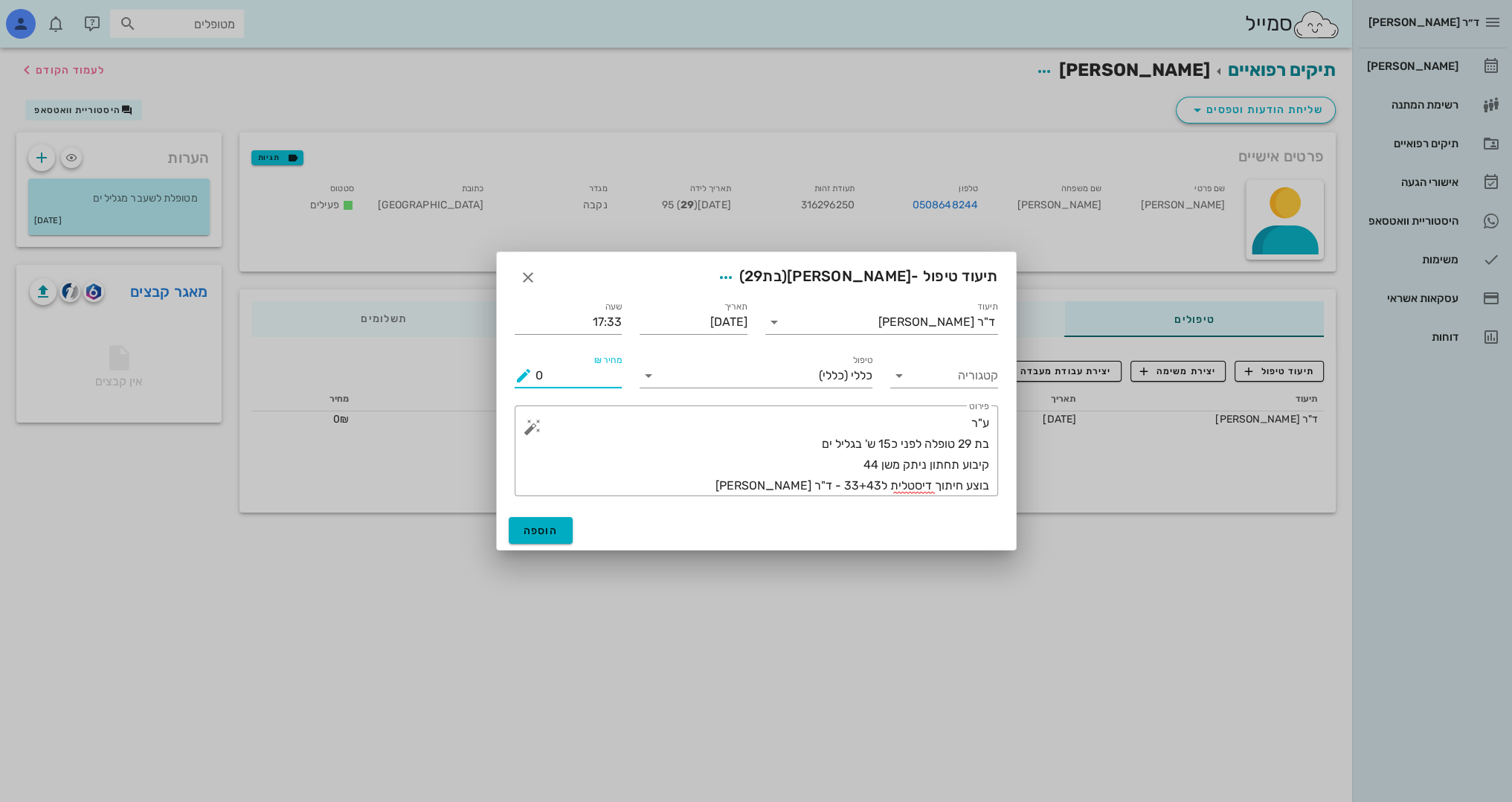
drag, startPoint x: 553, startPoint y: 367, endPoint x: 510, endPoint y: 371, distance: 43.2
click at [510, 371] on div "מחיר ₪ 0" at bounding box center [568, 370] width 125 height 54
type input "300"
click at [546, 521] on button "הוספה" at bounding box center [541, 531] width 65 height 27
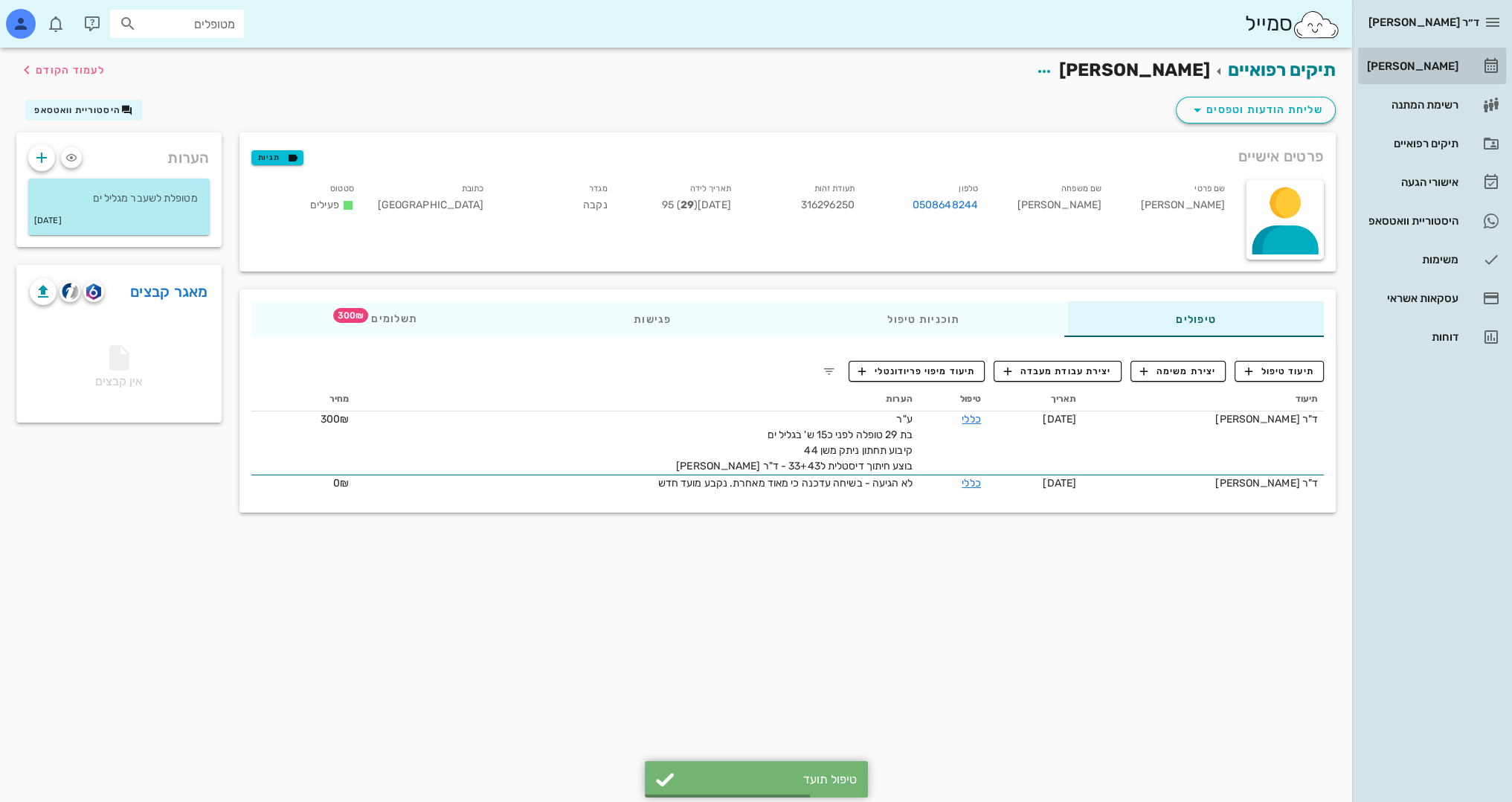
click at [1421, 67] on div "[PERSON_NAME]" at bounding box center [1411, 65] width 95 height 12
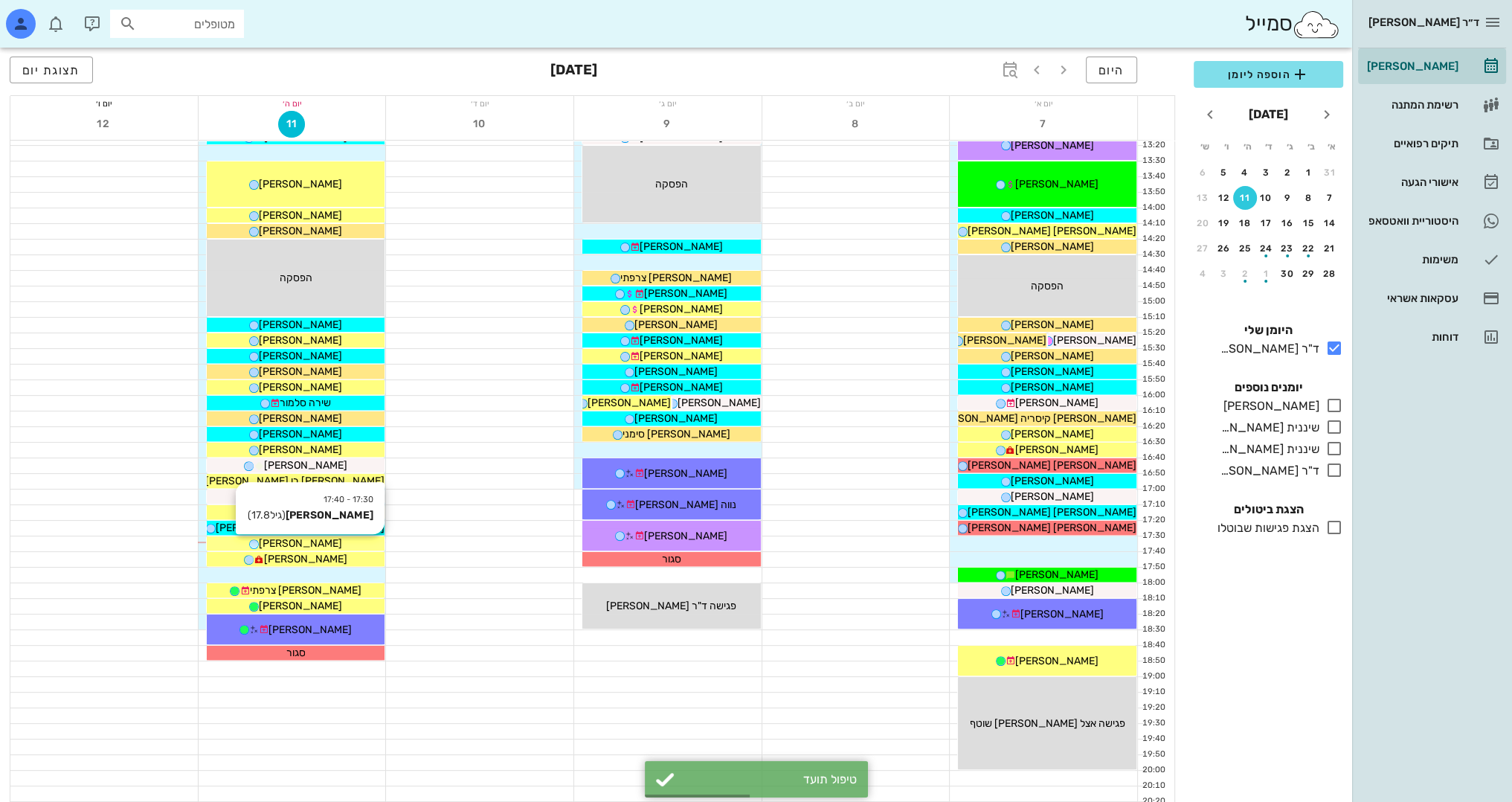
scroll to position [595, 0]
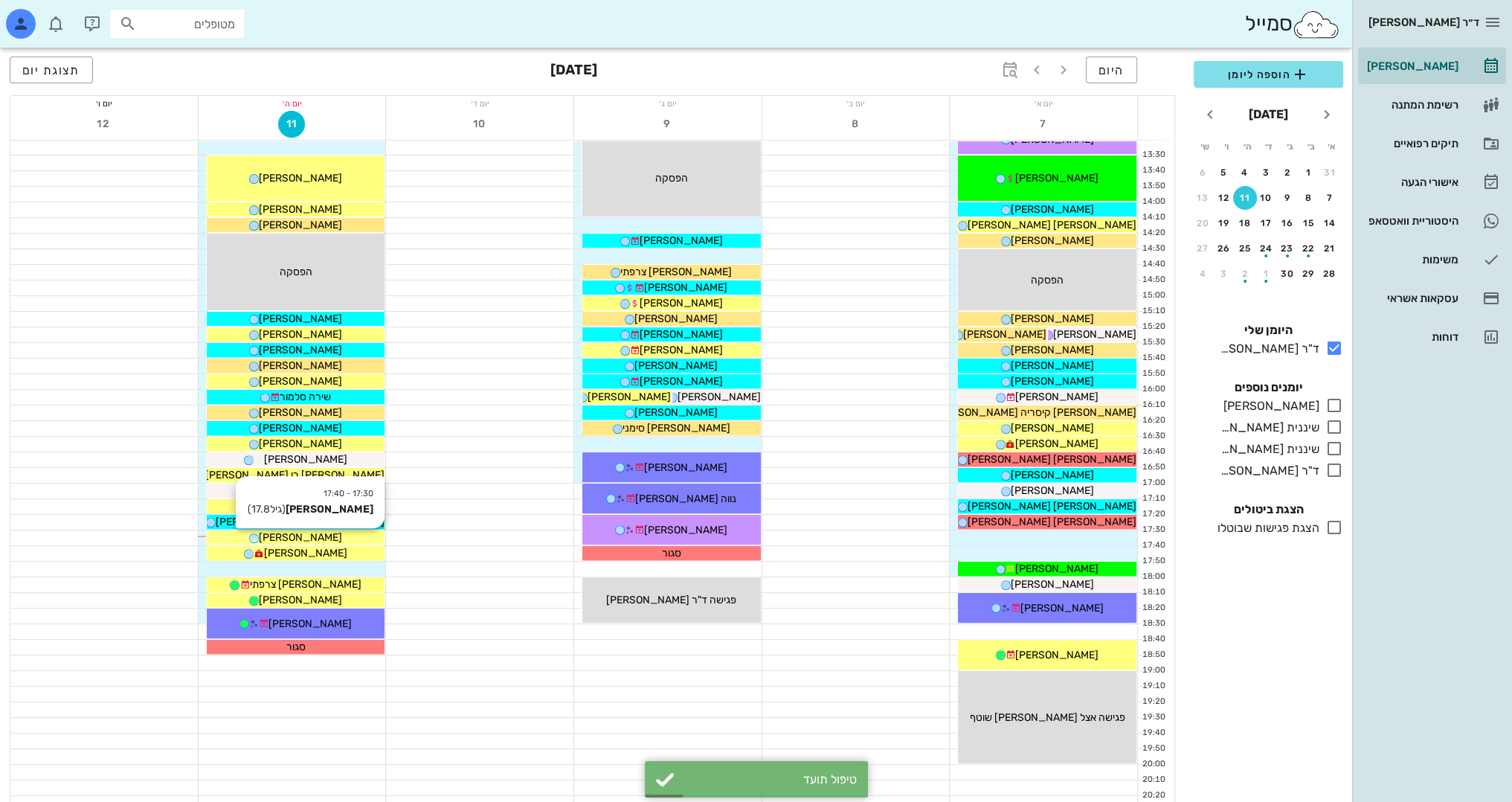
click at [330, 534] on div "[PERSON_NAME]" at bounding box center [296, 538] width 178 height 16
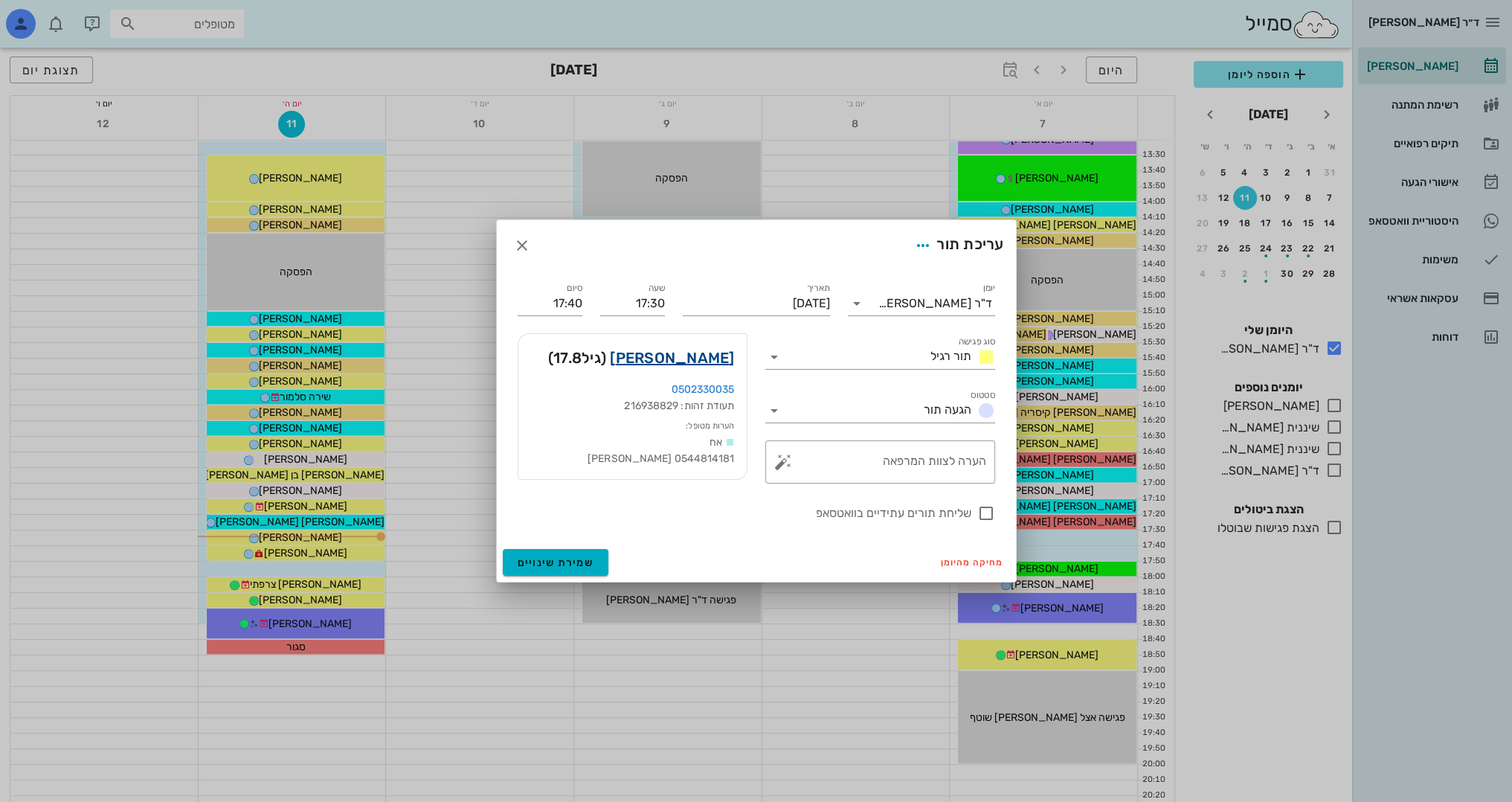
click at [711, 360] on link "יואב זקצר" at bounding box center [672, 358] width 125 height 24
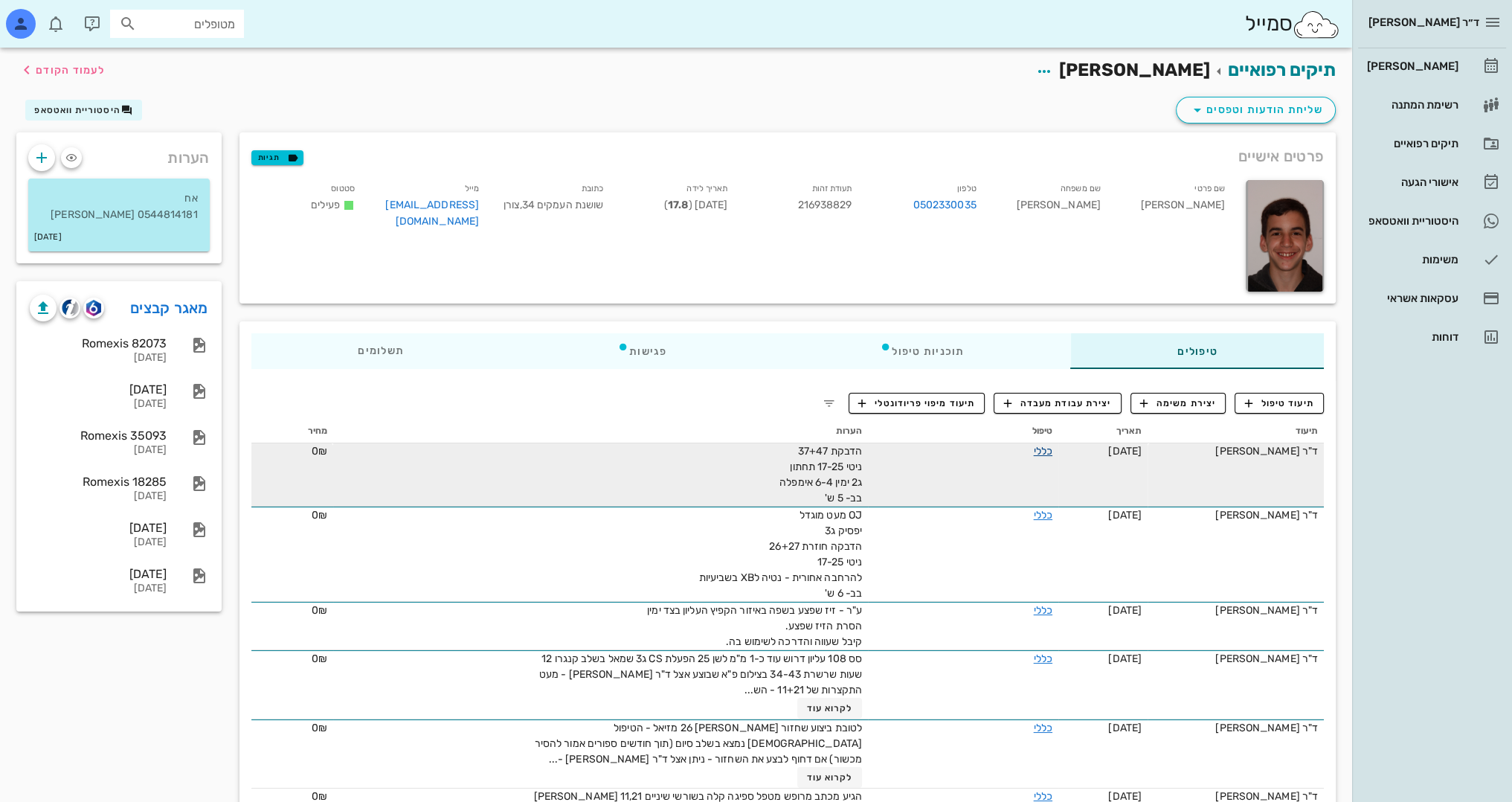
click at [1048, 450] on link "כללי" at bounding box center [1043, 451] width 19 height 13
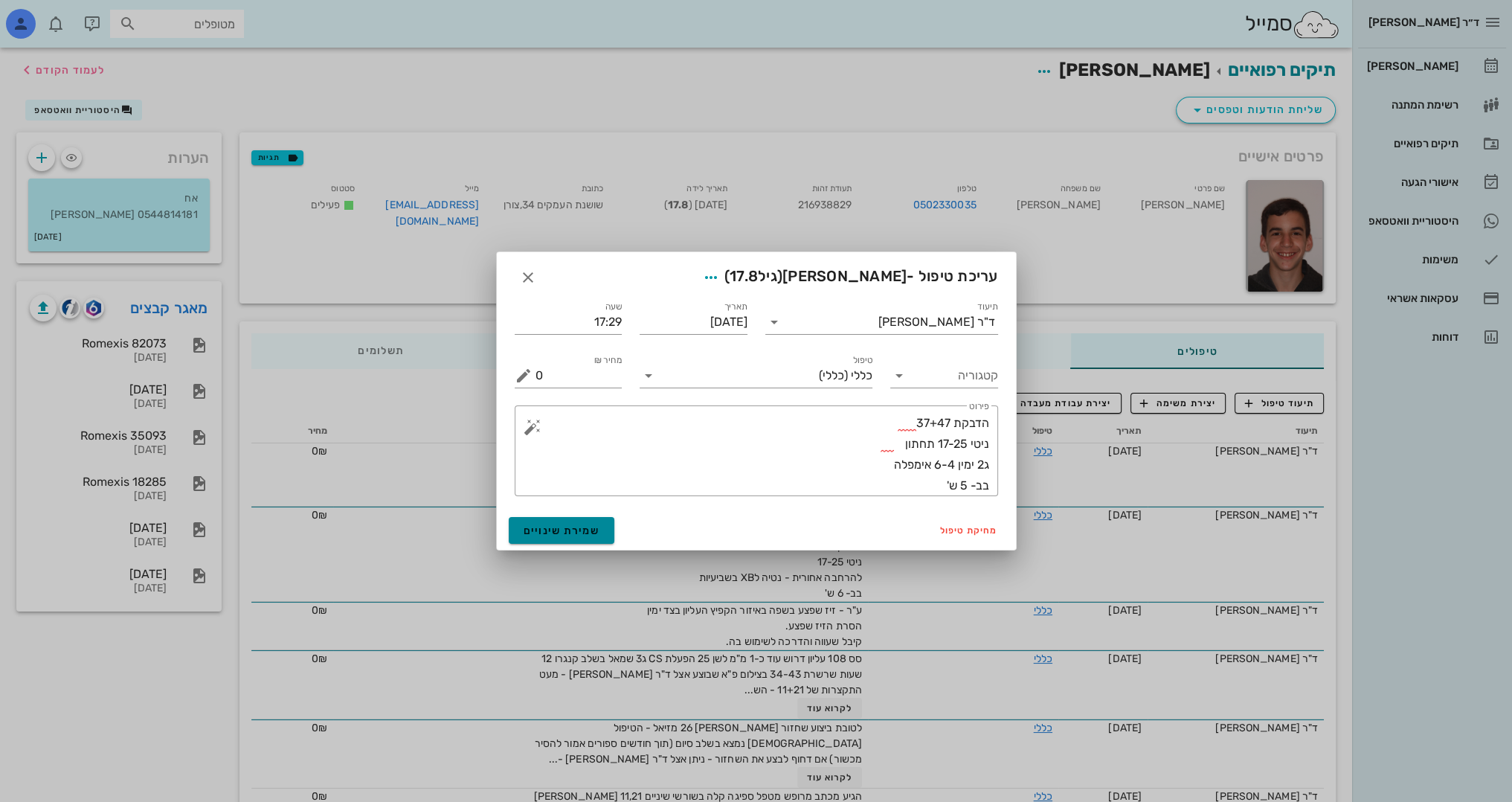
click at [598, 532] on button "שמירת שינויים" at bounding box center [561, 531] width 106 height 27
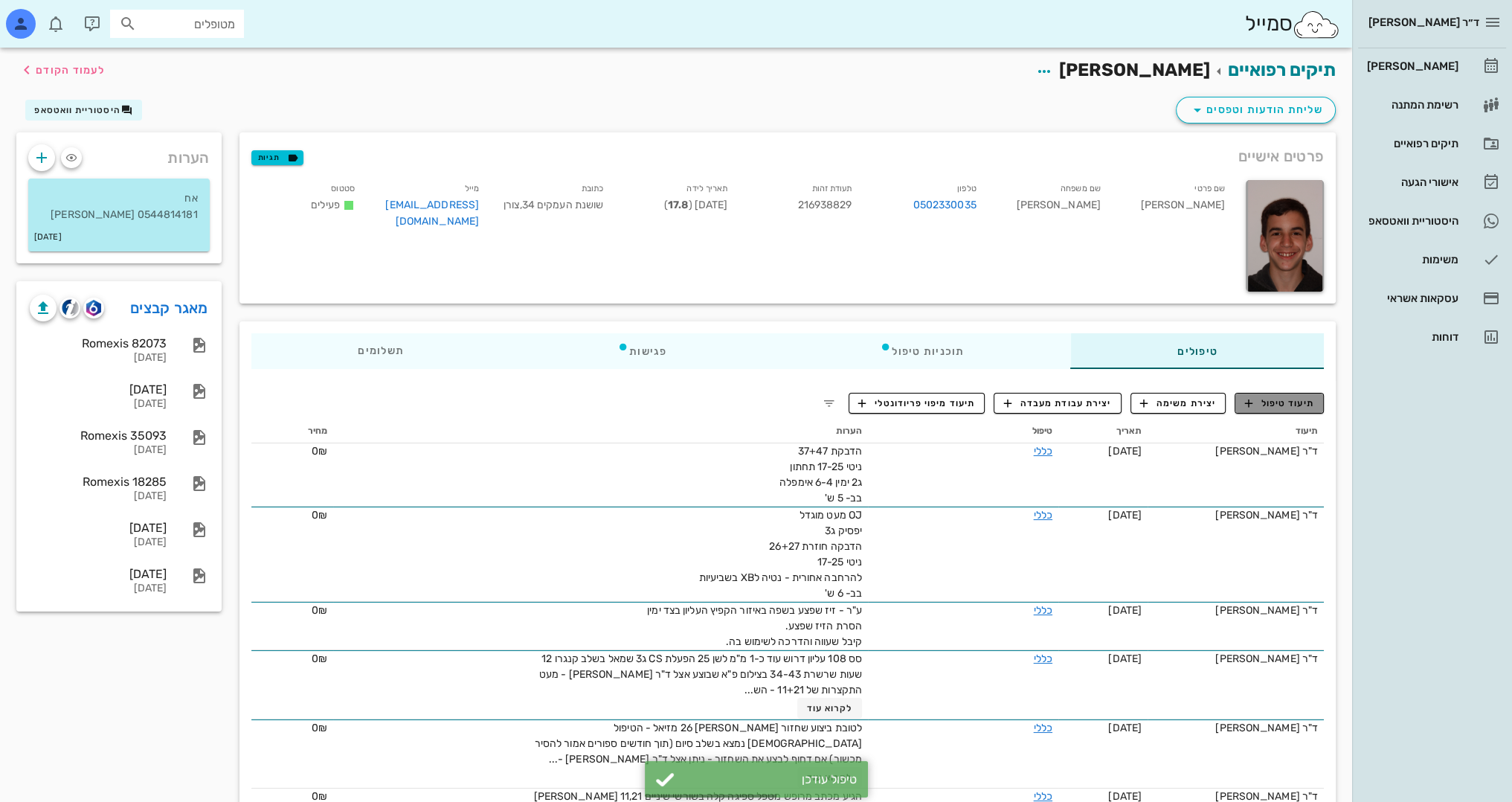
click at [1300, 401] on span "תיעוד טיפול" at bounding box center [1279, 403] width 69 height 13
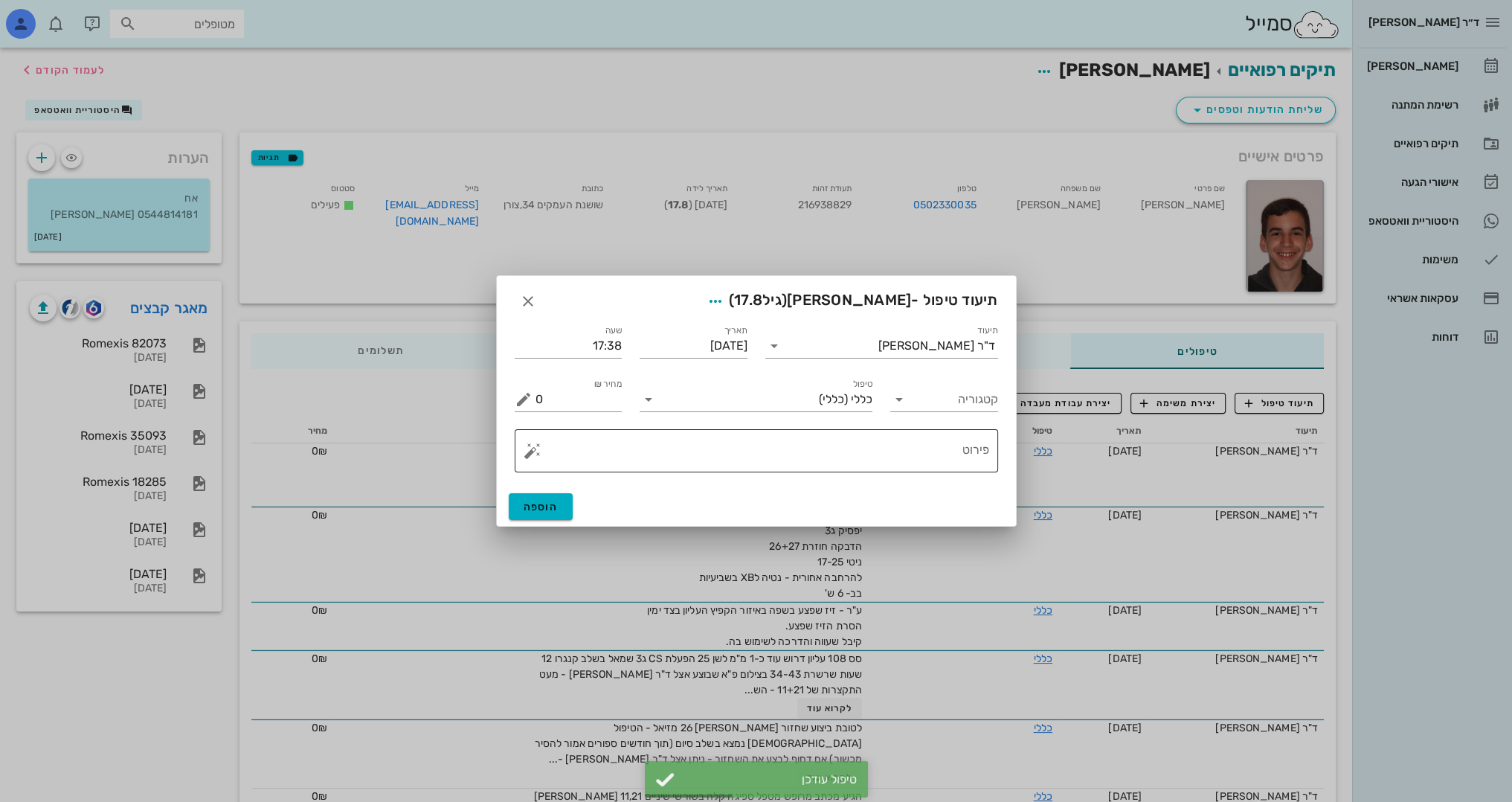
click at [949, 455] on textarea "פירוט" at bounding box center [762, 454] width 453 height 35
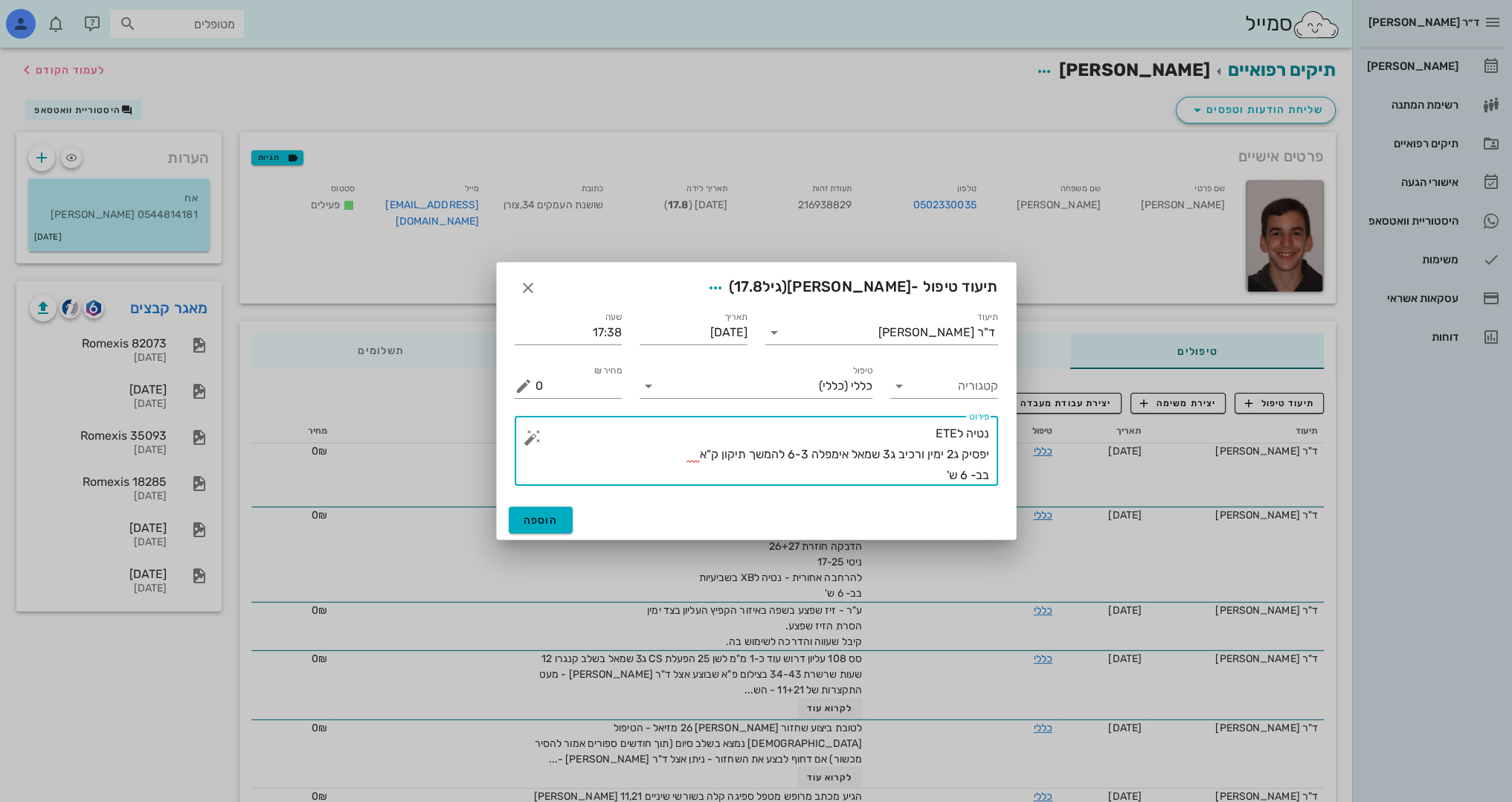
click at [661, 452] on textarea "נטיה לETE יפסיק ג2 ימין ורכיב ג3 שמאל אימפלה 6-3 להמשך תיקון ק"א בב- 6 ש'" at bounding box center [762, 454] width 453 height 62
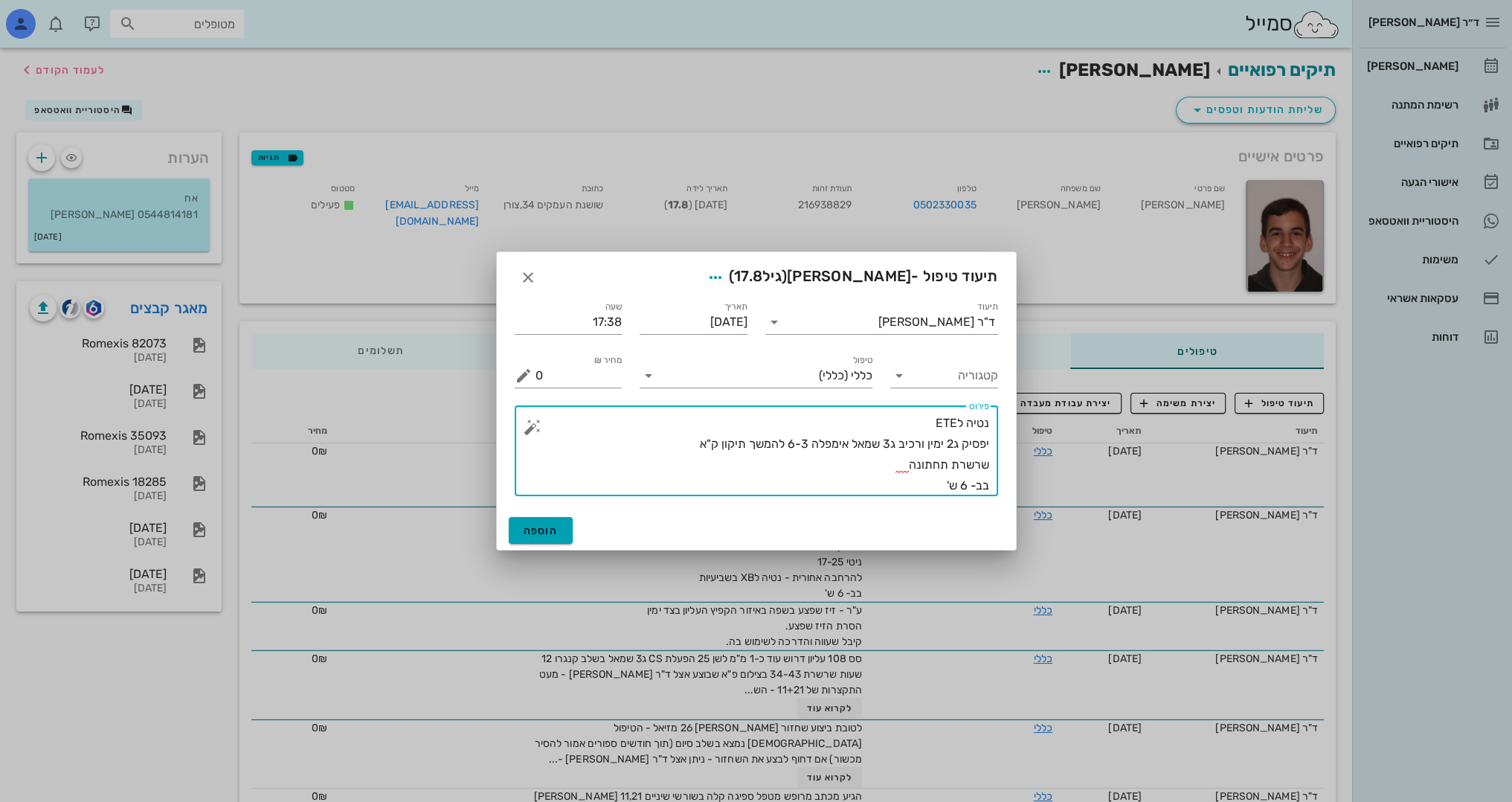
type textarea "נטיה לETE יפסיק ג2 ימין ורכיב ג3 שמאל אימפלה 6-3 להמשך תיקון ק"א שרשרת תחתונה ב…"
click at [537, 532] on span "הוספה" at bounding box center [541, 531] width 35 height 13
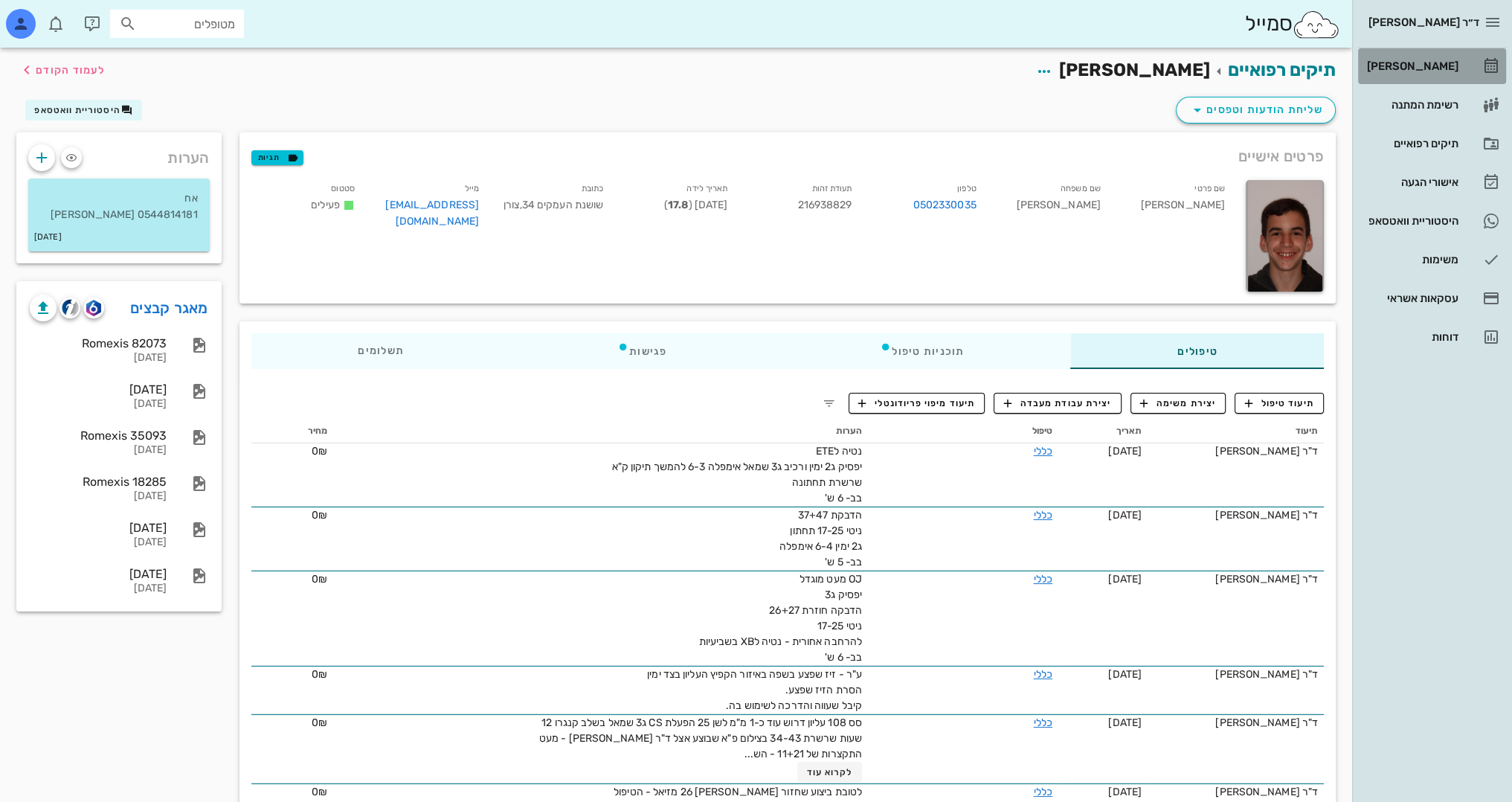
click at [1424, 60] on div "[PERSON_NAME]" at bounding box center [1411, 65] width 95 height 12
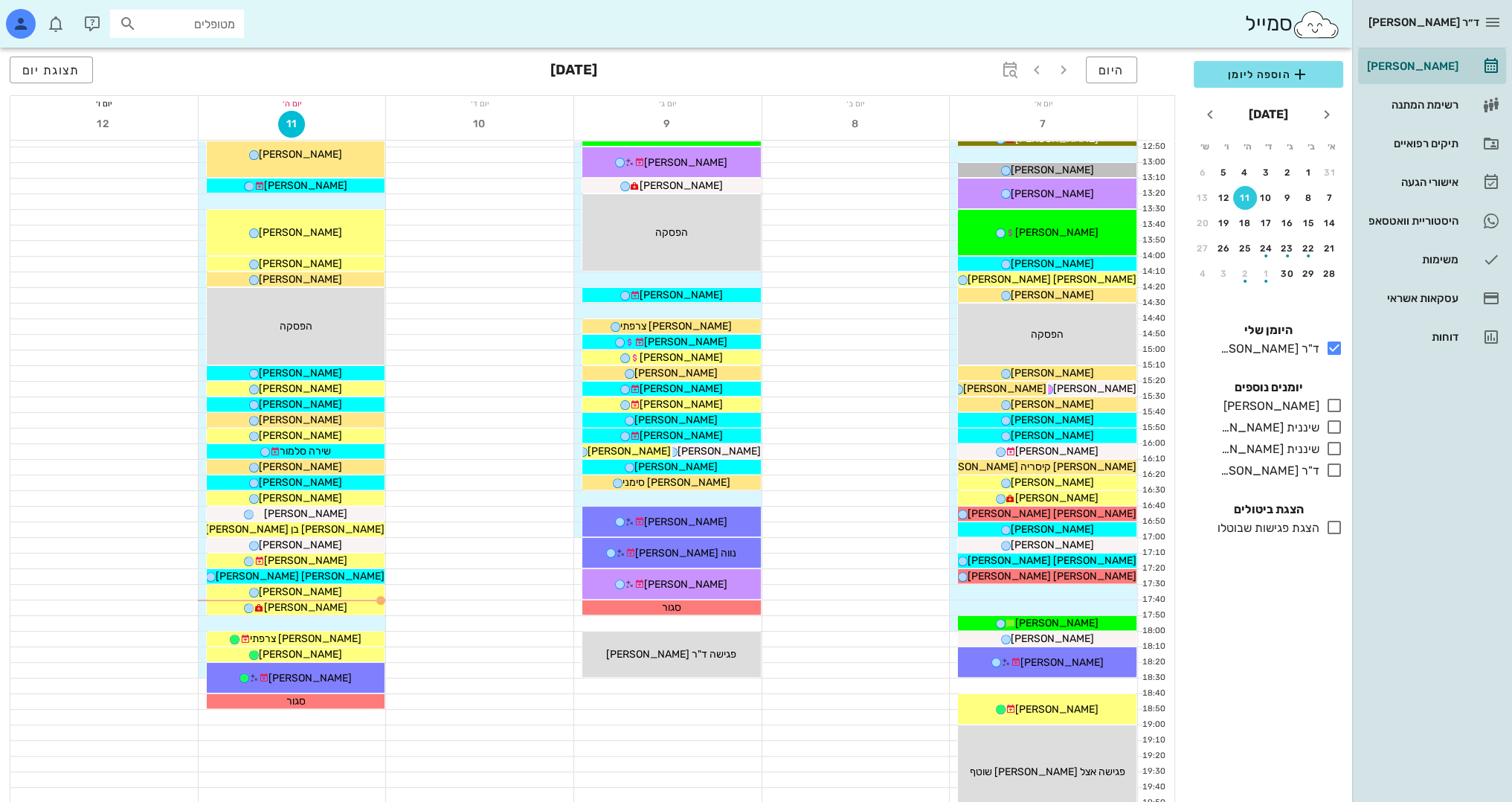
scroll to position [595, 0]
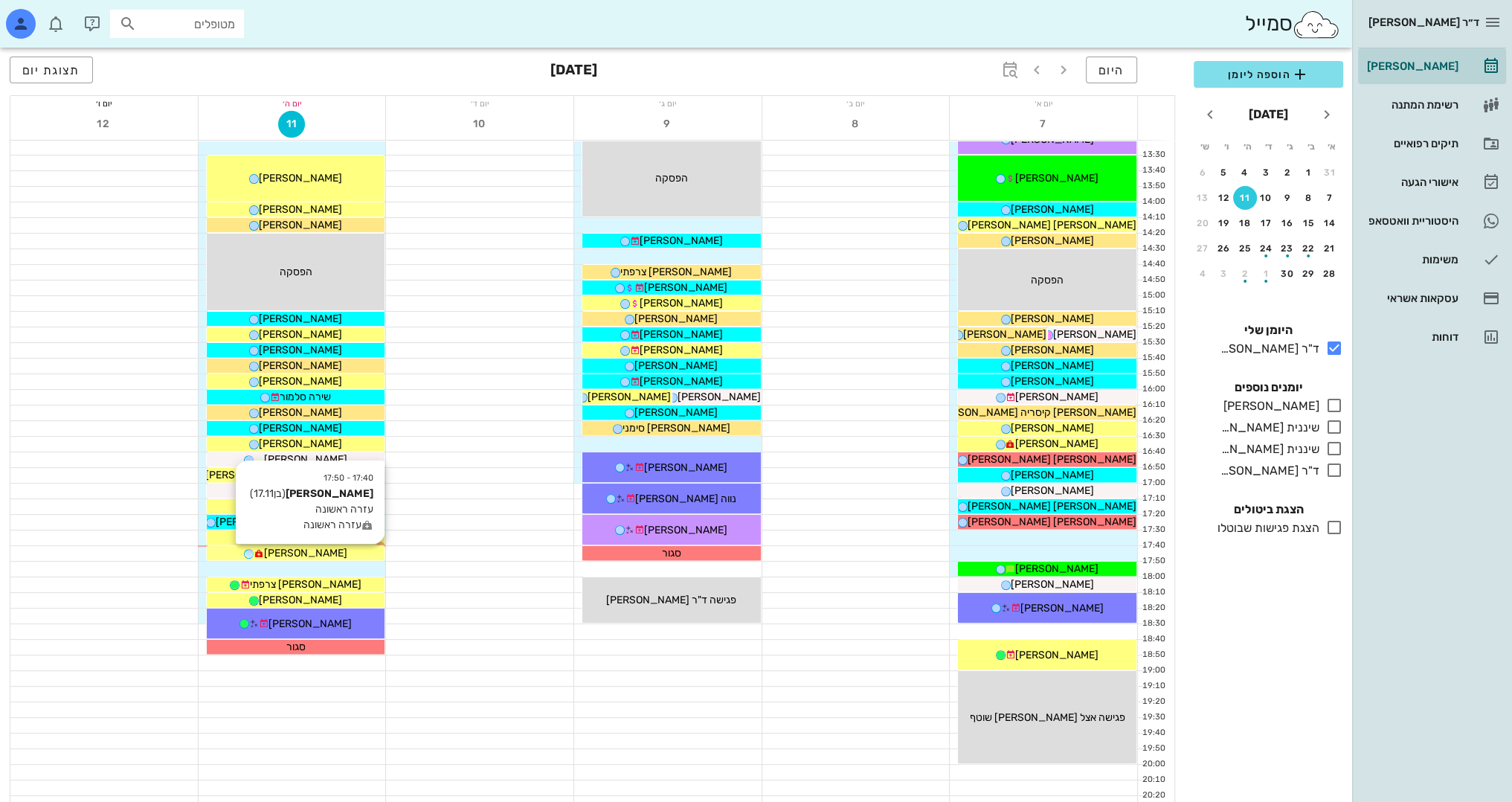
click at [315, 557] on span "[PERSON_NAME]" at bounding box center [305, 553] width 84 height 13
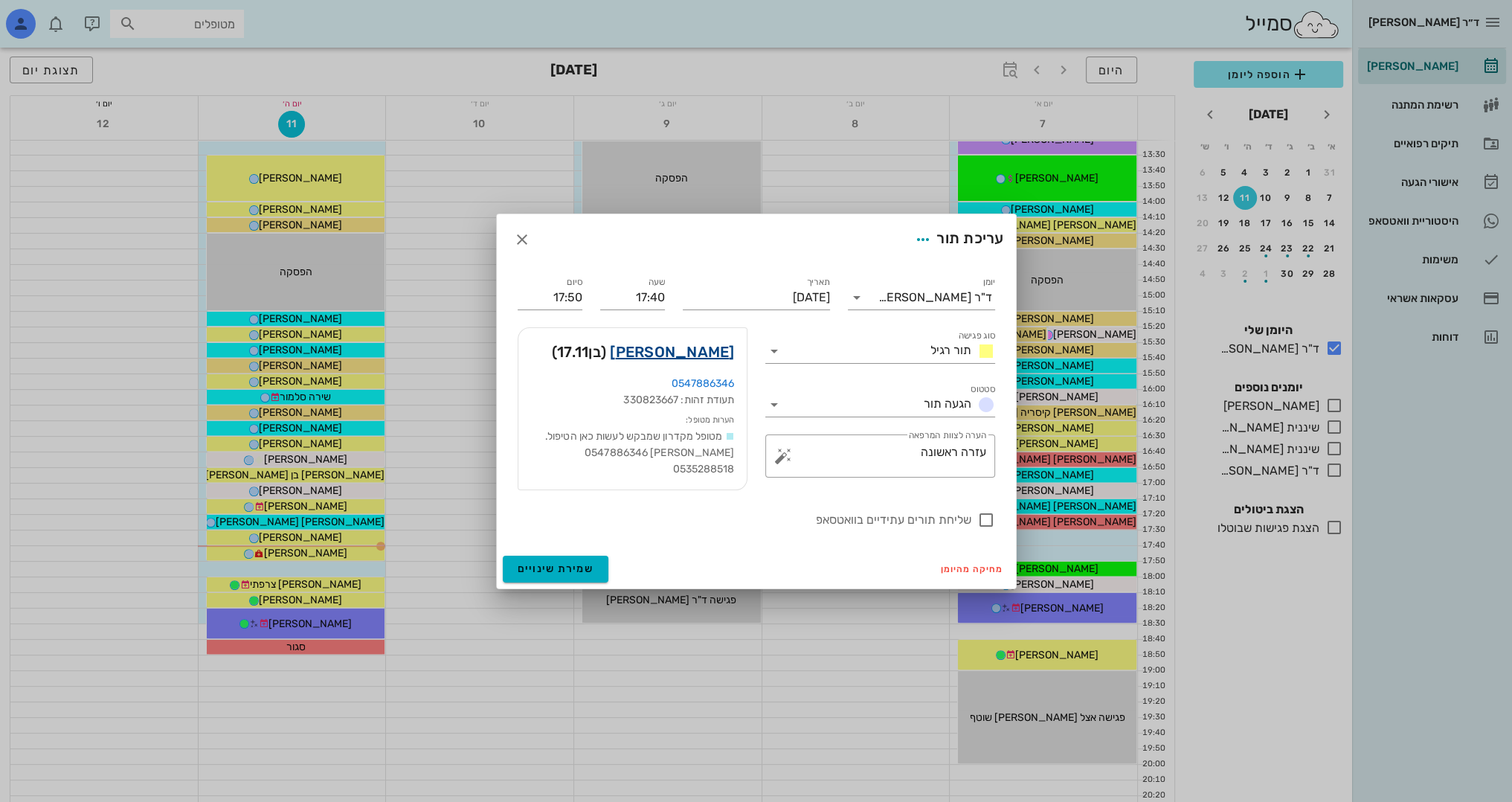
click at [709, 353] on link "זיו שמואלי" at bounding box center [672, 352] width 125 height 24
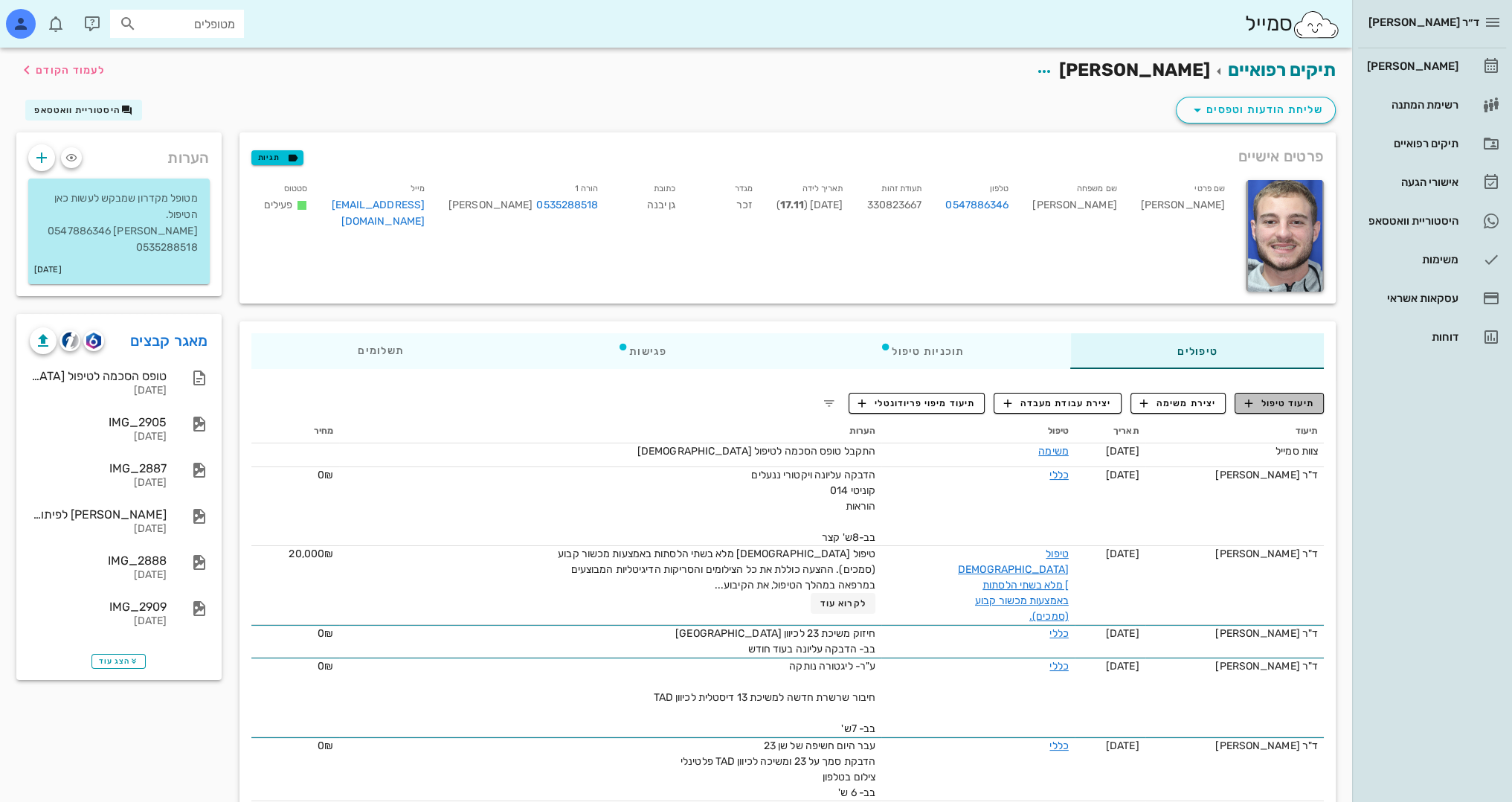
click at [1276, 407] on span "תיעוד טיפול" at bounding box center [1279, 403] width 69 height 13
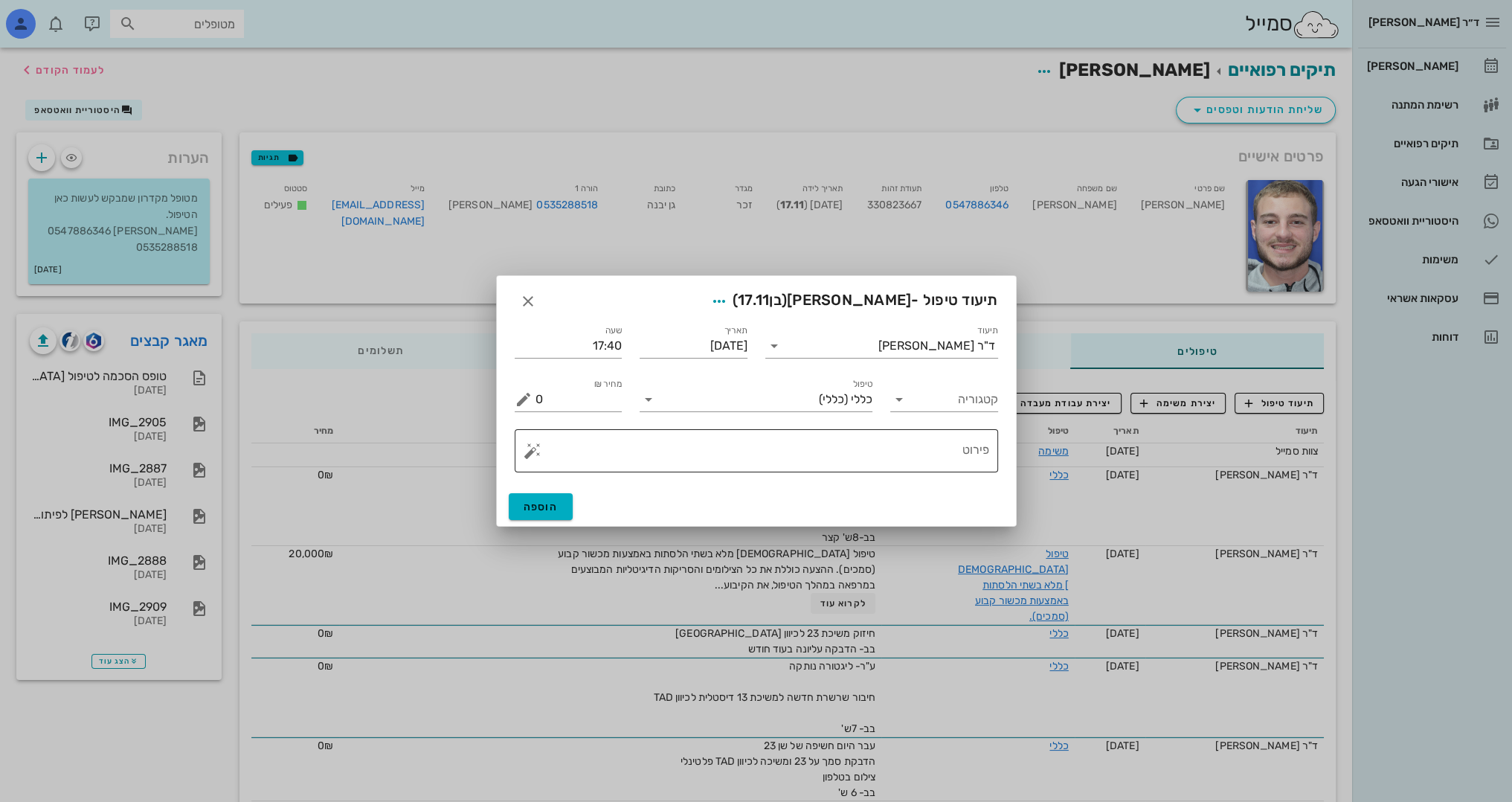
click at [892, 433] on div "פירוט" at bounding box center [762, 450] width 453 height 43
type textarea "ע"ר - מפריע קצה החוט - תוספת פלאו"
click at [549, 504] on span "הוספה" at bounding box center [541, 507] width 35 height 13
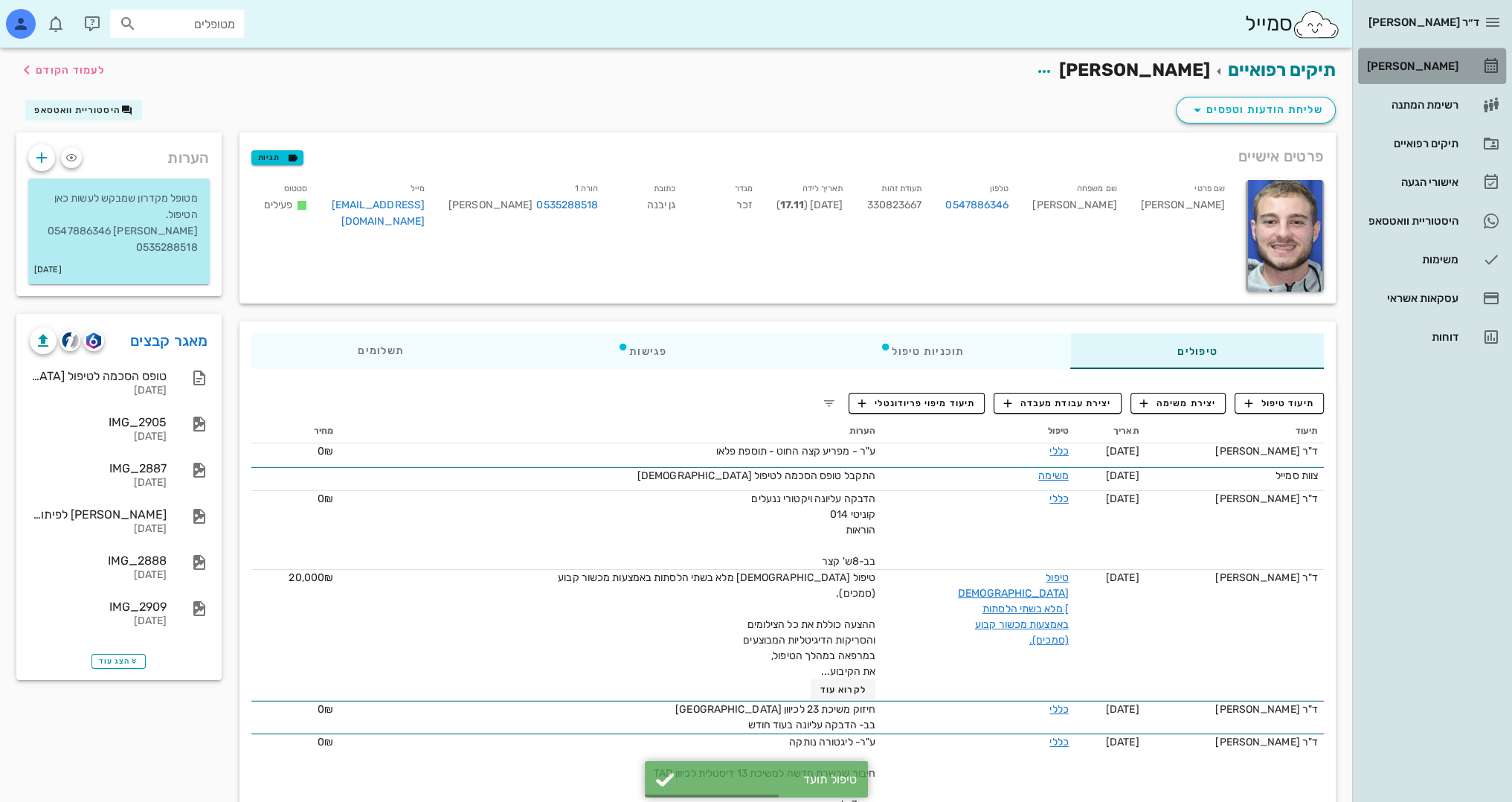
click at [1433, 58] on div "[PERSON_NAME]" at bounding box center [1411, 66] width 95 height 24
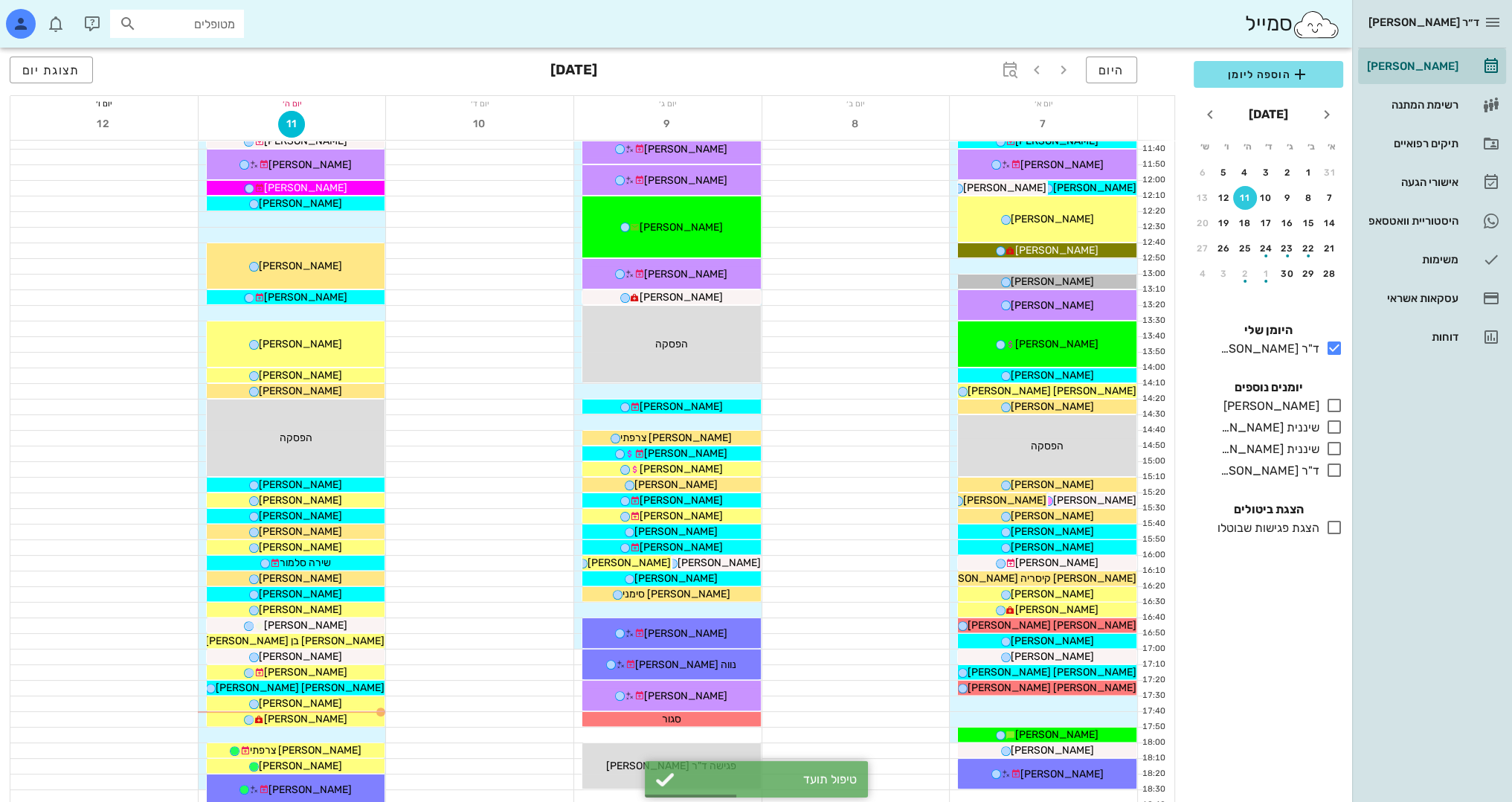
scroll to position [520, 0]
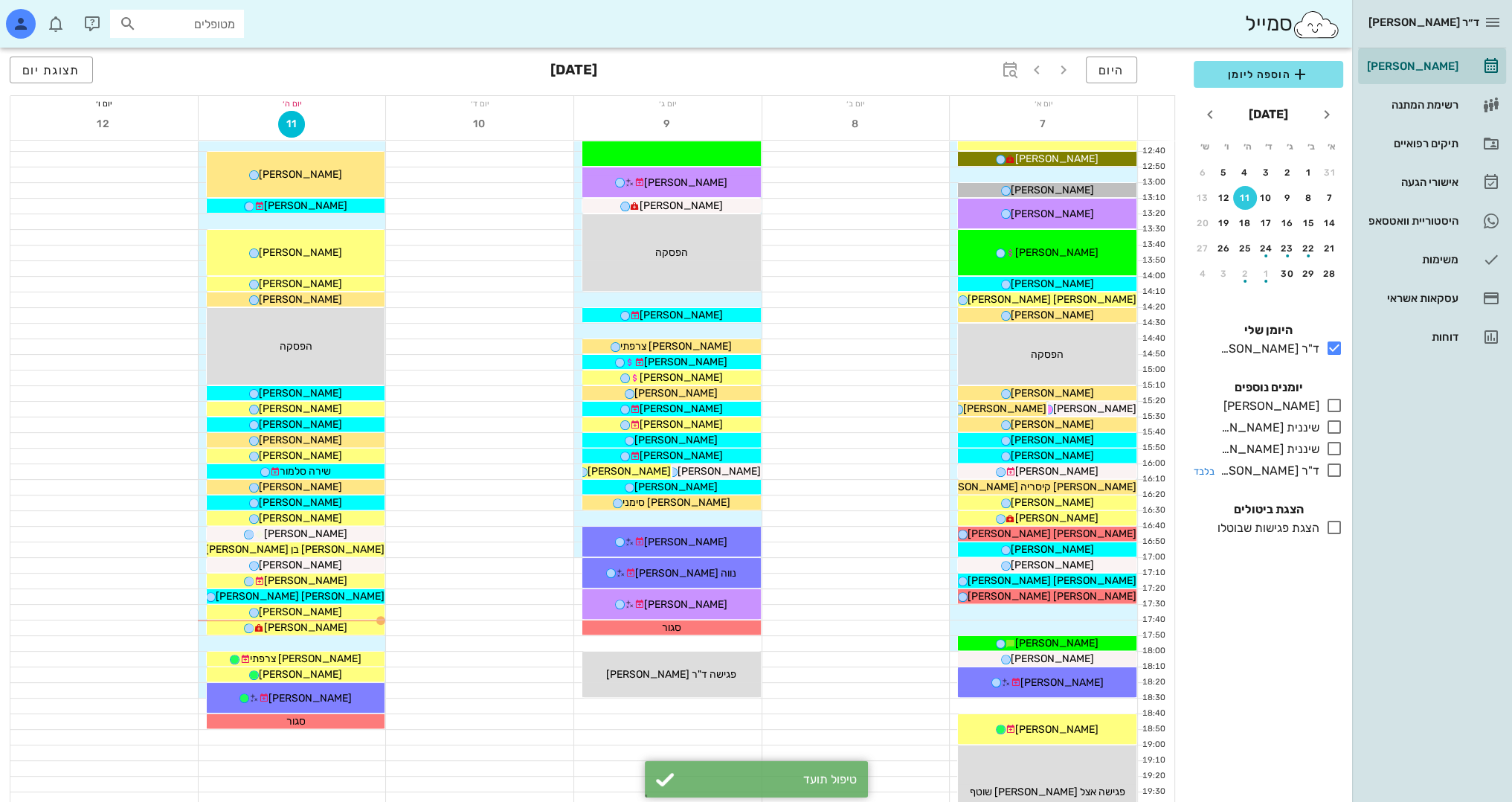
click at [1332, 463] on icon at bounding box center [1334, 470] width 18 height 18
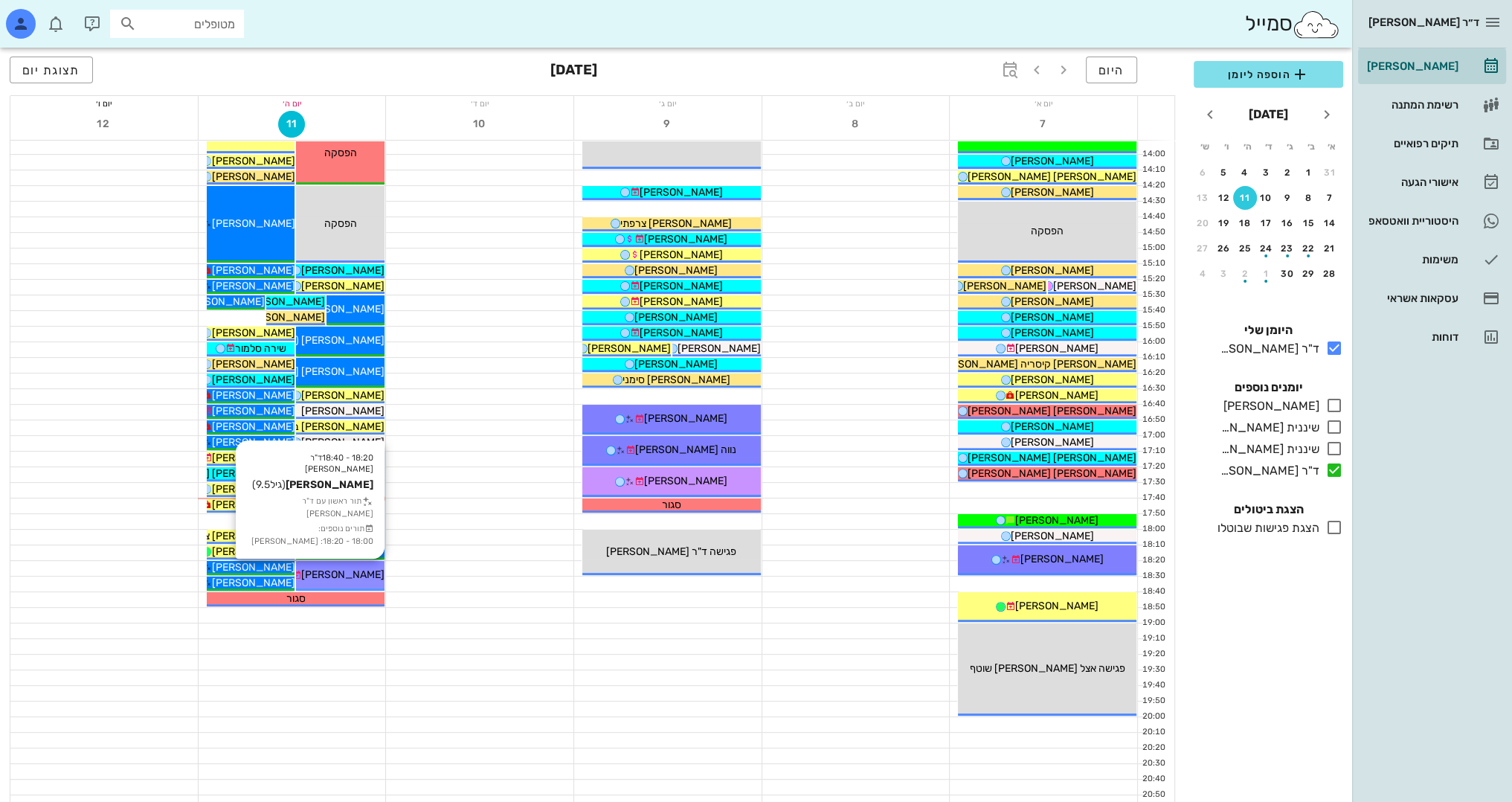
scroll to position [650, 0]
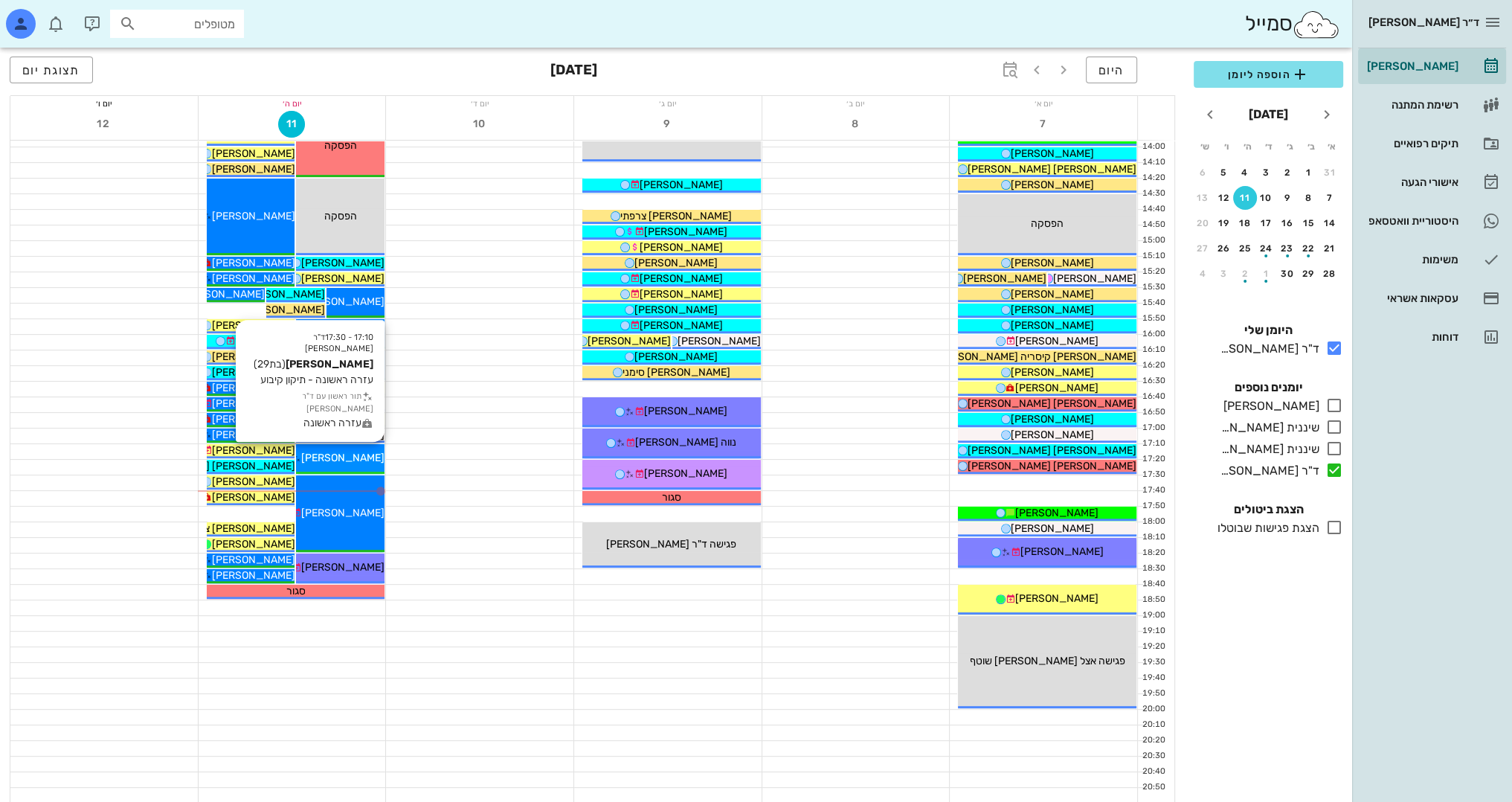
click at [365, 463] on span "ליטל דבורצקי" at bounding box center [343, 458] width 84 height 13
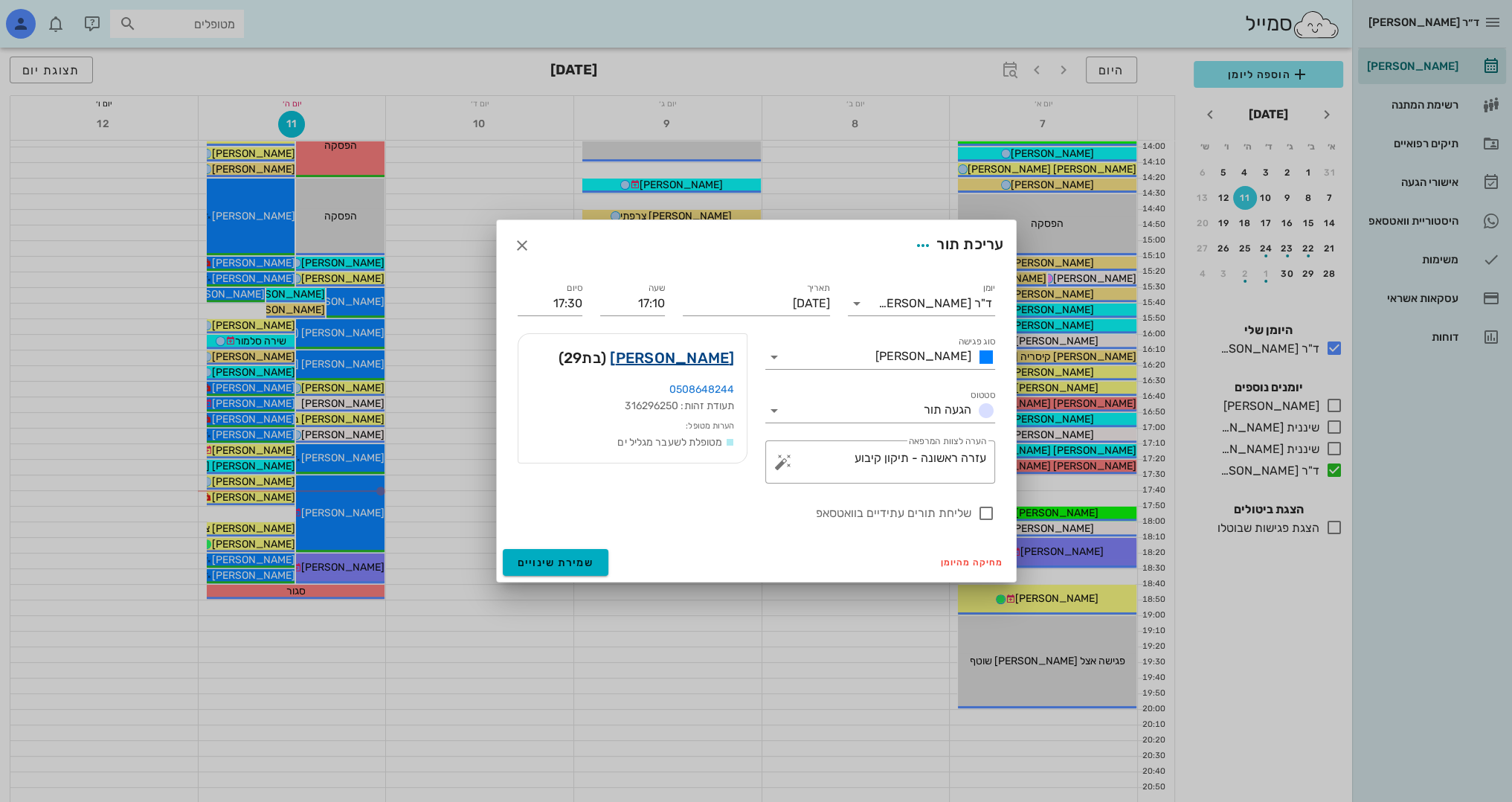
click at [713, 356] on link "ליטל דבורצקי" at bounding box center [672, 358] width 125 height 24
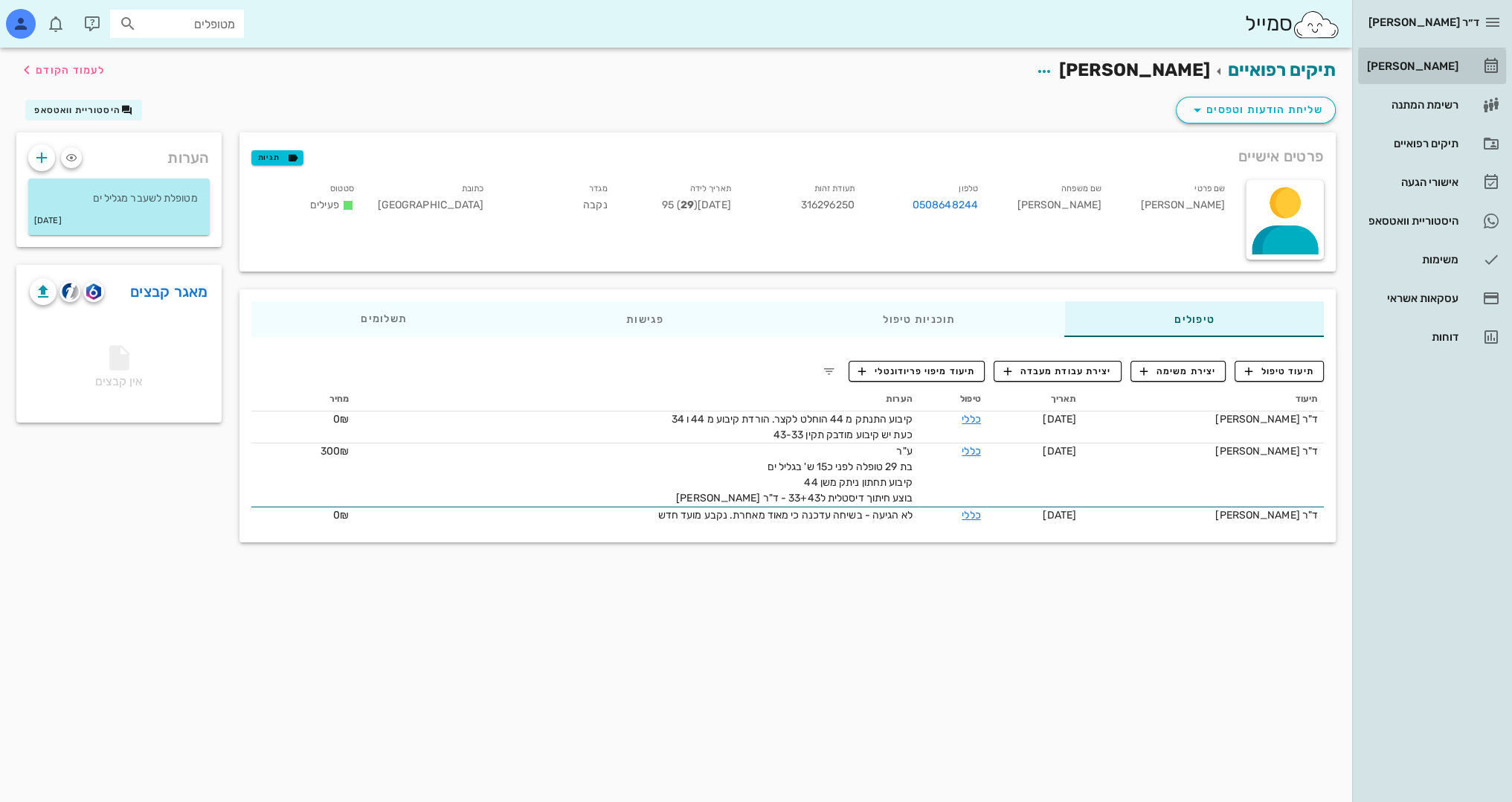
click at [1432, 60] on div "[PERSON_NAME]" at bounding box center [1411, 65] width 95 height 12
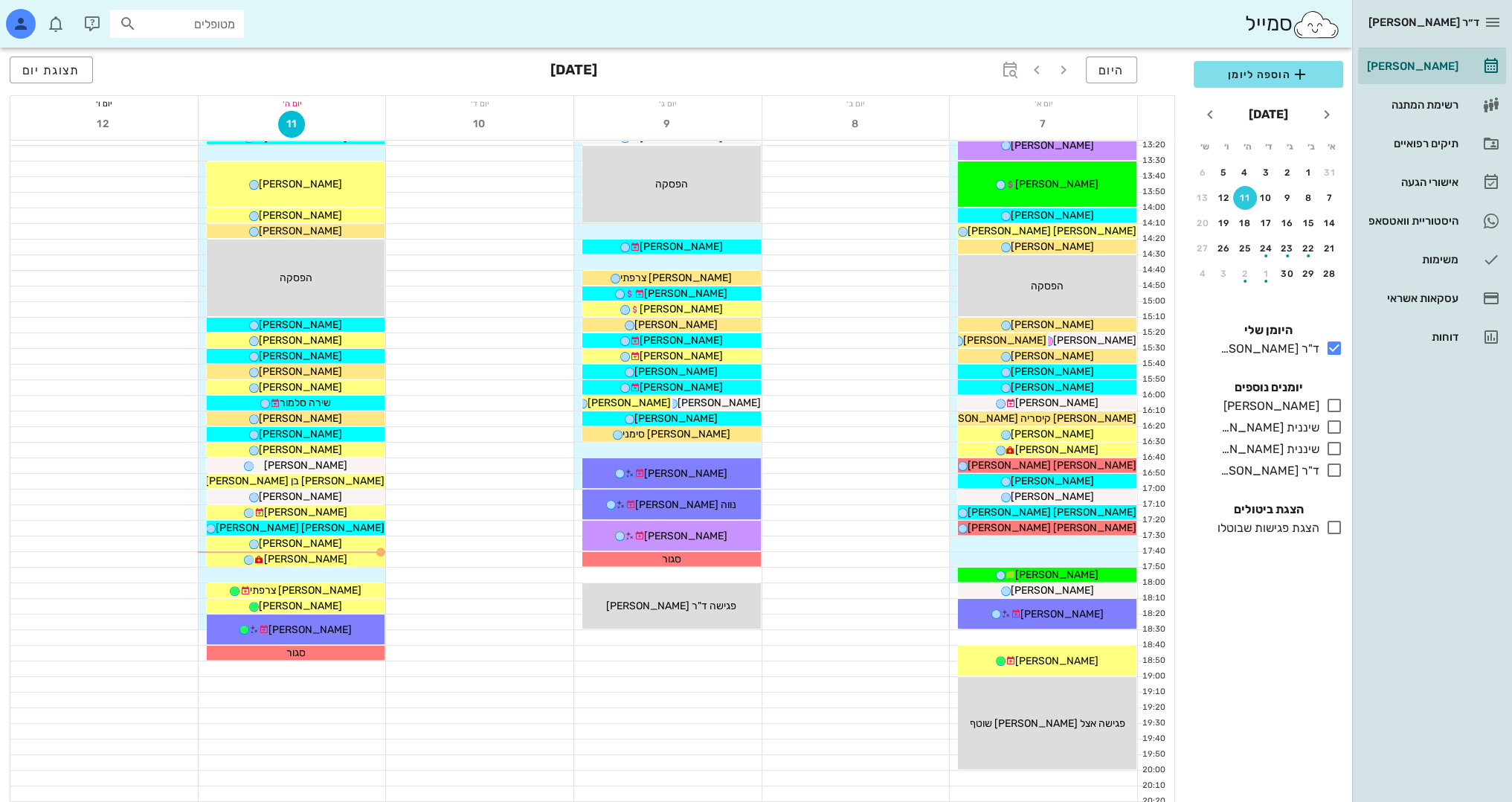
scroll to position [595, 0]
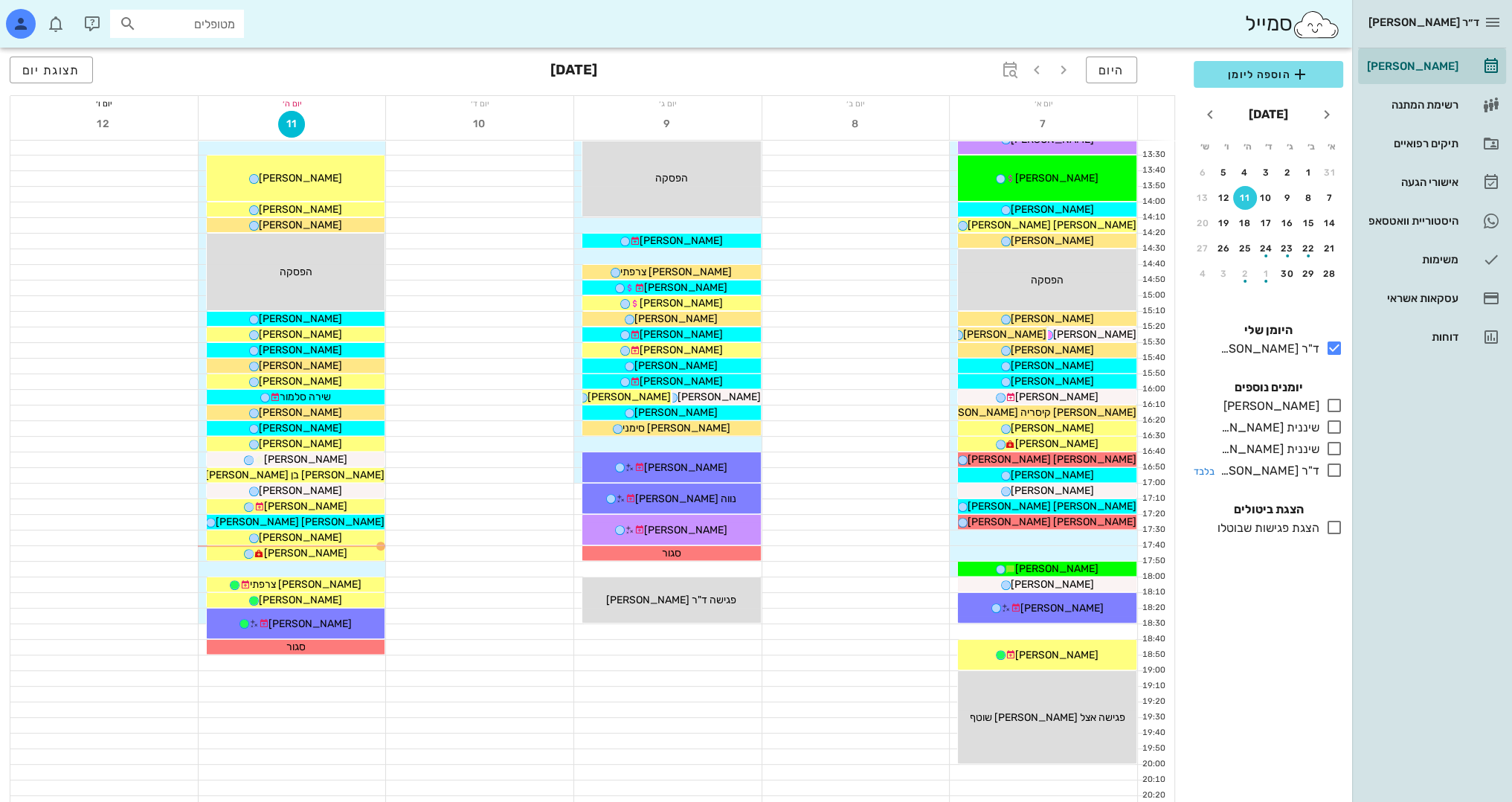
click at [1335, 471] on icon at bounding box center [1334, 470] width 18 height 18
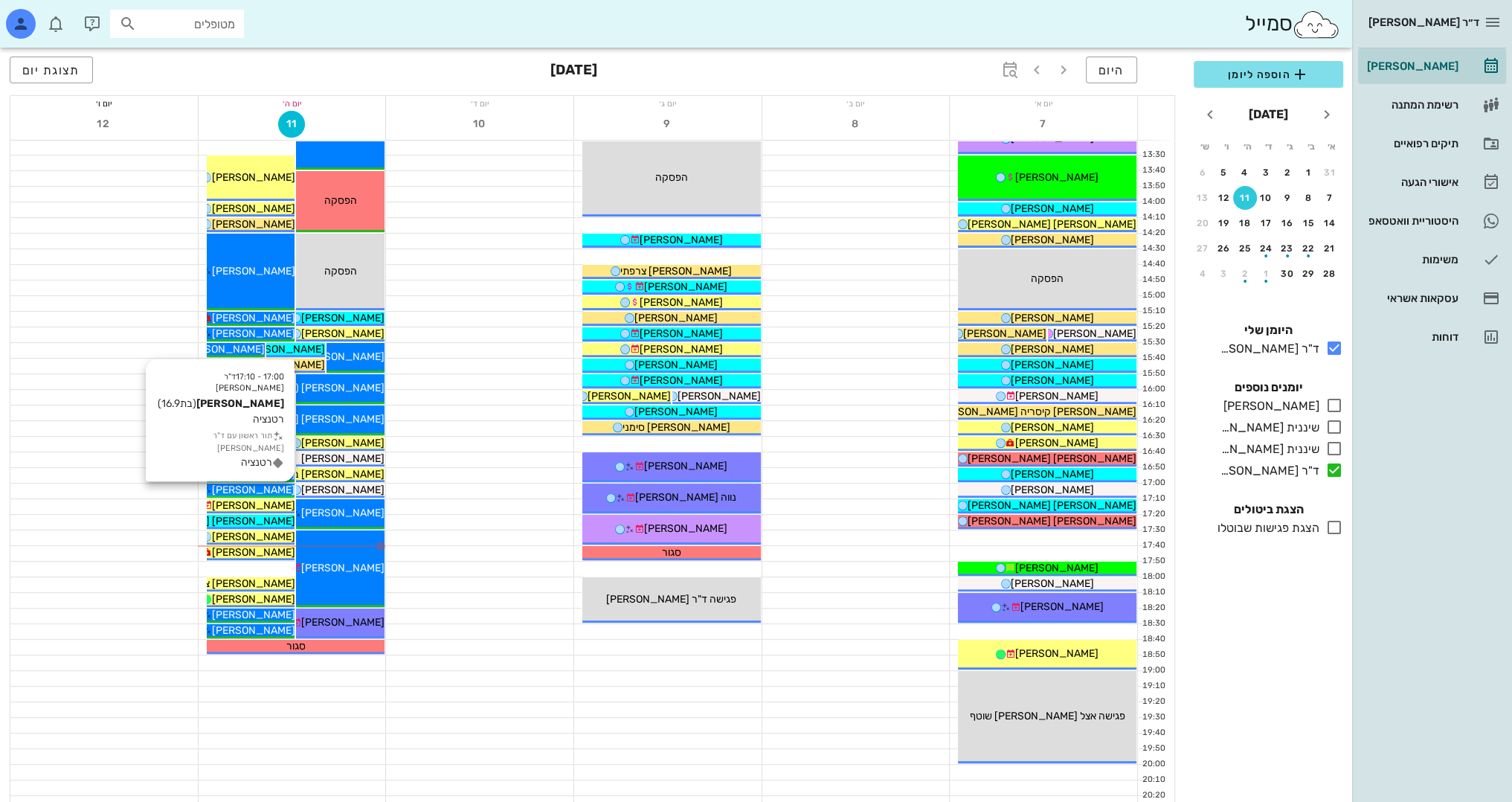
click at [252, 490] on span "גילי אלדורוטי" at bounding box center [253, 490] width 84 height 13
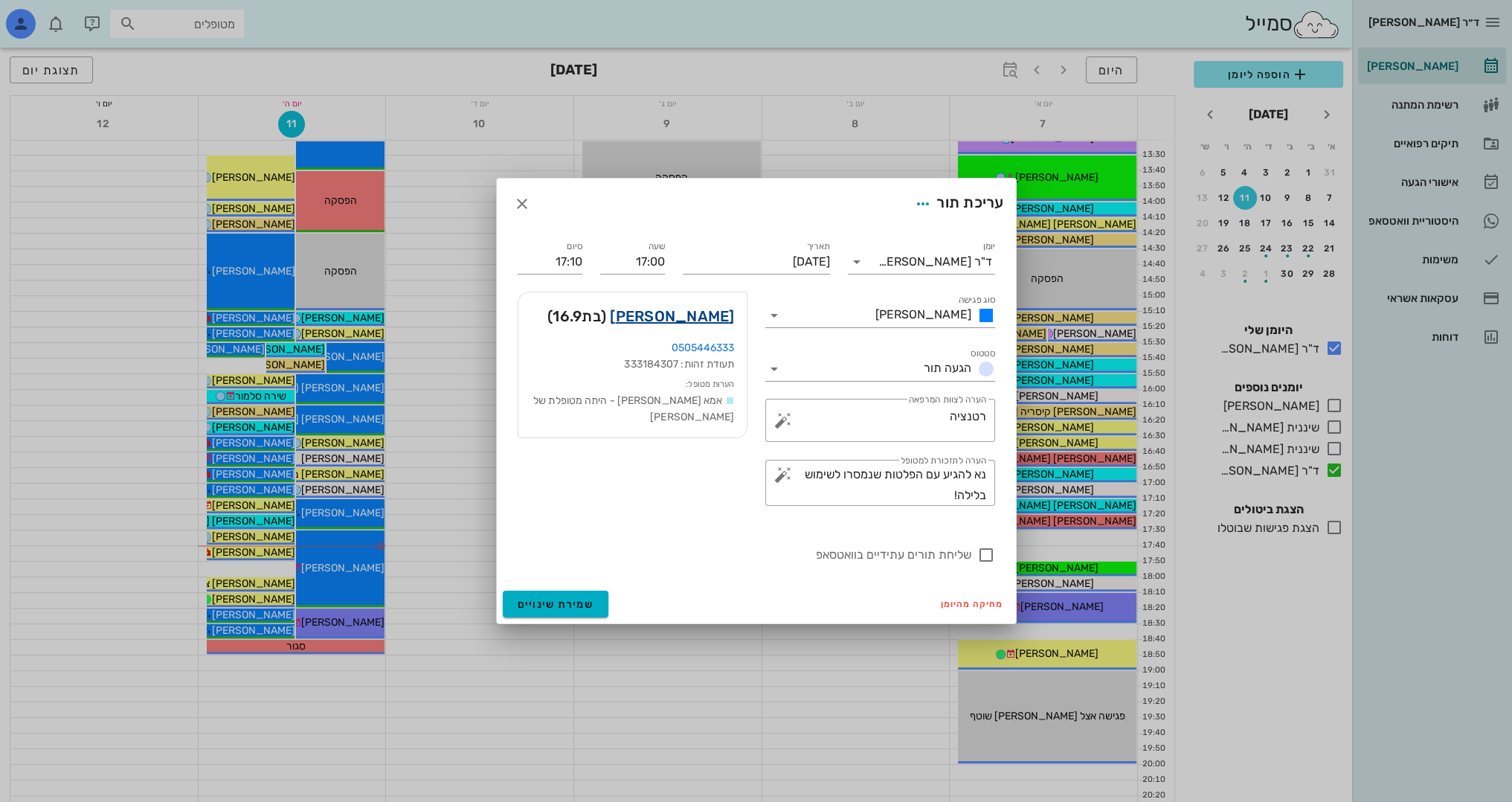
click at [705, 315] on link "גילי אלדורוטי" at bounding box center [672, 316] width 125 height 24
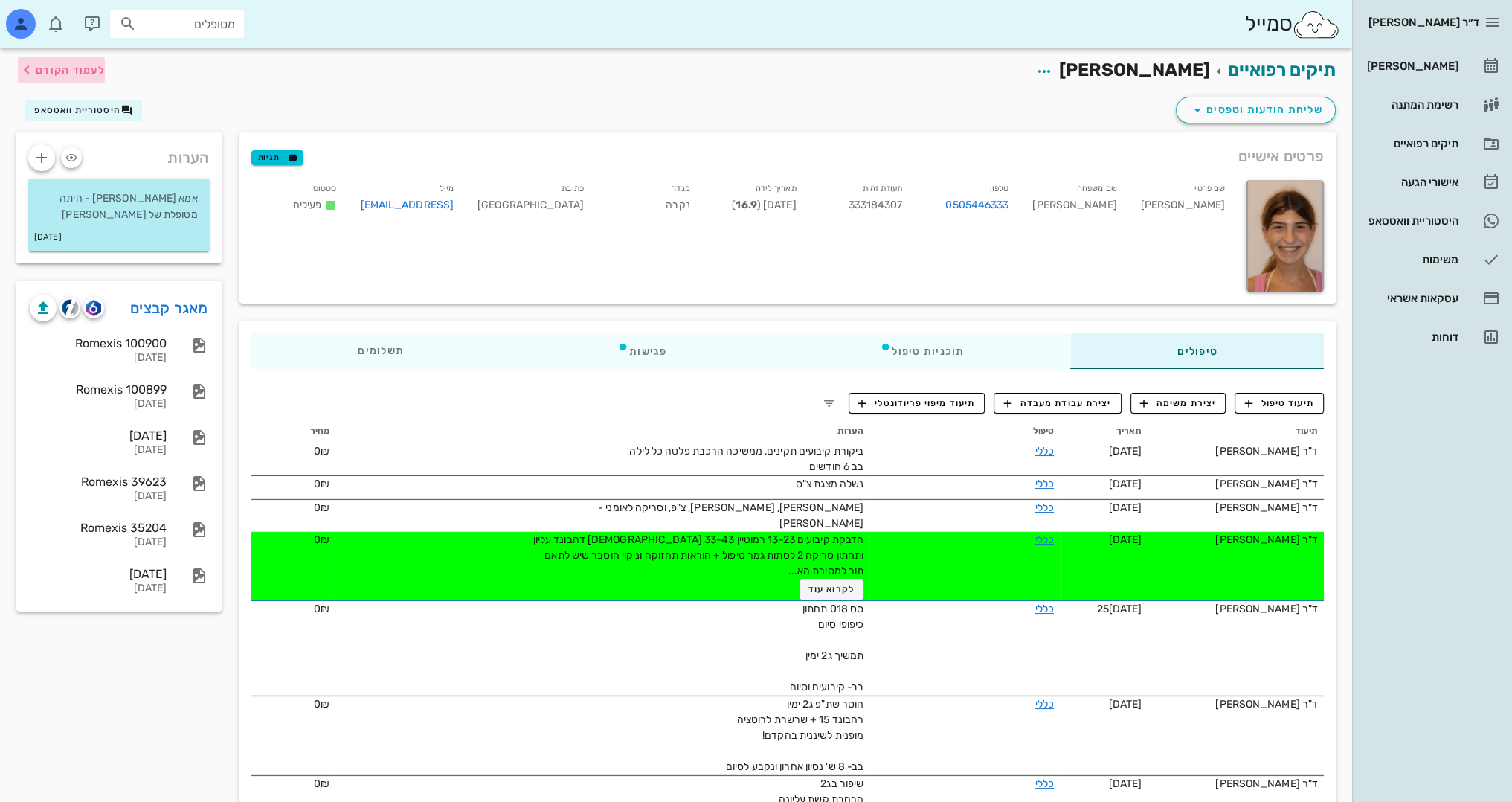
click at [85, 76] on span "לעמוד הקודם" at bounding box center [61, 69] width 87 height 18
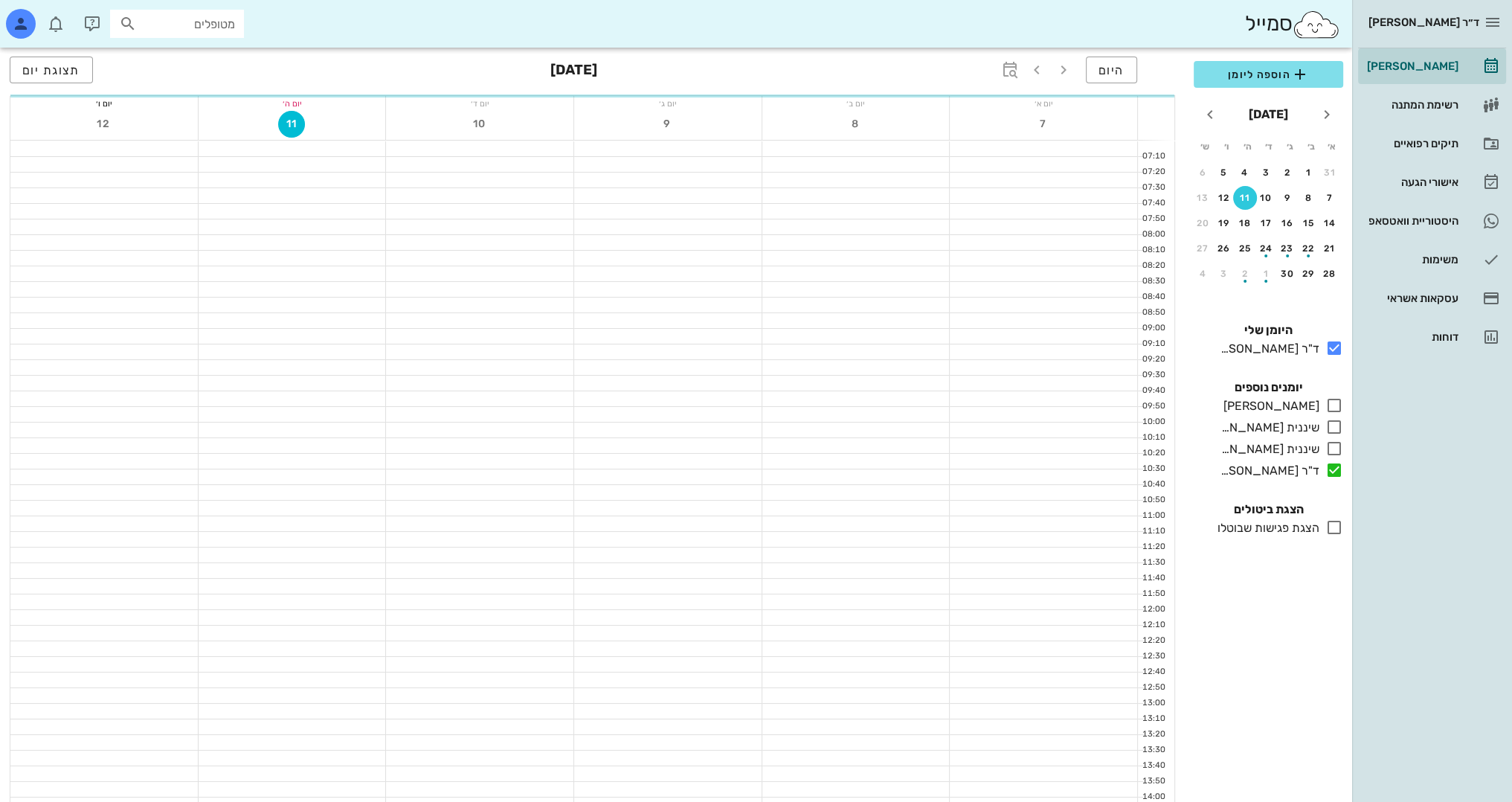
scroll to position [595, 0]
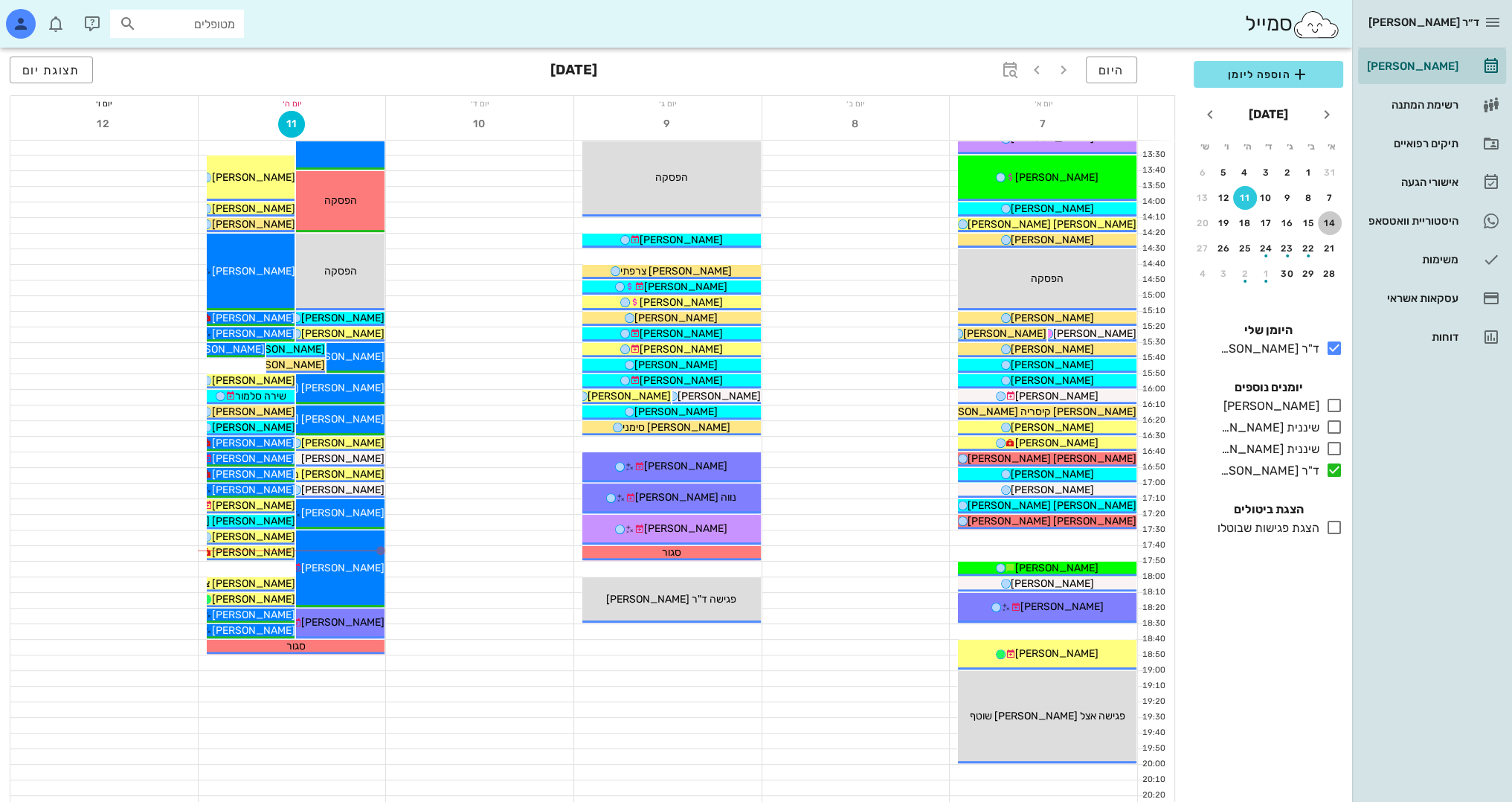
click at [1333, 218] on div "14" at bounding box center [1329, 222] width 24 height 10
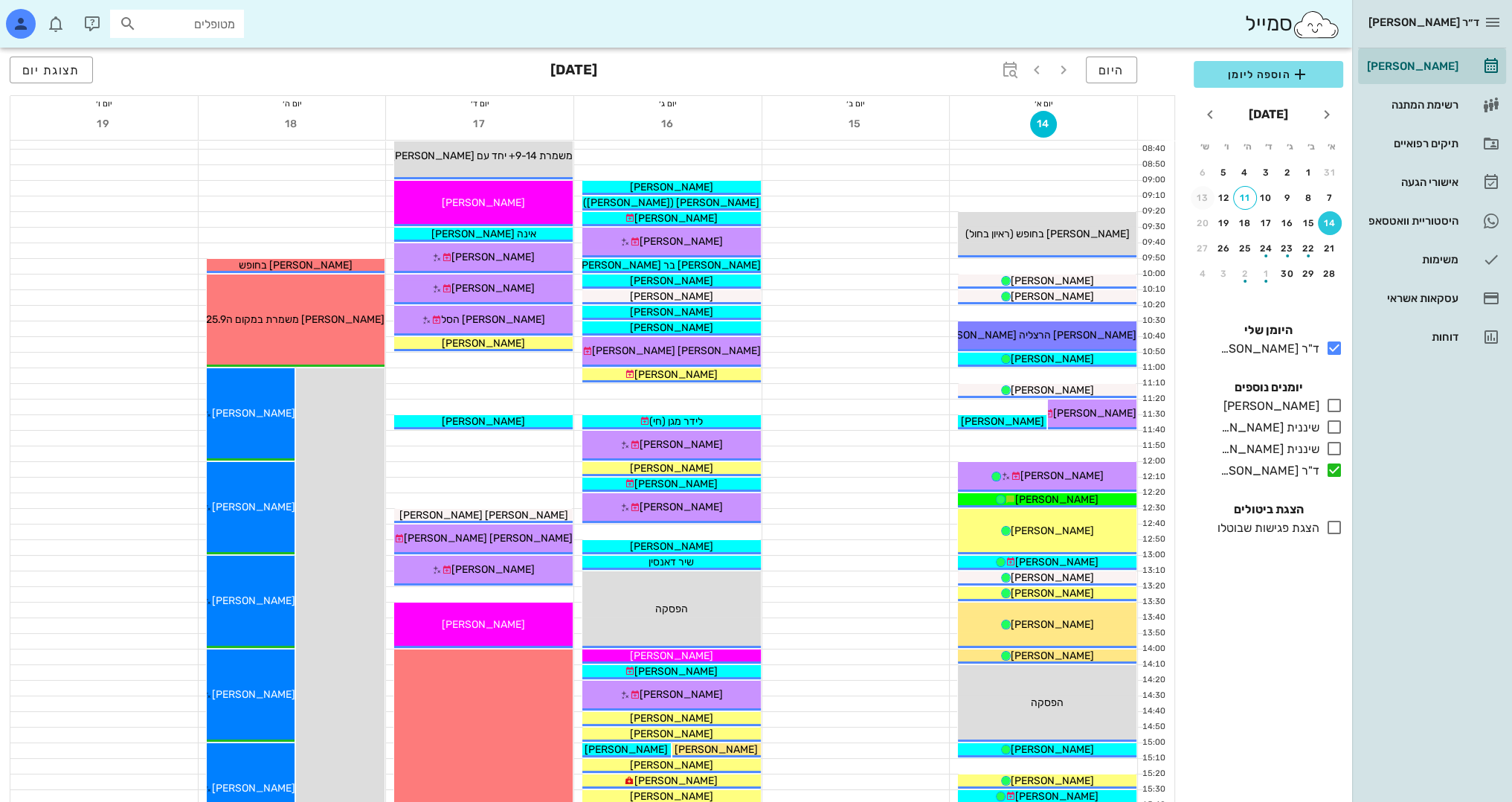
scroll to position [149, 0]
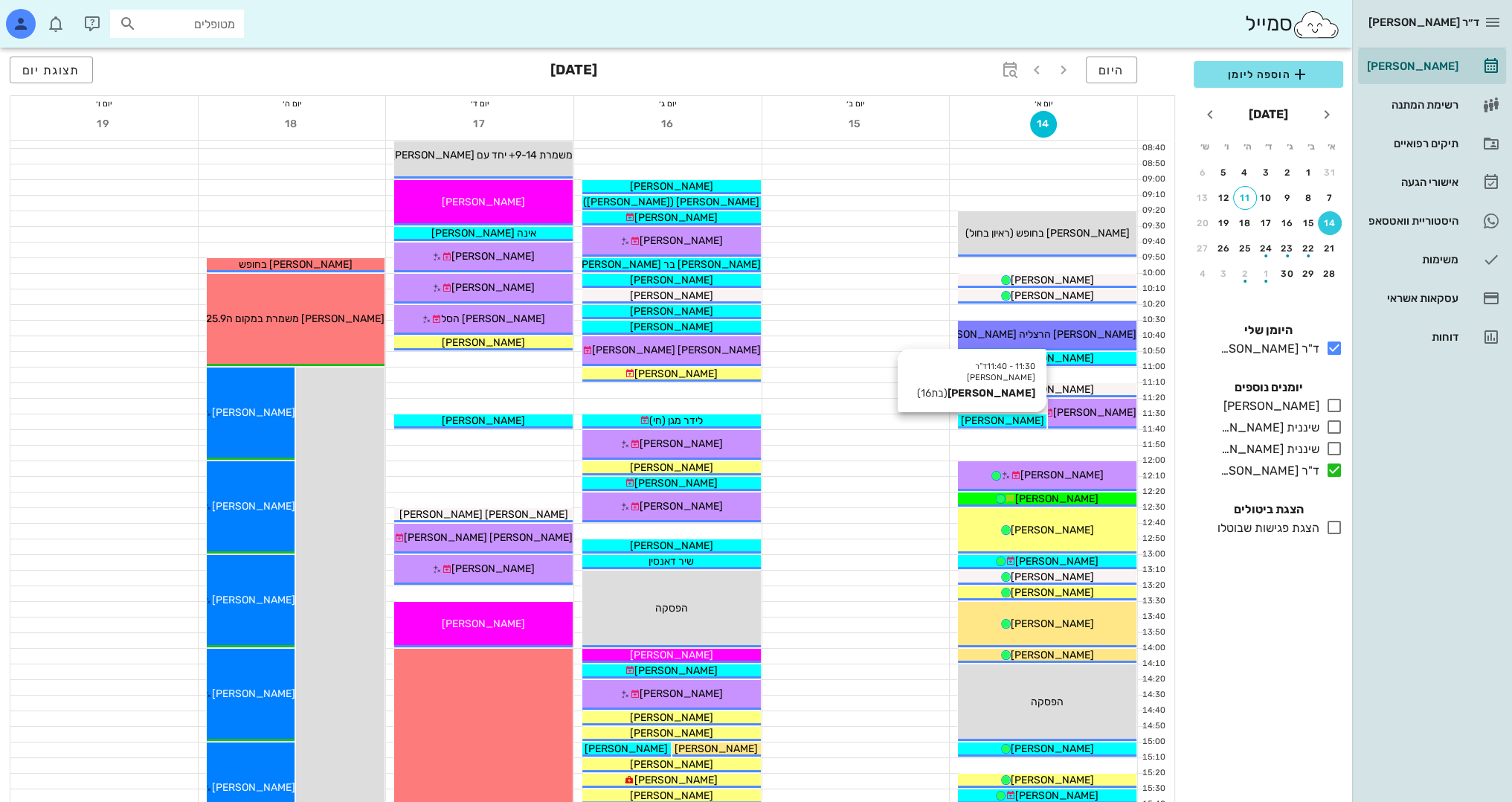
click at [988, 422] on span "[PERSON_NAME]" at bounding box center [1003, 420] width 84 height 13
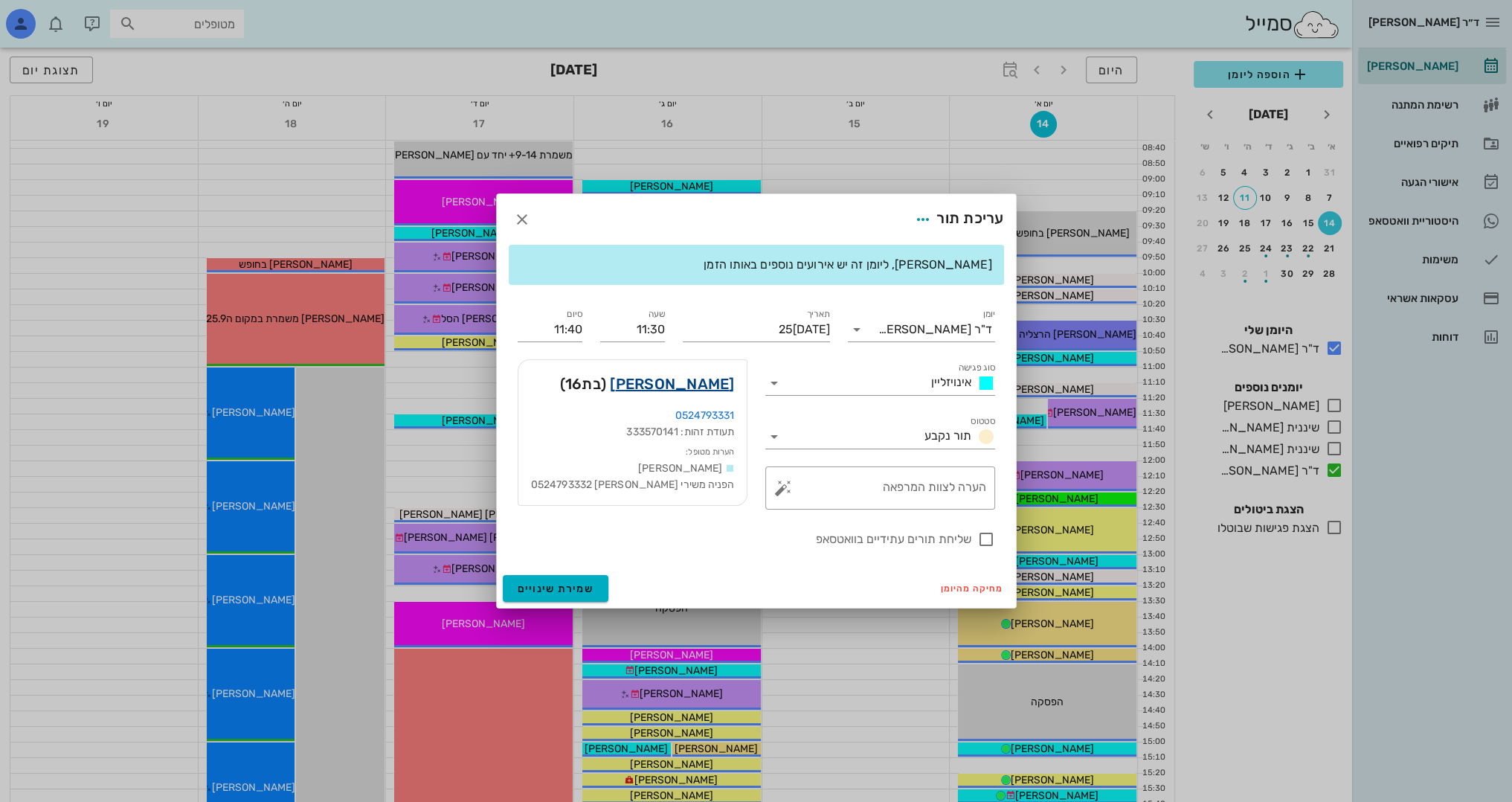
click at [724, 373] on link "אילה סיון" at bounding box center [672, 384] width 125 height 24
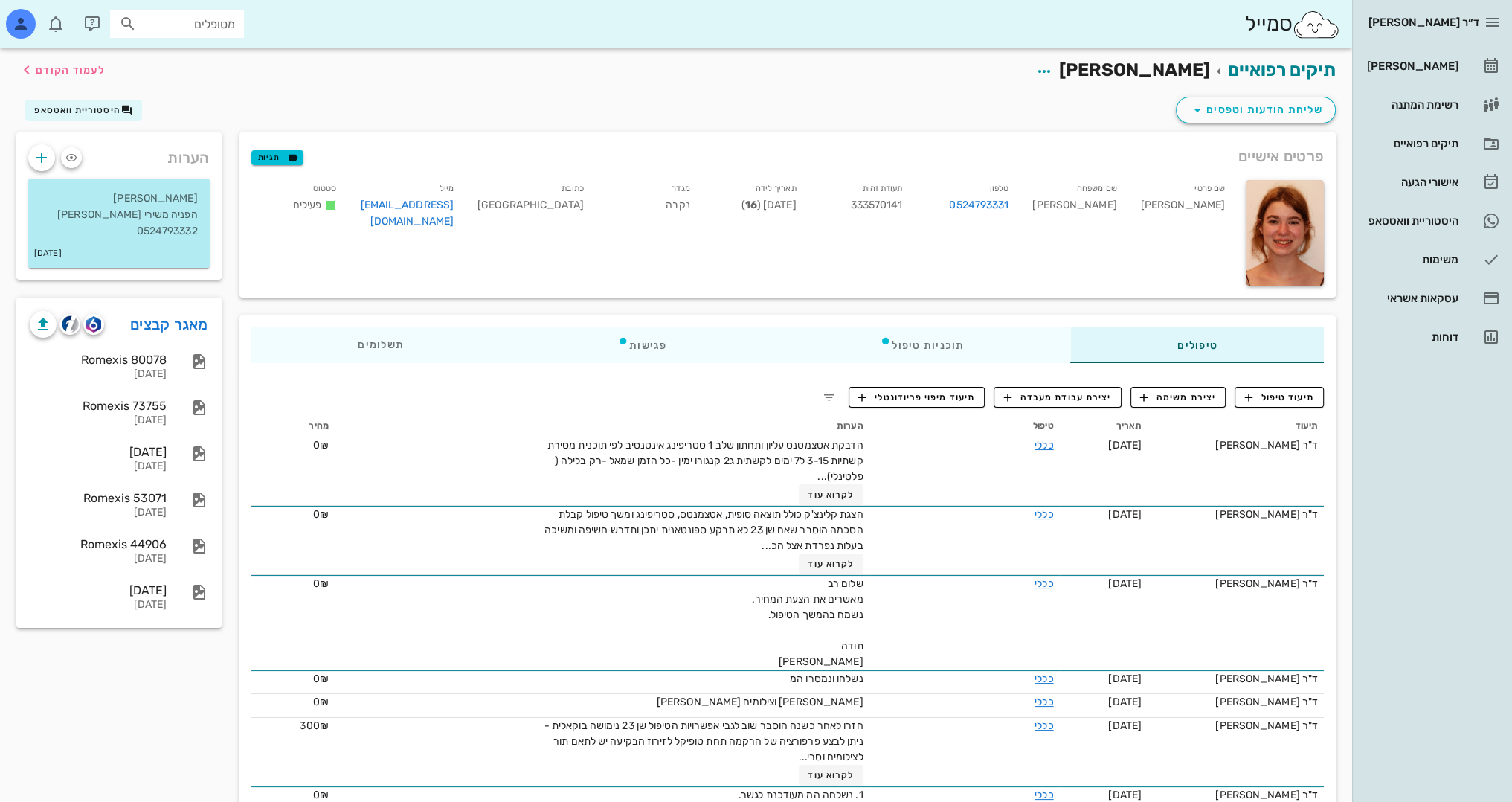
click at [107, 73] on div "תיקים רפואיים אילה סיון לעמוד הקודם" at bounding box center [676, 70] width 1337 height 46
click at [78, 66] on span "לעמוד הקודם" at bounding box center [70, 70] width 69 height 13
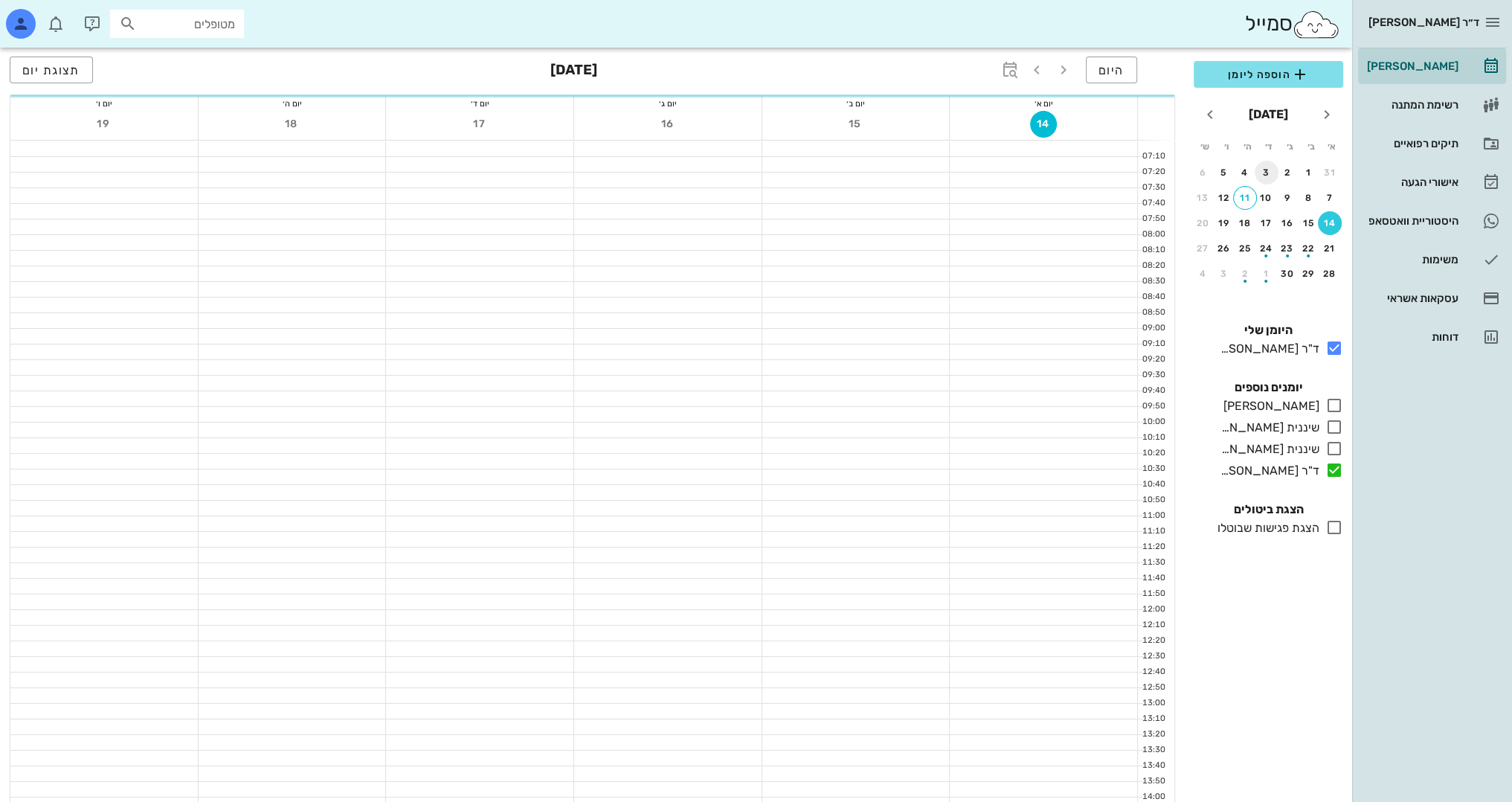
scroll to position [149, 0]
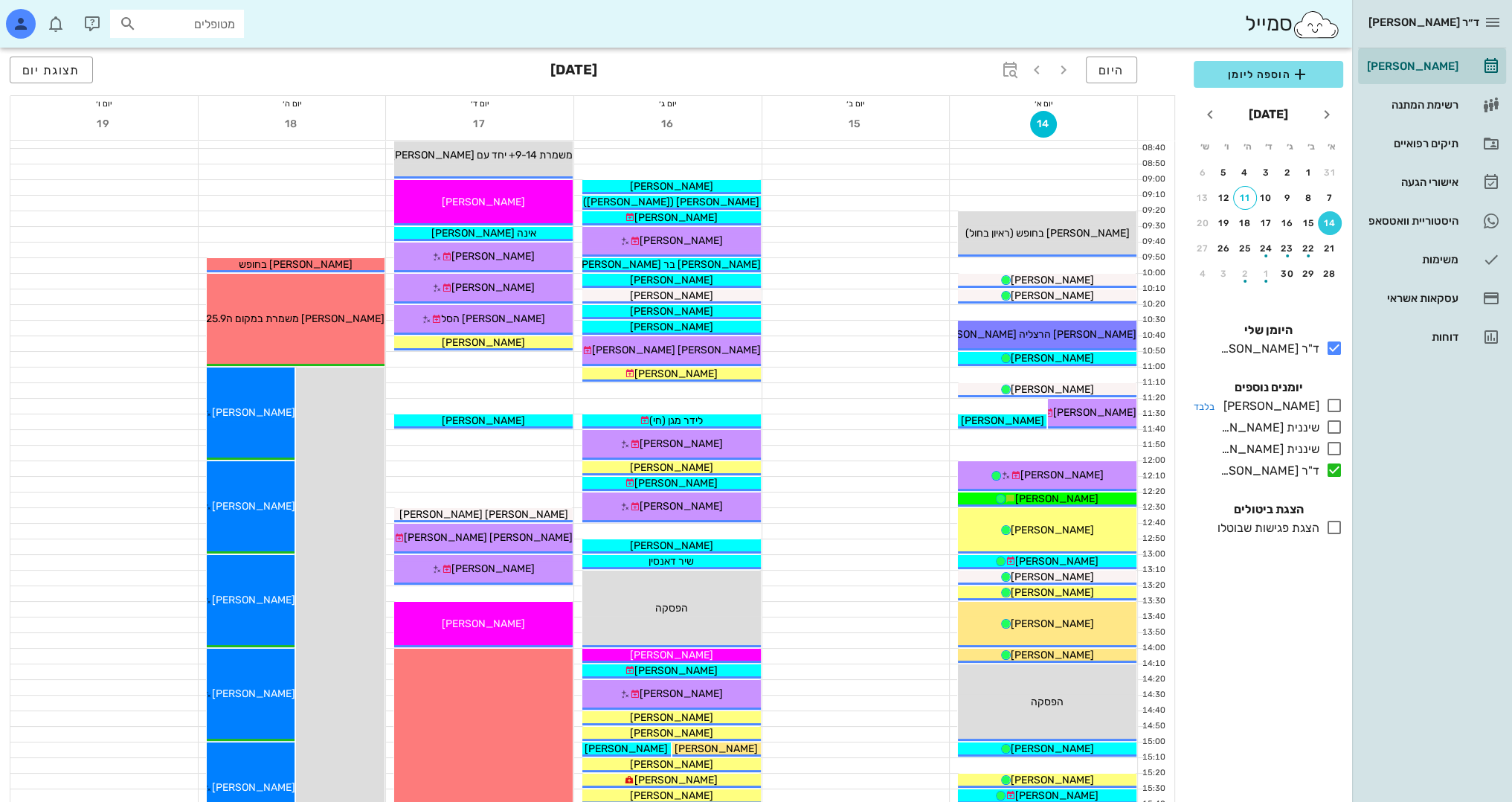
click at [1329, 403] on icon at bounding box center [1334, 405] width 18 height 18
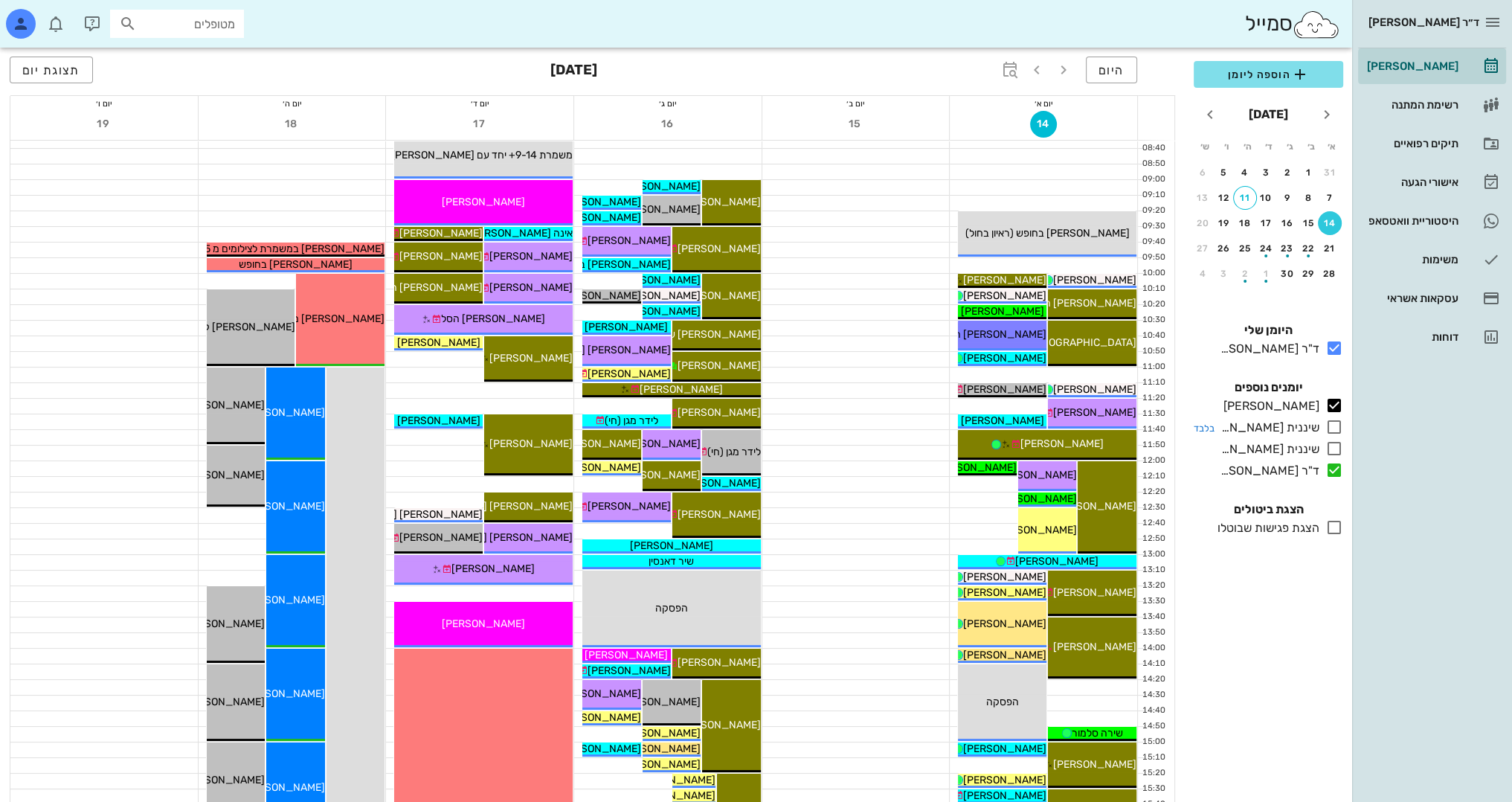
click at [1331, 433] on icon at bounding box center [1334, 427] width 18 height 18
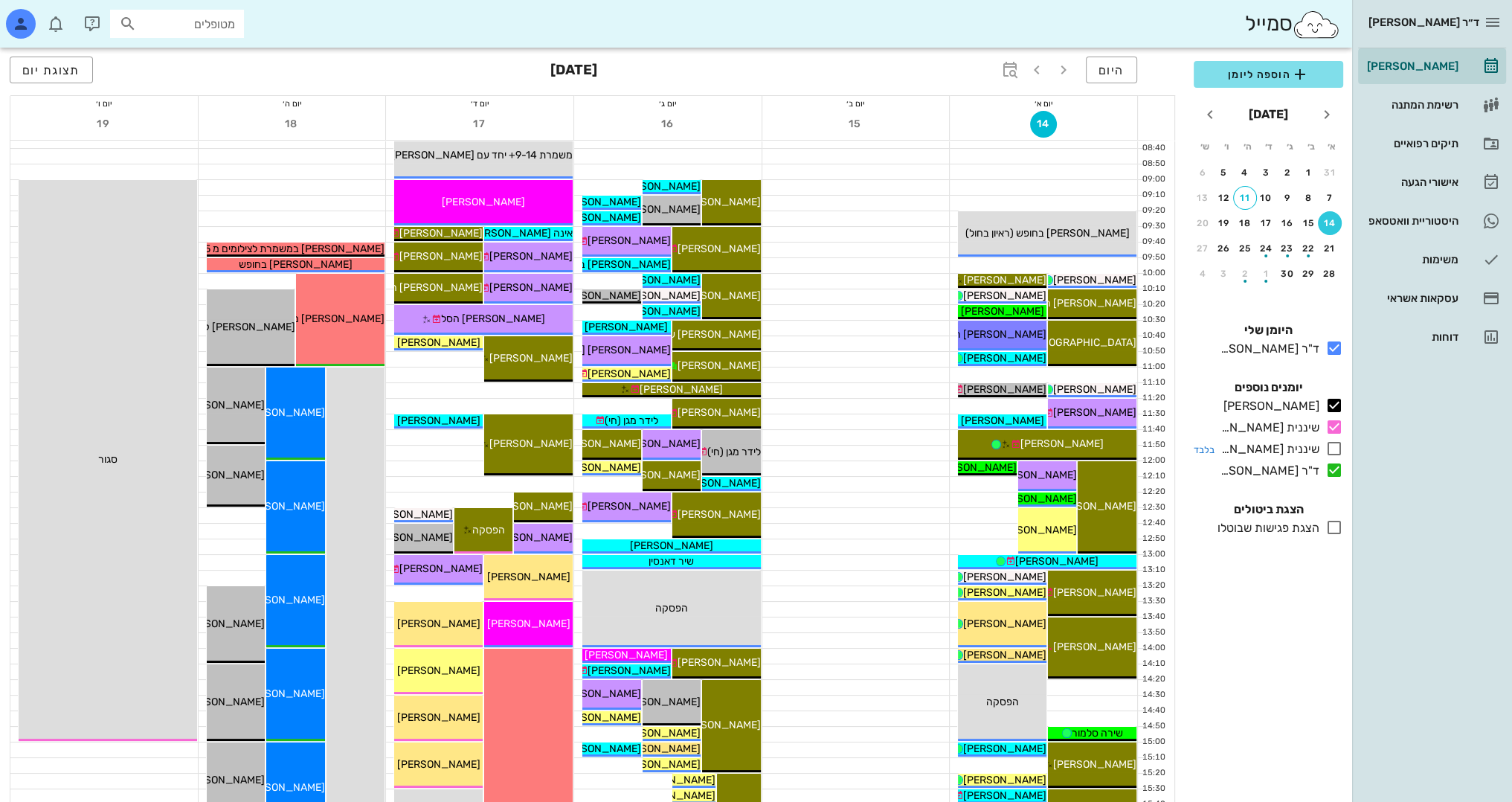
click at [1330, 451] on icon at bounding box center [1334, 448] width 18 height 18
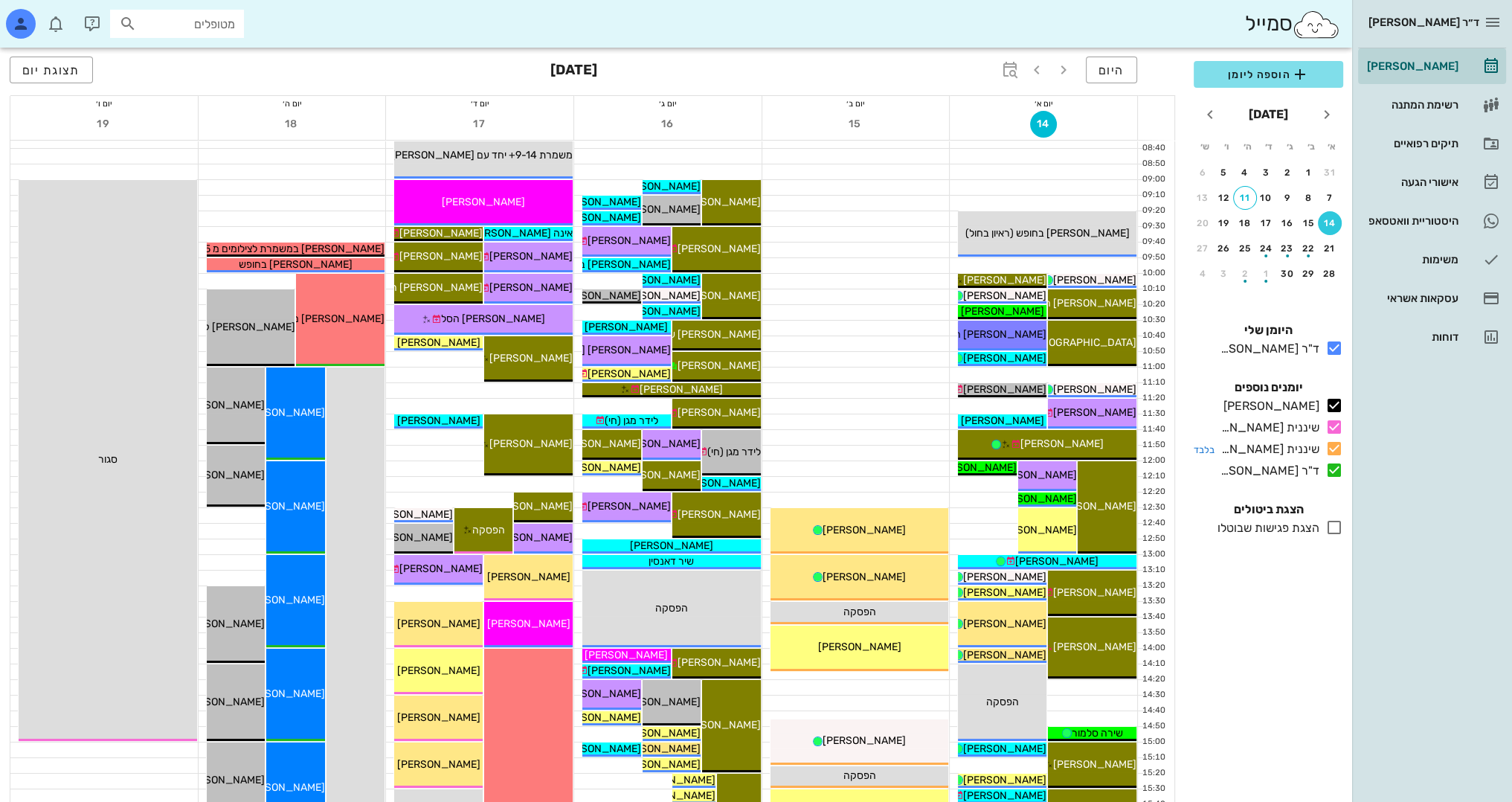
click at [1335, 449] on icon at bounding box center [1334, 448] width 18 height 18
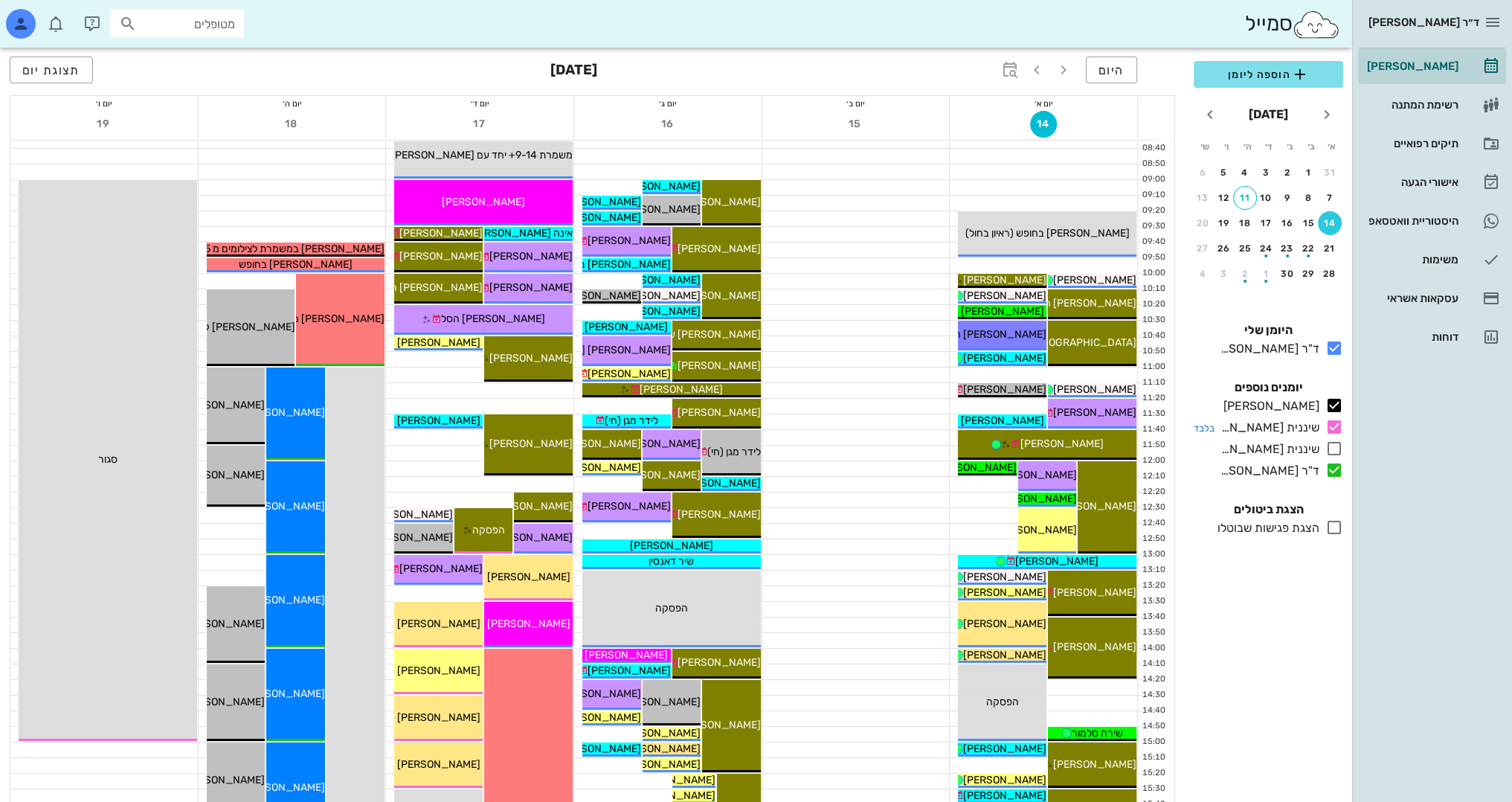
click at [1335, 433] on icon at bounding box center [1334, 427] width 18 height 18
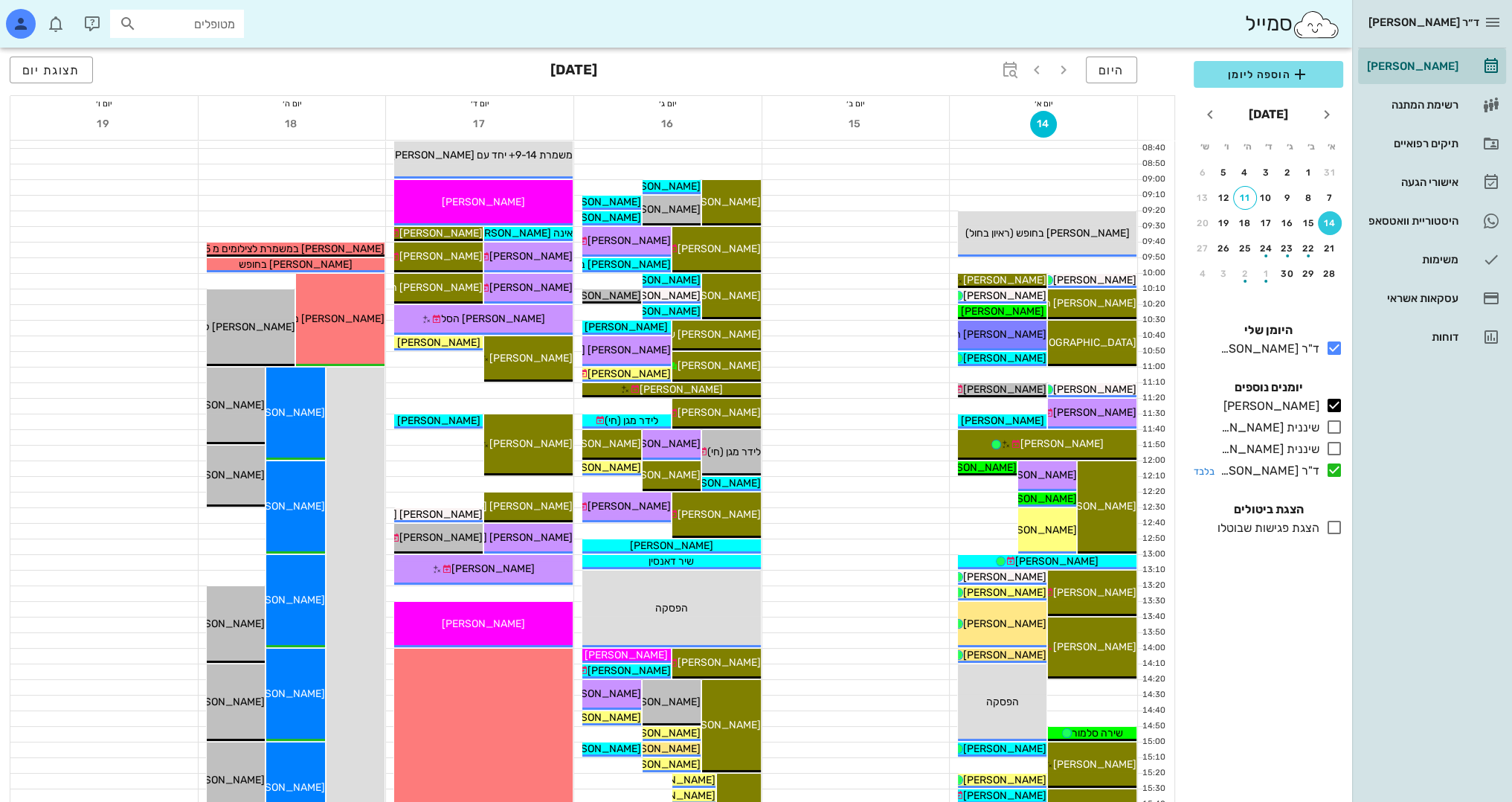
click at [1333, 467] on icon at bounding box center [1334, 470] width 18 height 18
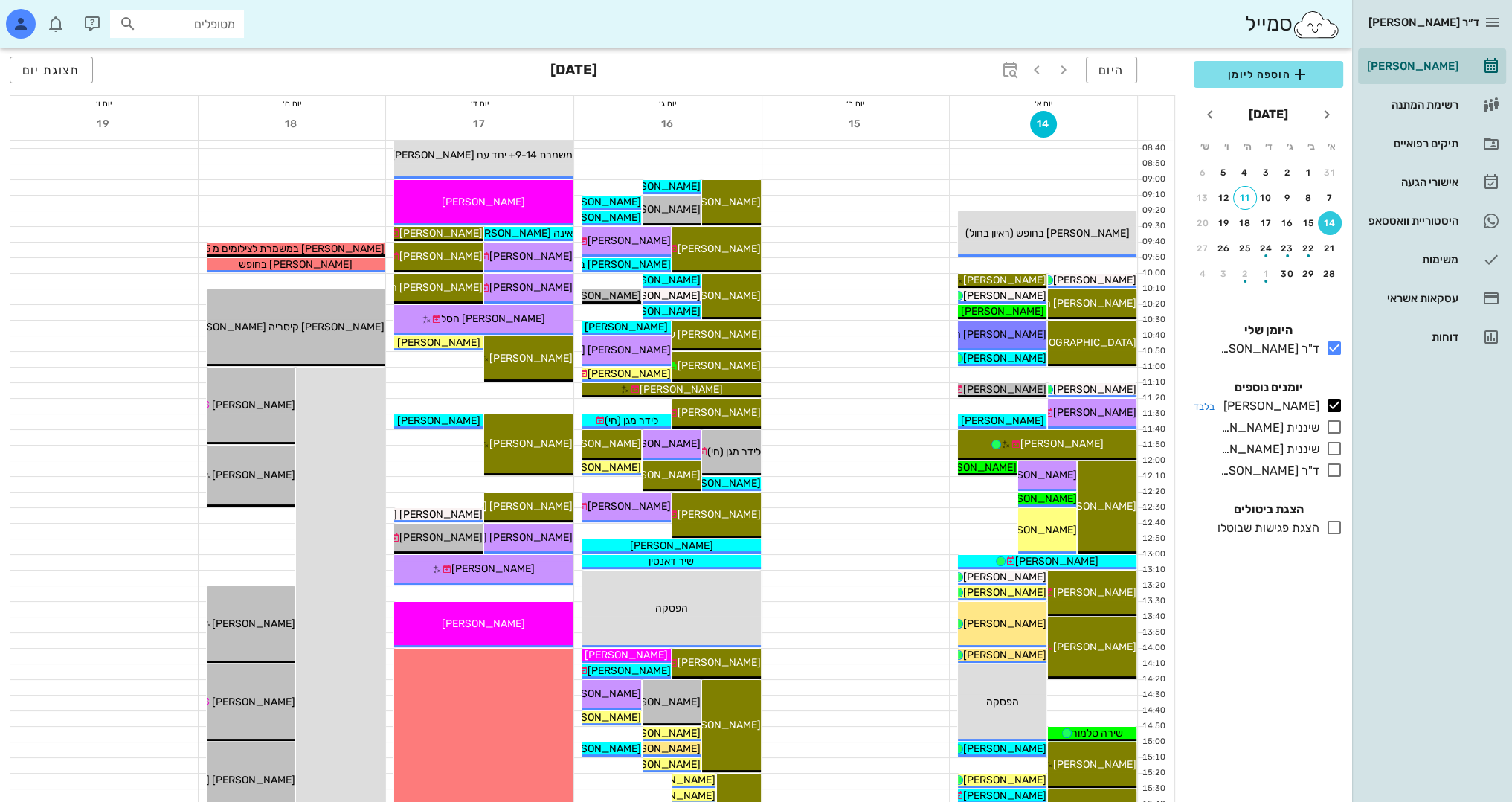
click at [1330, 404] on icon at bounding box center [1334, 405] width 18 height 18
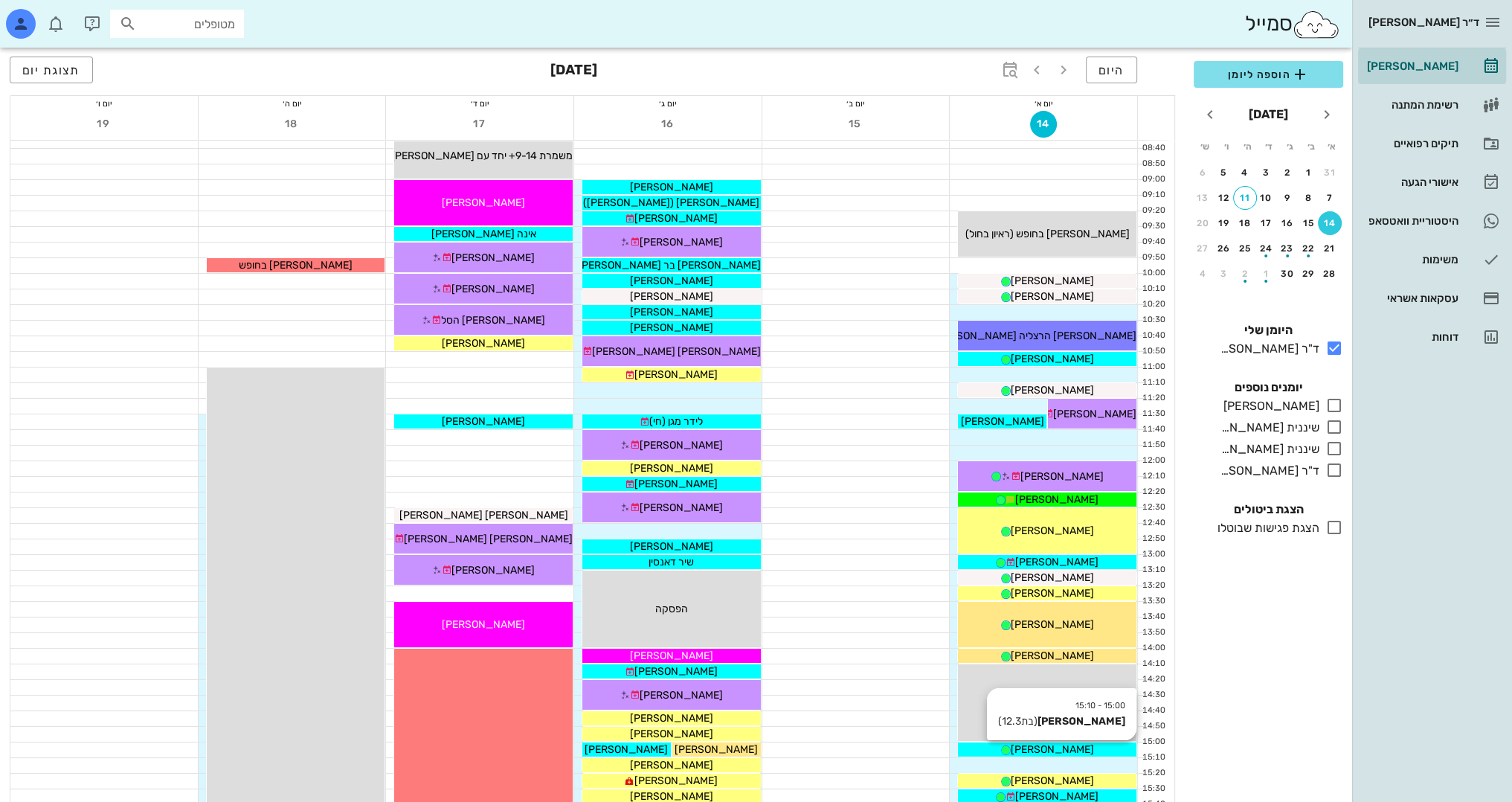
click at [1096, 748] on div "[PERSON_NAME]" at bounding box center [1047, 749] width 178 height 16
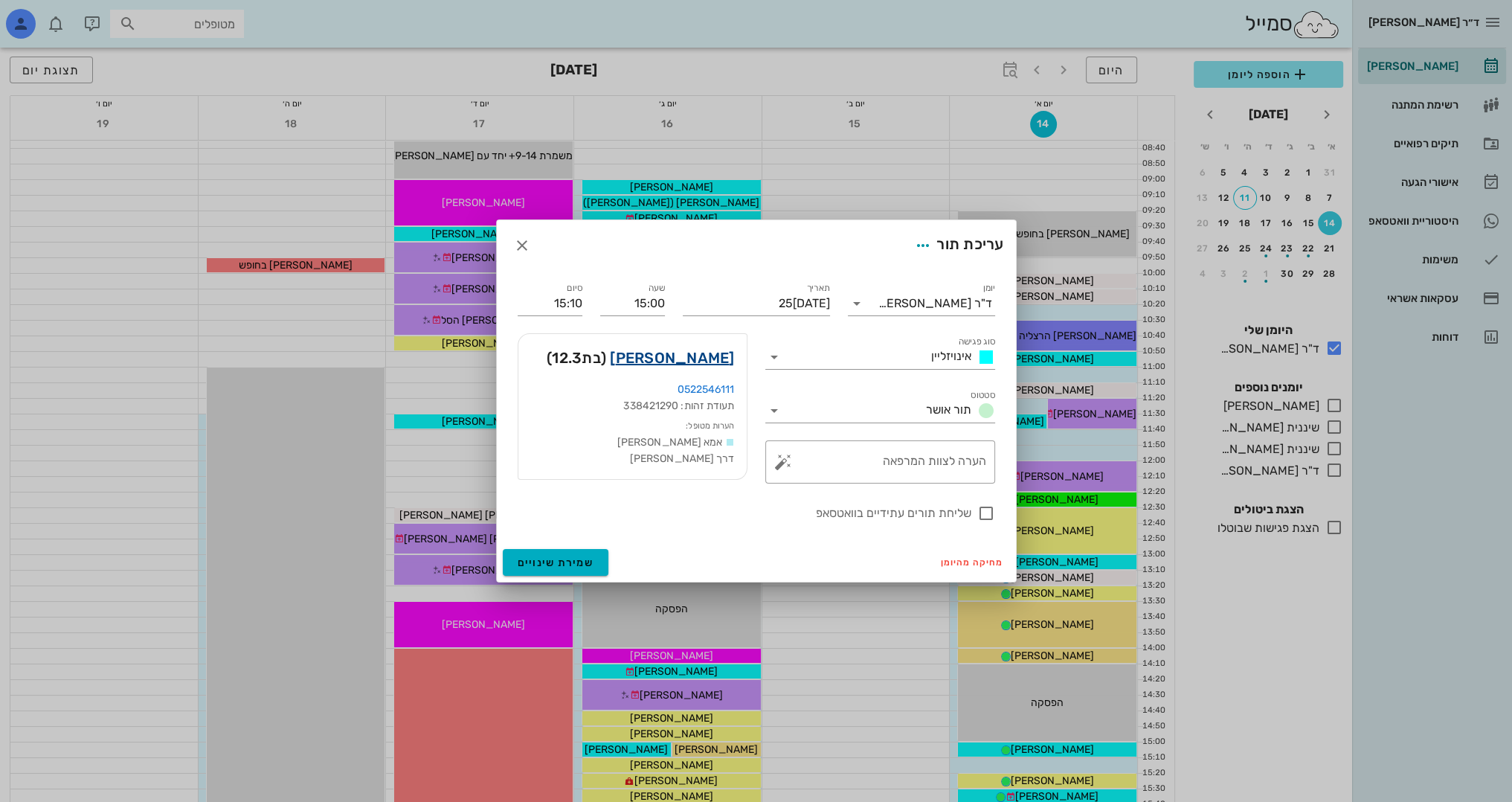
click at [668, 353] on link "אליאנה וינבך" at bounding box center [672, 358] width 125 height 24
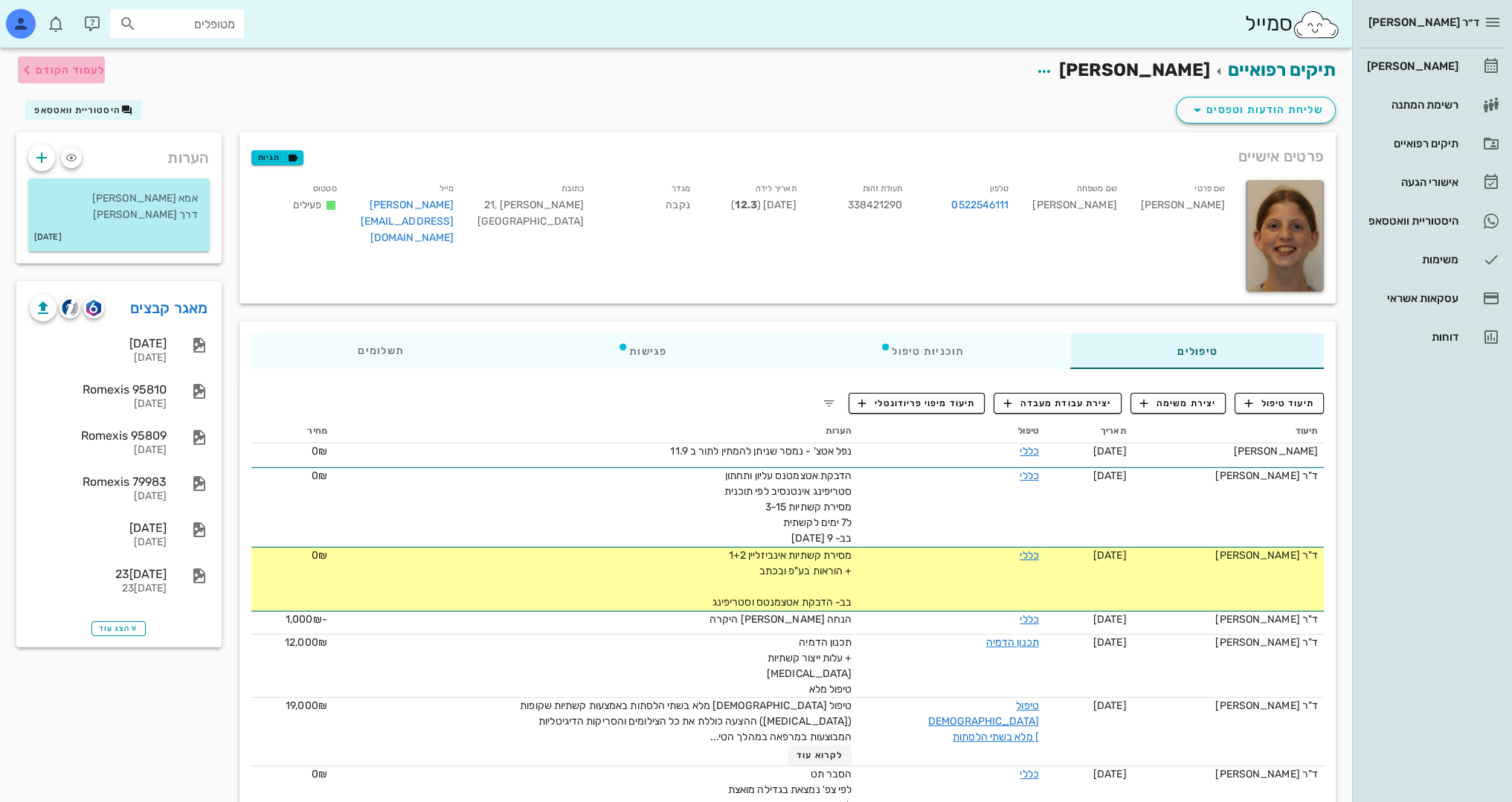
click at [80, 73] on span "לעמוד הקודם" at bounding box center [70, 70] width 69 height 13
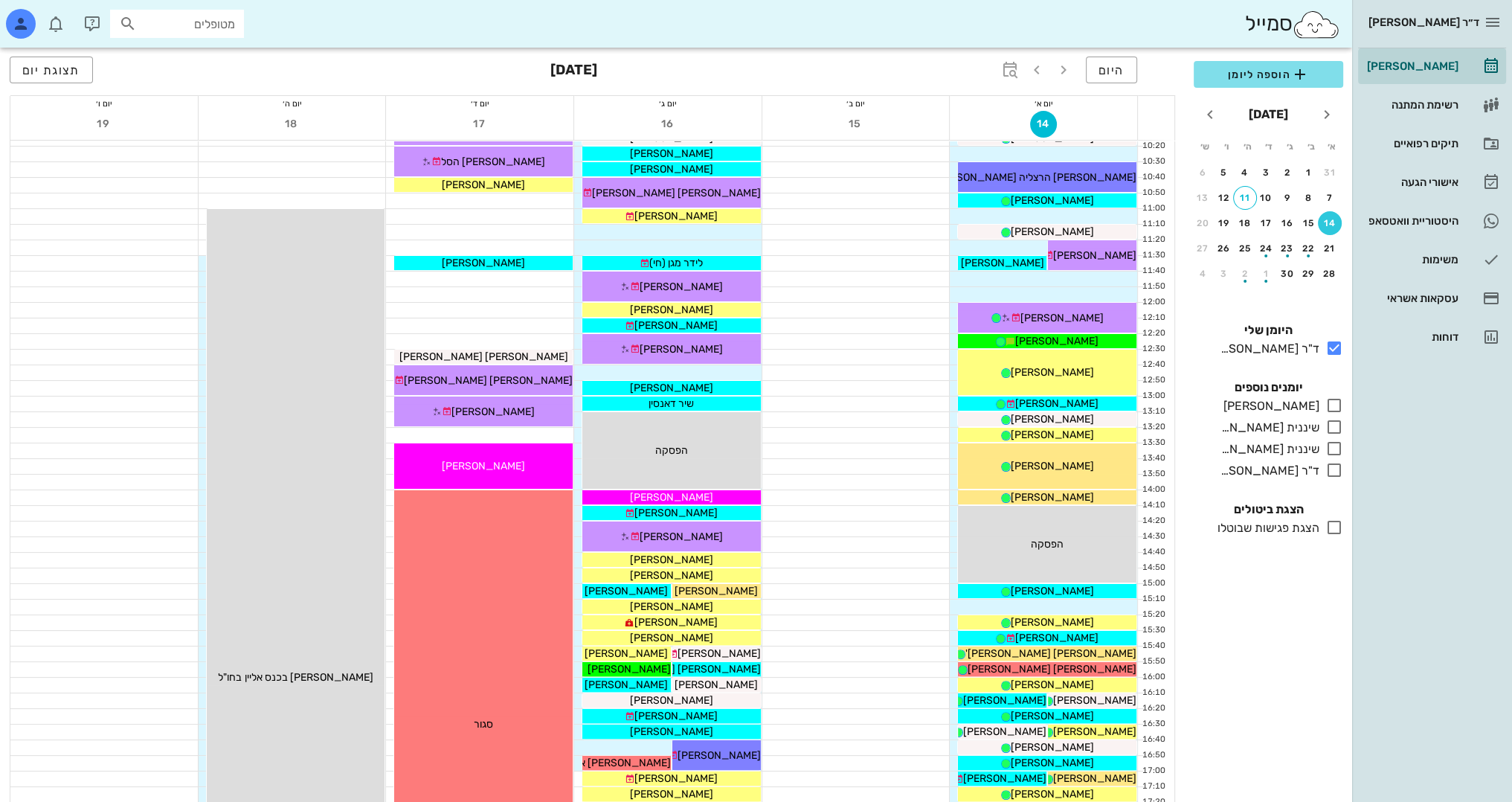
scroll to position [372, 0]
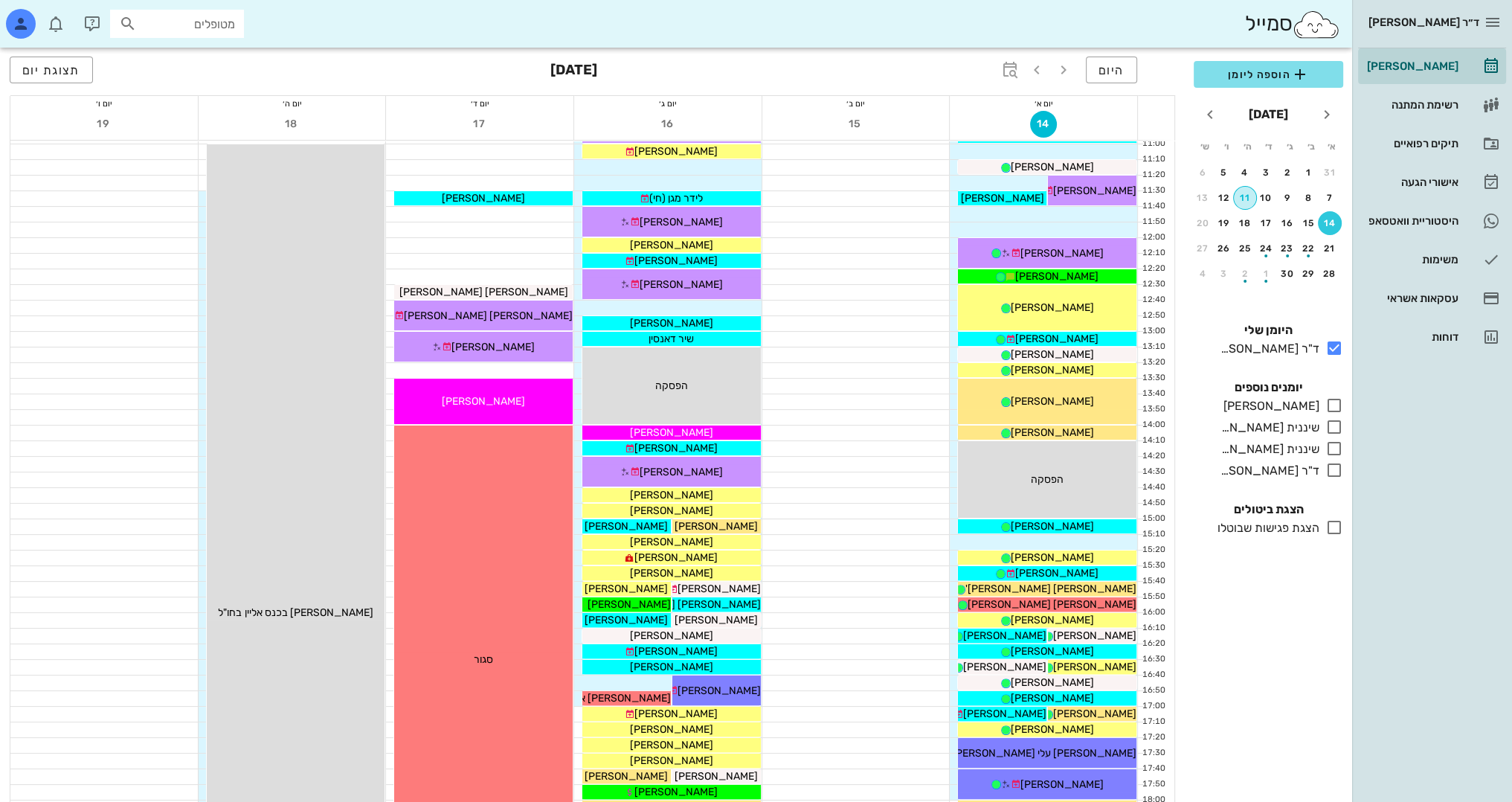
click at [1252, 201] on div "11" at bounding box center [1245, 197] width 22 height 10
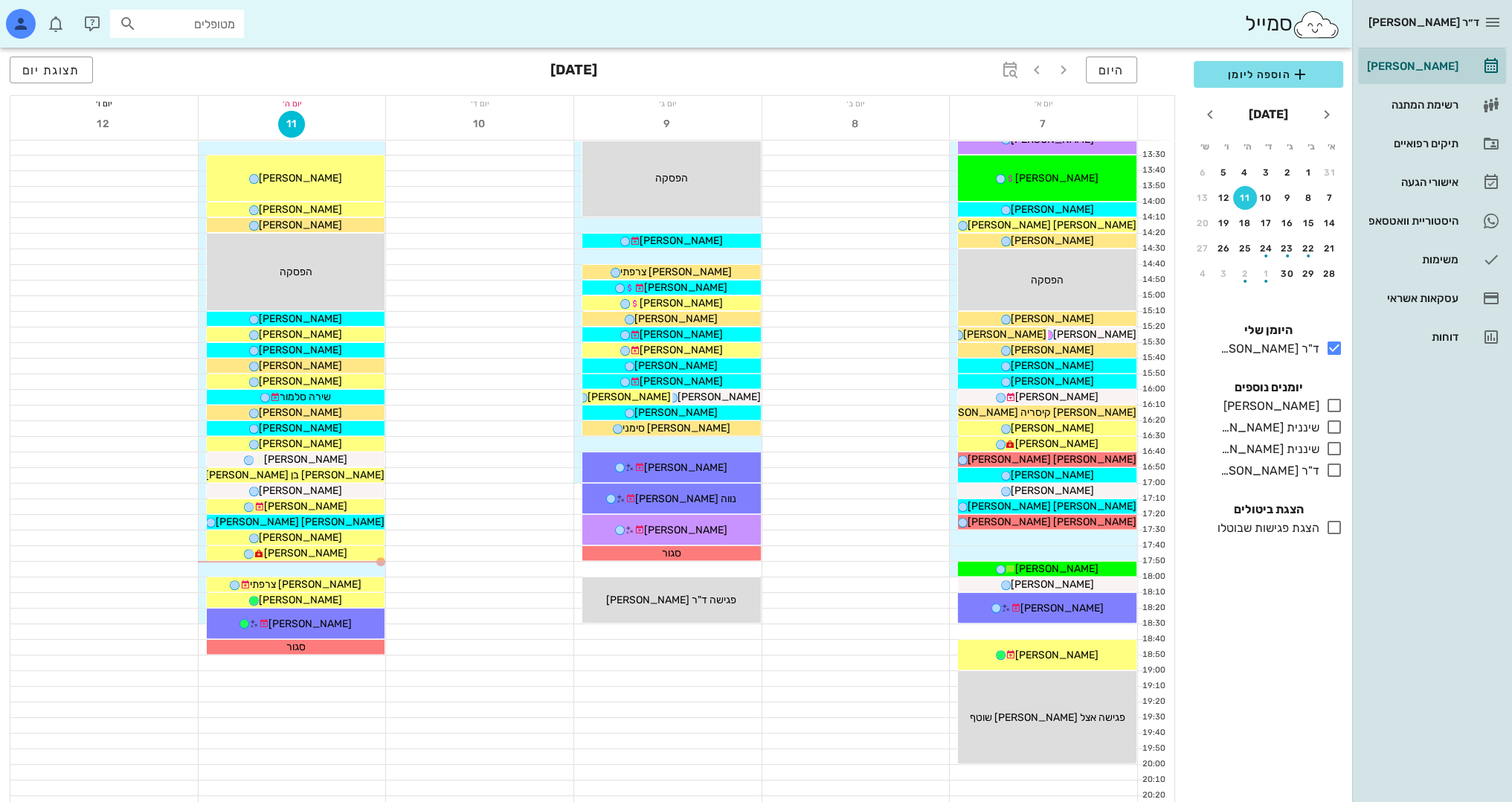
scroll to position [650, 0]
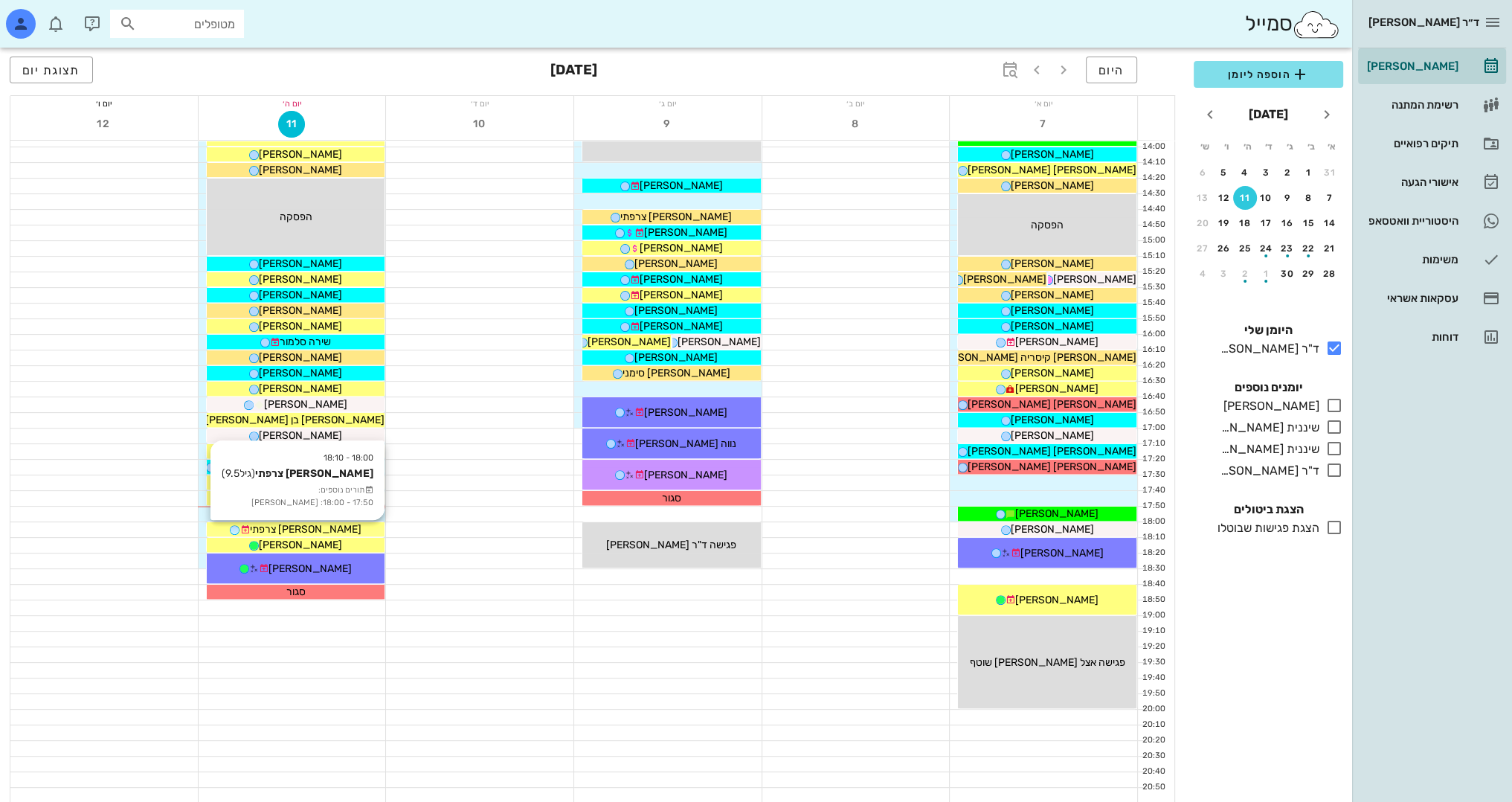
click at [321, 530] on span "[PERSON_NAME] צרפתי" at bounding box center [304, 529] width 111 height 13
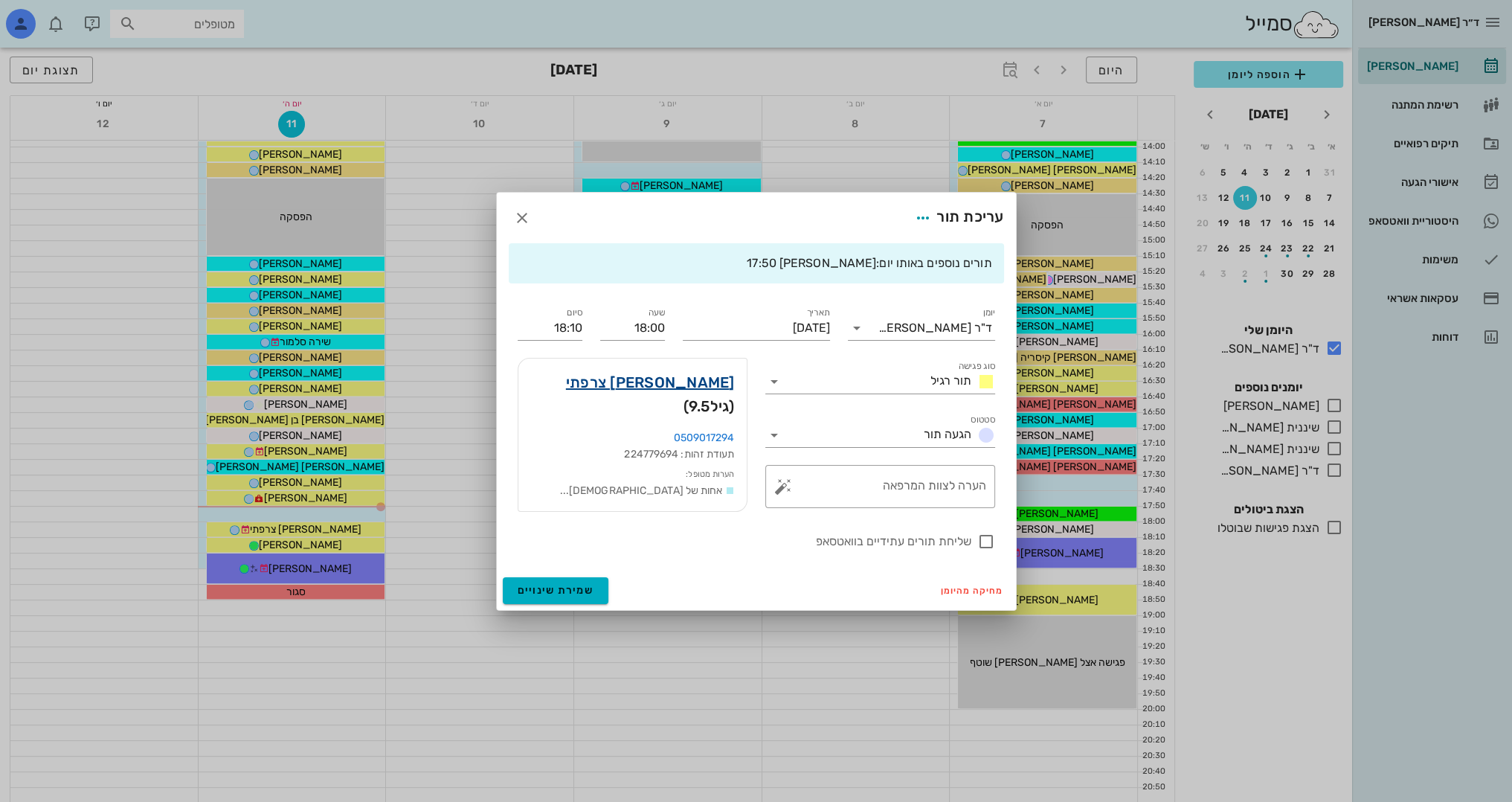
click at [681, 385] on link "[PERSON_NAME] צרפתי" at bounding box center [650, 382] width 169 height 24
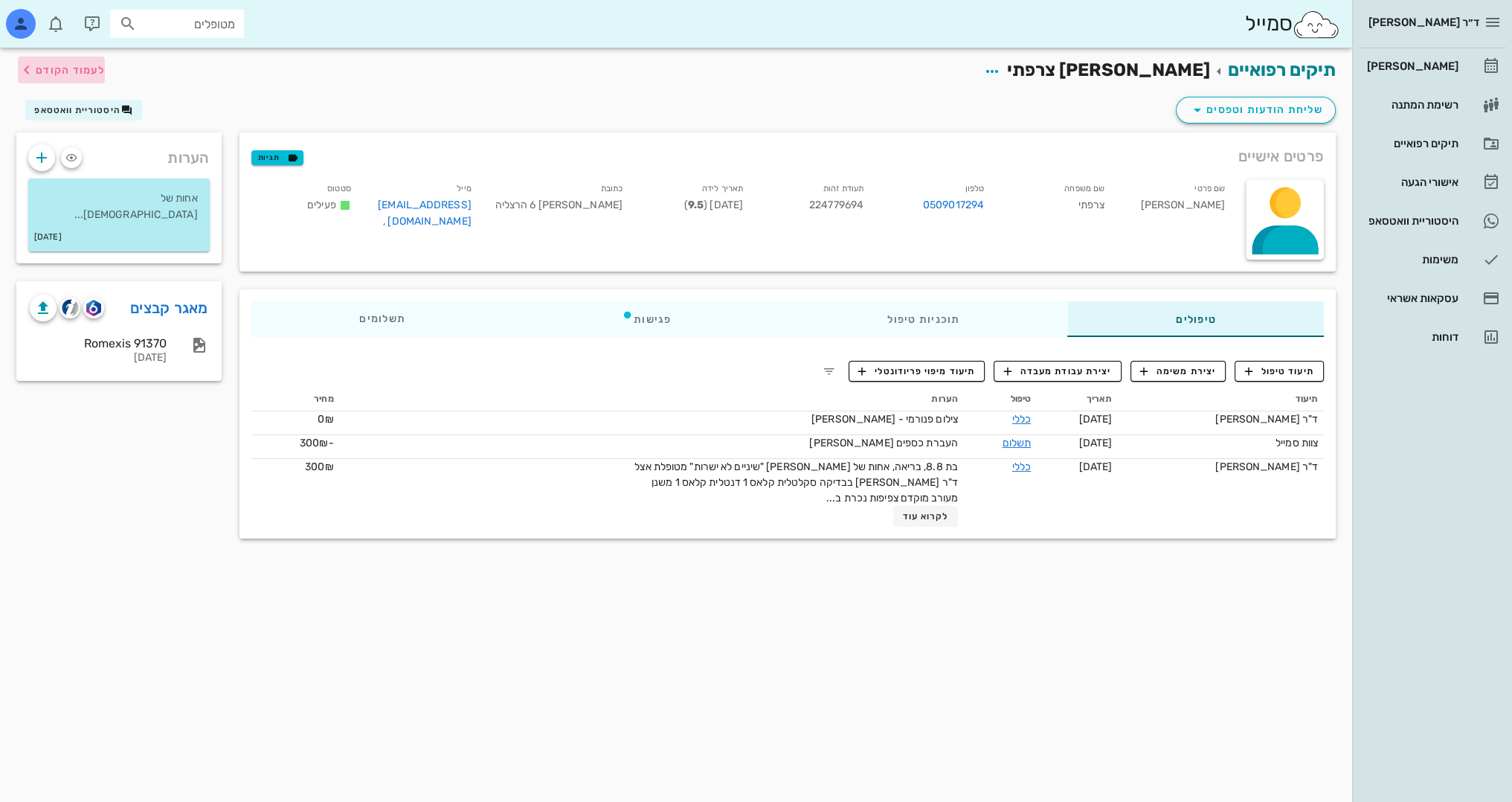
click at [94, 70] on span "לעמוד הקודם" at bounding box center [70, 70] width 69 height 13
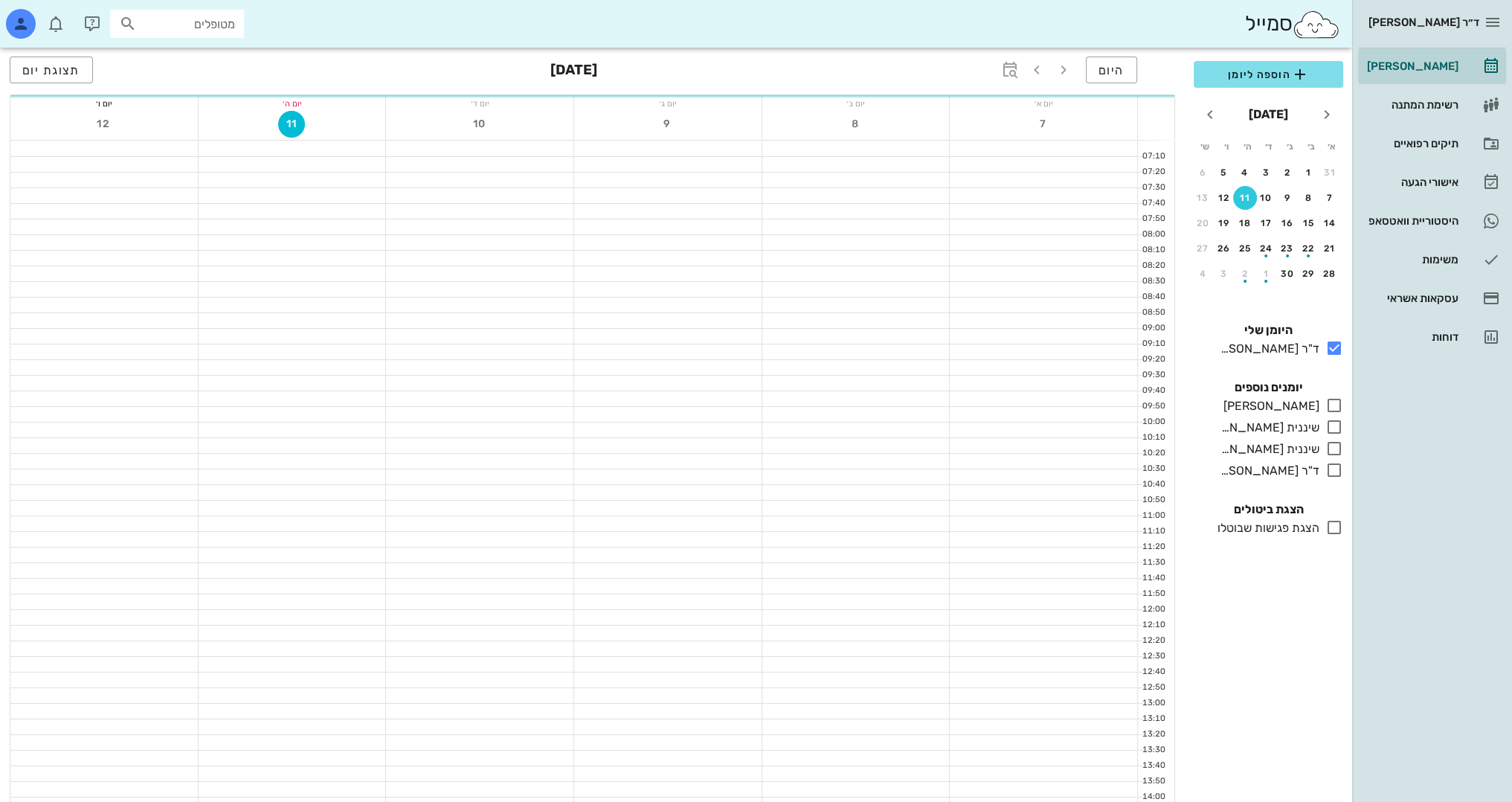
scroll to position [650, 0]
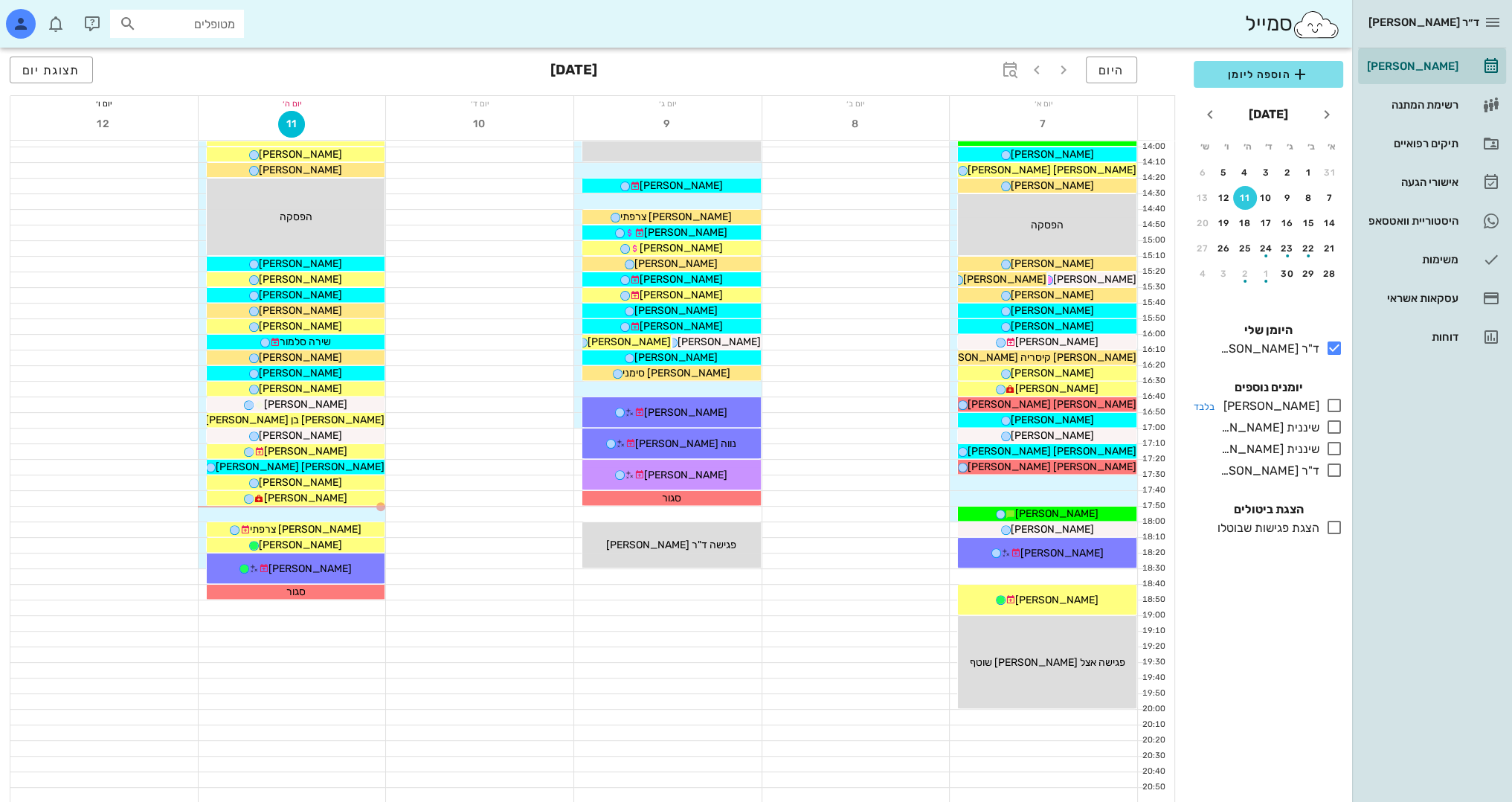
click at [1332, 408] on icon at bounding box center [1334, 405] width 18 height 18
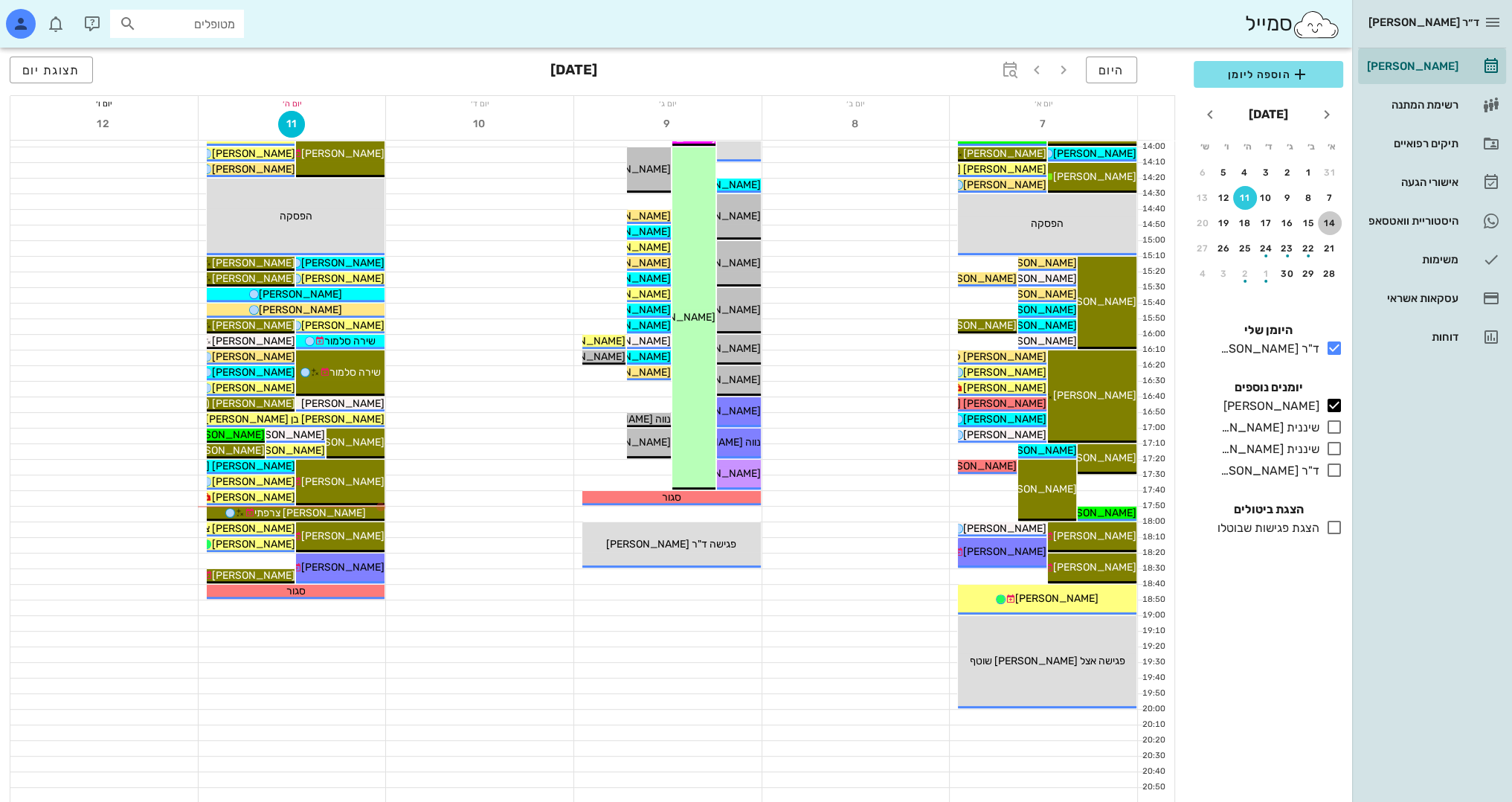
click at [1335, 230] on button "14" at bounding box center [1329, 223] width 24 height 24
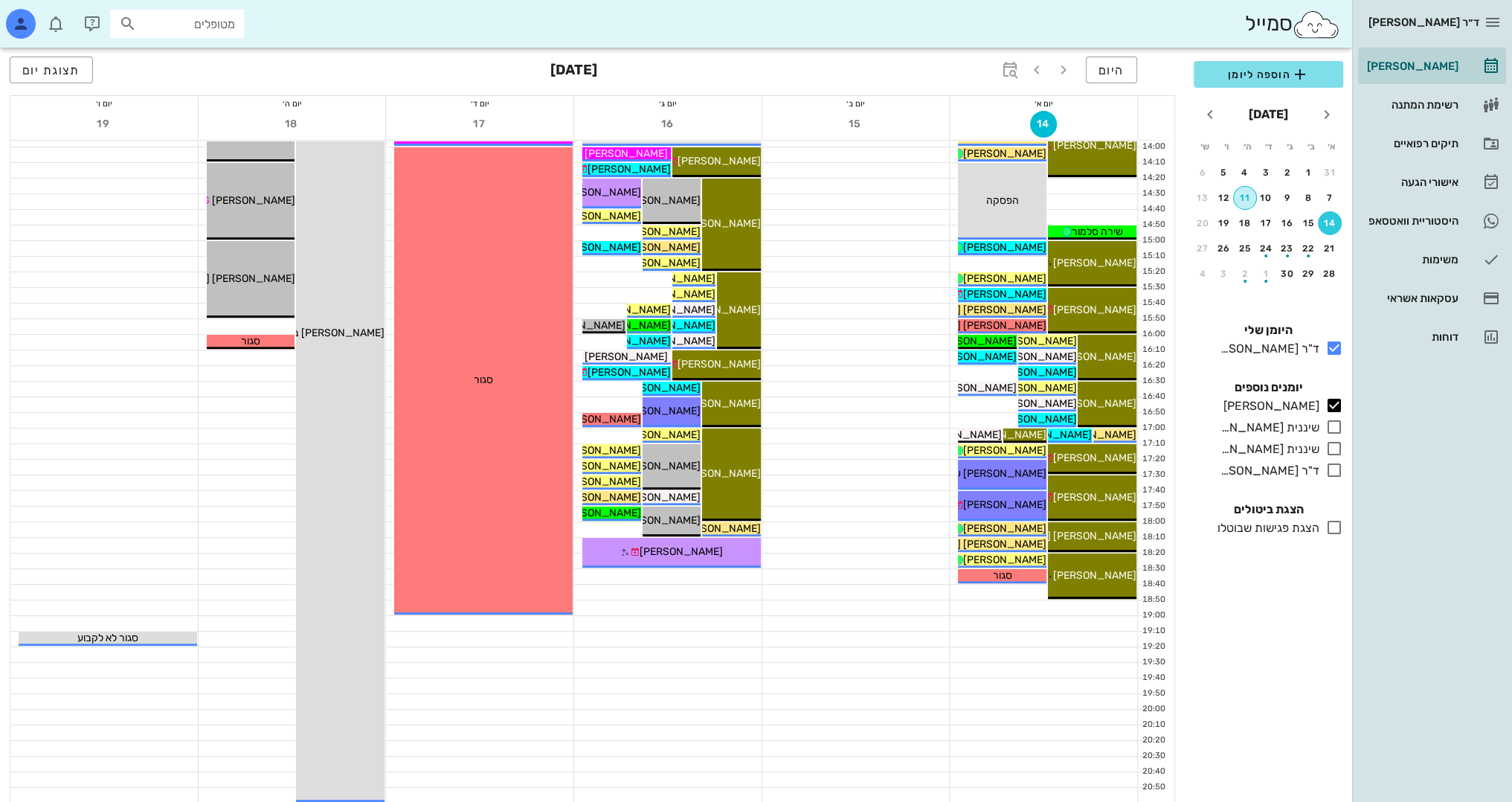
click at [1246, 192] on div "11" at bounding box center [1245, 197] width 22 height 10
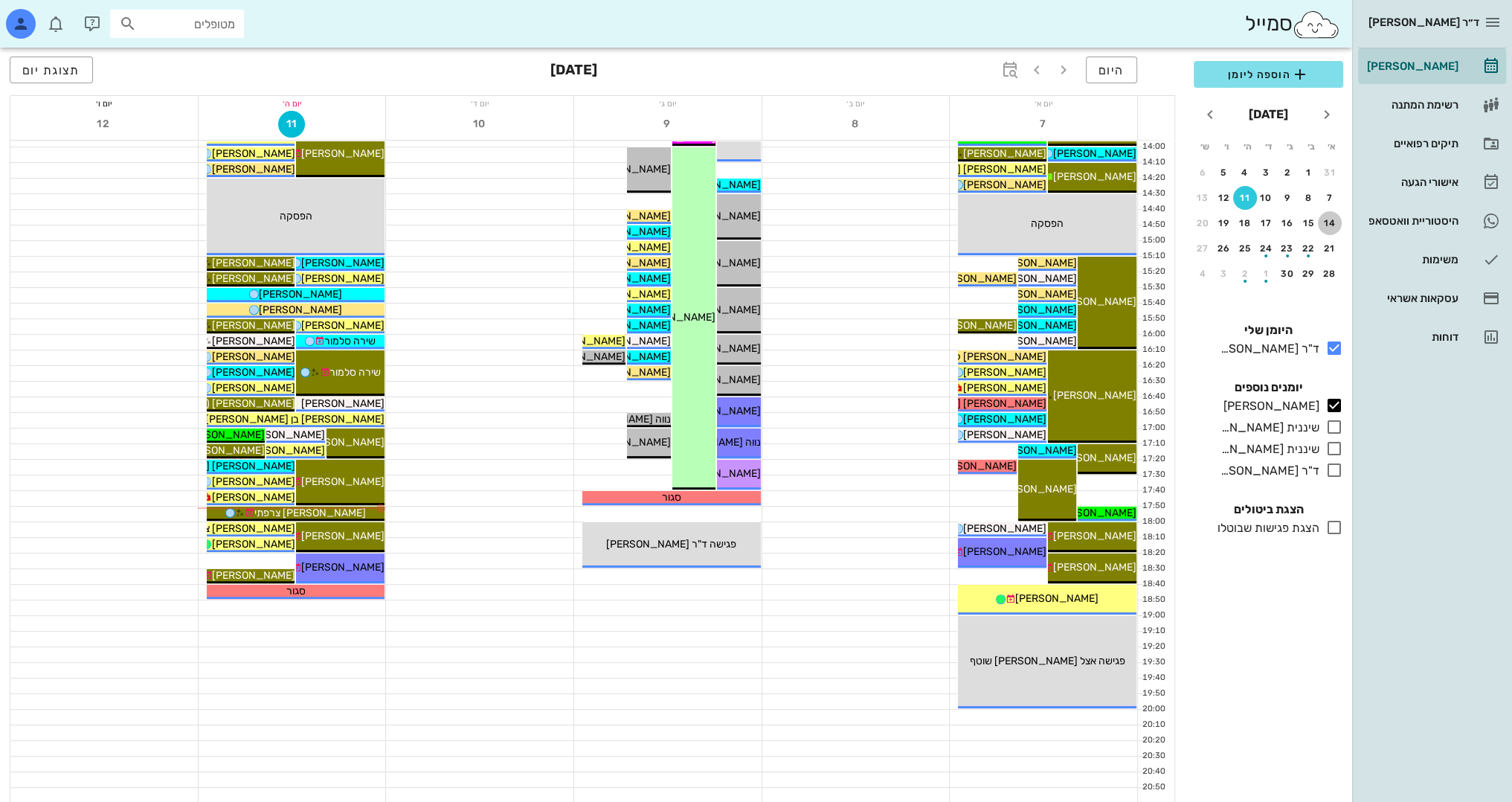
click at [1334, 229] on button "14" at bounding box center [1329, 223] width 24 height 24
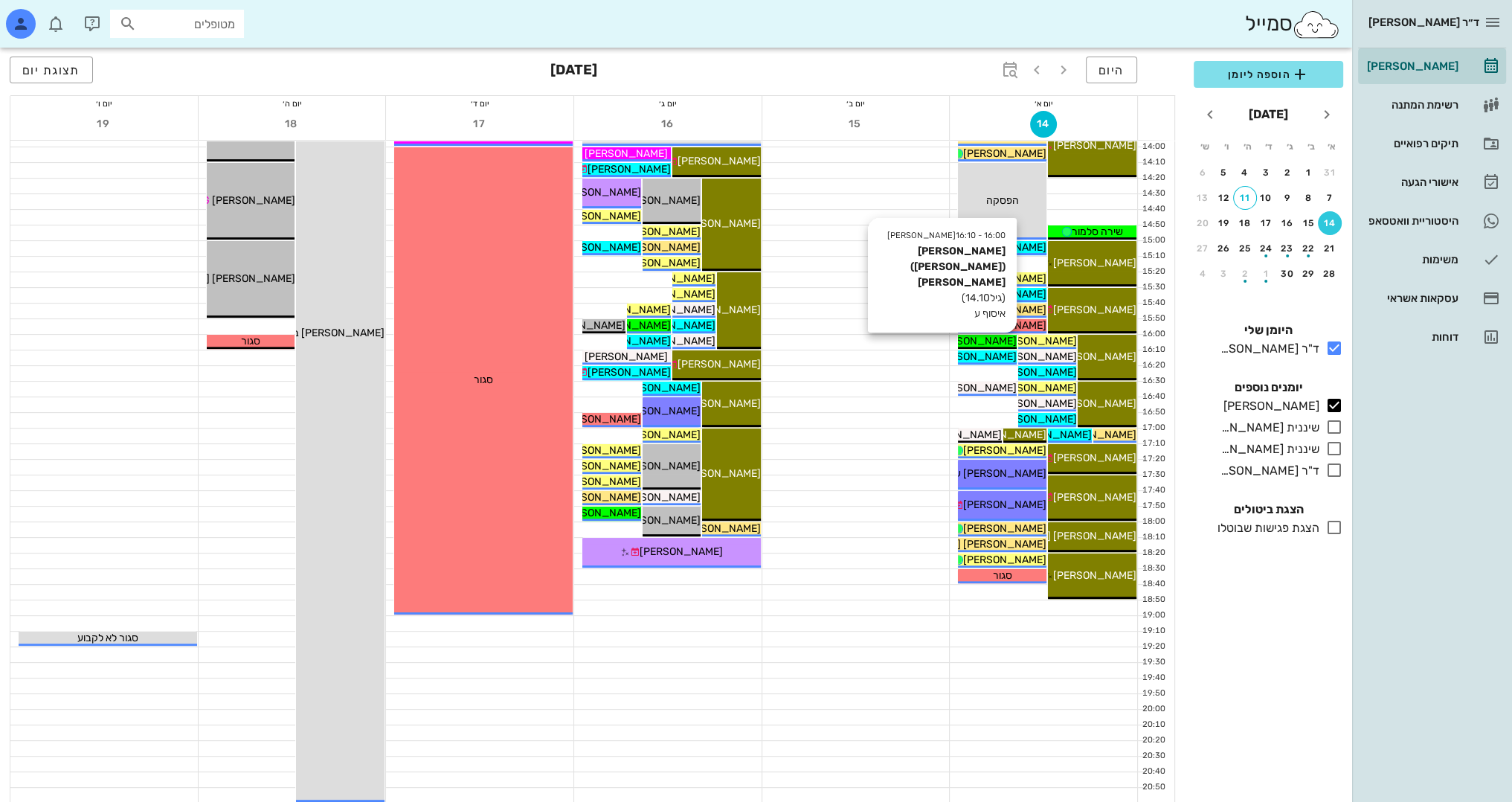
click at [1001, 341] on span "[PERSON_NAME] ([PERSON_NAME]) [PERSON_NAME]" at bounding box center [885, 341] width 262 height 13
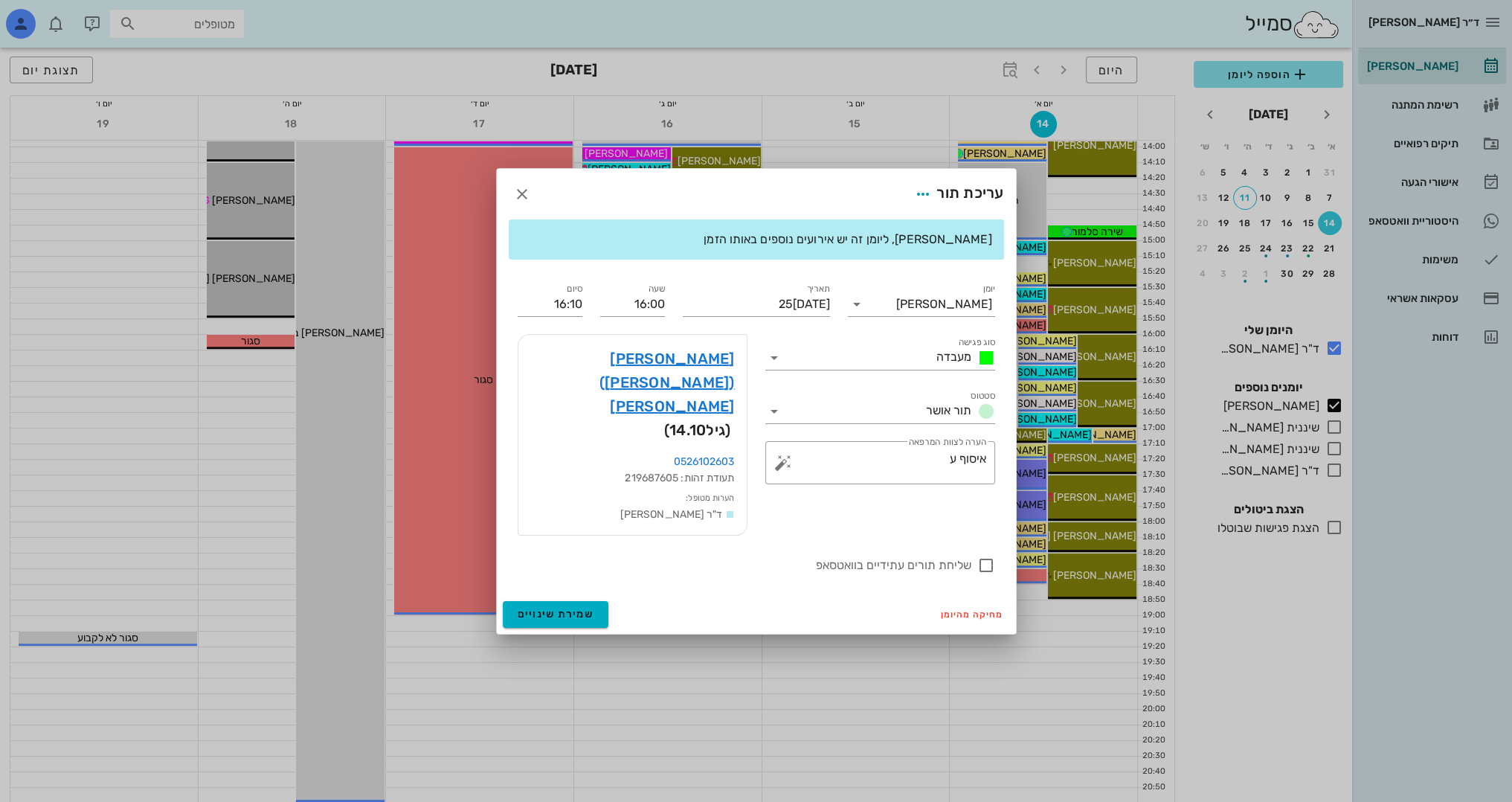
click at [1027, 688] on div at bounding box center [756, 401] width 1512 height 802
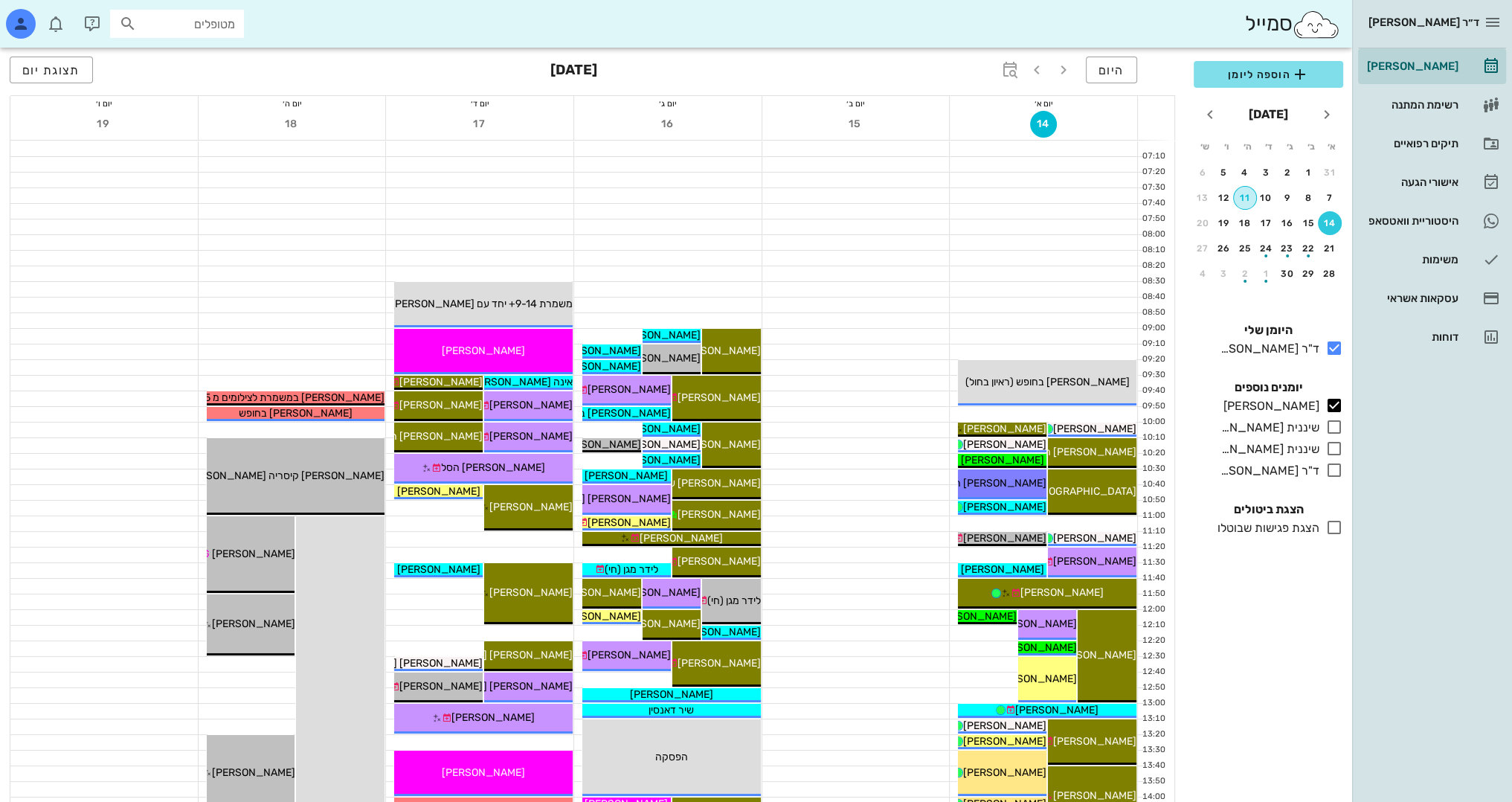
click at [1246, 198] on div "11" at bounding box center [1245, 197] width 22 height 10
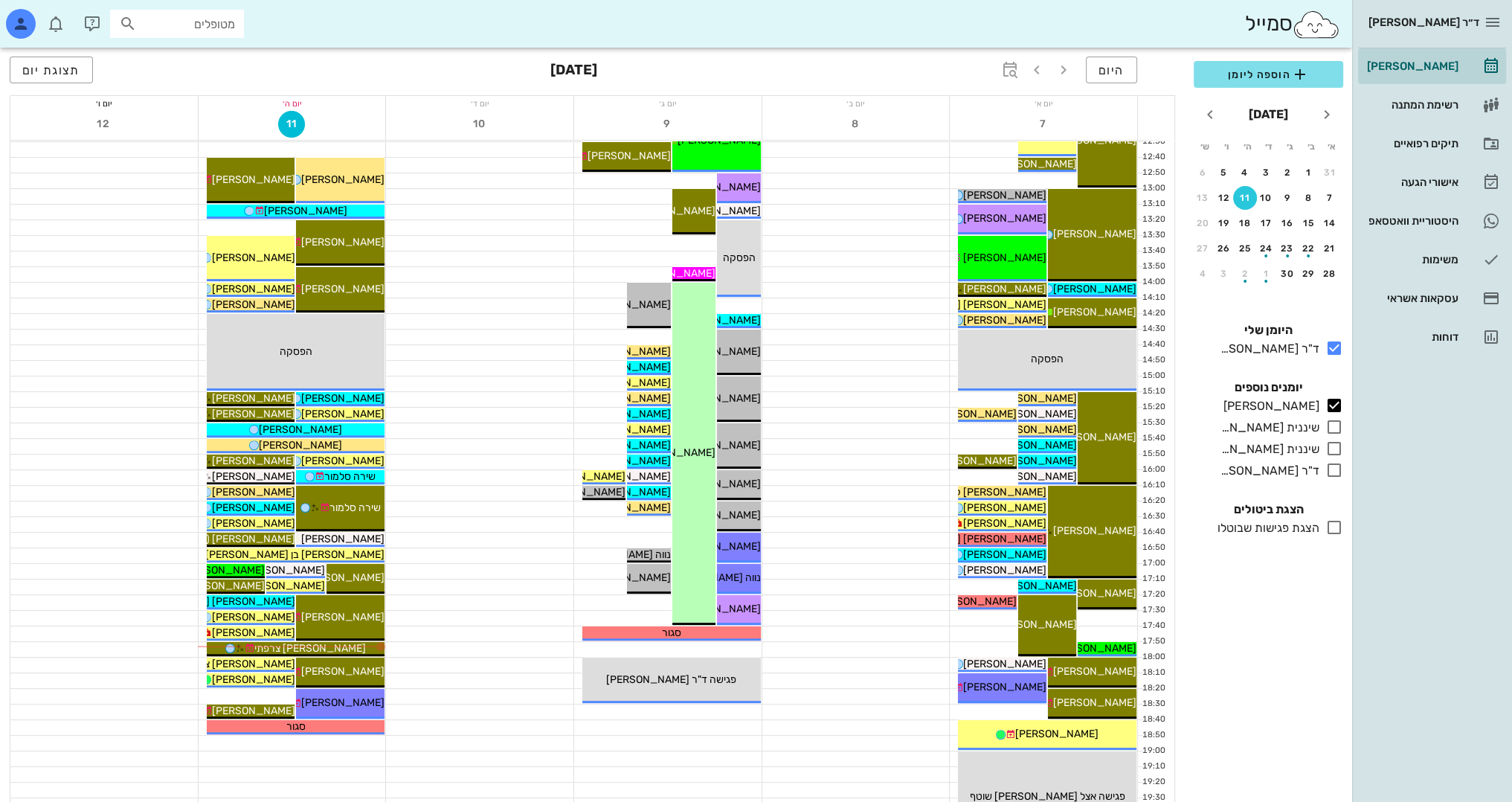
scroll to position [650, 0]
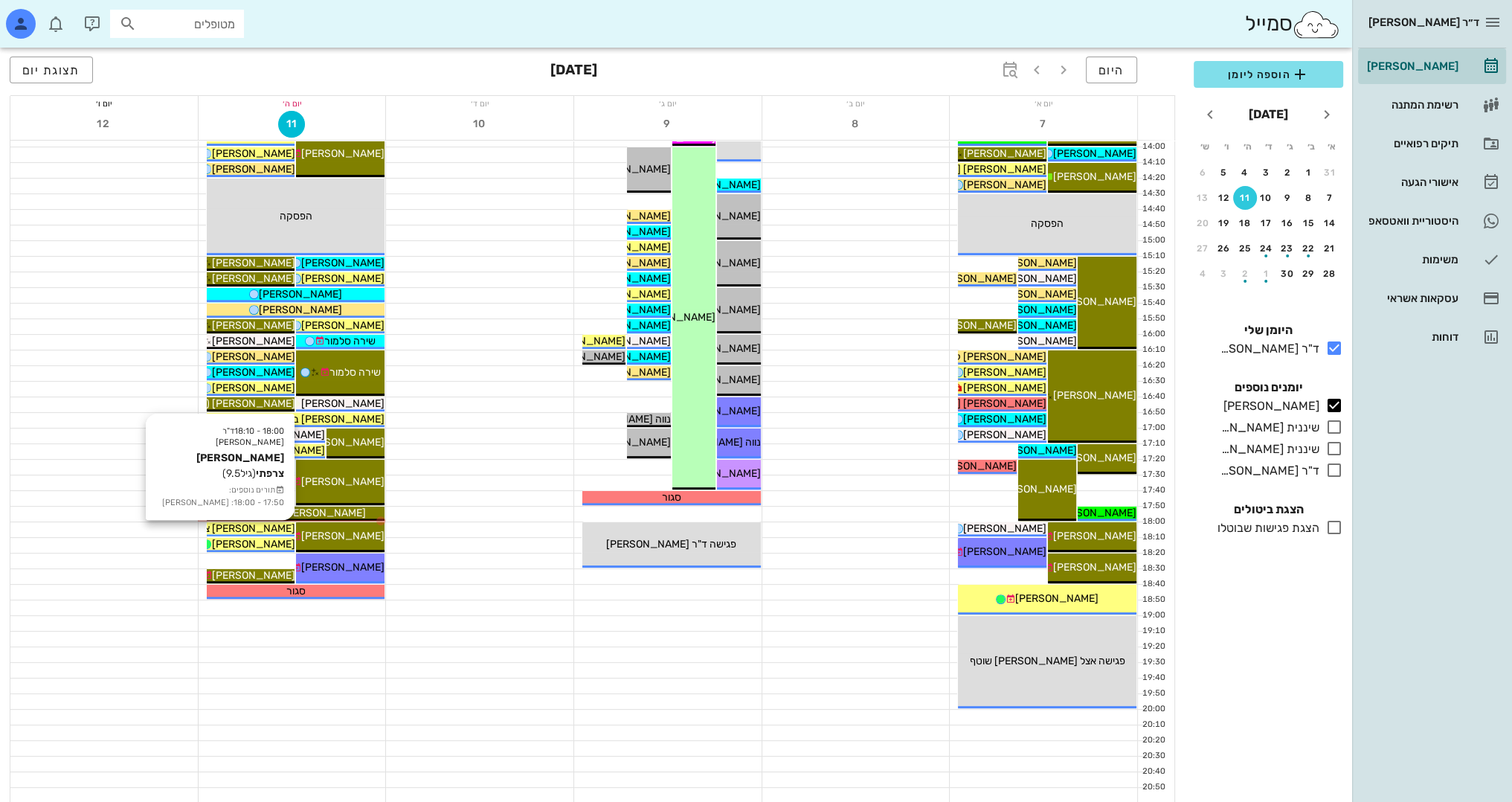
click at [270, 525] on span "[PERSON_NAME] צרפתי" at bounding box center [238, 528] width 111 height 13
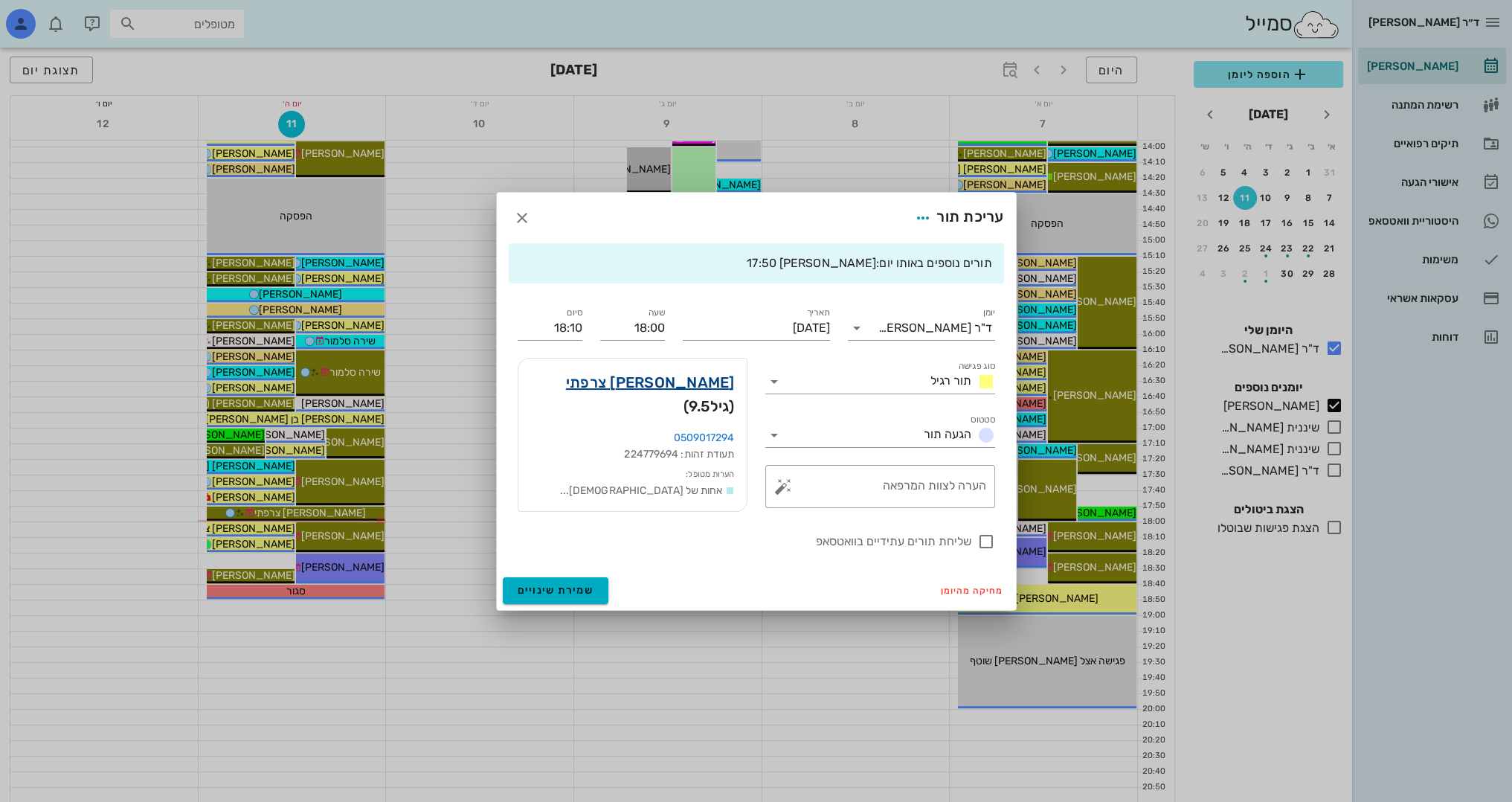
click at [700, 386] on link "[PERSON_NAME] צרפתי" at bounding box center [650, 382] width 169 height 24
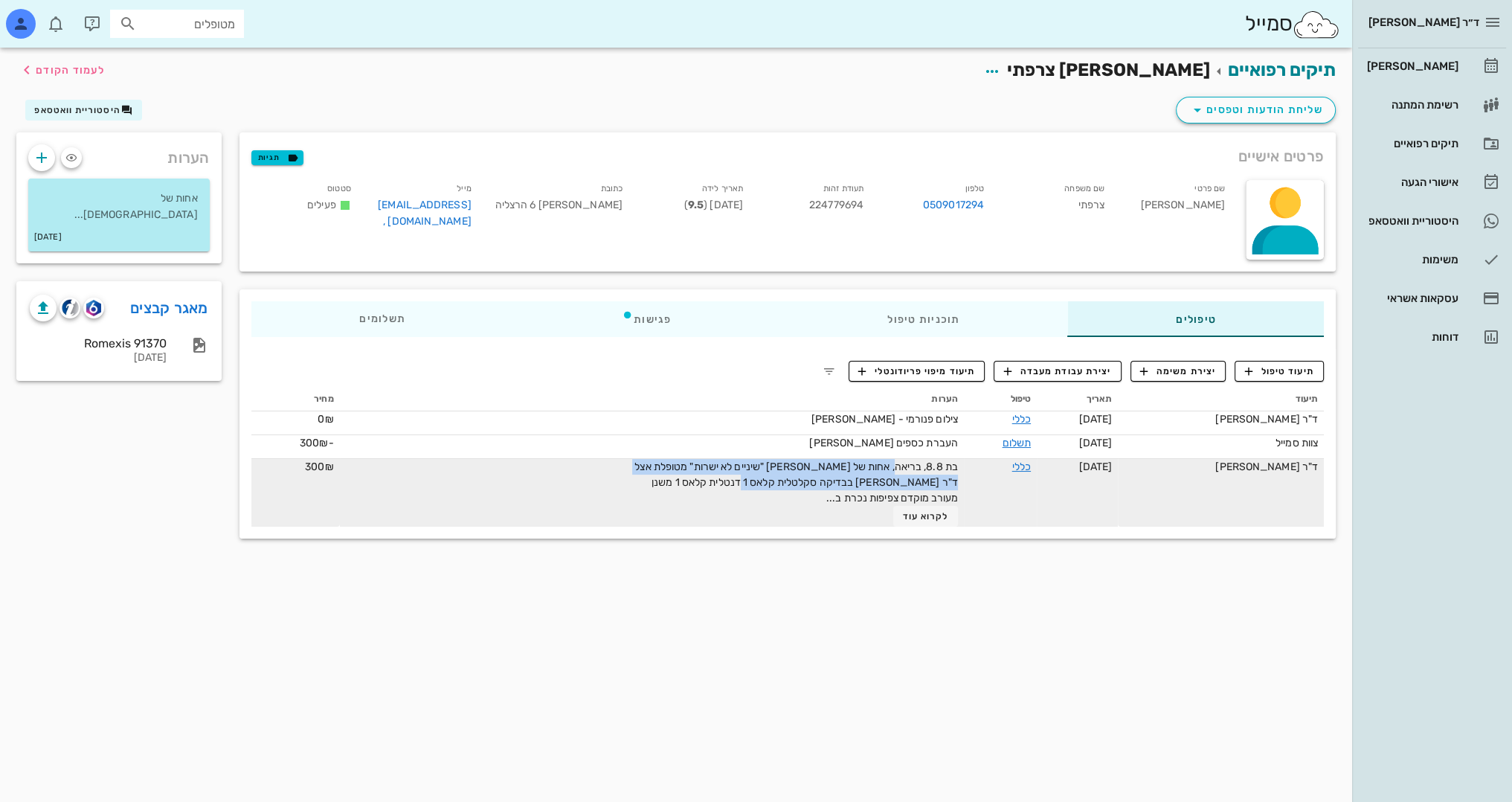
drag, startPoint x: 892, startPoint y: 468, endPoint x: 763, endPoint y: 485, distance: 130.1
click at [763, 485] on span "בת 8.8, בריאה, אחות של [PERSON_NAME] "שיניים לא ישרות" מטופלת אצל ד"ר [PERSON_N…" at bounding box center [796, 483] width 323 height 44
click at [836, 479] on span "בת 8.8, בריאה, אחות של [PERSON_NAME] "שיניים לא ישרות" מטופלת אצל ד"ר [PERSON_N…" at bounding box center [796, 483] width 323 height 44
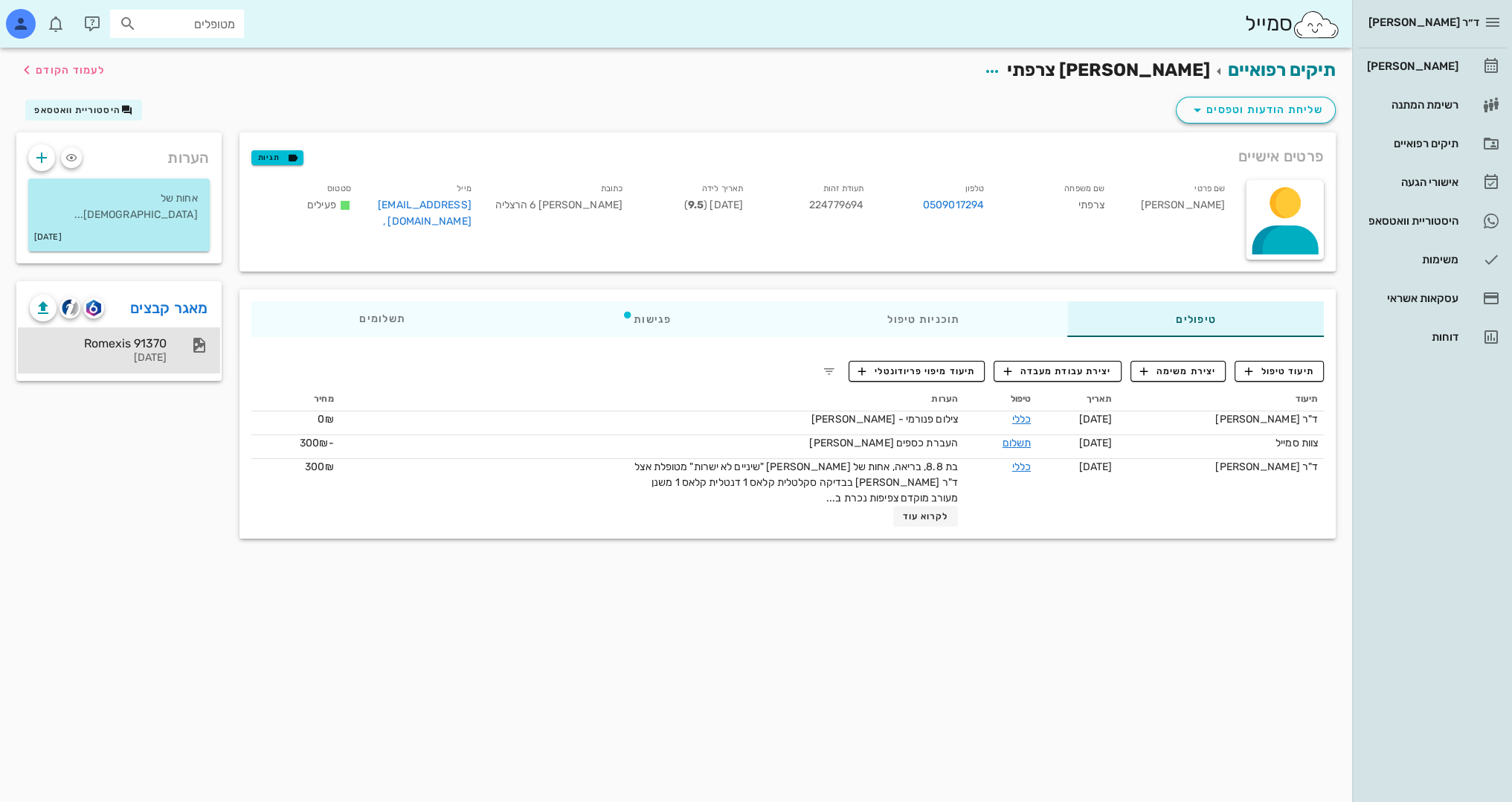
click at [151, 352] on div "[DATE]" at bounding box center [99, 358] width 137 height 13
click at [65, 64] on span "לעמוד הקודם" at bounding box center [70, 70] width 69 height 13
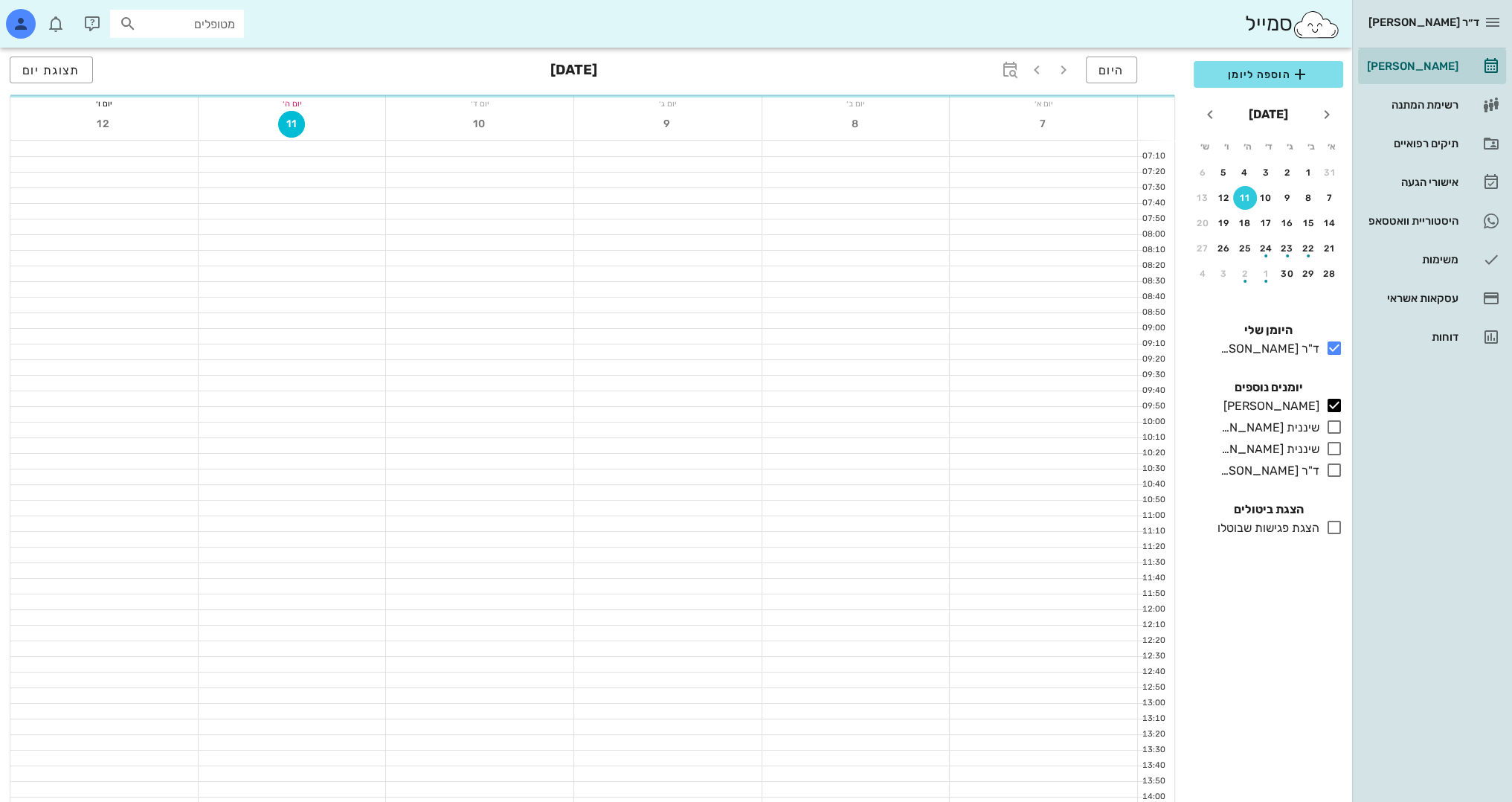
scroll to position [650, 0]
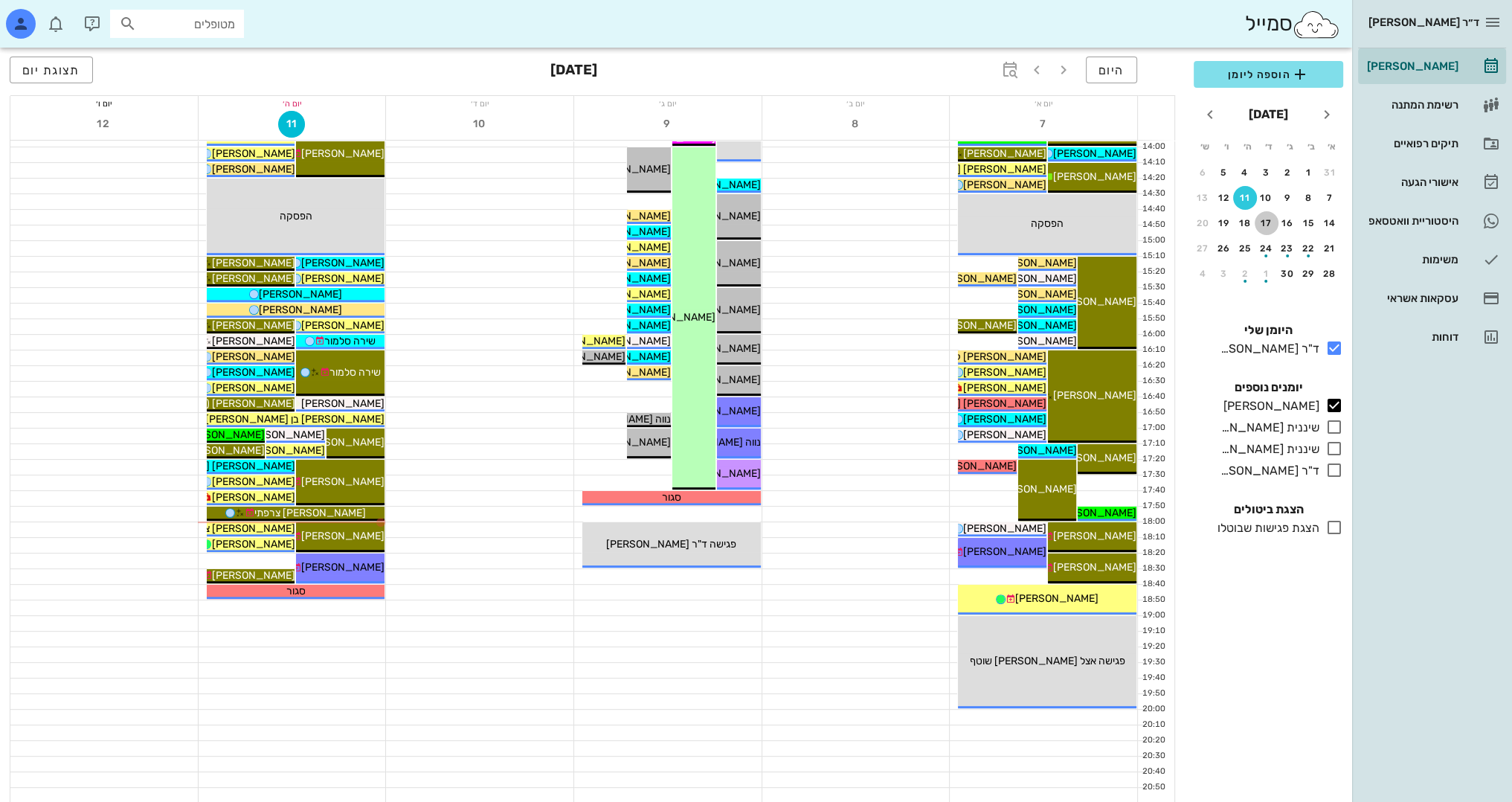
click at [1263, 225] on div "17" at bounding box center [1266, 222] width 24 height 10
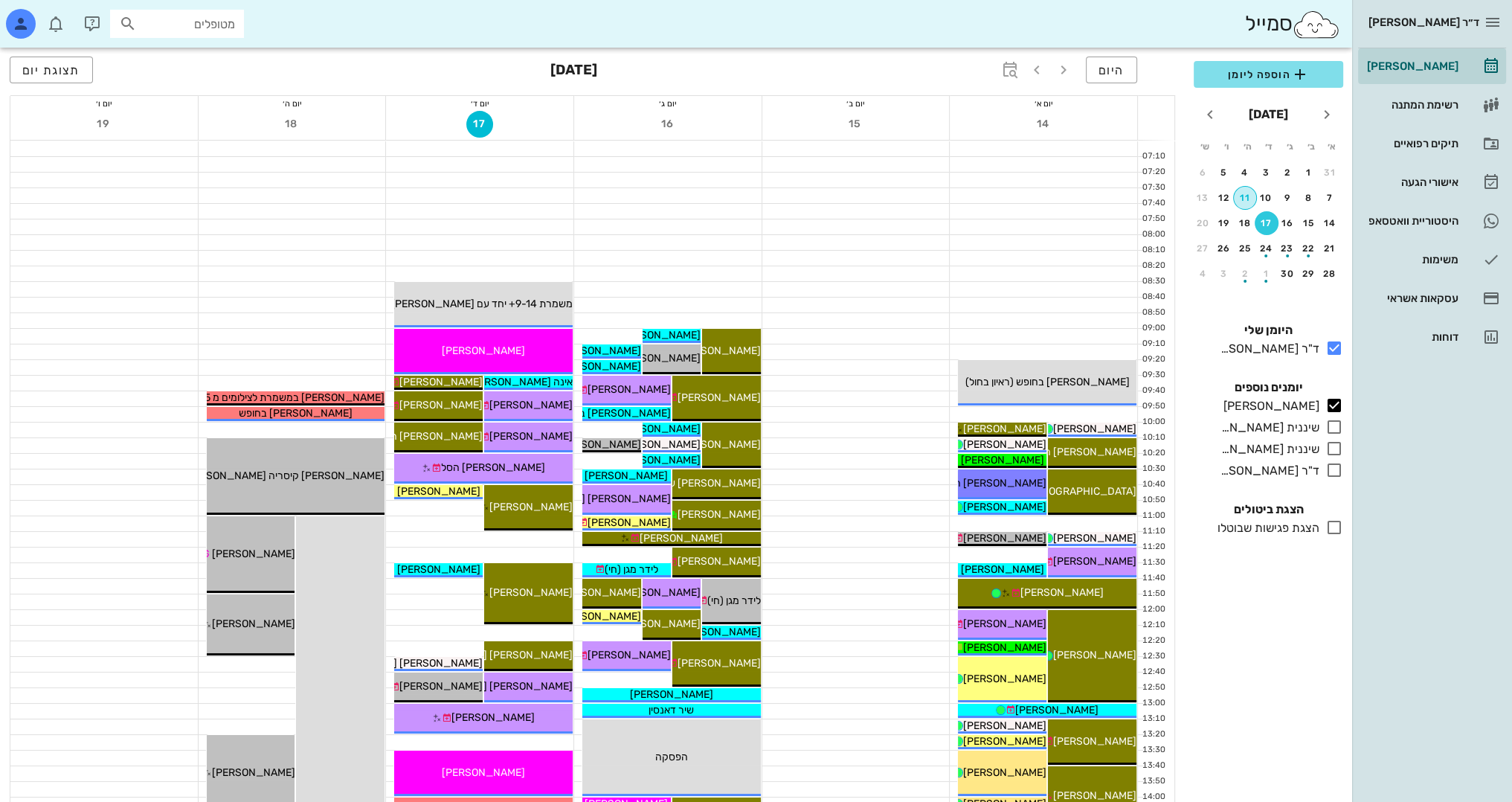
click at [1244, 193] on div "11" at bounding box center [1245, 197] width 22 height 10
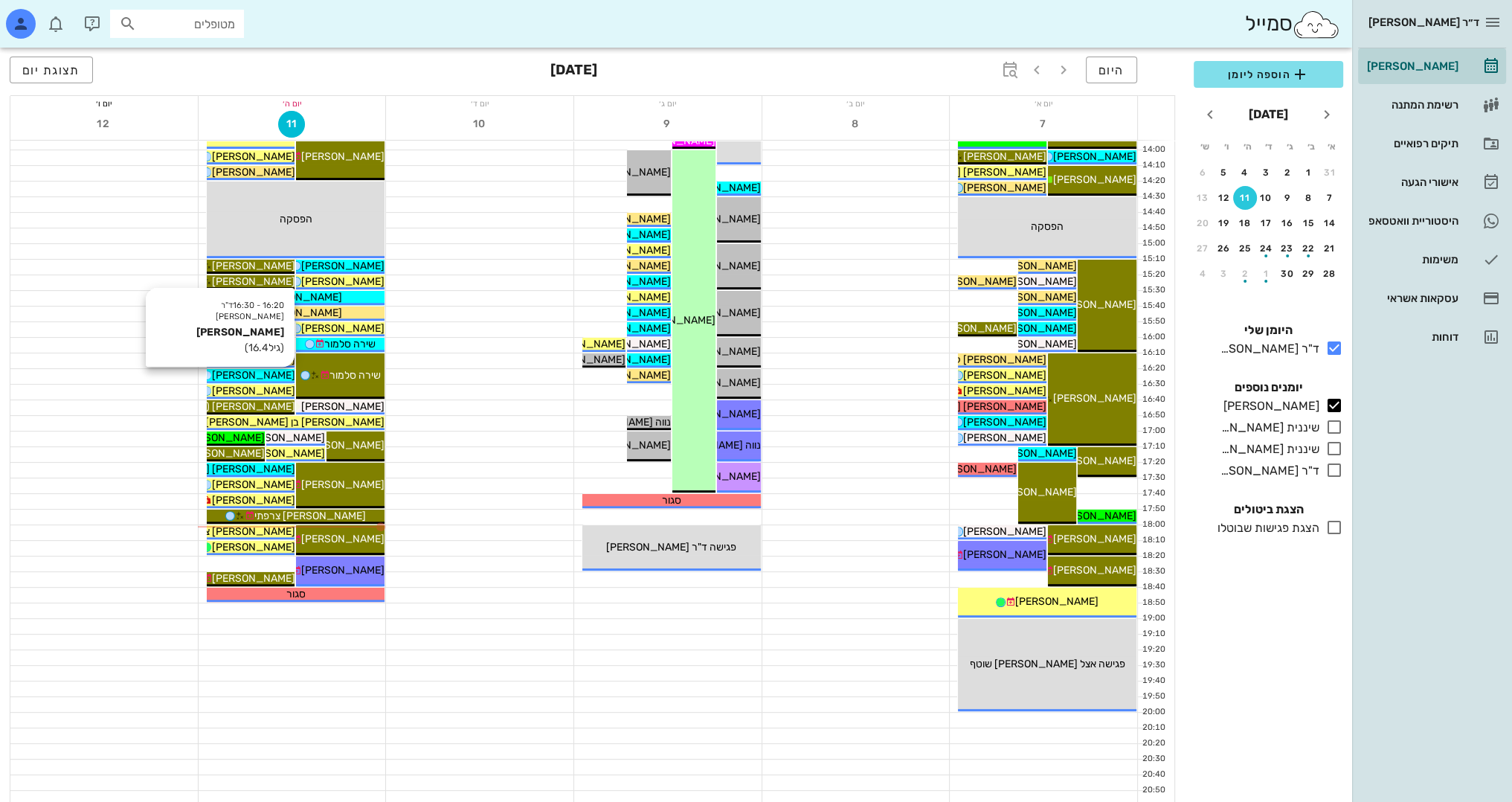
scroll to position [650, 0]
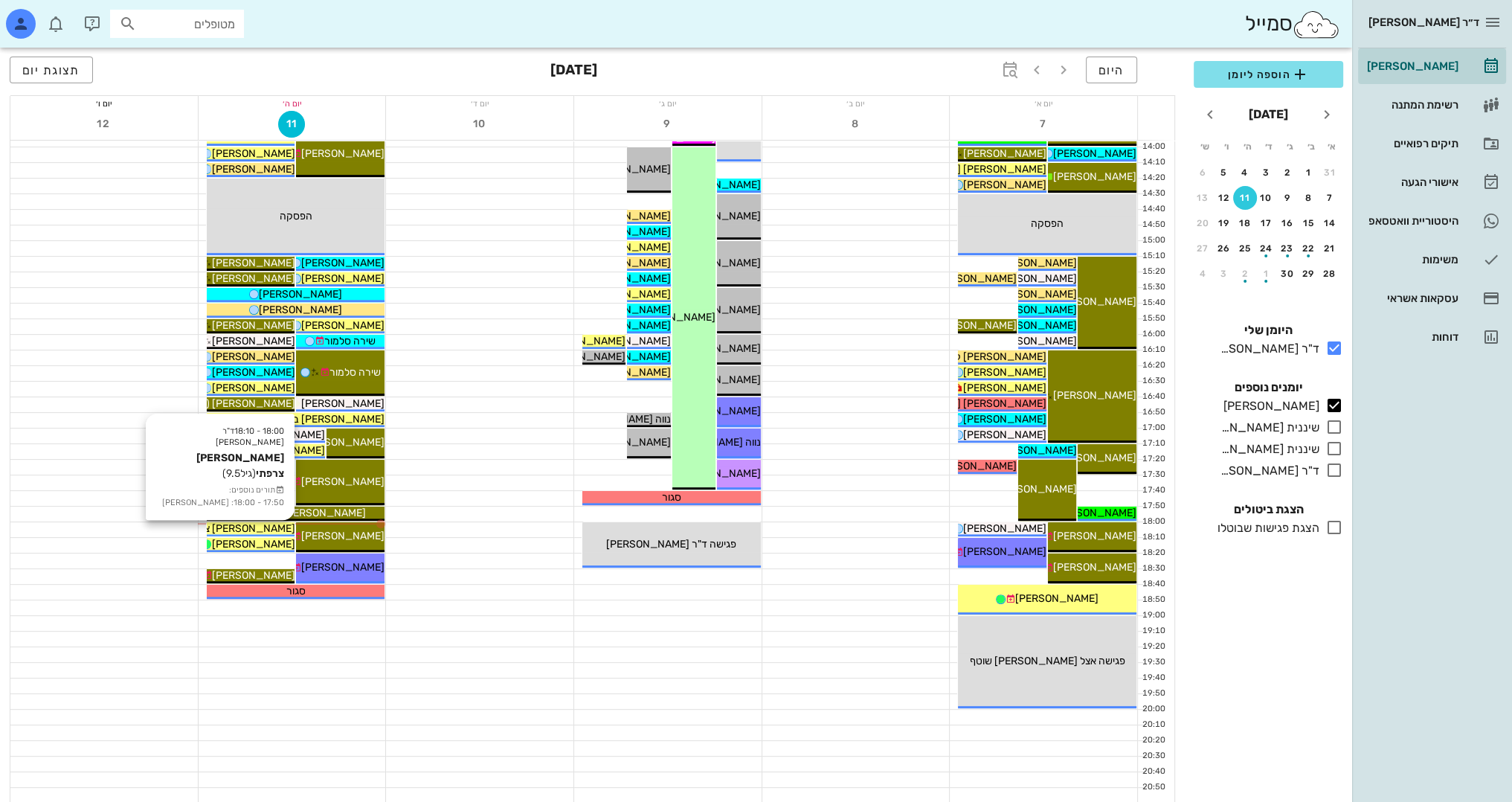
click at [255, 528] on span "[PERSON_NAME] צרפתי" at bounding box center [238, 528] width 111 height 13
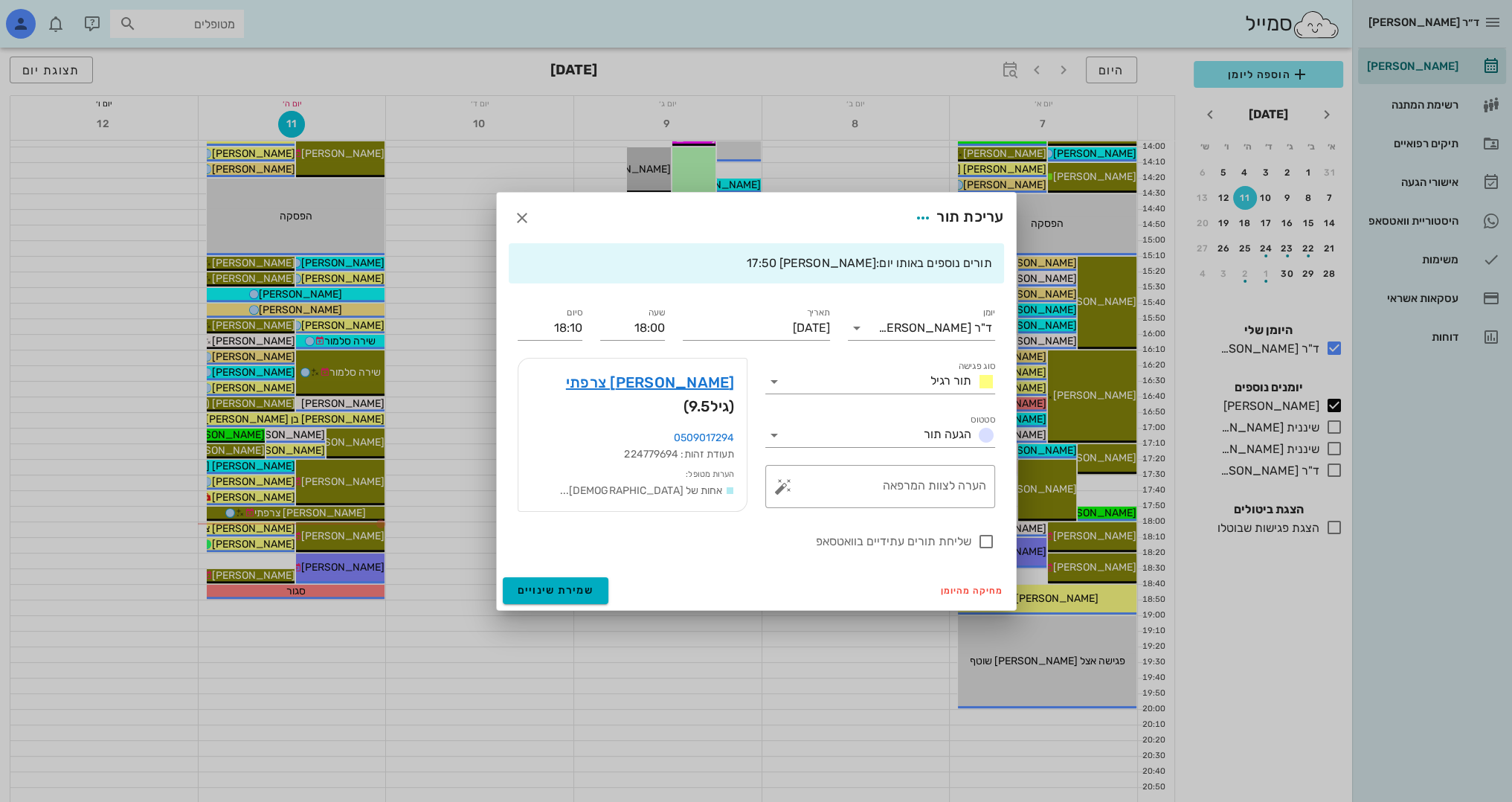
click at [684, 664] on div at bounding box center [756, 401] width 1512 height 802
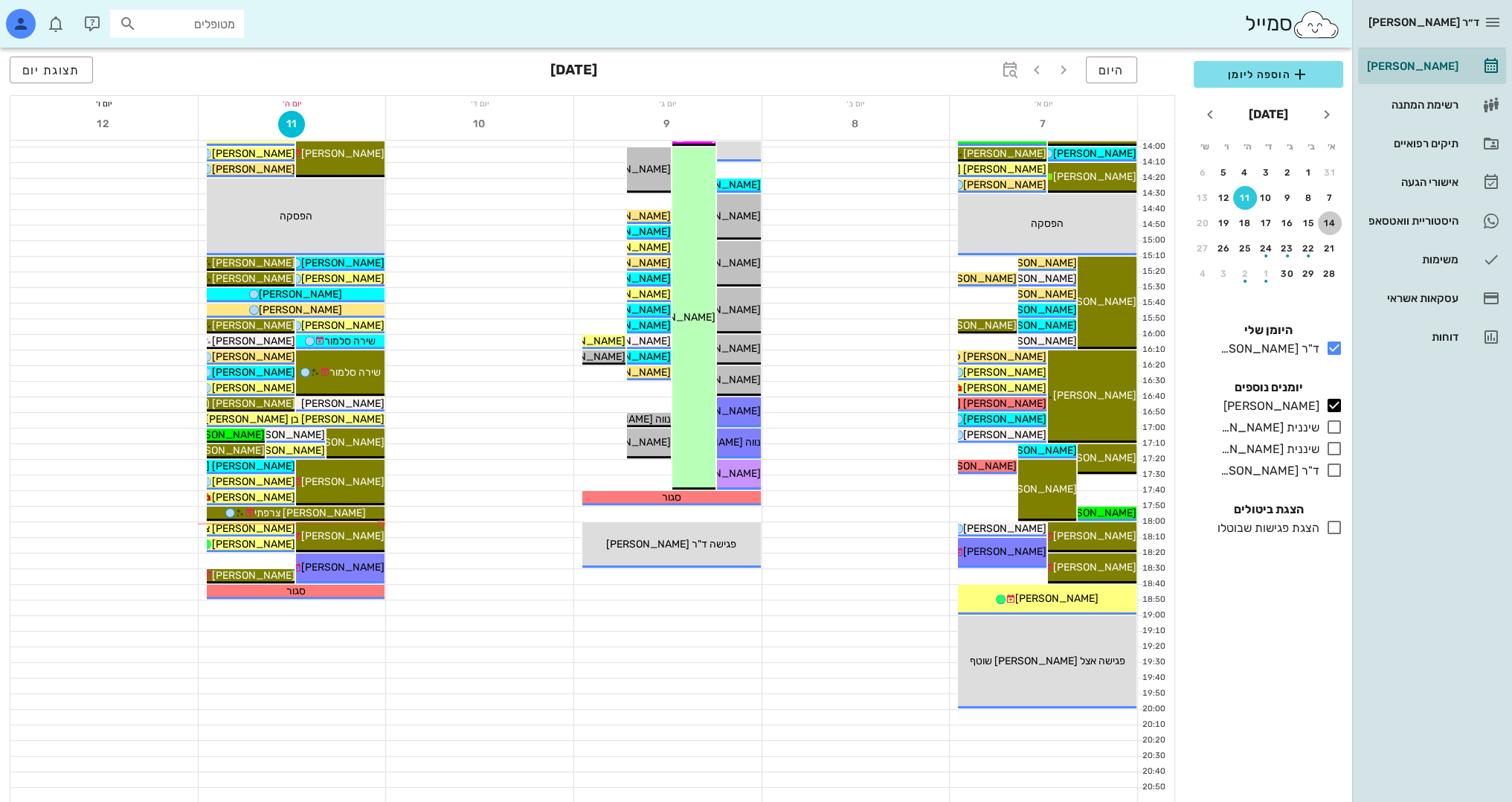
click at [1324, 222] on div "14" at bounding box center [1329, 222] width 24 height 10
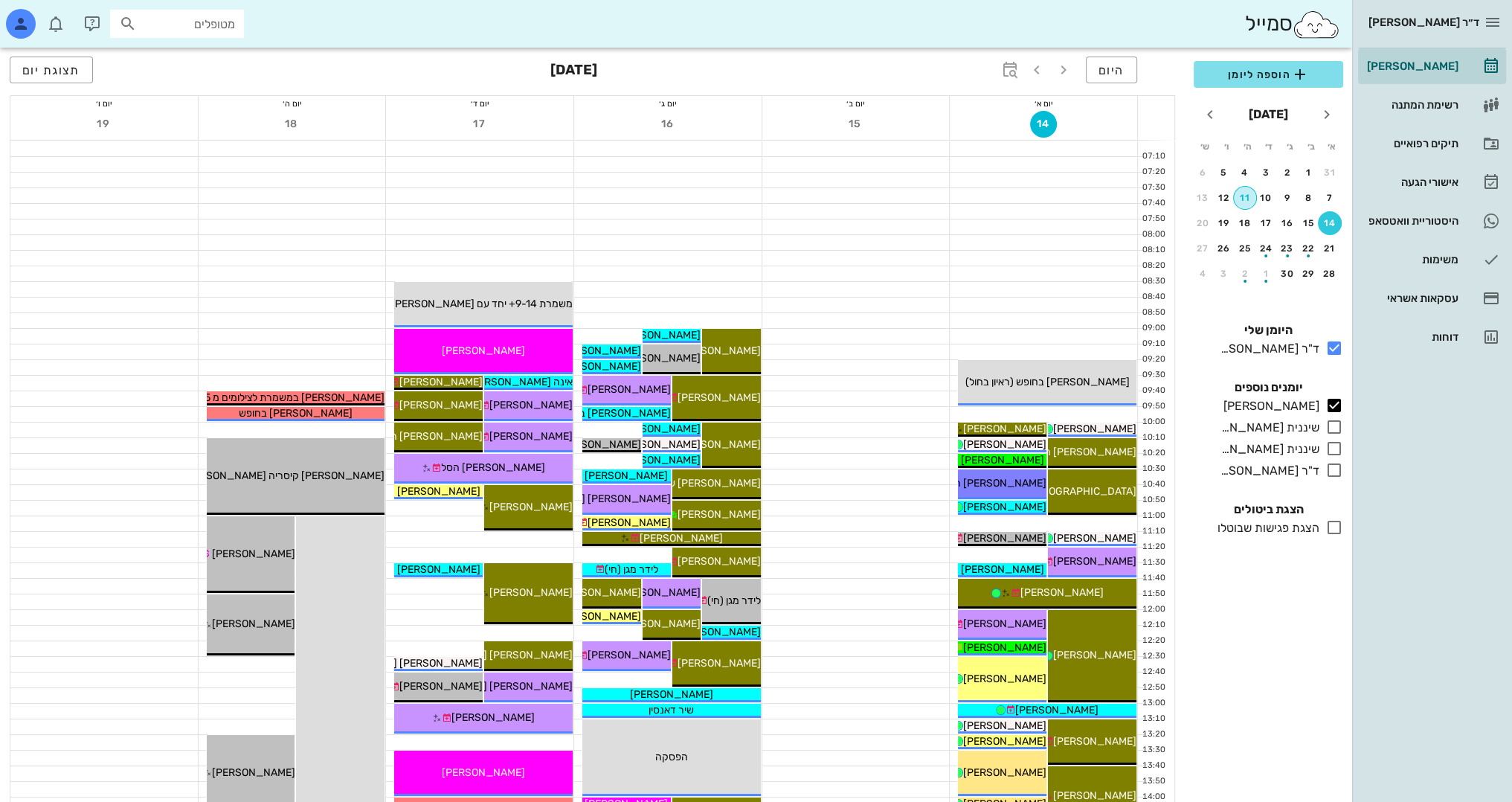
click at [1236, 201] on div "11" at bounding box center [1245, 197] width 22 height 10
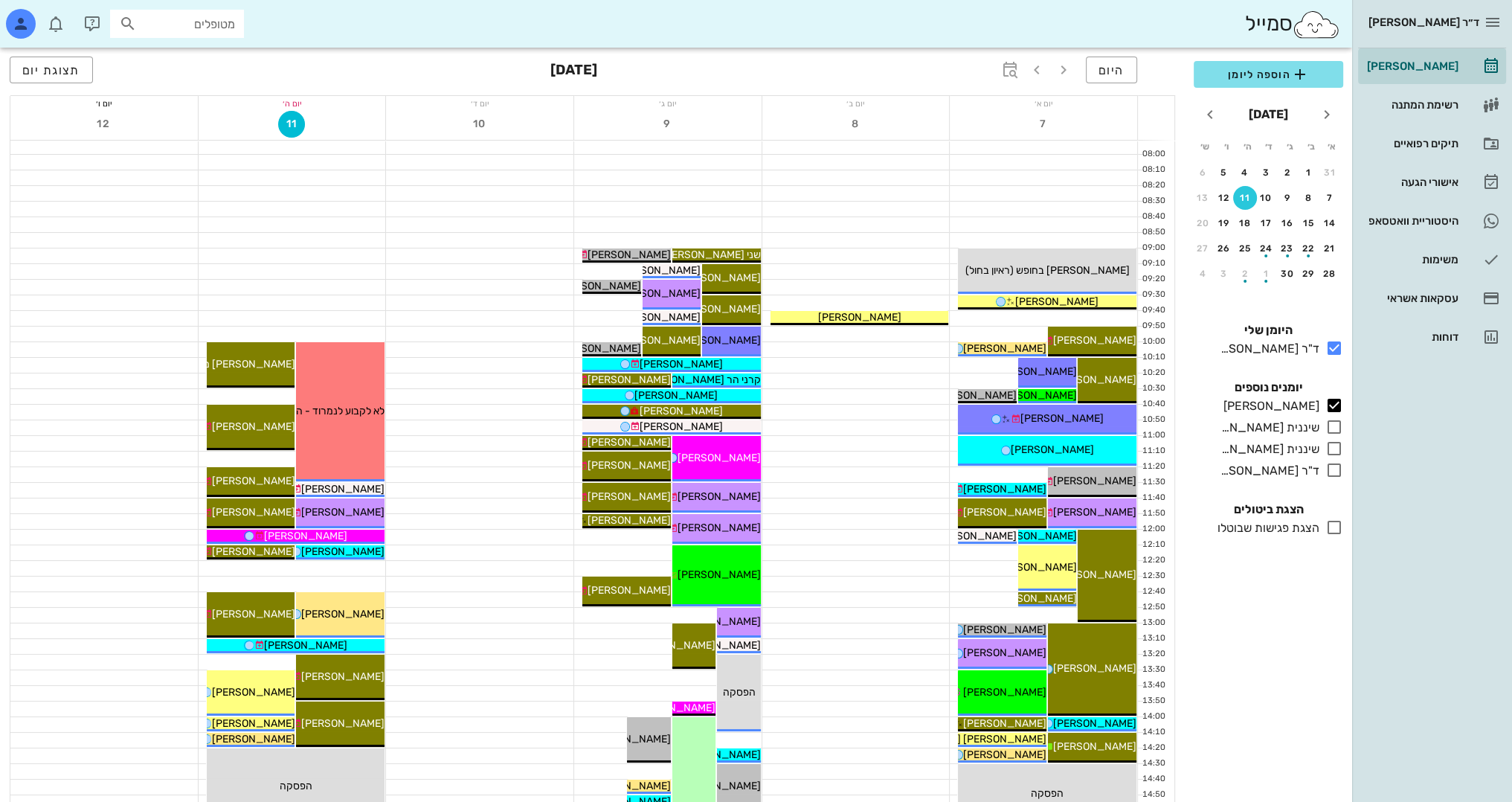
scroll to position [74, 0]
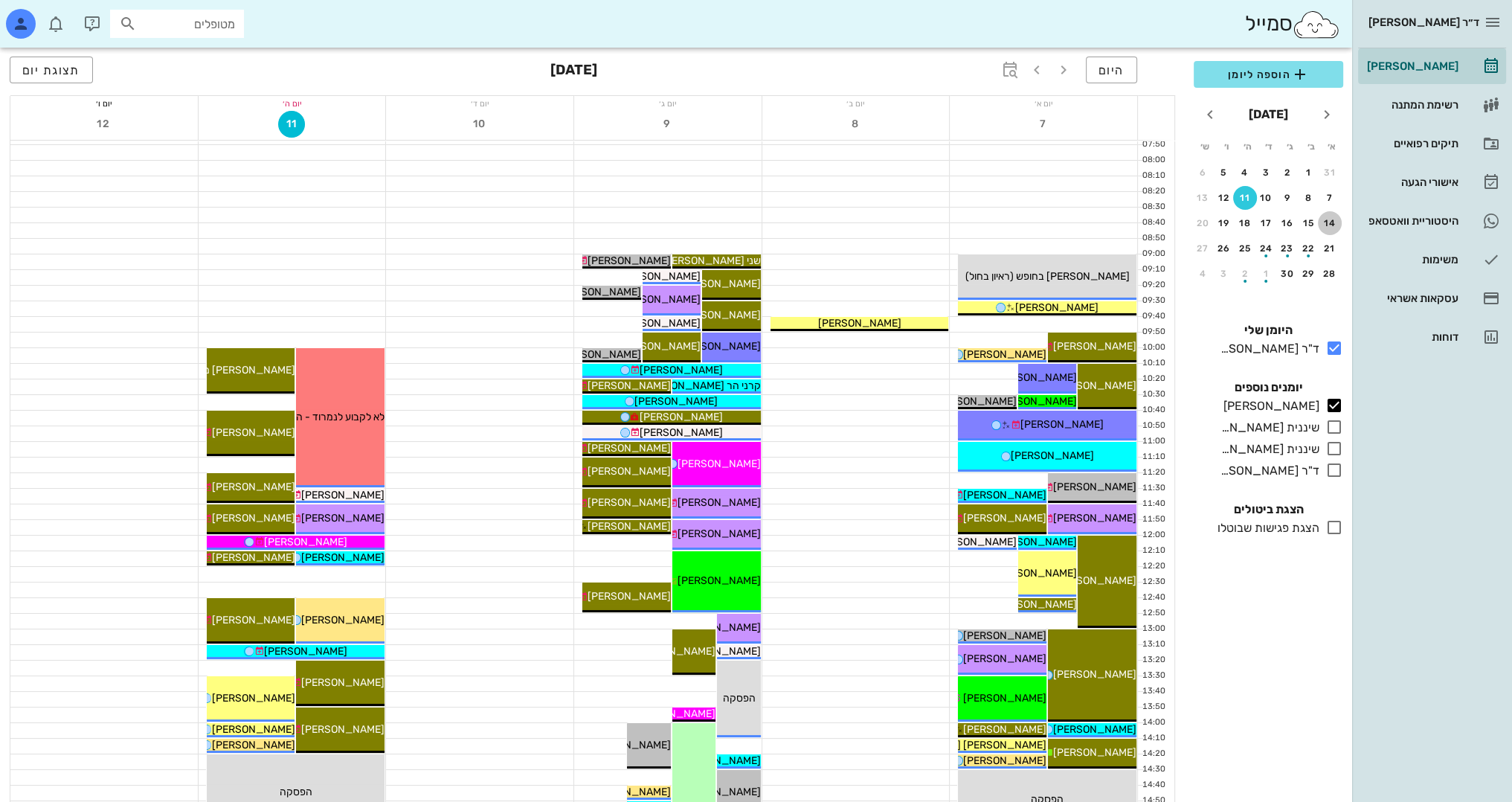
click at [1335, 216] on button "14" at bounding box center [1329, 223] width 24 height 24
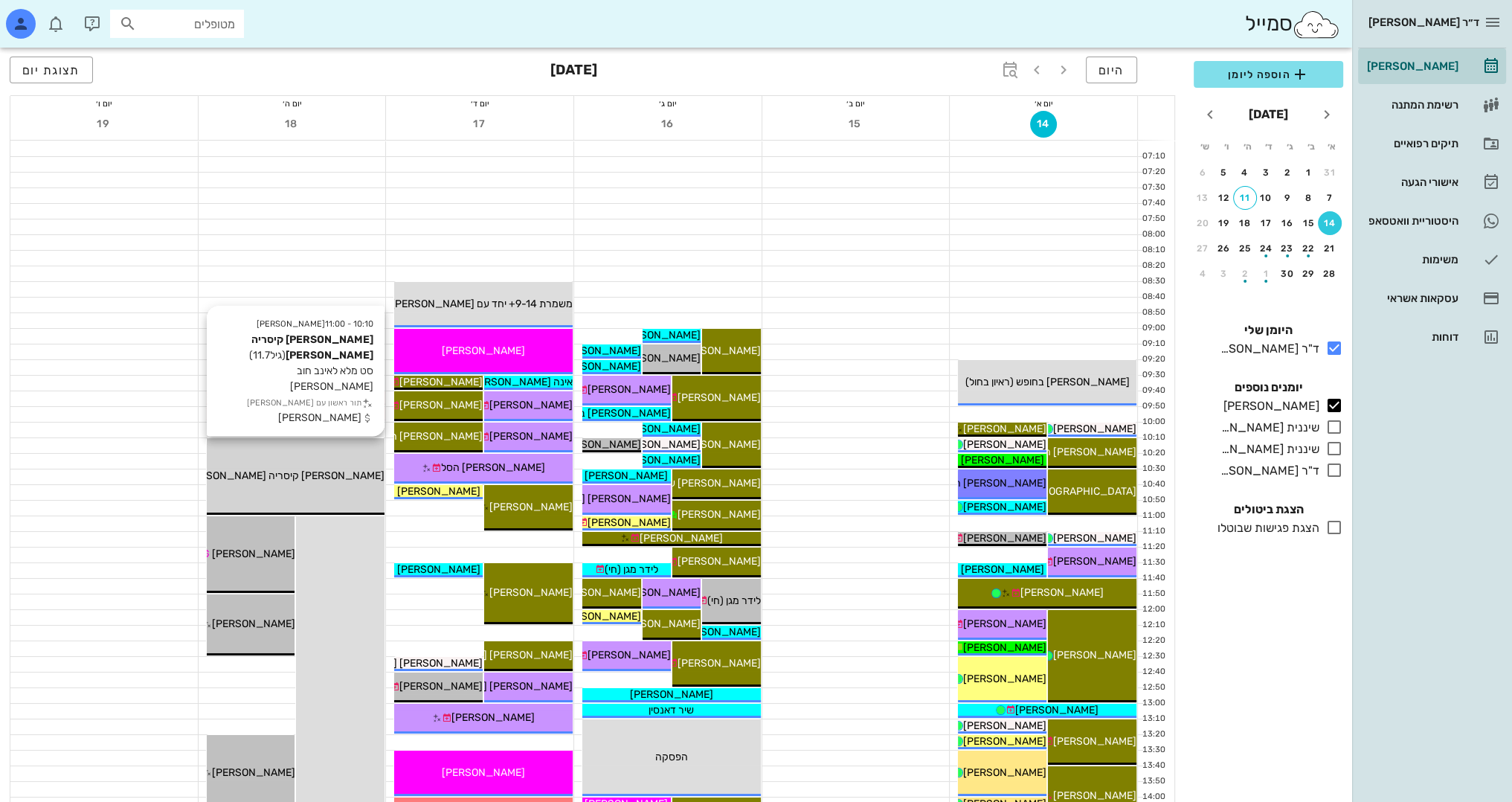
click at [305, 465] on div "10:10 - 11:00 יומן מרפאה עמית קיסריה רוזנברג (גיל 11.7 ) סט מלא לאינב חוב כספי …" at bounding box center [296, 476] width 178 height 76
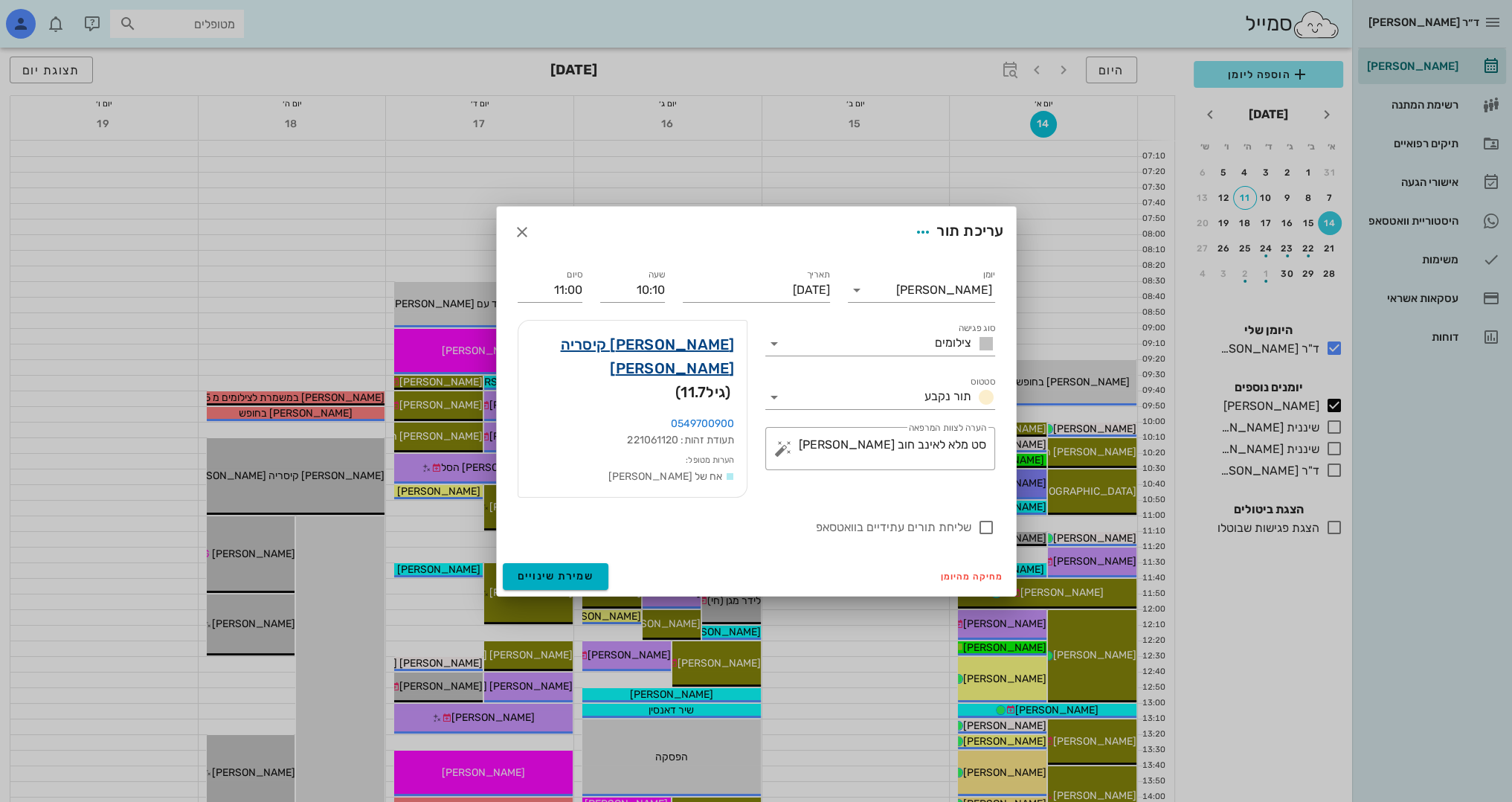
click at [716, 355] on link "עמית קיסריה רוזנברג" at bounding box center [632, 356] width 204 height 47
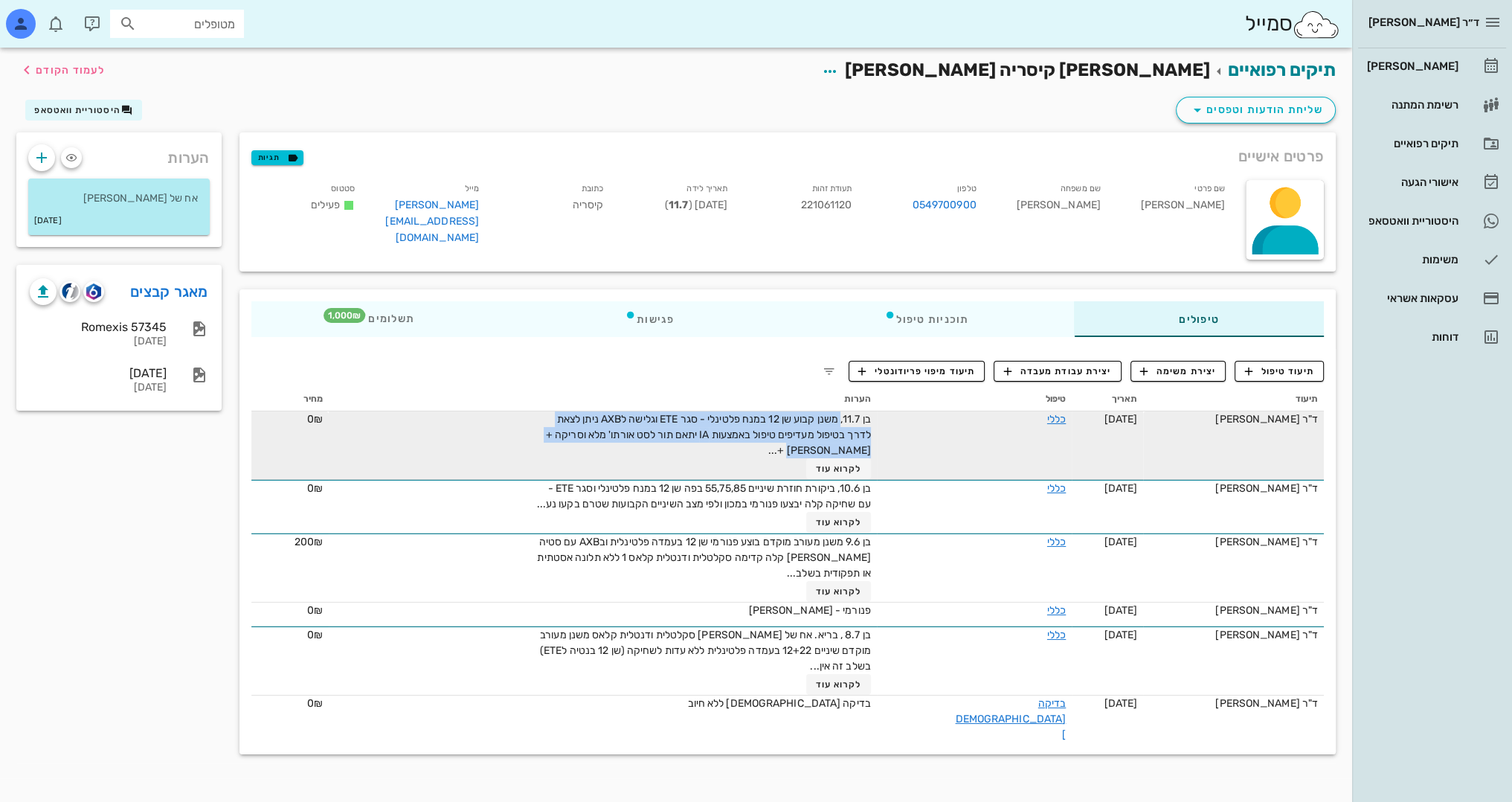
drag, startPoint x: 862, startPoint y: 418, endPoint x: 595, endPoint y: 451, distance: 269.0
click at [595, 451] on div "בן 11.7, משנן קבוע שן 12 במנח פלטינלי - סגר ETE וגלישה לAXB ניתן לצאת לדרך בטיפ…" at bounding box center [703, 446] width 334 height 68
click at [718, 427] on span "בן 11.7, משנן קבוע שן 12 במנח פלטינלי - סגר ETE וגלישה לAXB ניתן לצאת לדרך בטיפ…" at bounding box center [708, 435] width 325 height 44
click at [862, 465] on span "לקרוא עוד" at bounding box center [839, 468] width 46 height 10
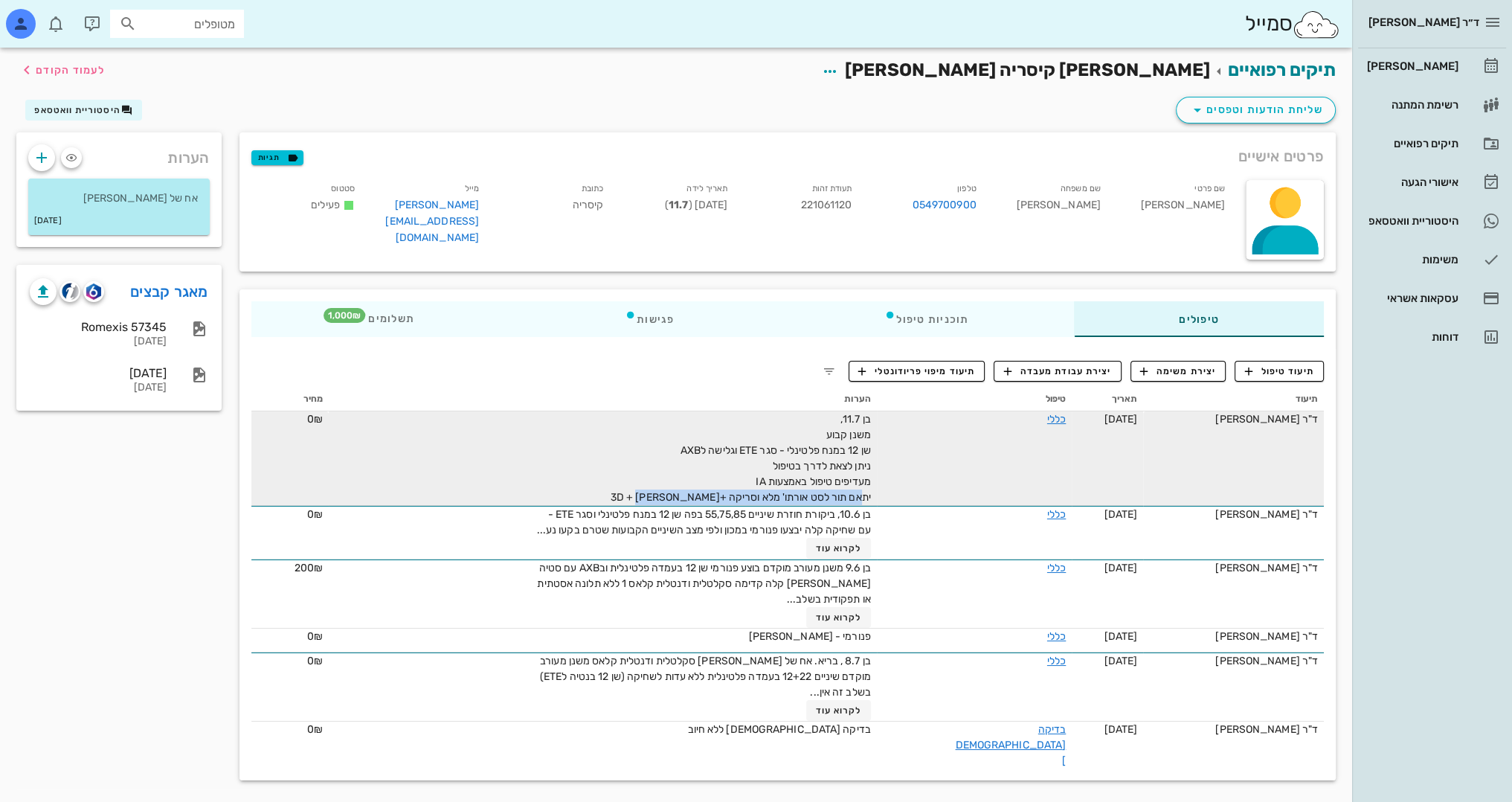
drag, startPoint x: 884, startPoint y: 495, endPoint x: 672, endPoint y: 501, distance: 212.1
click at [672, 501] on span "בן 11.7, משנן קבוע שן 12 במנח פלטינלי - סגר ETE וגלישה לAXB ניתן לצאת לדרך בטיפ…" at bounding box center [740, 457] width 260 height 91
click at [836, 451] on span "בן 11.7, משנן קבוע שן 12 במנח פלטינלי - סגר ETE וגלישה לAXB ניתן לצאת לדרך בטיפ…" at bounding box center [740, 457] width 260 height 91
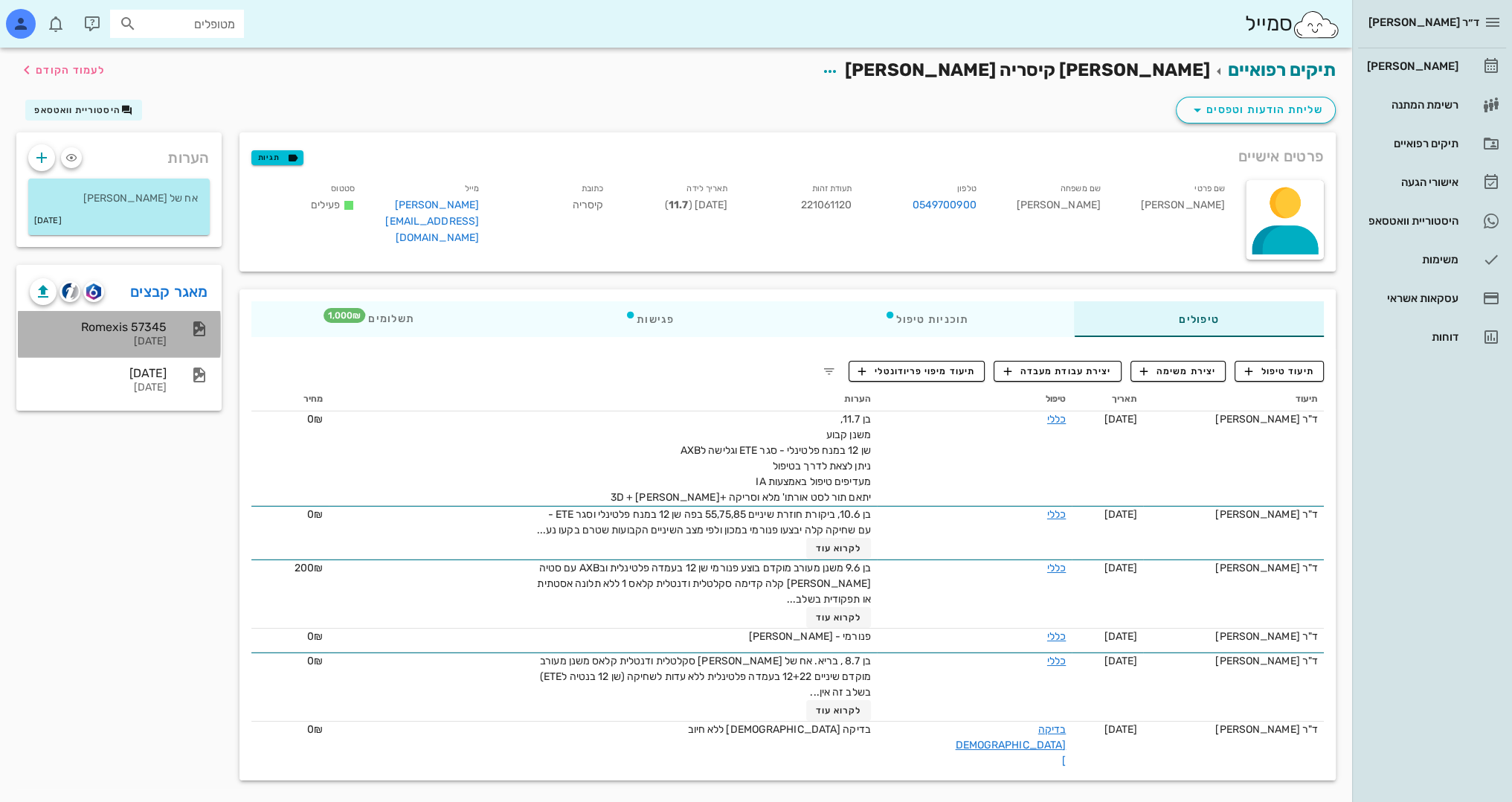
click at [68, 335] on div "13-08-2023" at bounding box center [99, 341] width 137 height 13
click at [67, 70] on span "לעמוד הקודם" at bounding box center [70, 70] width 69 height 13
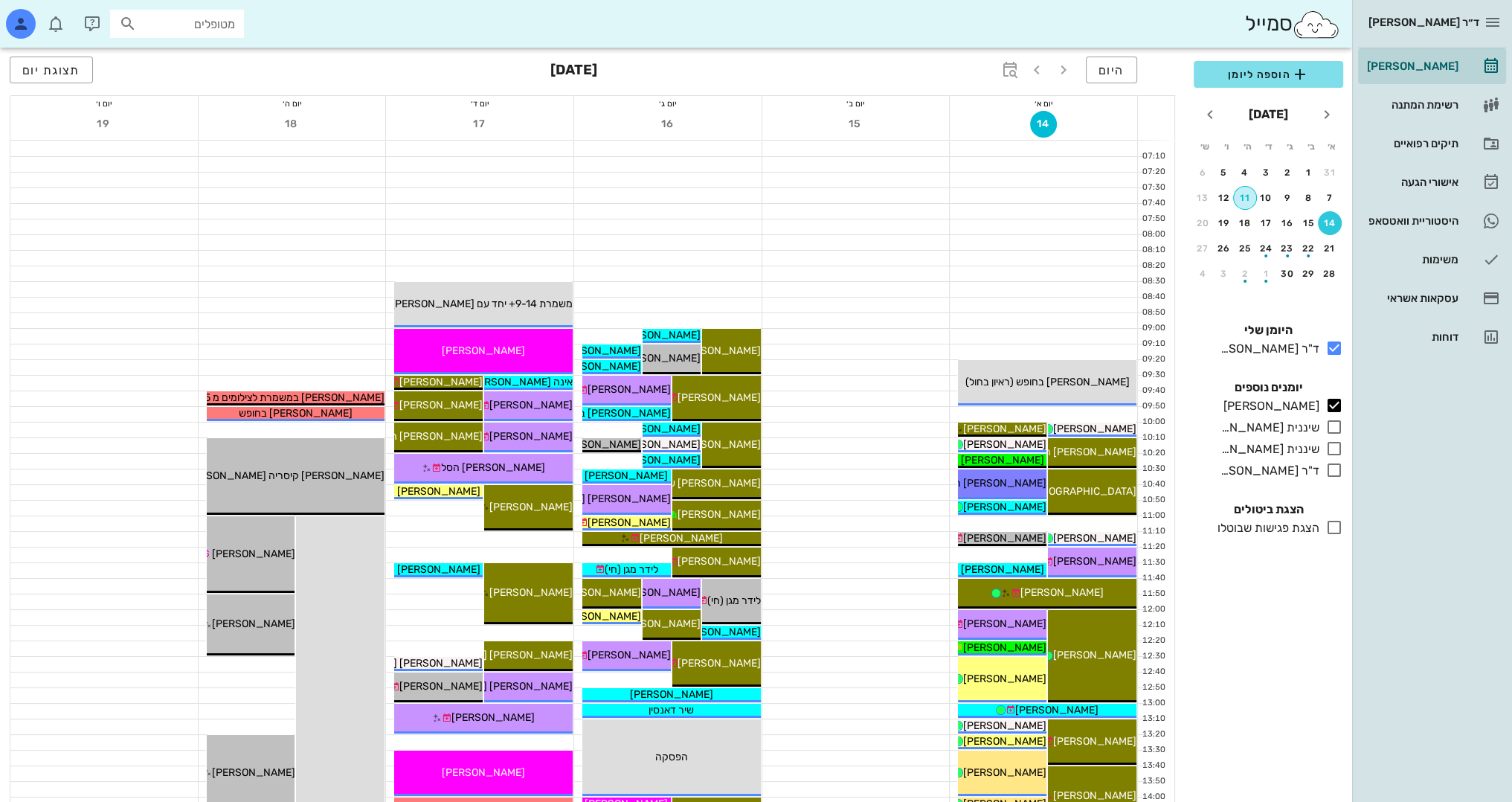
click at [1248, 198] on div "11" at bounding box center [1245, 197] width 22 height 10
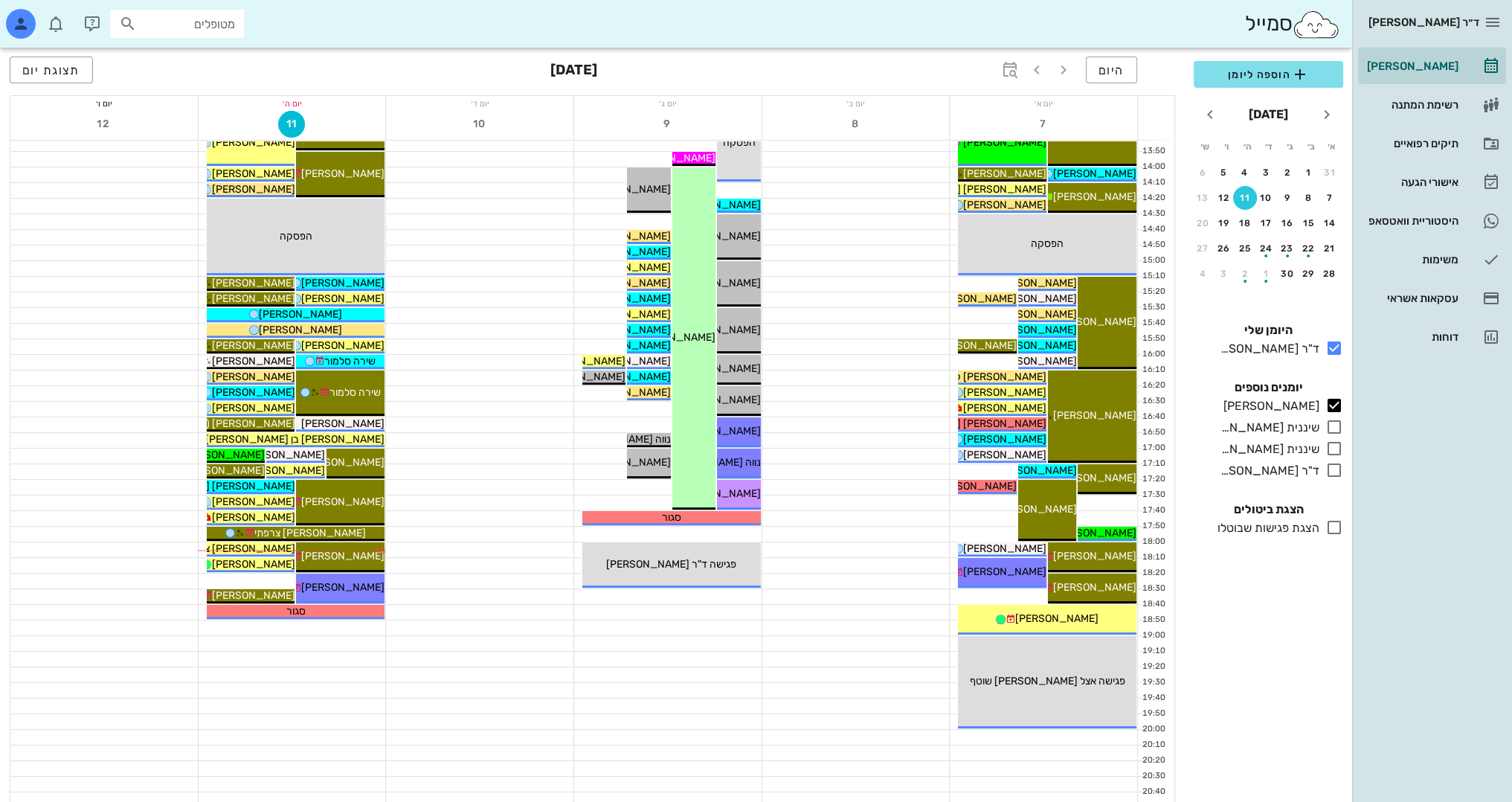
scroll to position [650, 0]
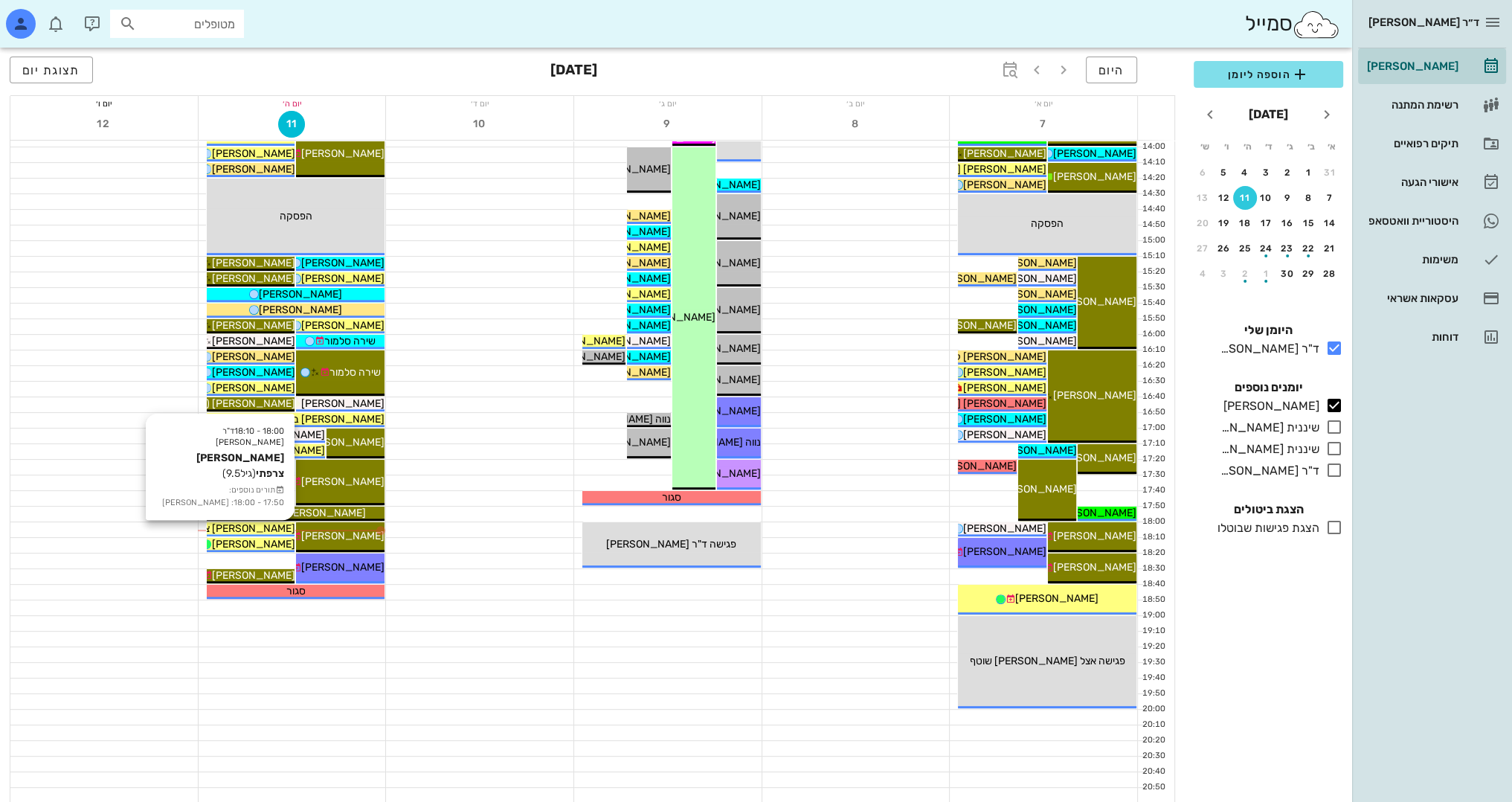
click at [285, 524] on span "[PERSON_NAME] צרפתי" at bounding box center [238, 528] width 111 height 13
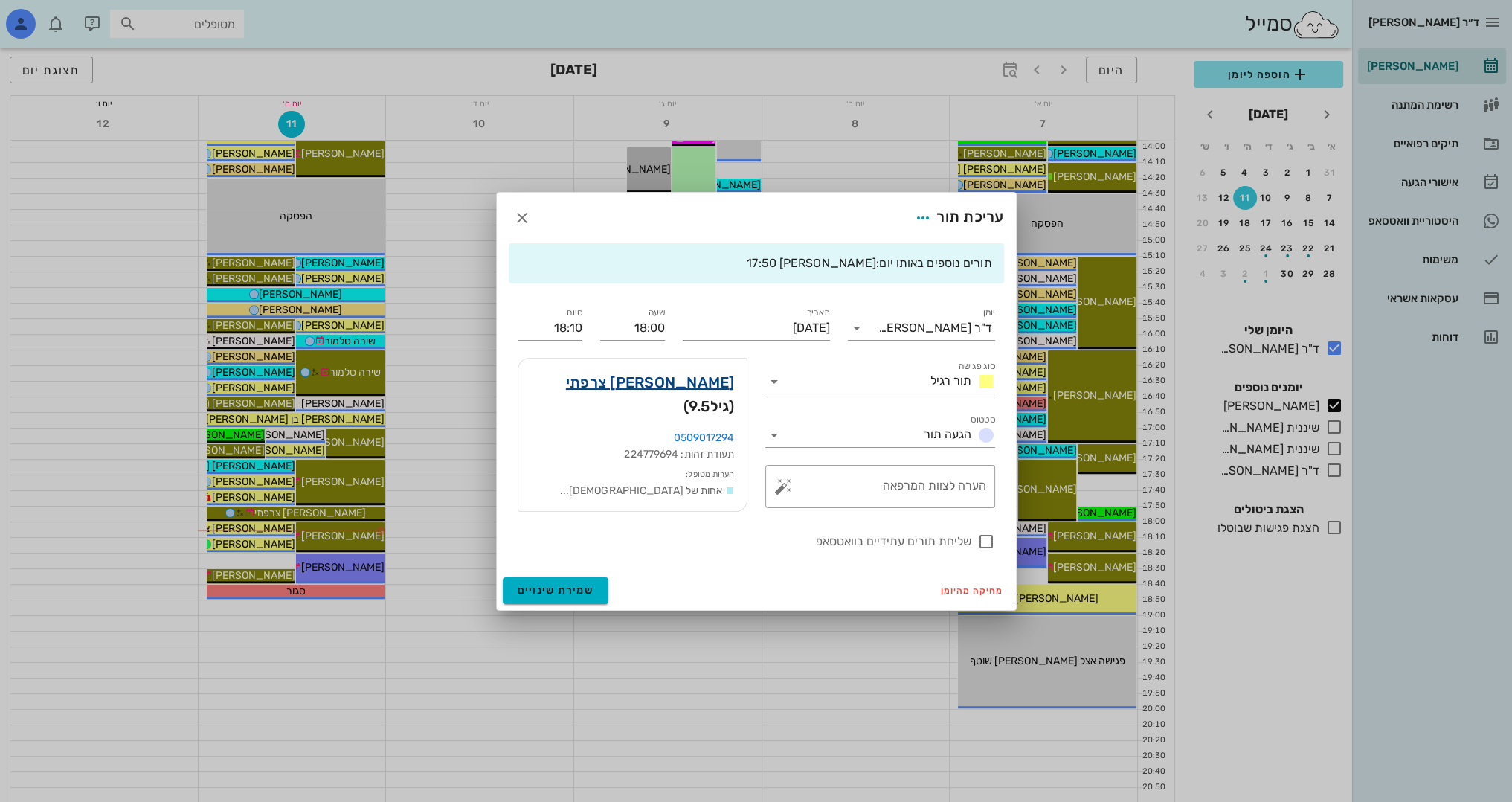
click at [721, 388] on link "[PERSON_NAME] צרפתי" at bounding box center [650, 382] width 169 height 24
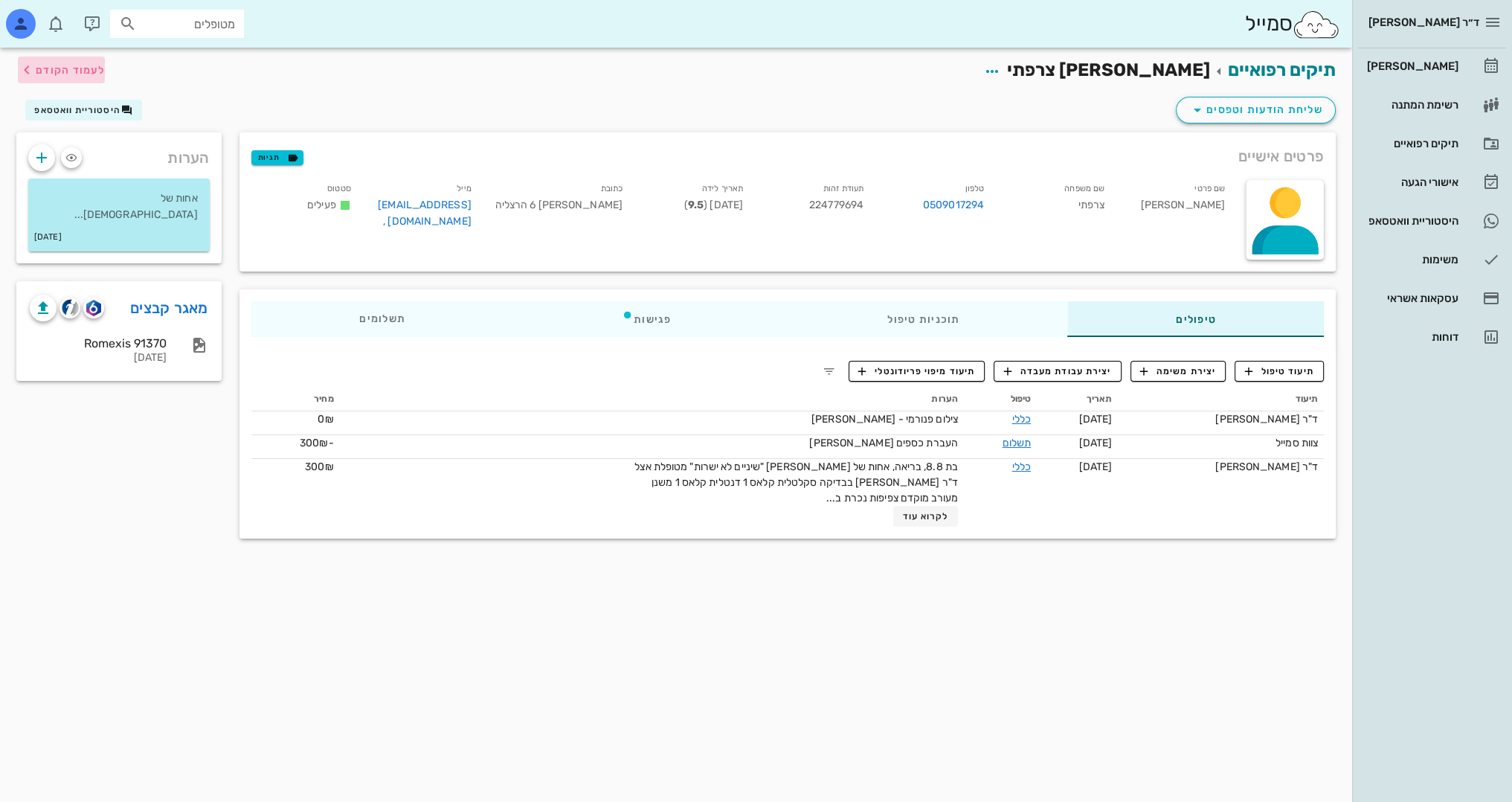
click at [62, 66] on span "לעמוד הקודם" at bounding box center [70, 70] width 69 height 13
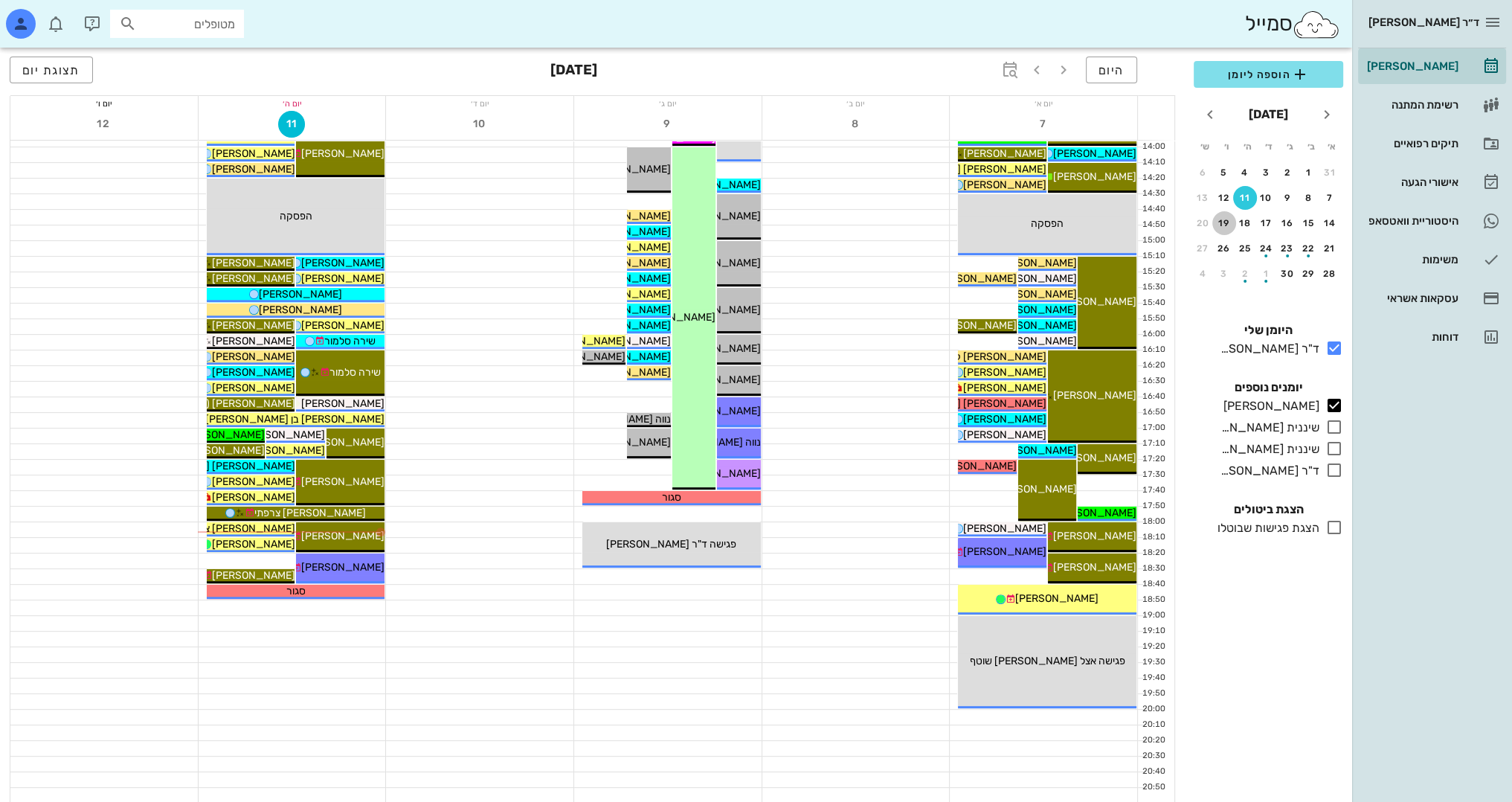
click at [1224, 222] on div "19" at bounding box center [1223, 222] width 24 height 10
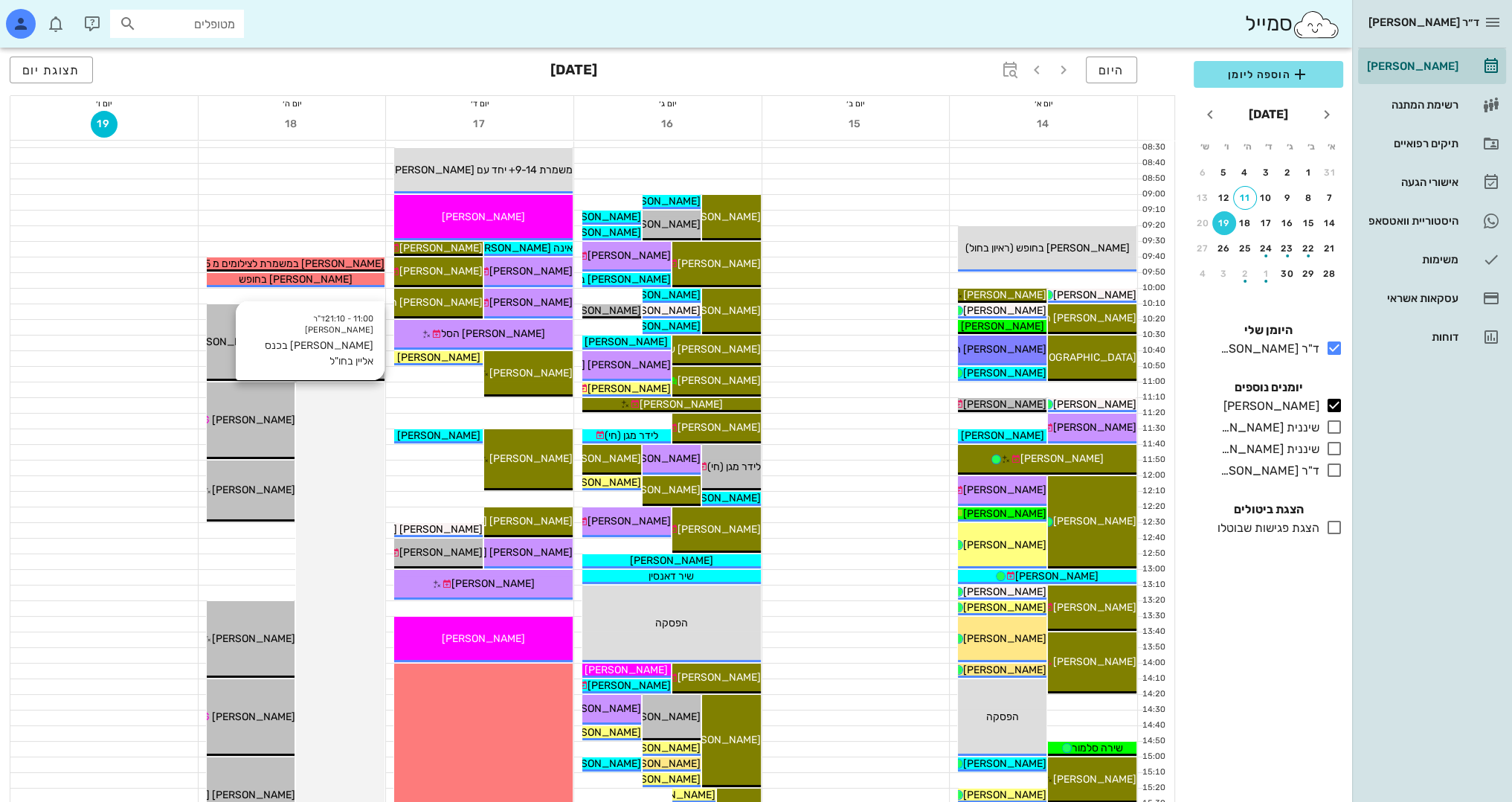
scroll to position [129, 0]
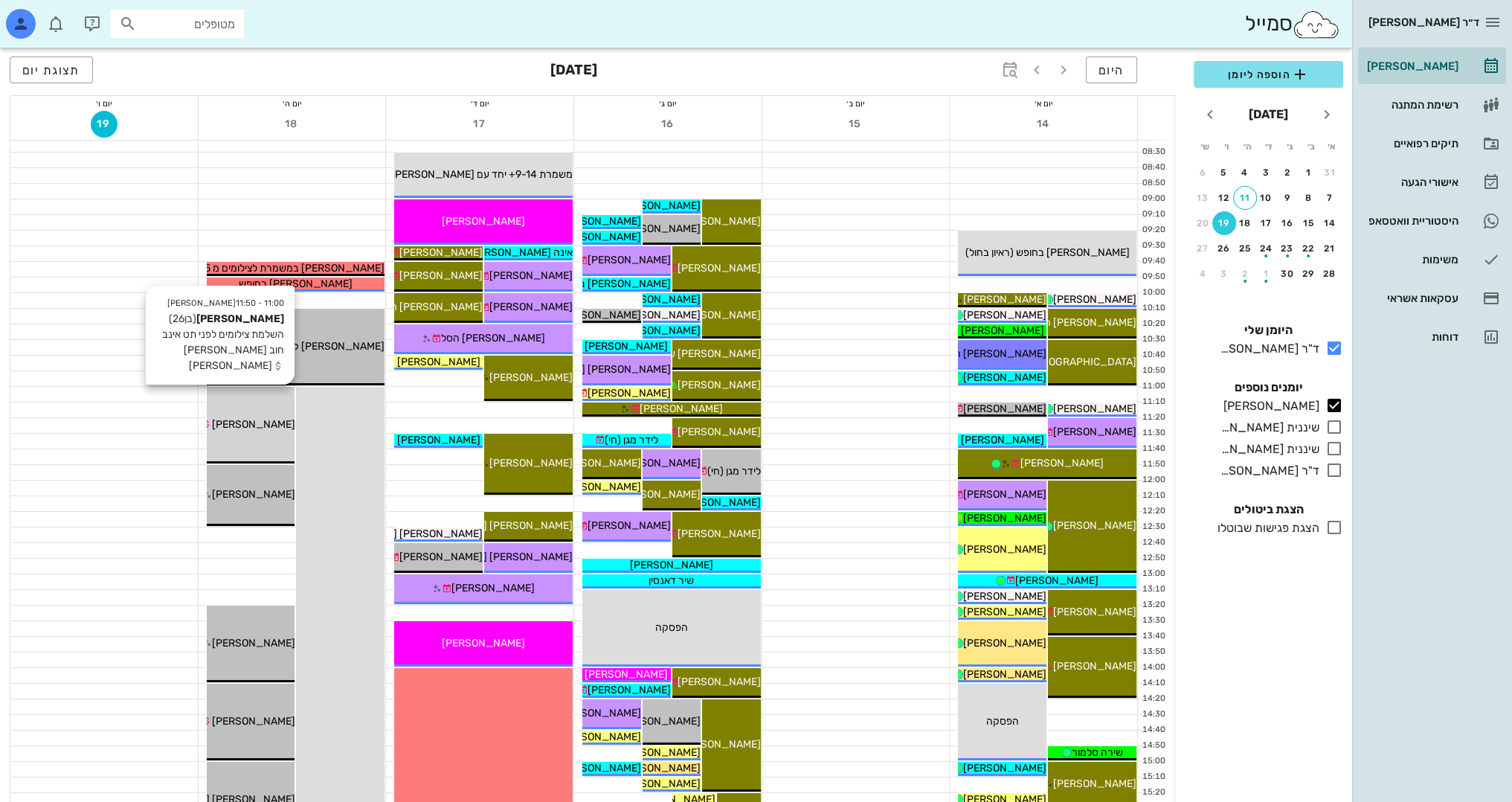
click at [235, 410] on div "11:00 - 11:50 [PERSON_NAME] (בן 26 ) השלמת צילומים לפני תט אינב חוב [PERSON_NAM…" at bounding box center [251, 424] width 88 height 76
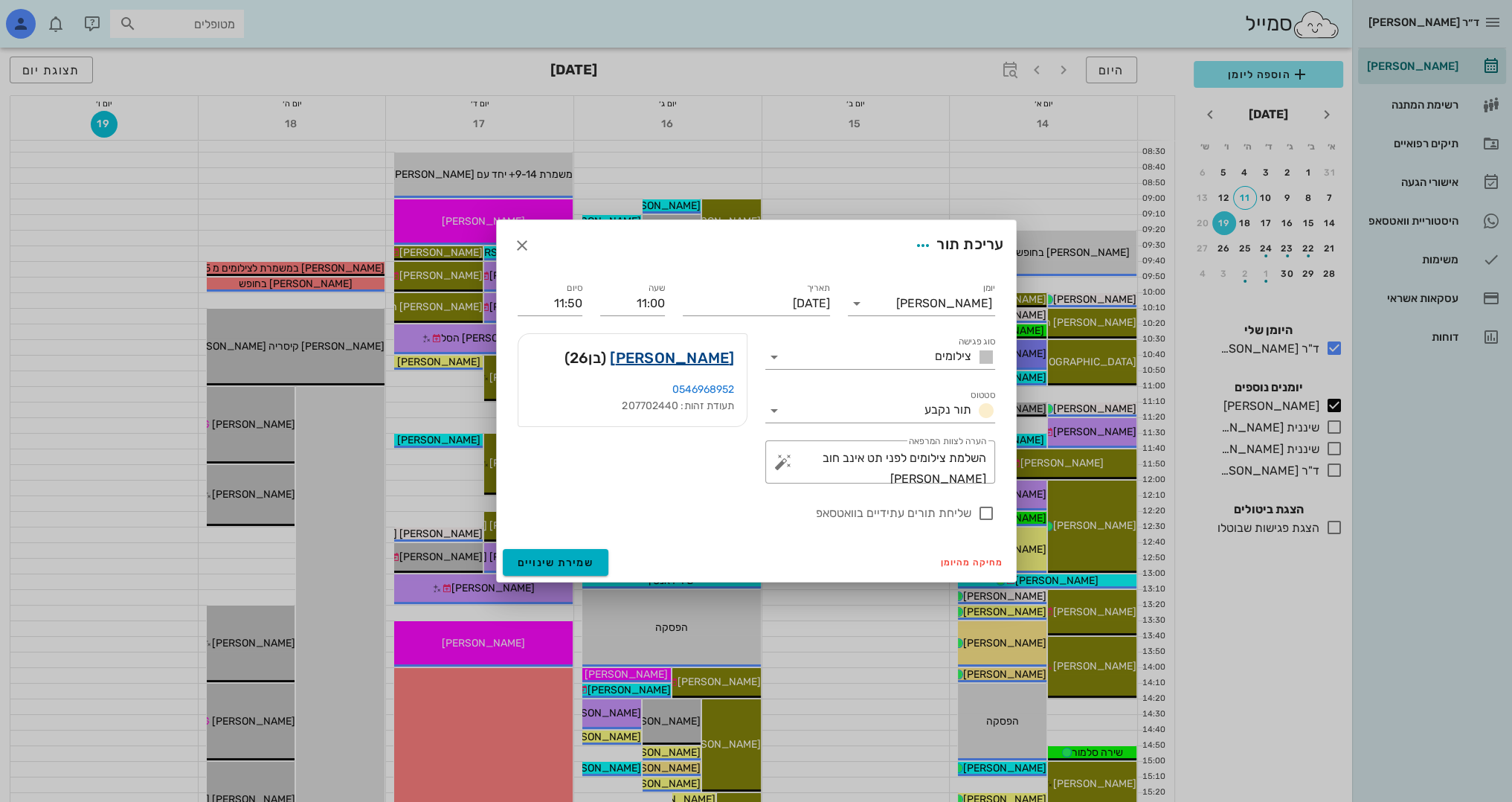
click at [676, 351] on link "[PERSON_NAME]" at bounding box center [672, 358] width 125 height 24
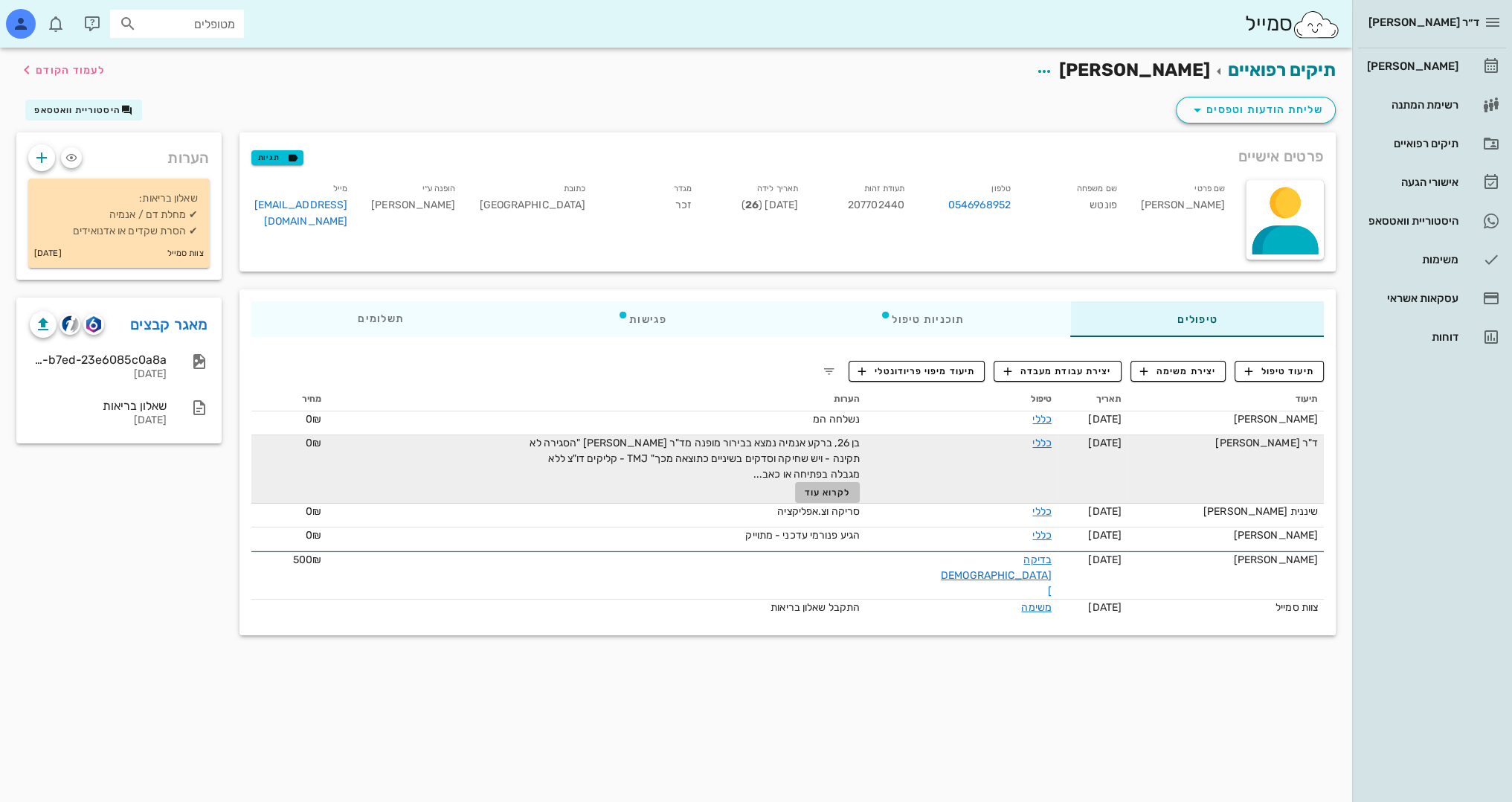
click at [851, 489] on span "לקרוא עוד" at bounding box center [828, 492] width 46 height 10
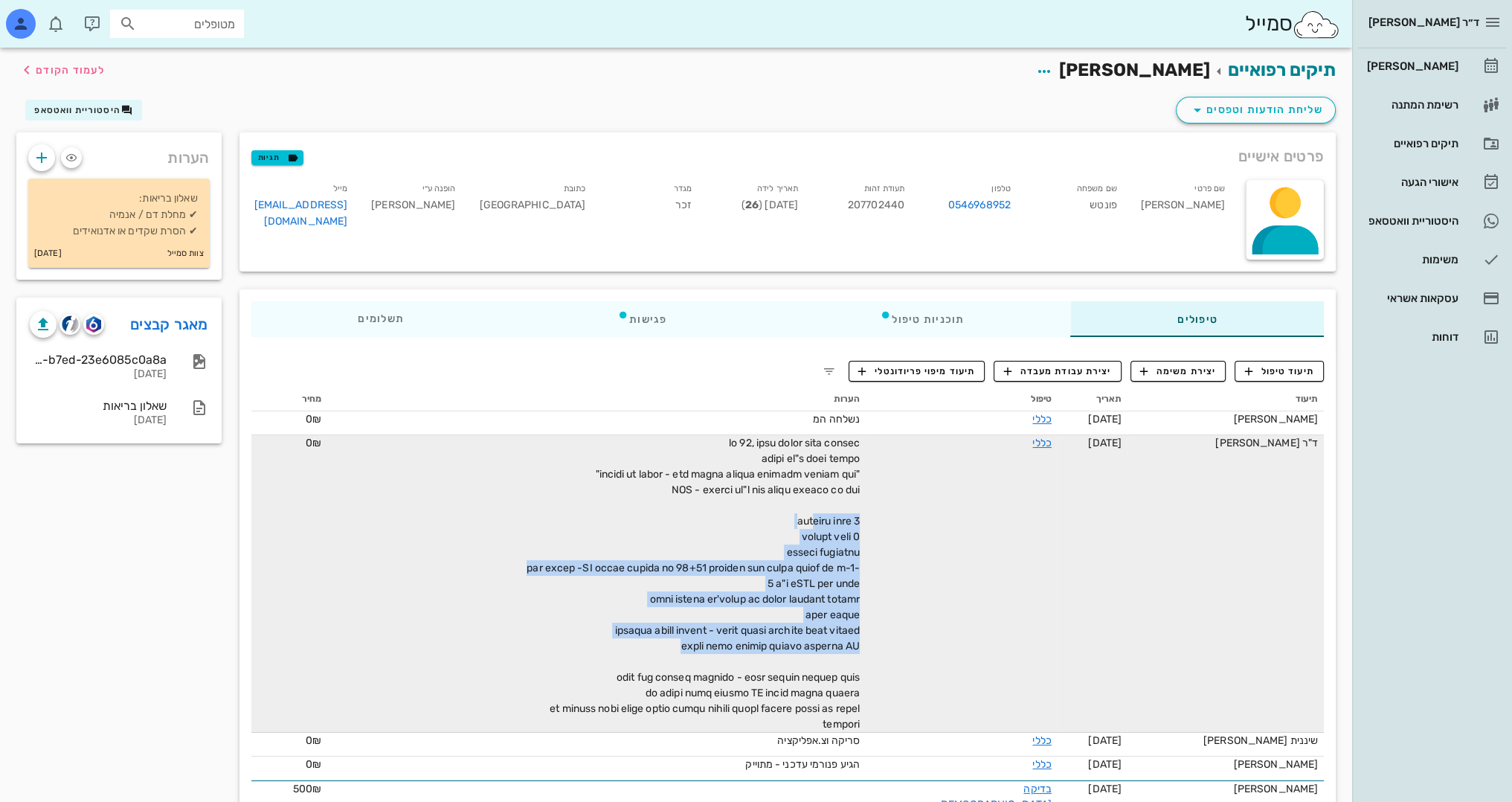
drag, startPoint x: 871, startPoint y: 519, endPoint x: 696, endPoint y: 651, distance: 219.2
click at [694, 651] on div at bounding box center [692, 584] width 334 height 297
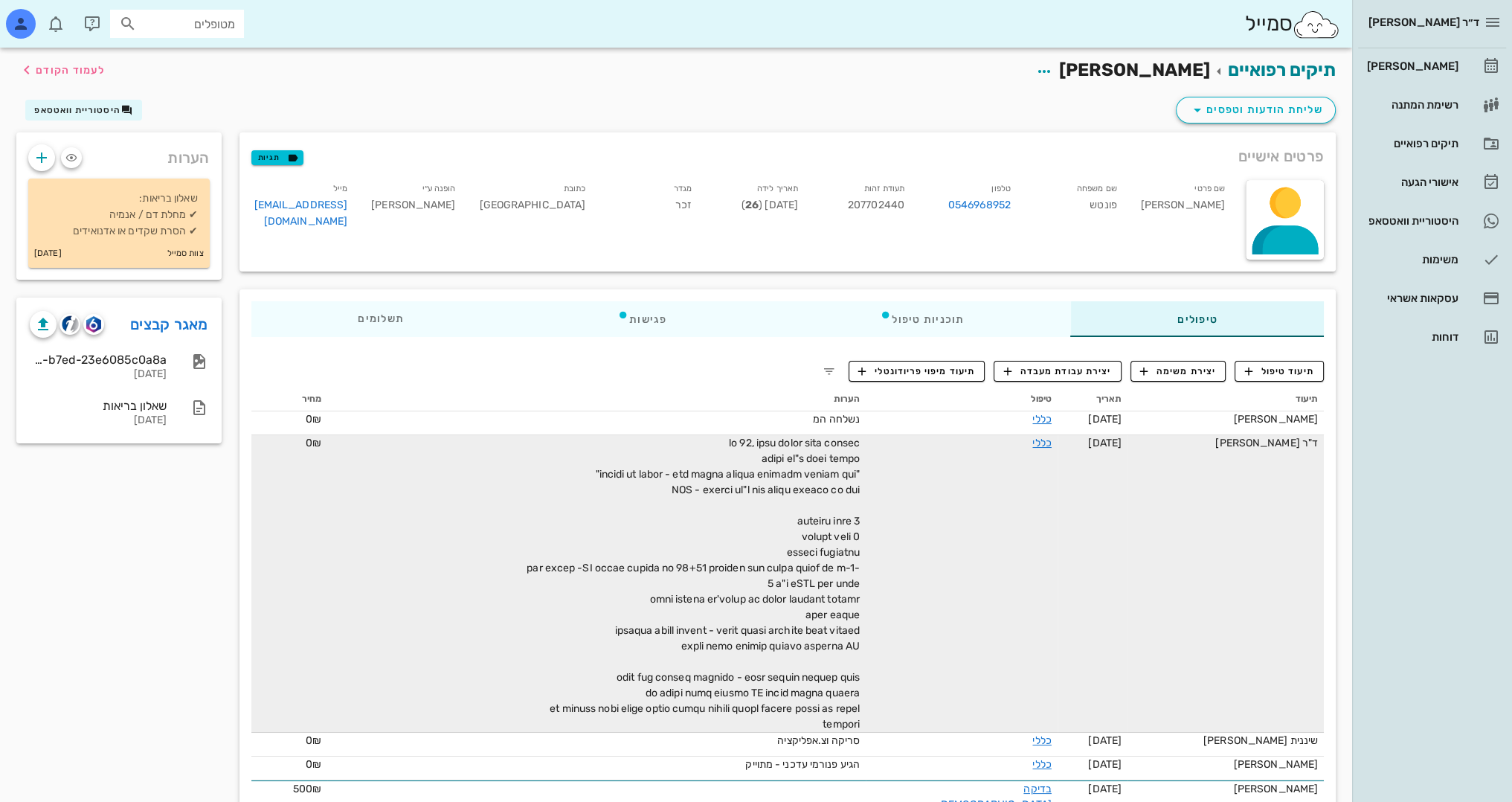
click at [843, 681] on span at bounding box center [693, 584] width 333 height 294
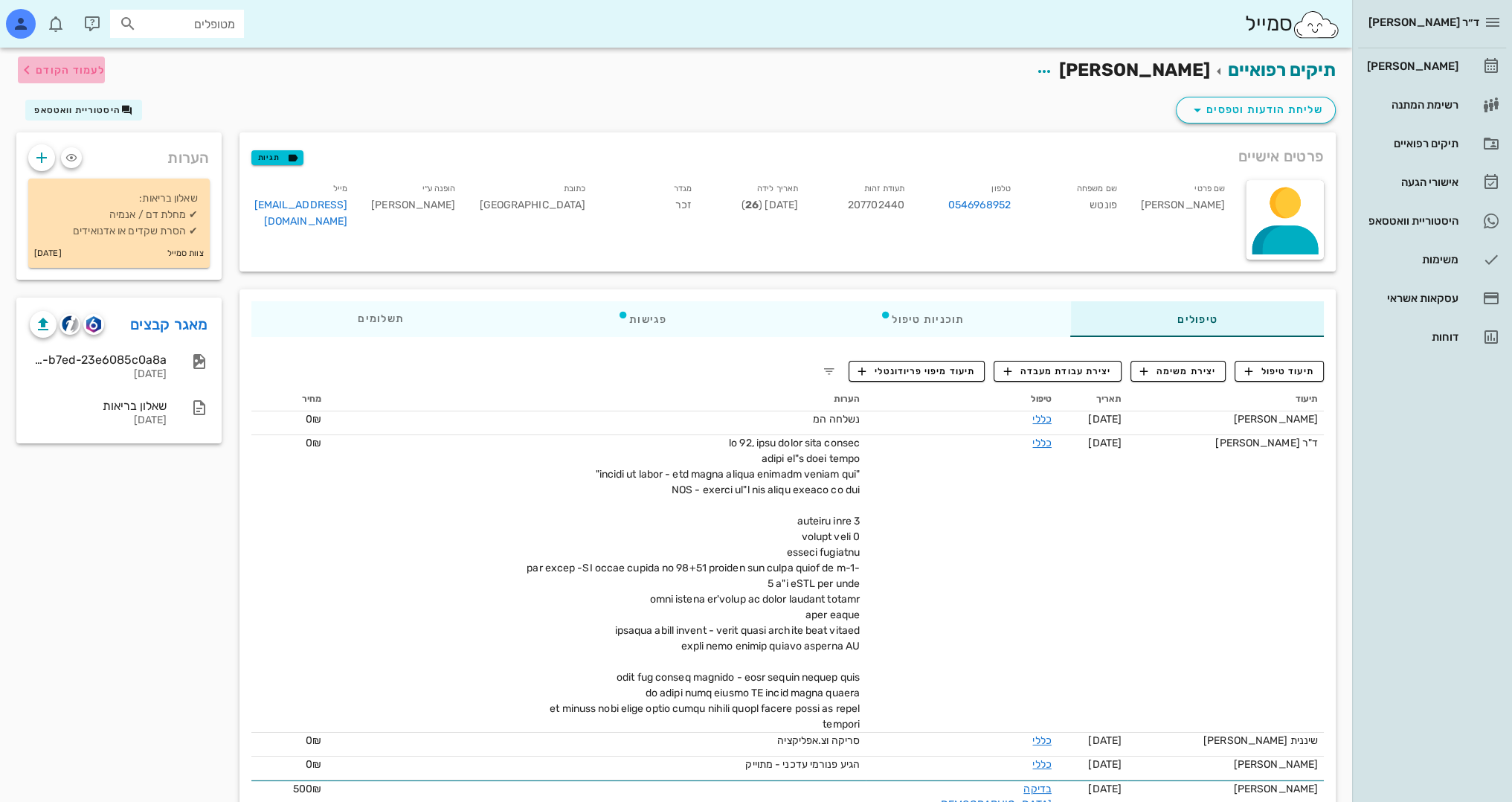
click at [59, 71] on span "לעמוד הקודם" at bounding box center [70, 70] width 69 height 13
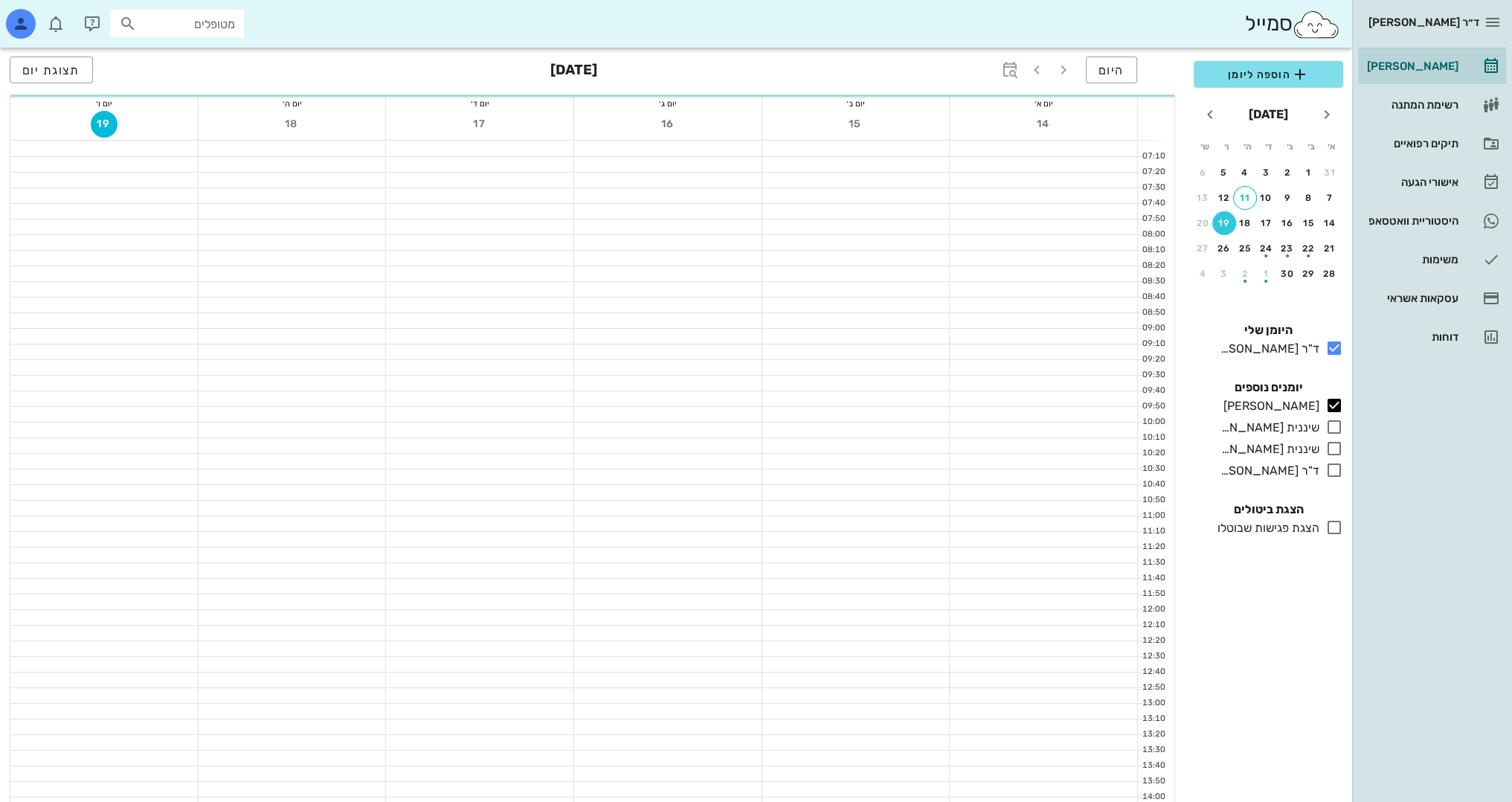
scroll to position [129, 0]
click at [1242, 197] on div "11" at bounding box center [1245, 197] width 22 height 10
click at [1248, 195] on div "11" at bounding box center [1245, 197] width 22 height 10
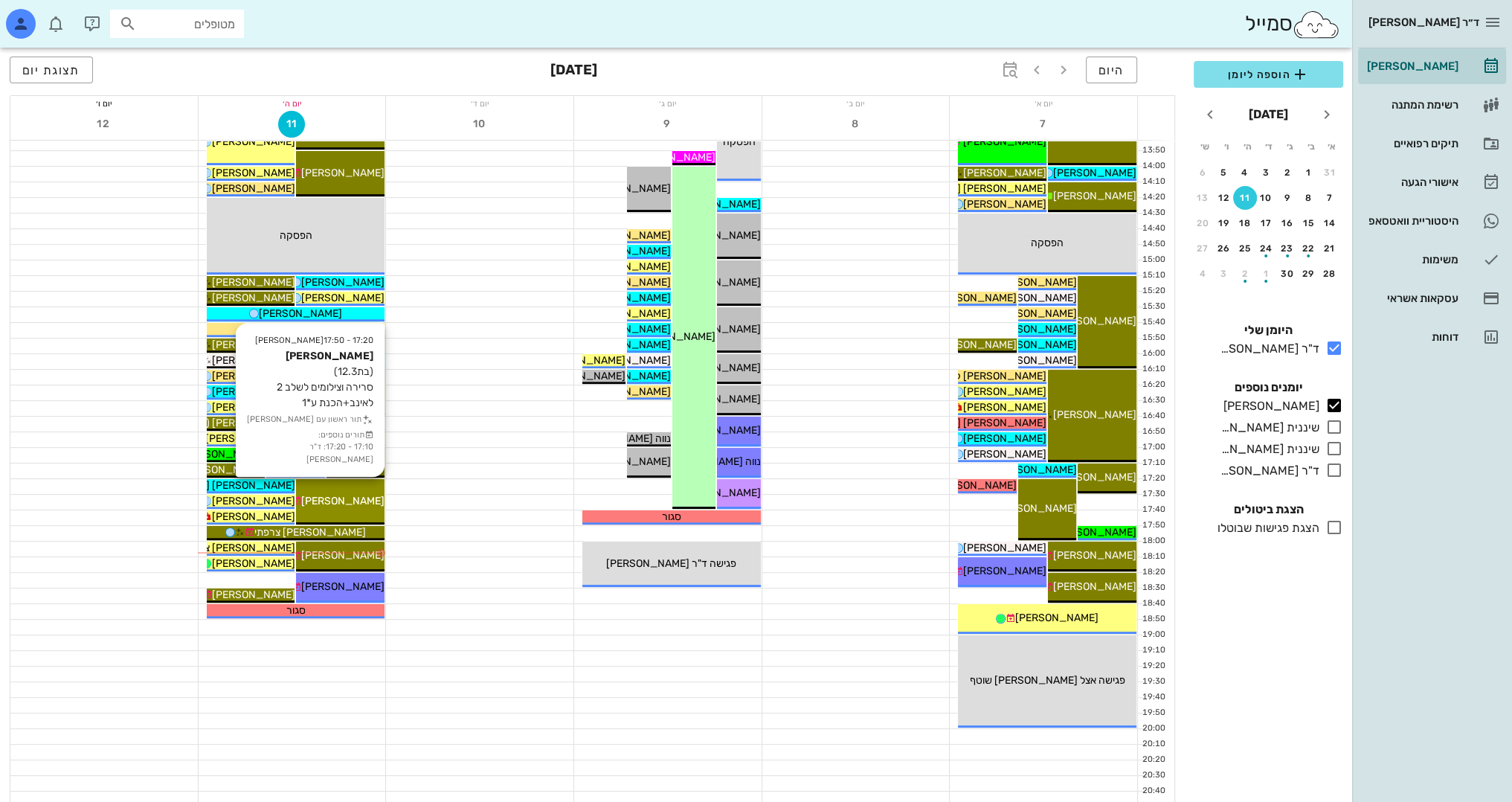
scroll to position [650, 0]
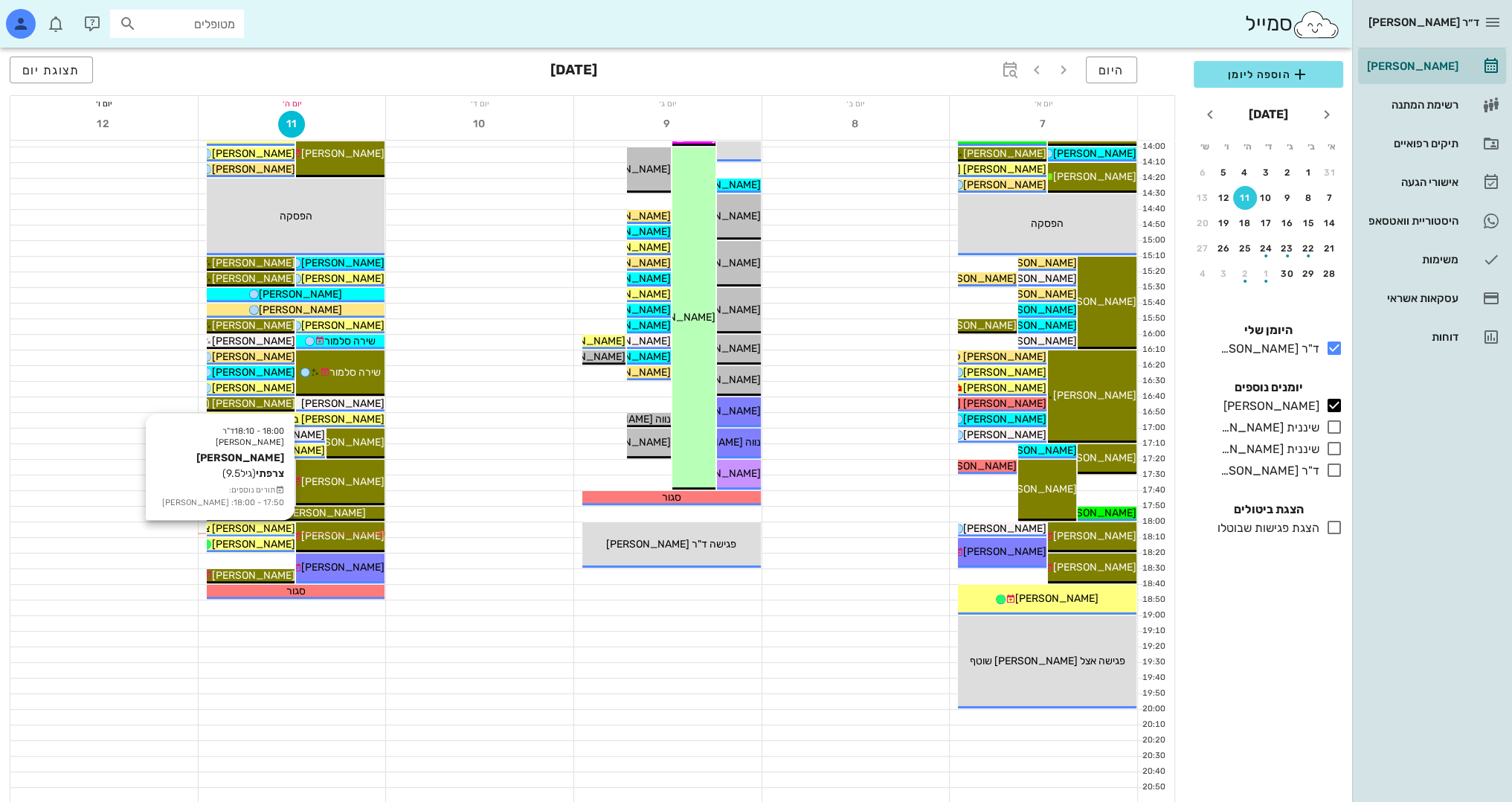
click at [274, 524] on span "[PERSON_NAME] צרפתי" at bounding box center [238, 528] width 111 height 13
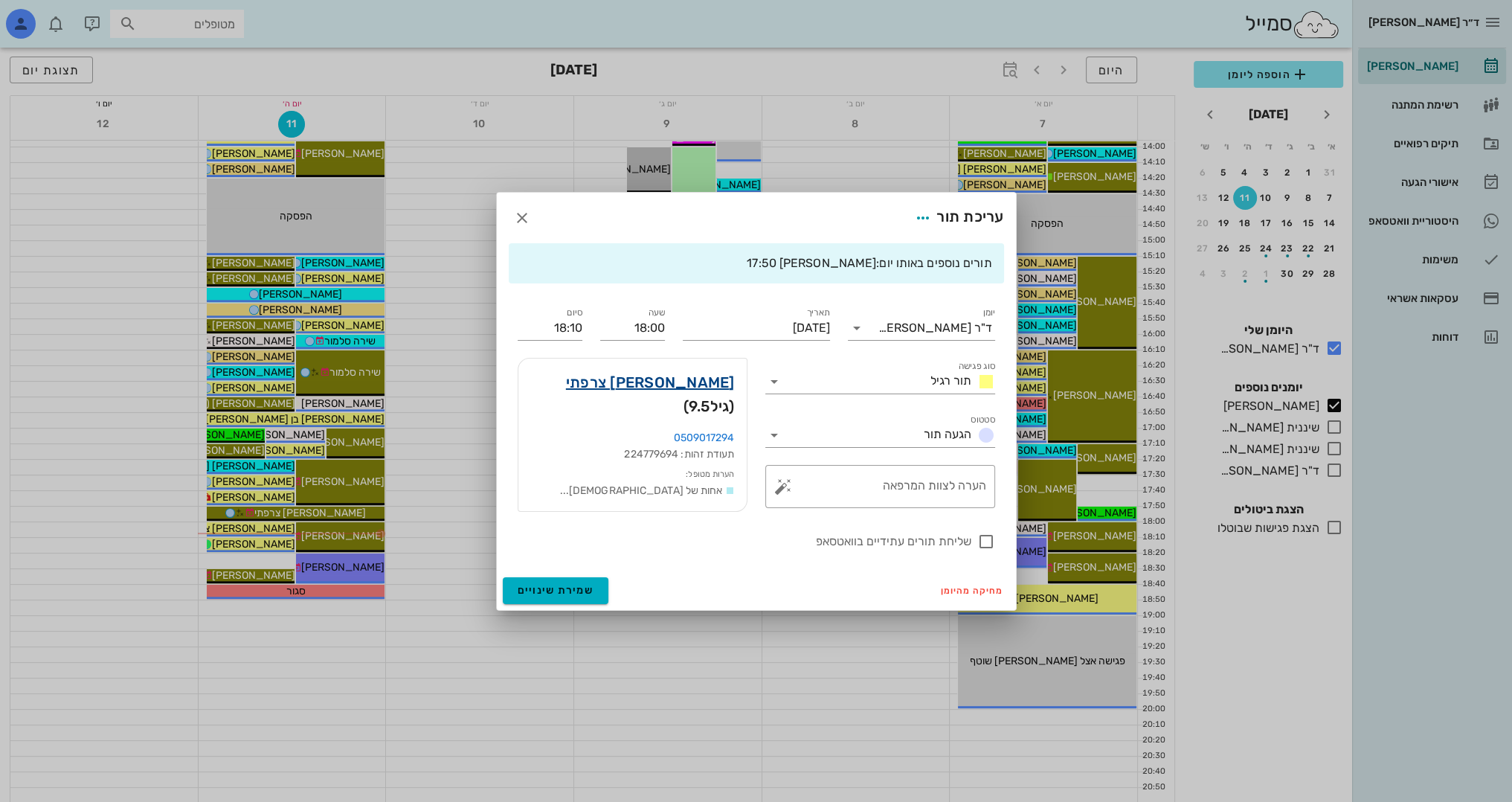
click at [723, 389] on link "[PERSON_NAME] צרפתי" at bounding box center [650, 382] width 169 height 24
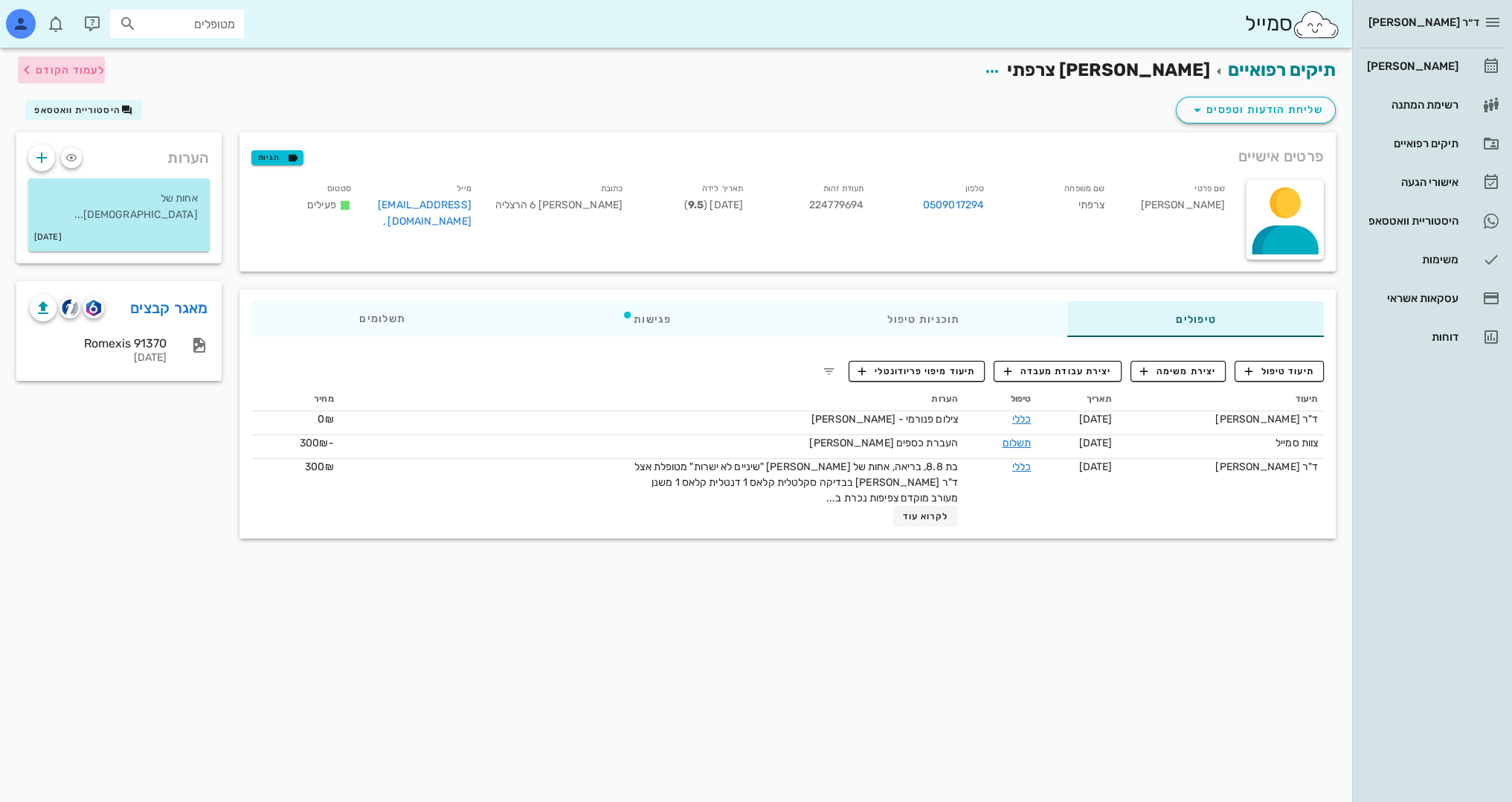
click at [84, 73] on span "לעמוד הקודם" at bounding box center [70, 70] width 69 height 13
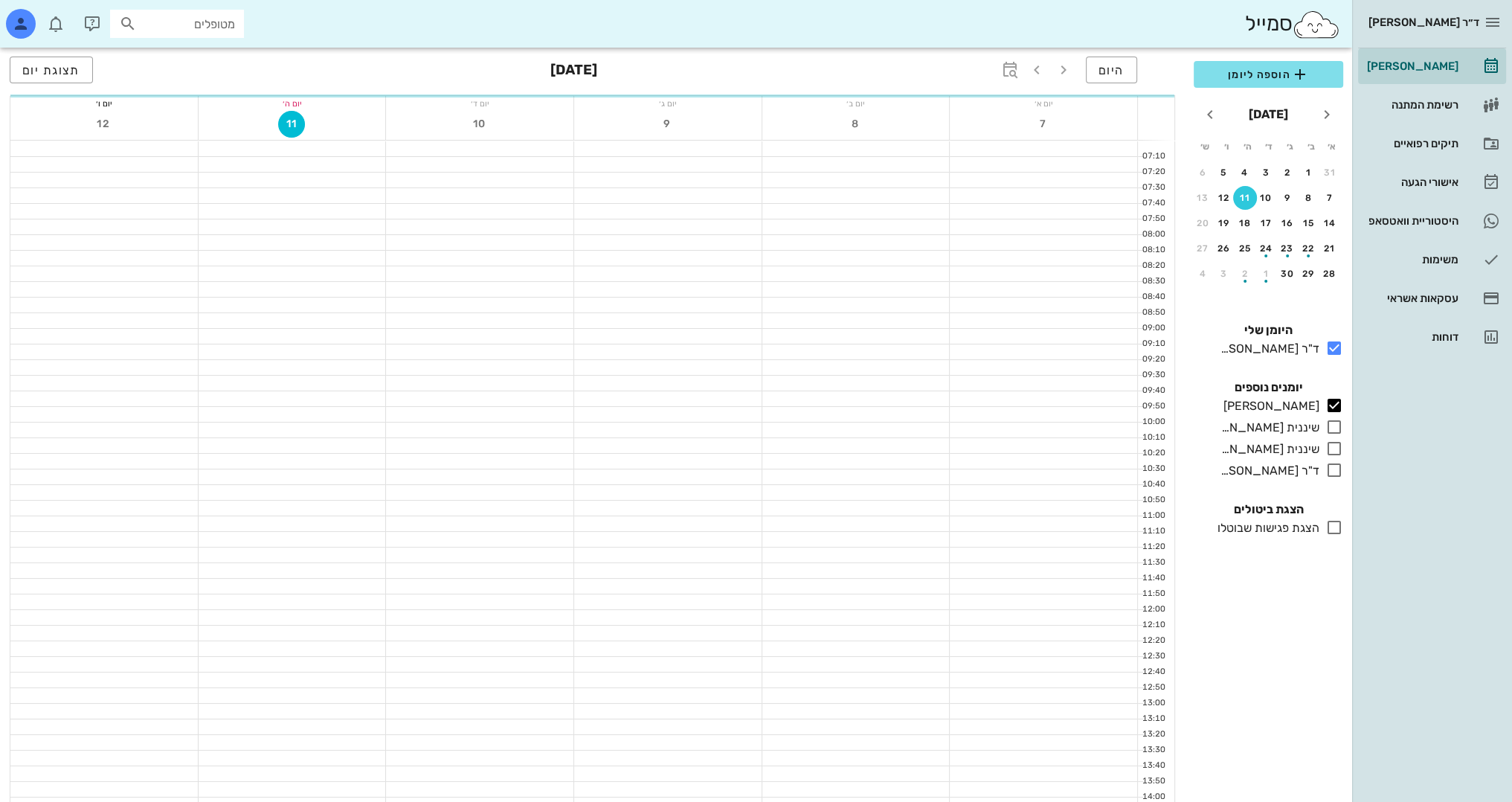
scroll to position [650, 0]
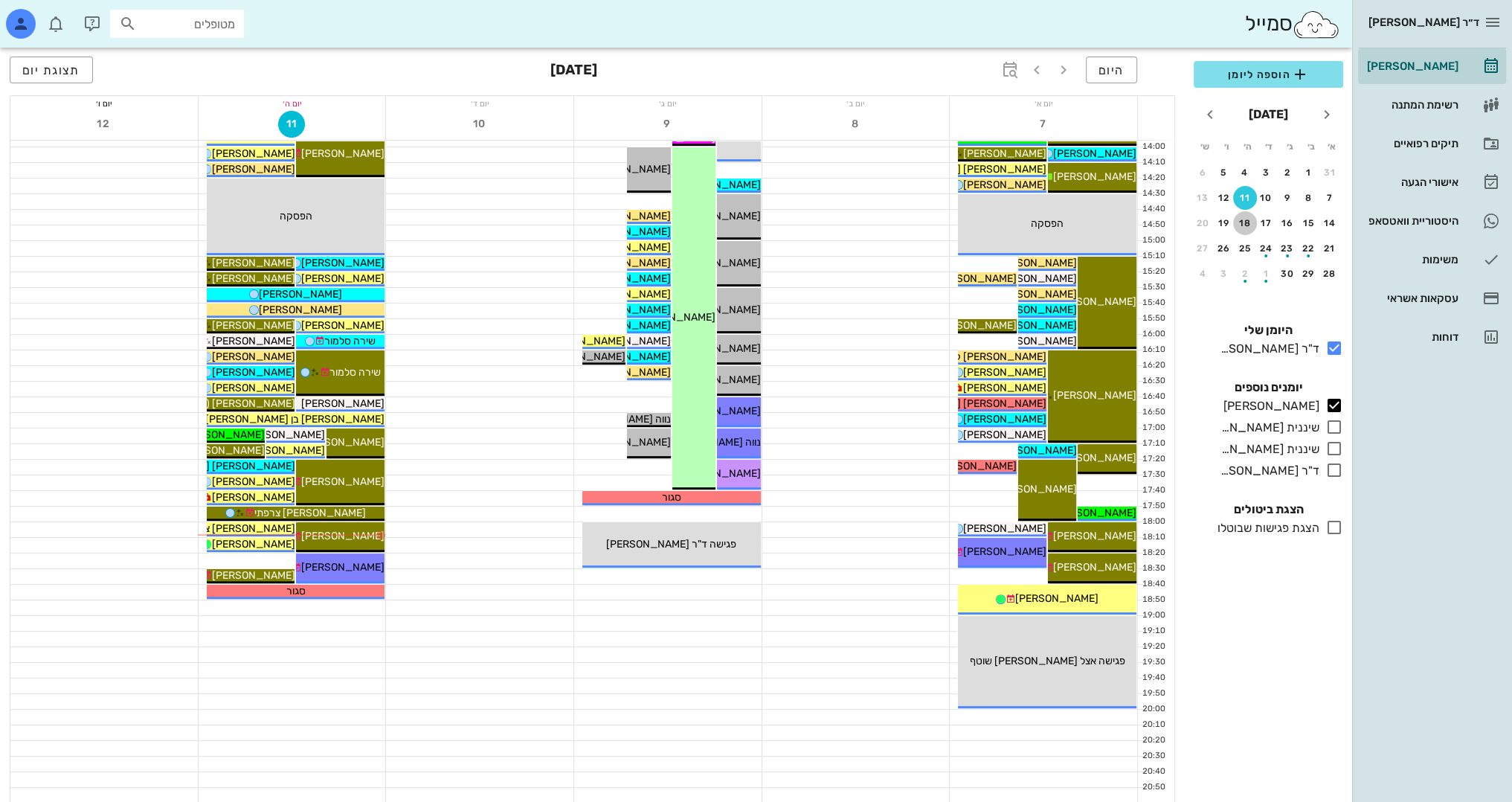
click at [1249, 221] on div "18" at bounding box center [1245, 222] width 24 height 10
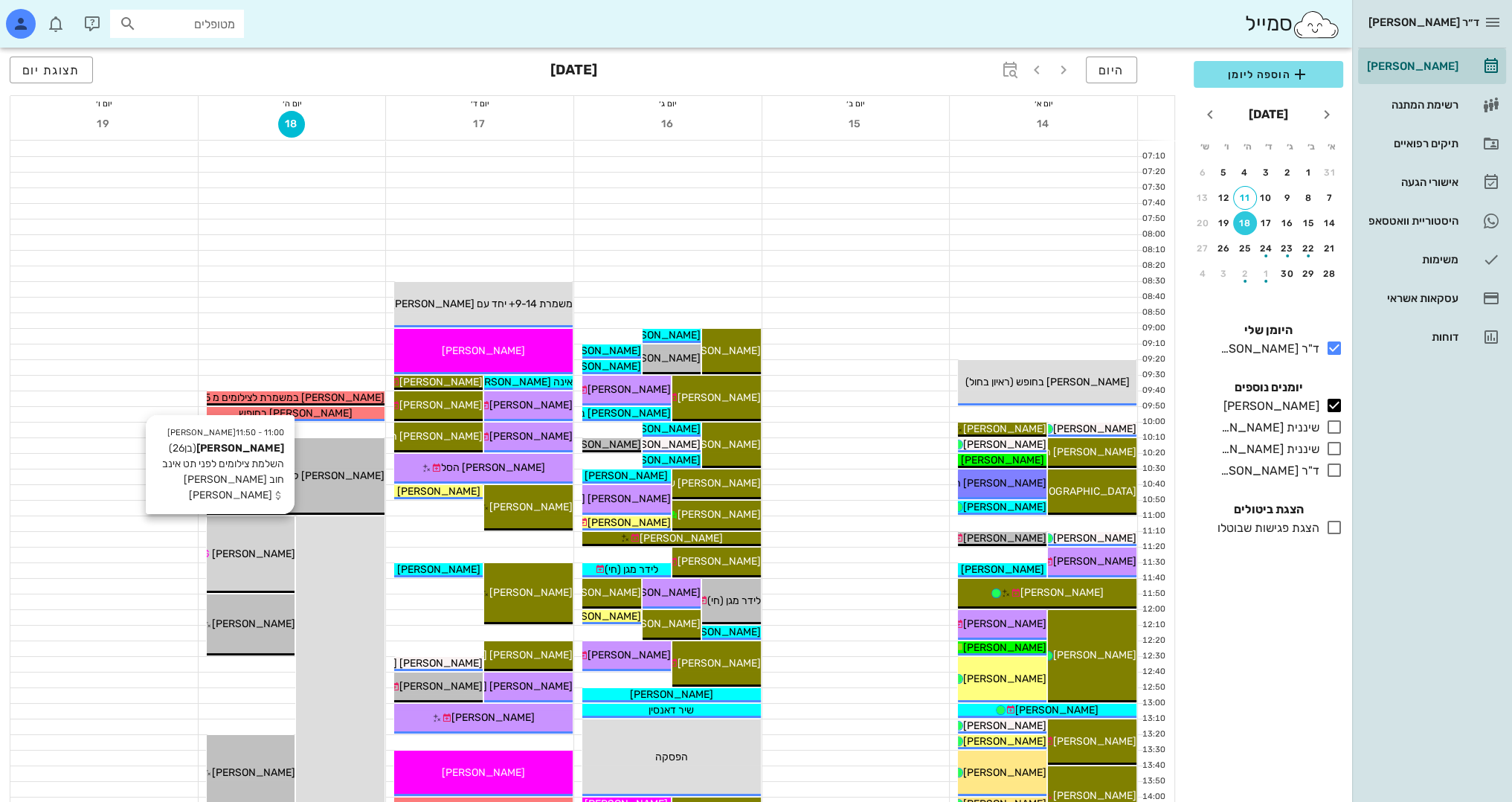
click at [231, 533] on div "11:00 - 11:50 [PERSON_NAME] (בן 26 ) השלמת צילומים לפני תט אינב חוב [PERSON_NAM…" at bounding box center [251, 554] width 88 height 76
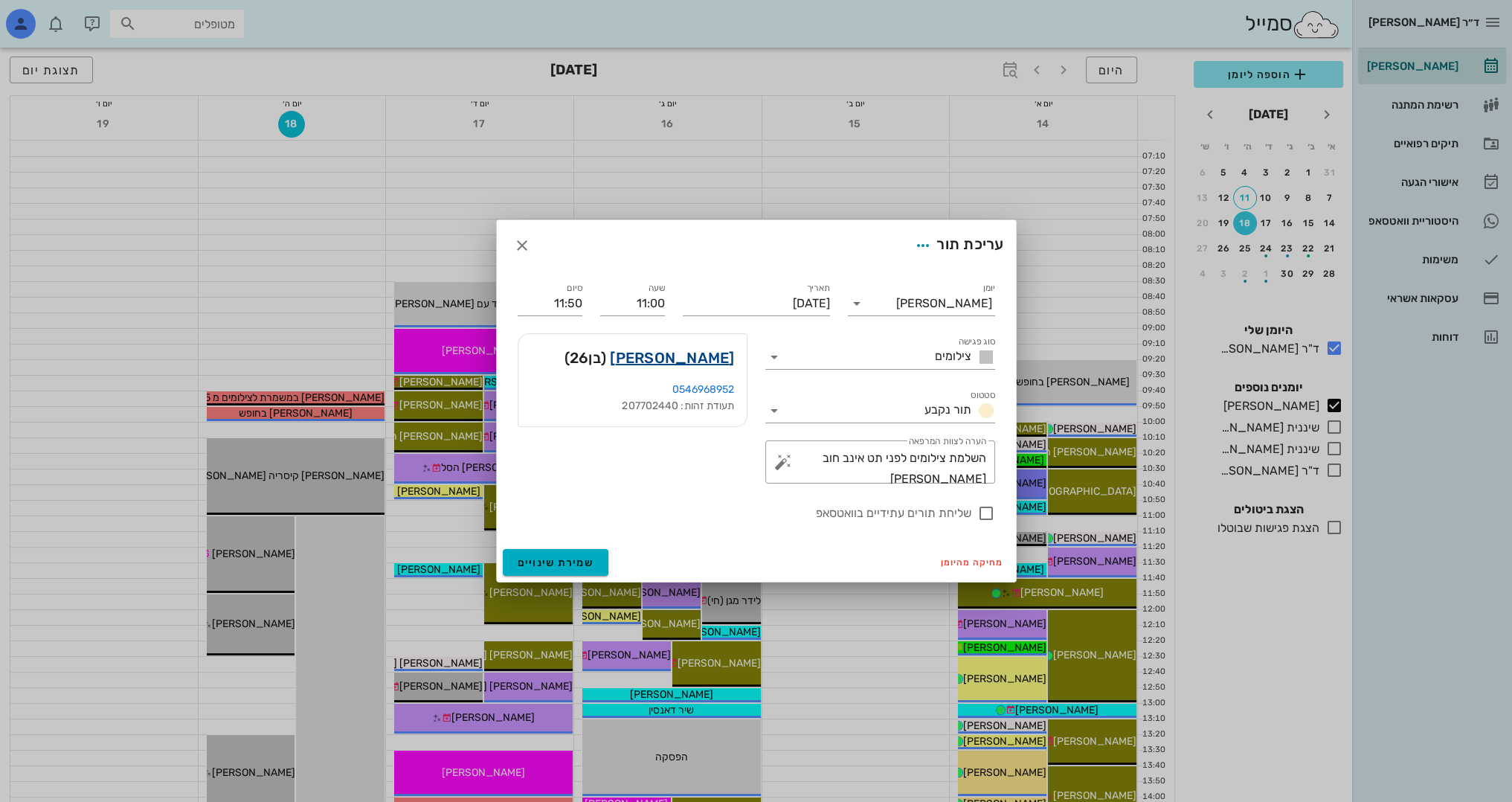
click at [712, 364] on link "[PERSON_NAME]" at bounding box center [672, 358] width 125 height 24
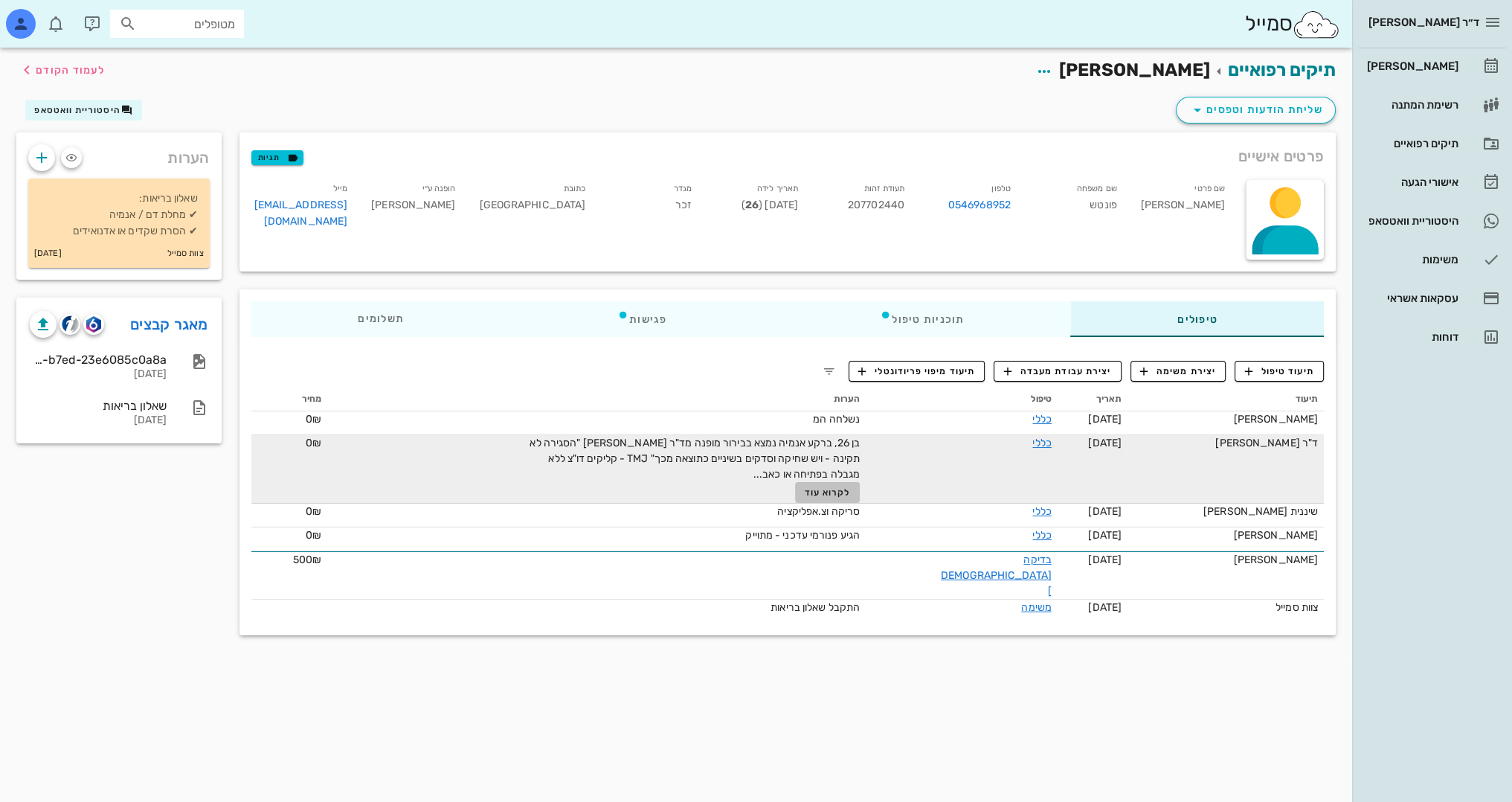
click at [851, 494] on span "לקרוא עוד" at bounding box center [828, 492] width 46 height 10
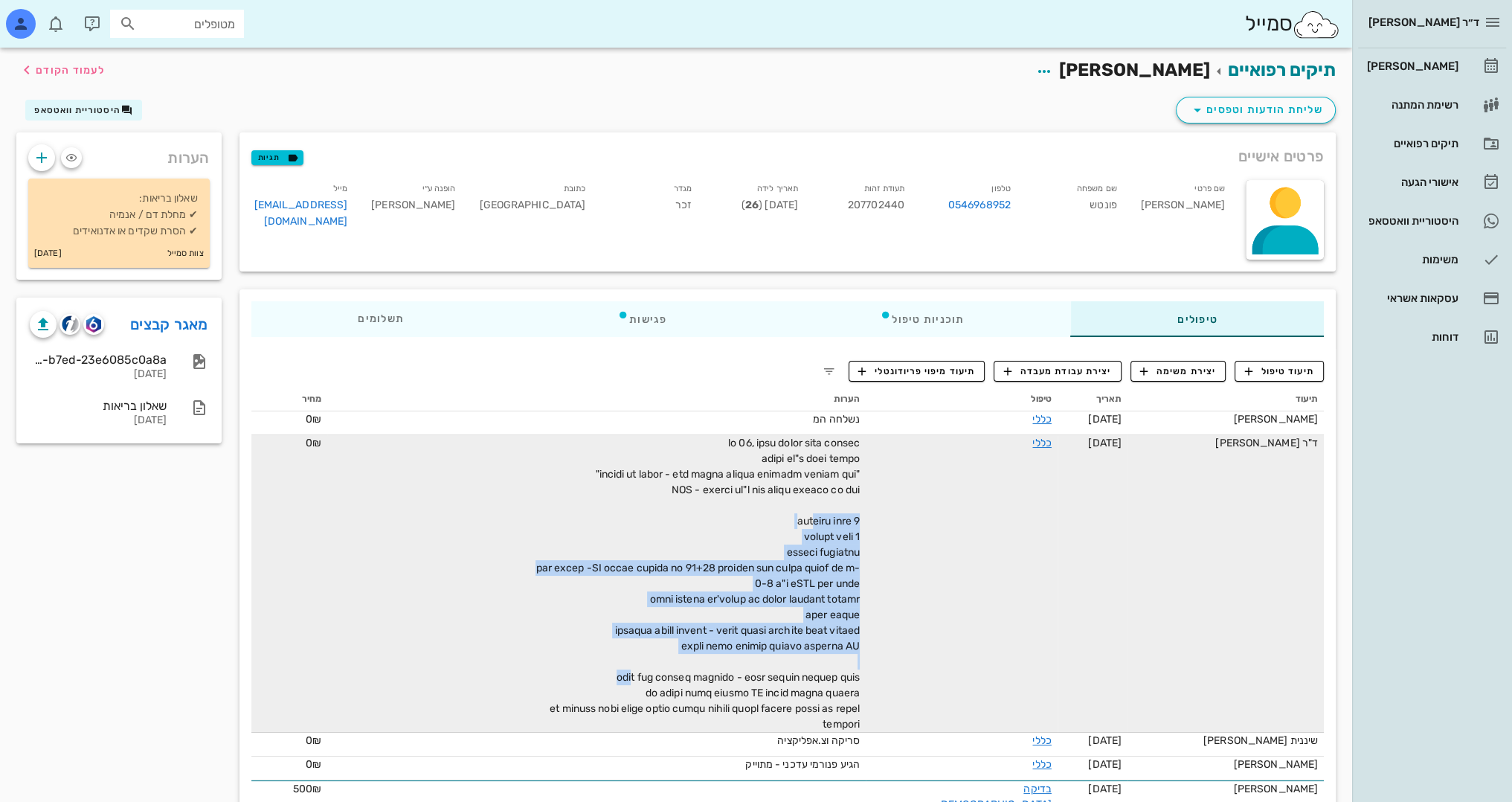
drag, startPoint x: 871, startPoint y: 518, endPoint x: 877, endPoint y: 681, distance: 163.1
click at [859, 681] on span at bounding box center [697, 584] width 324 height 294
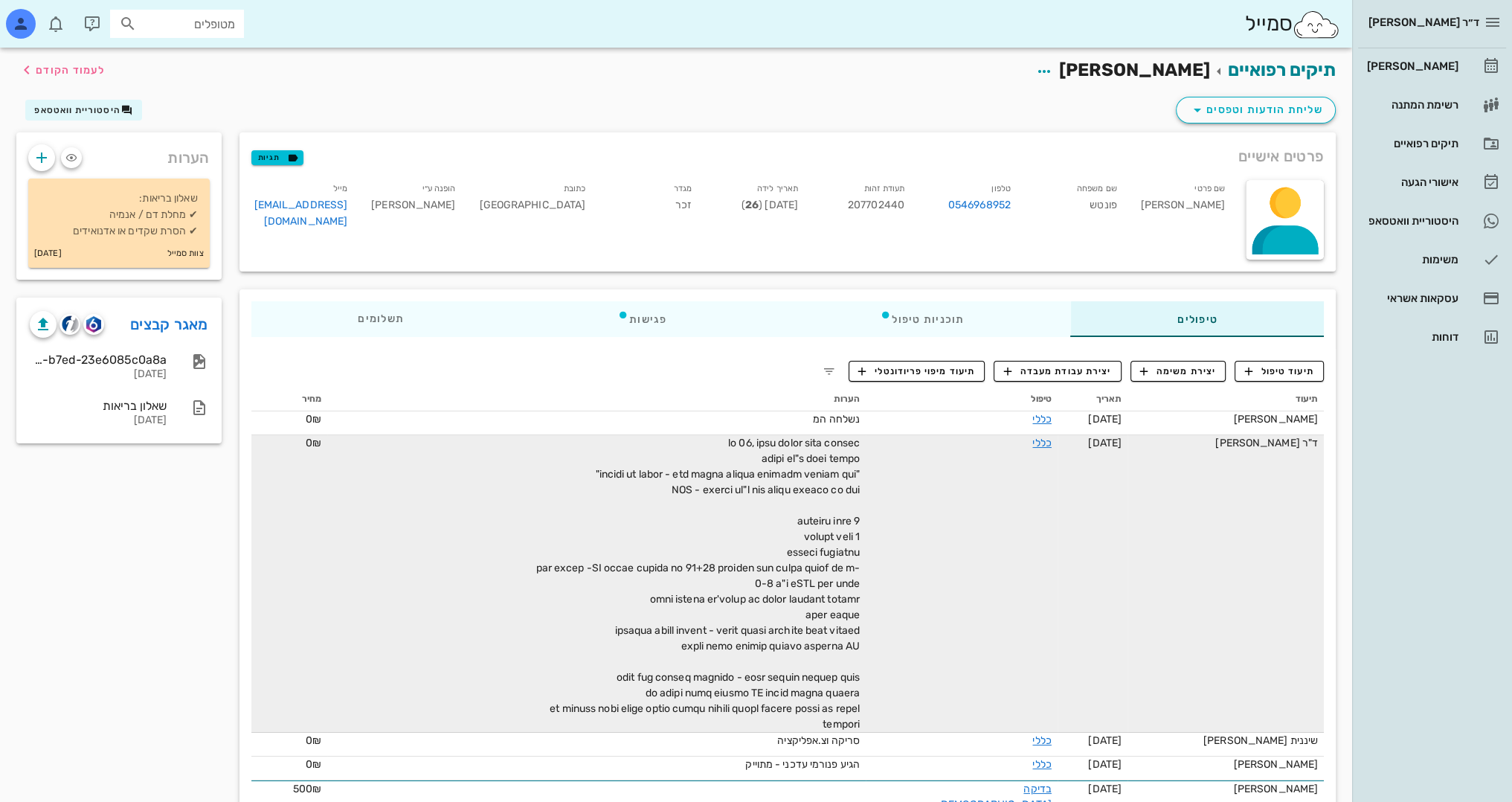
click at [911, 632] on td "כללי" at bounding box center [961, 584] width 192 height 297
drag, startPoint x: 760, startPoint y: 676, endPoint x: 835, endPoint y: 722, distance: 88.0
click at [835, 722] on div at bounding box center [692, 584] width 334 height 297
click at [859, 701] on span at bounding box center [697, 584] width 324 height 294
drag, startPoint x: 868, startPoint y: 473, endPoint x: 669, endPoint y: 478, distance: 199.1
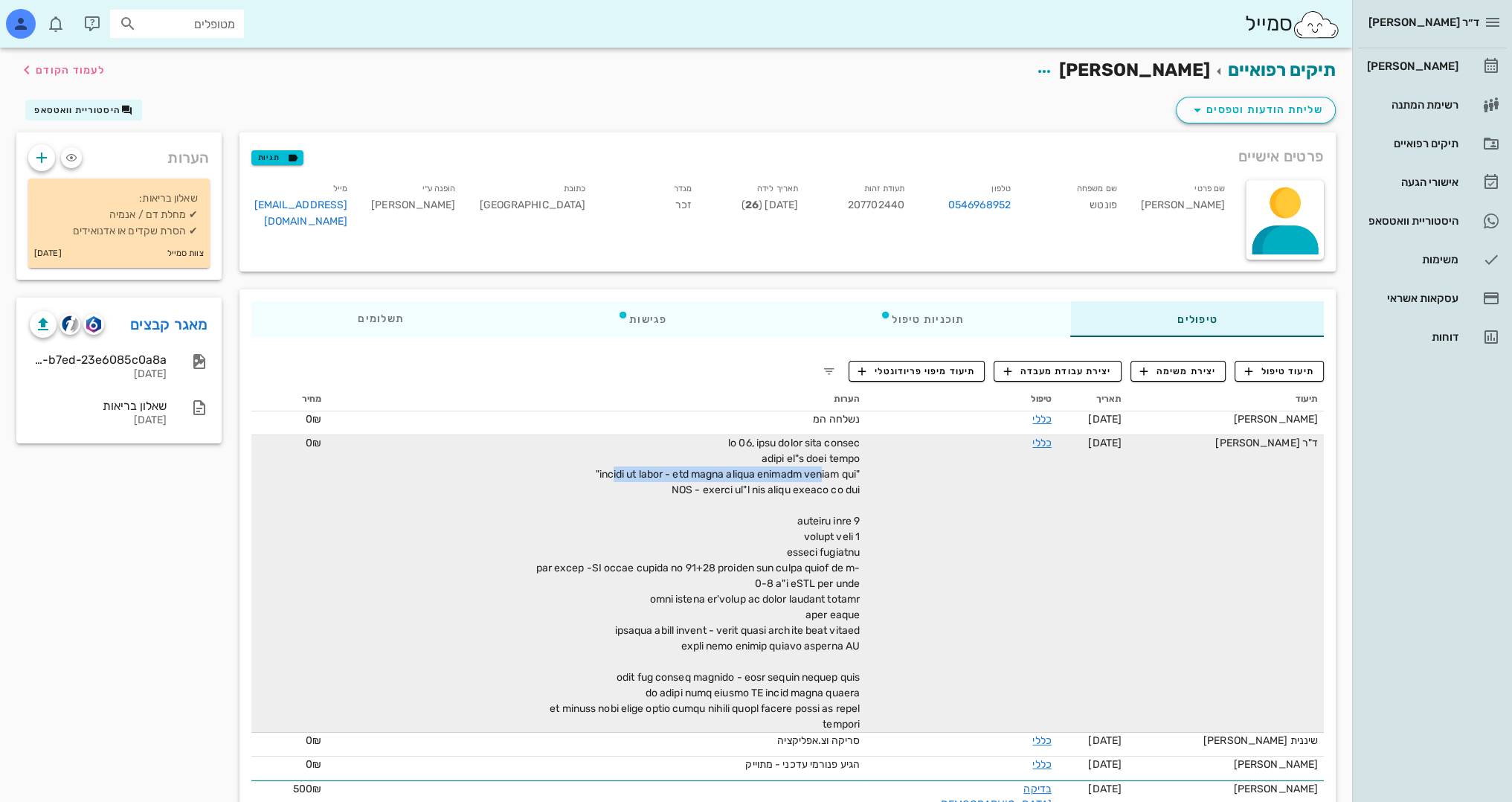
click at [669, 478] on span at bounding box center [697, 584] width 324 height 294
click at [785, 475] on span at bounding box center [697, 584] width 324 height 294
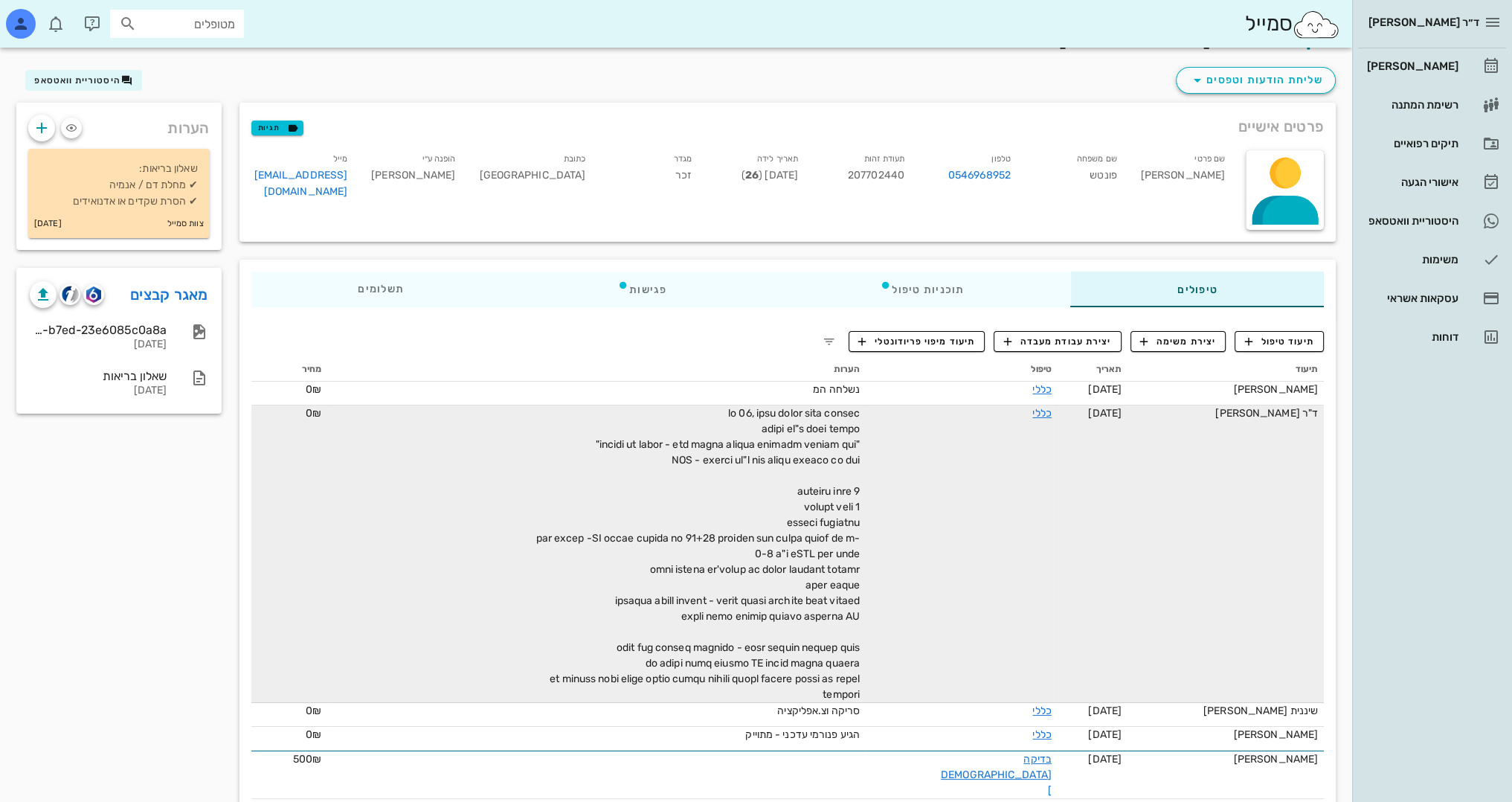
scroll to position [60, 0]
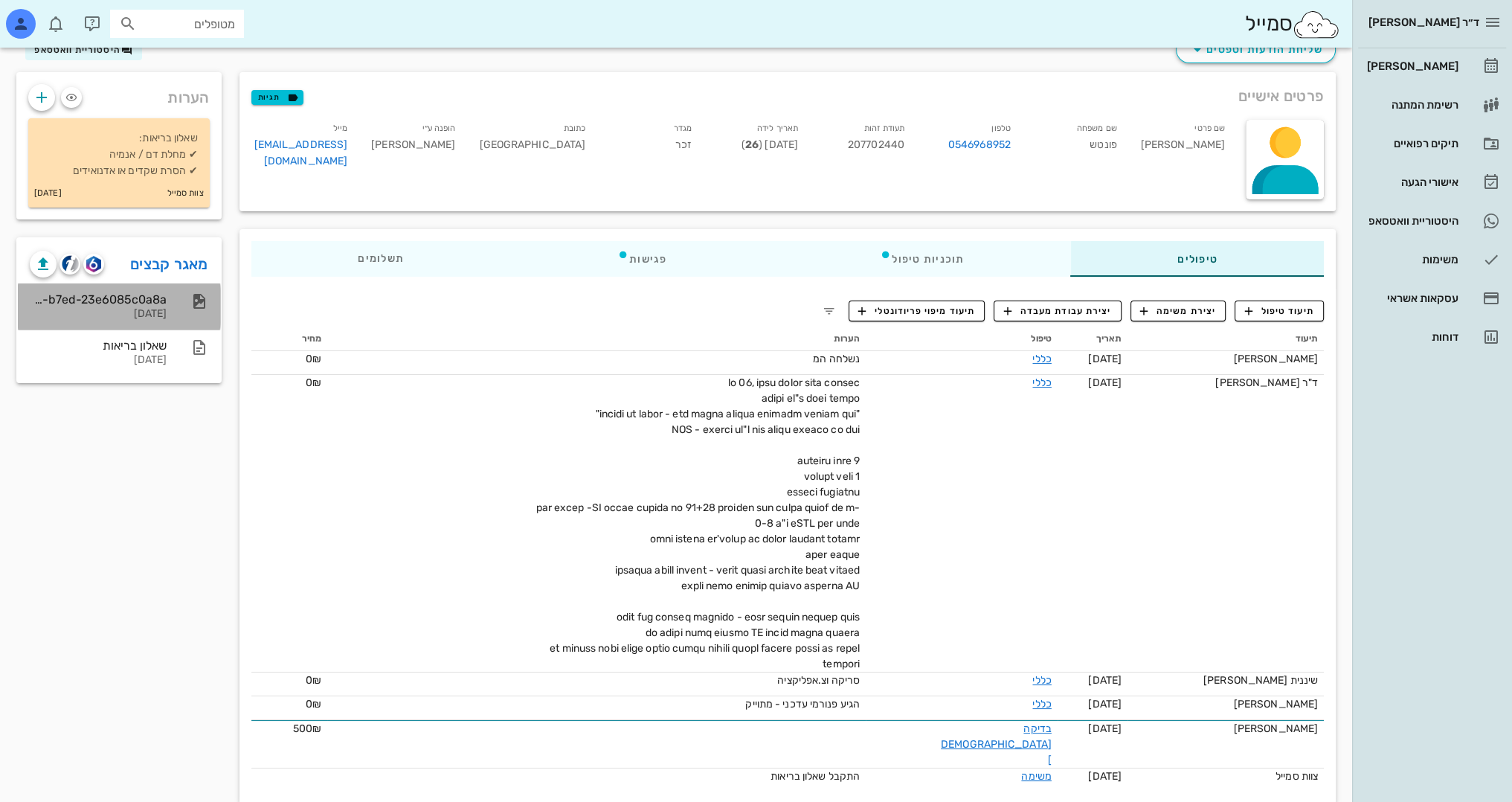
click at [140, 295] on div "c5f64bf0-d771-43da-b7ed-23e6085c0a8a" at bounding box center [99, 300] width 137 height 14
click at [1432, 482] on div "ד״ר [PERSON_NAME] [PERSON_NAME] רשימת המתנה תיקים רפואיים אישורי הגעה היסטוריית…" at bounding box center [1432, 401] width 160 height 802
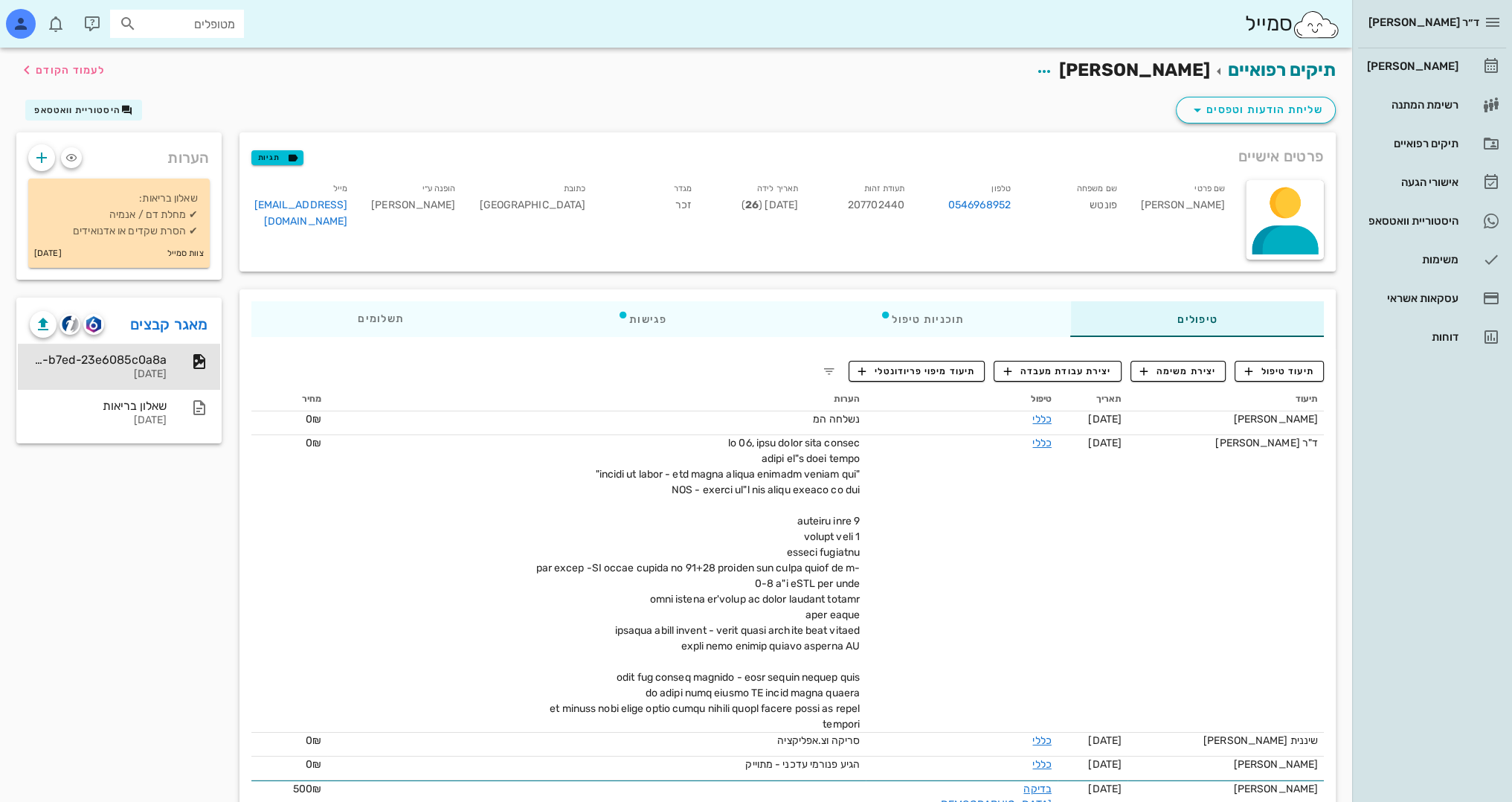
scroll to position [0, 0]
click at [98, 70] on span "לעמוד הקודם" at bounding box center [70, 70] width 69 height 13
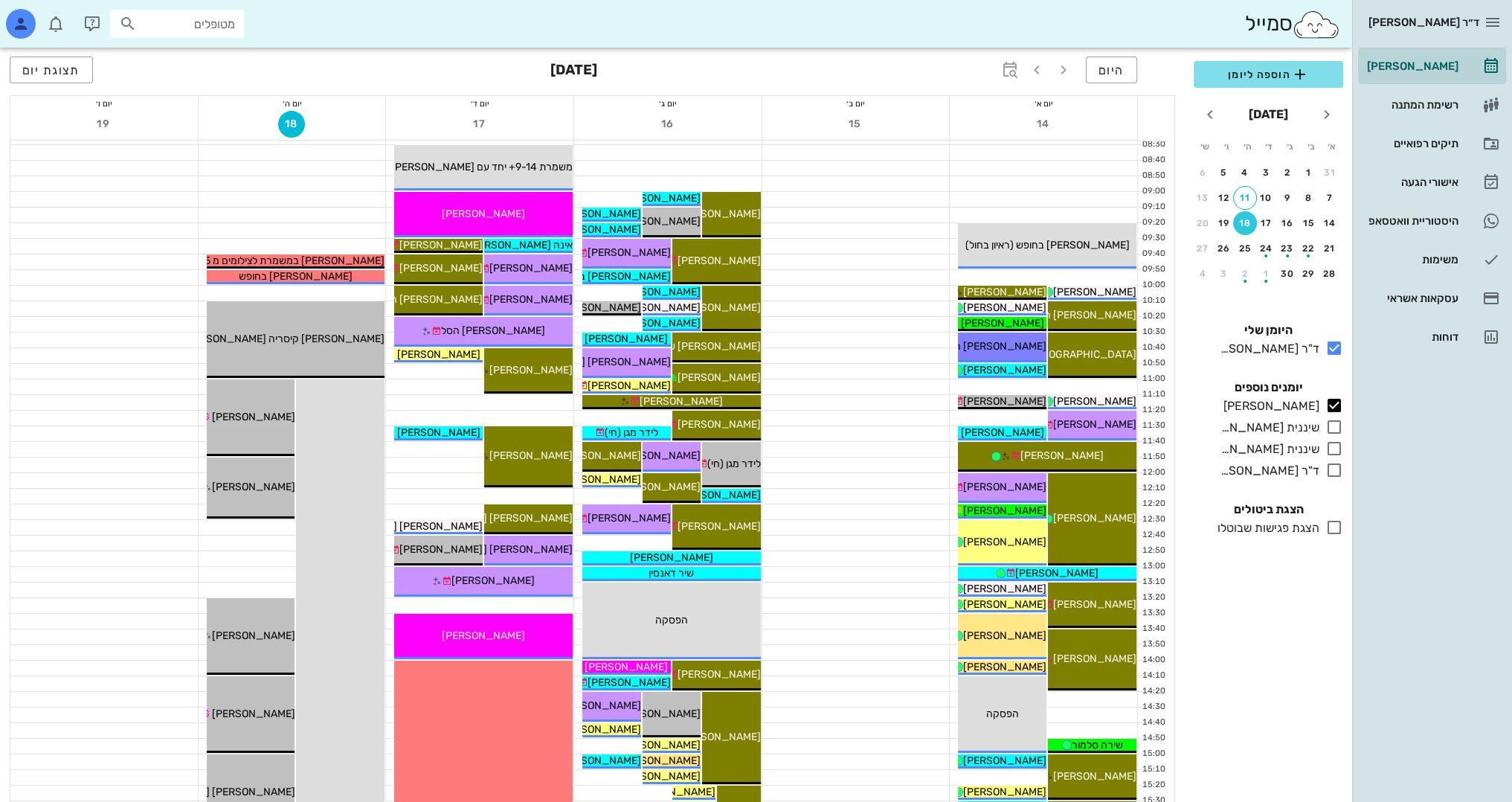
scroll to position [149, 0]
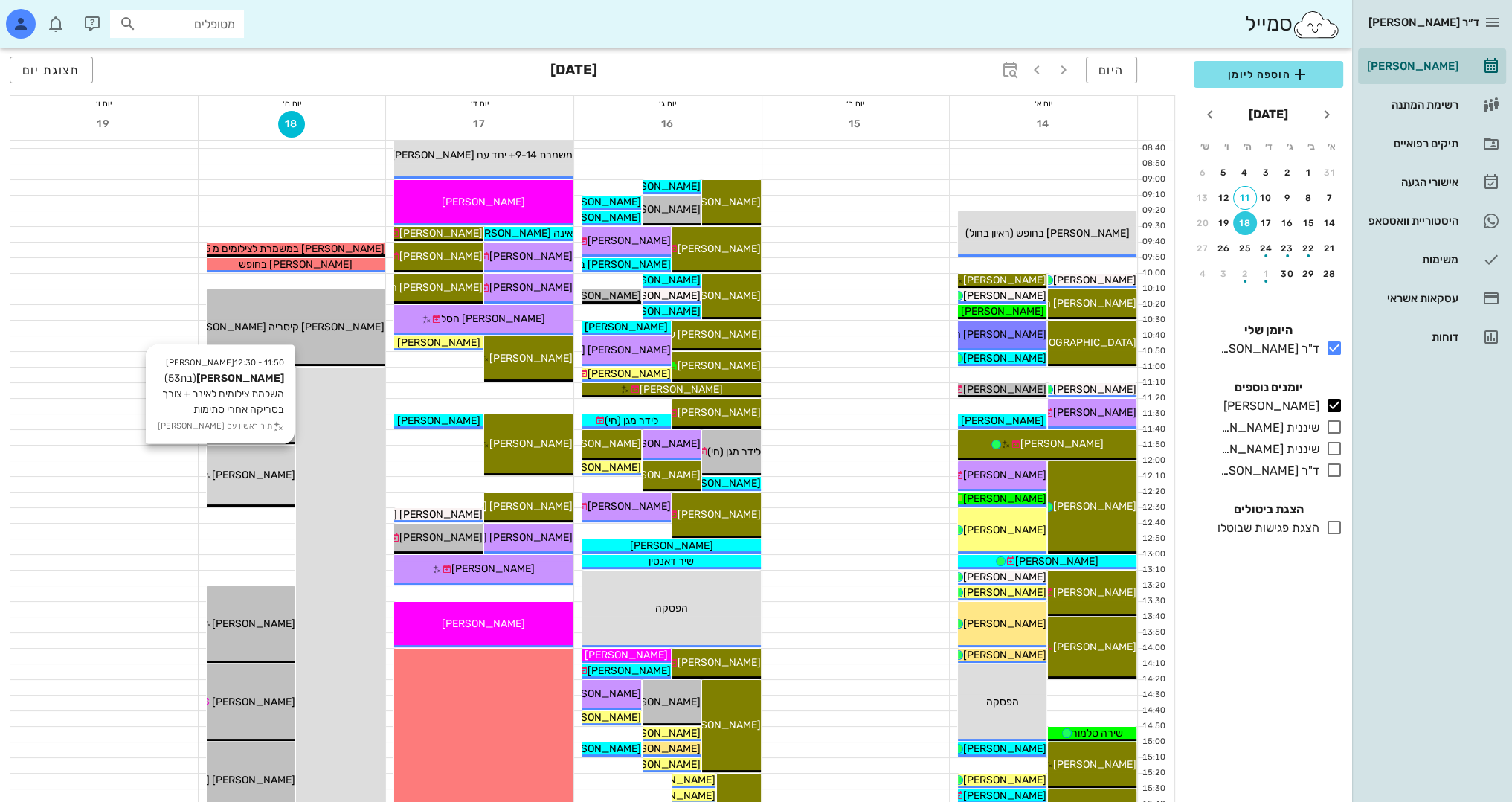
click at [263, 472] on span "[PERSON_NAME]" at bounding box center [253, 475] width 84 height 13
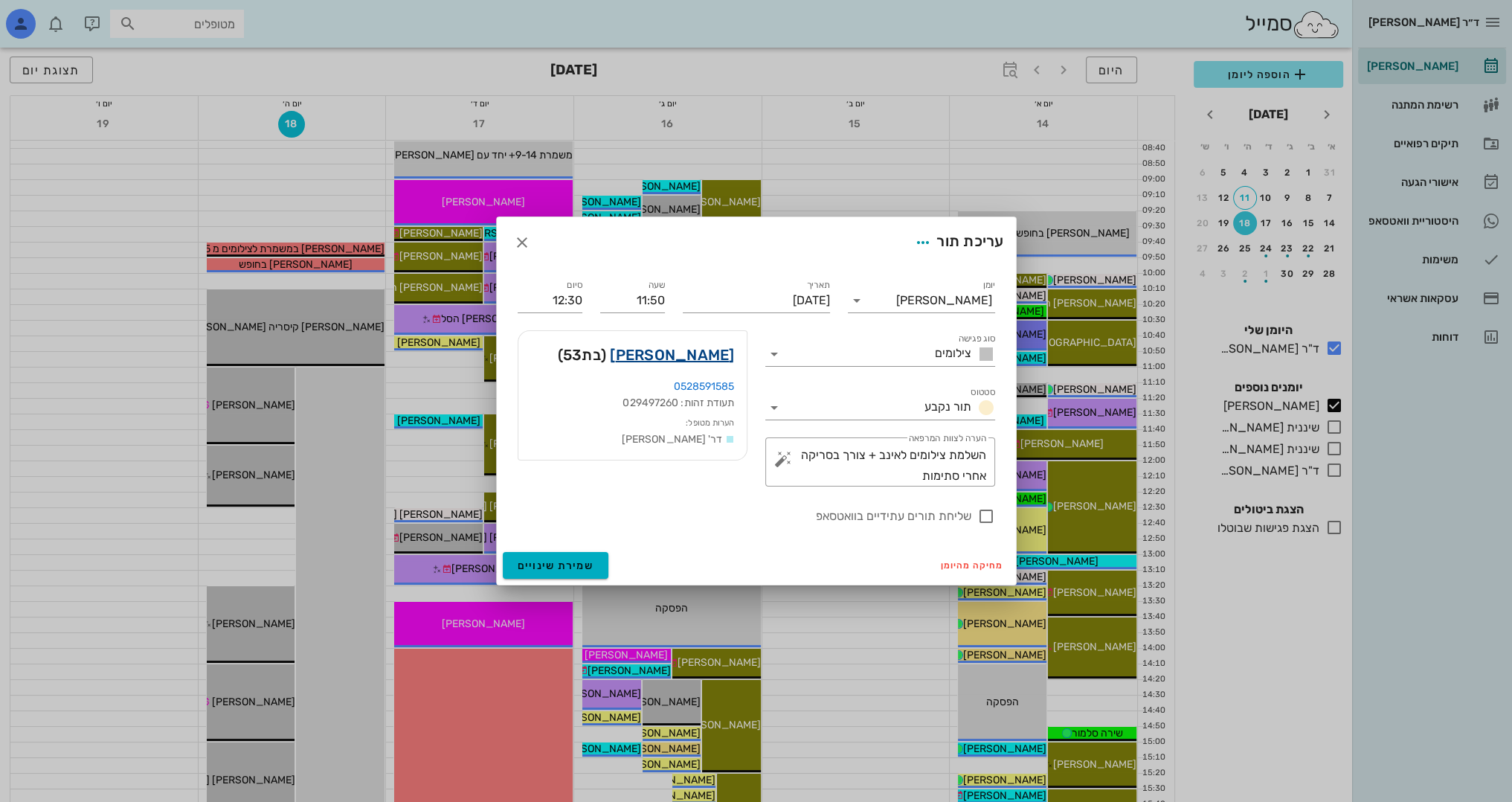
click at [705, 357] on link "[PERSON_NAME]" at bounding box center [672, 355] width 125 height 24
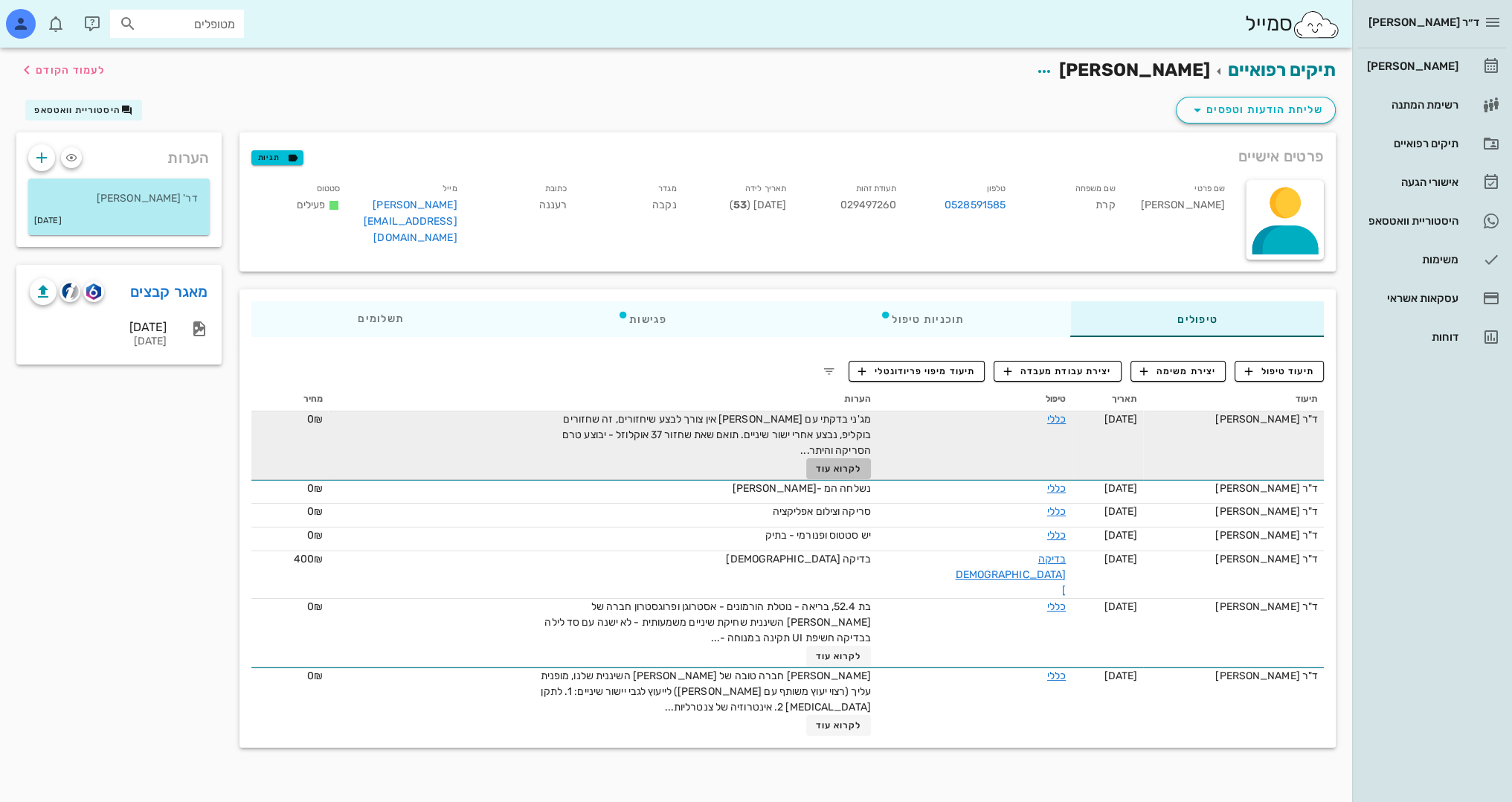
click at [862, 464] on span "לקרוא עוד" at bounding box center [839, 468] width 46 height 10
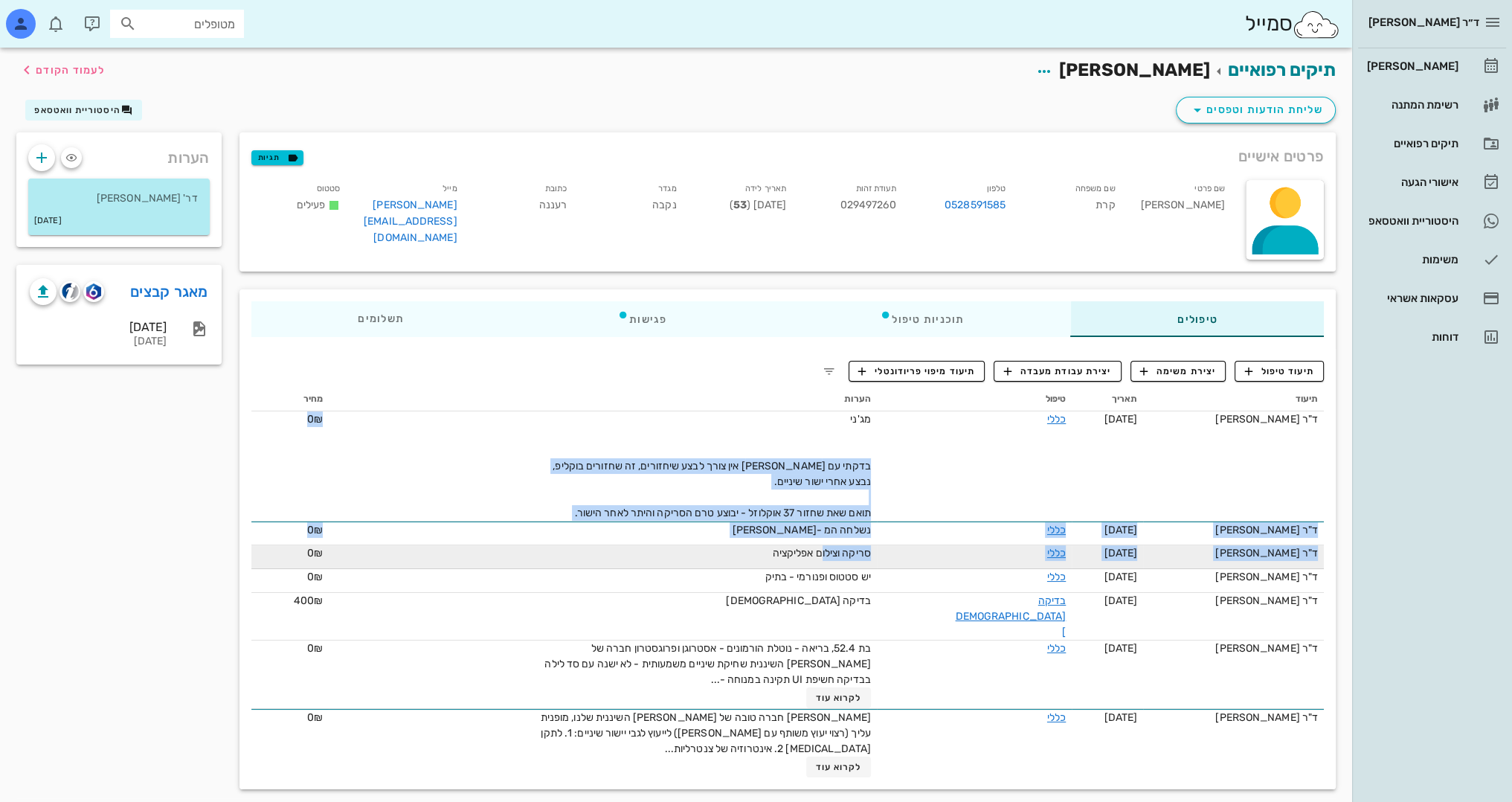
drag, startPoint x: 890, startPoint y: 465, endPoint x: 841, endPoint y: 561, distance: 107.8
click at [841, 561] on tbody "ד"ר [PERSON_NAME] [DATE] כללי מג'ני בדקתי עם [PERSON_NAME] אין צורך לבצע שיחזור…" at bounding box center [788, 595] width 1072 height 366
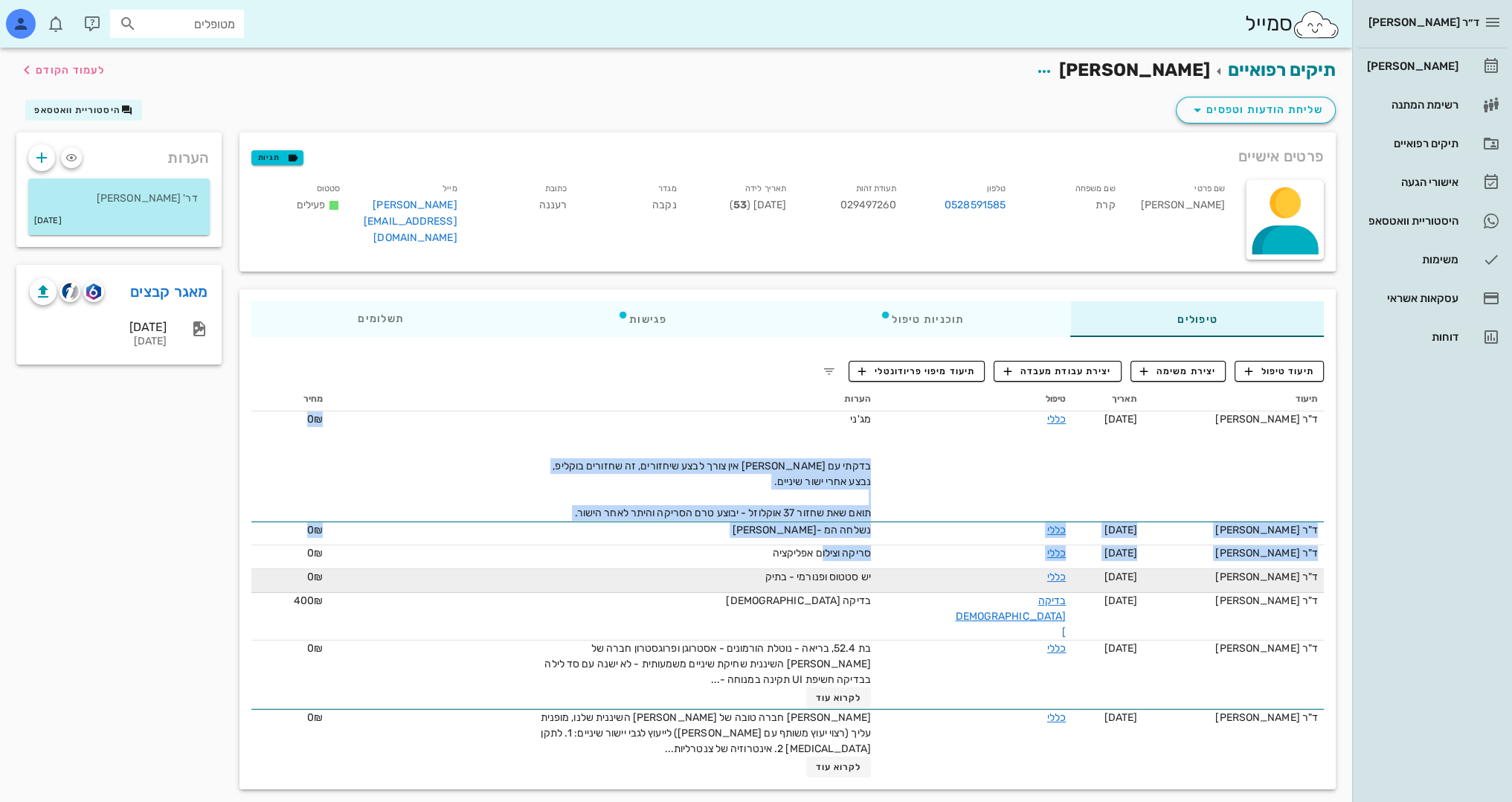
drag, startPoint x: 847, startPoint y: 558, endPoint x: 884, endPoint y: 568, distance: 38.3
click at [847, 558] on div "סריקה וצילום אפליקציה" at bounding box center [703, 553] width 334 height 16
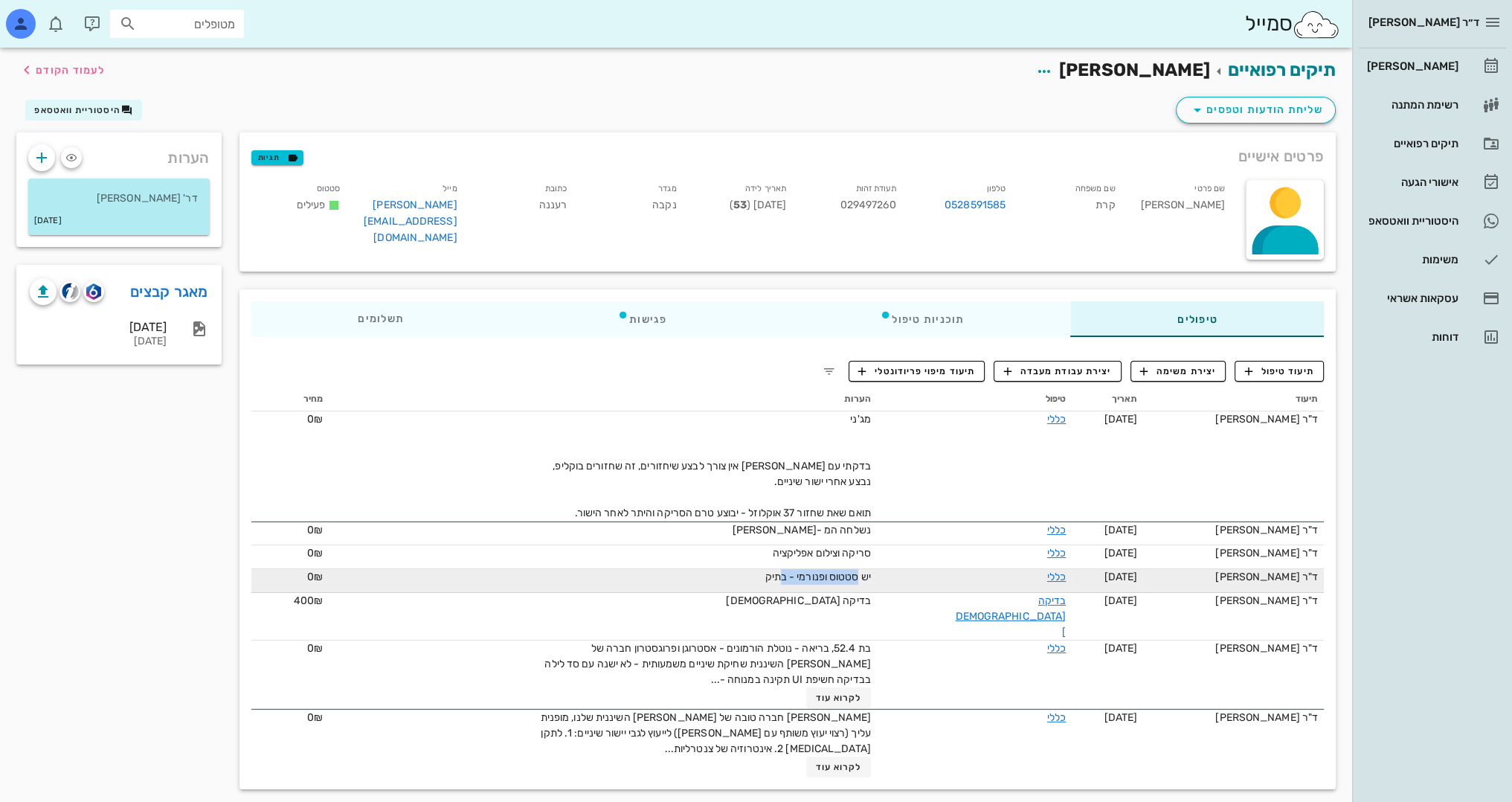
drag, startPoint x: 877, startPoint y: 578, endPoint x: 798, endPoint y: 573, distance: 79.2
click at [798, 573] on span "יש סטטוס ופנורמי - בתיק" at bounding box center [817, 576] width 106 height 13
click at [870, 571] on span "יש סטטוס ופנורמי - בתיק" at bounding box center [817, 576] width 106 height 13
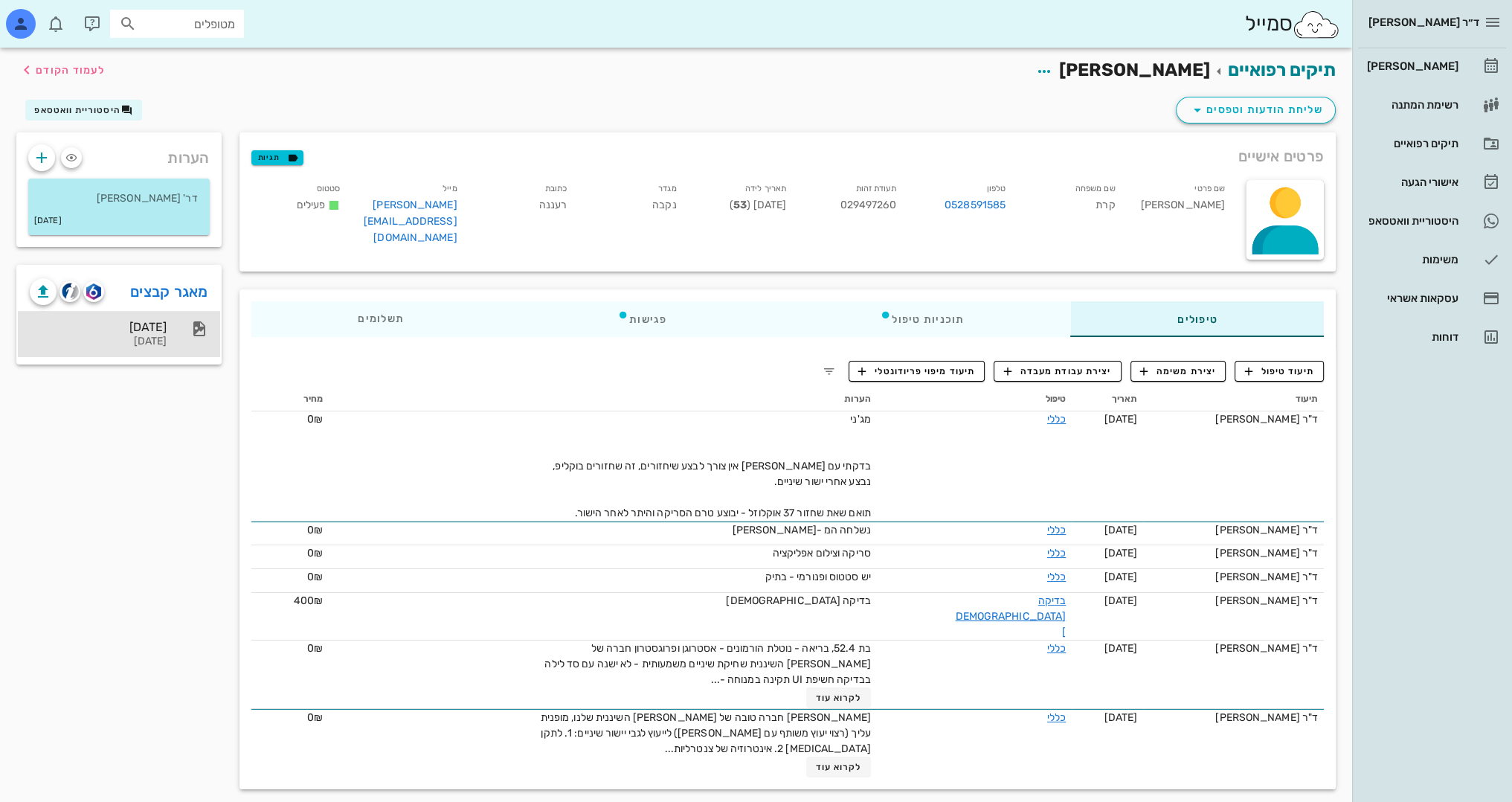
click at [156, 334] on div "[DATE] [DATE]" at bounding box center [99, 334] width 137 height 46
click at [643, 282] on div "טיפולים תוכניות טיפול פגישות תשלומים 0₪ תיעוד טיפול יצירת משימה יצירת עבודת מעב…" at bounding box center [787, 539] width 1114 height 517
click at [88, 70] on span "לעמוד הקודם" at bounding box center [70, 70] width 69 height 13
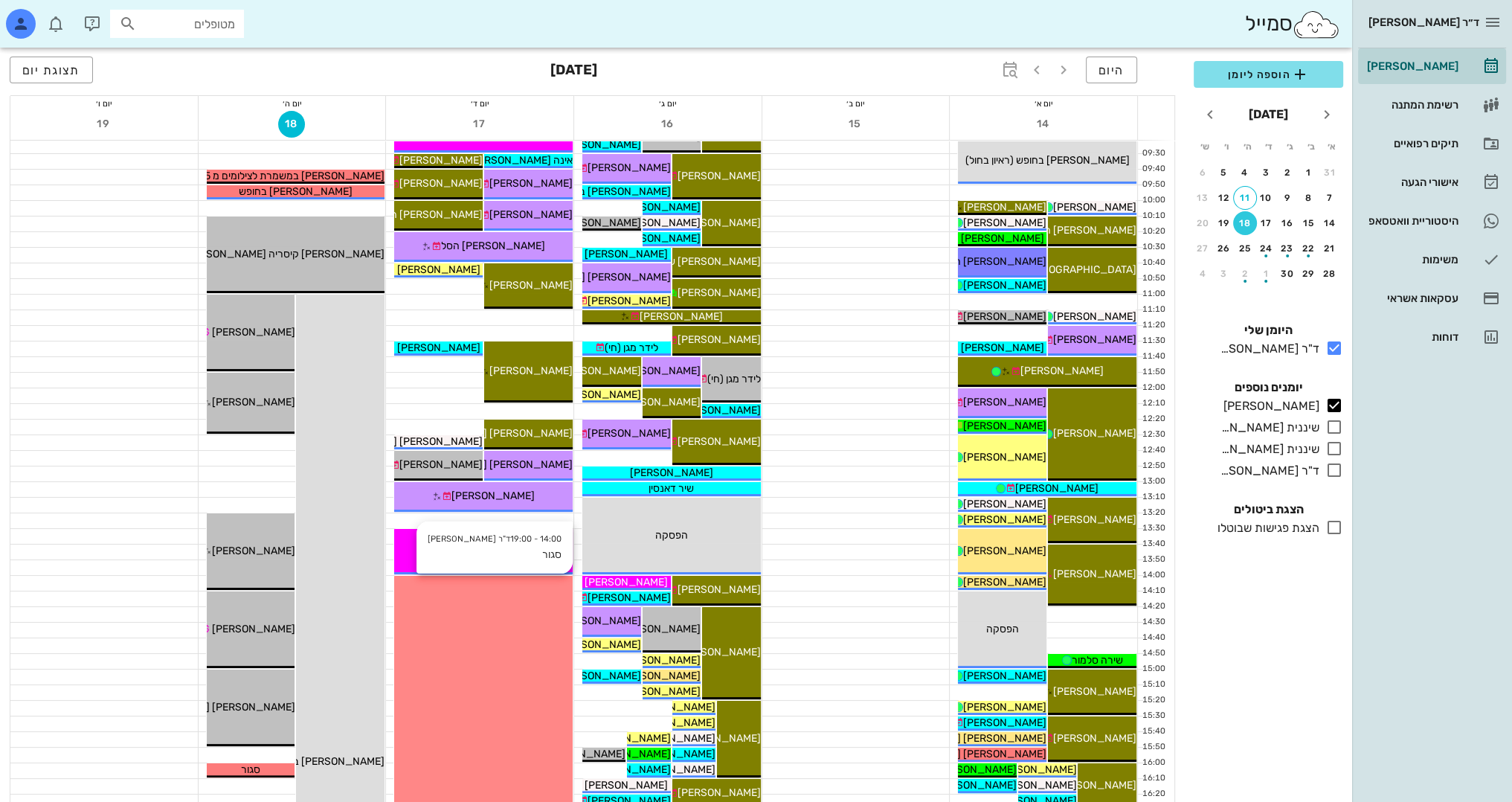
scroll to position [223, 0]
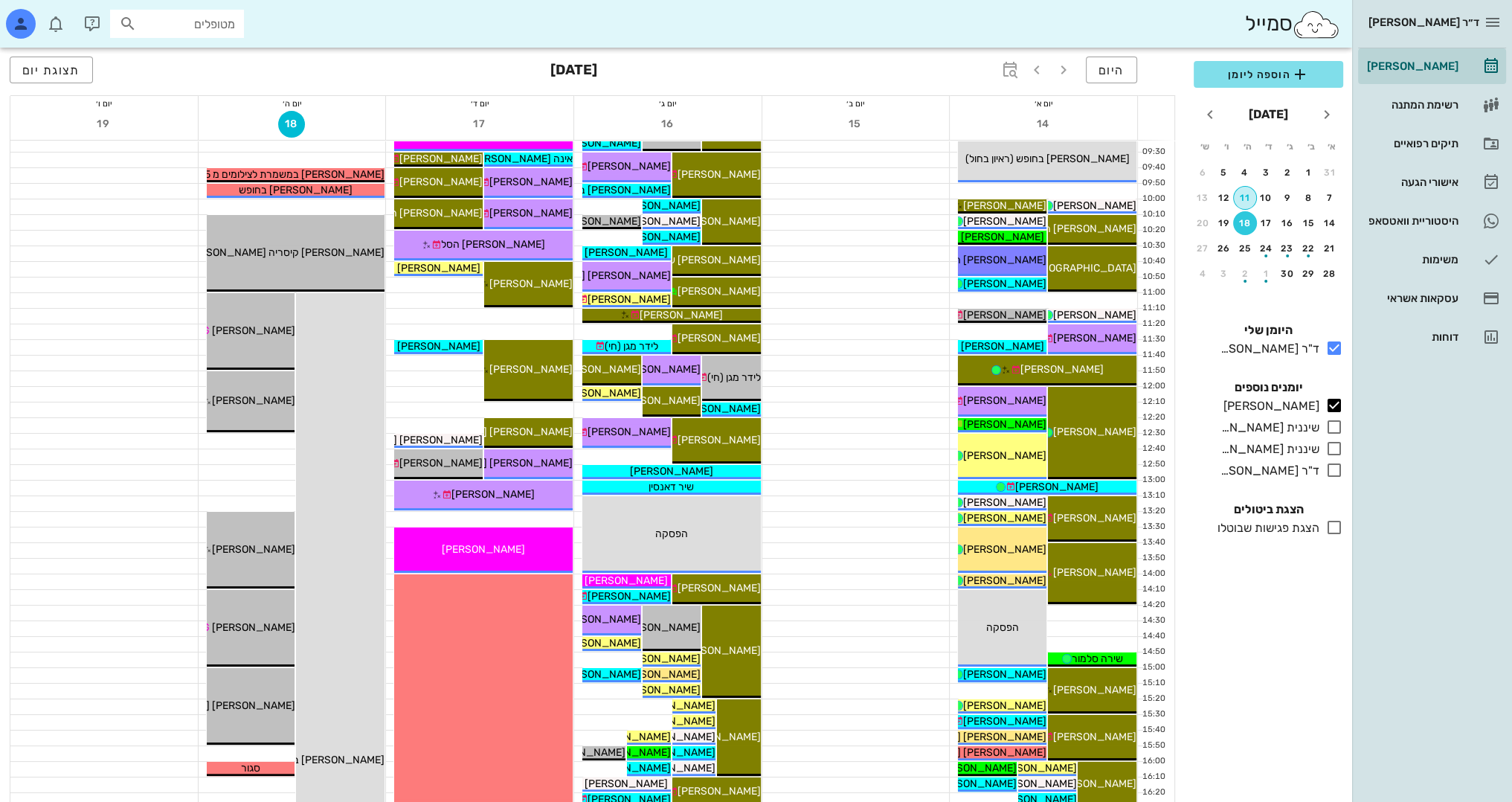
click at [1240, 196] on div "11" at bounding box center [1245, 197] width 22 height 10
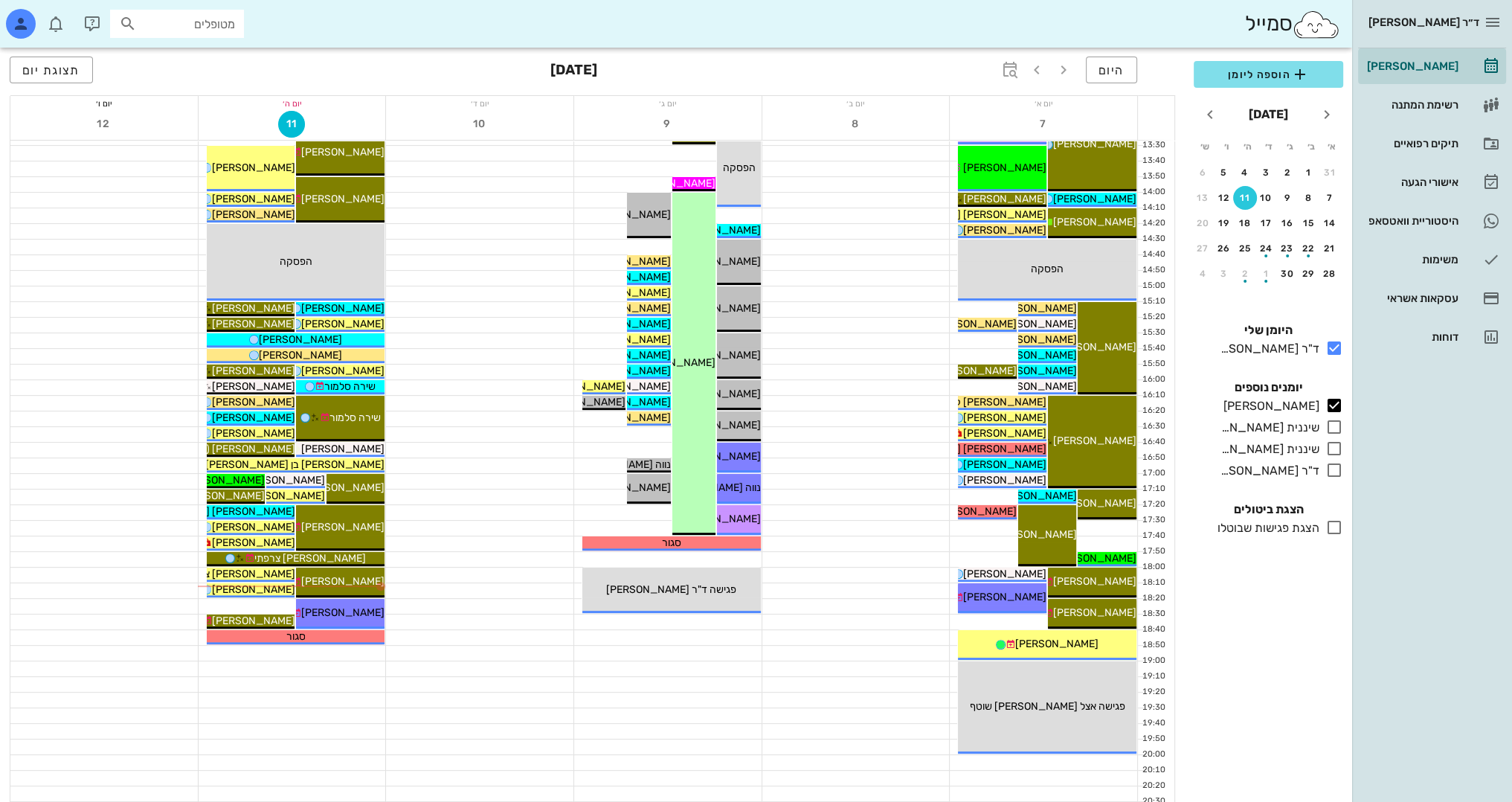
scroll to position [650, 0]
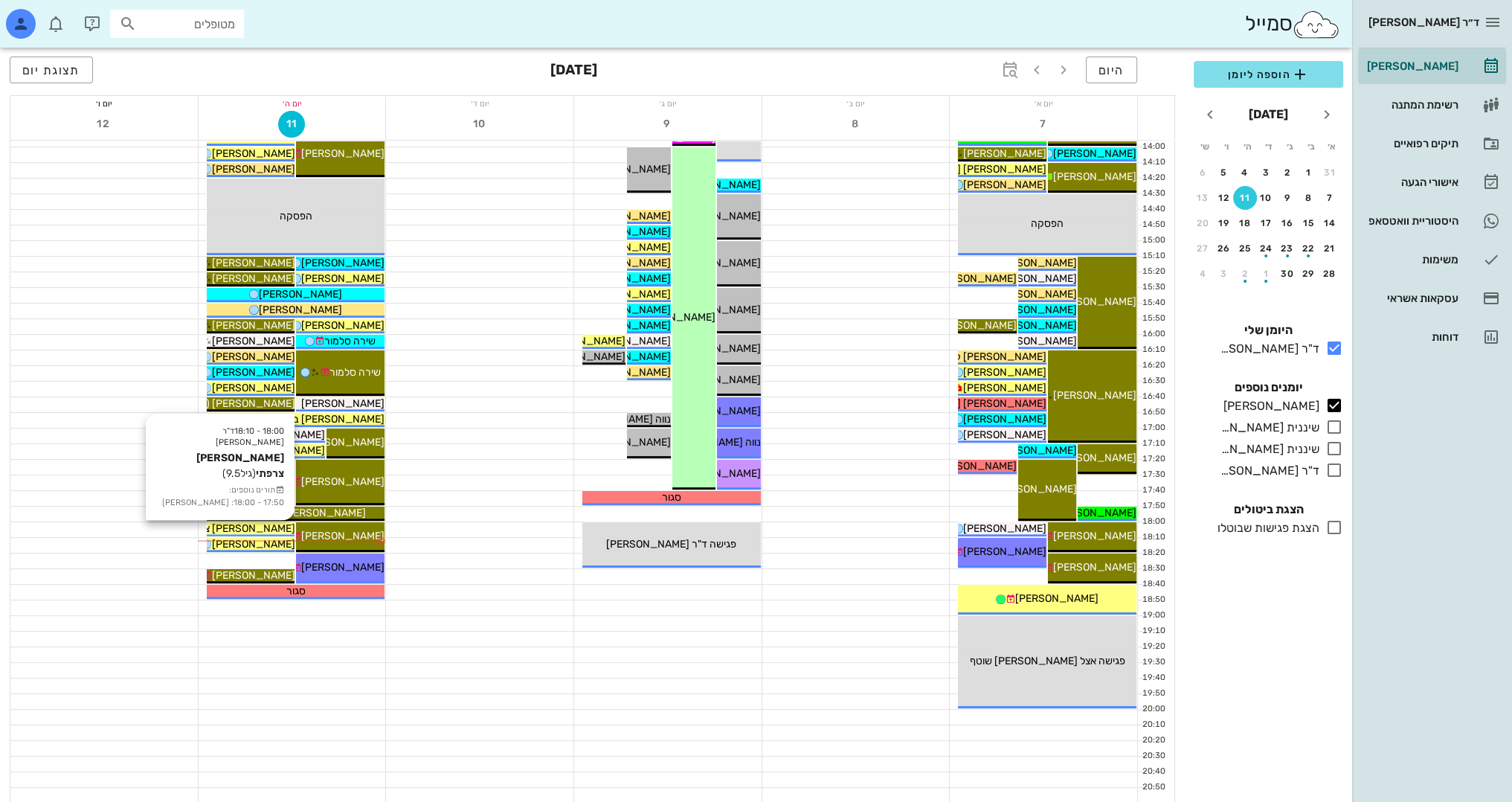
click at [266, 525] on span "[PERSON_NAME] צרפתי" at bounding box center [238, 528] width 111 height 13
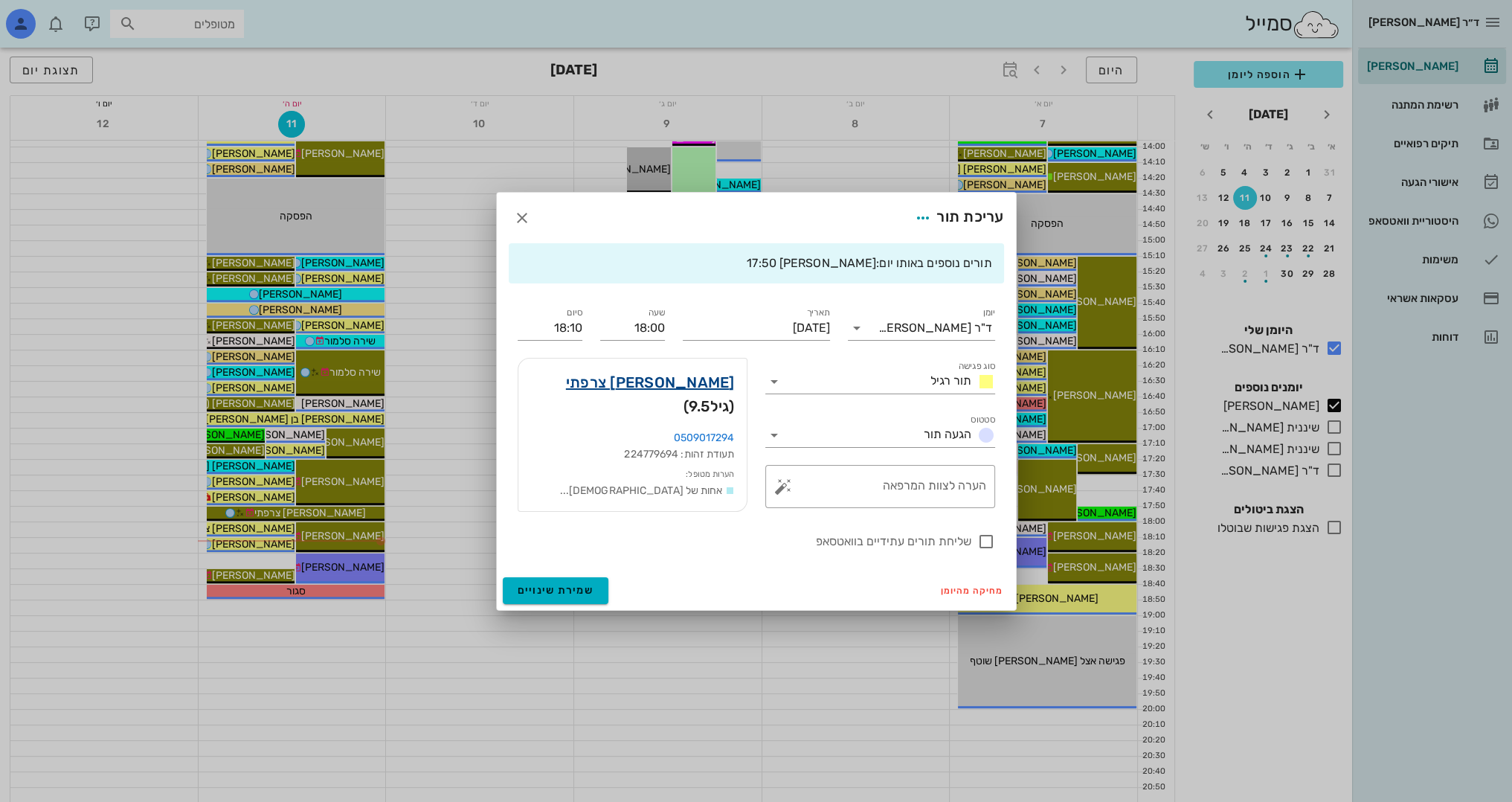
click at [713, 384] on link "[PERSON_NAME] צרפתי" at bounding box center [650, 382] width 169 height 24
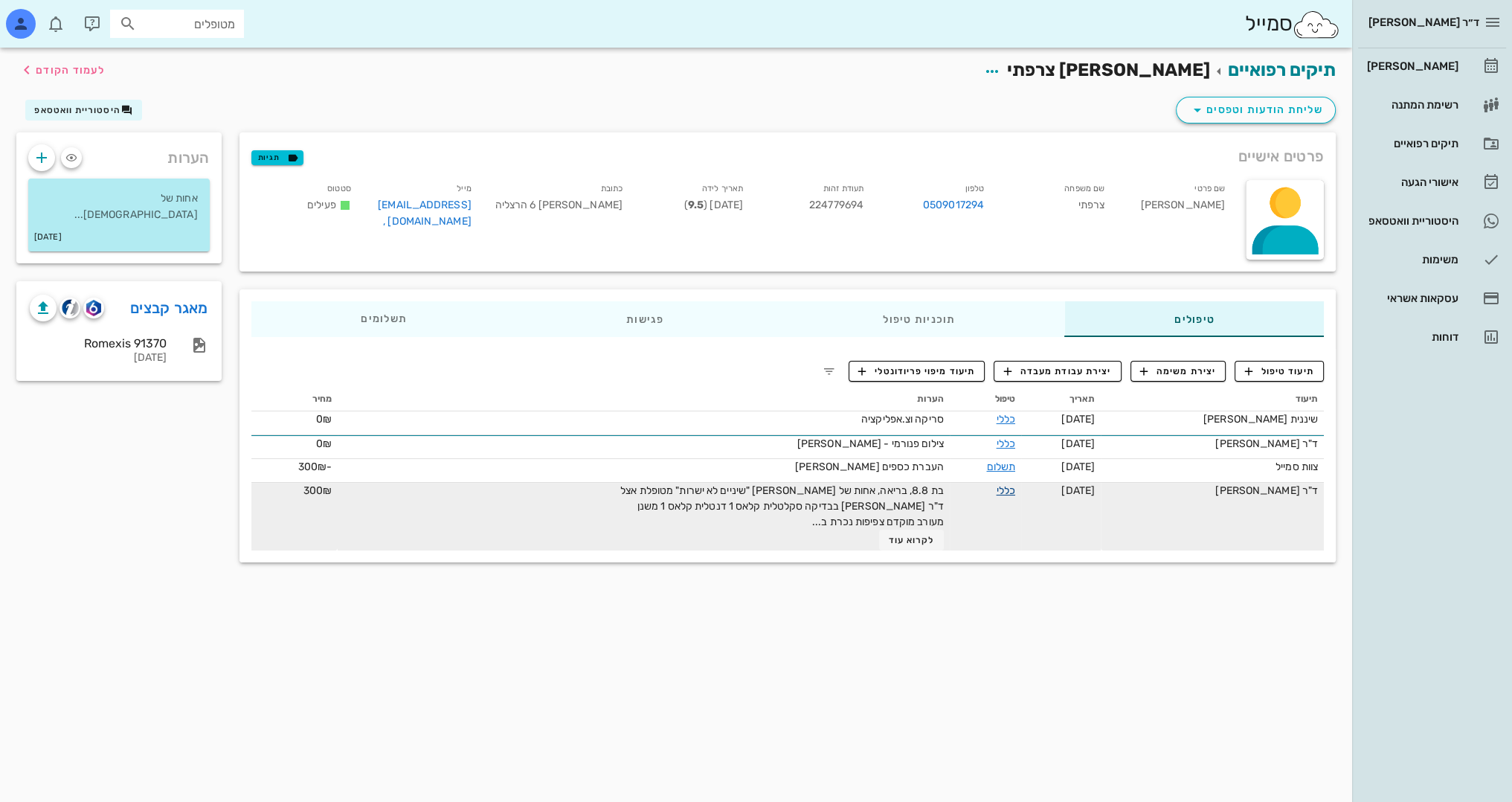
click at [1015, 493] on link "כללי" at bounding box center [1005, 491] width 19 height 13
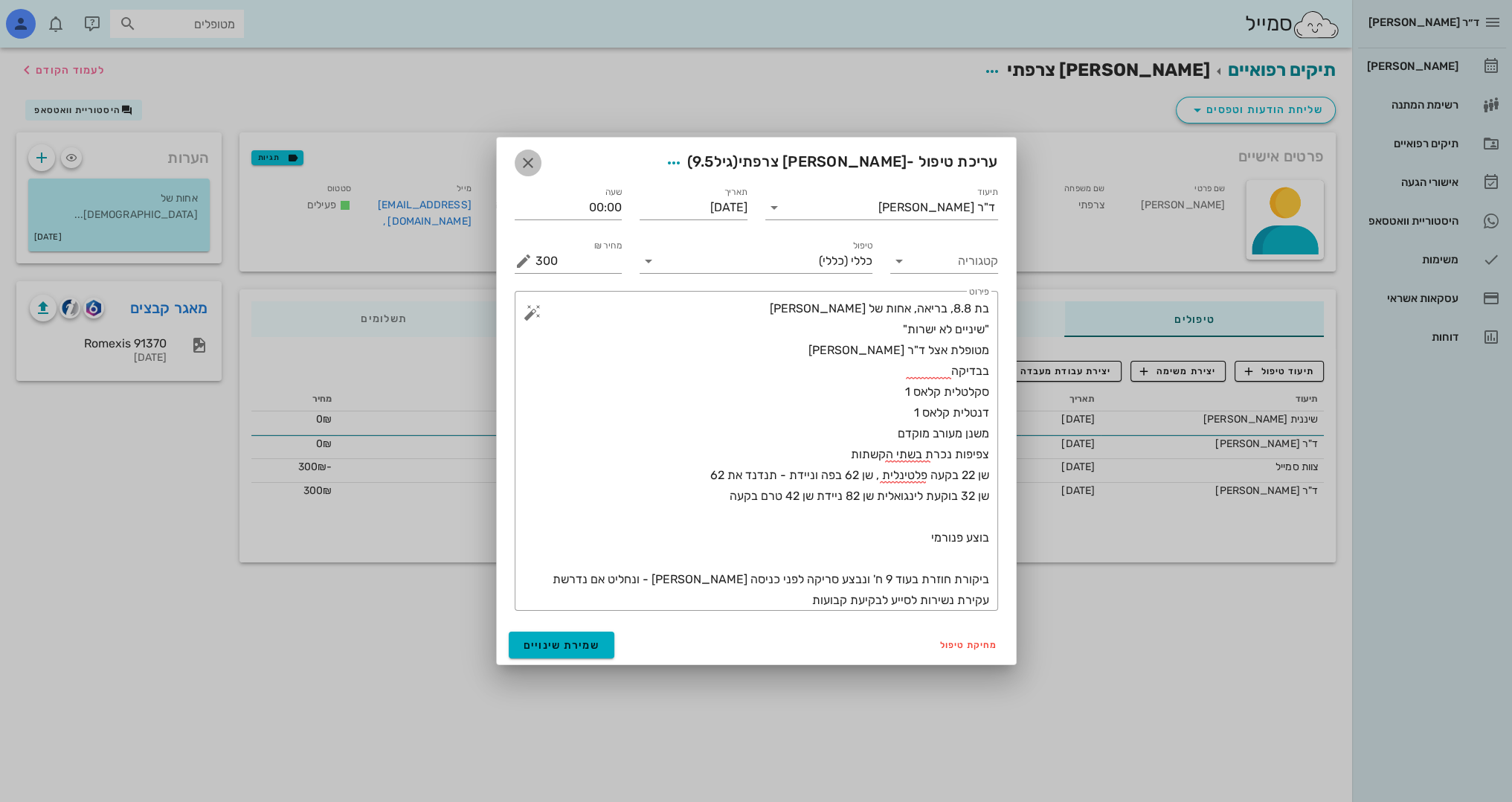
click at [527, 160] on icon "button" at bounding box center [527, 162] width 18 height 18
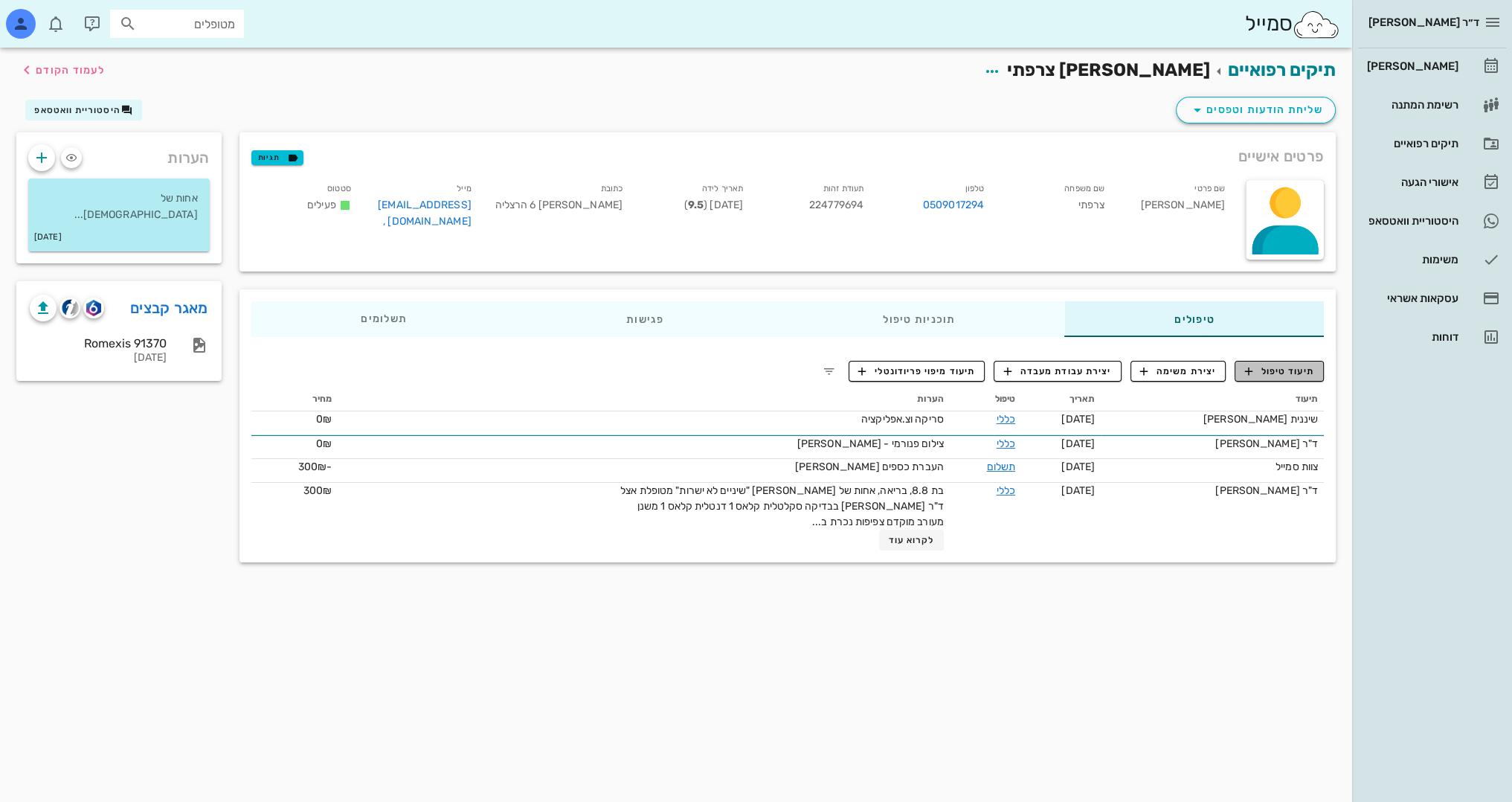
click at [1278, 375] on span "תיעוד טיפול" at bounding box center [1279, 371] width 69 height 13
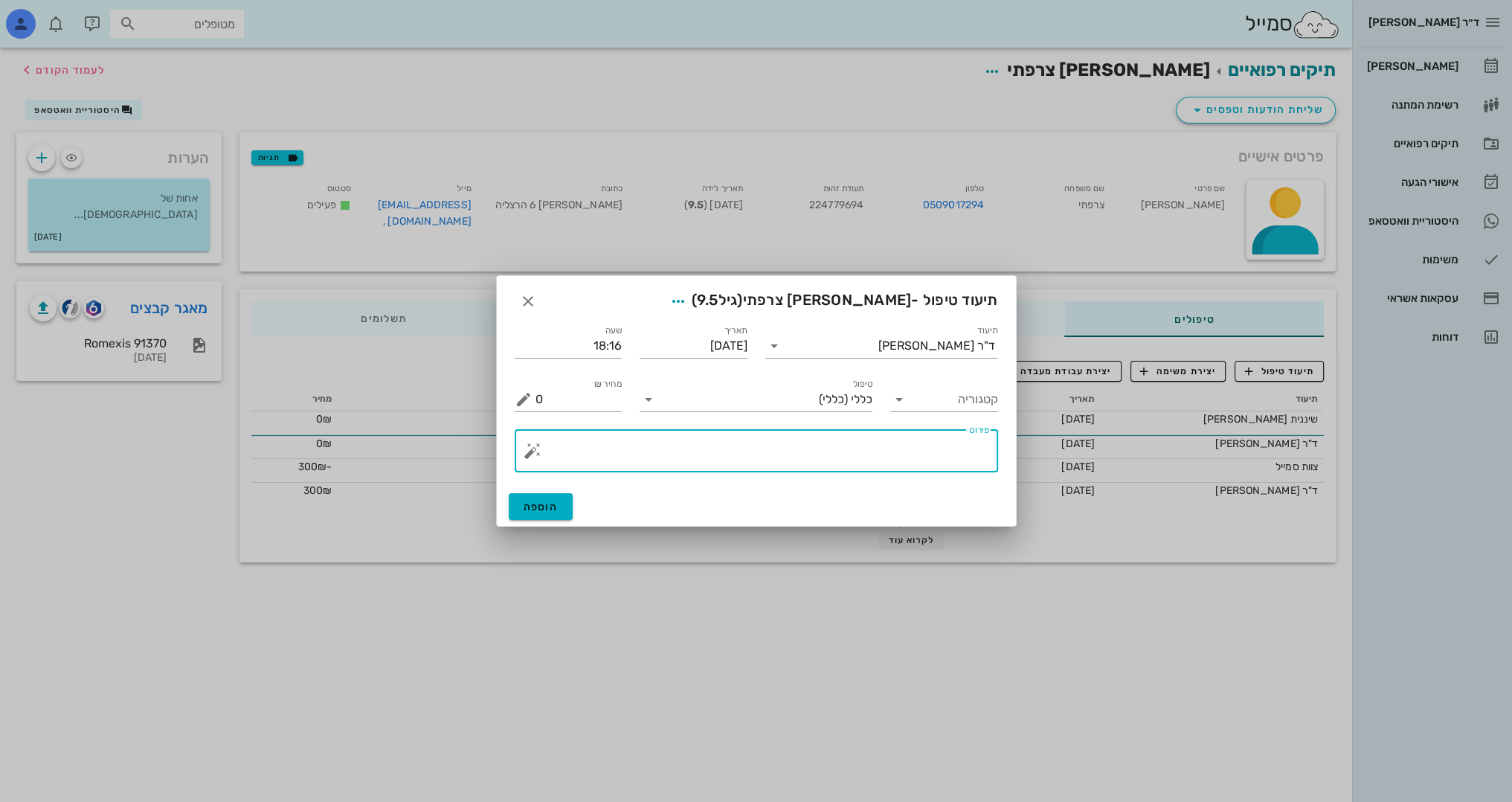
click at [907, 450] on textarea "פירוט" at bounding box center [762, 454] width 453 height 35
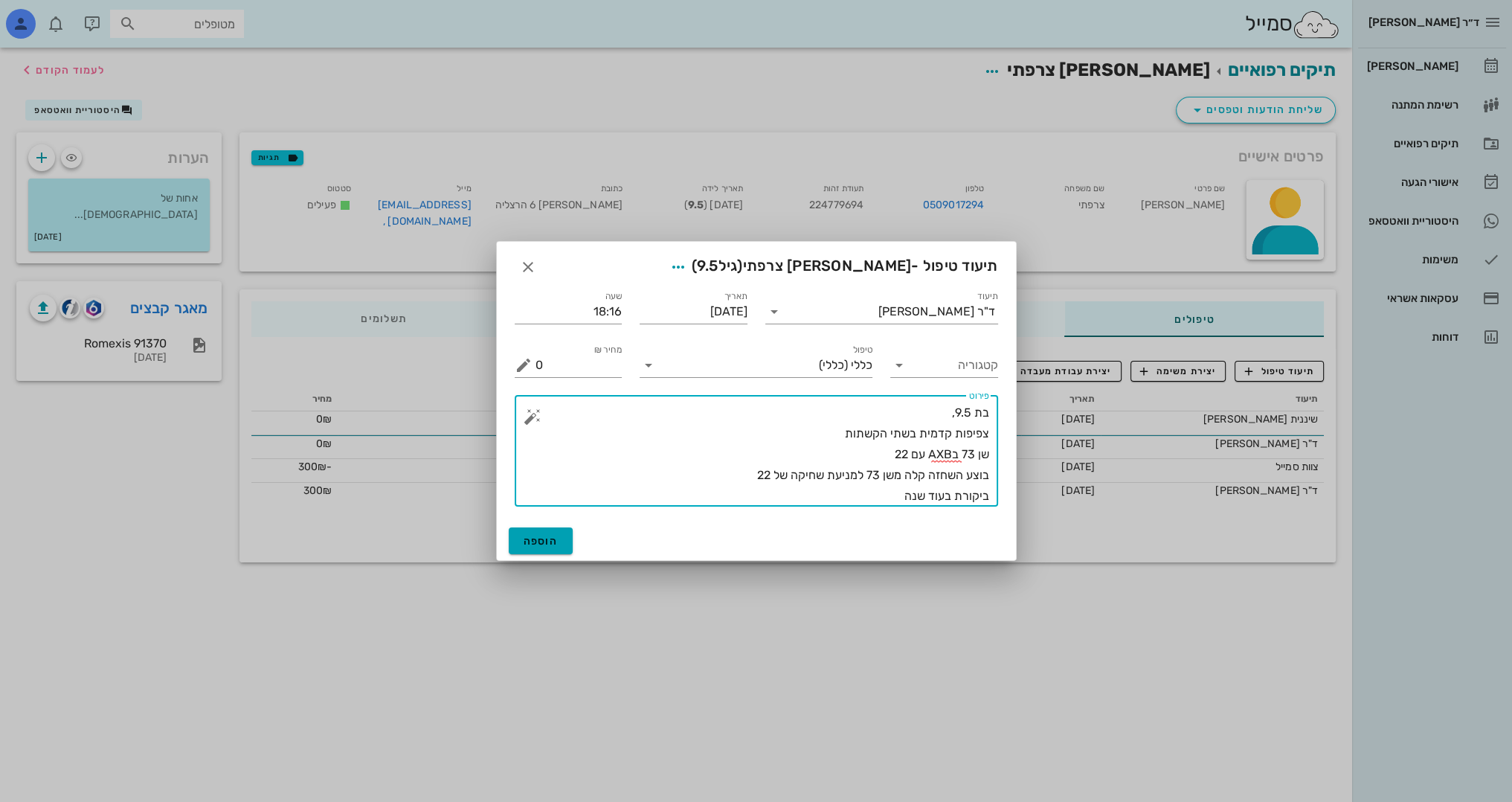
type textarea "בת 9.5, צפיפות קדמית בשתי הקשתות שן 73 בAXB עם 22 בוצע השחזה קלה משן 73 למניעת …"
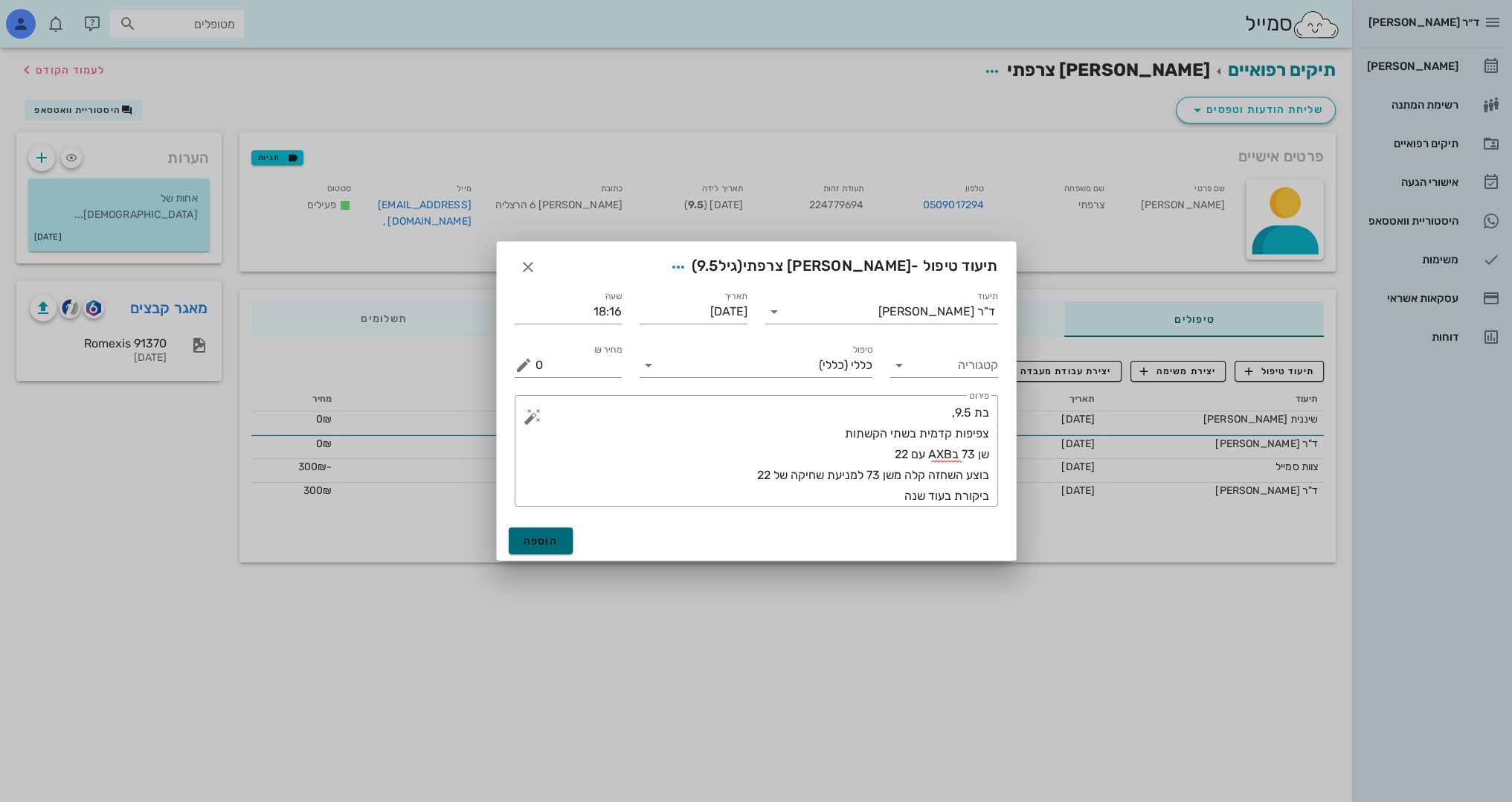
click at [527, 550] on button "הוספה" at bounding box center [541, 541] width 65 height 27
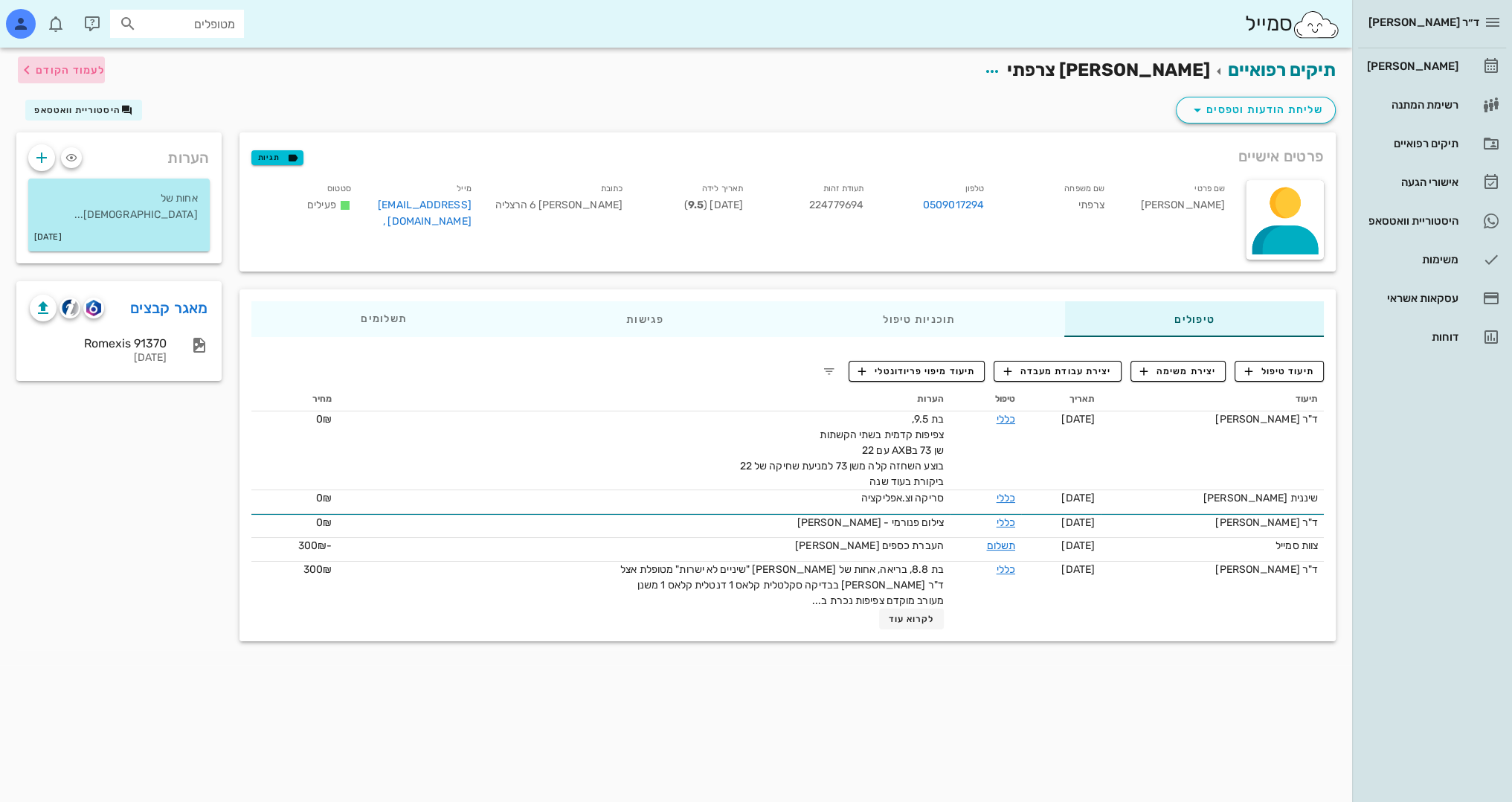
click at [66, 70] on span "לעמוד הקודם" at bounding box center [70, 70] width 69 height 13
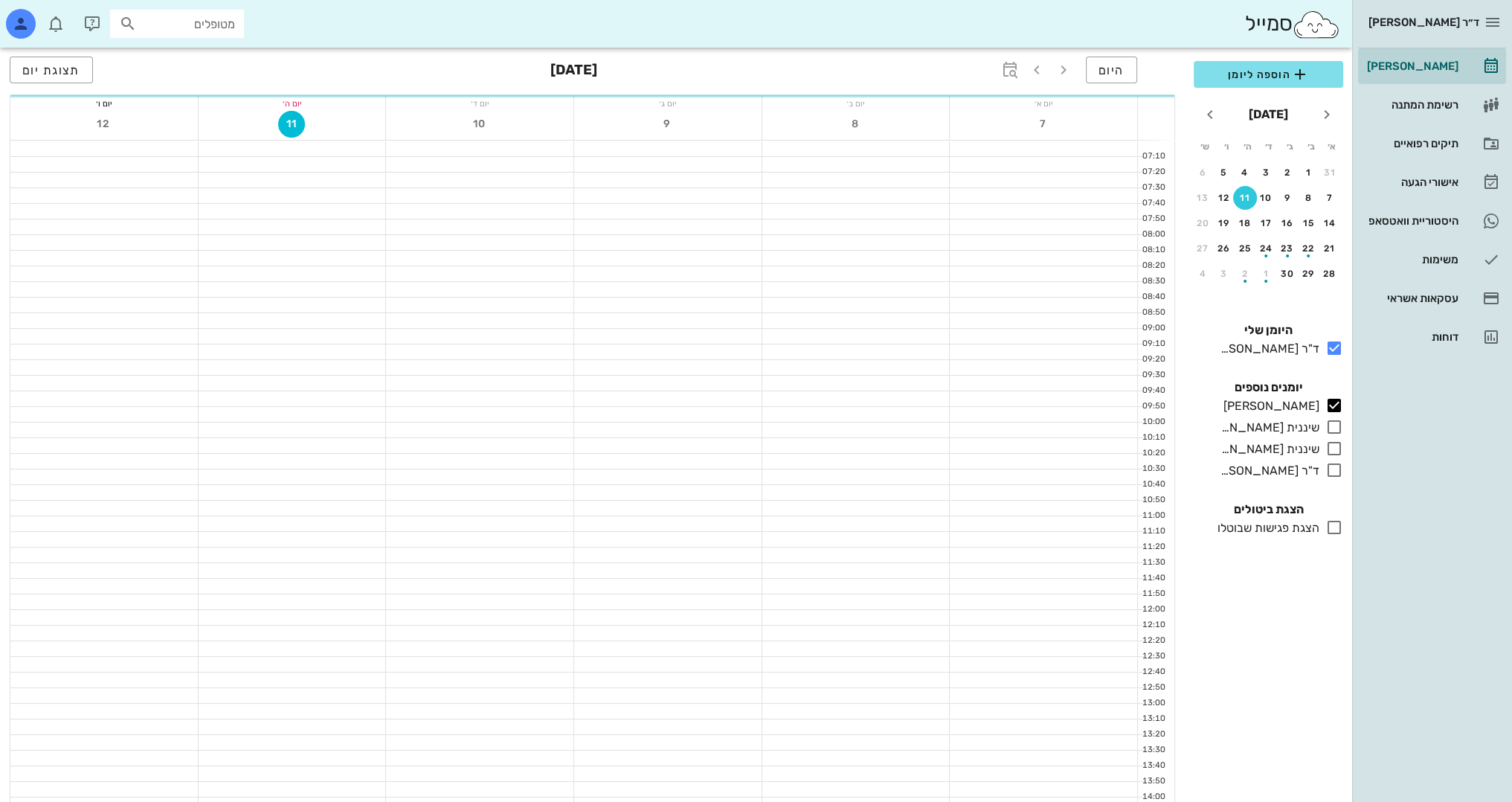
scroll to position [650, 0]
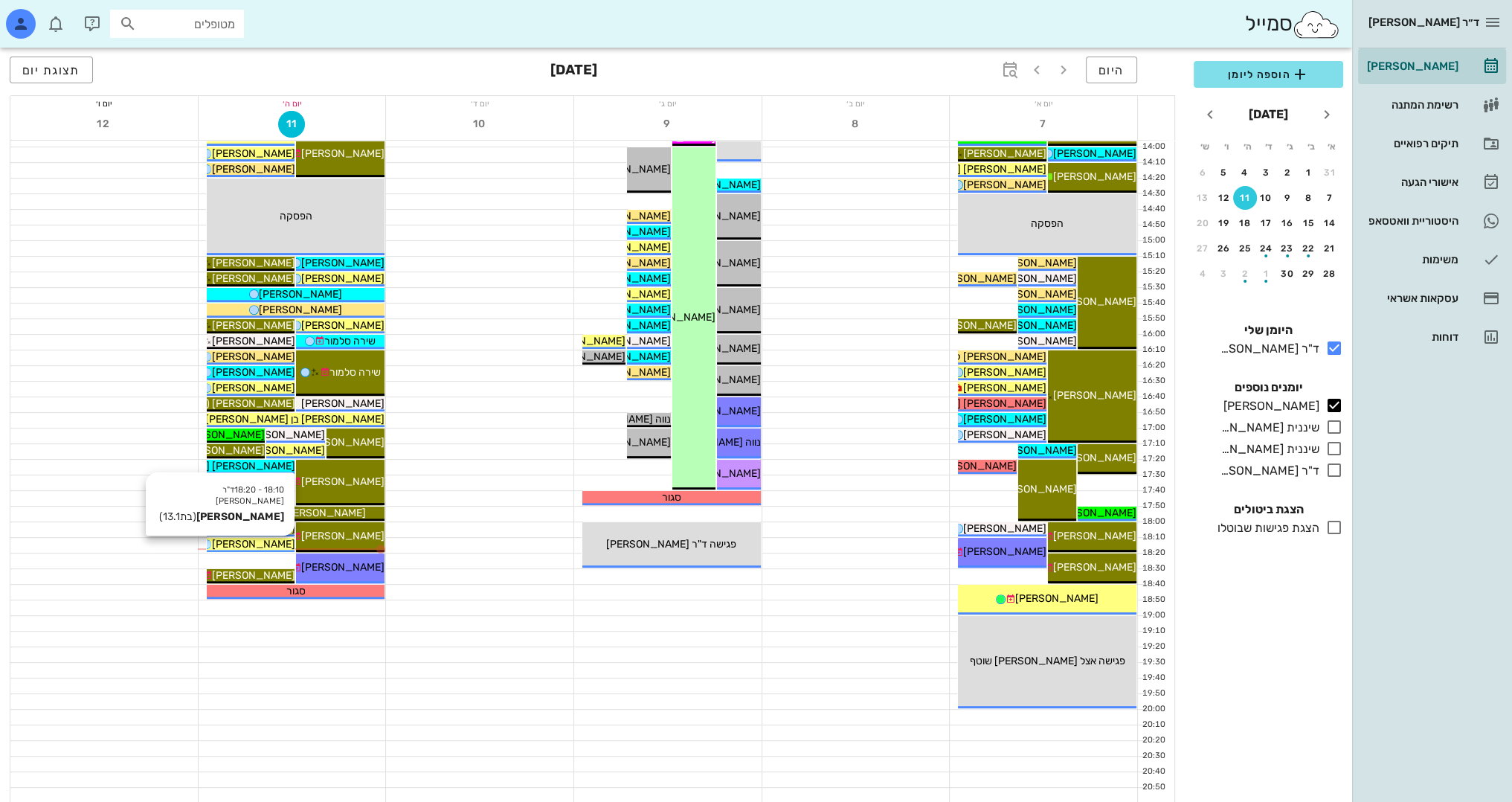
click at [266, 540] on span "[PERSON_NAME]" at bounding box center [253, 544] width 84 height 13
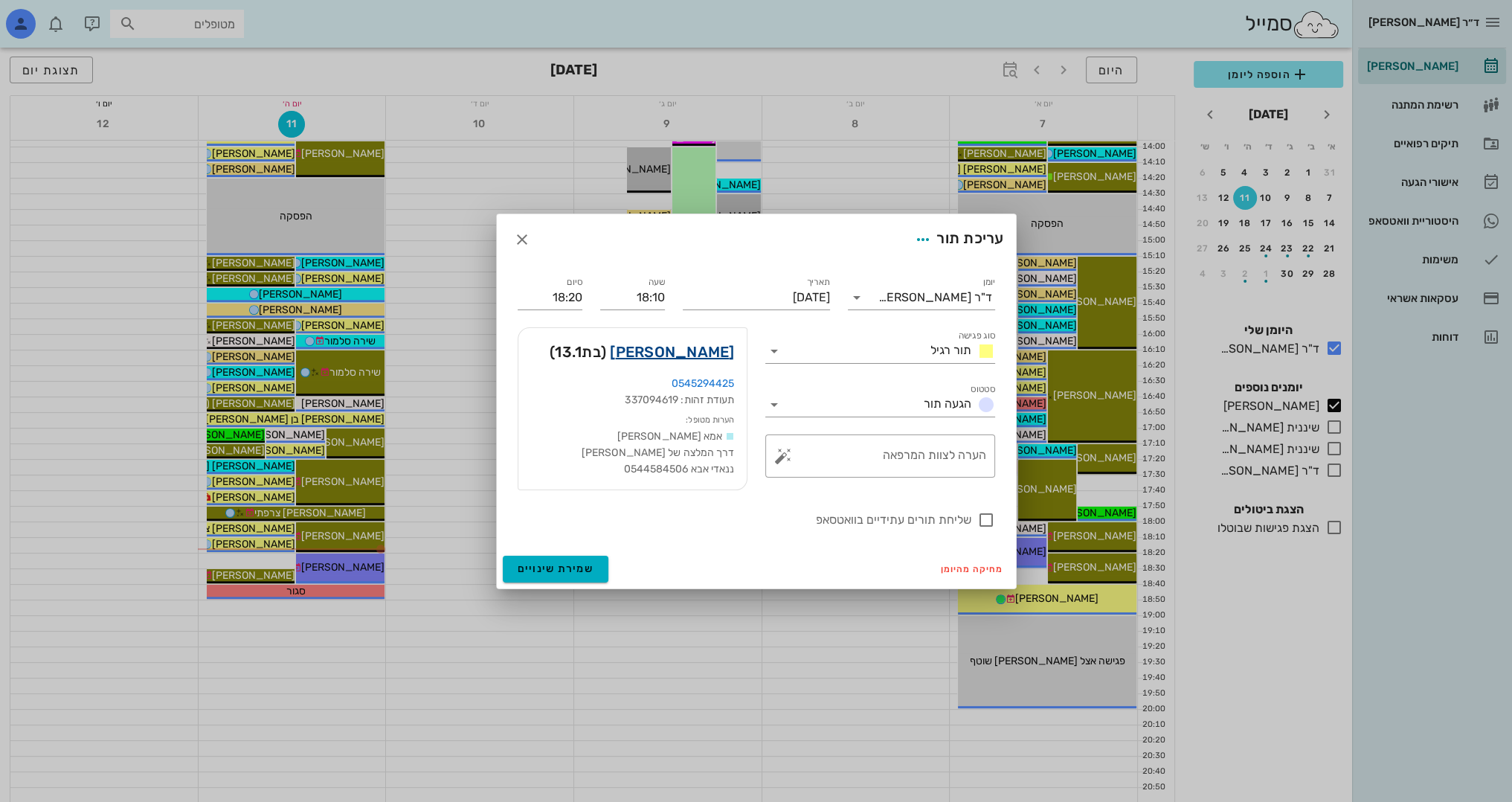
click at [699, 353] on link "[PERSON_NAME]" at bounding box center [672, 352] width 125 height 24
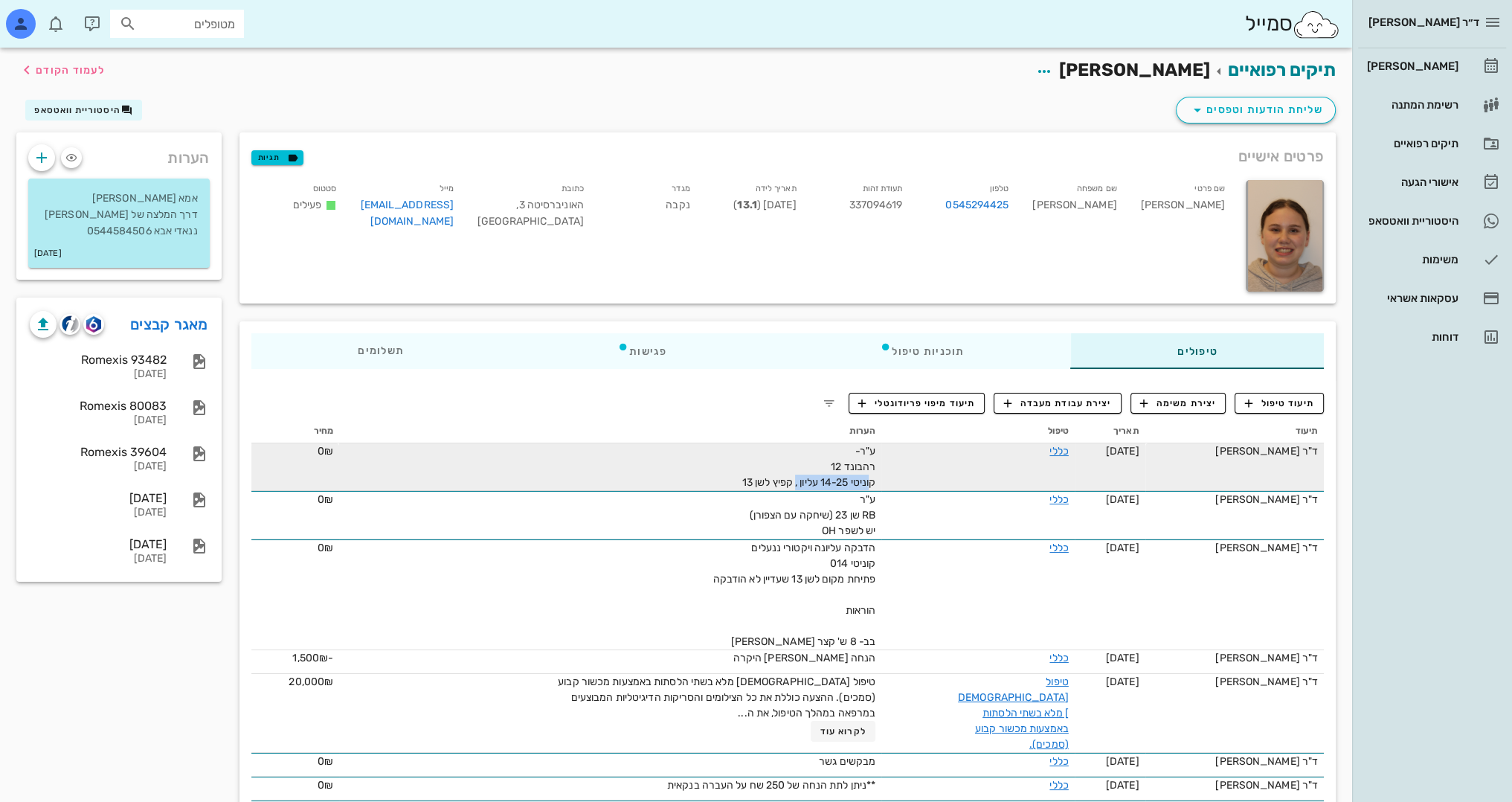
drag, startPoint x: 860, startPoint y: 483, endPoint x: 784, endPoint y: 476, distance: 76.3
click at [784, 476] on span "ע"ר- רהבונד 12 קוניטי 14-25 עליון , קפיץ לשן 13" at bounding box center [808, 467] width 133 height 44
click at [812, 478] on span "ע"ר- רהבונד 12 קוניטי 14-25 עליון , קפיץ לשן 13" at bounding box center [808, 467] width 133 height 44
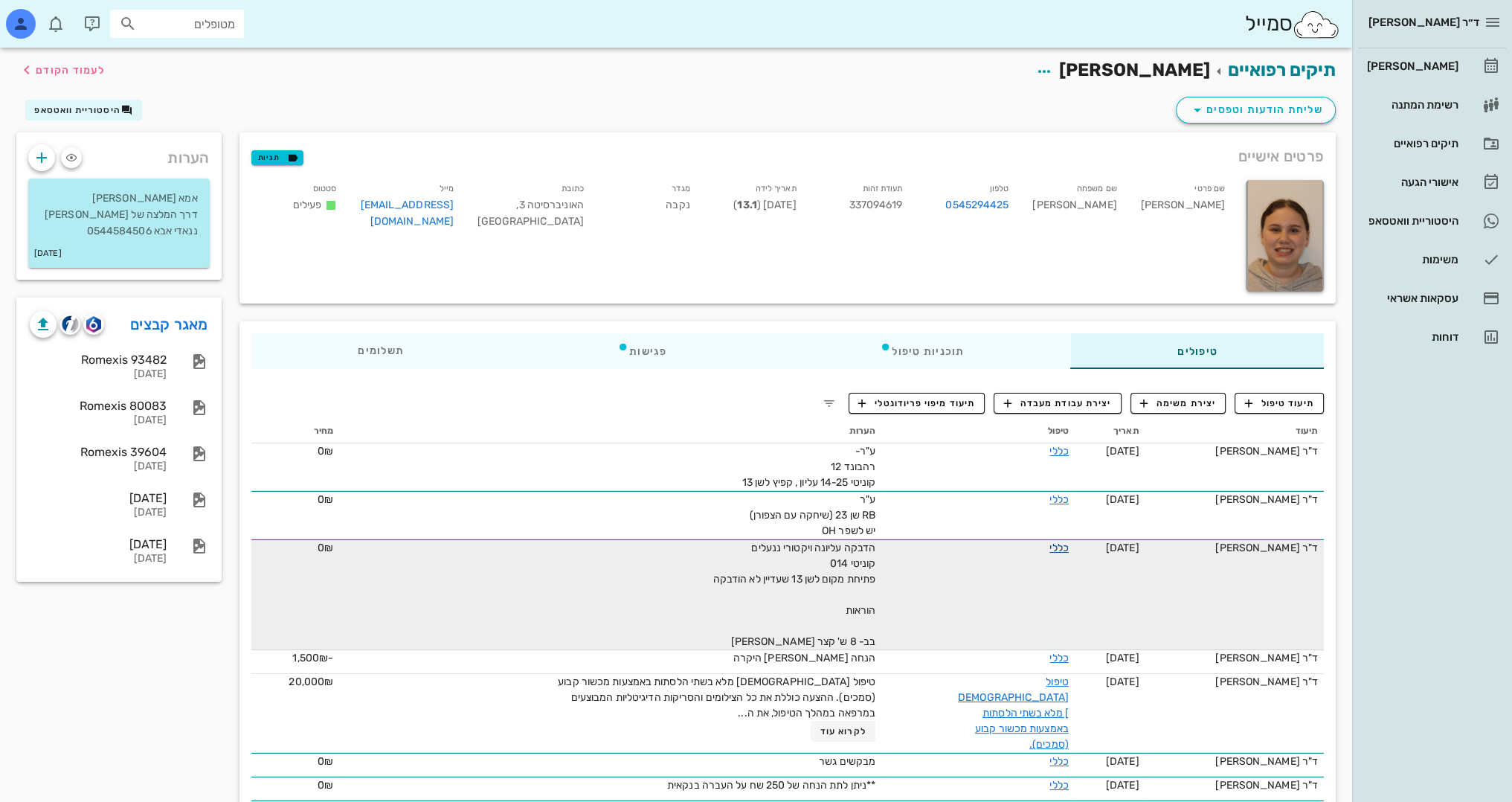
click at [1050, 548] on link "כללי" at bounding box center [1059, 548] width 19 height 13
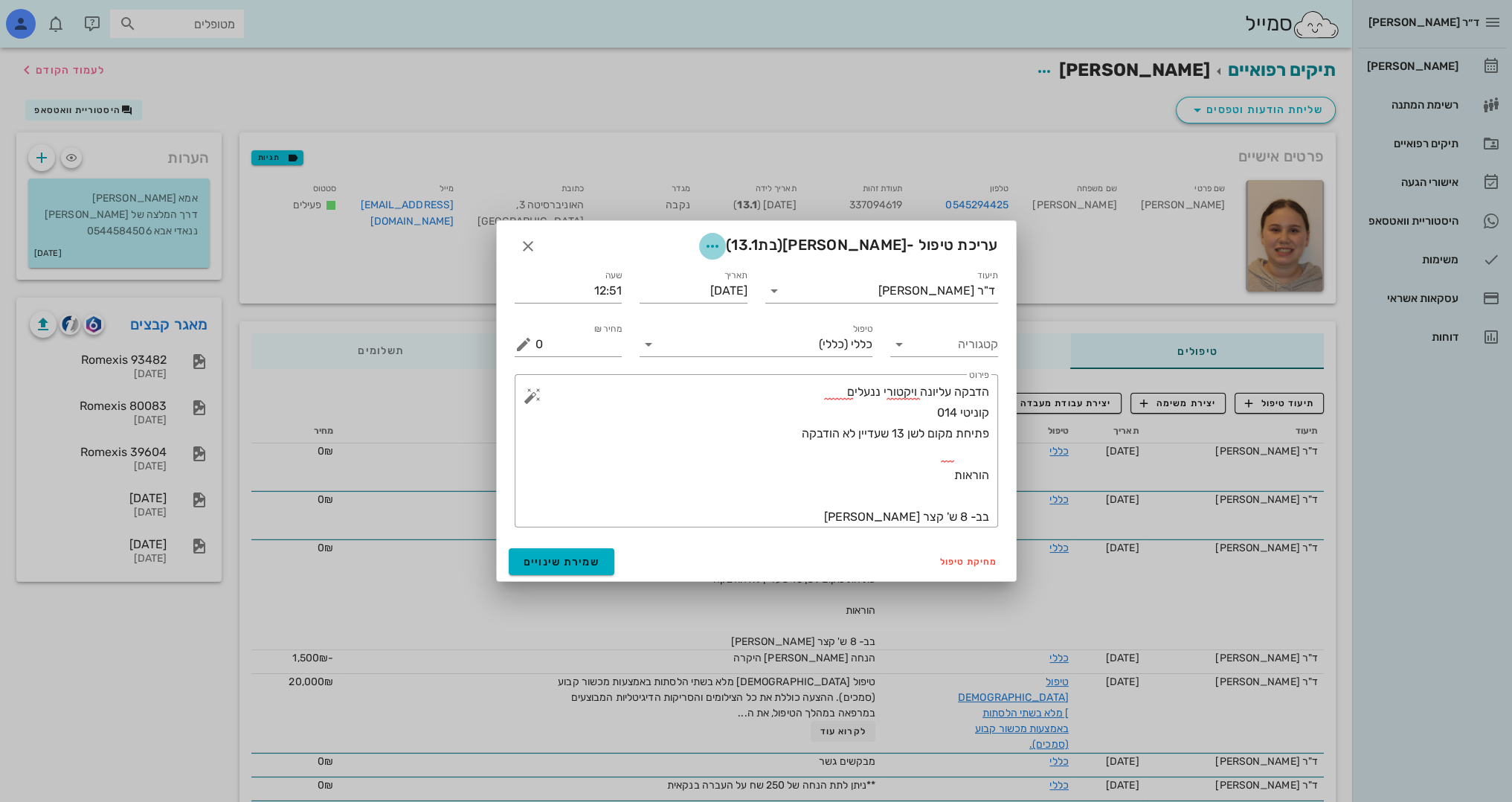
click at [721, 245] on icon "button" at bounding box center [712, 246] width 18 height 18
click at [699, 320] on div "צבע רשומה" at bounding box center [691, 320] width 100 height 14
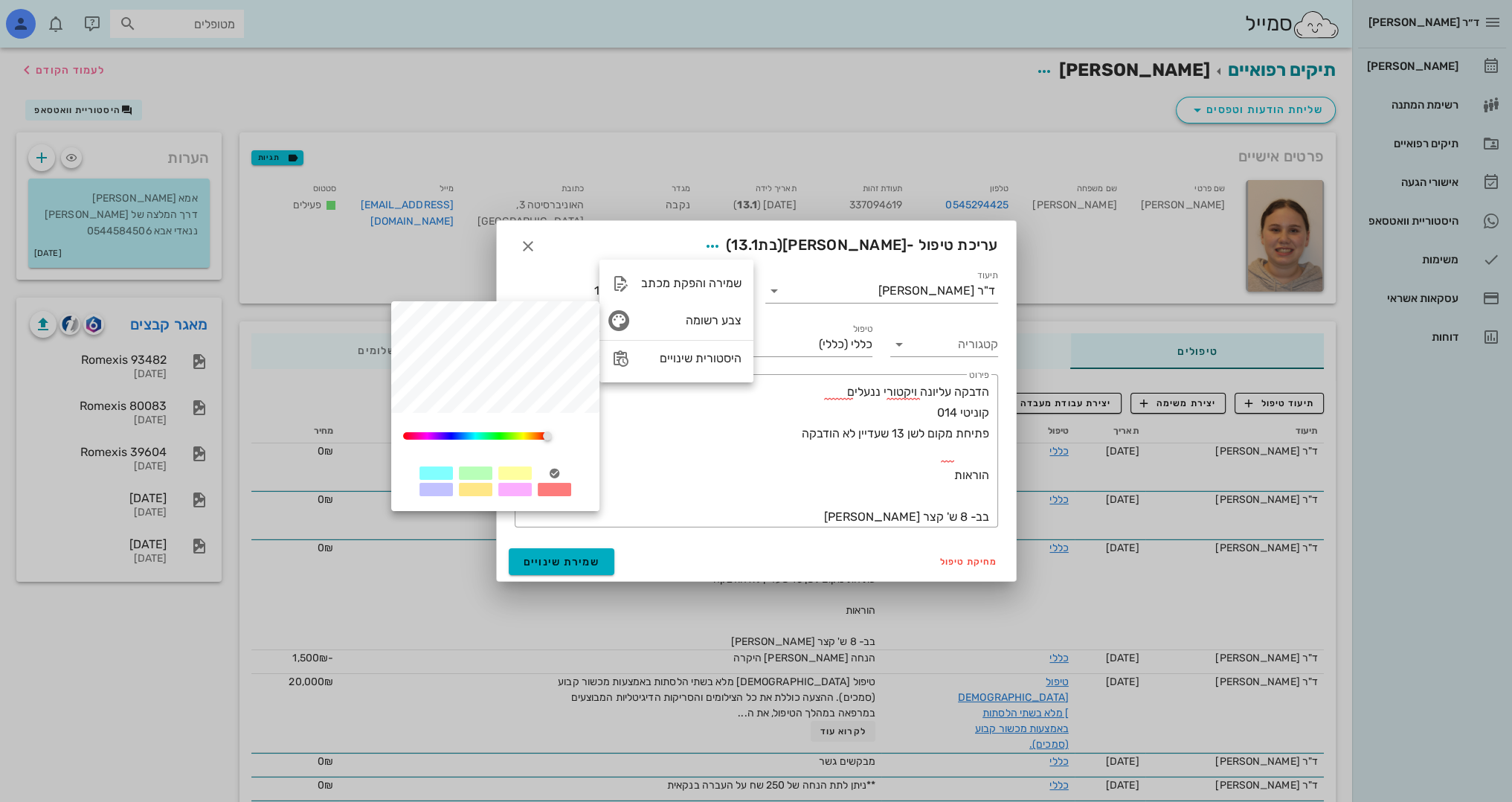
click at [516, 476] on div at bounding box center [515, 472] width 33 height 13
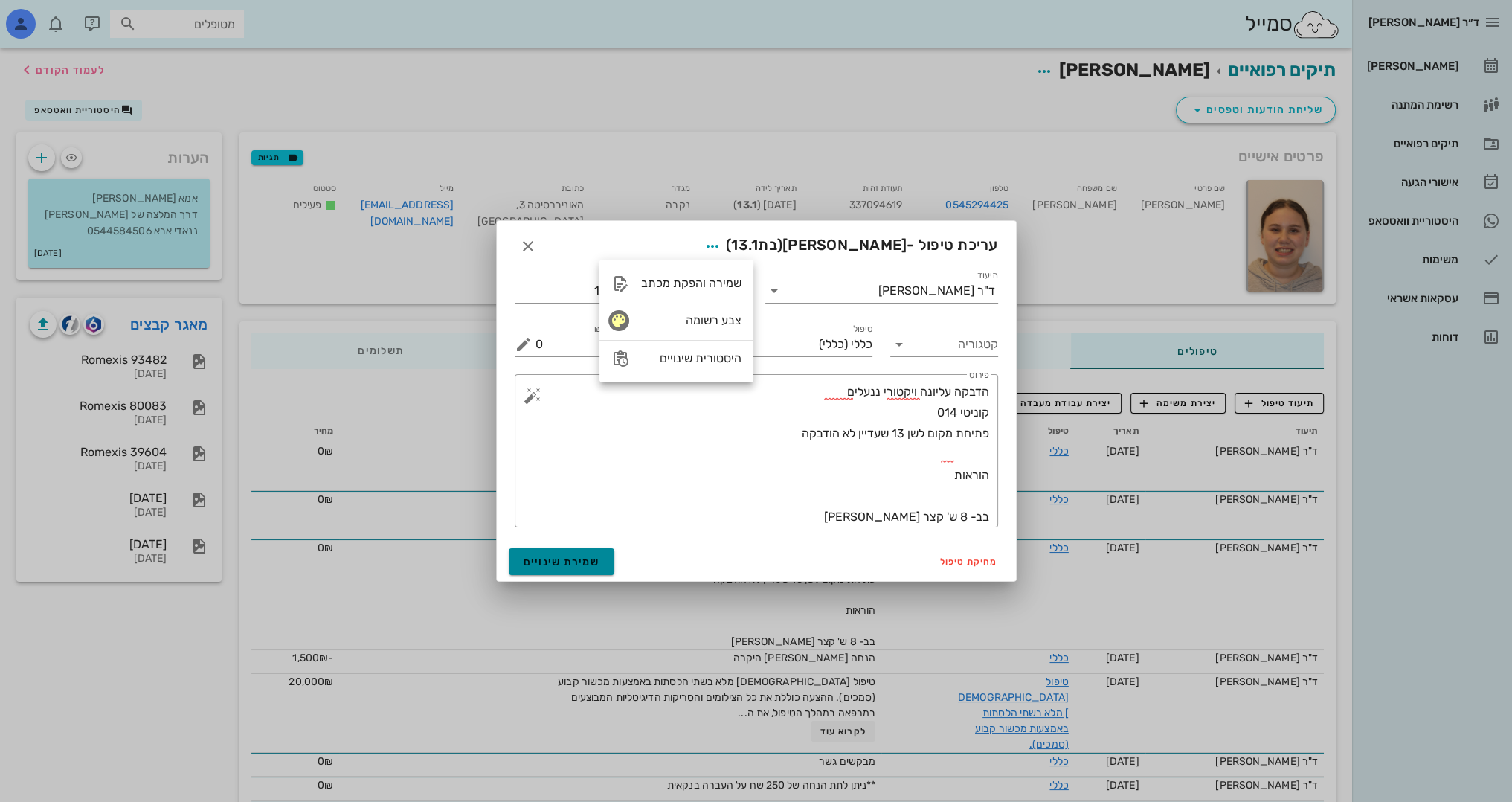
click at [580, 552] on button "שמירת שינויים" at bounding box center [561, 561] width 106 height 27
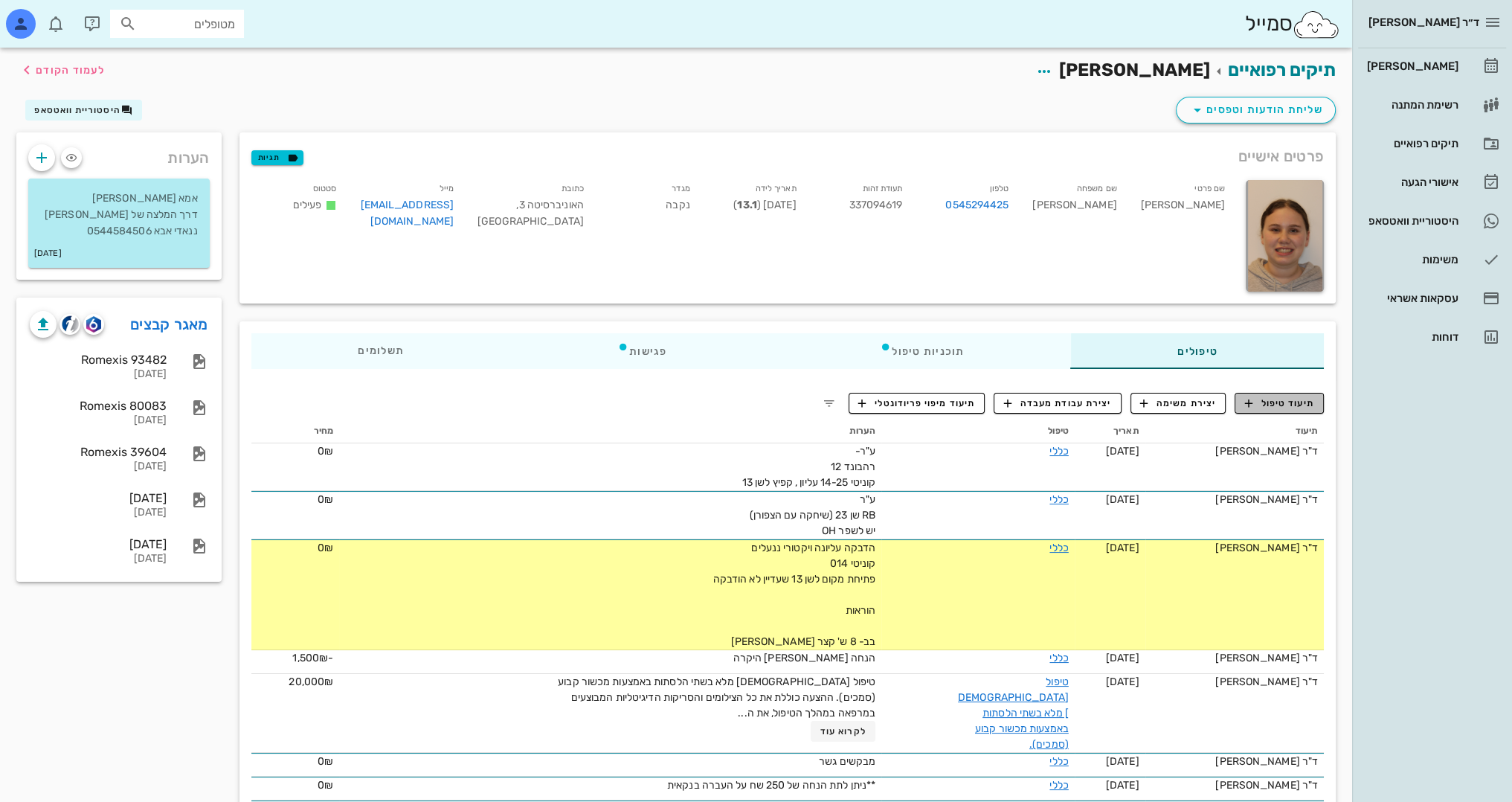
click at [1280, 406] on span "תיעוד טיפול" at bounding box center [1279, 403] width 69 height 13
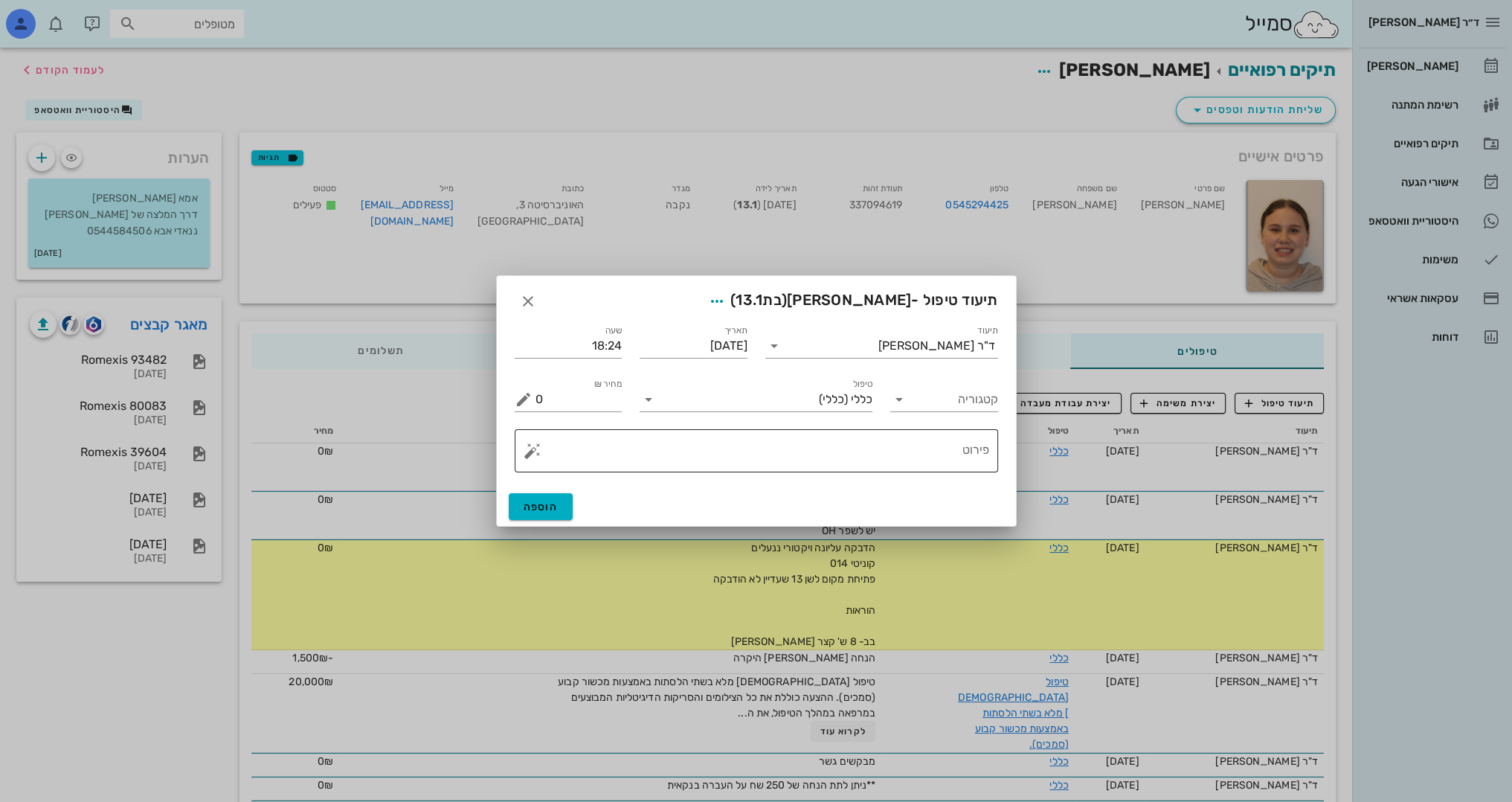
click at [911, 465] on textarea "פירוט" at bounding box center [762, 454] width 453 height 35
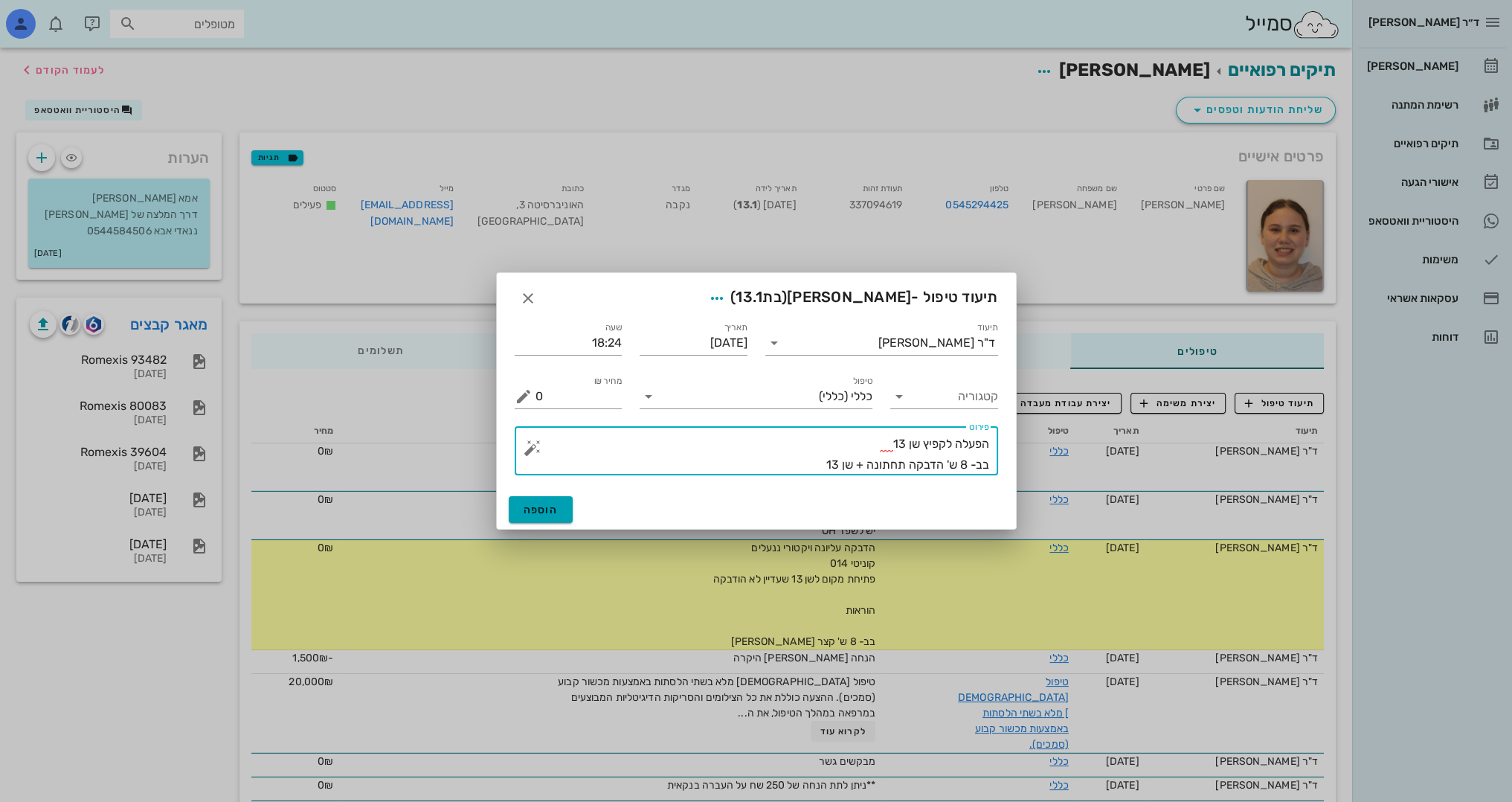
type textarea "הפעלה לקפיץ שן 13 בב- 8 ש' הדבקה תחתונה + שן 13"
click at [555, 507] on span "הוספה" at bounding box center [541, 510] width 35 height 13
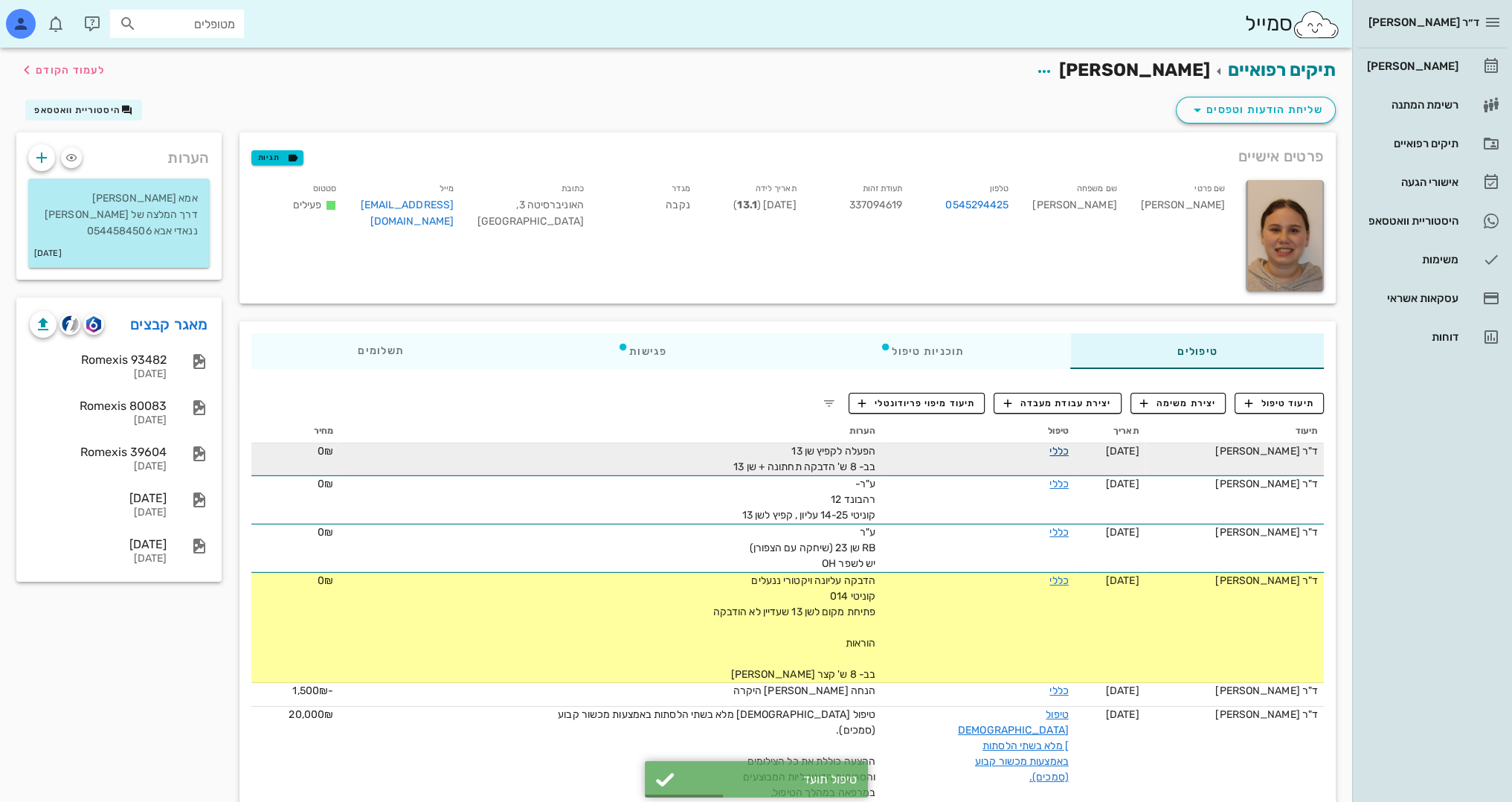
click at [1049, 450] on link "כללי" at bounding box center [1059, 451] width 19 height 13
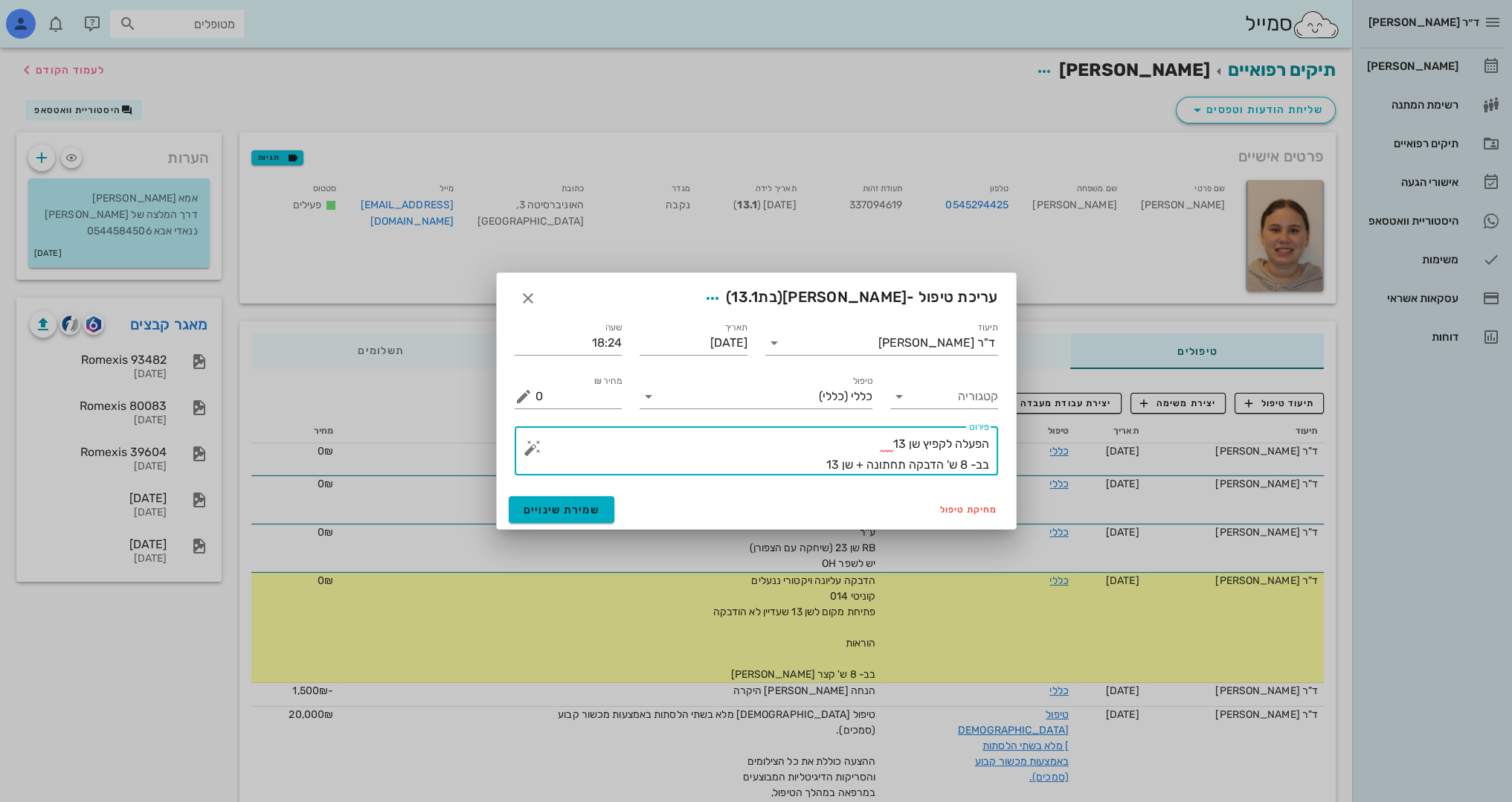
click at [944, 462] on textarea "הפעלה לקפיץ שן 13 בב- 8 ש' הדבקה תחתונה + שן 13" at bounding box center [762, 454] width 453 height 42
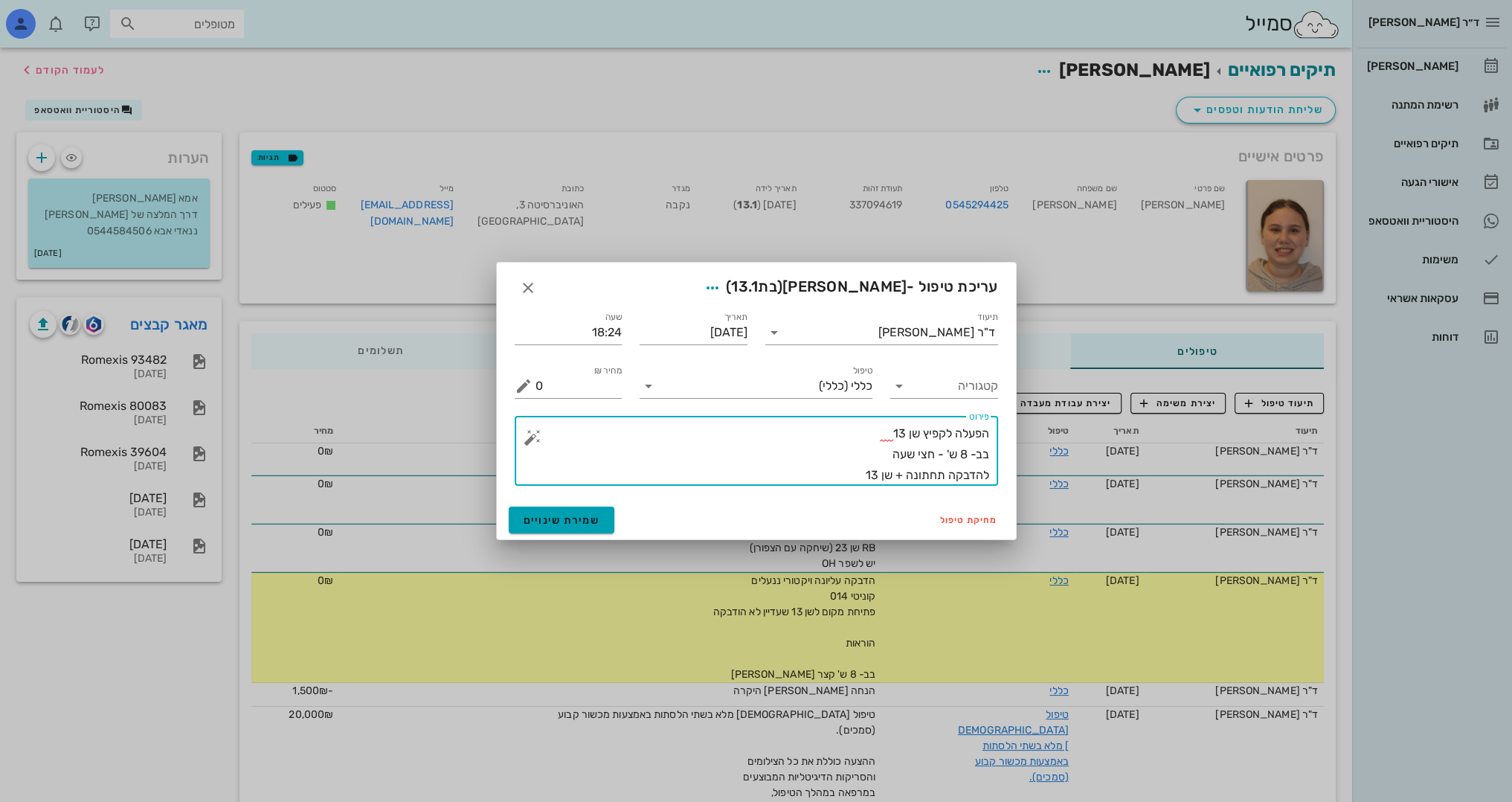
type textarea "הפעלה לקפיץ שן 13 בב- 8 ש' - חצי שעה להדבקה תחתונה + שן 13"
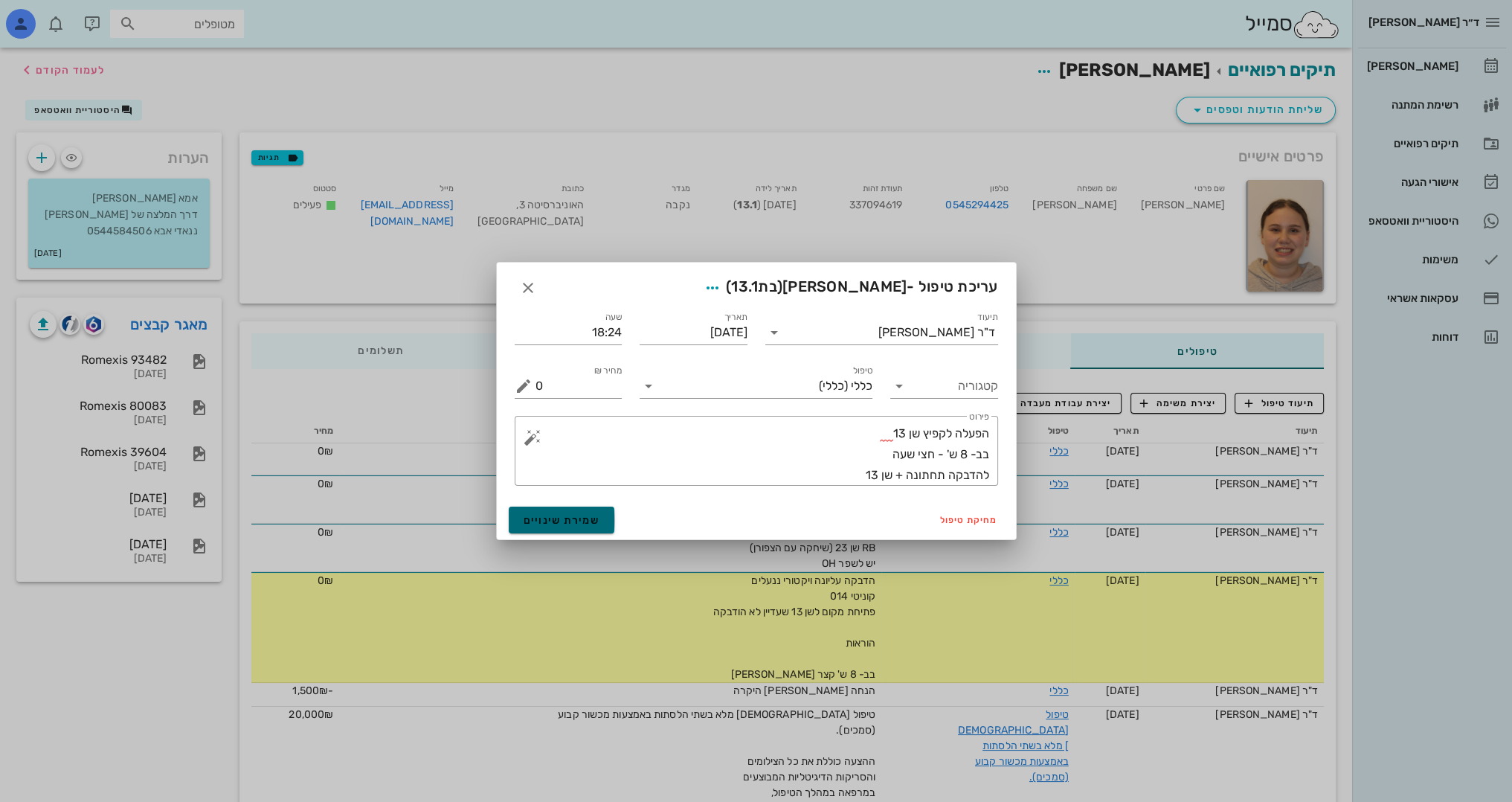
click at [565, 509] on button "שמירת שינויים" at bounding box center [561, 520] width 106 height 27
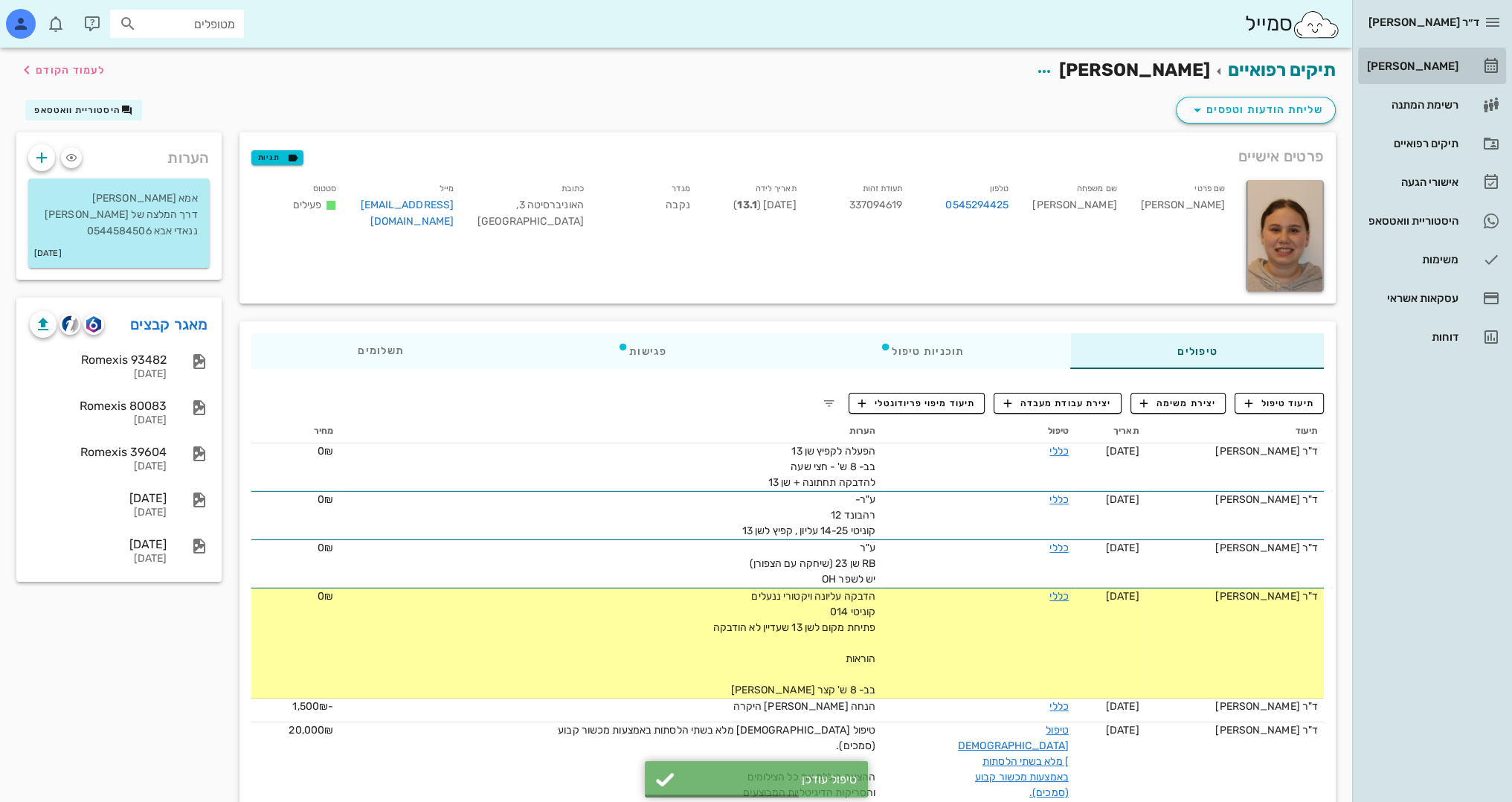
click at [1431, 58] on div "[PERSON_NAME]" at bounding box center [1411, 66] width 95 height 24
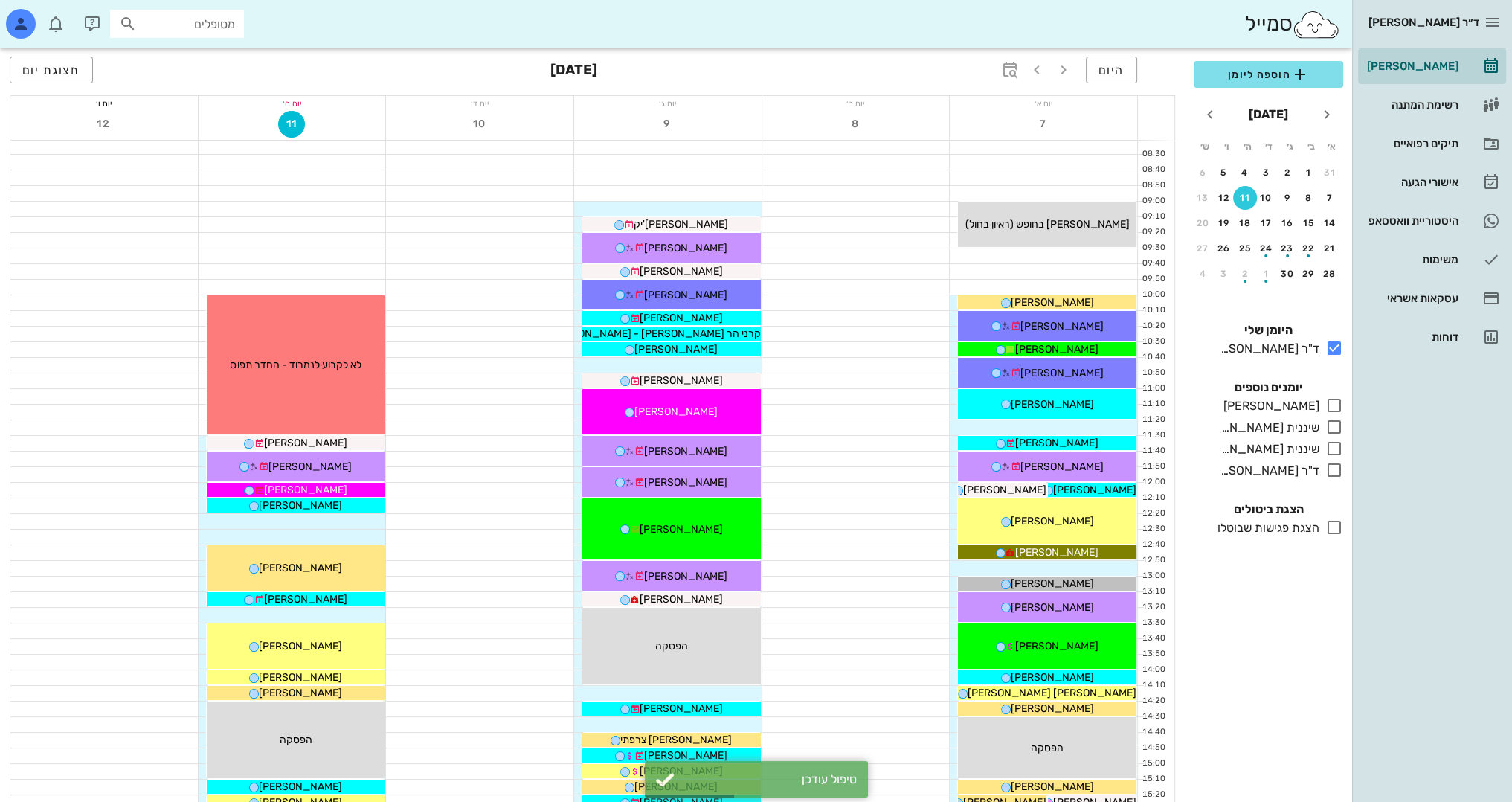
scroll to position [650, 0]
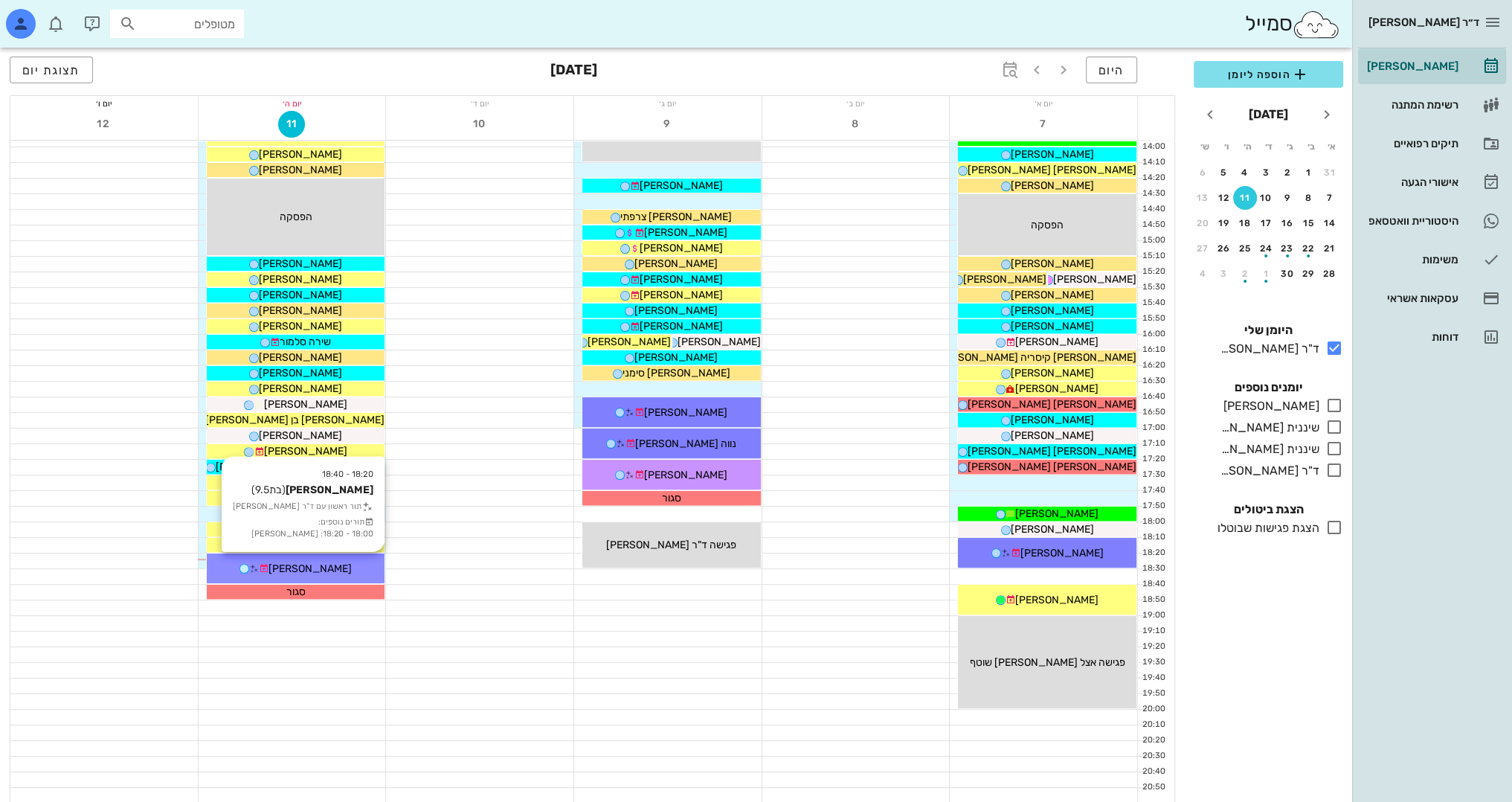
click at [355, 561] on div "[PERSON_NAME]" at bounding box center [296, 569] width 178 height 16
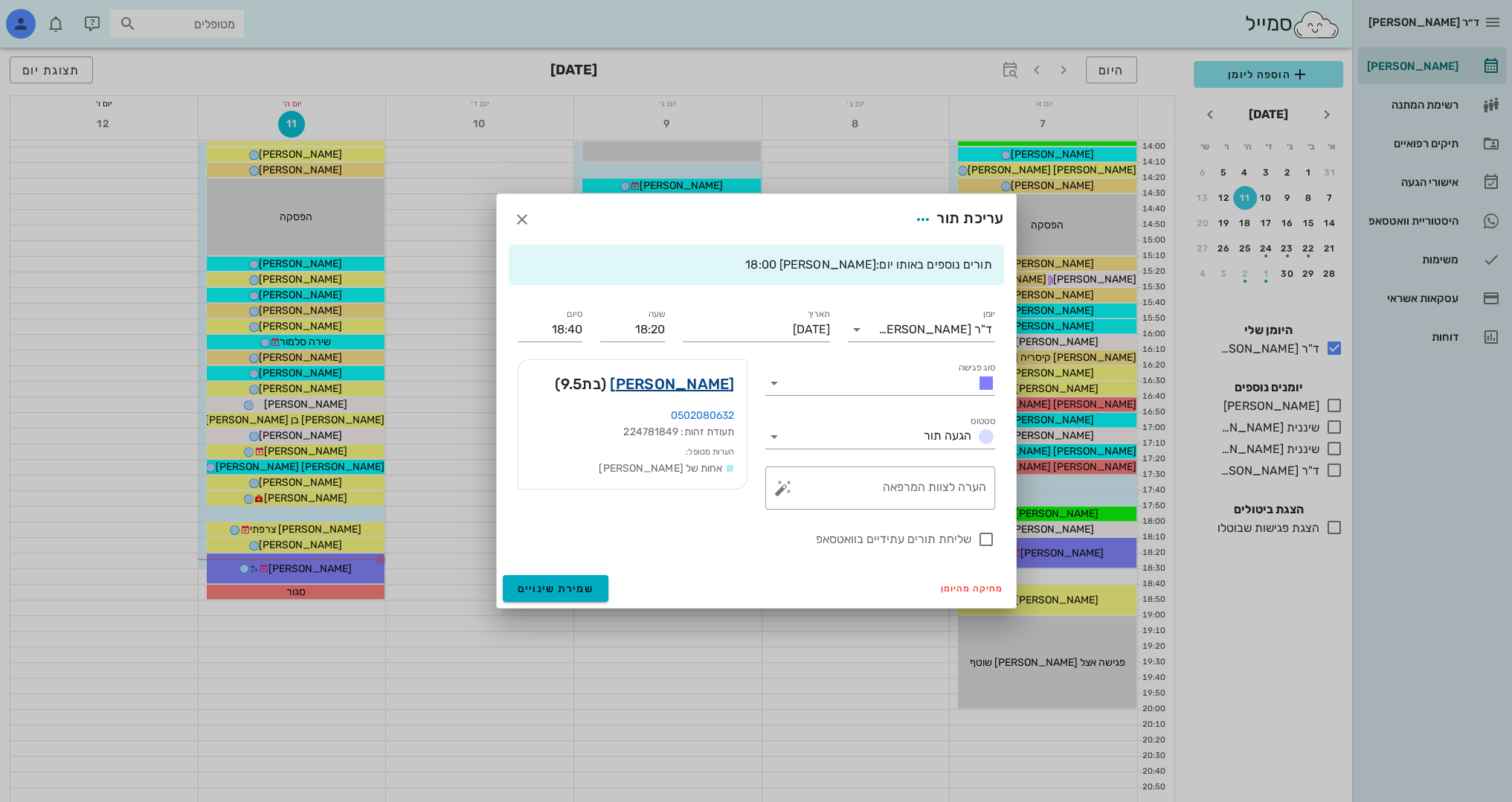
click at [695, 386] on link "[PERSON_NAME]" at bounding box center [672, 384] width 125 height 24
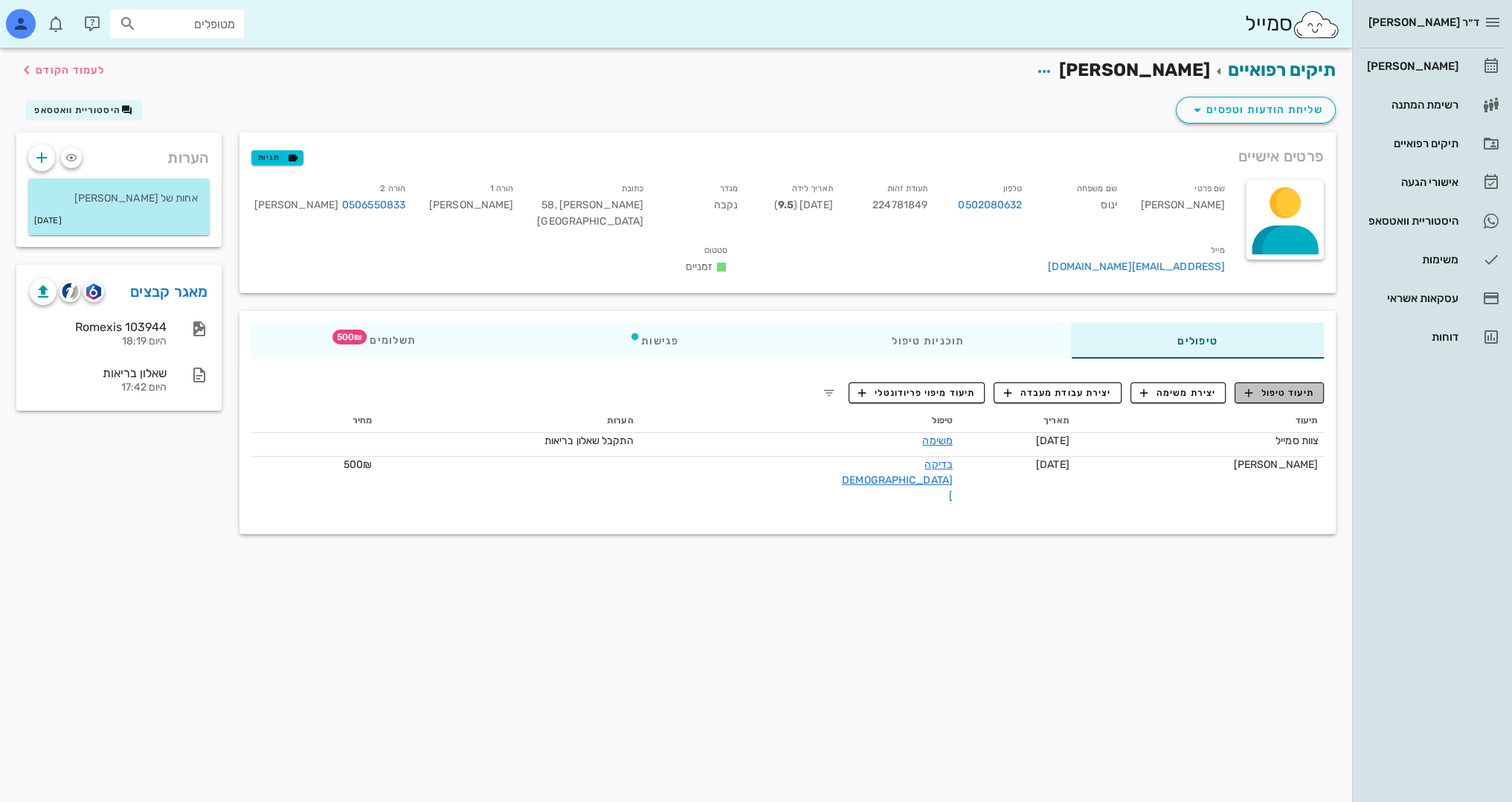
click at [1276, 386] on span "תיעוד טיפול" at bounding box center [1279, 393] width 69 height 13
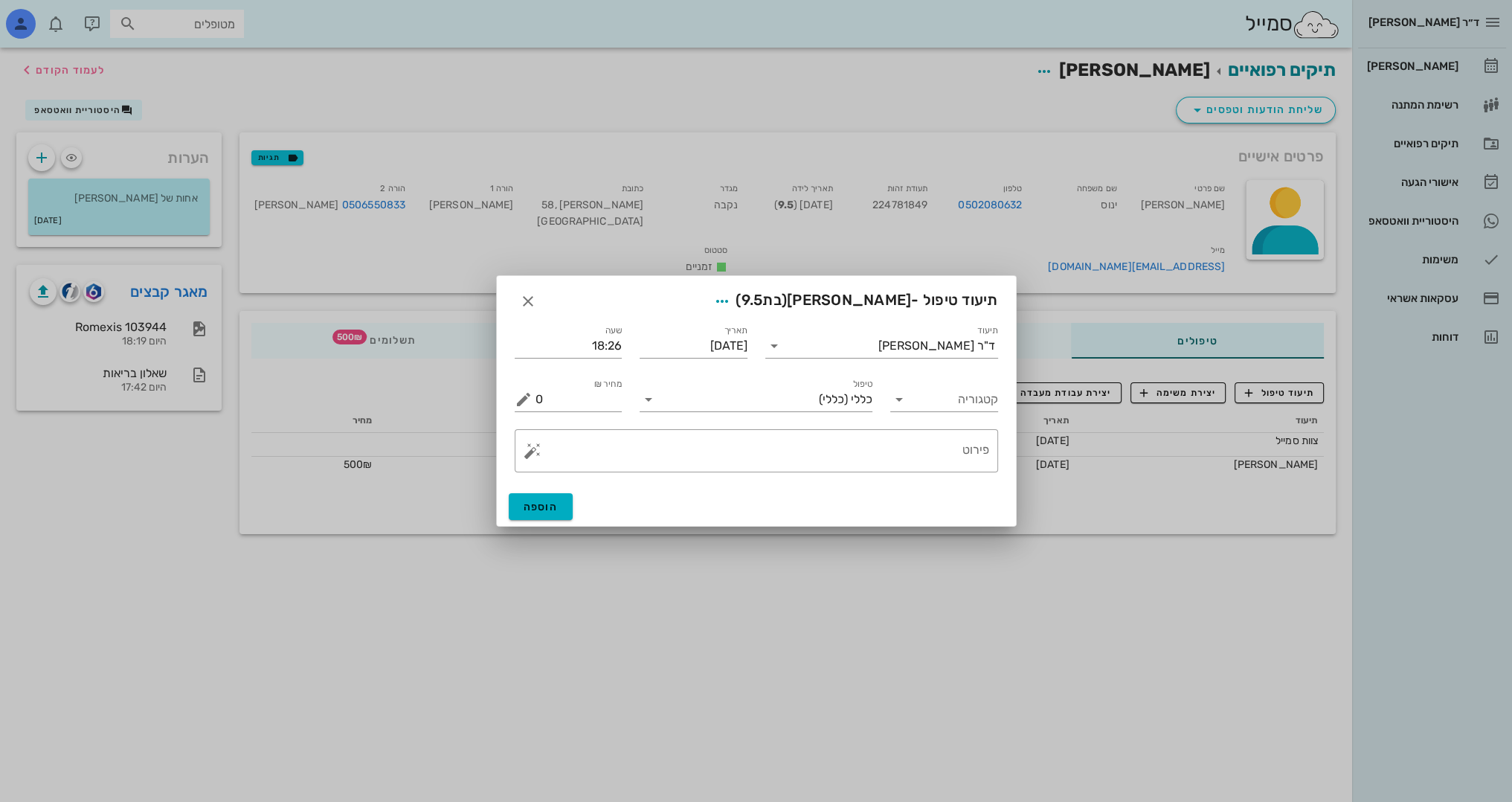
click at [875, 476] on div "​ פירוט" at bounding box center [756, 450] width 501 height 61
drag, startPoint x: 879, startPoint y: 407, endPoint x: 879, endPoint y: 424, distance: 17.0
click at [879, 423] on div "תיעוד ד"ר [PERSON_NAME] תאריך [DATE] שעה 18:26 קטגוריה טיפול כללי (כללי) מחיר ₪…" at bounding box center [756, 400] width 519 height 174
drag, startPoint x: 888, startPoint y: 431, endPoint x: 894, endPoint y: 450, distance: 19.9
click at [890, 444] on div "פירוט" at bounding box center [762, 450] width 453 height 43
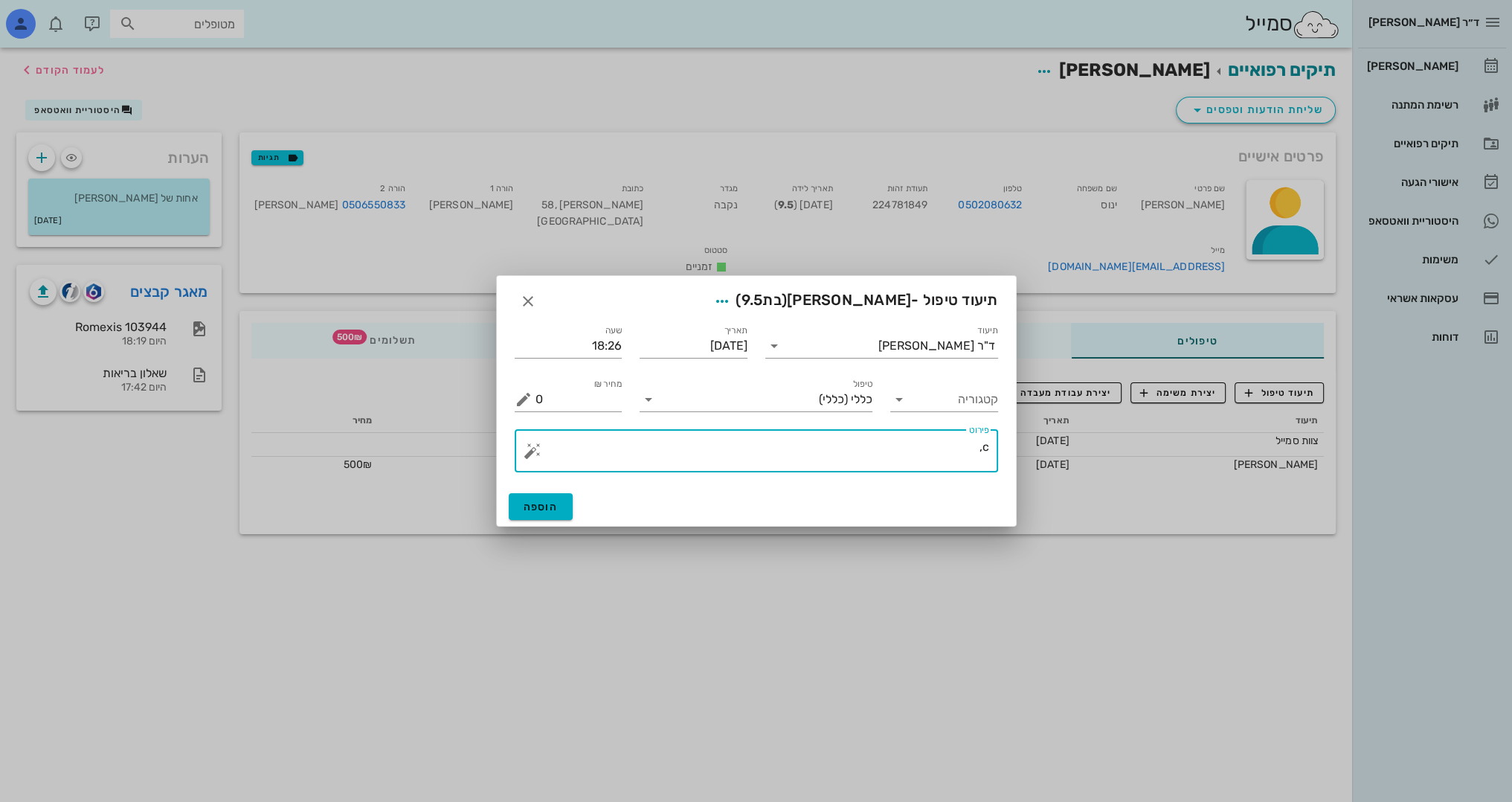
type textarea "c"
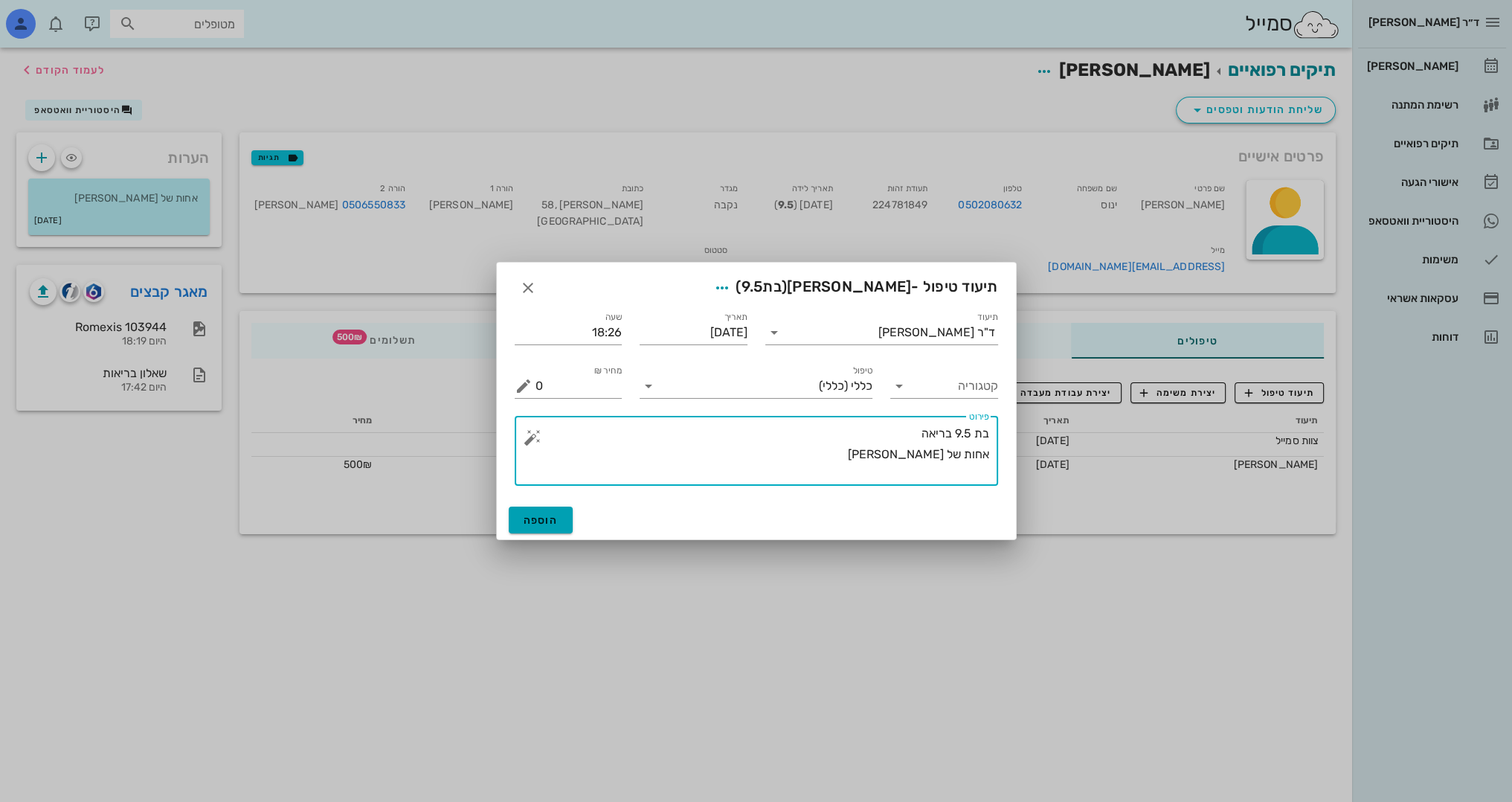
type textarea "בת 9.5 בריאה אחות של [PERSON_NAME]"
click at [560, 517] on button "הוספה" at bounding box center [541, 520] width 65 height 27
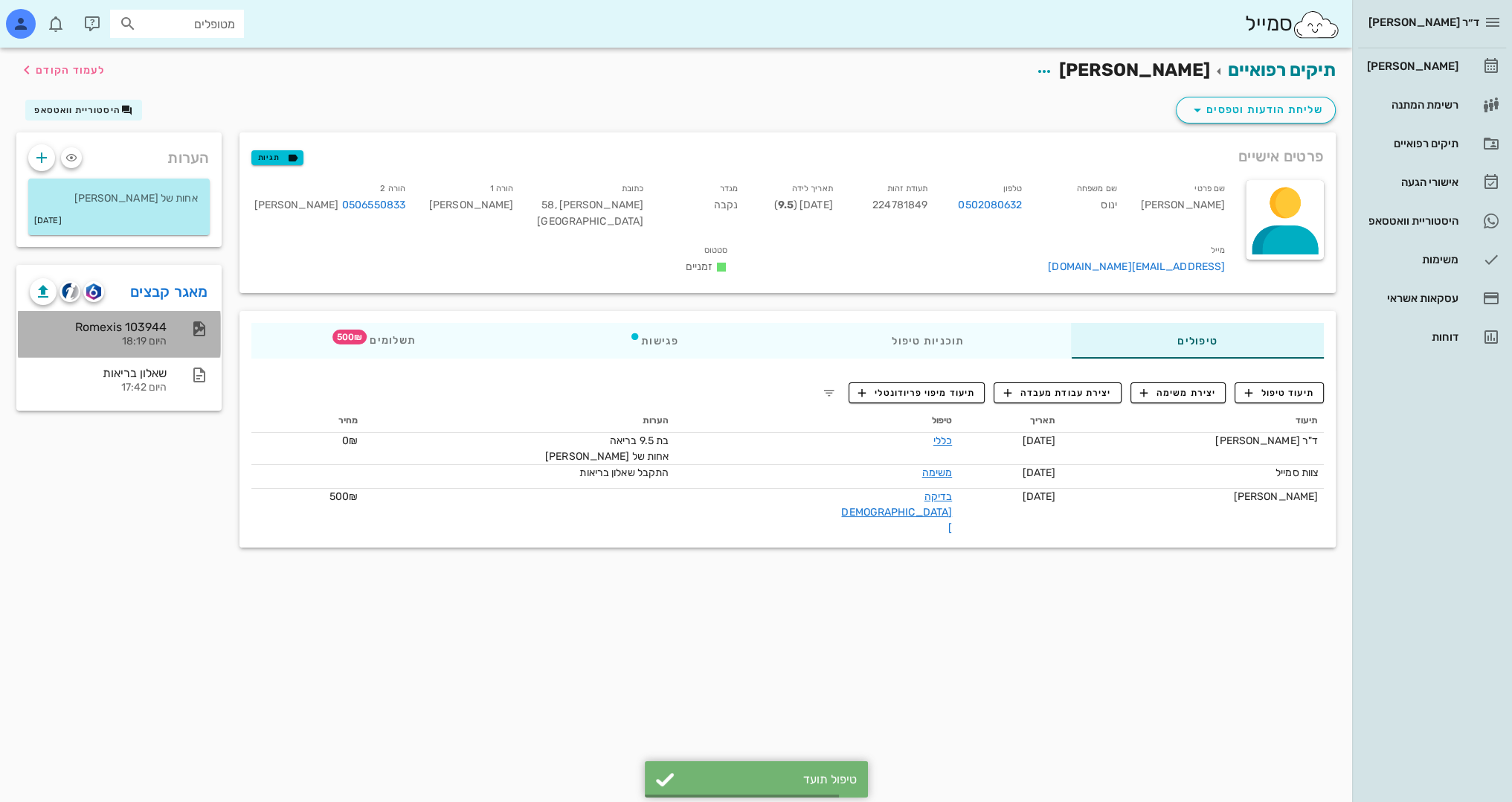
click at [169, 332] on div "Romexis 103944 היום 18:19" at bounding box center [119, 334] width 203 height 46
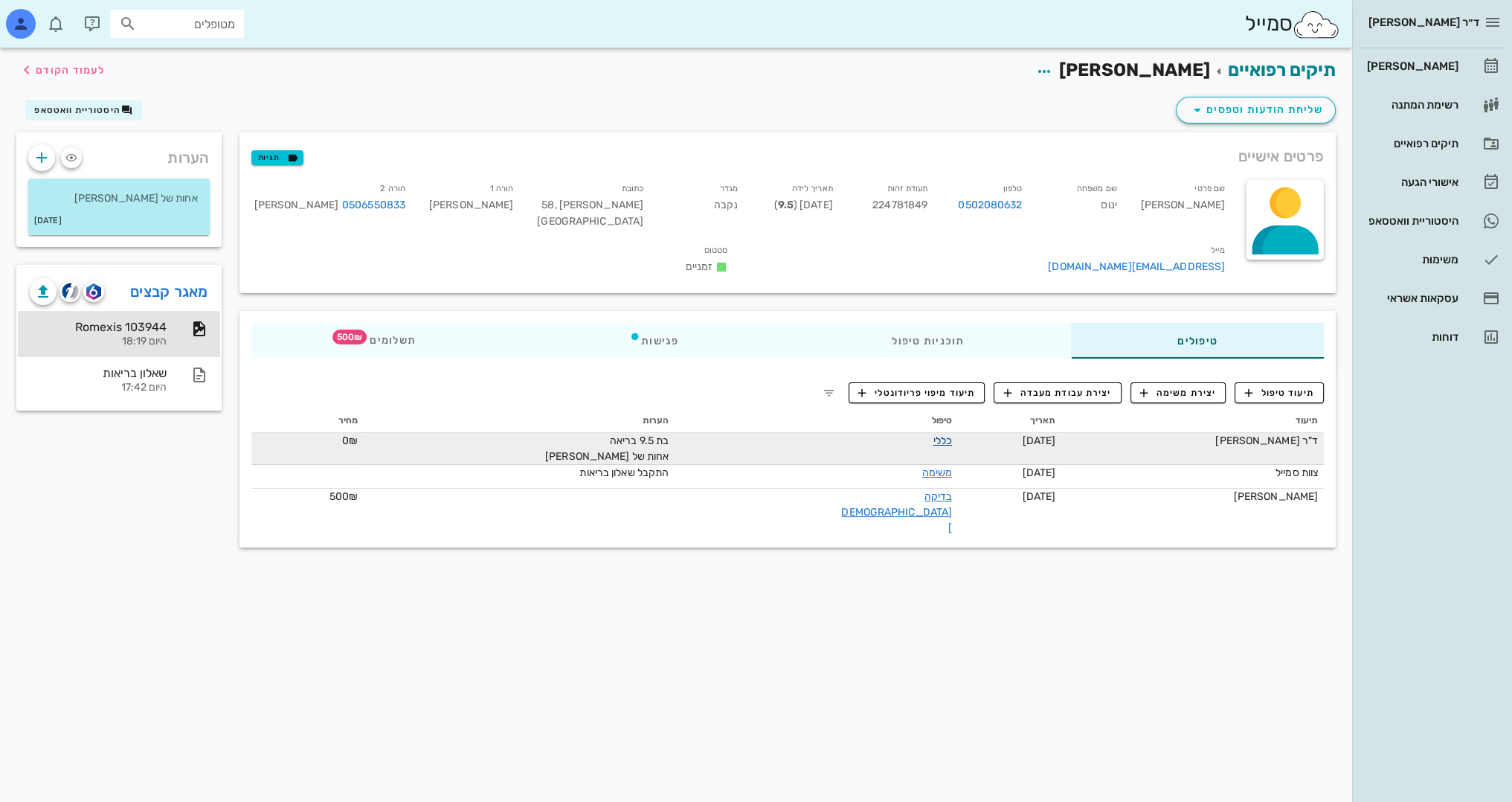
click at [933, 435] on link "כללי" at bounding box center [943, 441] width 19 height 13
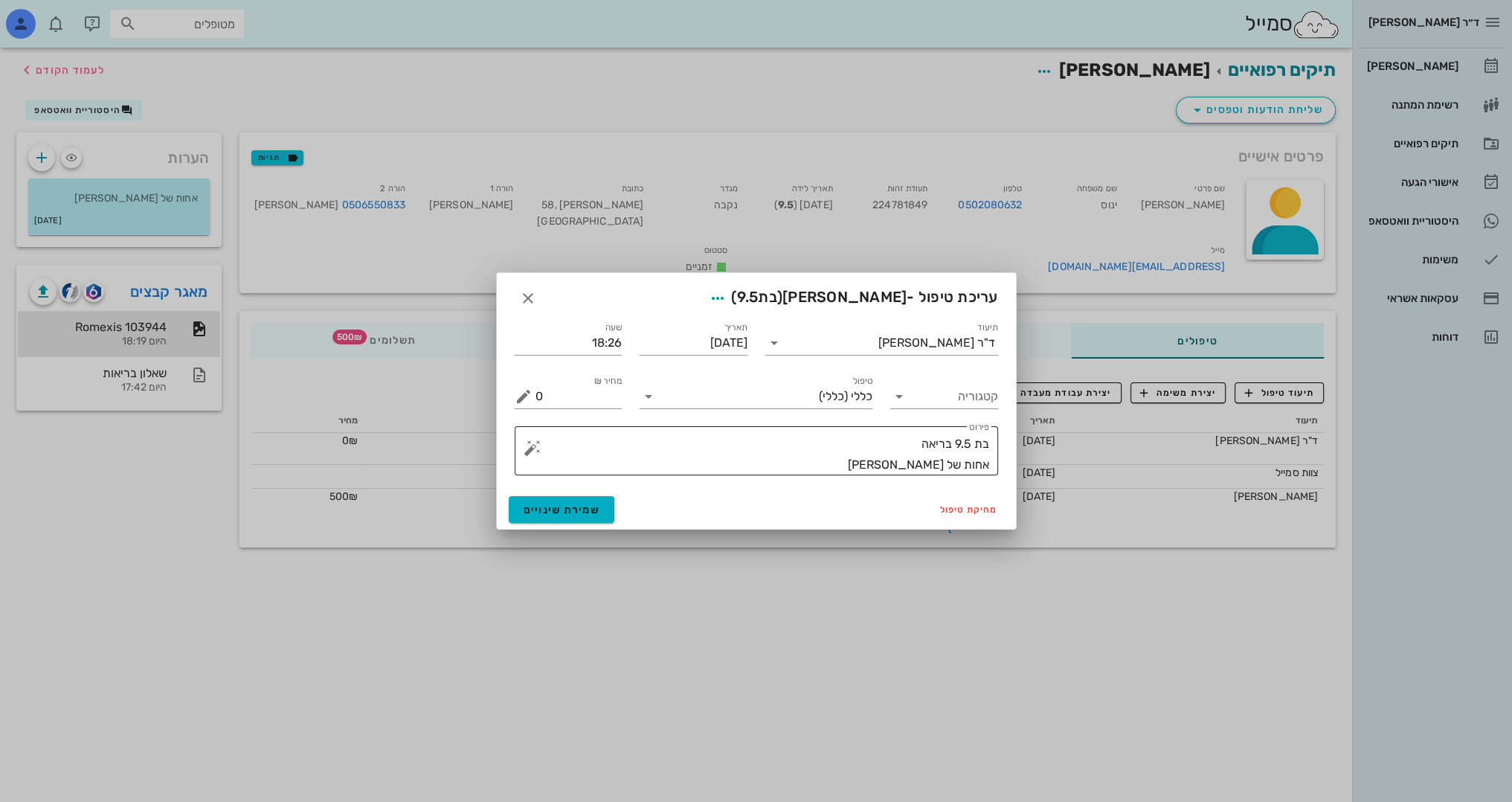
click at [844, 468] on textarea "בת 9.5 בריאה אחות של [PERSON_NAME]" at bounding box center [762, 454] width 453 height 42
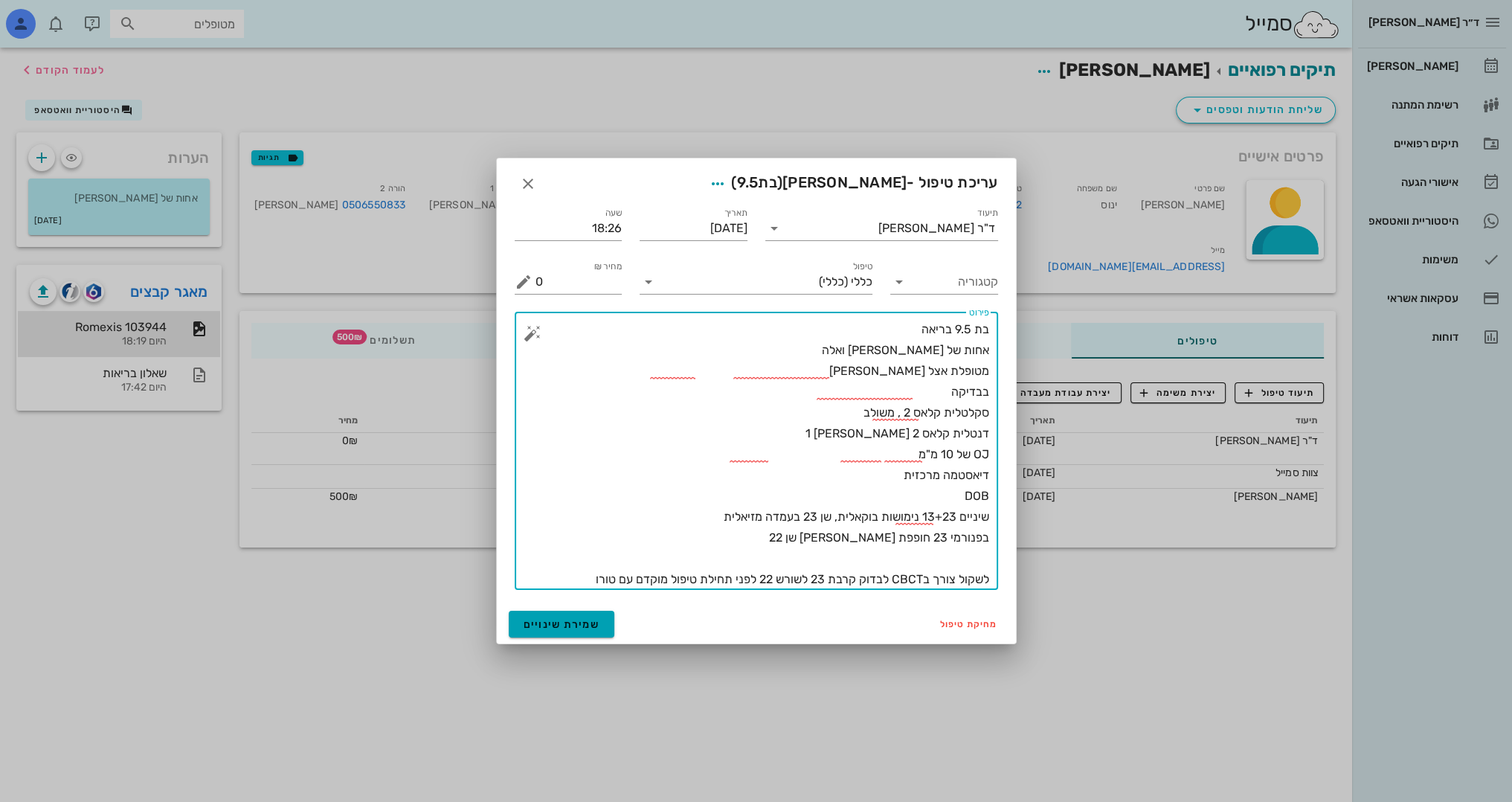
type textarea "בת 9.5 בריאה אחות של [PERSON_NAME] ואלה מטופלת אצל [PERSON_NAME] בבדיקה סקלטלית…"
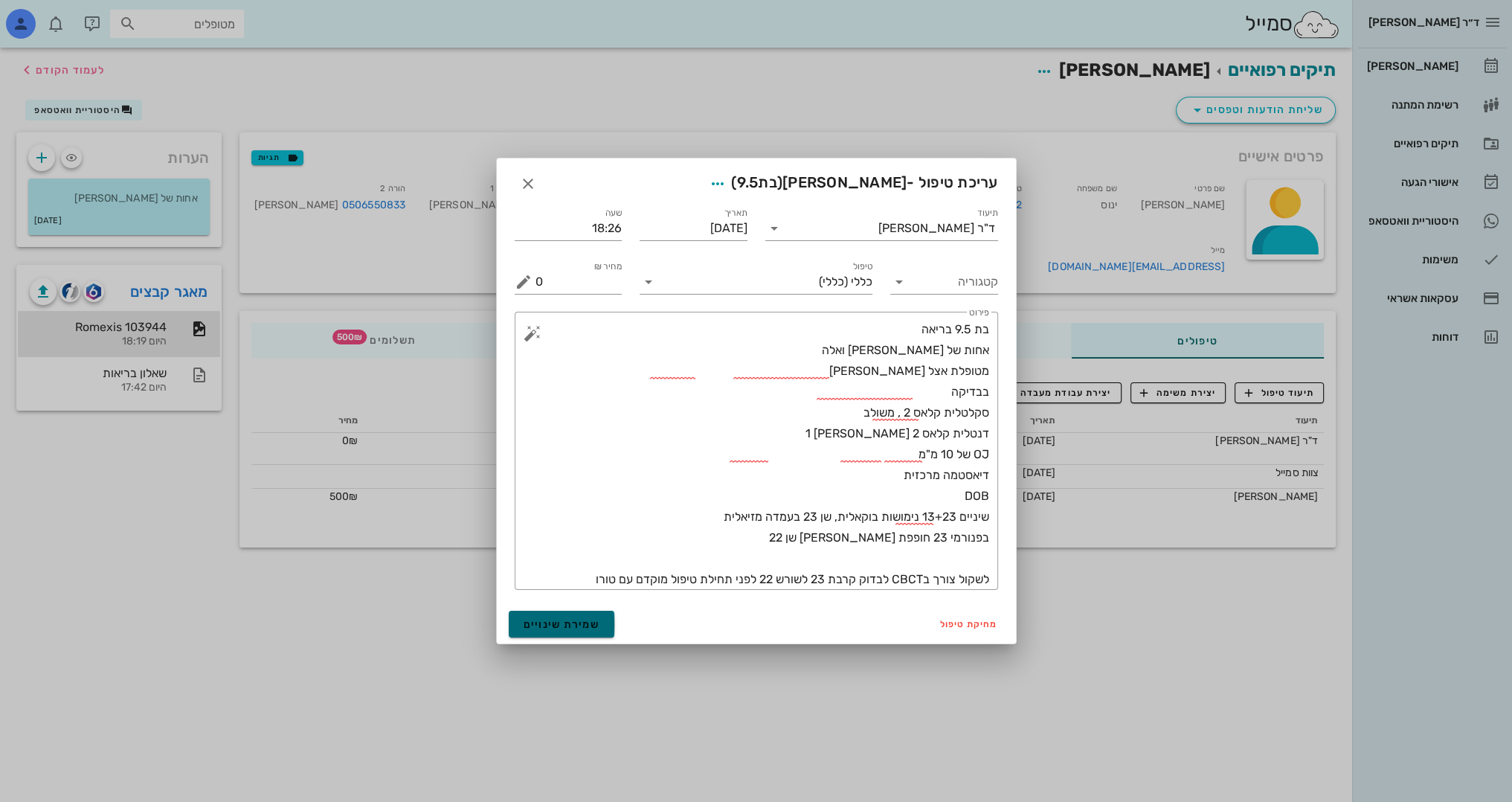
click at [583, 629] on span "שמירת שינויים" at bounding box center [561, 625] width 76 height 13
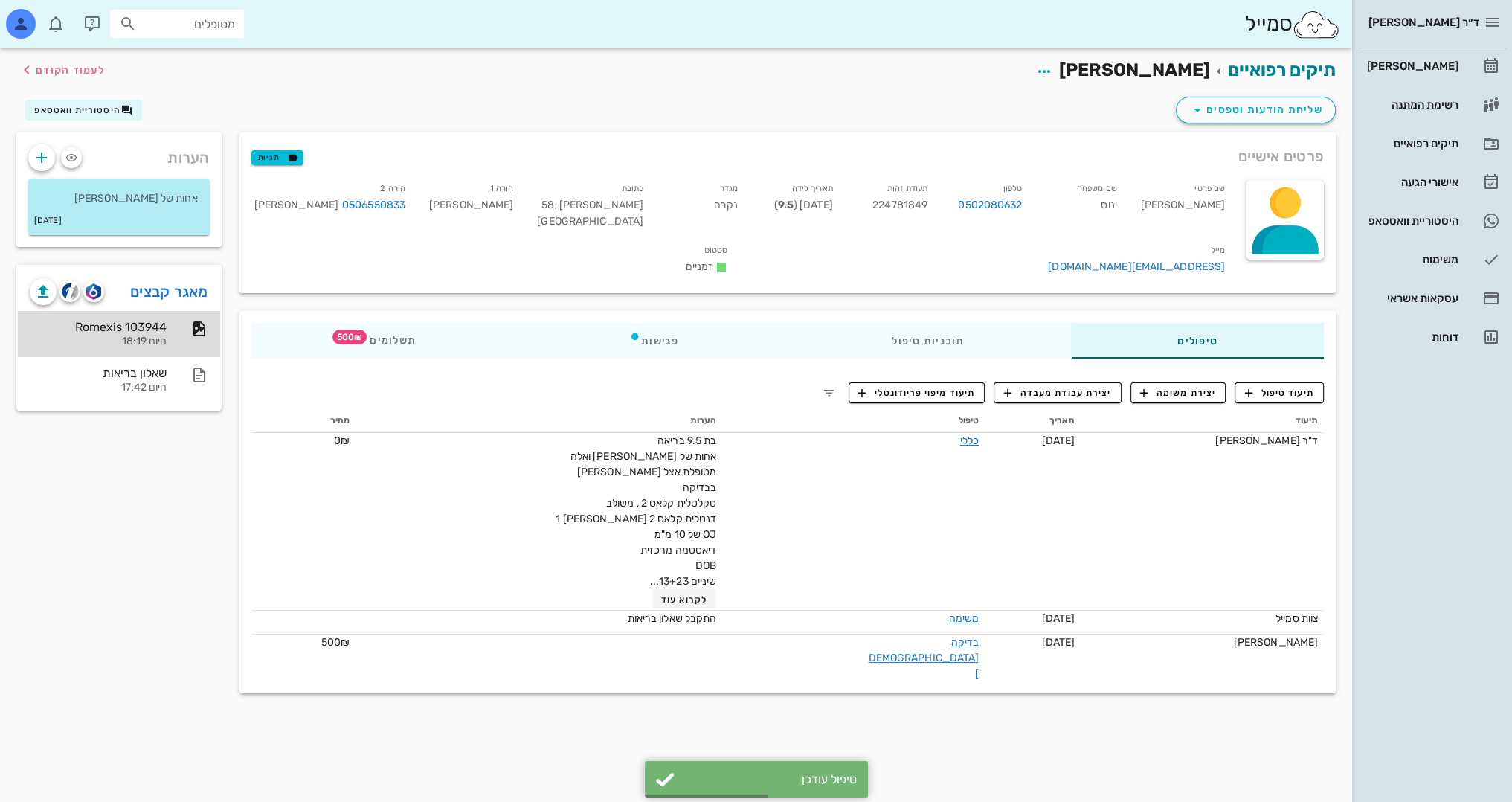
click at [125, 330] on div "Romexis 103944" at bounding box center [99, 327] width 137 height 14
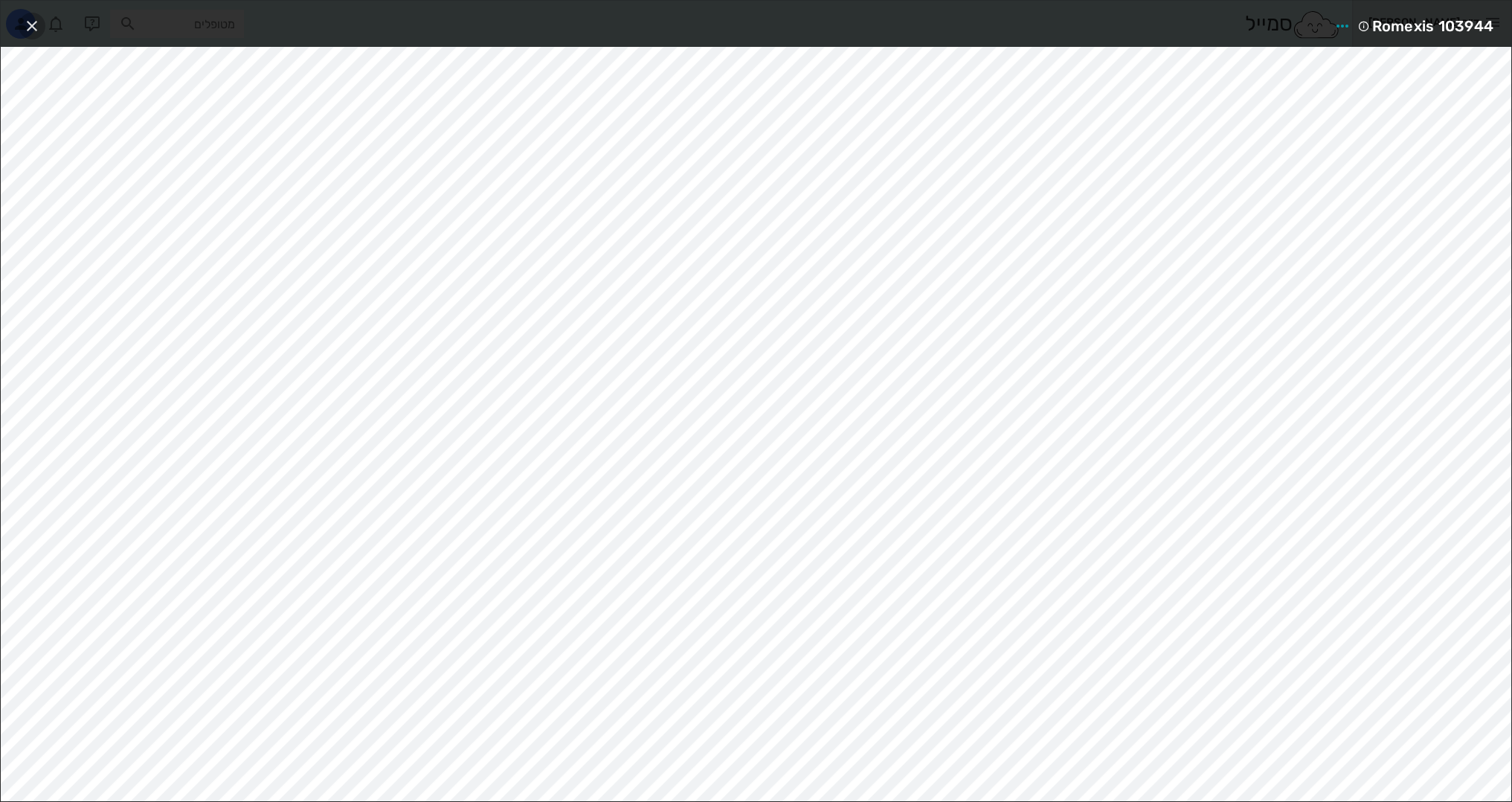
click at [27, 27] on icon "button" at bounding box center [32, 26] width 18 height 18
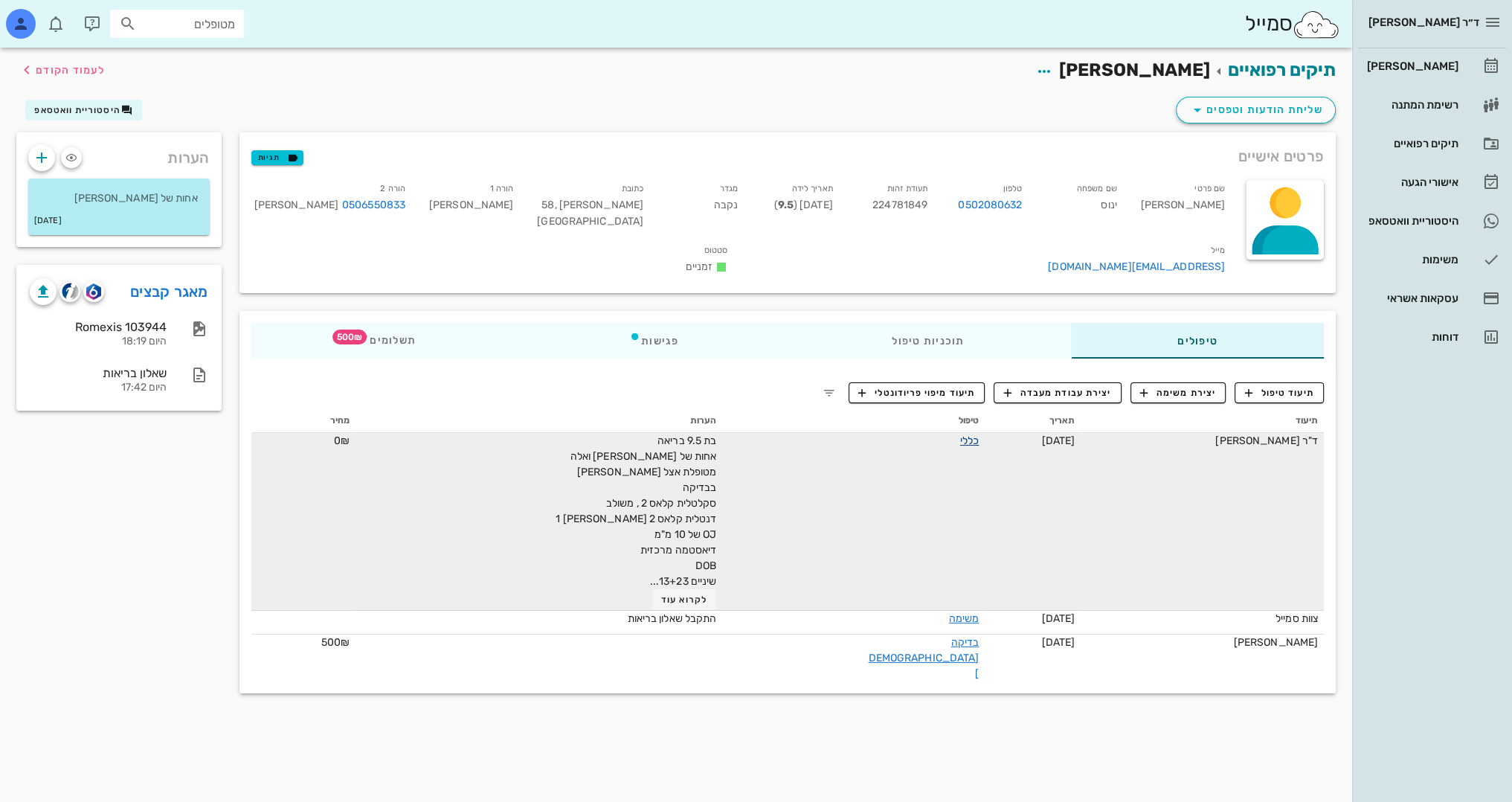
click at [960, 435] on link "כללי" at bounding box center [970, 441] width 19 height 13
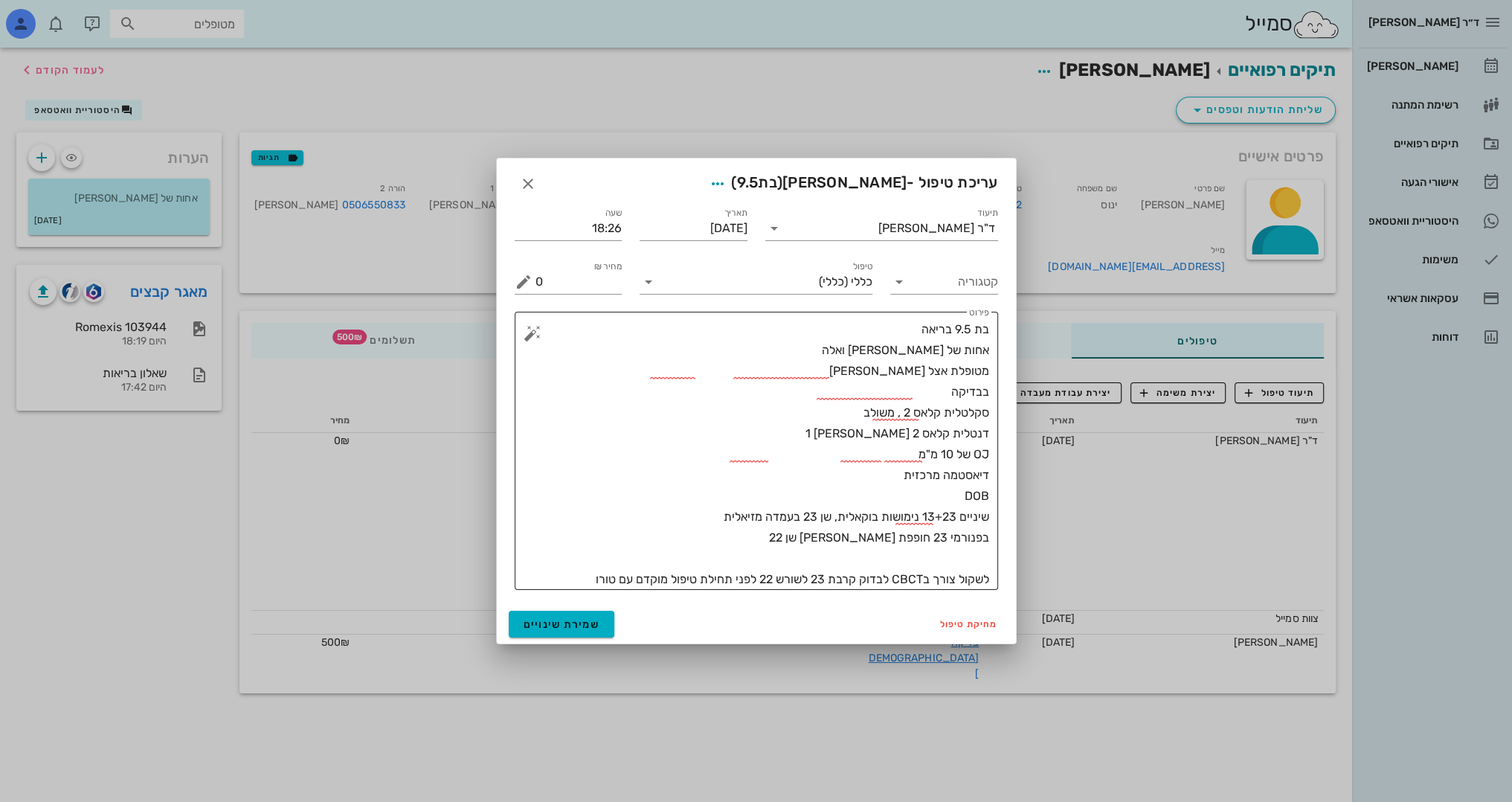
click at [573, 583] on textarea "בת 9.5 בריאה אחות של [PERSON_NAME] ואלה מטופלת אצל [PERSON_NAME] בבדיקה סקלטלית…" at bounding box center [762, 454] width 453 height 270
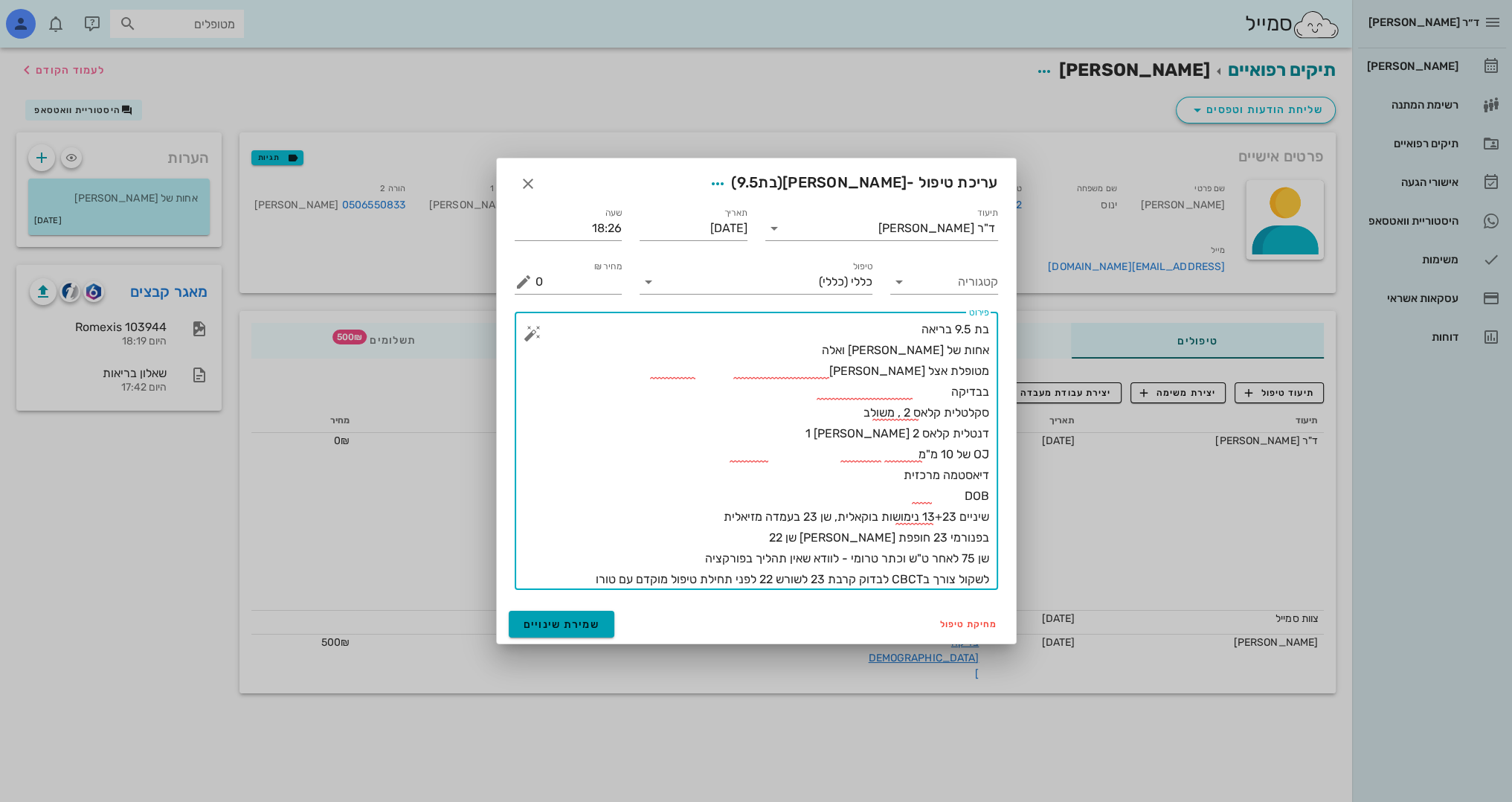
type textarea "בת 9.5 בריאה אחות של [PERSON_NAME] ואלה מטופלת אצל [PERSON_NAME] בבדיקה סקלטלית…"
click at [580, 621] on span "שמירת שינויים" at bounding box center [561, 625] width 76 height 13
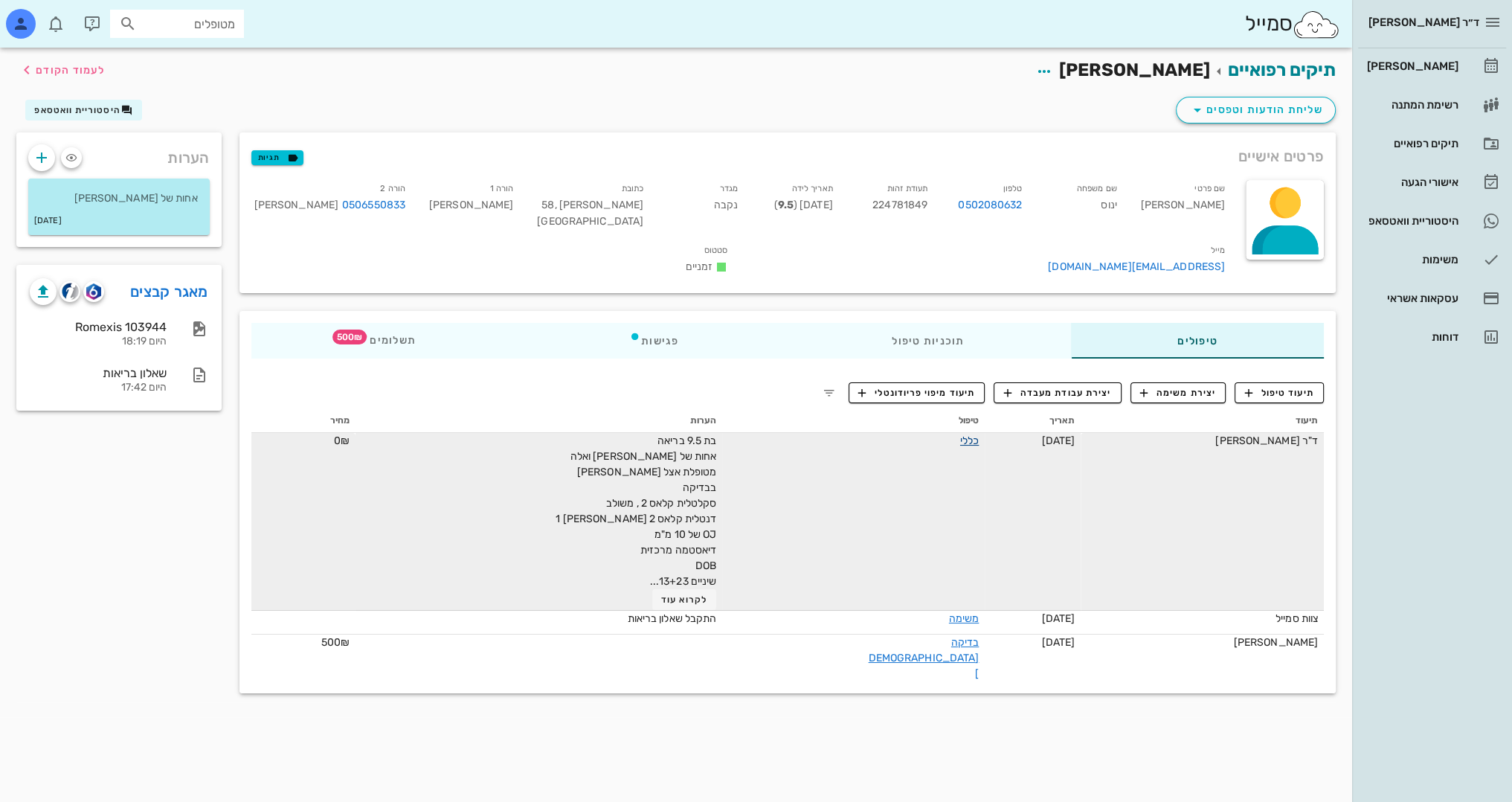
click at [960, 435] on link "כללי" at bounding box center [970, 441] width 19 height 13
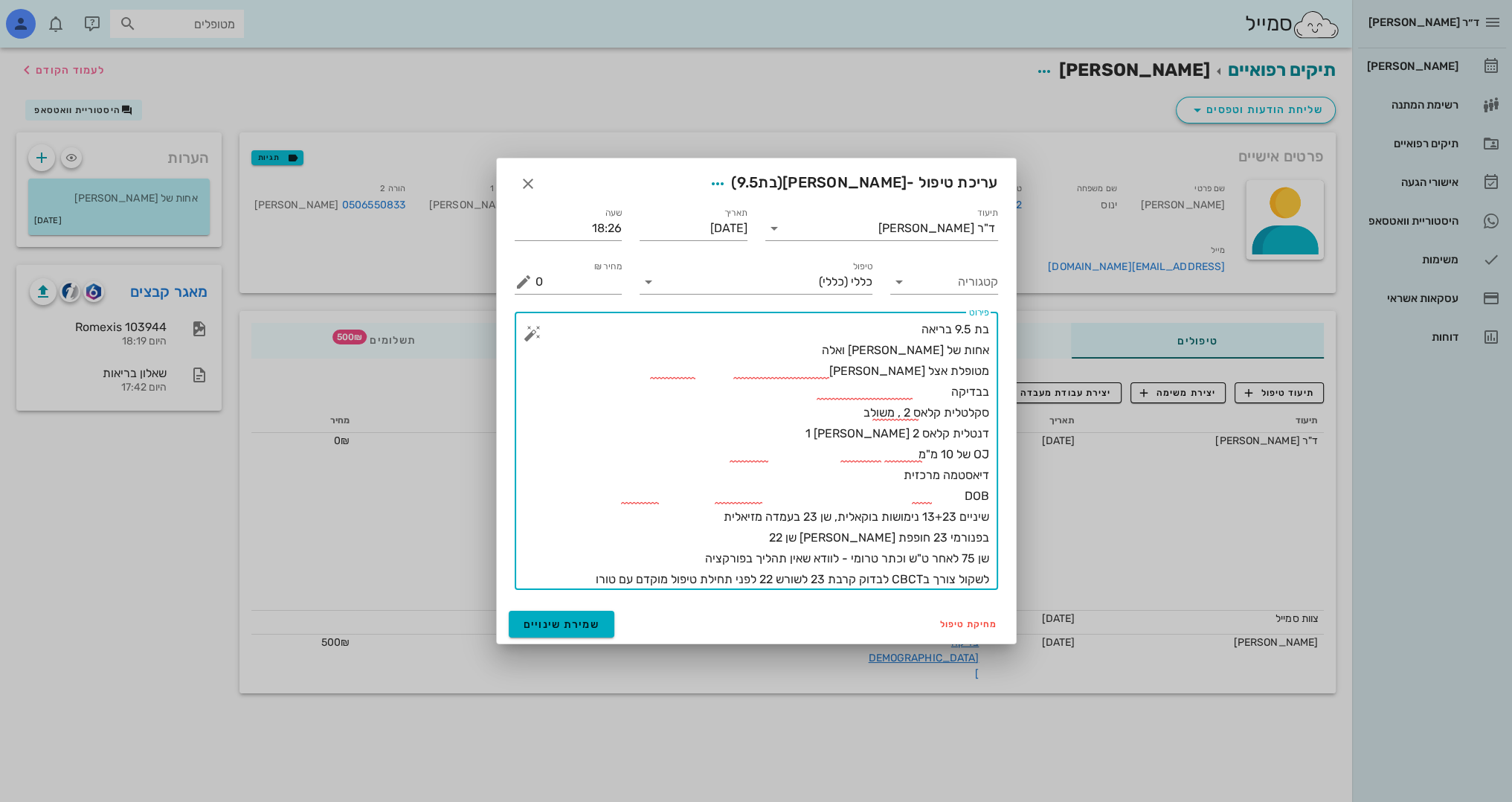
click at [878, 476] on textarea "בת 9.5 בריאה אחות של [PERSON_NAME] ואלה מטופלת אצל [PERSON_NAME] בבדיקה סקלטלית…" at bounding box center [762, 454] width 453 height 270
click at [904, 504] on textarea "בת 9.5 בריאה אחות של [PERSON_NAME] ואלה מטופלת אצל [PERSON_NAME] בבדיקה סקלטלית…" at bounding box center [762, 454] width 453 height 270
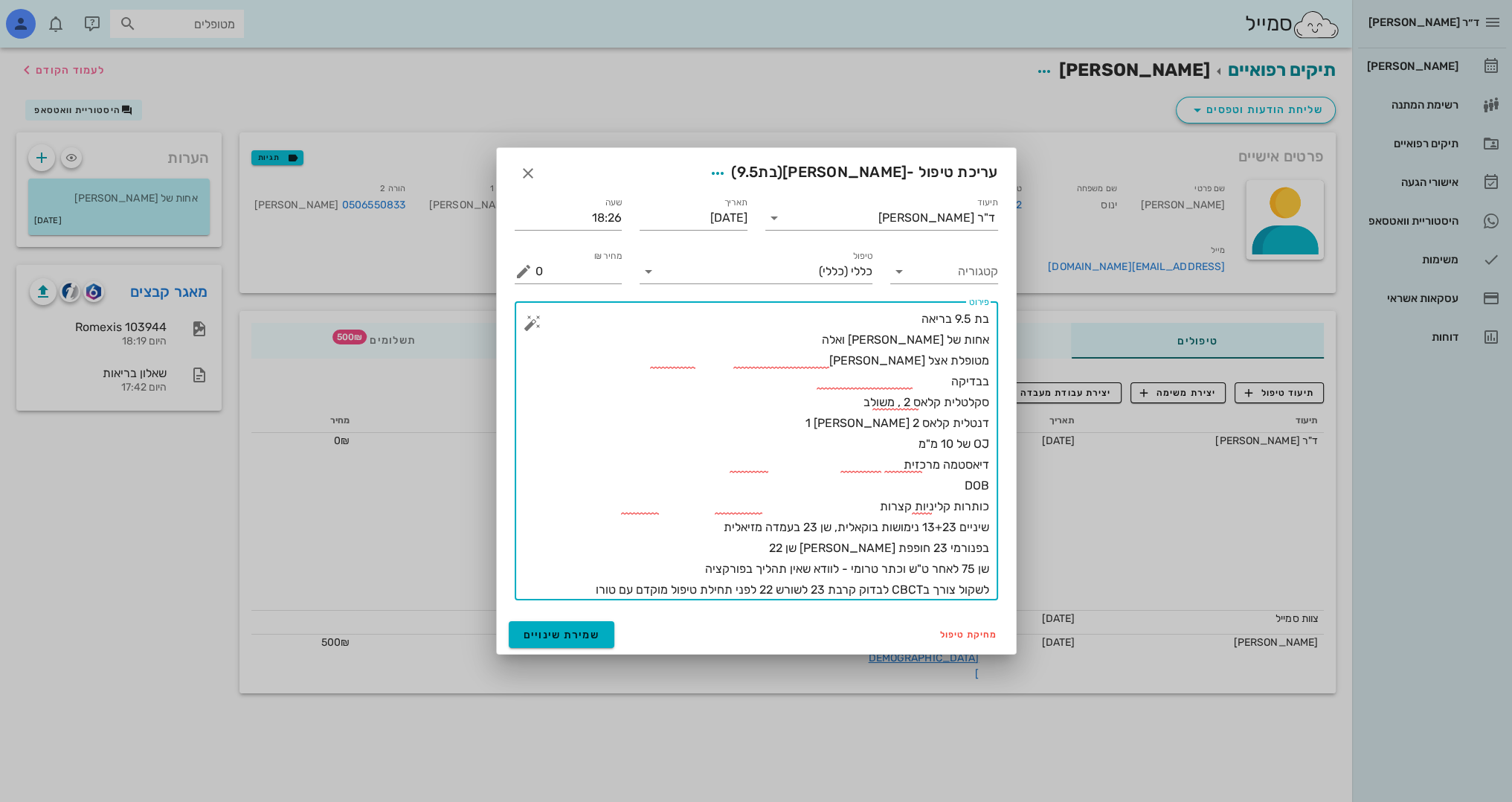
click at [593, 587] on textarea "בת 9.5 בריאה אחות של [PERSON_NAME] ואלה מטופלת אצל [PERSON_NAME] בבדיקה סקלטלית…" at bounding box center [762, 454] width 453 height 292
drag, startPoint x: 922, startPoint y: 591, endPoint x: 990, endPoint y: 585, distance: 68.3
click at [993, 583] on div "​ פירוט בת 9.5 בריאה אחות של [PERSON_NAME] ואלה מטופלת אצל [PERSON_NAME] בבדיקה…" at bounding box center [756, 450] width 483 height 299
type textarea "בת 9.5 בריאה אחות של [PERSON_NAME] ואלה מטופלת אצל [PERSON_NAME] בבדיקה סקלטלית…"
click at [592, 643] on button "שמירת שינויים" at bounding box center [561, 635] width 106 height 27
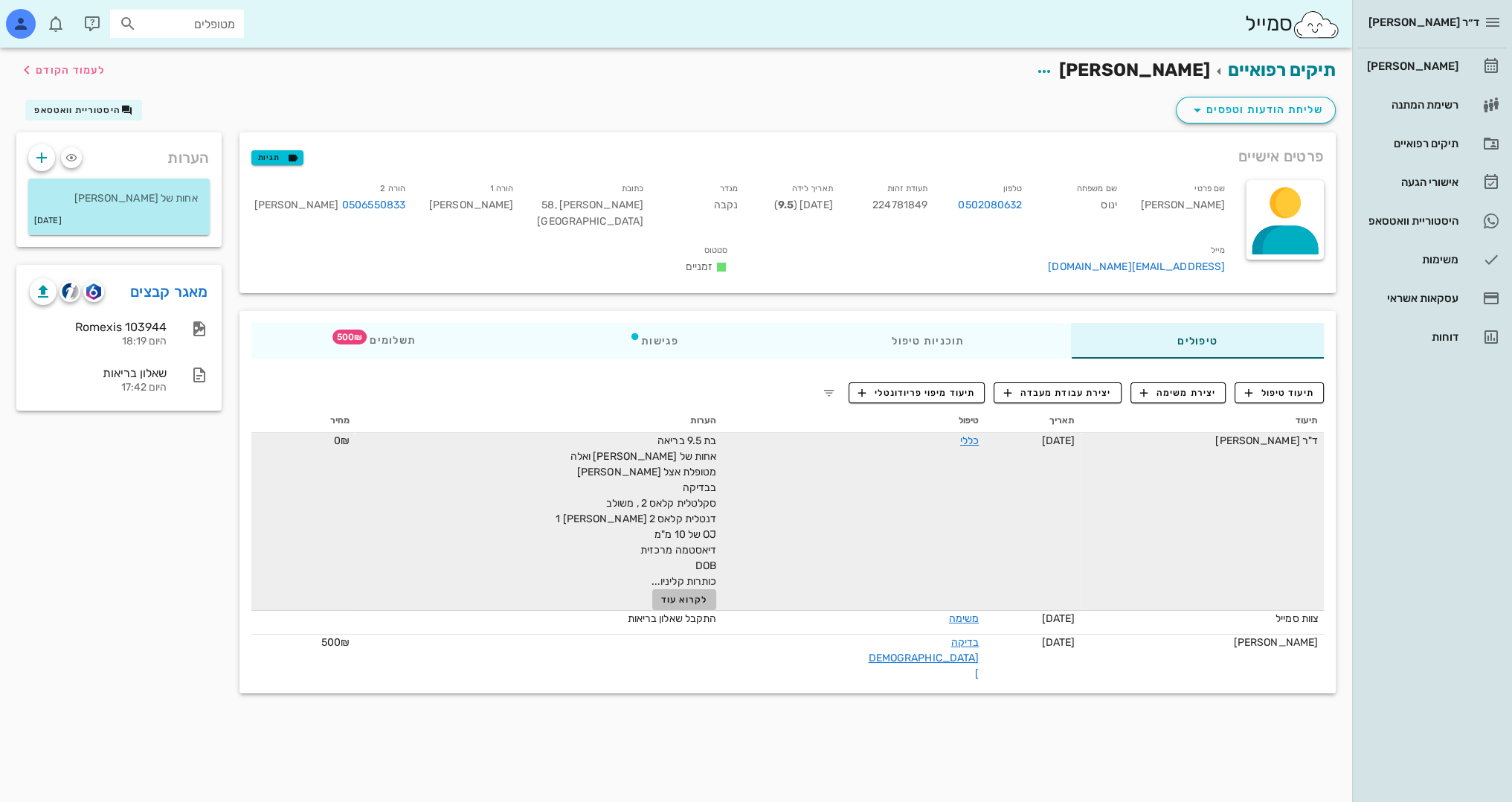
click at [661, 595] on span "לקרוא עוד" at bounding box center [684, 599] width 46 height 10
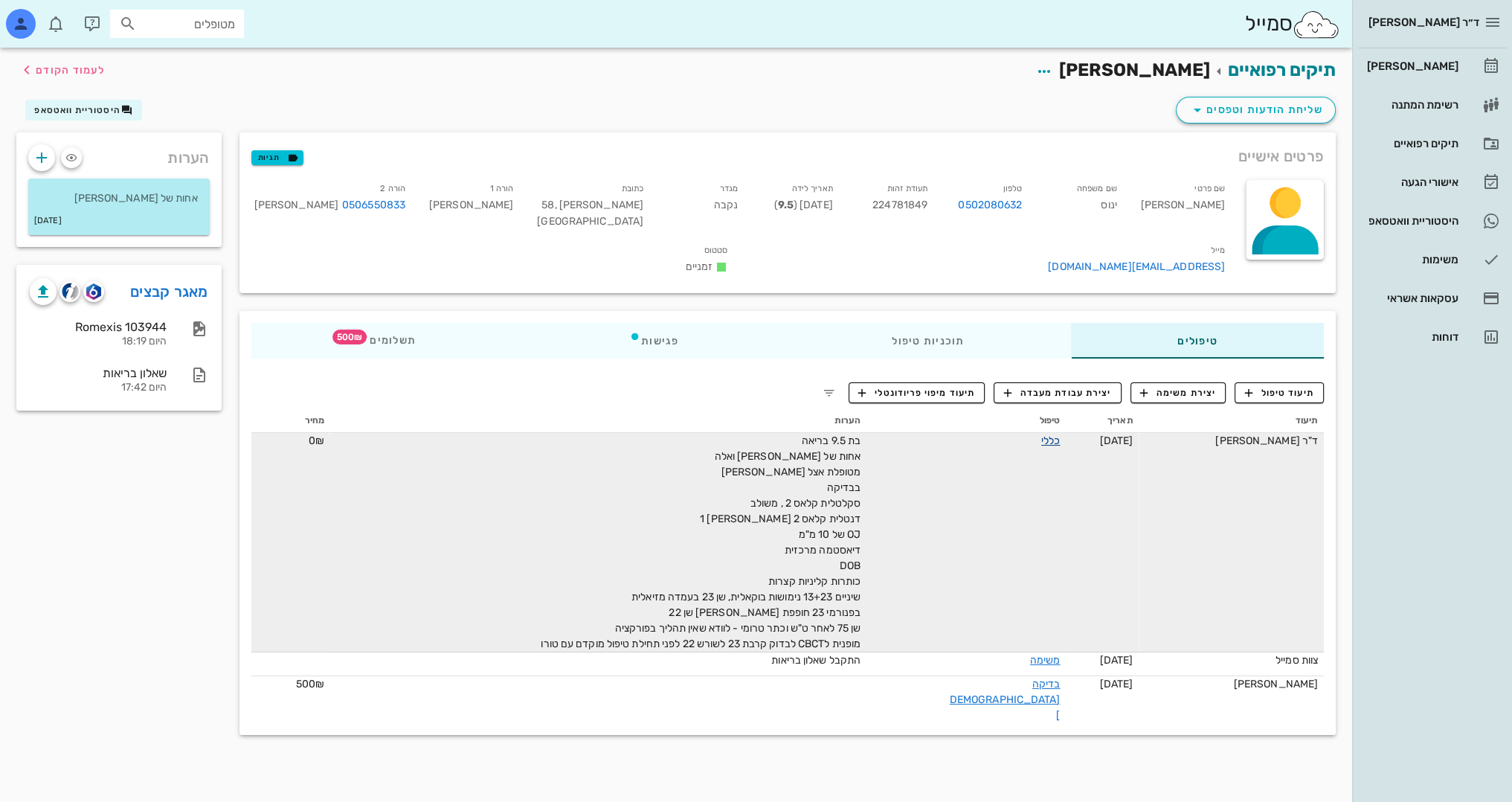
click at [1041, 435] on link "כללי" at bounding box center [1050, 441] width 19 height 13
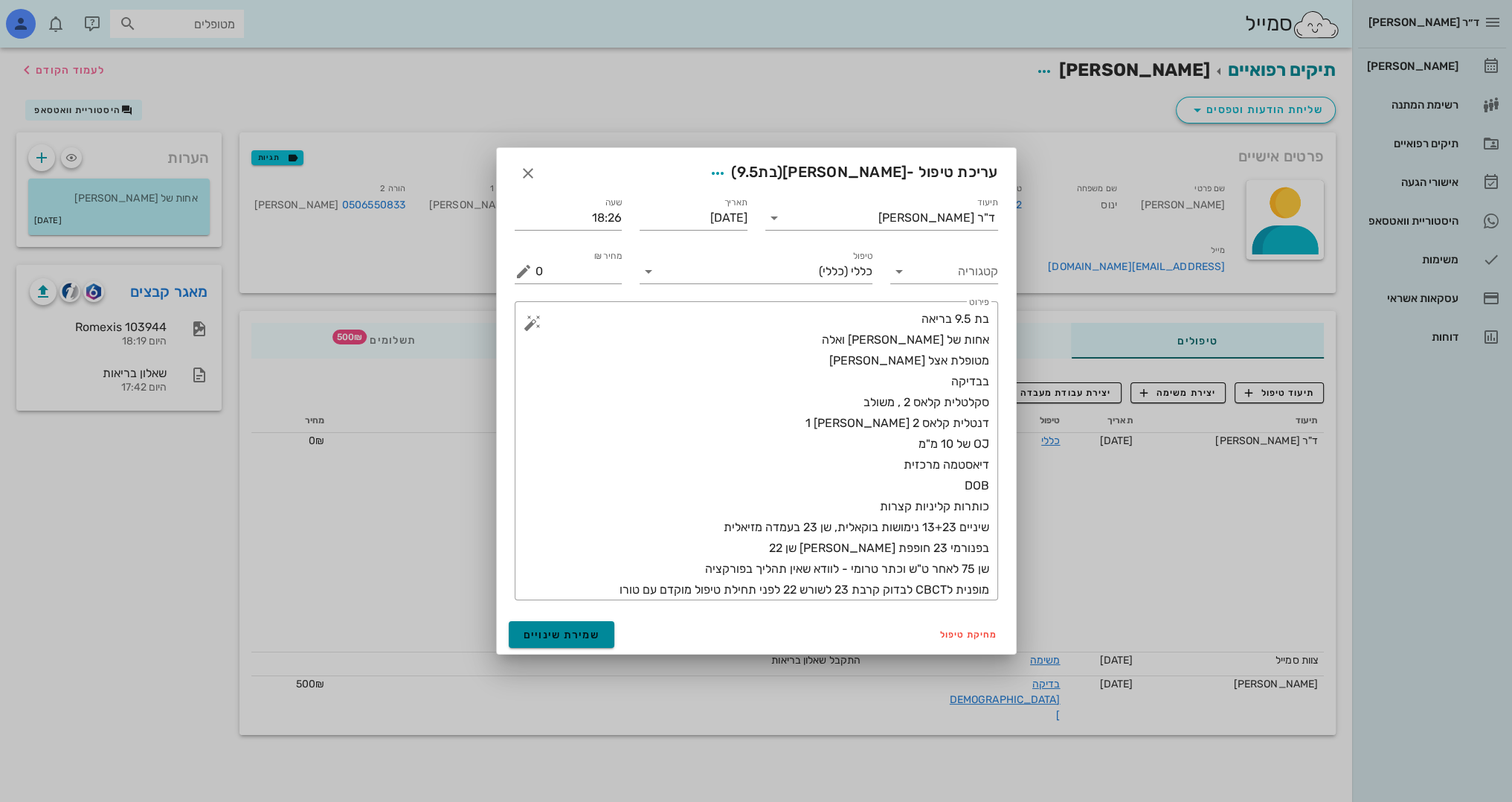
drag, startPoint x: 586, startPoint y: 636, endPoint x: 574, endPoint y: 636, distance: 12.0
click at [584, 636] on span "שמירת שינויים" at bounding box center [561, 635] width 76 height 13
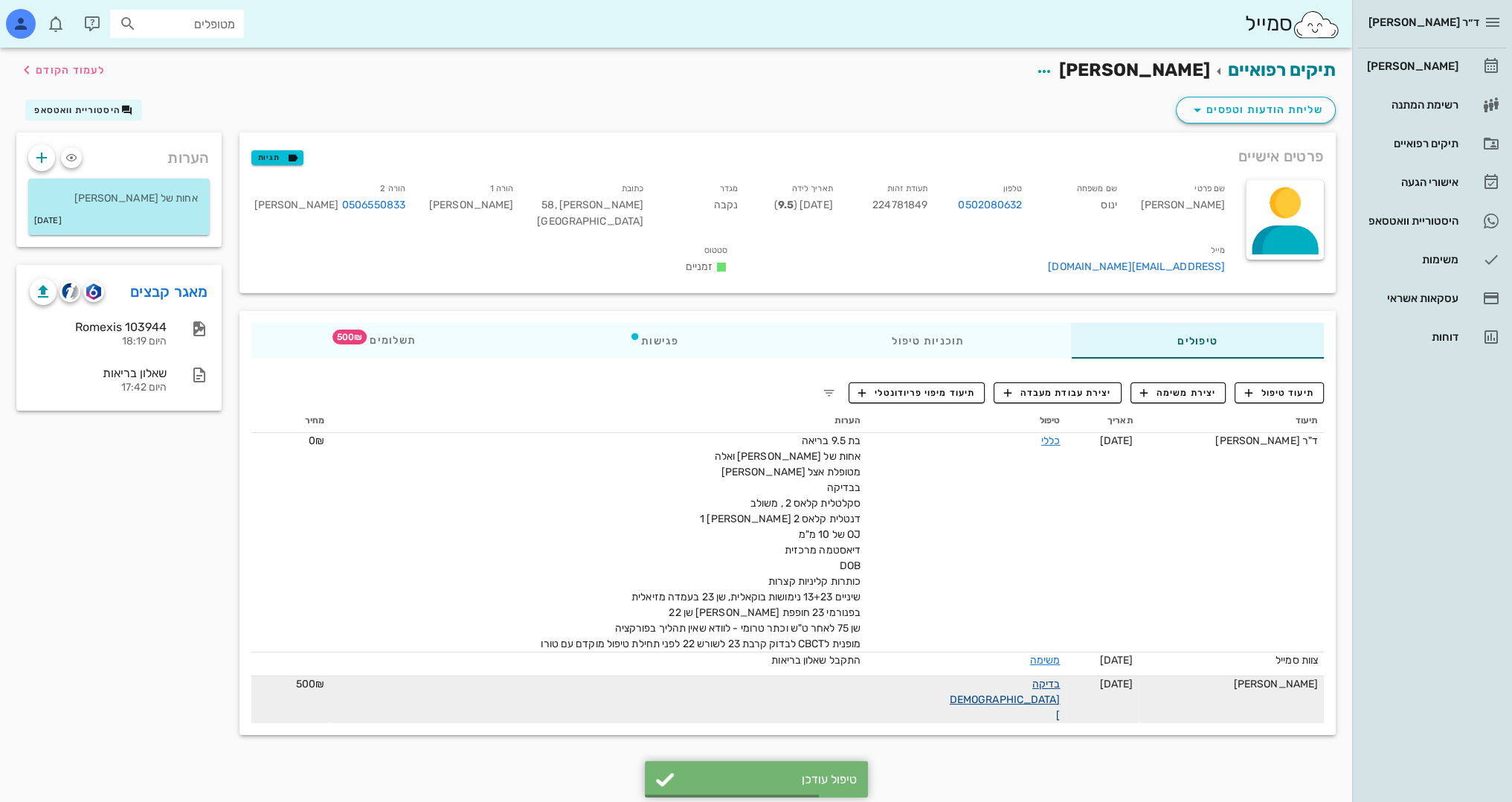
click at [995, 677] on link "בדיקה [DEMOGRAPHIC_DATA]" at bounding box center [1004, 699] width 111 height 44
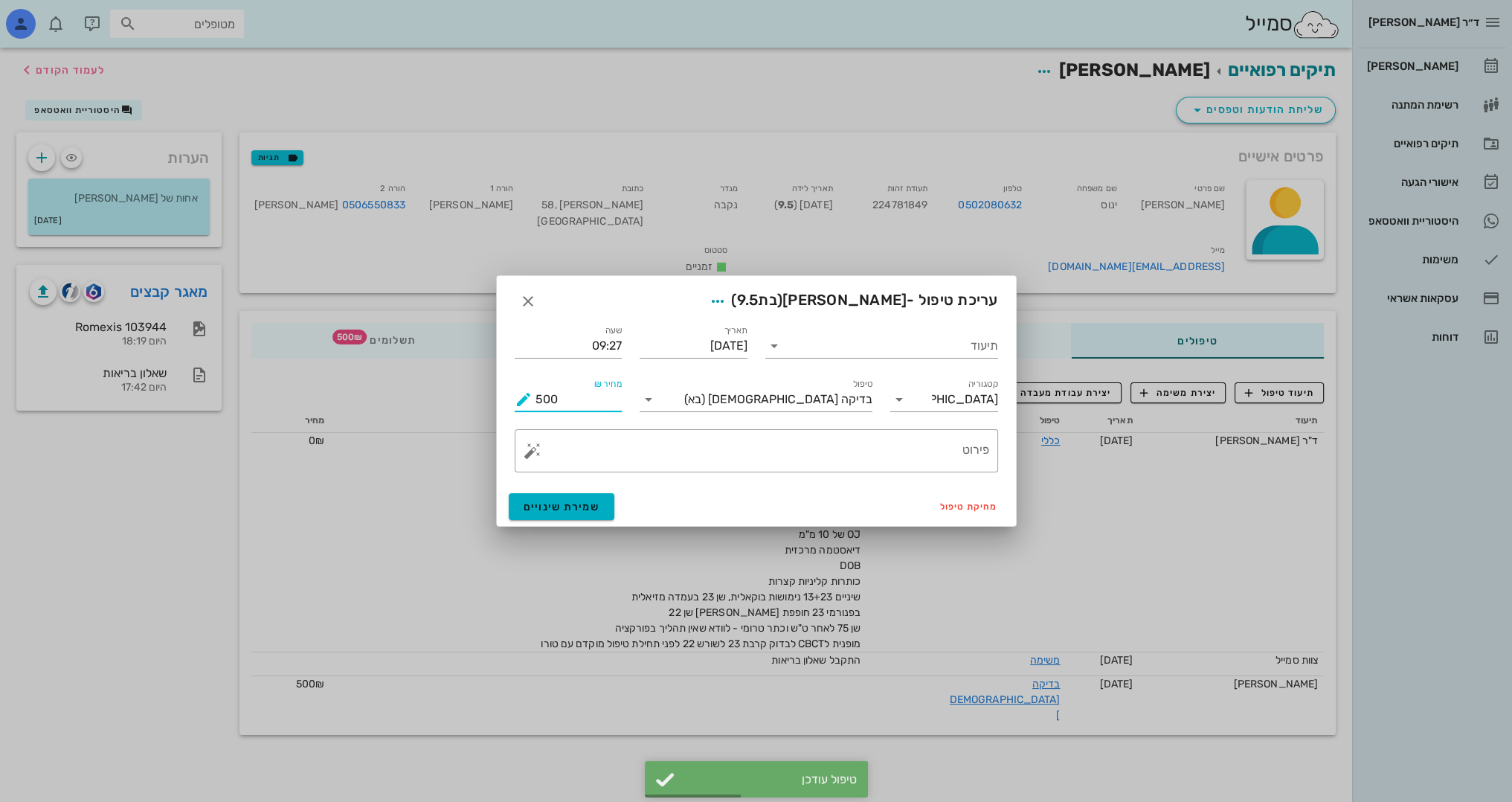
drag, startPoint x: 568, startPoint y: 406, endPoint x: 435, endPoint y: 423, distance: 134.1
click at [435, 423] on div "ד״ר [PERSON_NAME] [PERSON_NAME] רשימת המתנה תיקים רפואיים אישורי הגעה היסטוריית…" at bounding box center [756, 401] width 1512 height 802
type input "400"
click at [557, 513] on button "שמירת שינויים" at bounding box center [561, 506] width 106 height 27
